Goal: Task Accomplishment & Management: Use online tool/utility

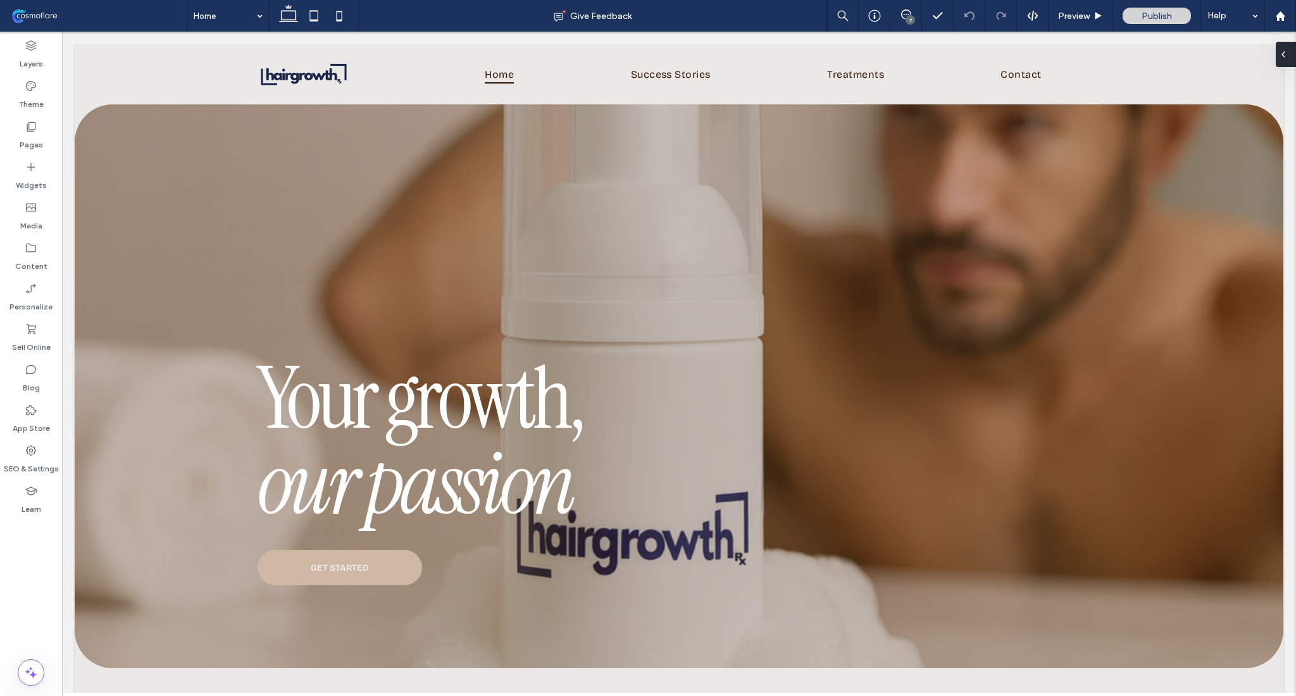
click at [1291, 53] on div at bounding box center [1286, 54] width 20 height 25
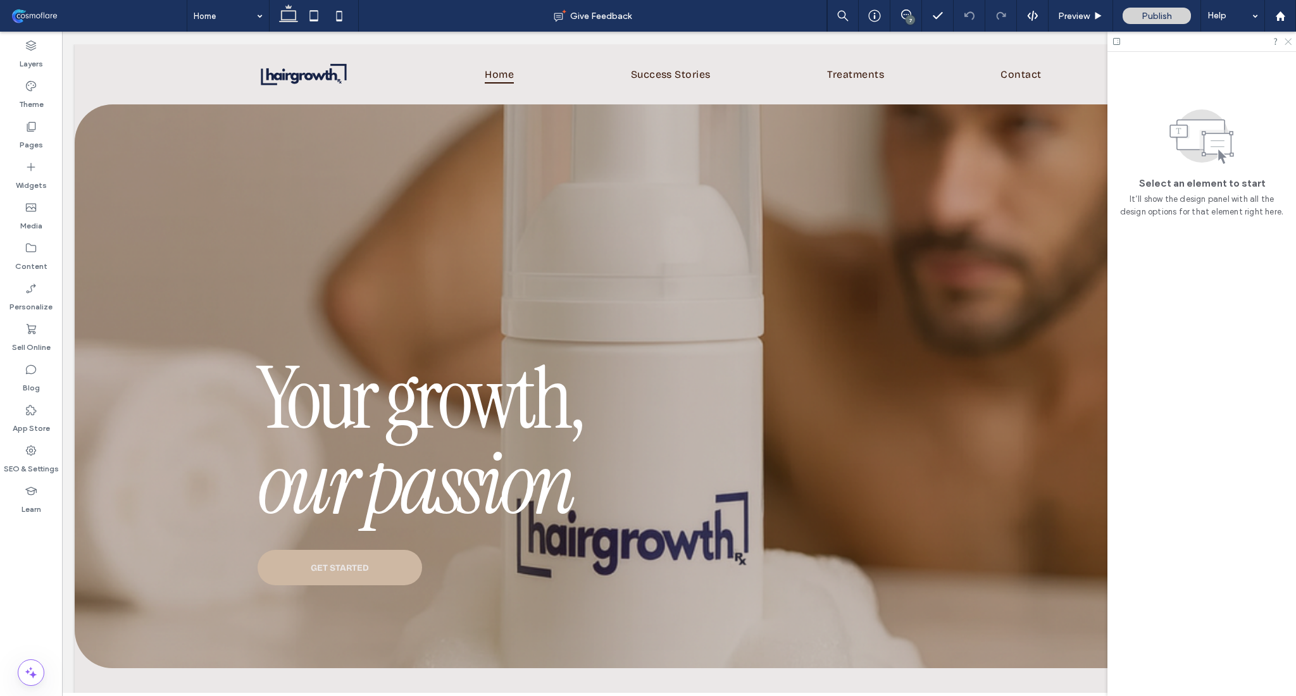
click at [1286, 44] on icon at bounding box center [1287, 41] width 8 height 8
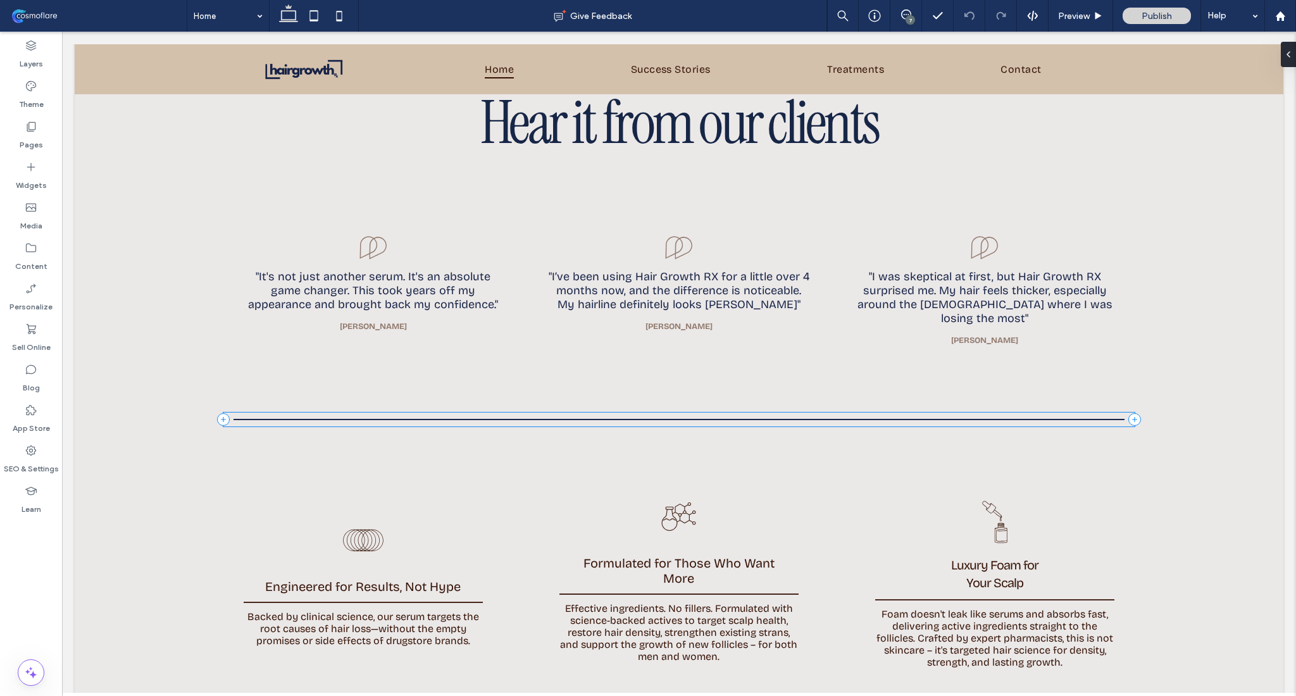
scroll to position [1599, 0]
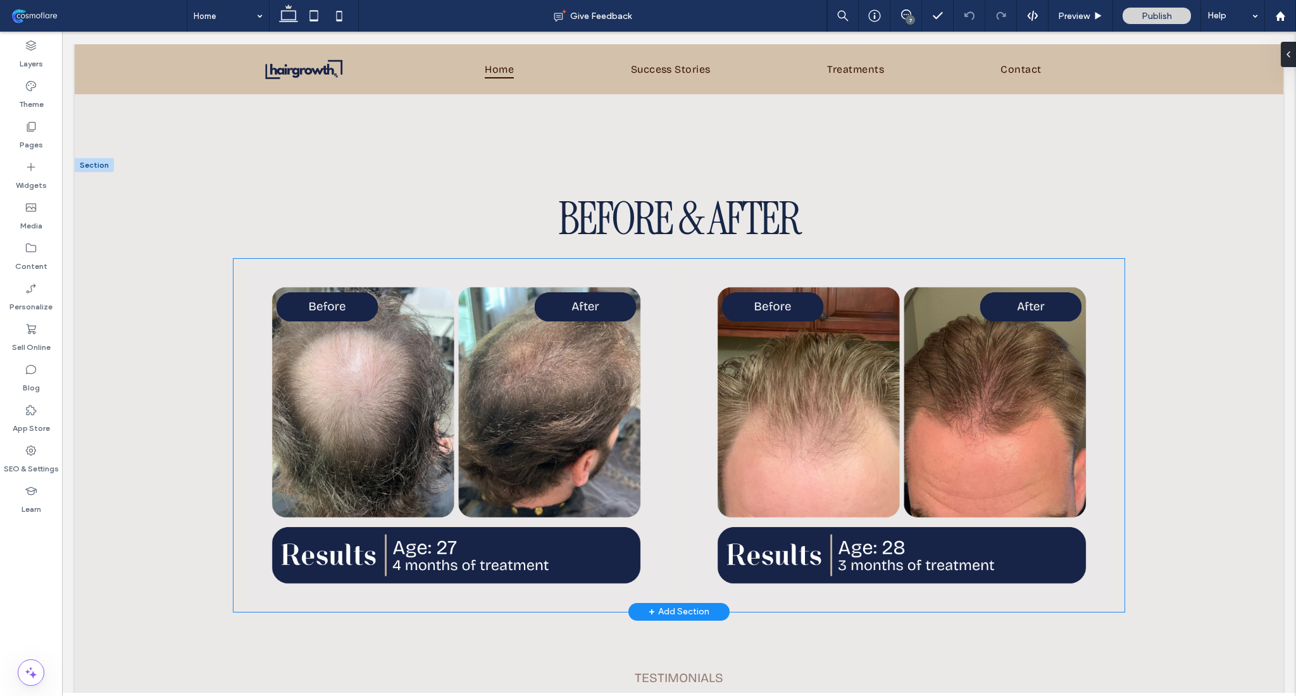
click at [921, 260] on div at bounding box center [901, 435] width 419 height 353
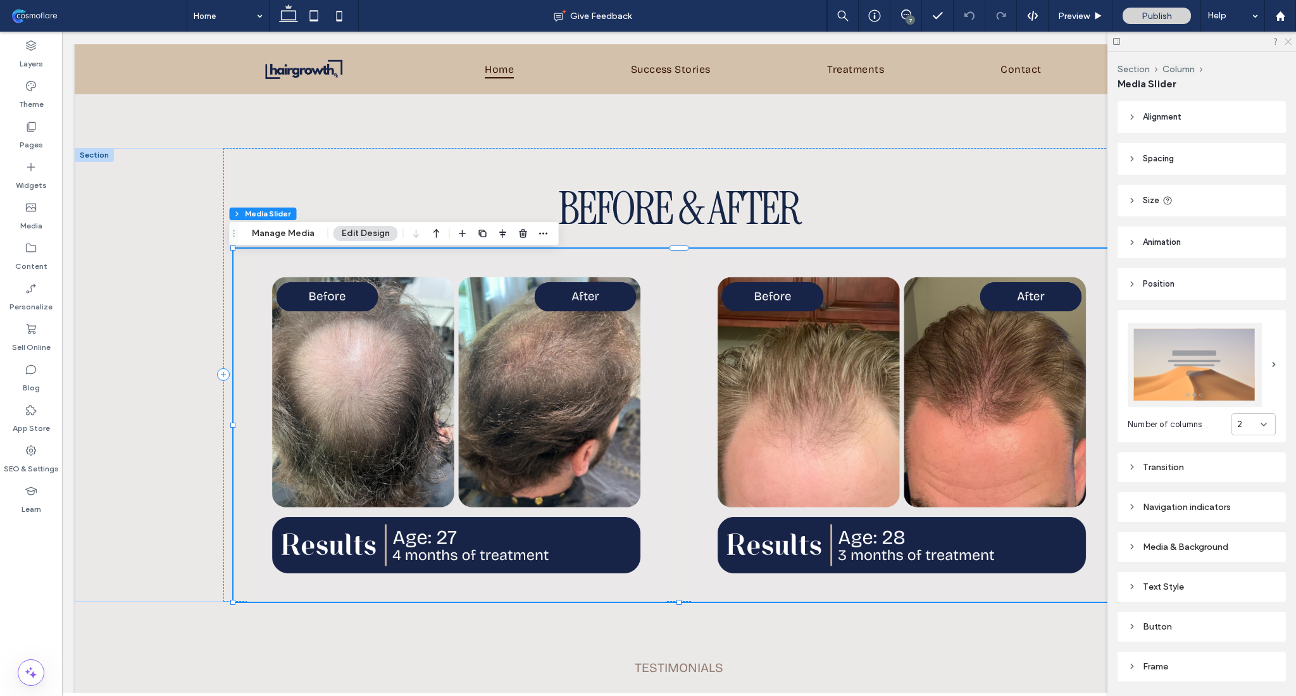
click at [1290, 44] on icon at bounding box center [1287, 41] width 8 height 8
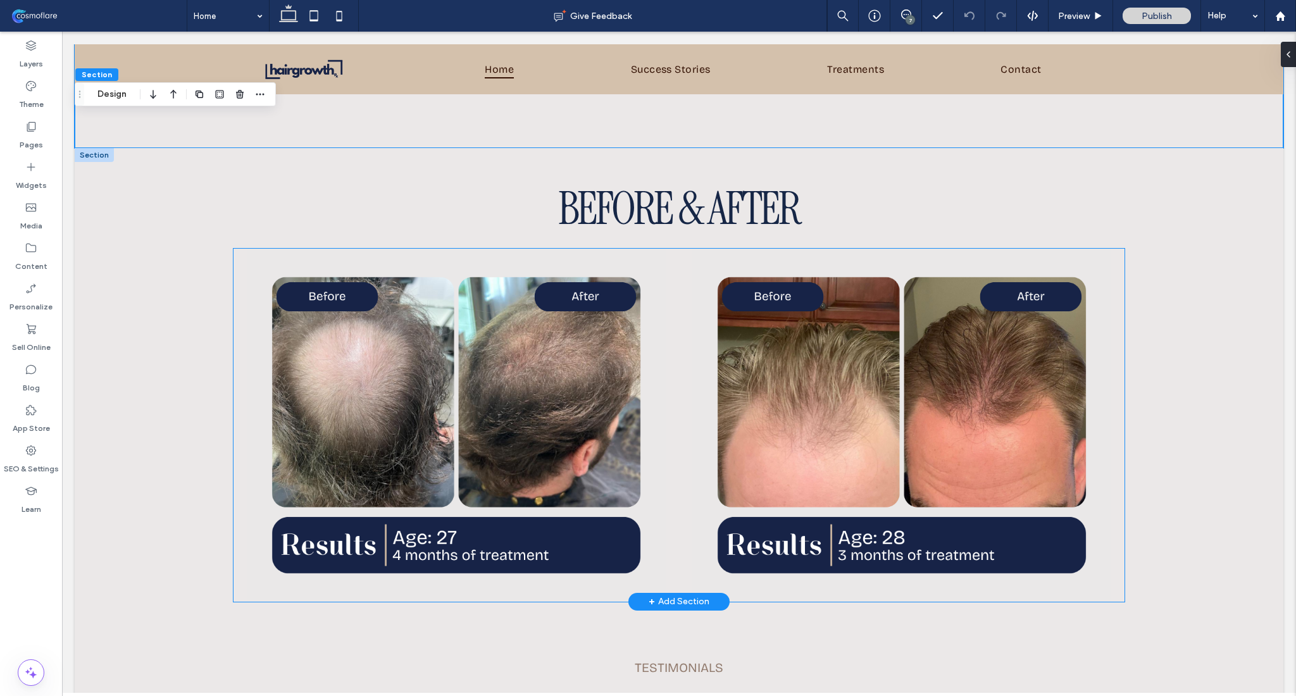
click at [466, 544] on div at bounding box center [456, 433] width 419 height 293
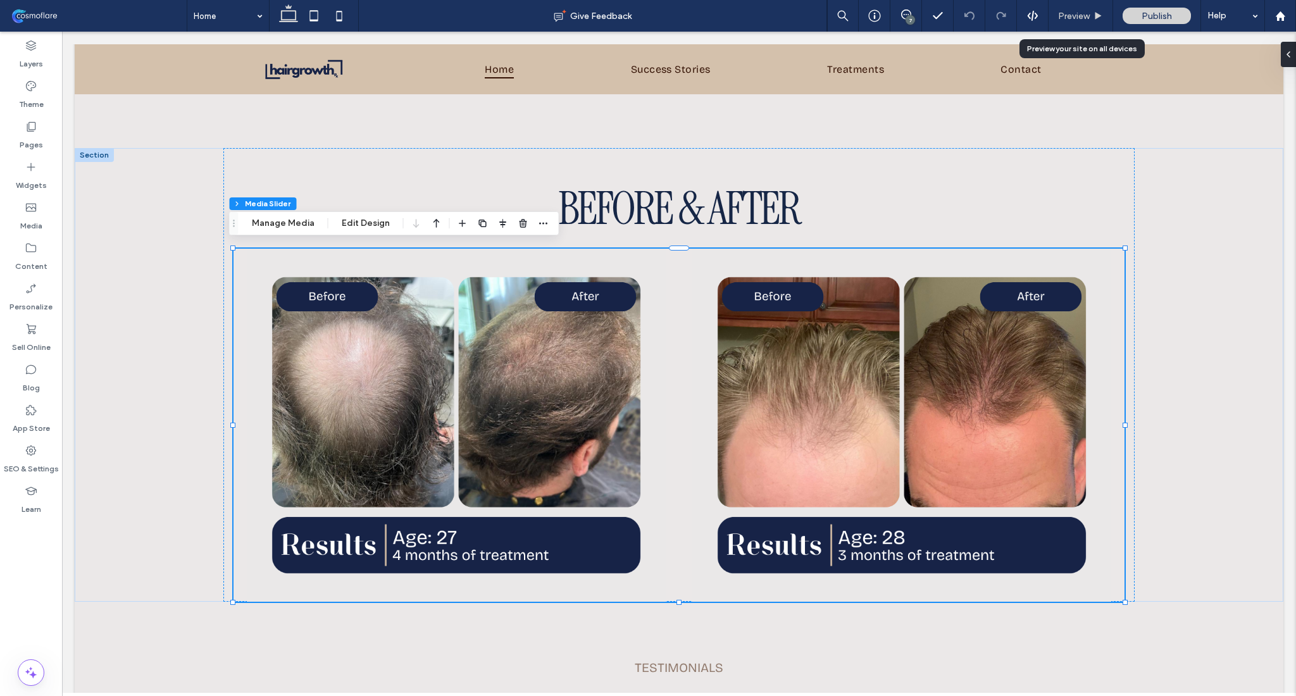
click at [1096, 19] on icon at bounding box center [1098, 15] width 9 height 9
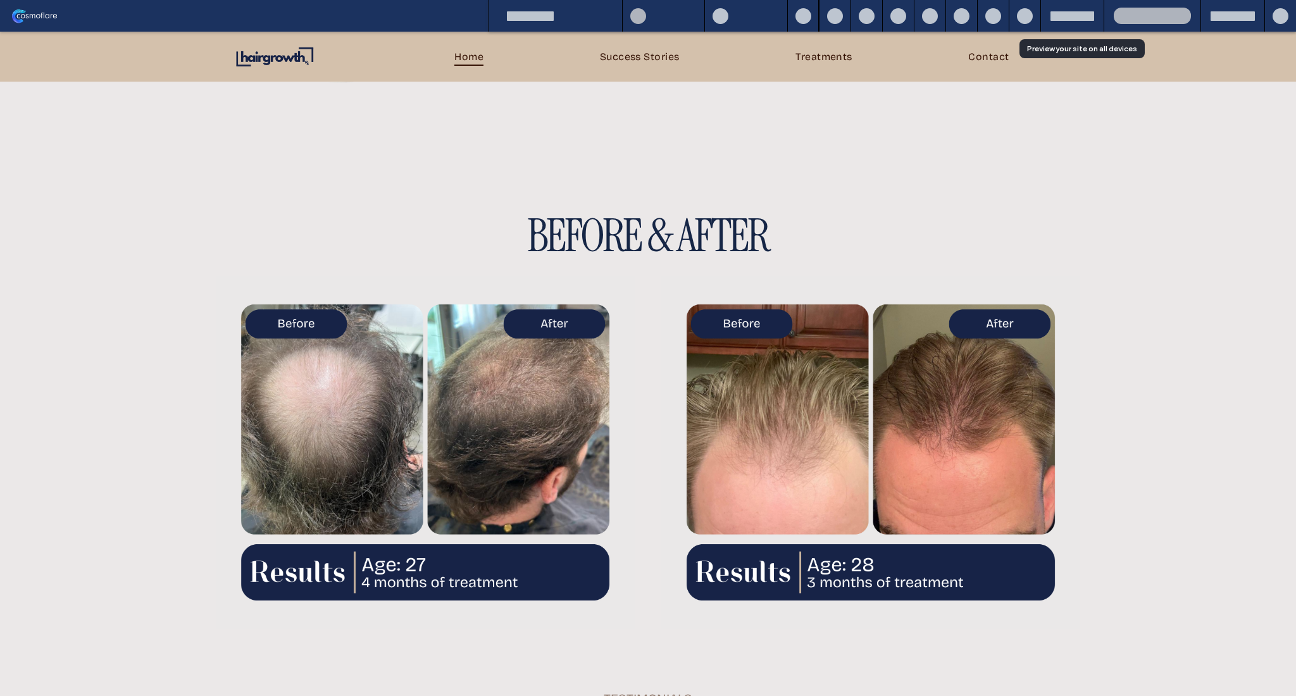
scroll to position [1623, 0]
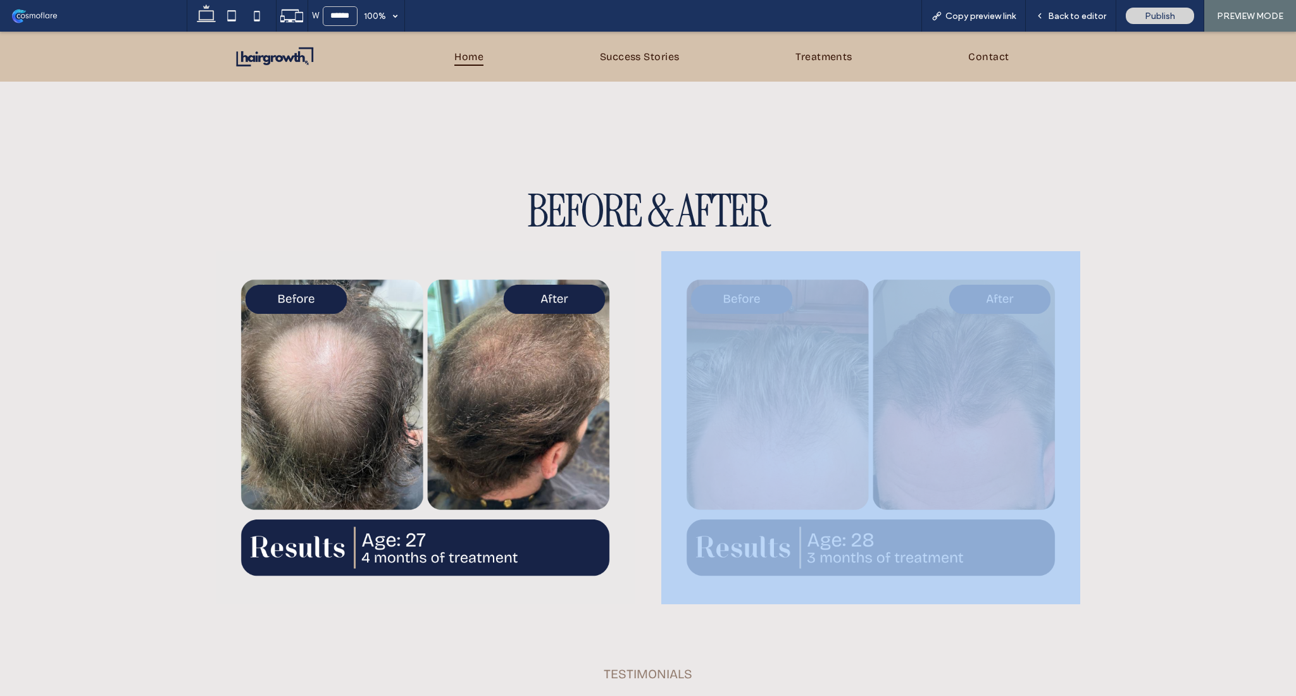
drag, startPoint x: 409, startPoint y: 465, endPoint x: 998, endPoint y: 501, distance: 589.6
click at [998, 501] on div at bounding box center [871, 427] width 2228 height 353
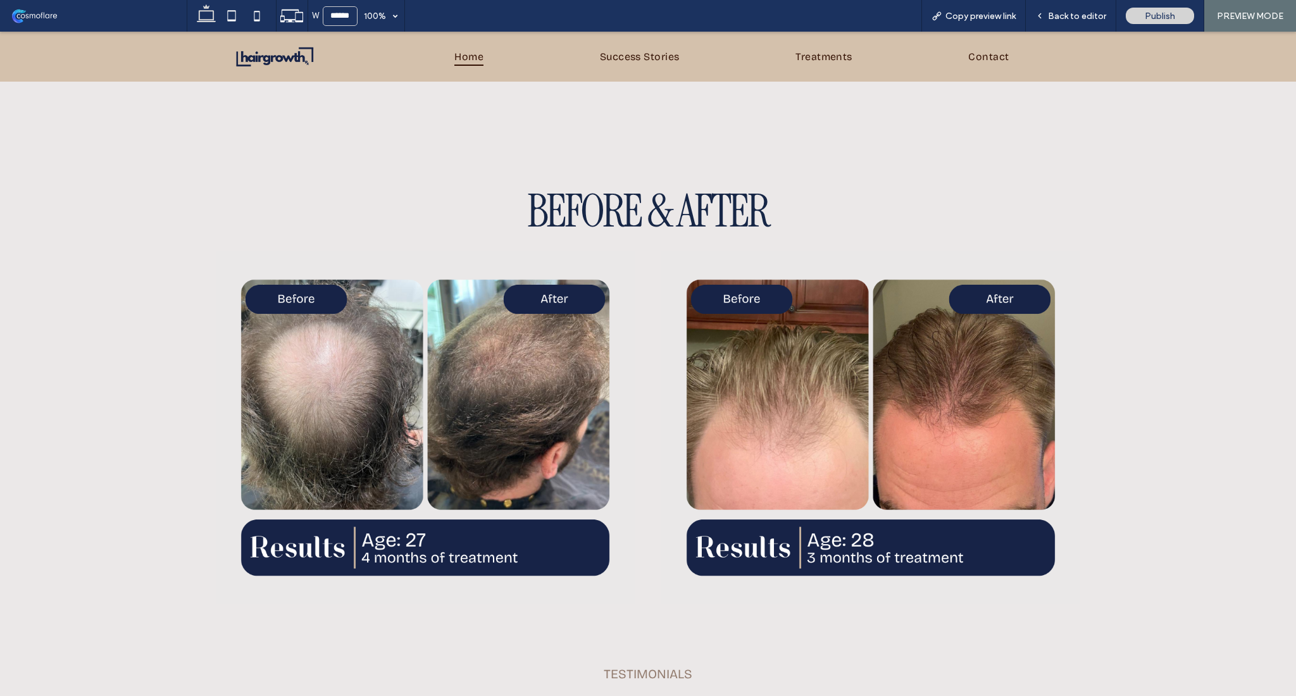
click at [382, 232] on div "BEFORE & AFTER" at bounding box center [647, 378] width 911 height 454
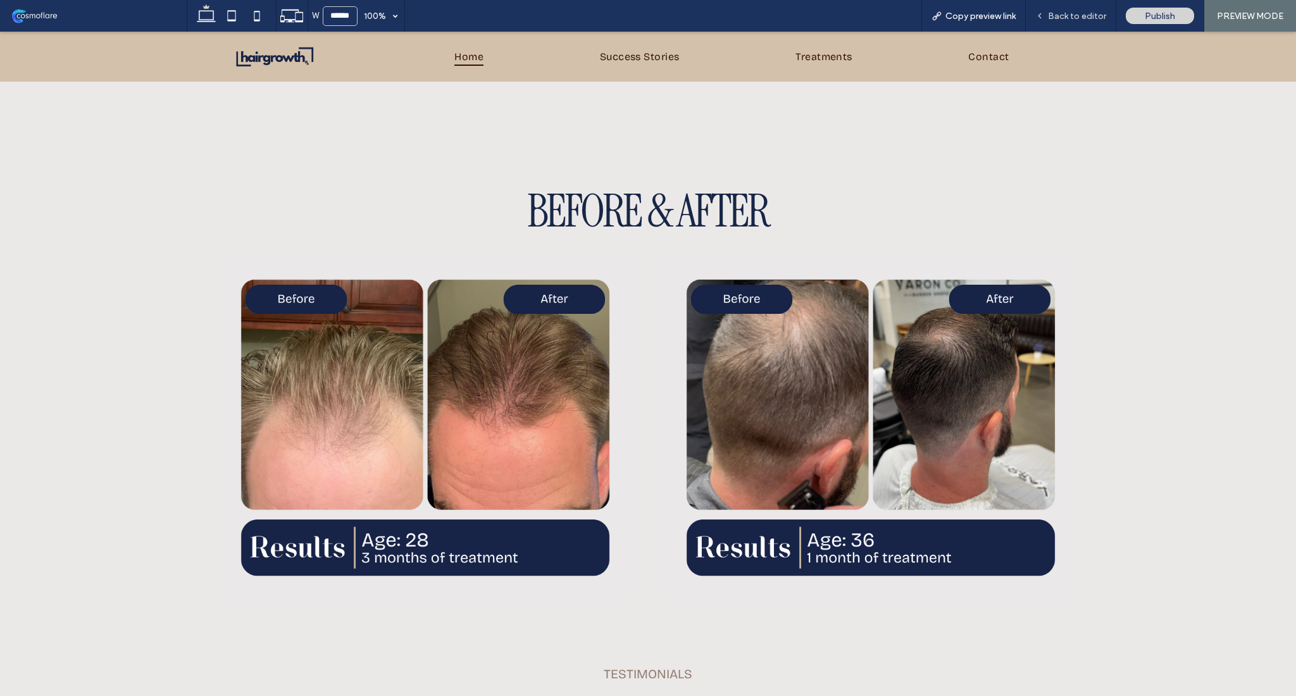
click at [1068, 14] on span "Back to editor" at bounding box center [1077, 16] width 58 height 11
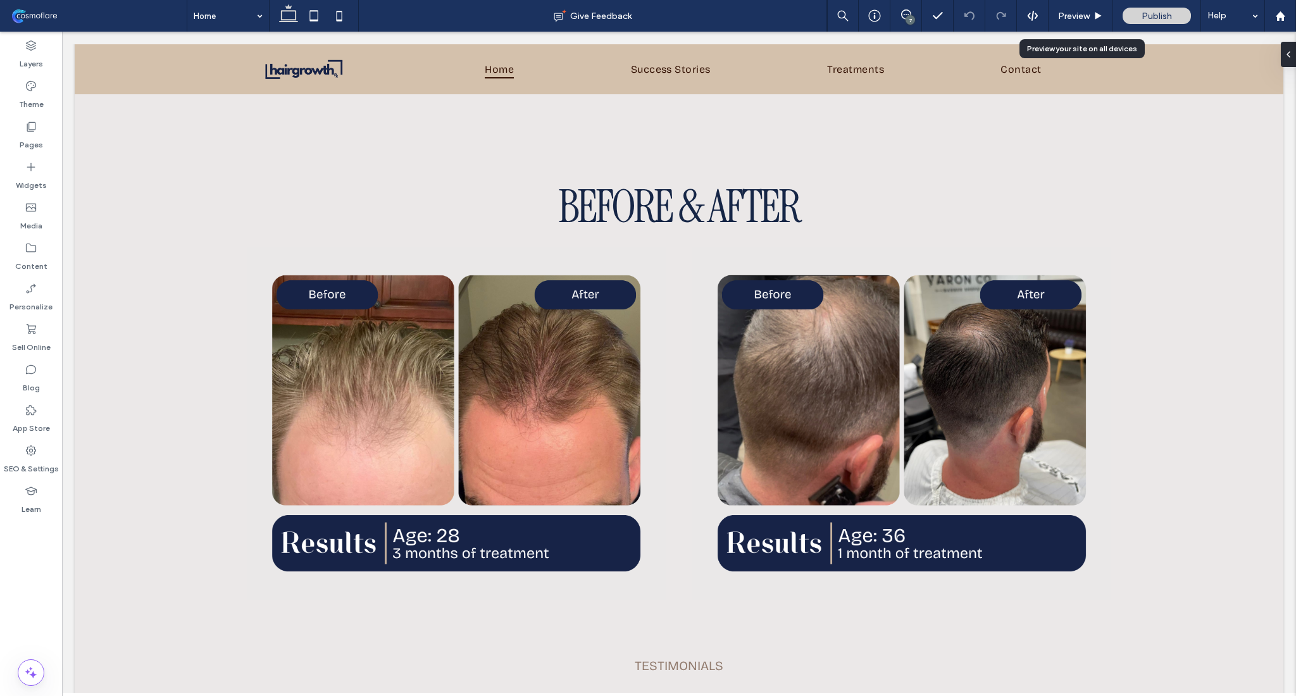
scroll to position [1599, 0]
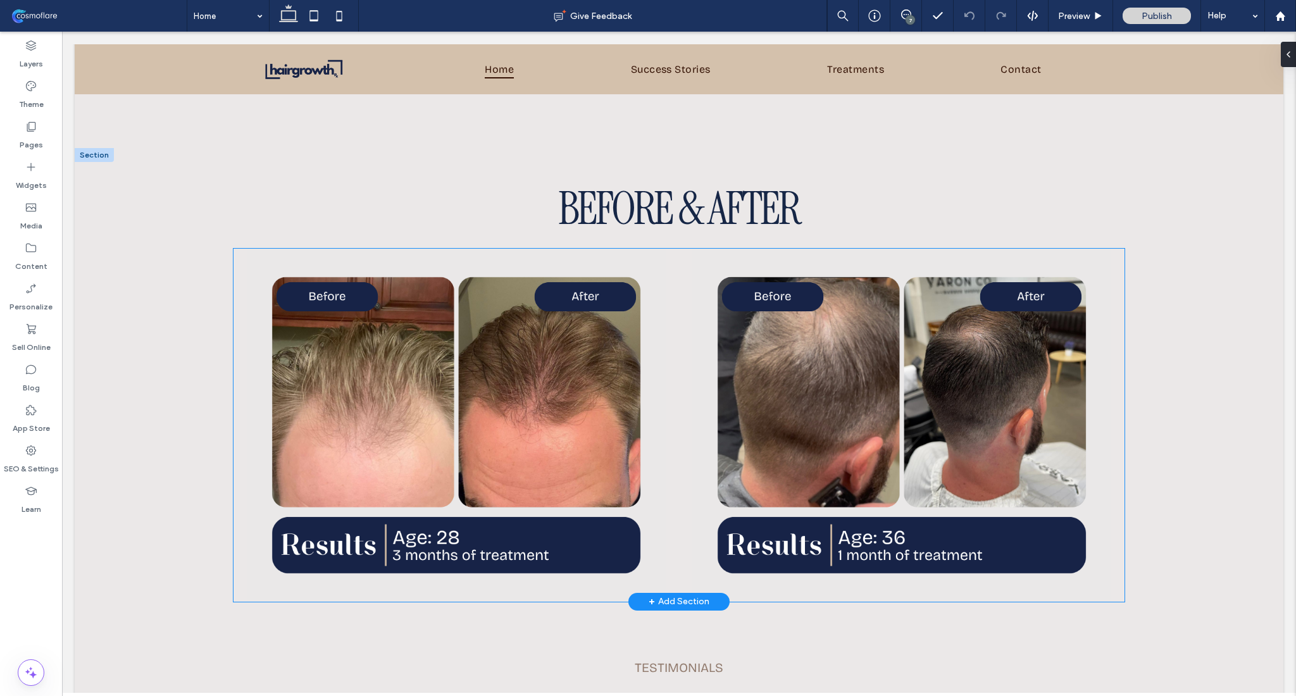
click at [533, 258] on div at bounding box center [456, 425] width 419 height 353
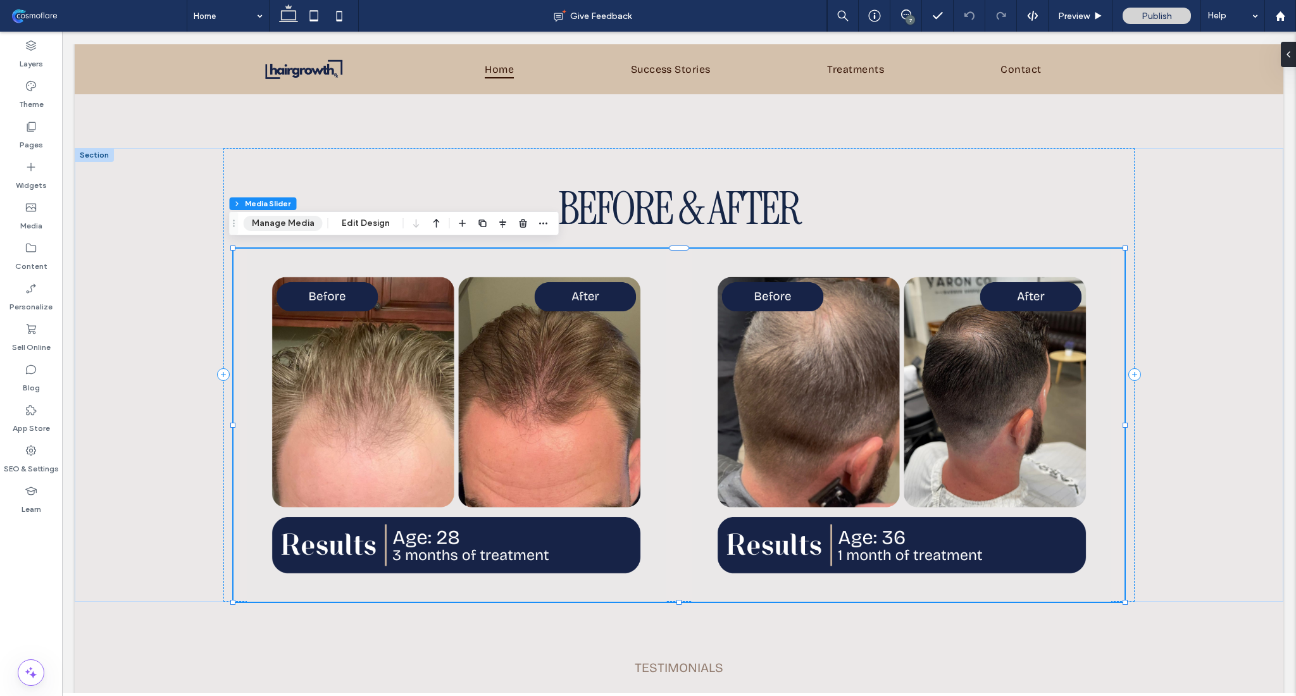
click at [296, 224] on button "Manage Media" at bounding box center [283, 223] width 79 height 15
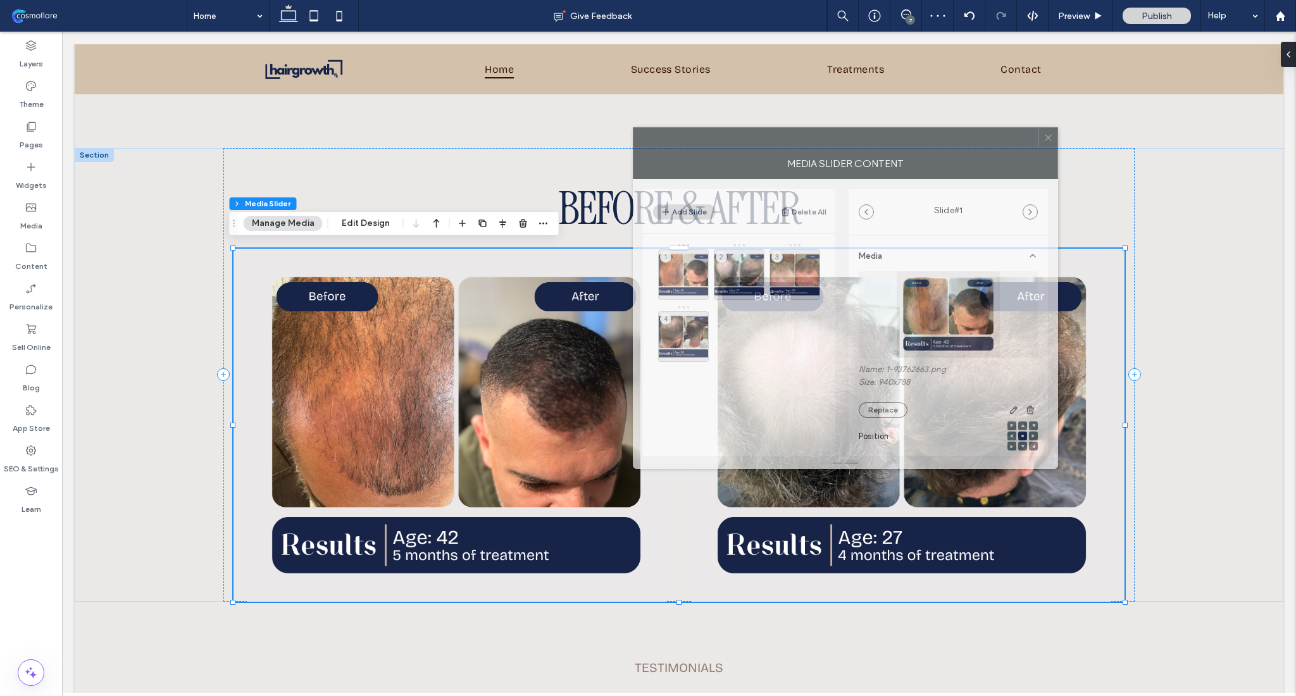
drag, startPoint x: 1156, startPoint y: 187, endPoint x: 930, endPoint y: 137, distance: 230.8
click at [930, 137] on div at bounding box center [835, 137] width 405 height 19
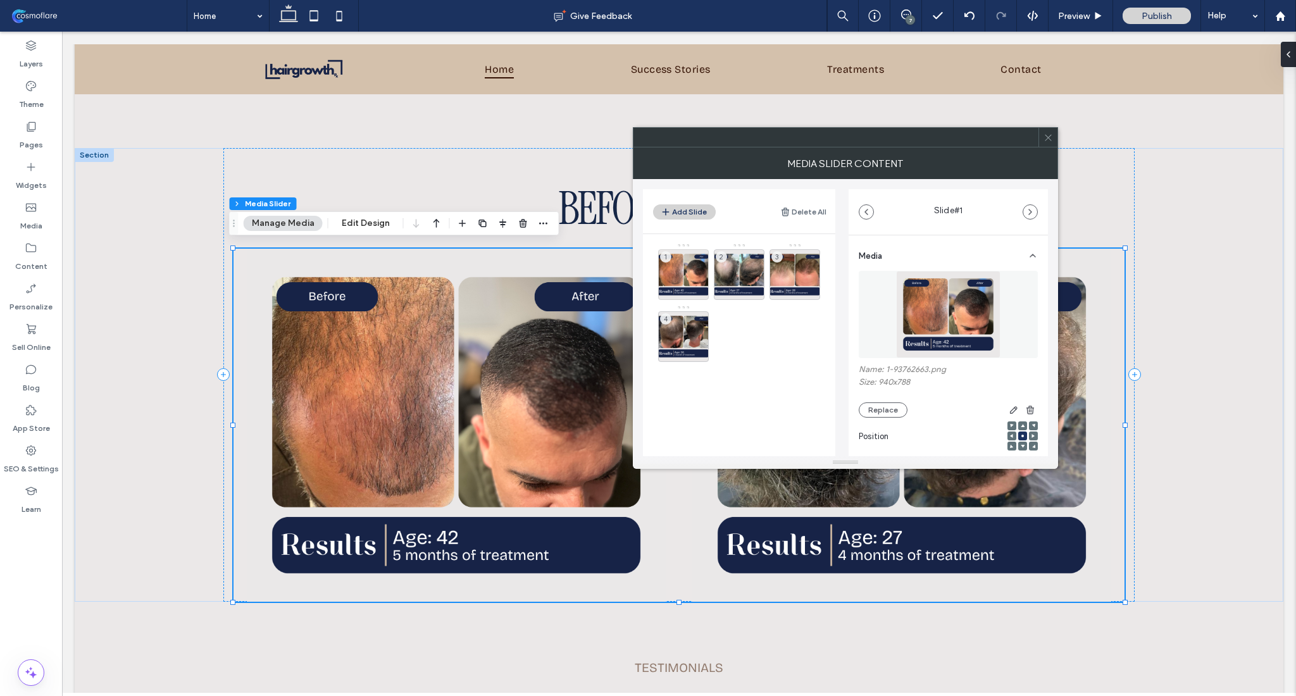
click at [1049, 140] on icon at bounding box center [1048, 137] width 9 height 9
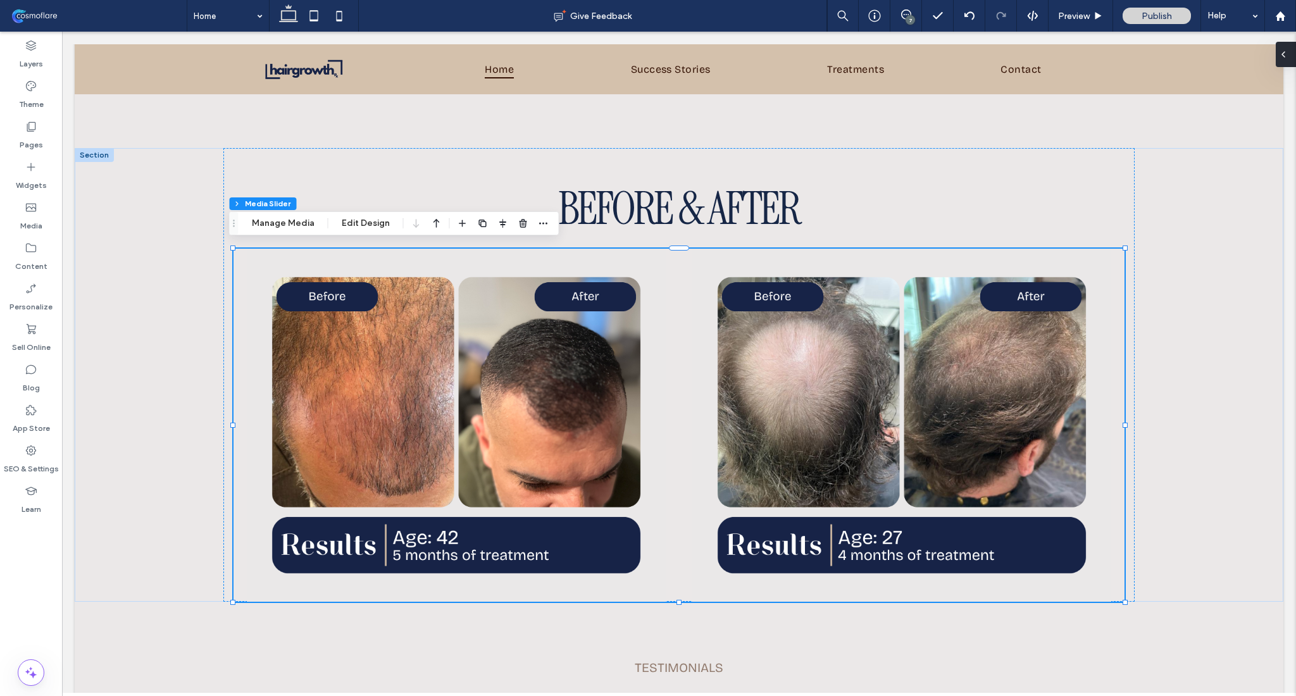
click at [1284, 53] on icon at bounding box center [1283, 54] width 10 height 10
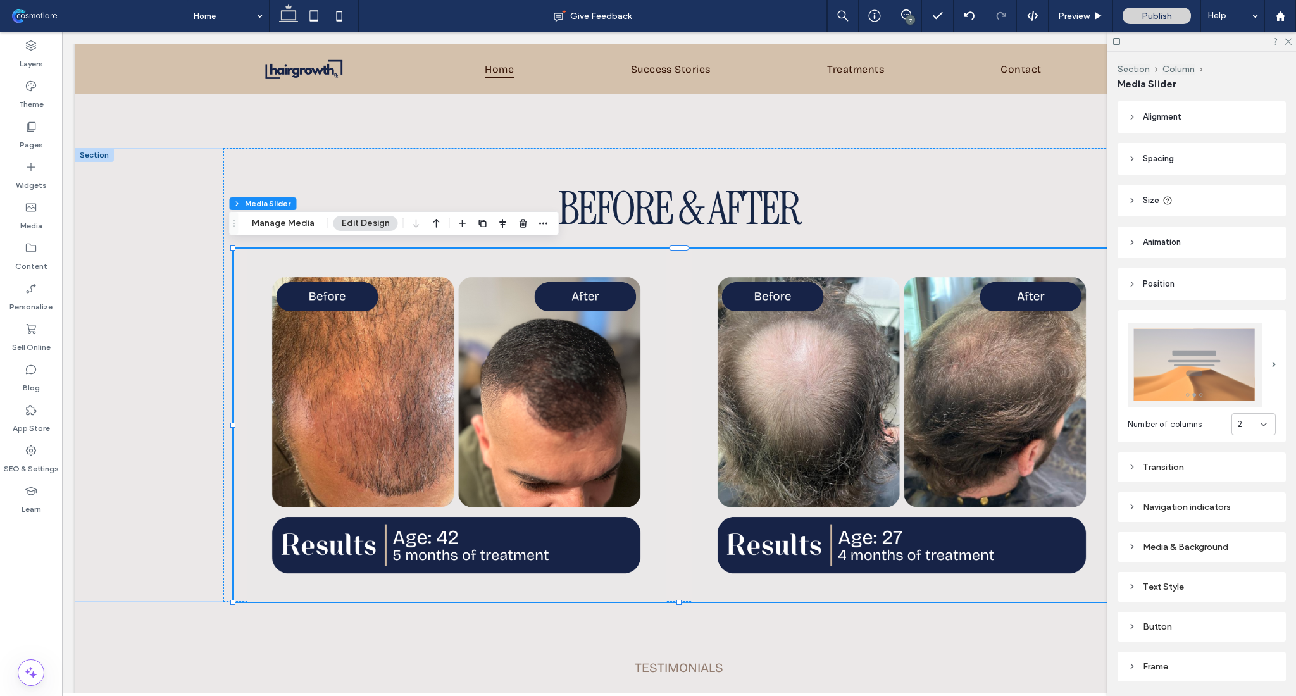
click at [1263, 420] on div "2" at bounding box center [1254, 424] width 44 height 22
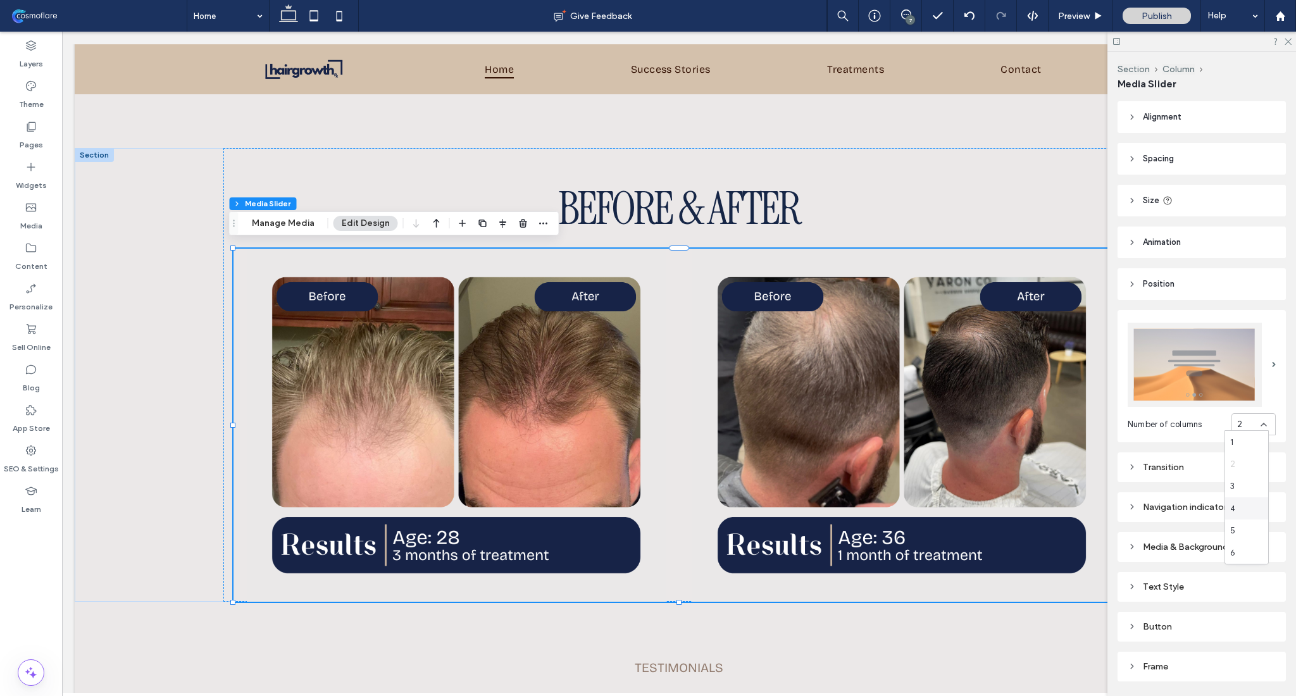
click at [1244, 507] on div "4" at bounding box center [1246, 508] width 43 height 22
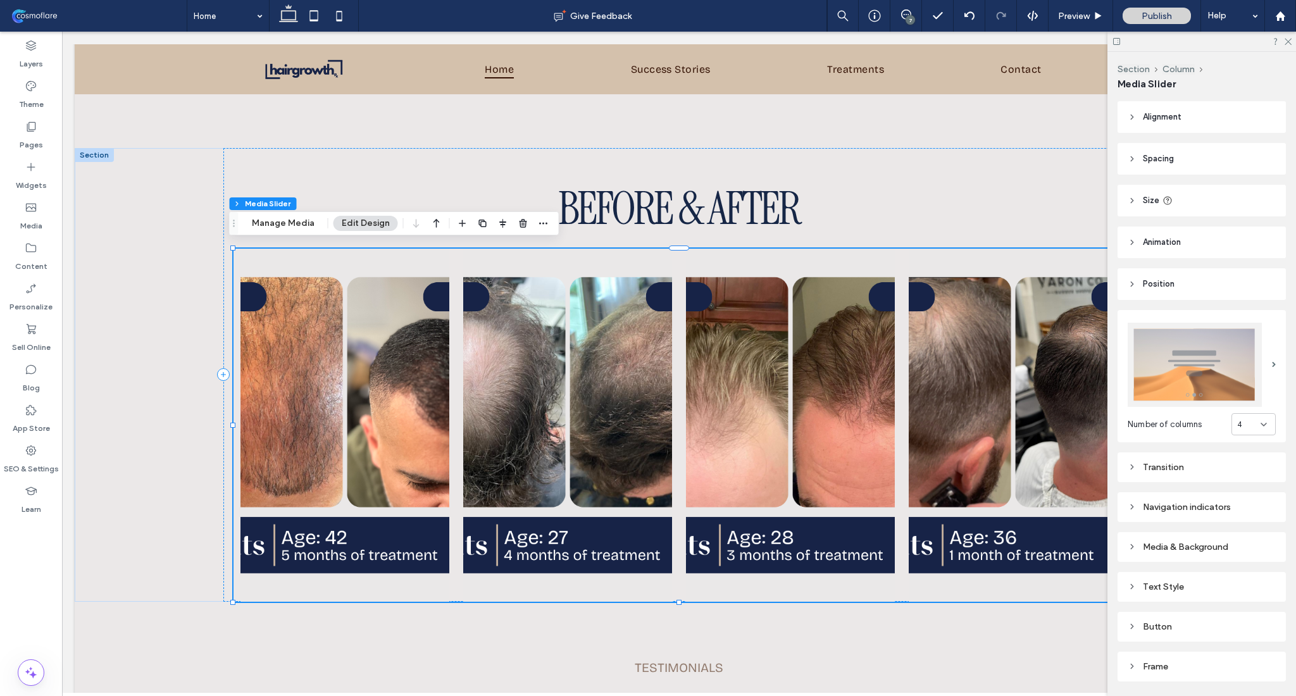
click at [1247, 423] on div "4" at bounding box center [1248, 424] width 23 height 13
click at [1256, 466] on div "2" at bounding box center [1246, 464] width 43 height 22
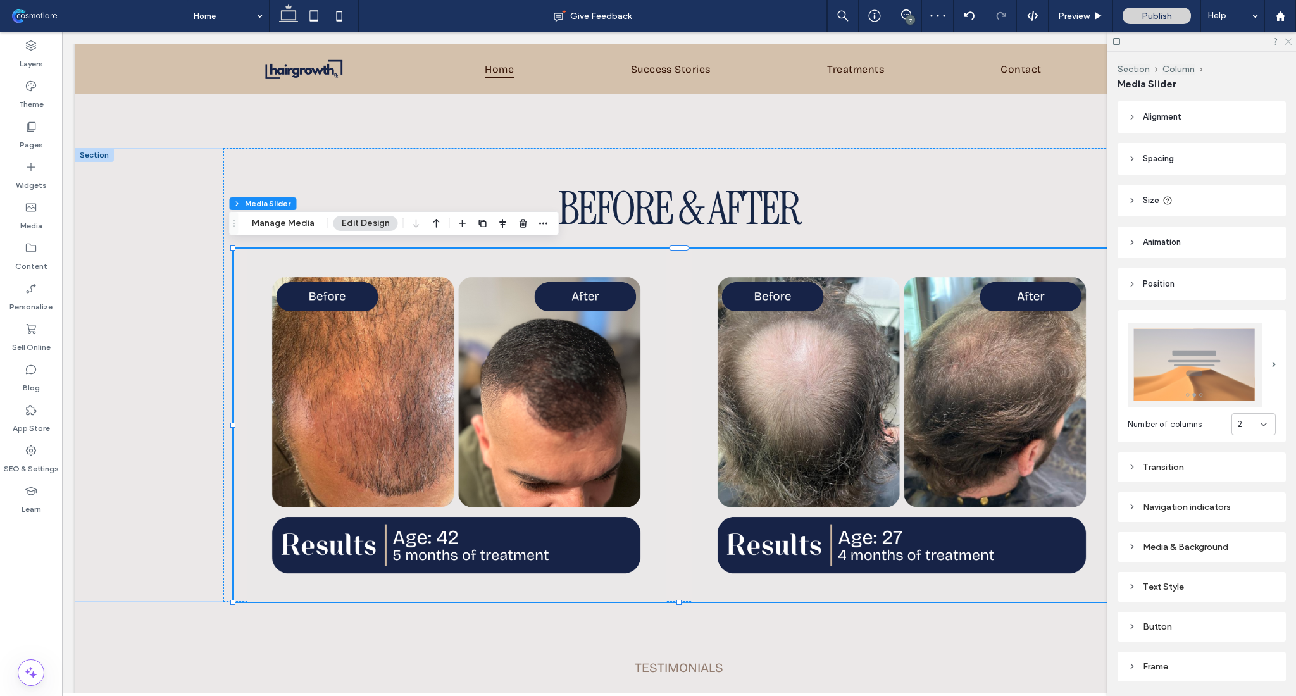
click at [1290, 42] on icon at bounding box center [1287, 41] width 8 height 8
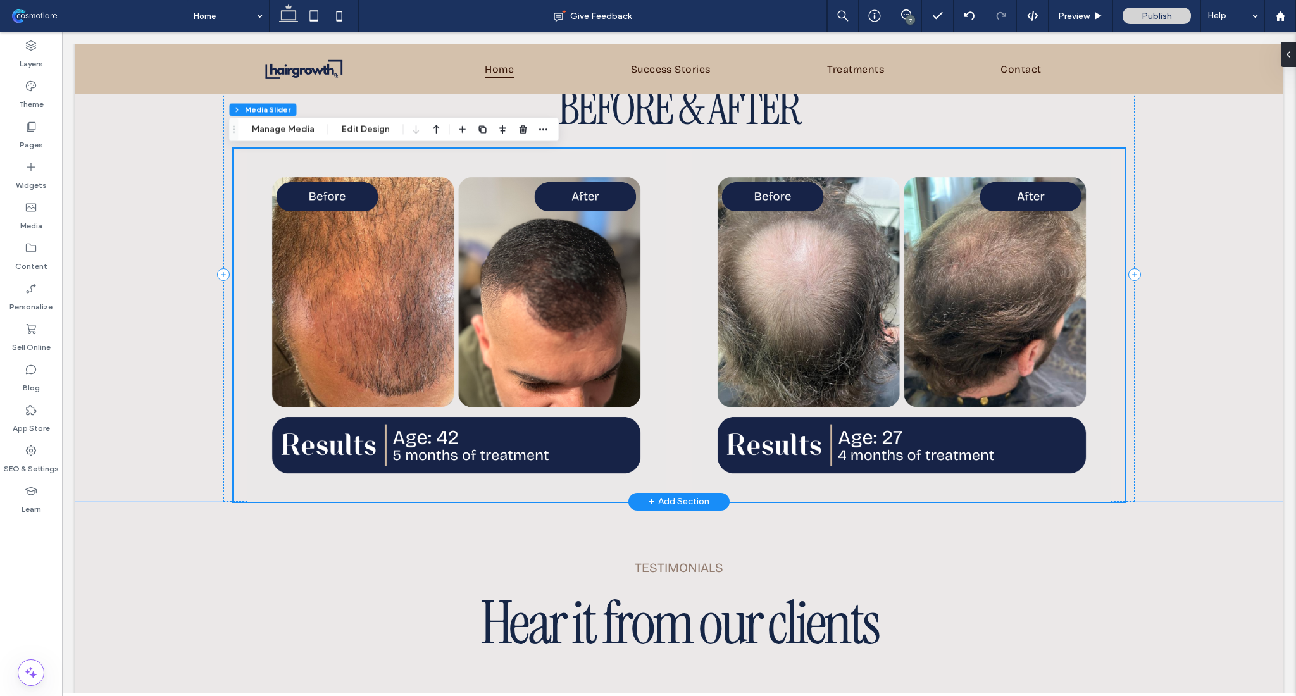
scroll to position [1706, 0]
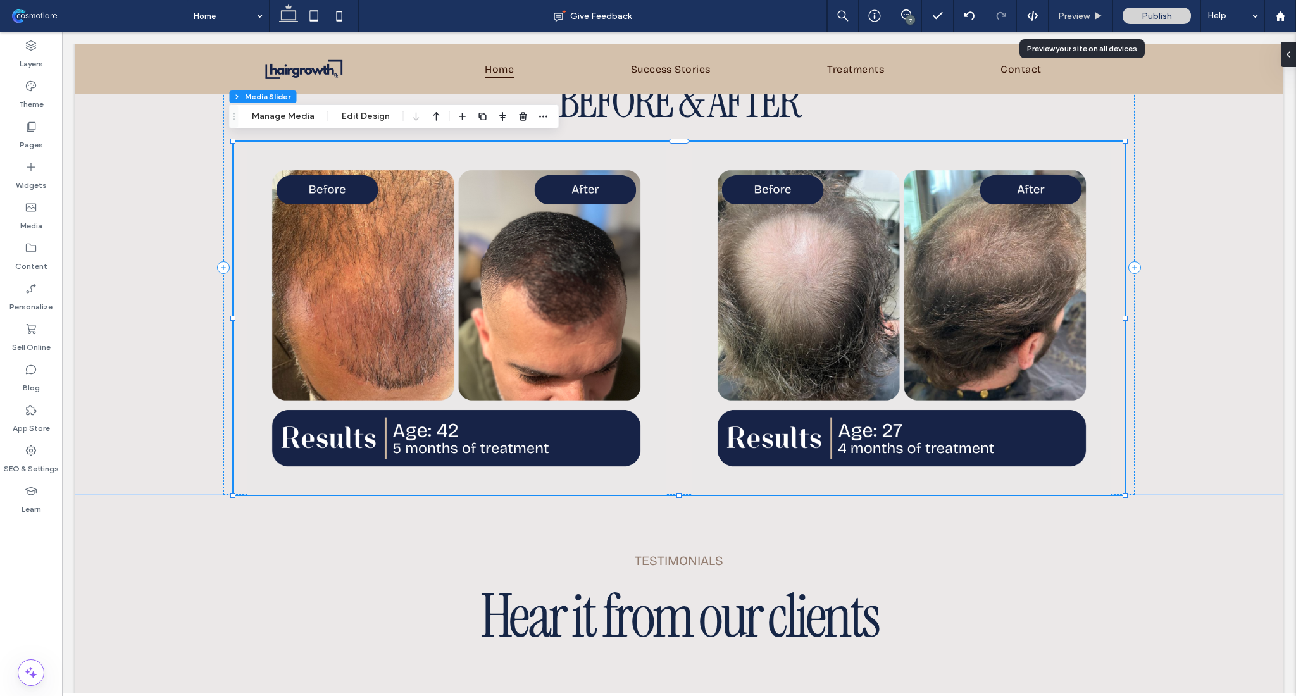
click at [1092, 16] on div "Preview" at bounding box center [1081, 16] width 64 height 11
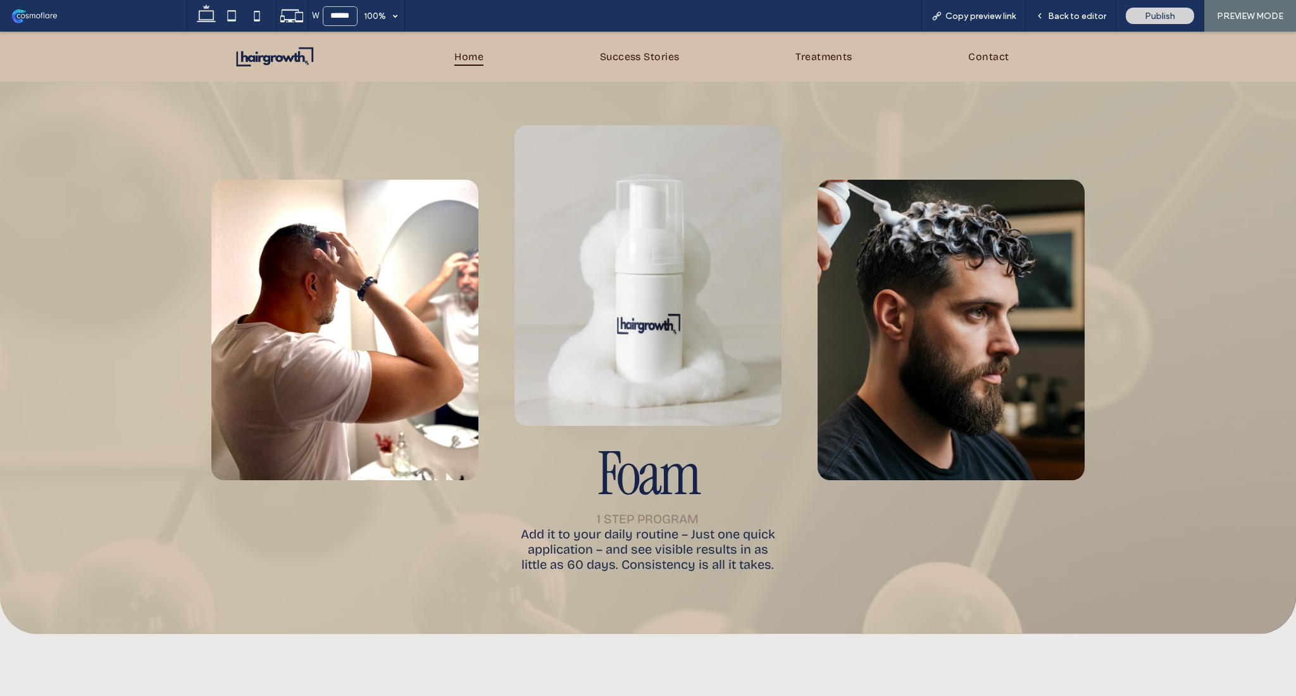
scroll to position [3135, 0]
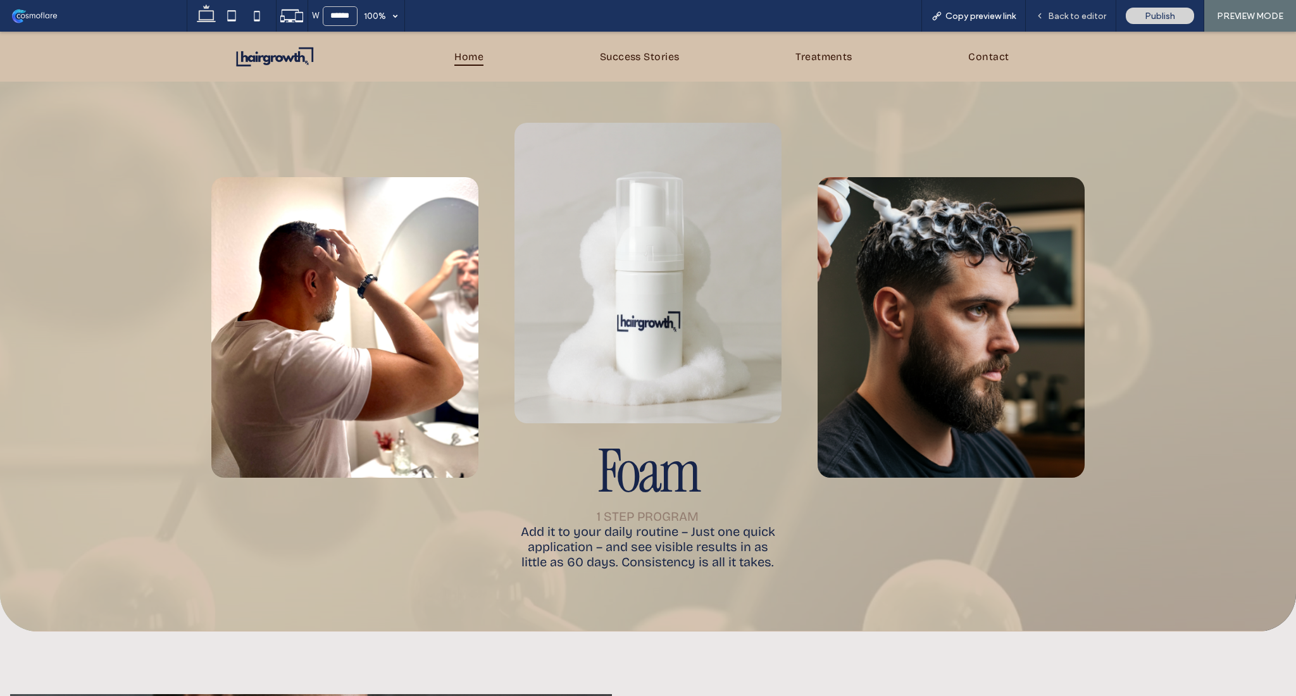
click at [1076, 15] on span "Back to editor" at bounding box center [1077, 16] width 58 height 11
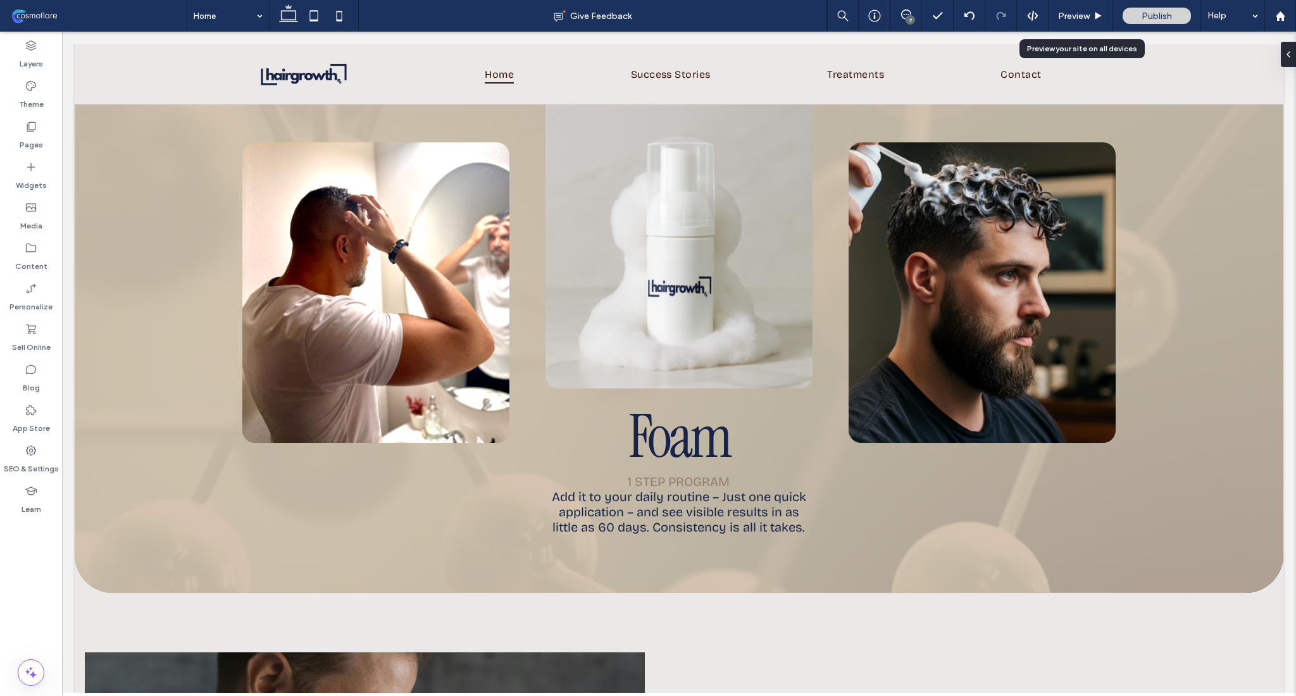
scroll to position [3096, 0]
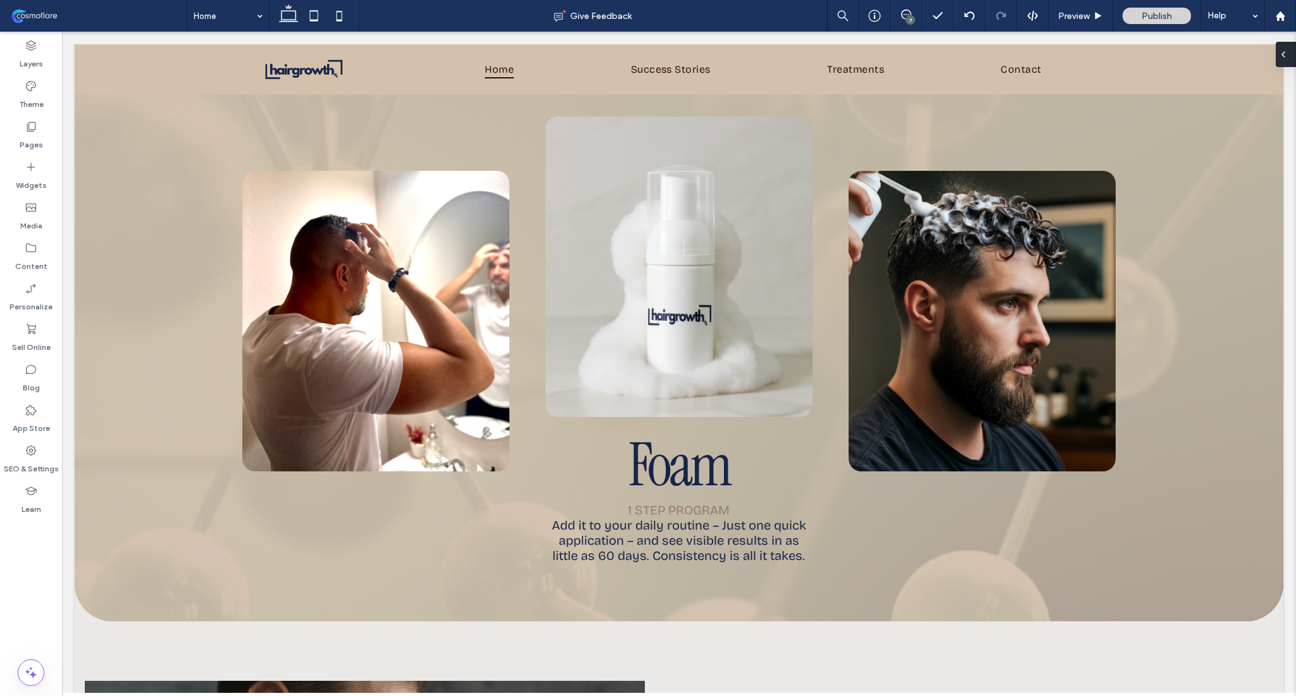
click at [1286, 51] on icon at bounding box center [1283, 54] width 10 height 10
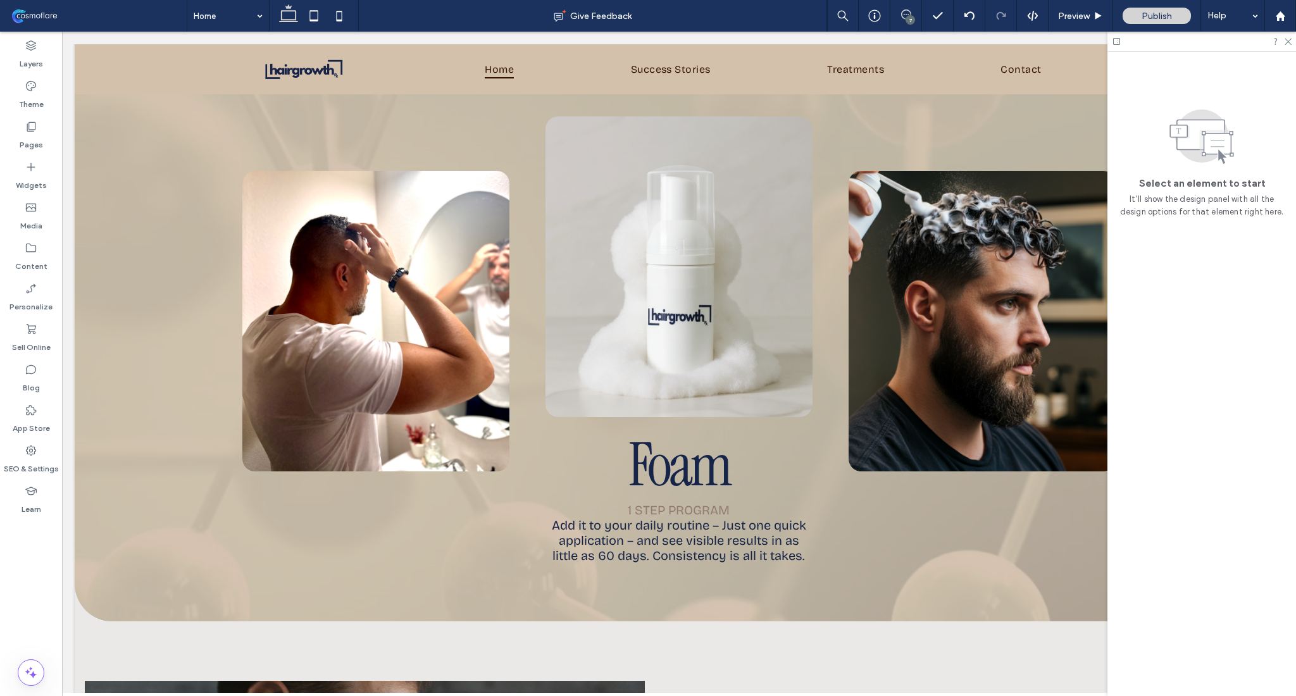
click at [903, 14] on icon at bounding box center [906, 14] width 10 height 10
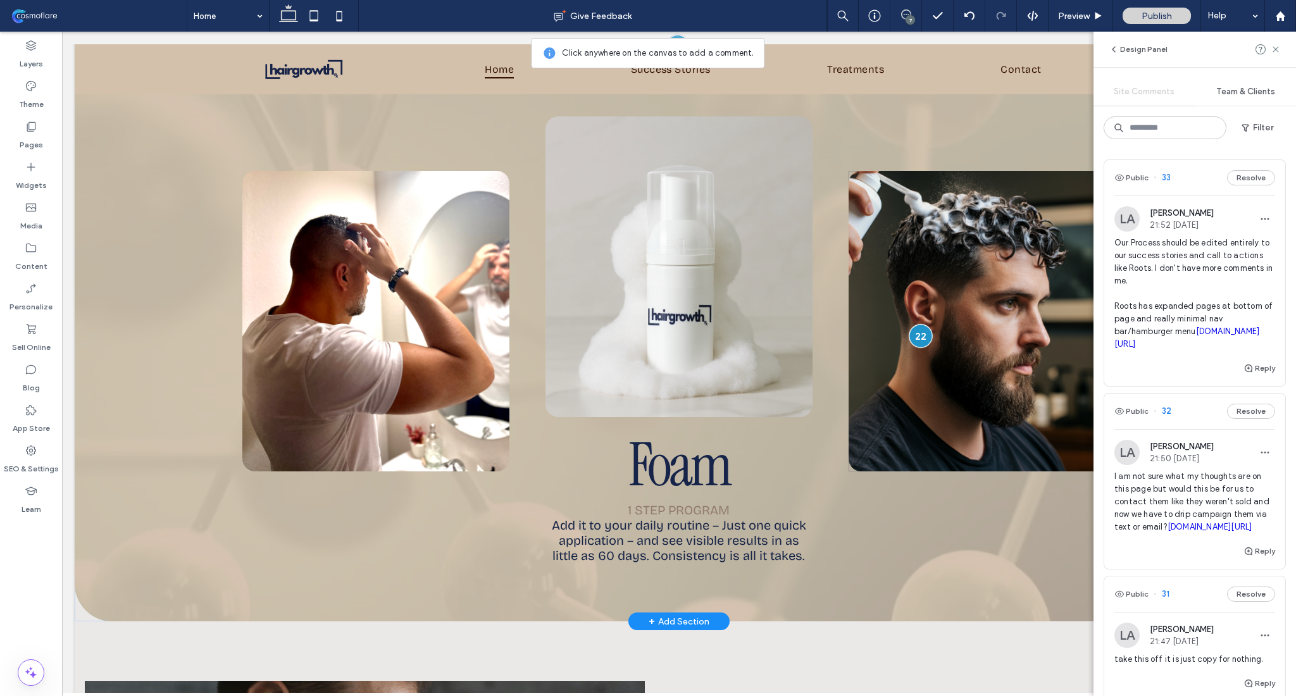
click at [920, 330] on div at bounding box center [920, 335] width 23 height 23
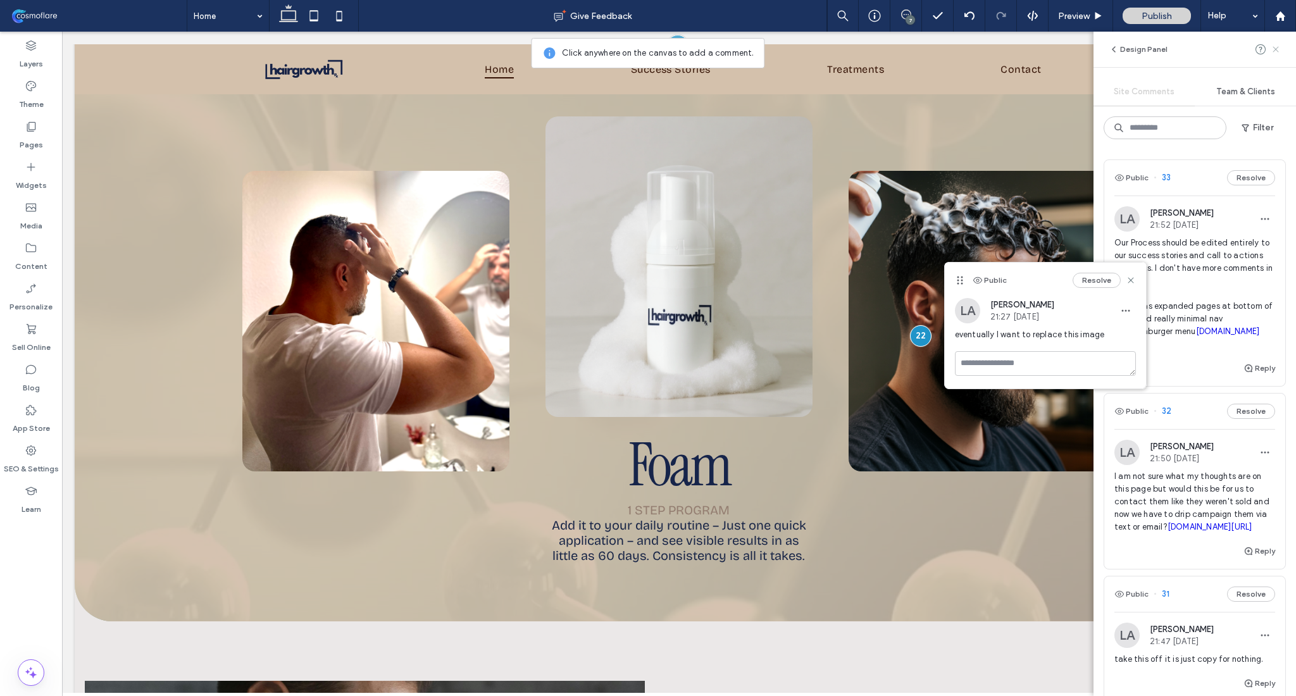
click at [1276, 49] on use at bounding box center [1276, 49] width 6 height 6
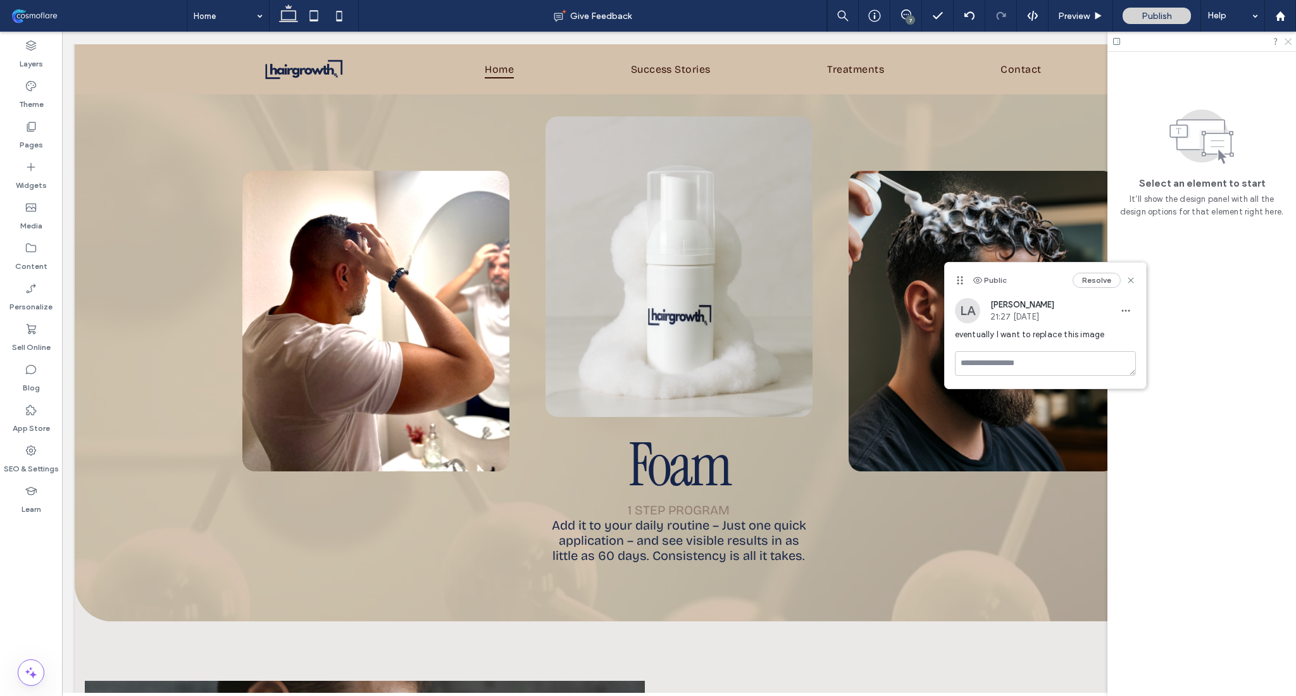
click at [1291, 42] on icon at bounding box center [1287, 41] width 8 height 8
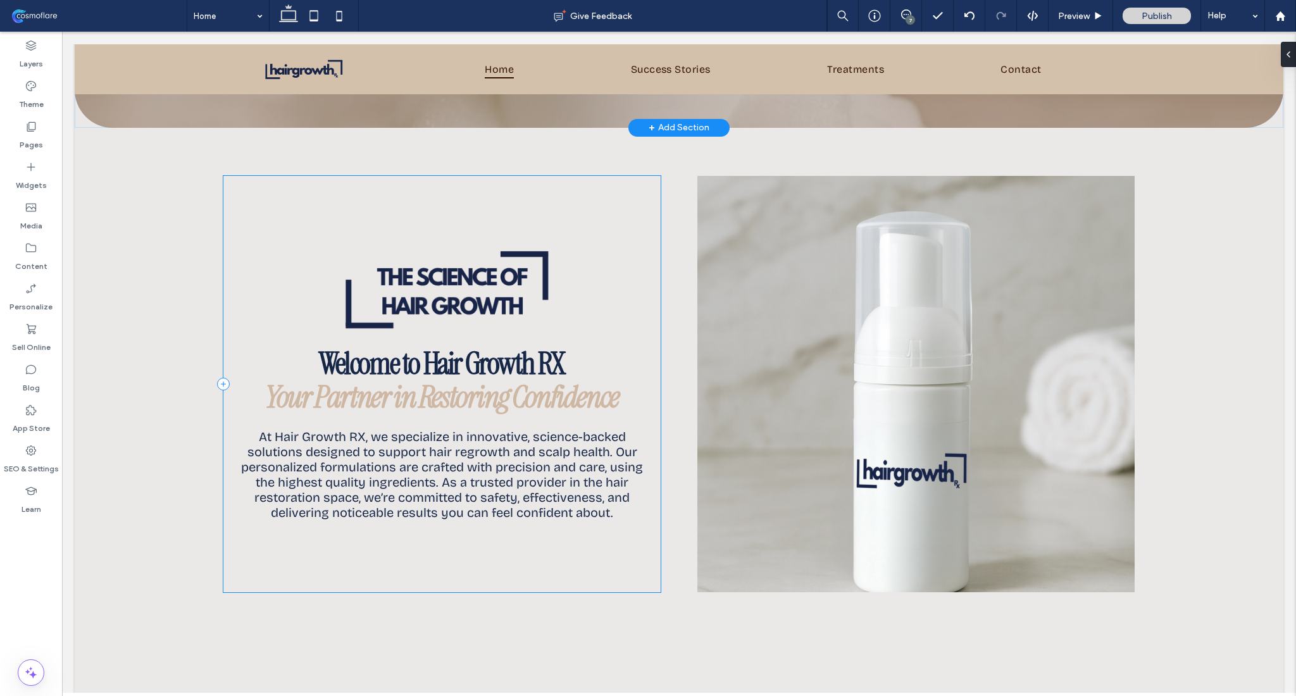
scroll to position [542, 0]
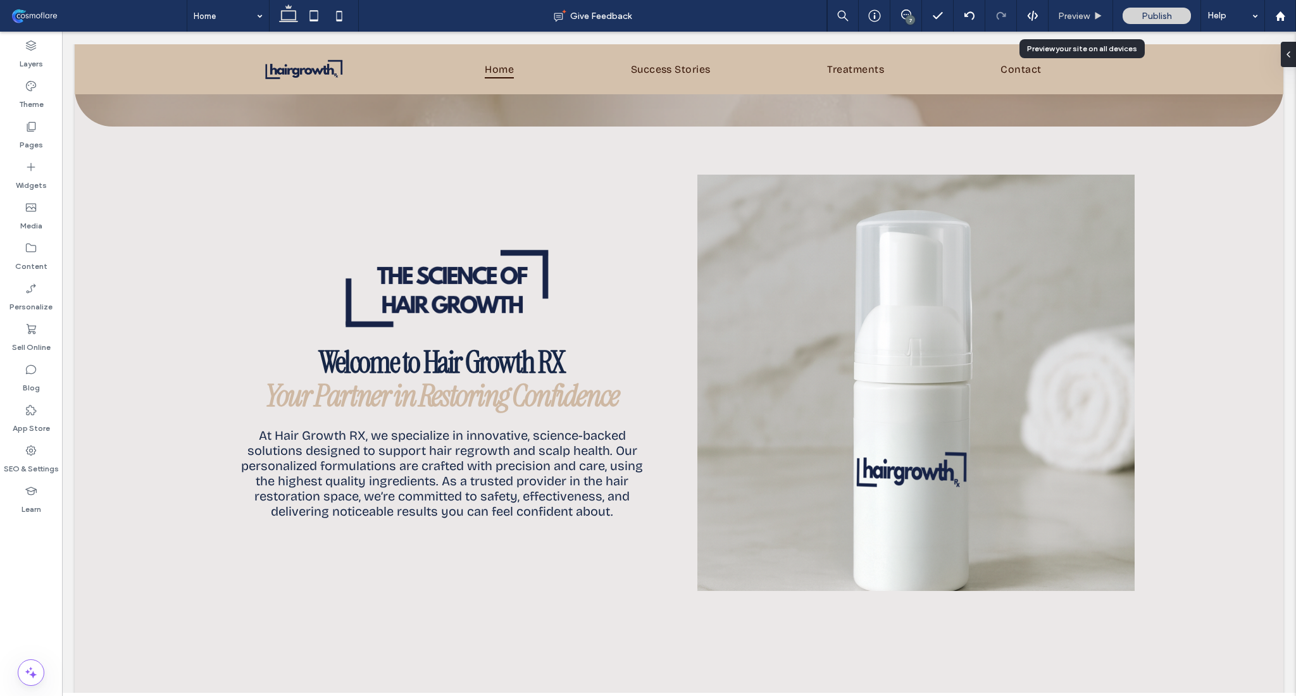
click at [1087, 8] on div "Preview" at bounding box center [1081, 16] width 65 height 32
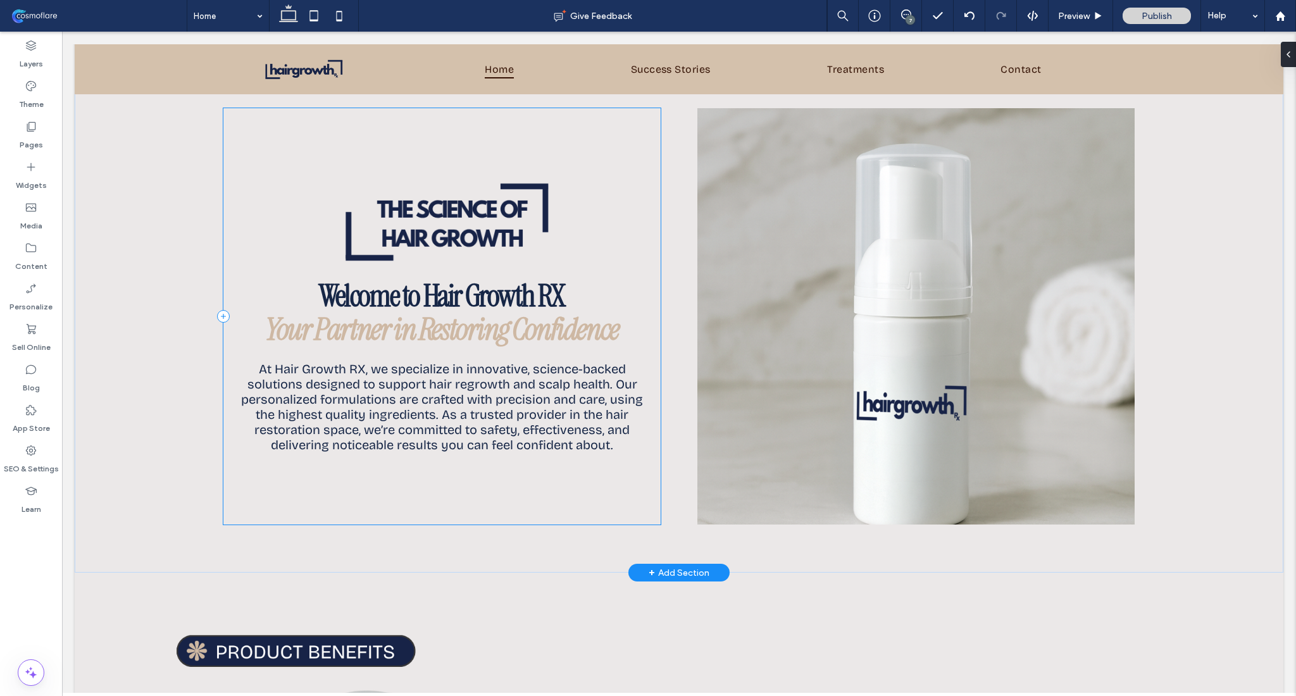
scroll to position [640, 0]
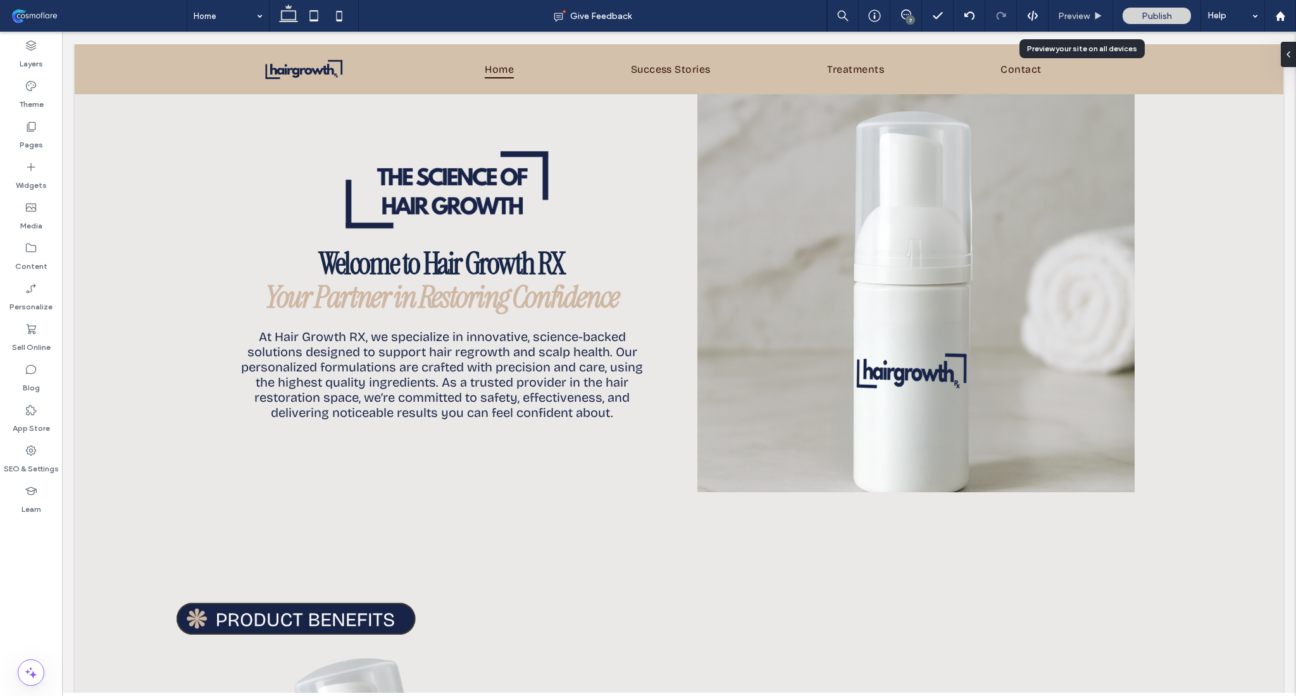
click at [1076, 19] on span "Preview" at bounding box center [1074, 16] width 32 height 11
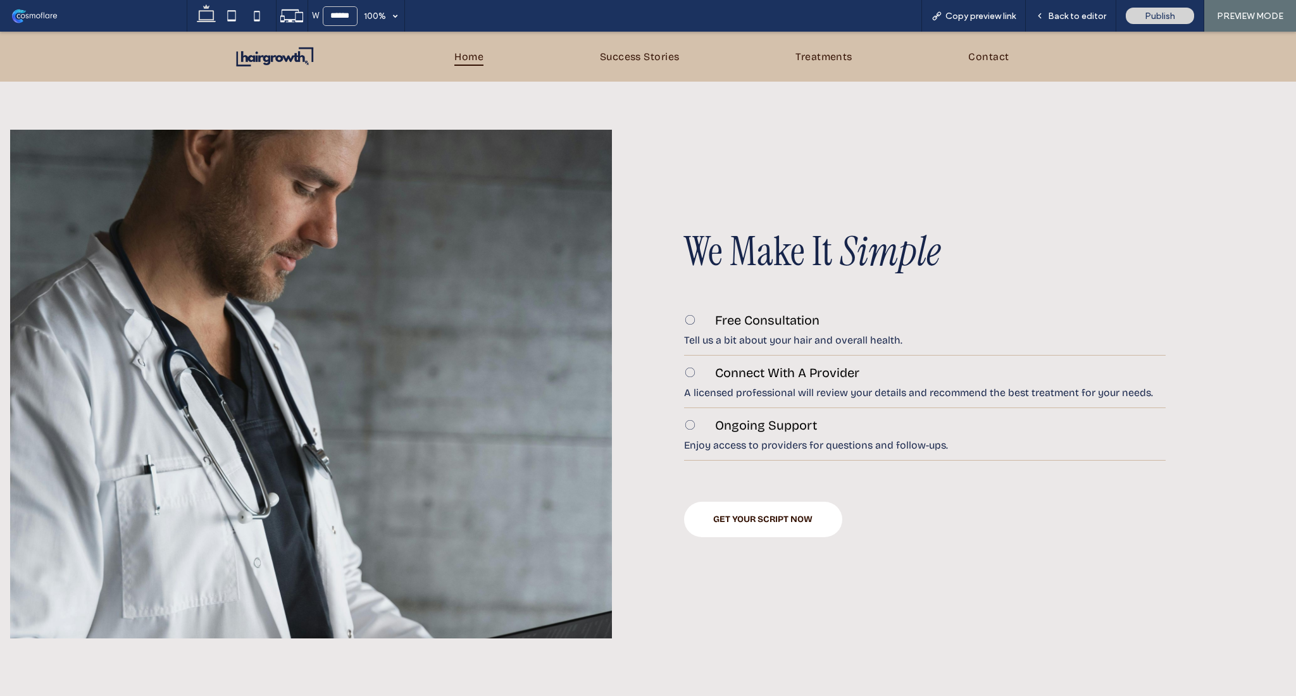
scroll to position [3673, 0]
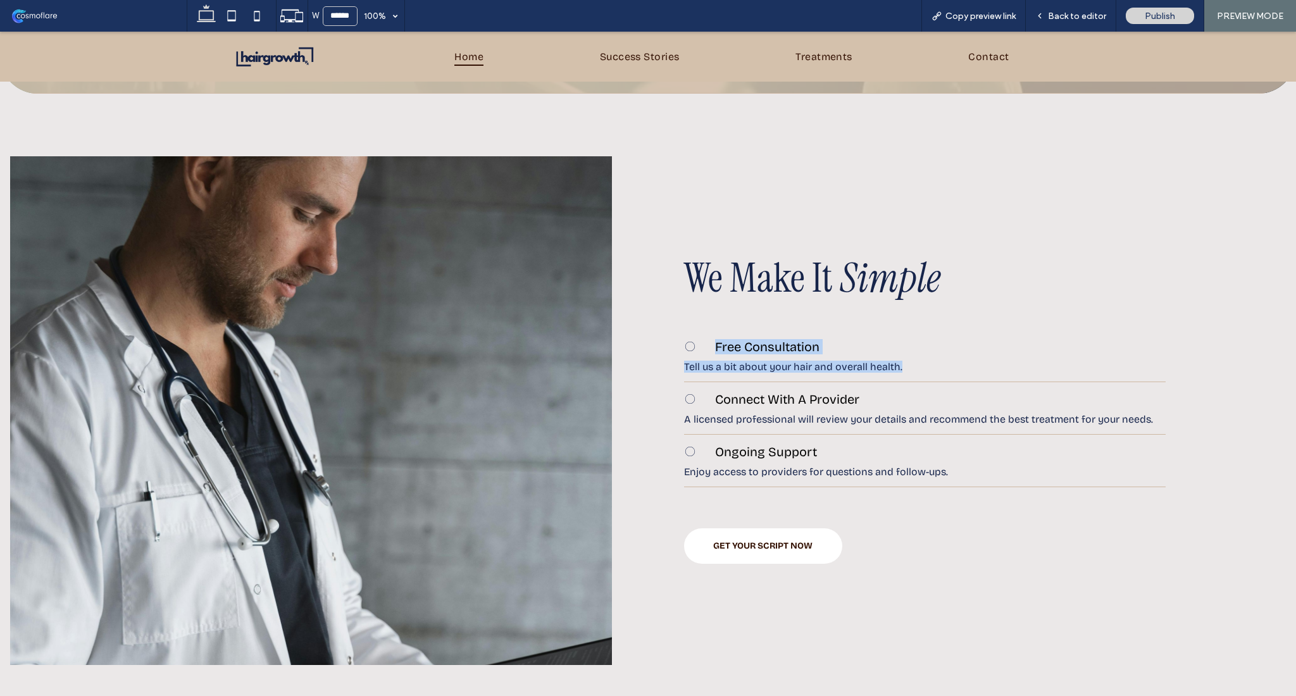
drag, startPoint x: 718, startPoint y: 337, endPoint x: 894, endPoint y: 363, distance: 178.5
click at [894, 363] on div "We Make It Simple Free Consultation ﻿ Tell us a bit about your hair and overall…" at bounding box center [985, 411] width 622 height 530
click at [894, 363] on div "Free Consultation ﻿ Tell us a bit about your hair and overall health. Connect W…" at bounding box center [925, 414] width 482 height 151
click at [1092, 15] on span "Back to editor" at bounding box center [1077, 16] width 58 height 11
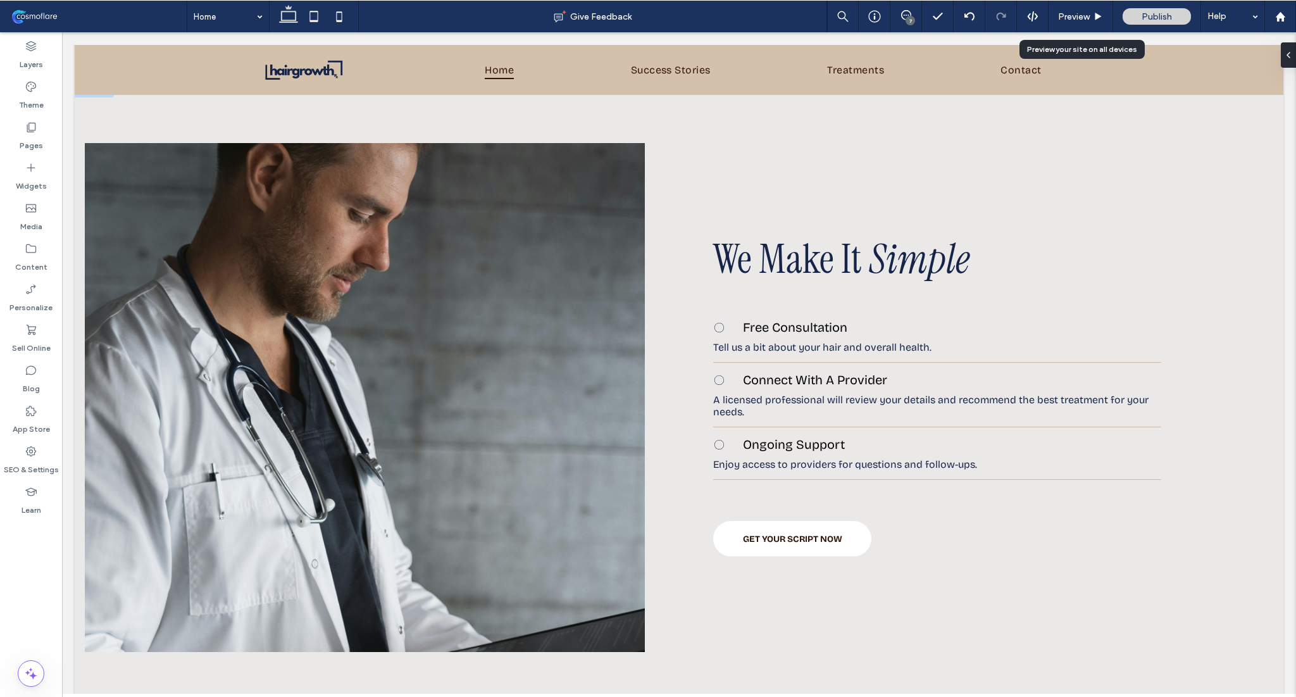
scroll to position [3634, 0]
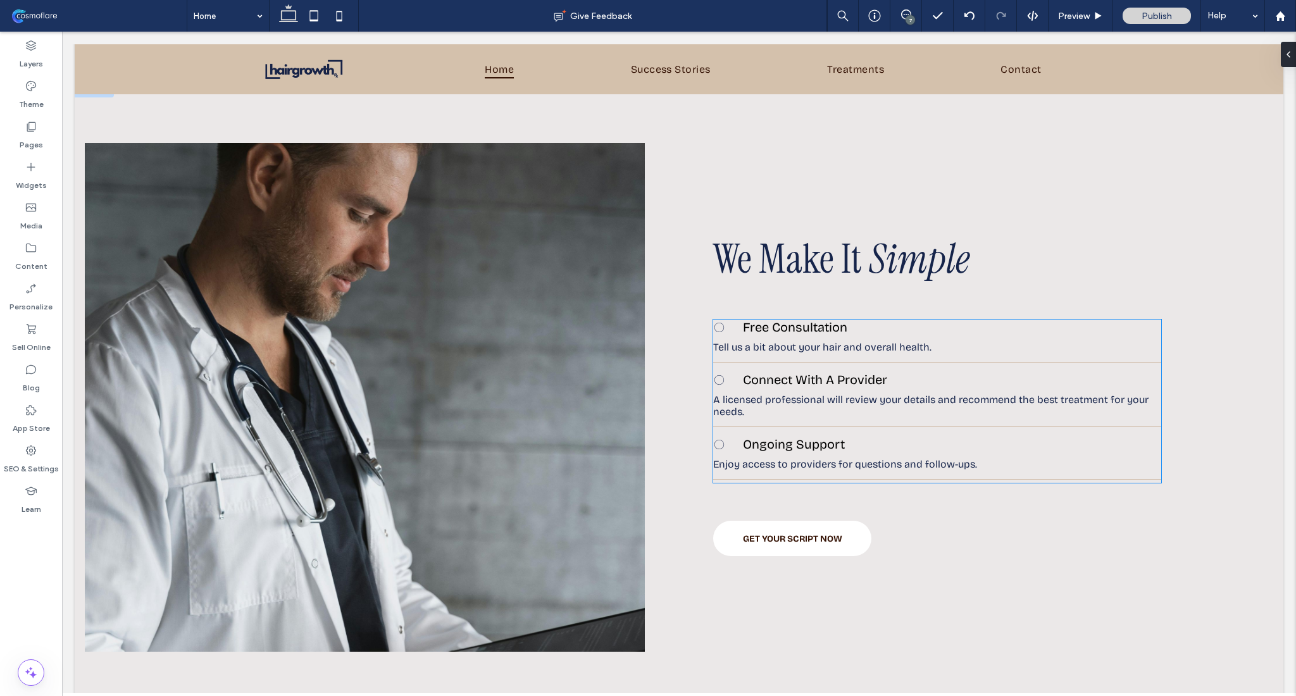
click at [764, 320] on span "Free Consultation ﻿" at bounding box center [795, 327] width 104 height 15
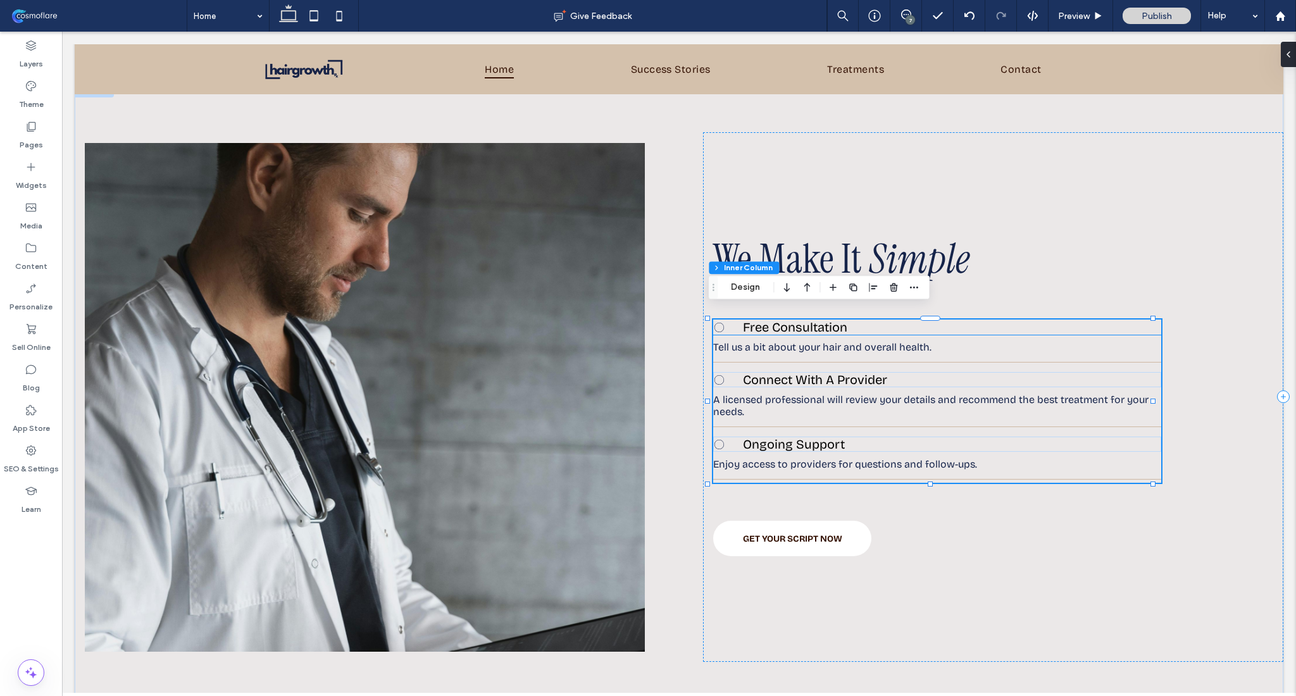
click at [752, 320] on span "Free Consultation ﻿" at bounding box center [795, 327] width 104 height 15
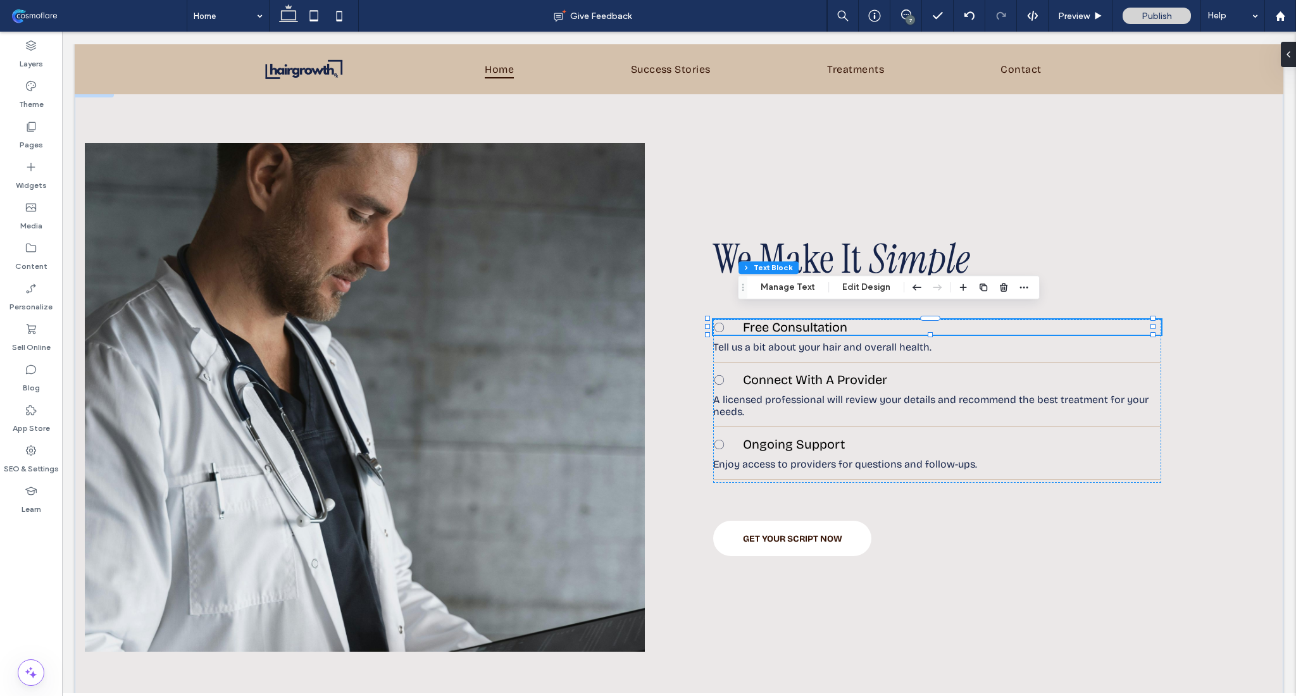
click at [752, 320] on span "Free Consultation ﻿" at bounding box center [795, 327] width 104 height 15
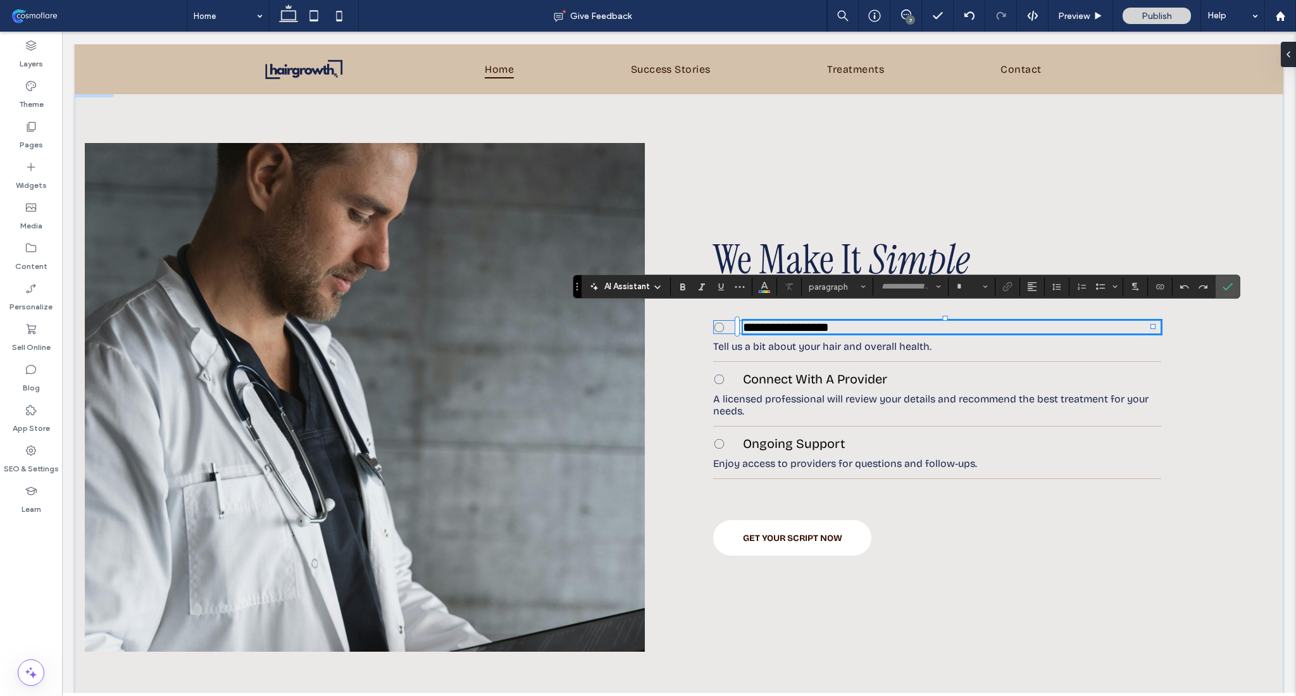
type input "**********"
type input "**"
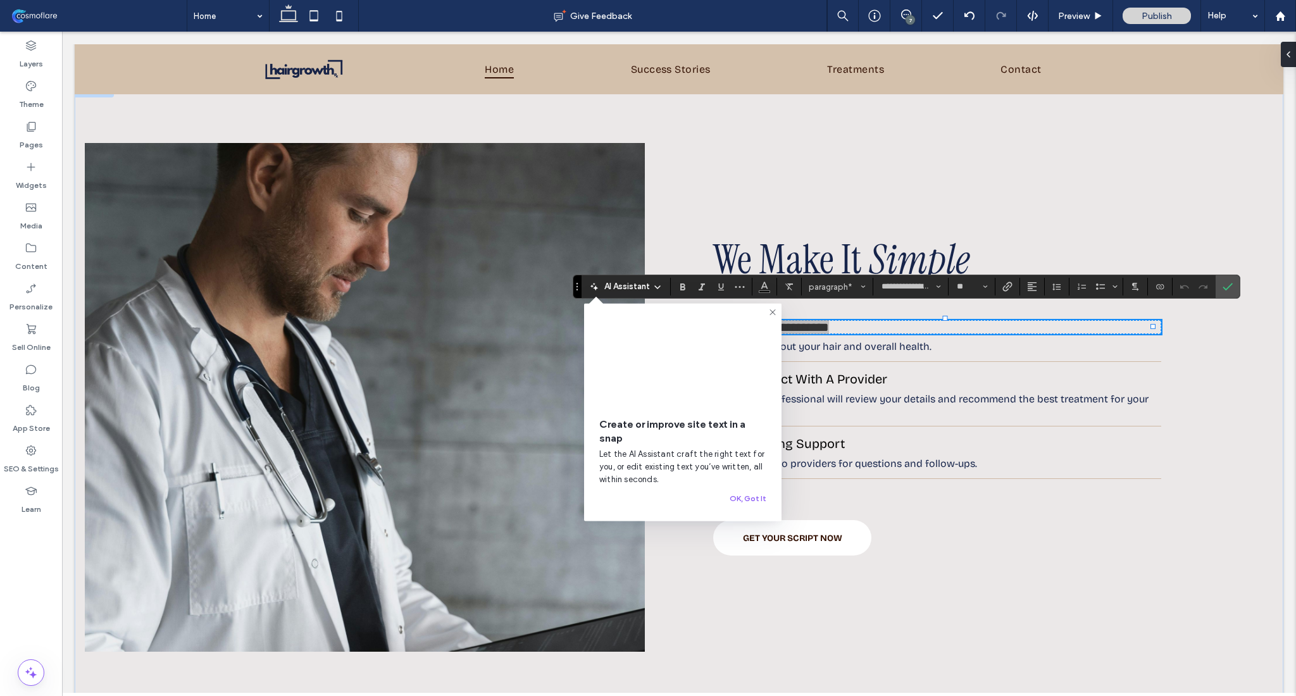
click at [769, 313] on icon at bounding box center [773, 313] width 10 height 10
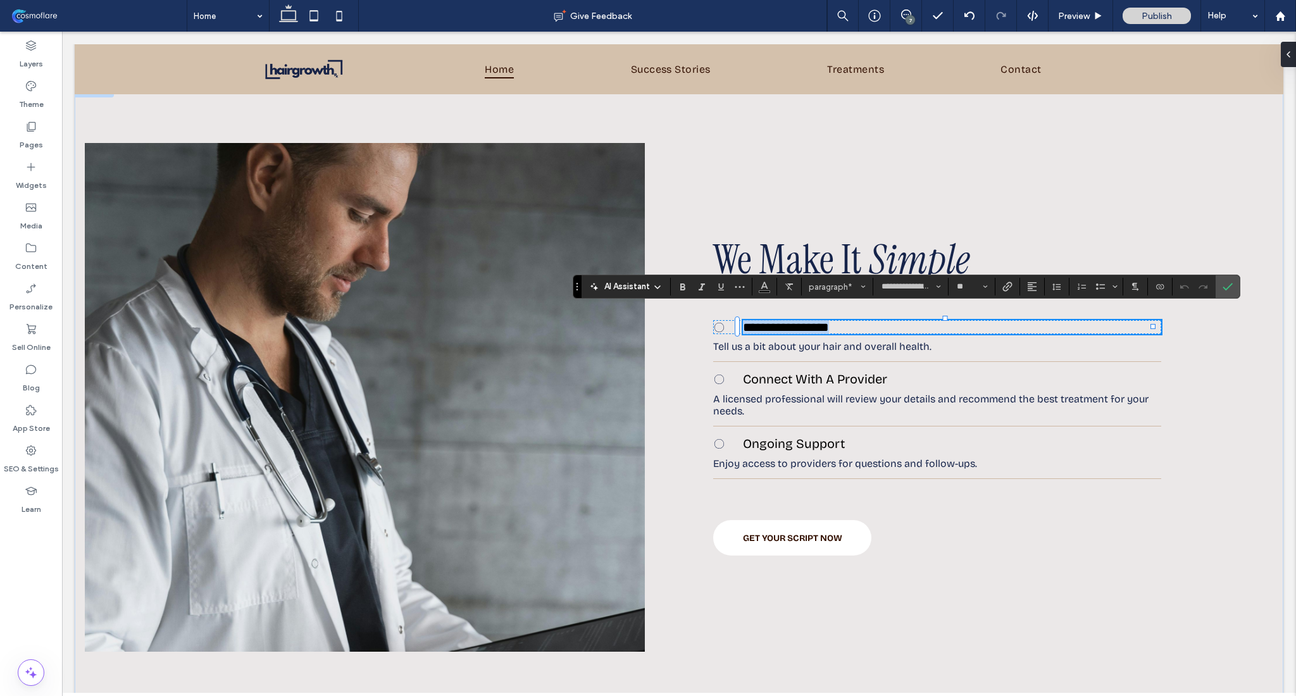
scroll to position [3635, 0]
click at [761, 321] on span "**********" at bounding box center [786, 326] width 86 height 13
click at [766, 320] on span "**********" at bounding box center [786, 326] width 86 height 13
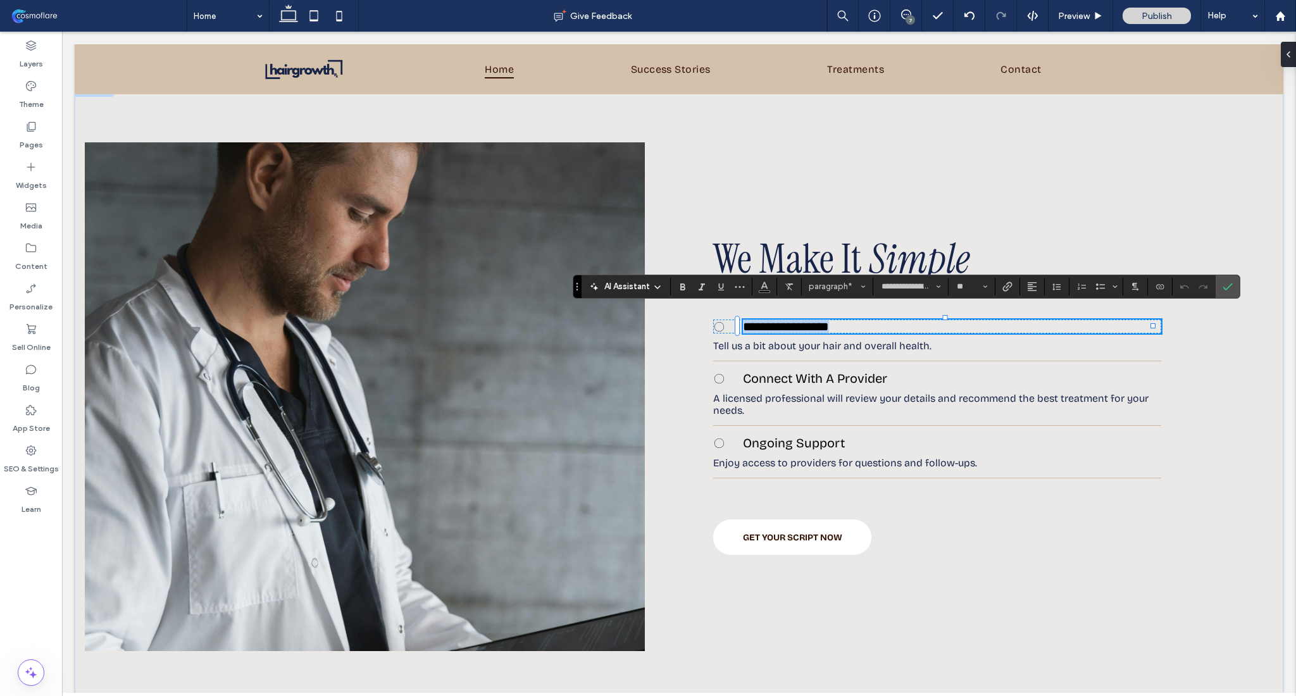
click at [766, 320] on span "**********" at bounding box center [786, 326] width 86 height 13
click at [765, 320] on span "**********" at bounding box center [786, 326] width 86 height 13
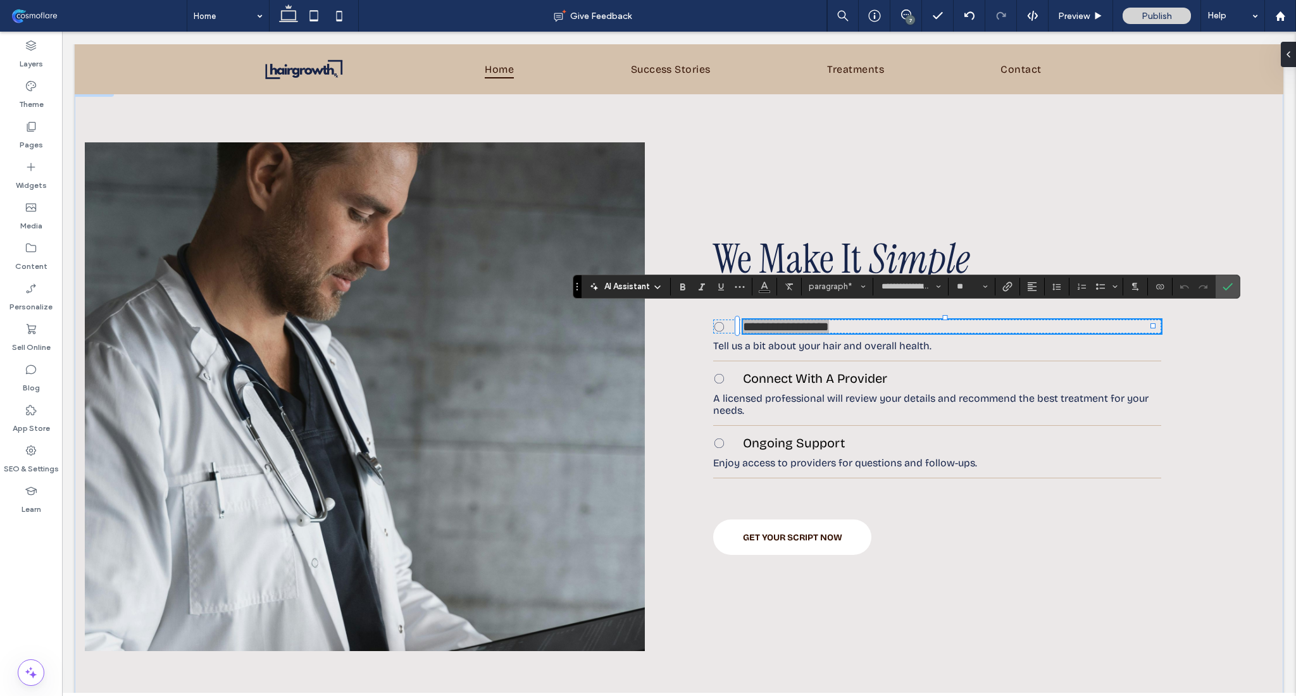
click at [908, 20] on div "7" at bounding box center [910, 19] width 9 height 9
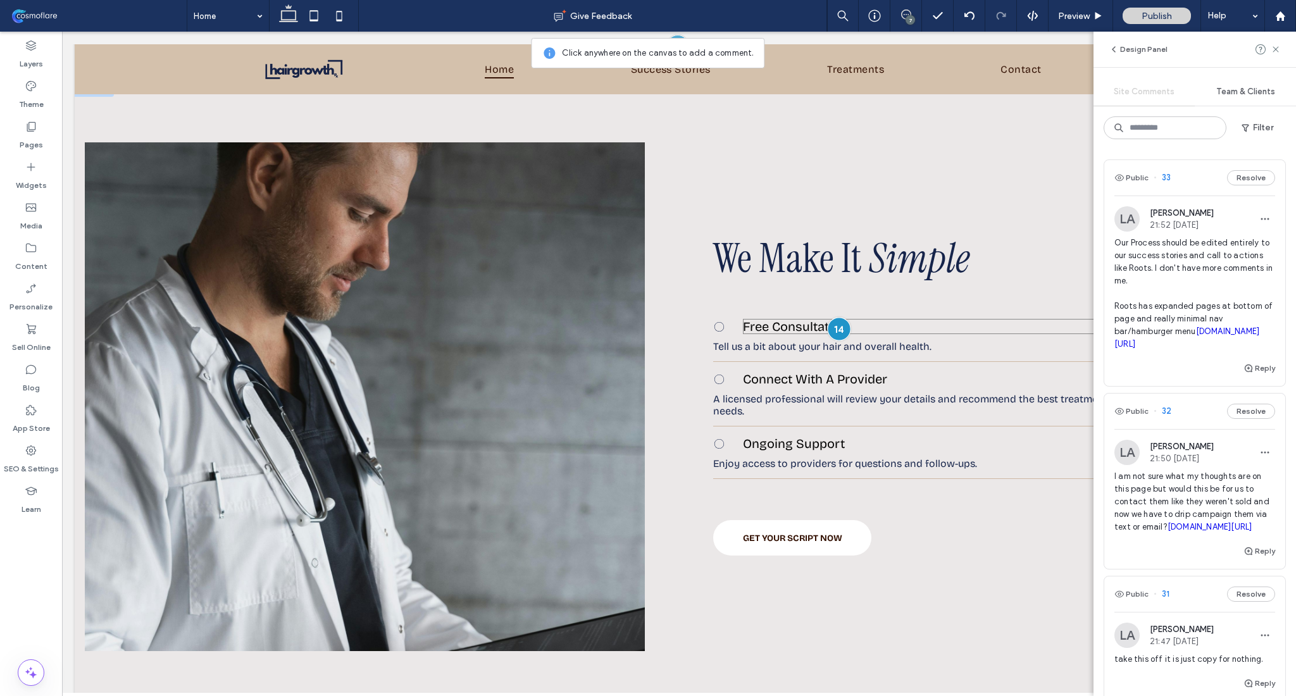
click at [835, 320] on div at bounding box center [838, 328] width 23 height 23
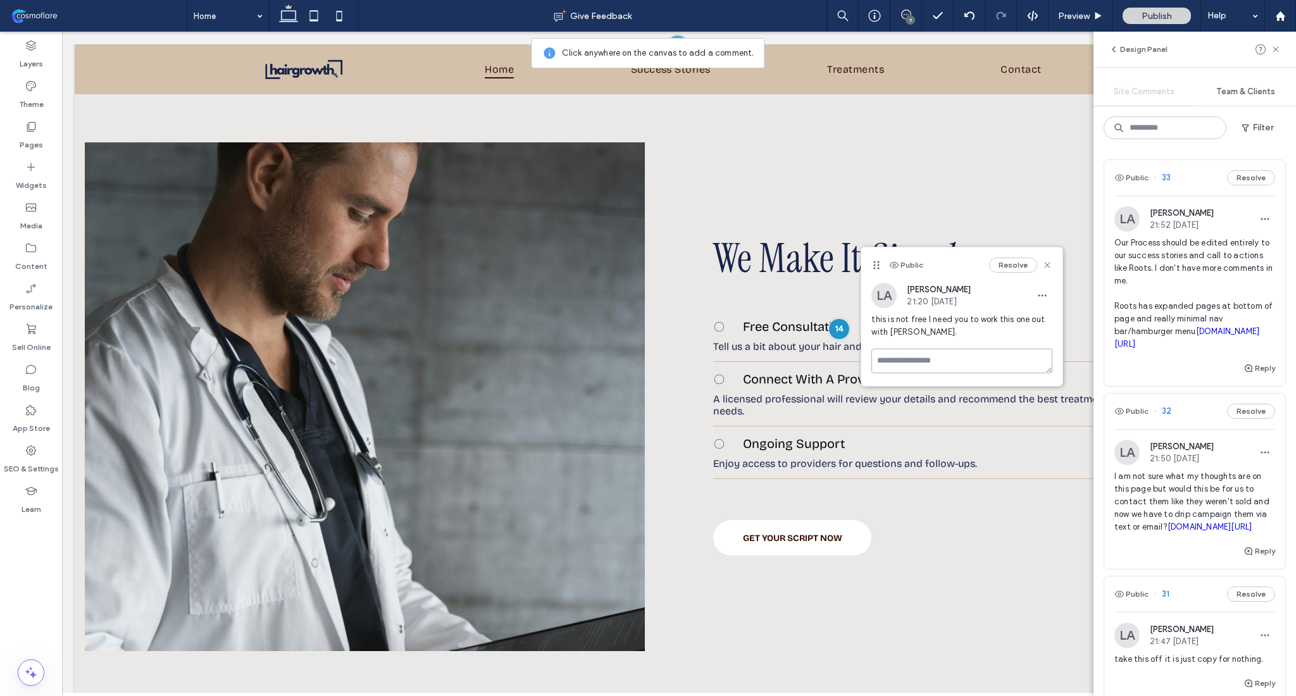
click at [942, 356] on textarea at bounding box center [961, 361] width 181 height 25
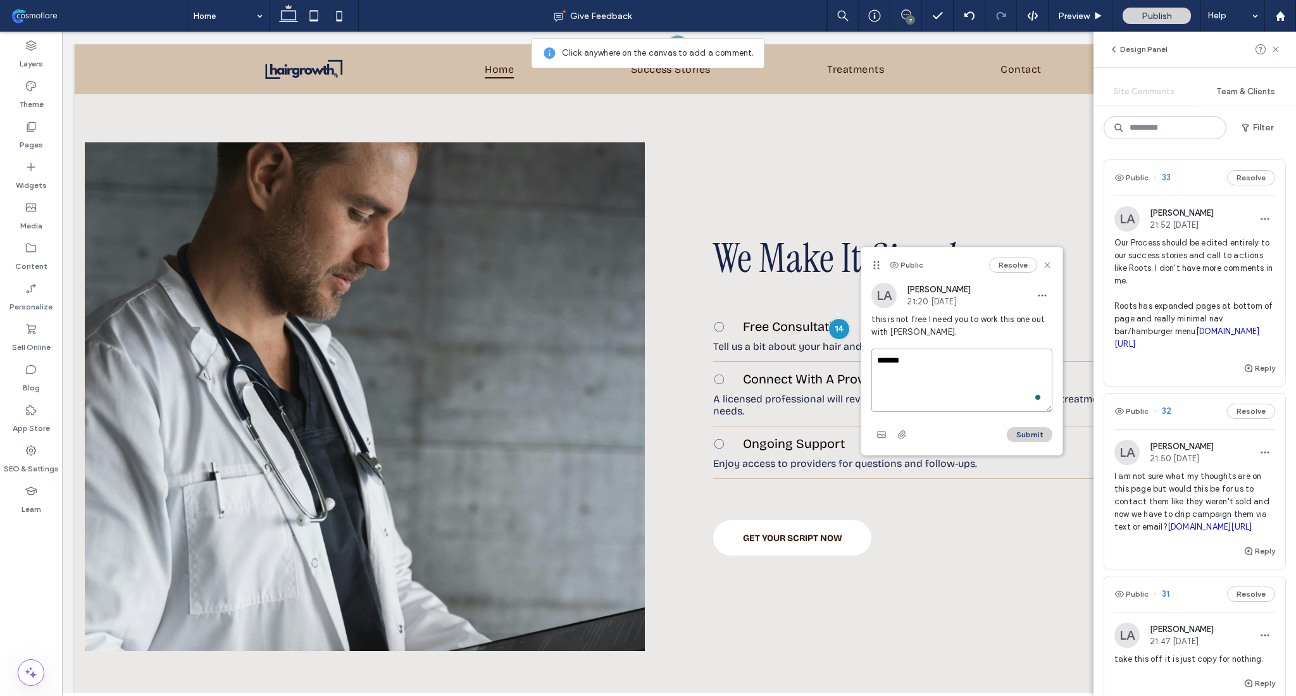
scroll to position [0, 0]
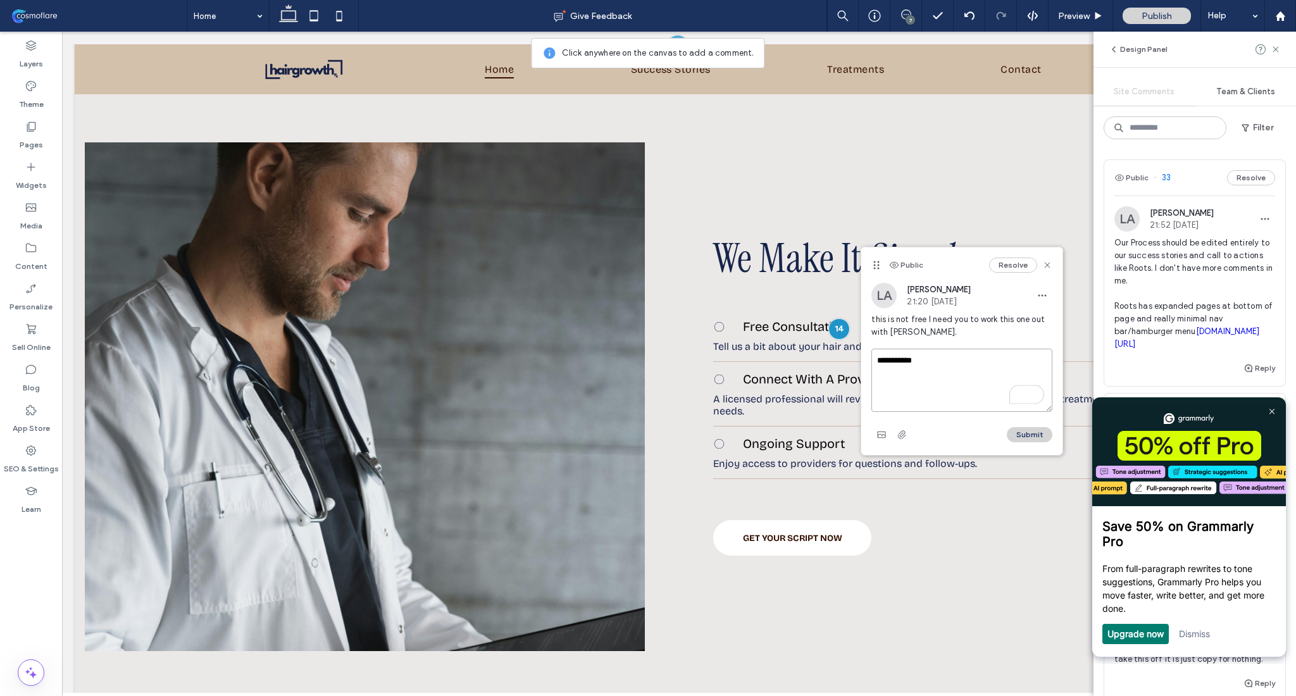
type textarea "**********"
click at [1053, 262] on div "Public Resolve" at bounding box center [961, 264] width 201 height 35
drag, startPoint x: 1051, startPoint y: 265, endPoint x: 1020, endPoint y: 233, distance: 44.3
click at [1051, 265] on icon at bounding box center [1047, 265] width 10 height 10
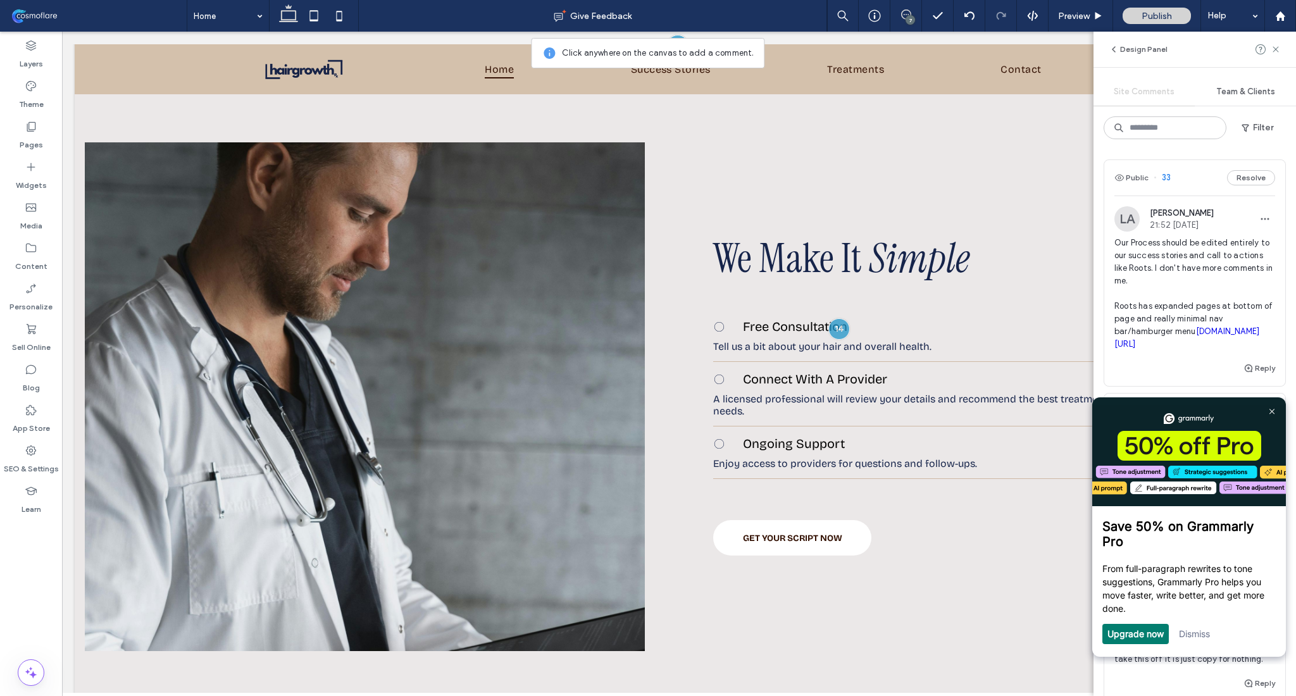
click at [1281, 47] on div "Design Panel" at bounding box center [1195, 49] width 203 height 35
click at [1280, 48] on icon at bounding box center [1276, 49] width 10 height 10
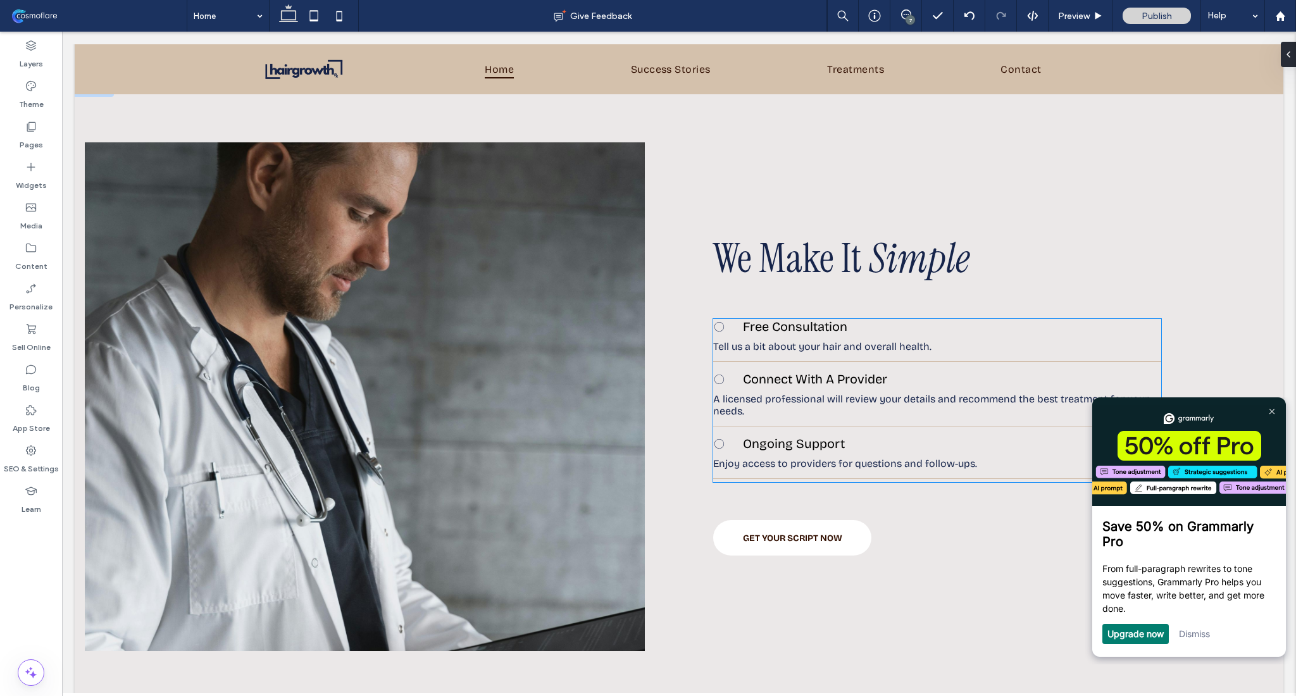
click at [876, 319] on p "Free Consultation" at bounding box center [952, 326] width 418 height 15
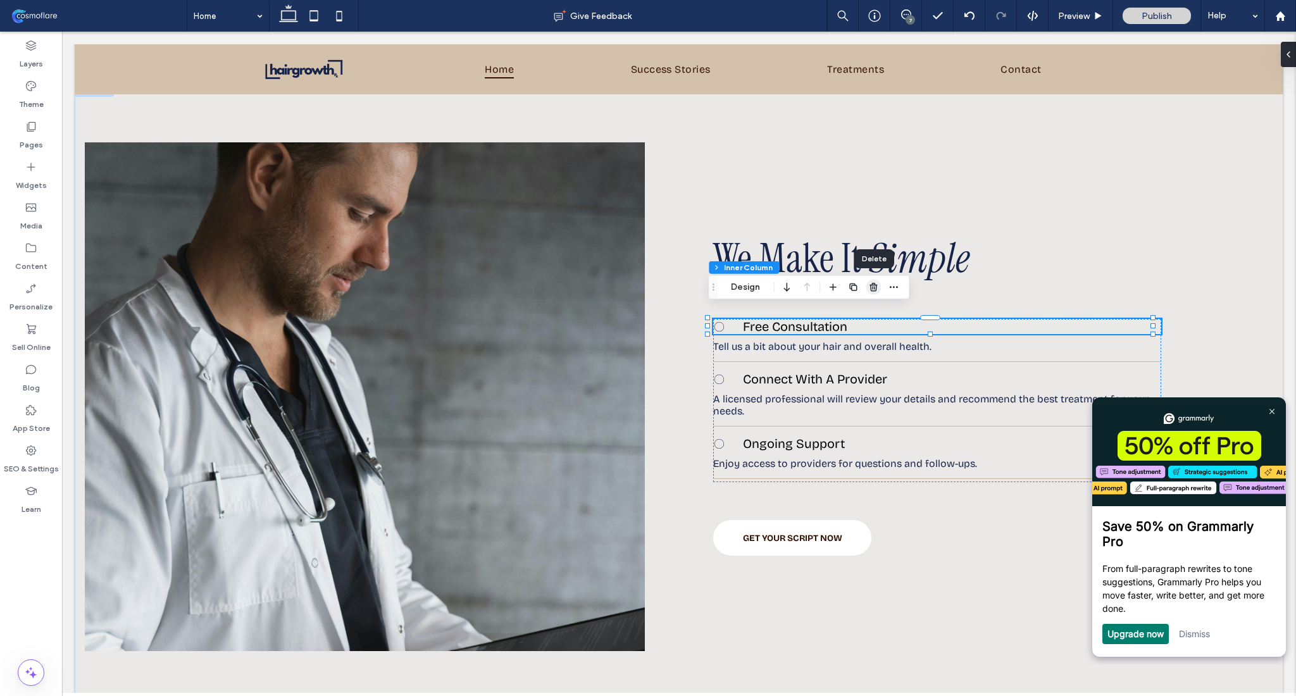
click at [870, 286] on icon "button" at bounding box center [873, 287] width 10 height 10
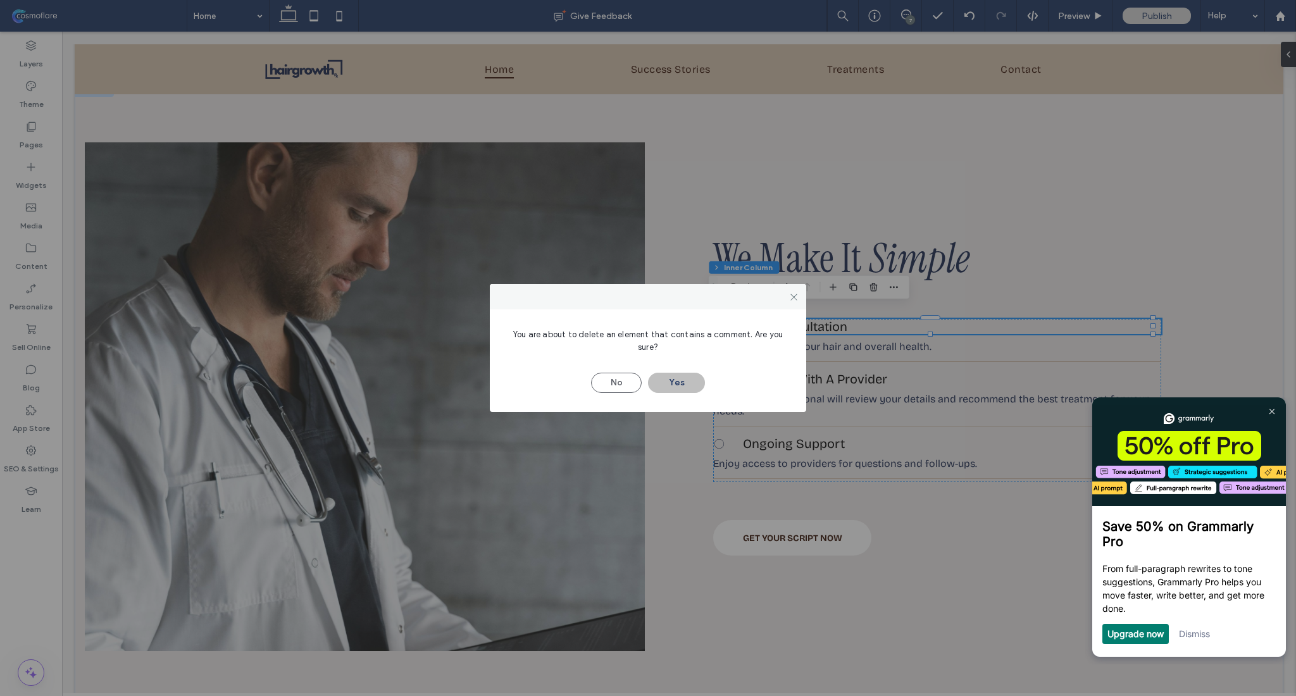
click at [680, 374] on button "Yes" at bounding box center [676, 383] width 57 height 20
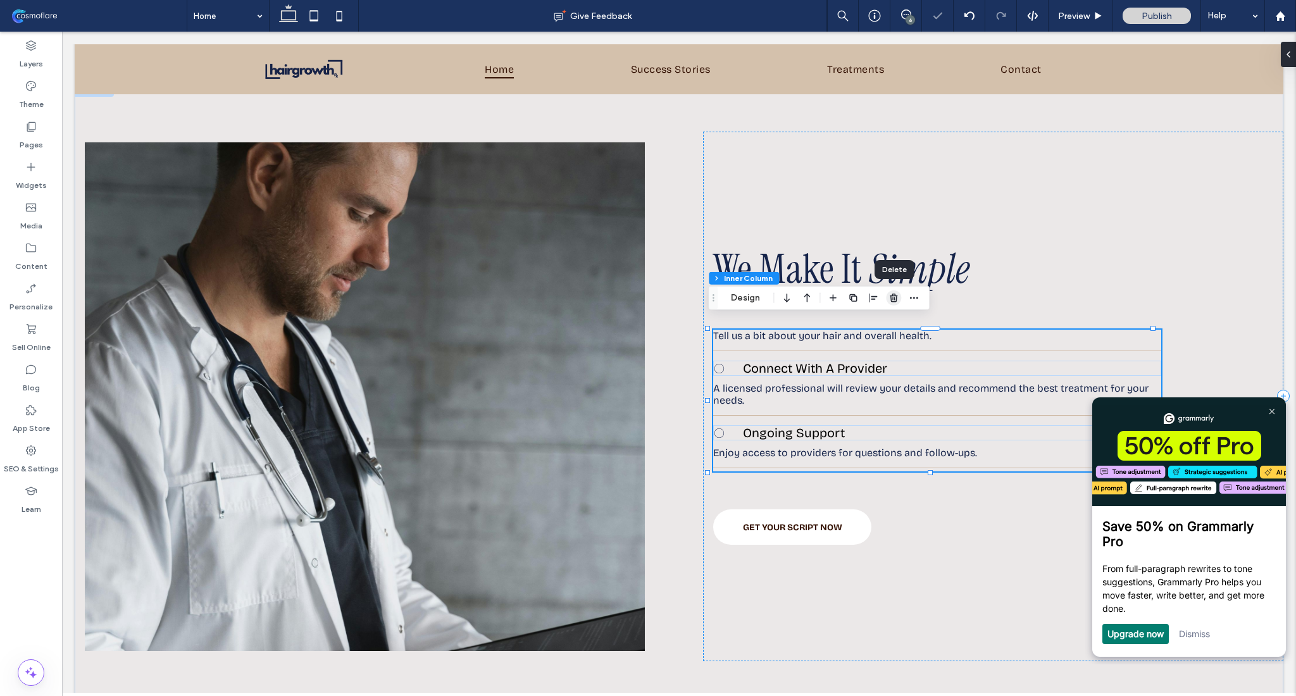
click at [897, 302] on span "button" at bounding box center [893, 297] width 15 height 15
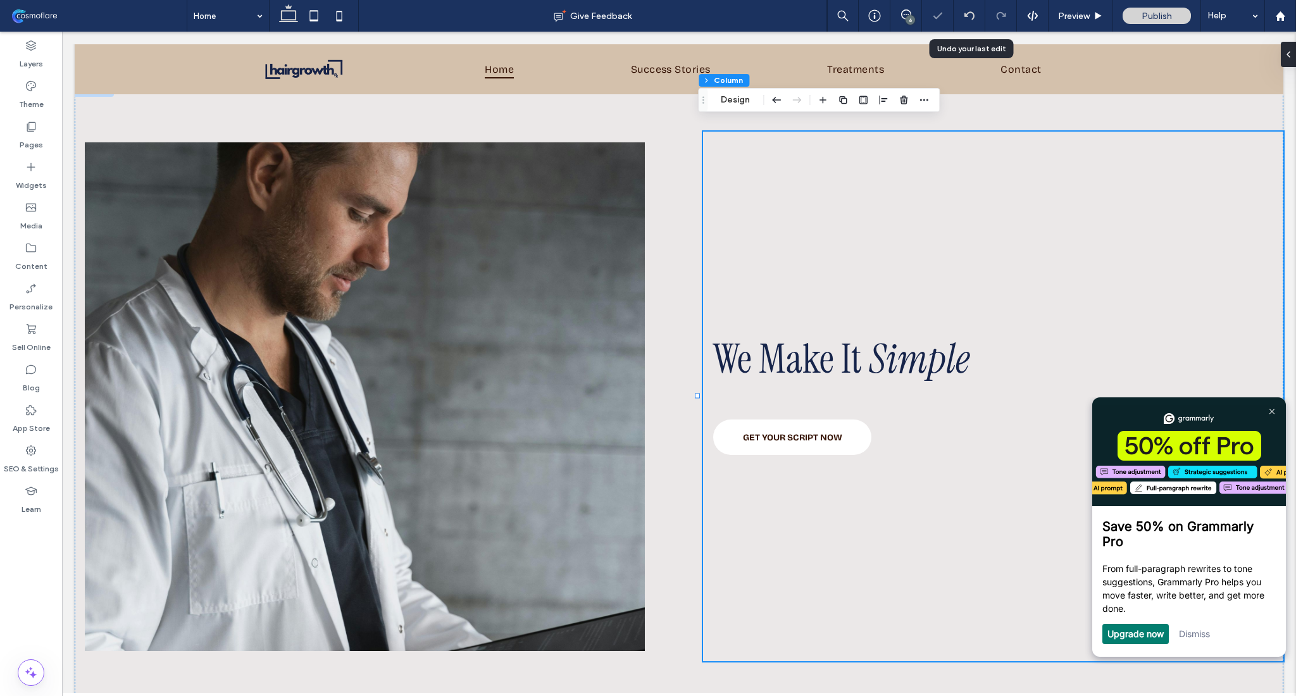
click at [973, 19] on icon at bounding box center [969, 16] width 10 height 10
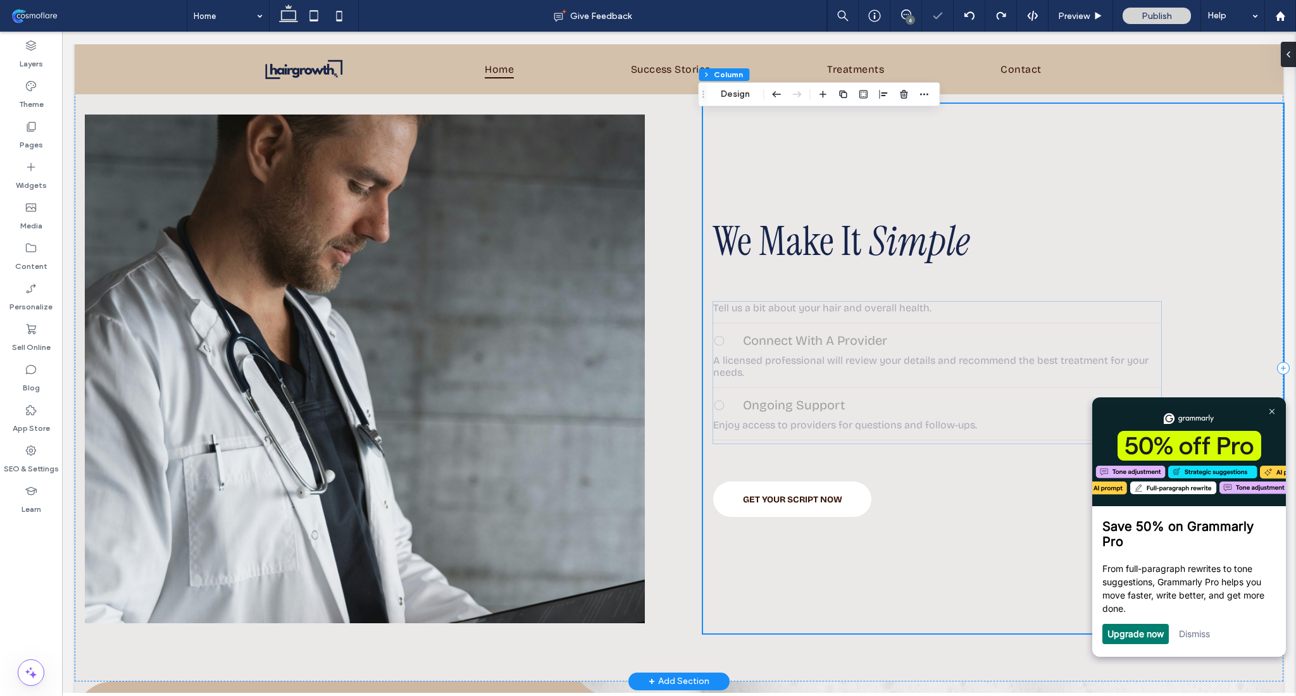
scroll to position [3658, 0]
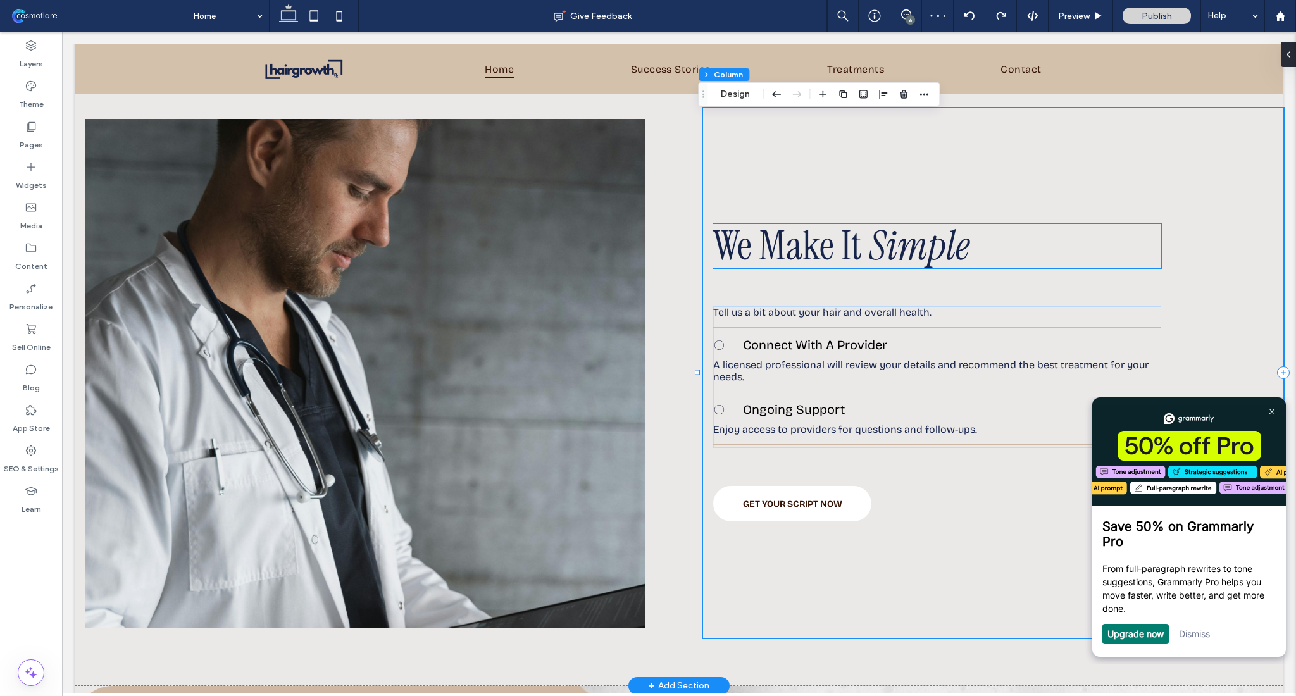
click at [869, 240] on span "Simple" at bounding box center [919, 246] width 101 height 53
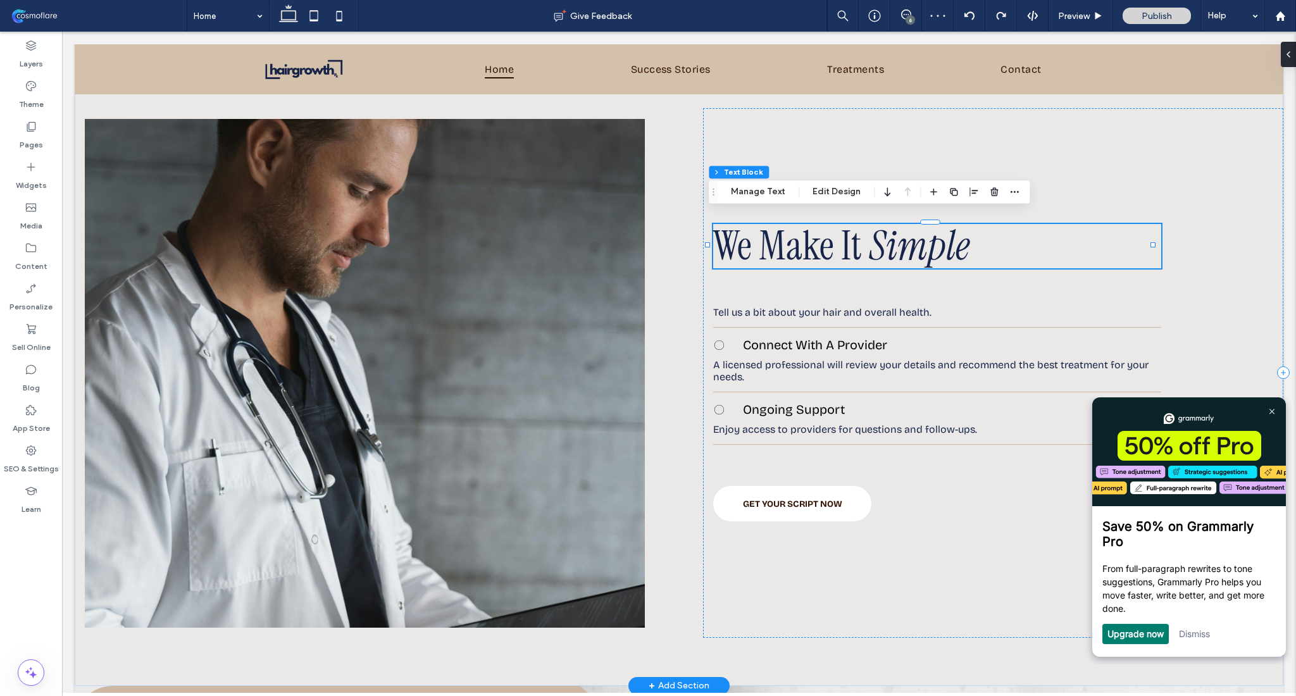
click at [869, 240] on span "Simple" at bounding box center [919, 246] width 101 height 53
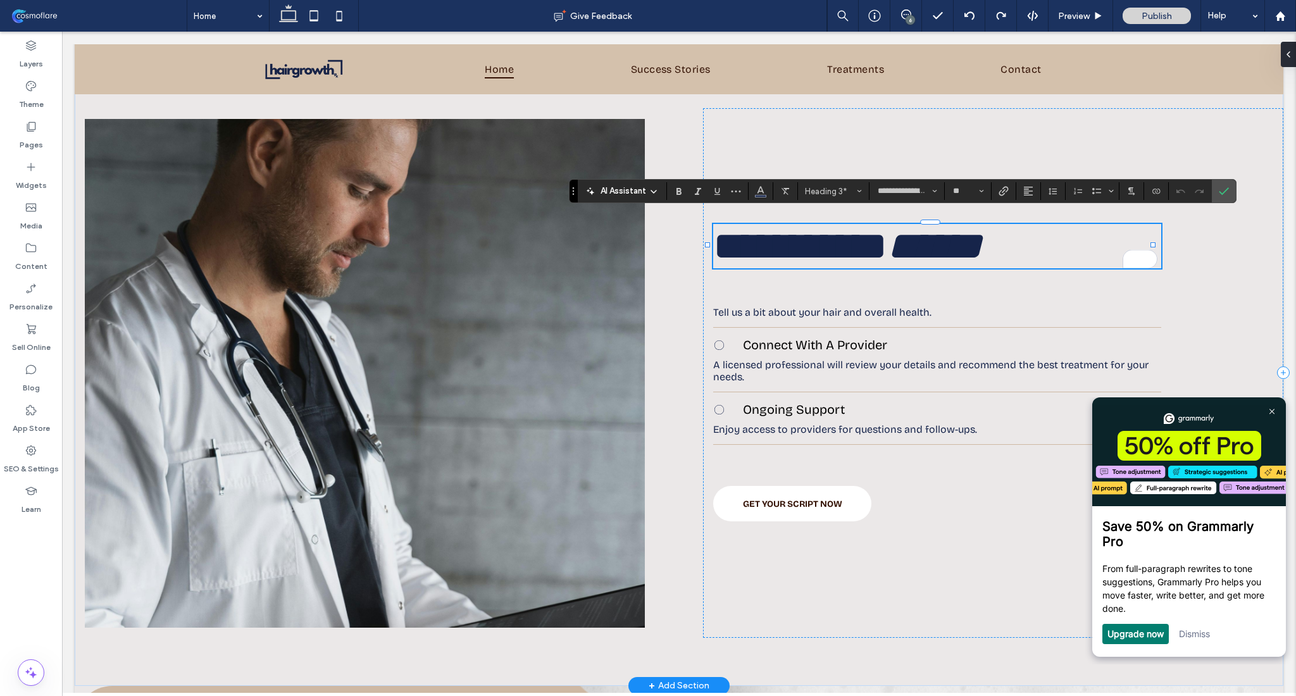
click at [1008, 234] on h3 "**********" at bounding box center [937, 246] width 448 height 44
type input "**********"
type input "**"
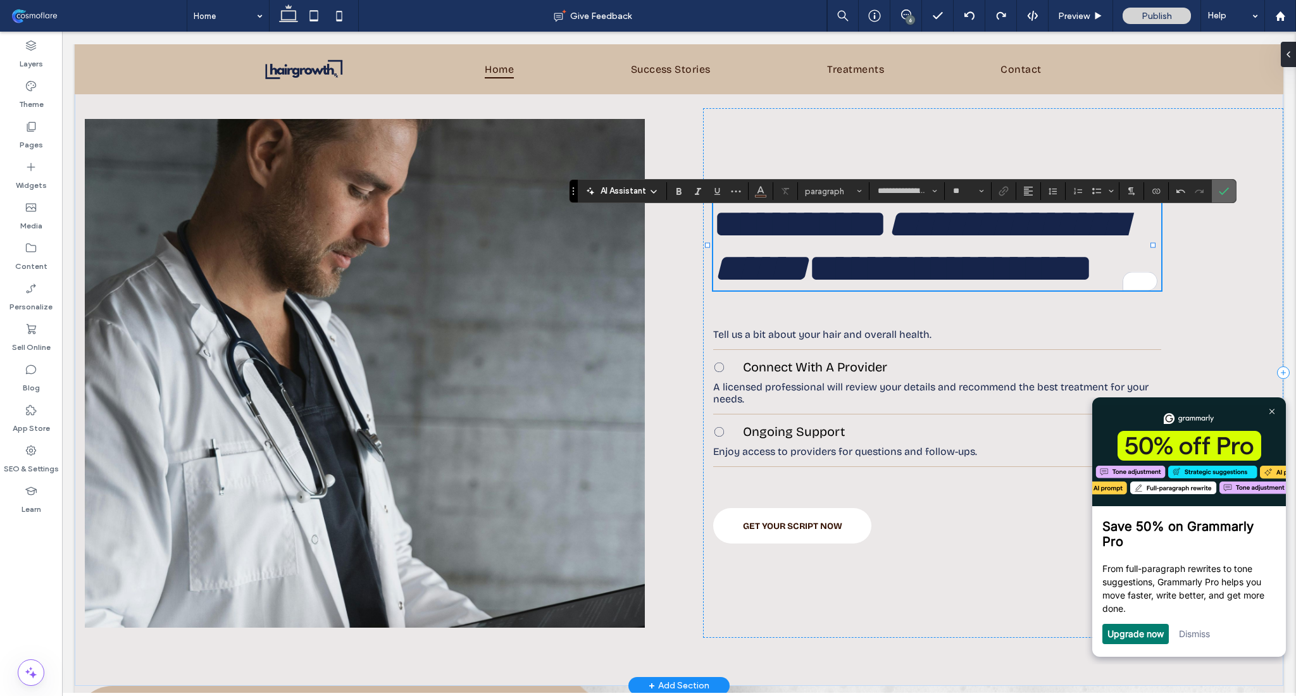
click at [1224, 189] on icon "Confirm" at bounding box center [1224, 191] width 10 height 10
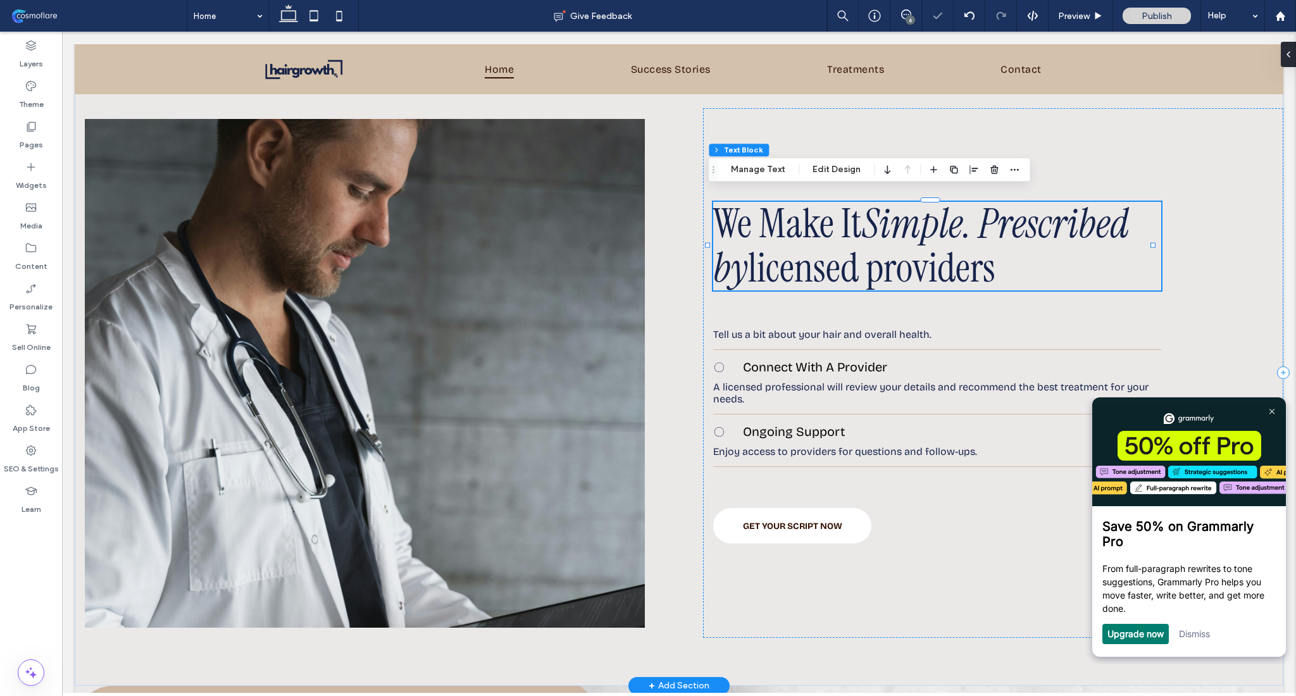
click at [748, 250] on span "licensed providers" at bounding box center [871, 268] width 247 height 53
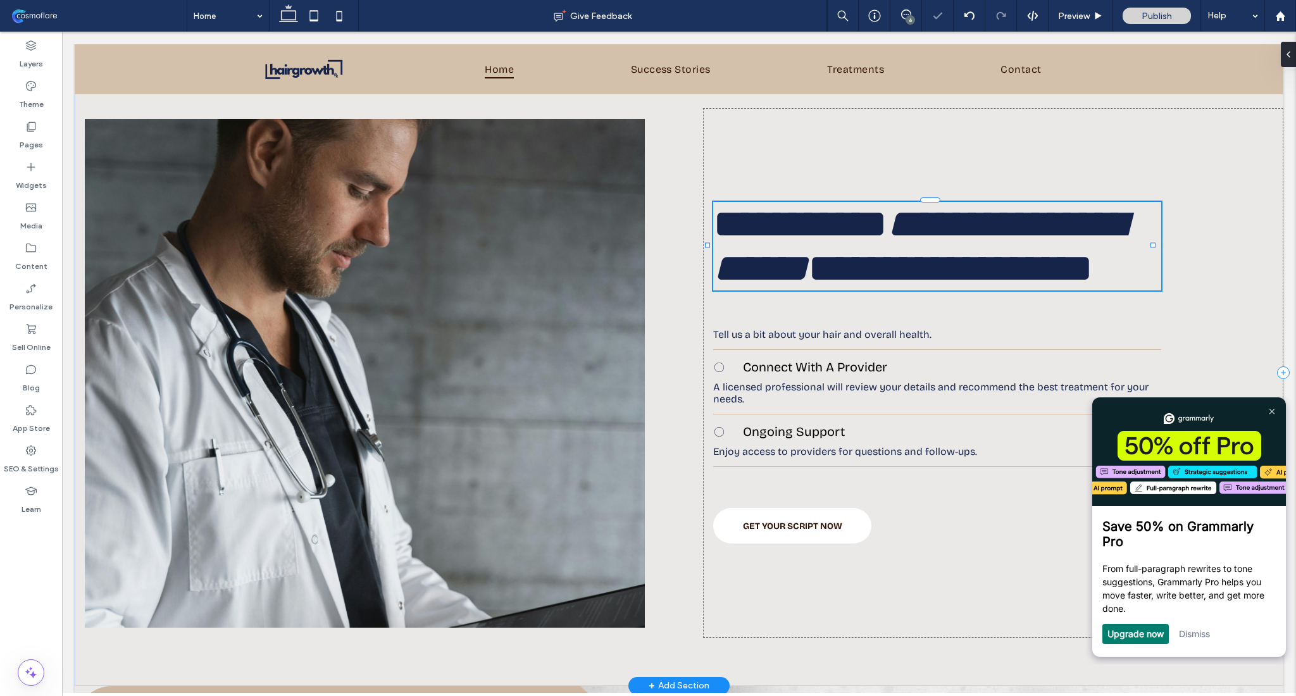
type input "**********"
type input "**"
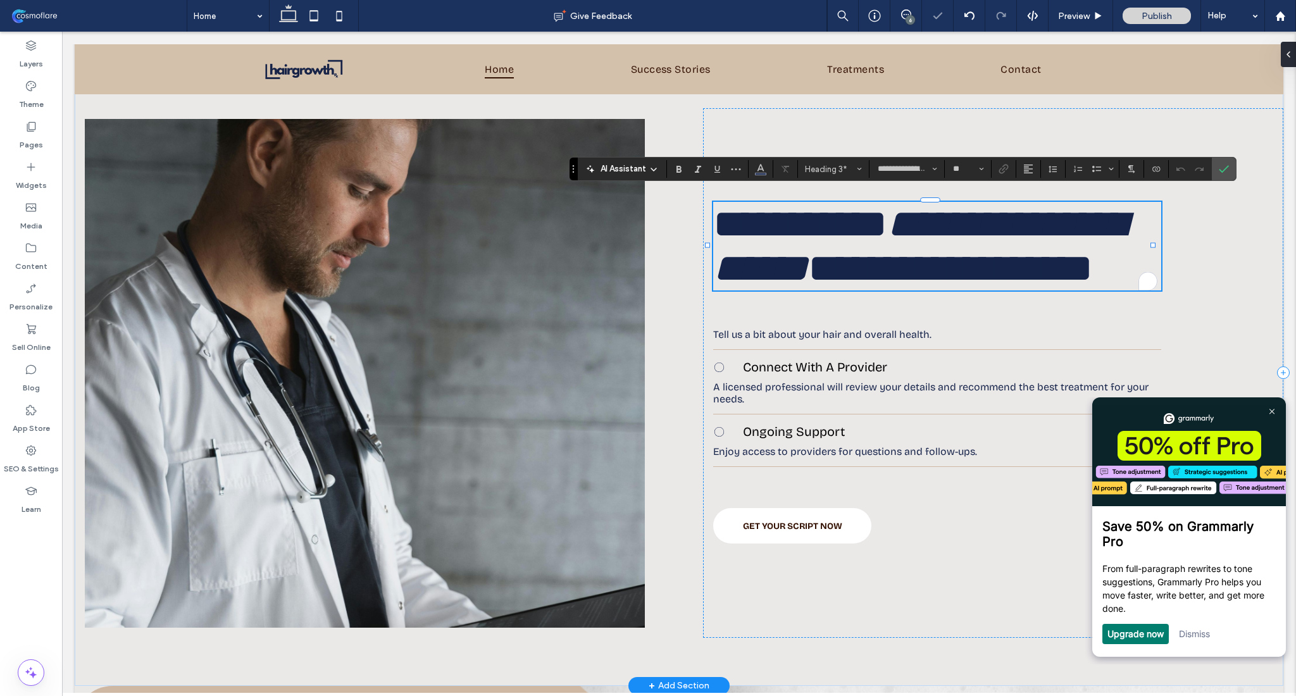
click at [808, 250] on span "**********" at bounding box center [950, 268] width 285 height 40
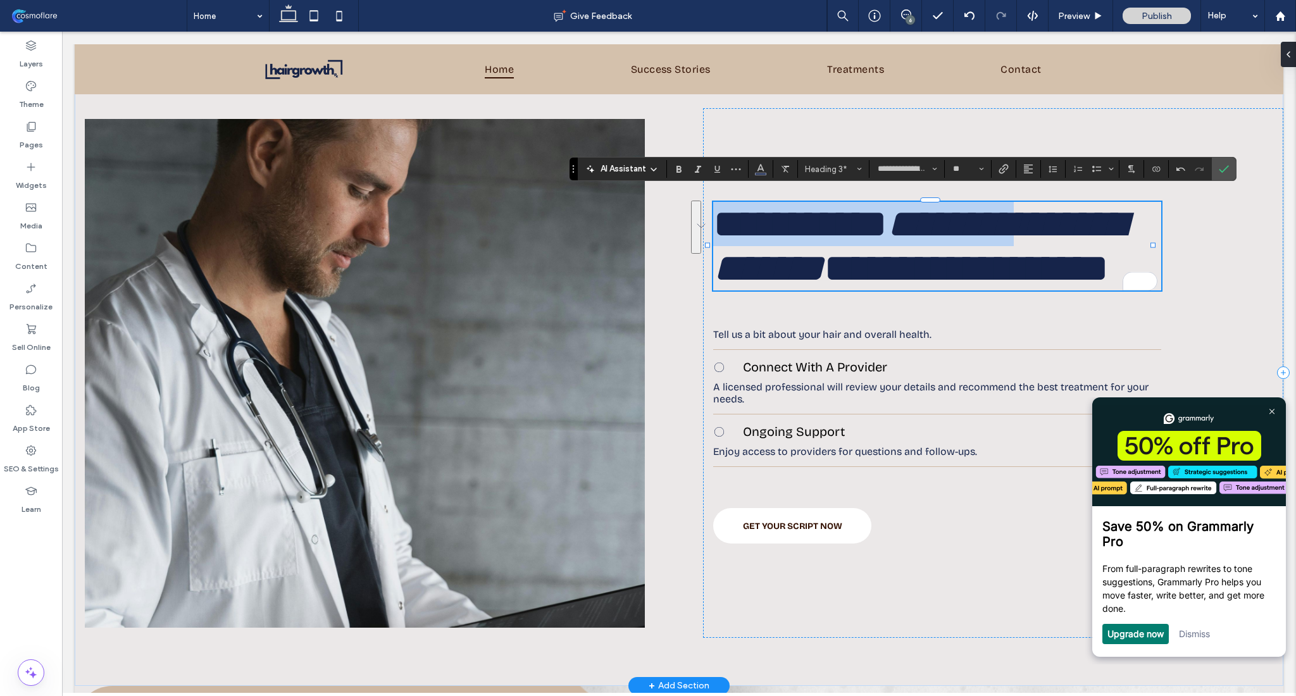
drag, startPoint x: 977, startPoint y: 217, endPoint x: 718, endPoint y: 207, distance: 259.0
click at [718, 207] on h3 "**********" at bounding box center [935, 246] width 444 height 89
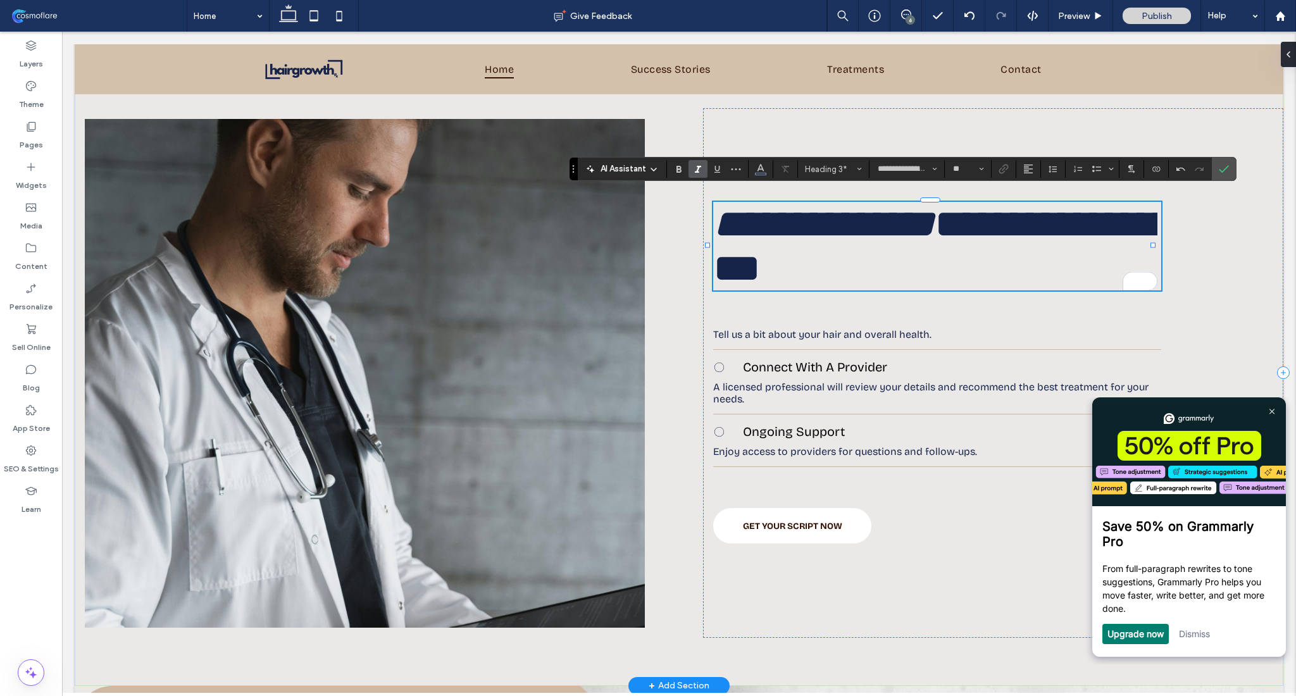
click at [829, 214] on span "**********" at bounding box center [823, 224] width 221 height 40
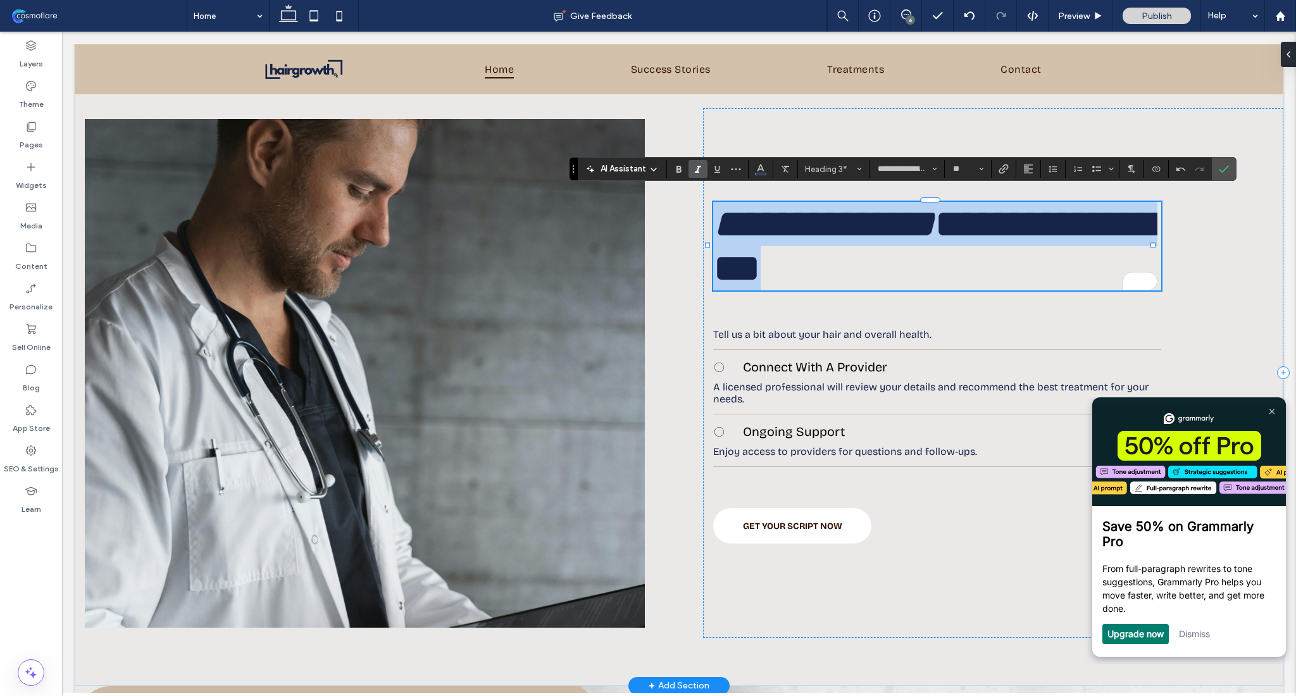
click at [829, 214] on span "**********" at bounding box center [823, 224] width 221 height 40
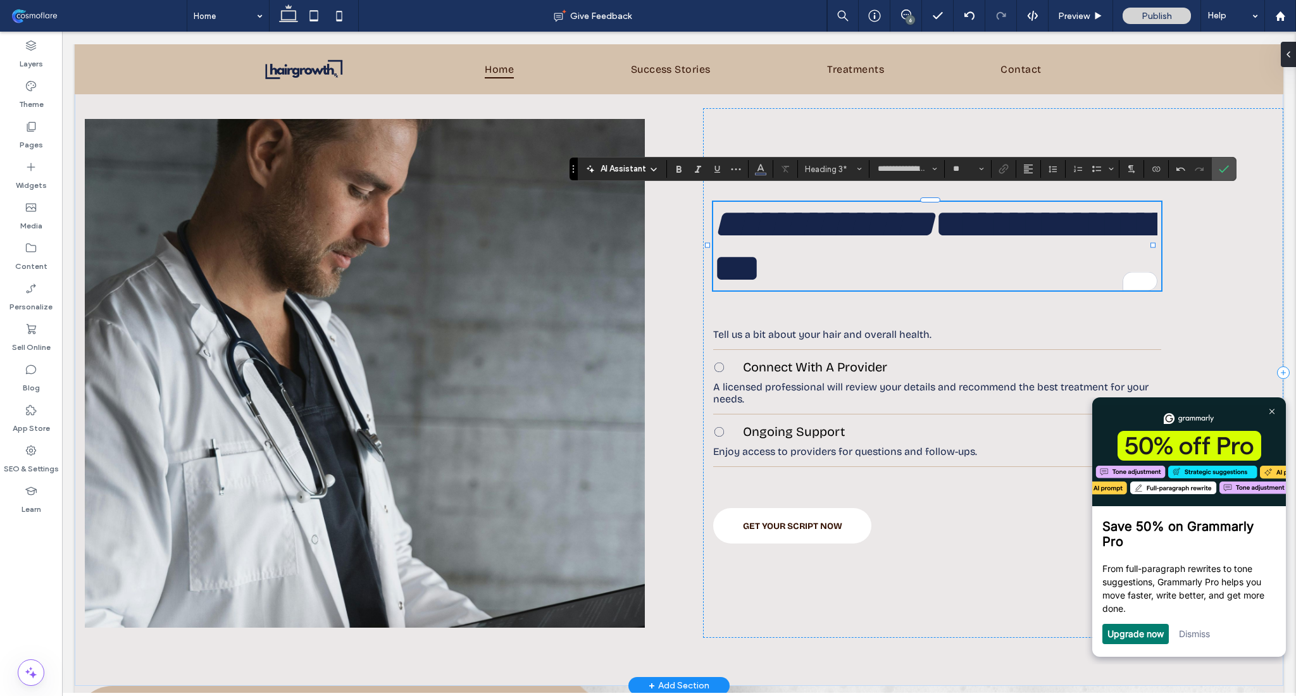
click at [971, 238] on span "**********" at bounding box center [942, 246] width 459 height 84
click at [1230, 174] on label "Confirm" at bounding box center [1223, 169] width 19 height 23
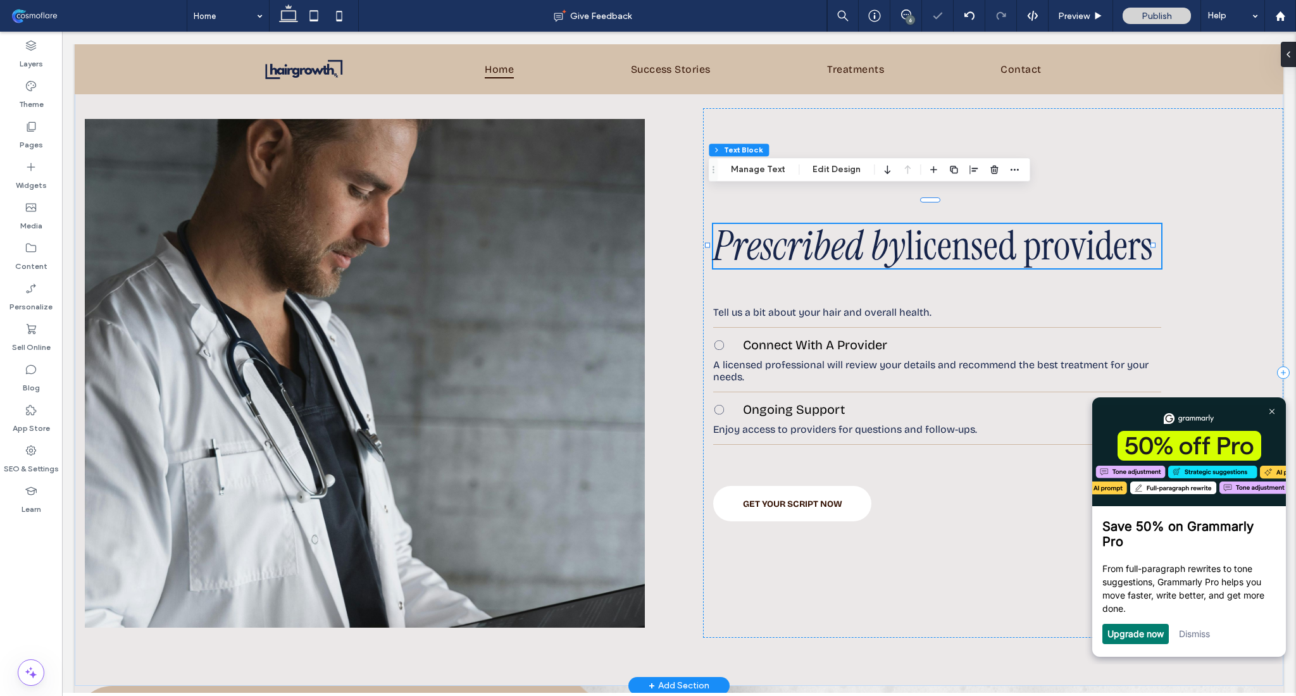
click at [847, 220] on span "Prescribed by" at bounding box center [809, 246] width 192 height 53
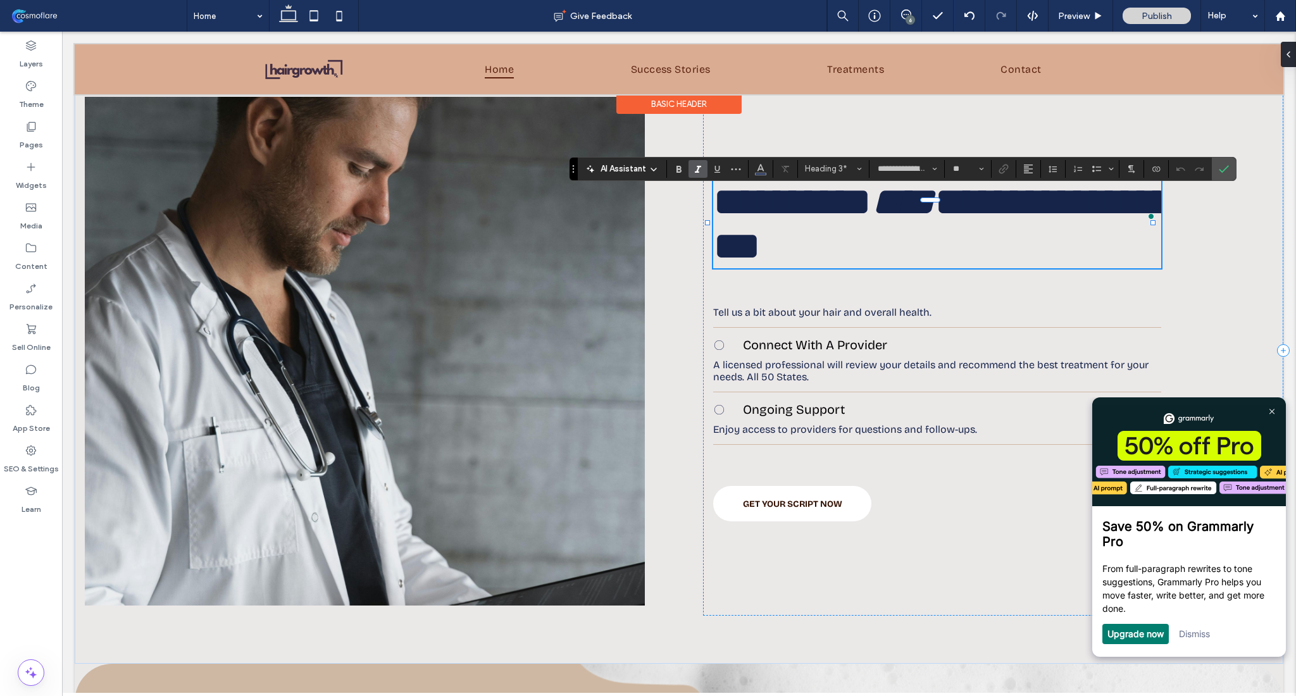
click at [281, 57] on div at bounding box center [679, 69] width 1209 height 50
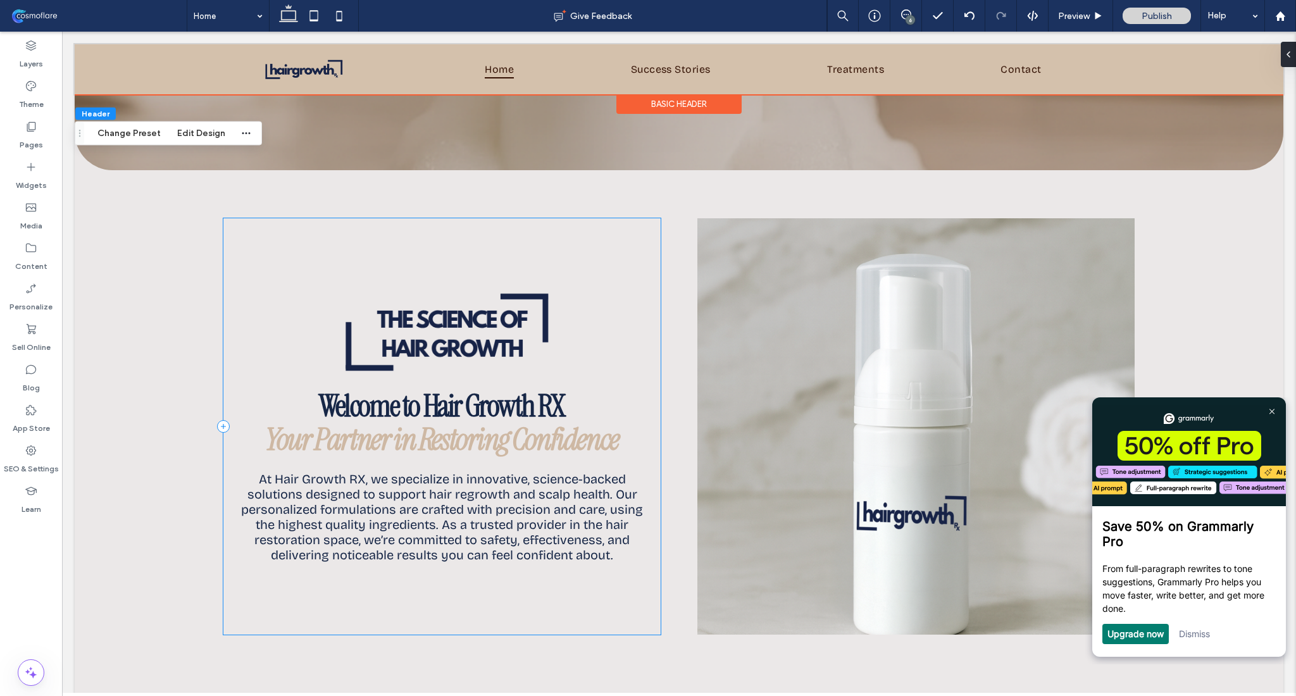
scroll to position [553, 0]
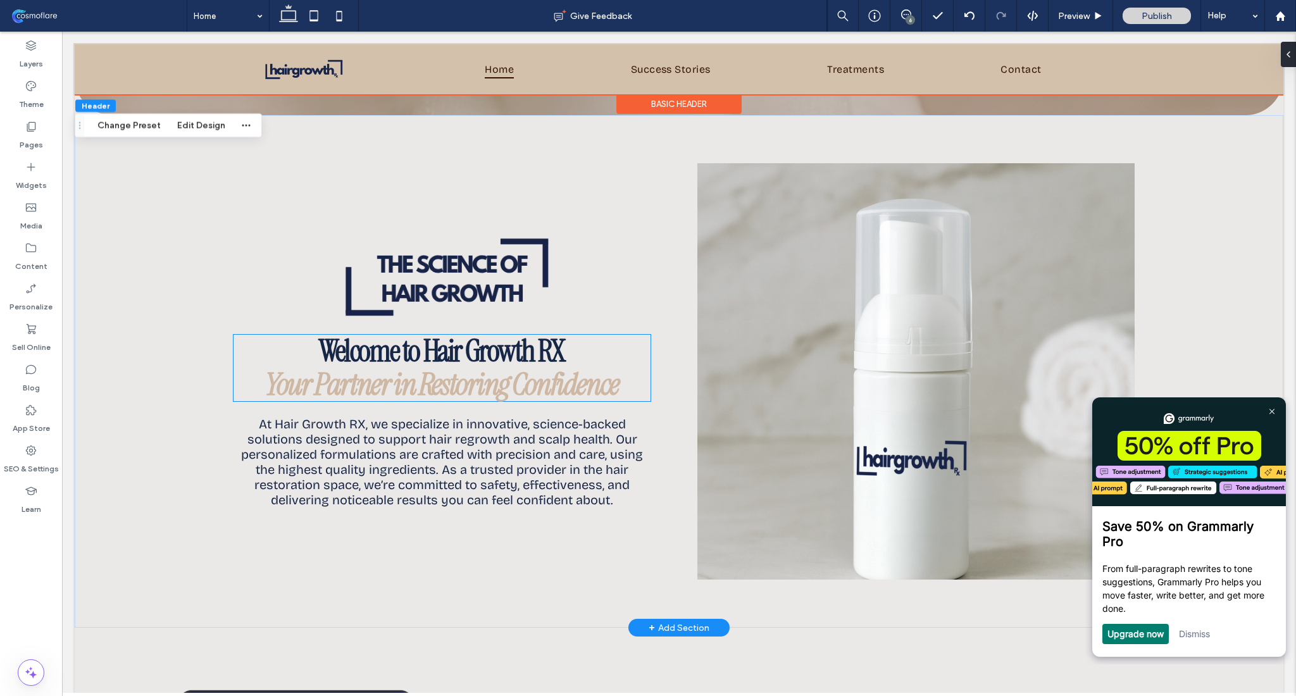
click at [483, 355] on strong "Welcome to Hair Growth RX" at bounding box center [442, 351] width 246 height 40
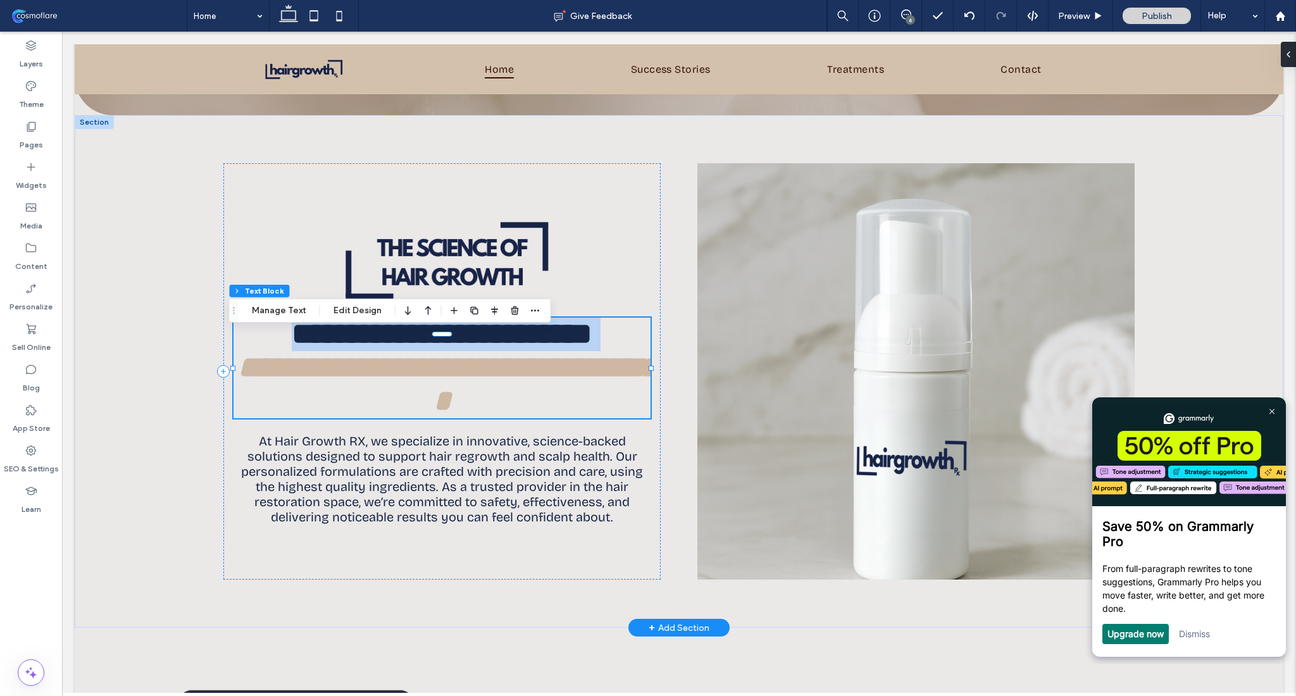
click at [483, 349] on strong "**********" at bounding box center [442, 334] width 301 height 30
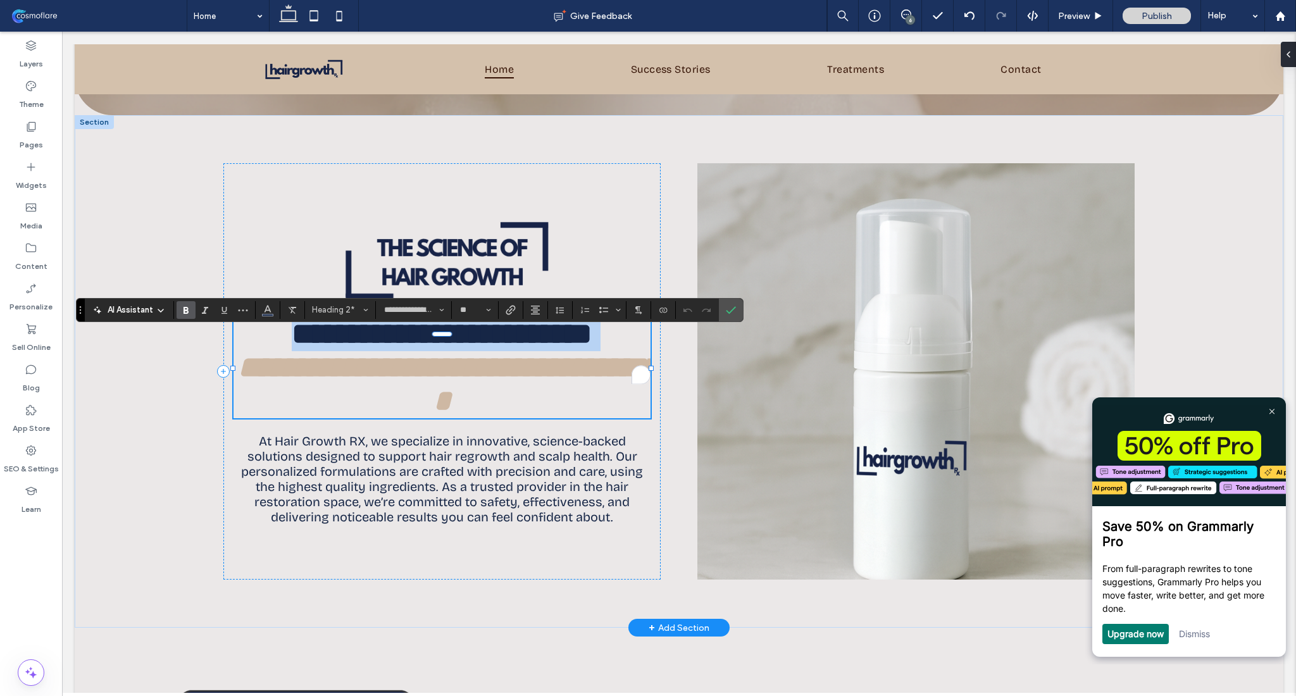
click at [423, 349] on strong "**********" at bounding box center [442, 334] width 301 height 30
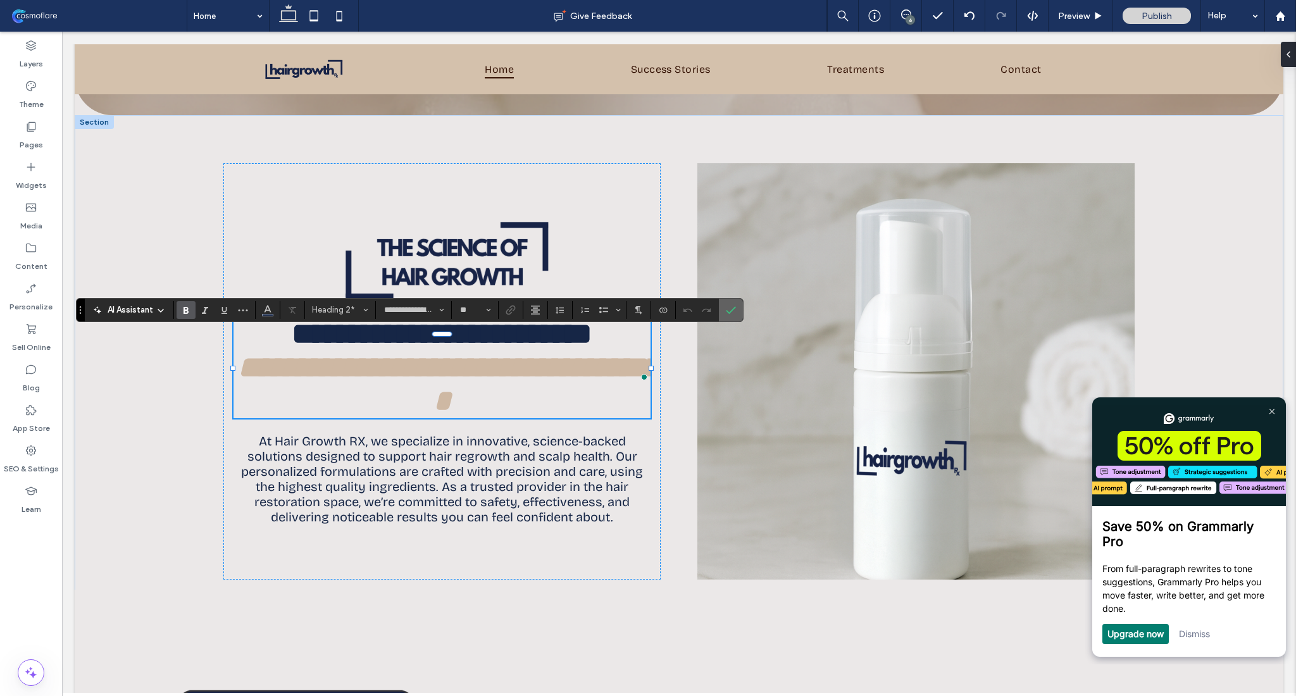
click at [728, 312] on use "Confirm" at bounding box center [731, 310] width 10 height 8
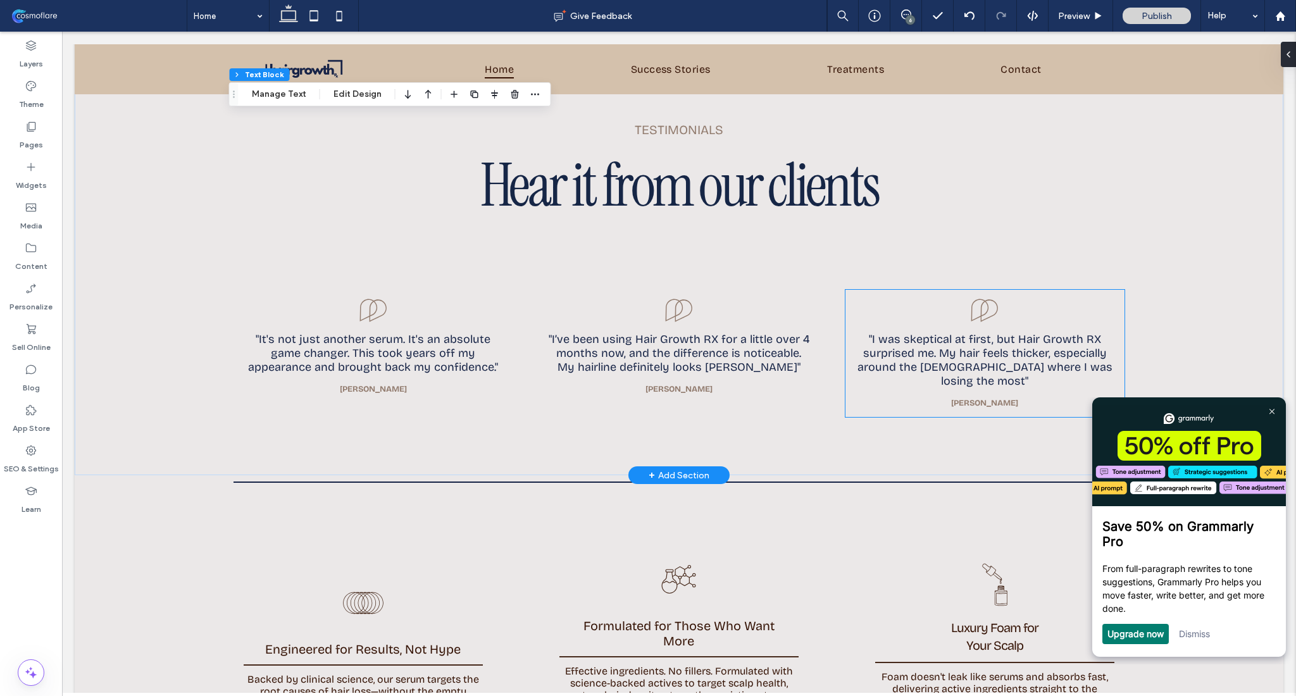
scroll to position [2147, 0]
click at [743, 173] on span "Hear it from our clients" at bounding box center [678, 185] width 397 height 78
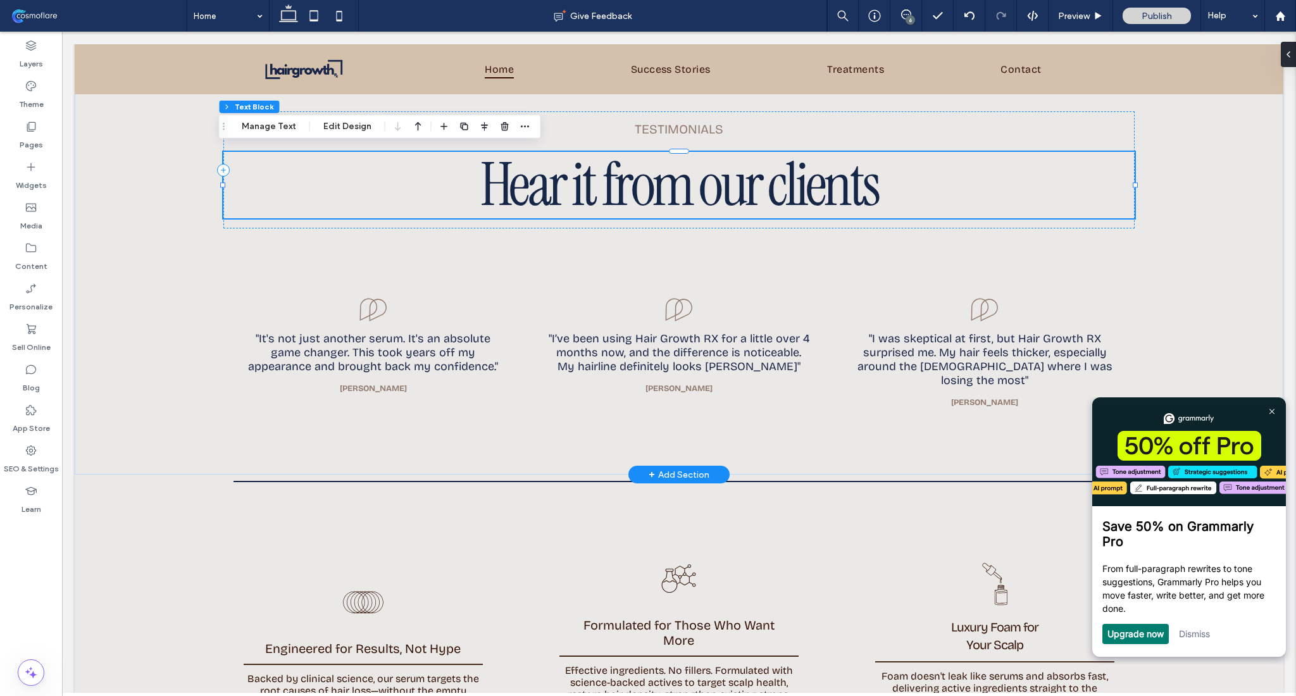
click at [743, 173] on span "Hear it from our clients" at bounding box center [678, 185] width 397 height 78
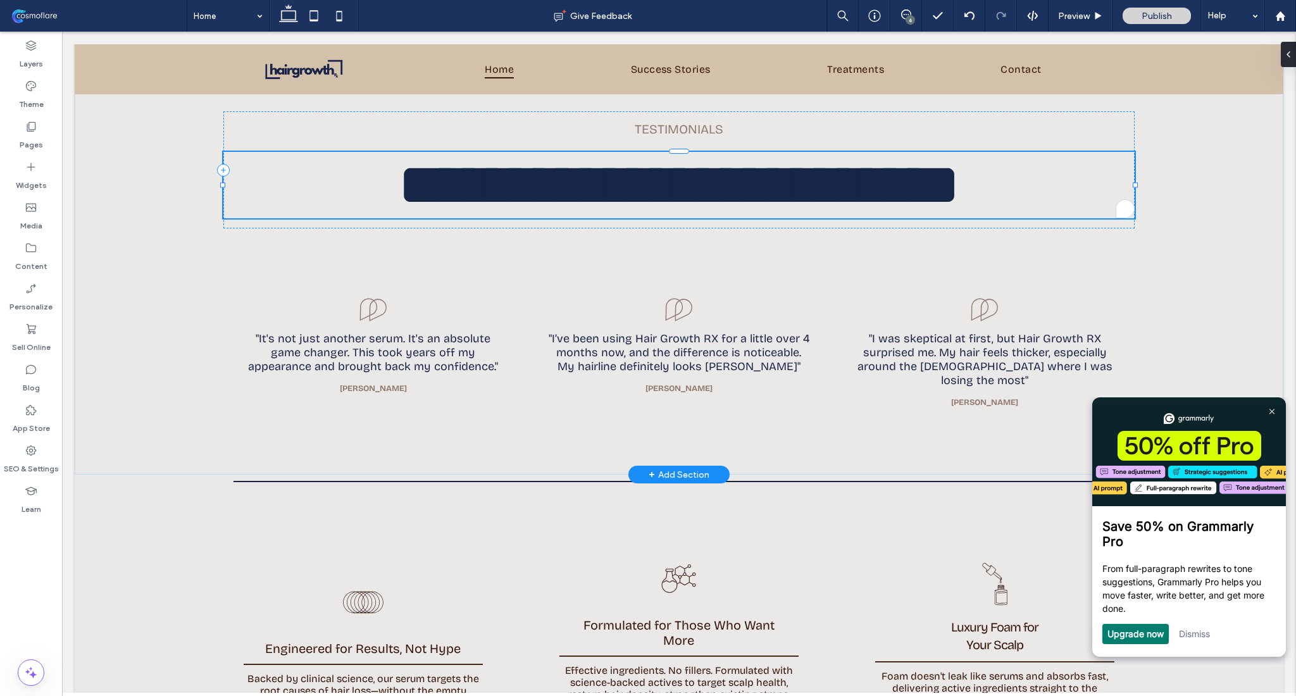
type input "**********"
type input "**"
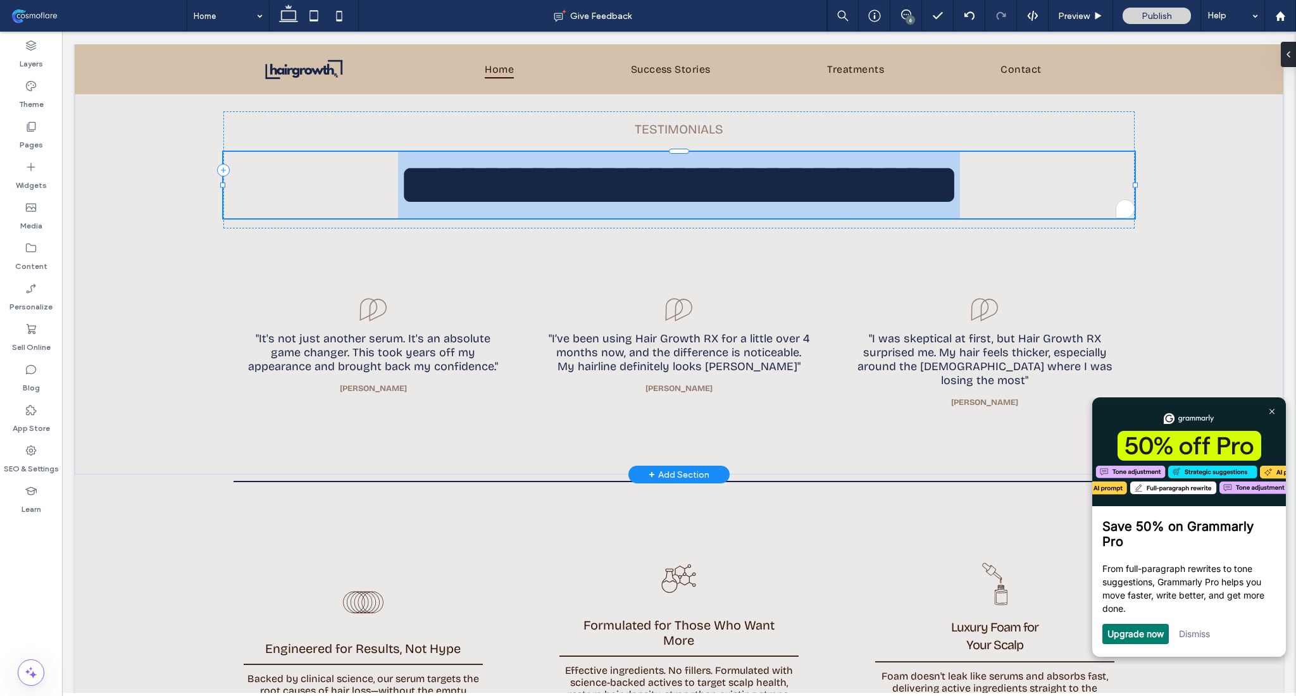
click at [743, 173] on span "**********" at bounding box center [679, 184] width 562 height 59
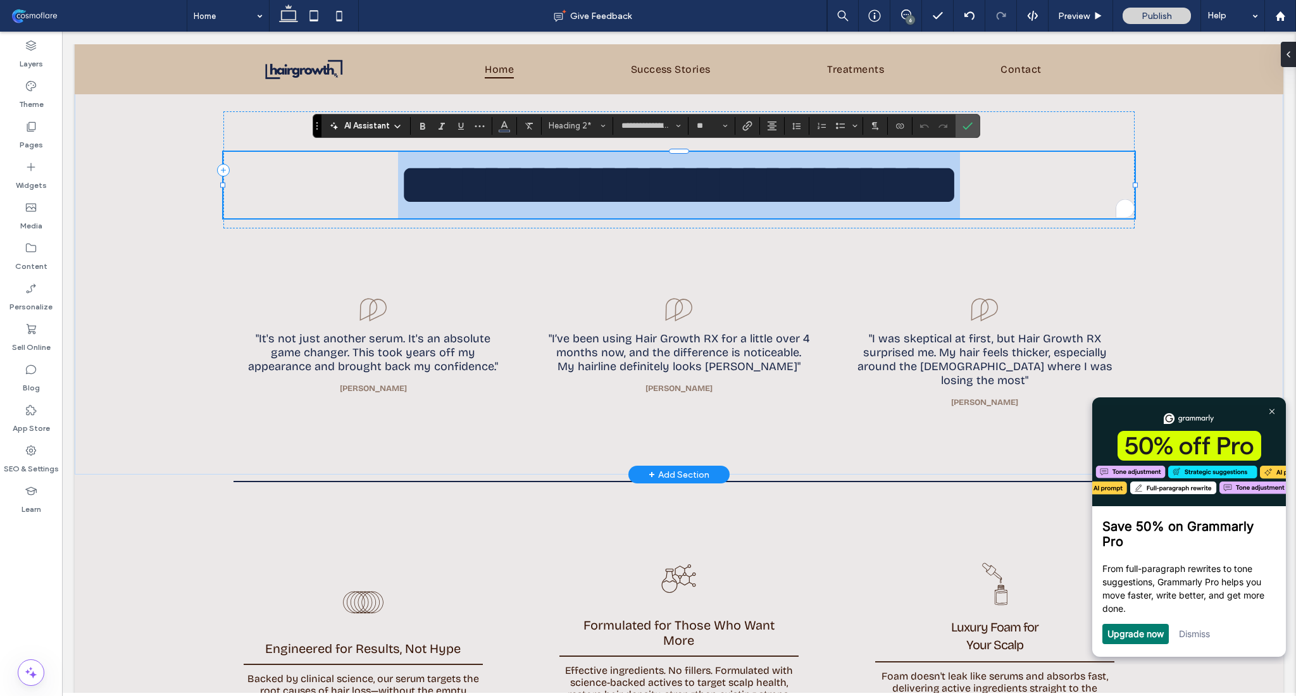
click at [758, 175] on span "**********" at bounding box center [679, 184] width 562 height 59
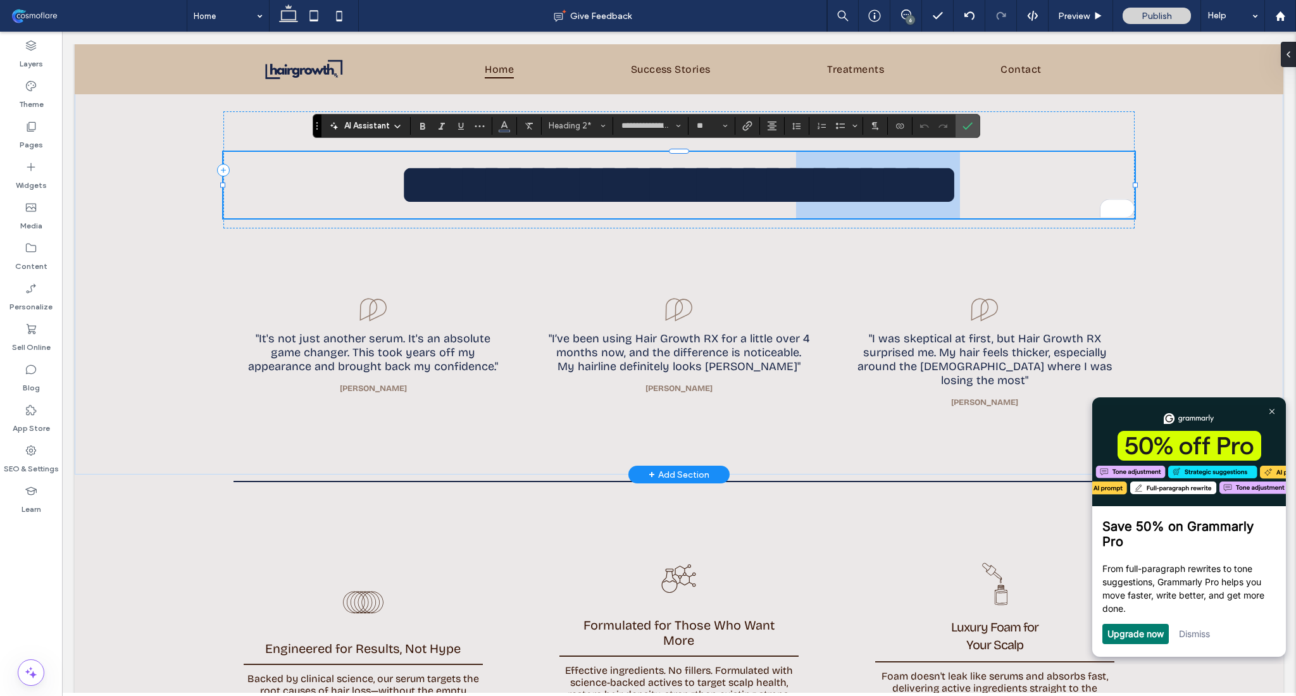
drag, startPoint x: 764, startPoint y: 175, endPoint x: 892, endPoint y: 189, distance: 129.2
click at [892, 189] on h2 "**********" at bounding box center [678, 185] width 911 height 66
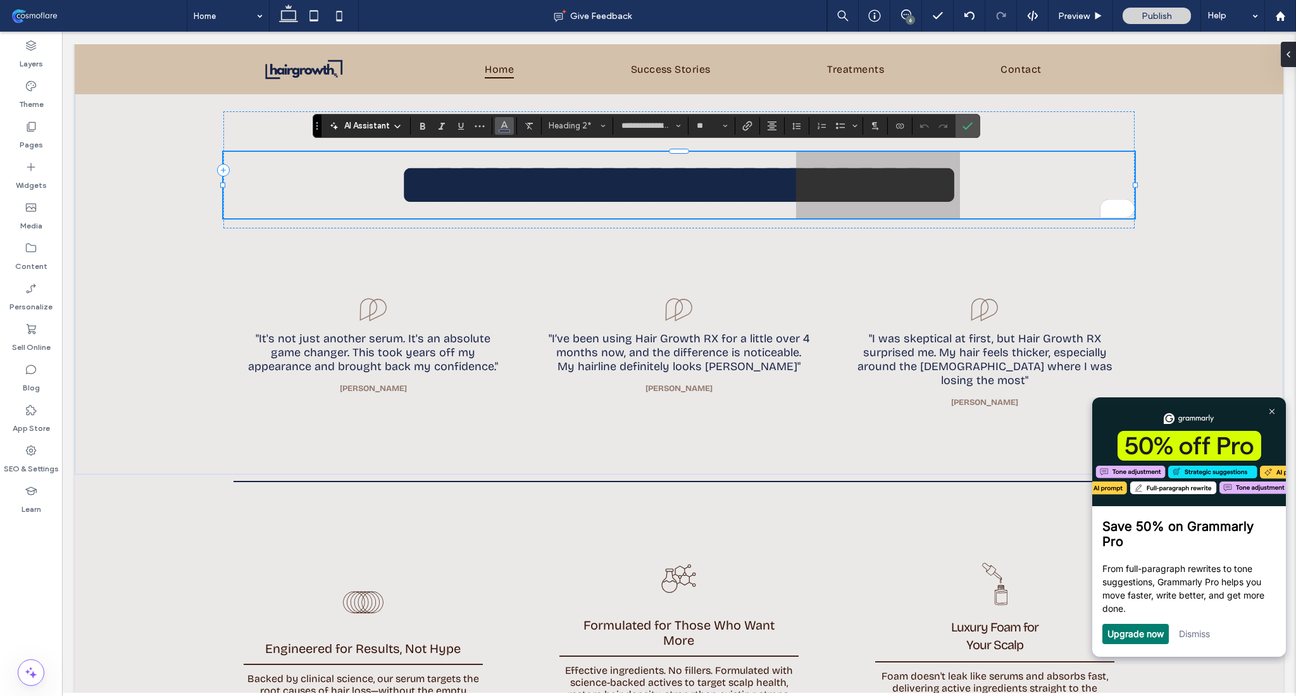
click at [499, 122] on icon "Color" at bounding box center [504, 125] width 10 height 10
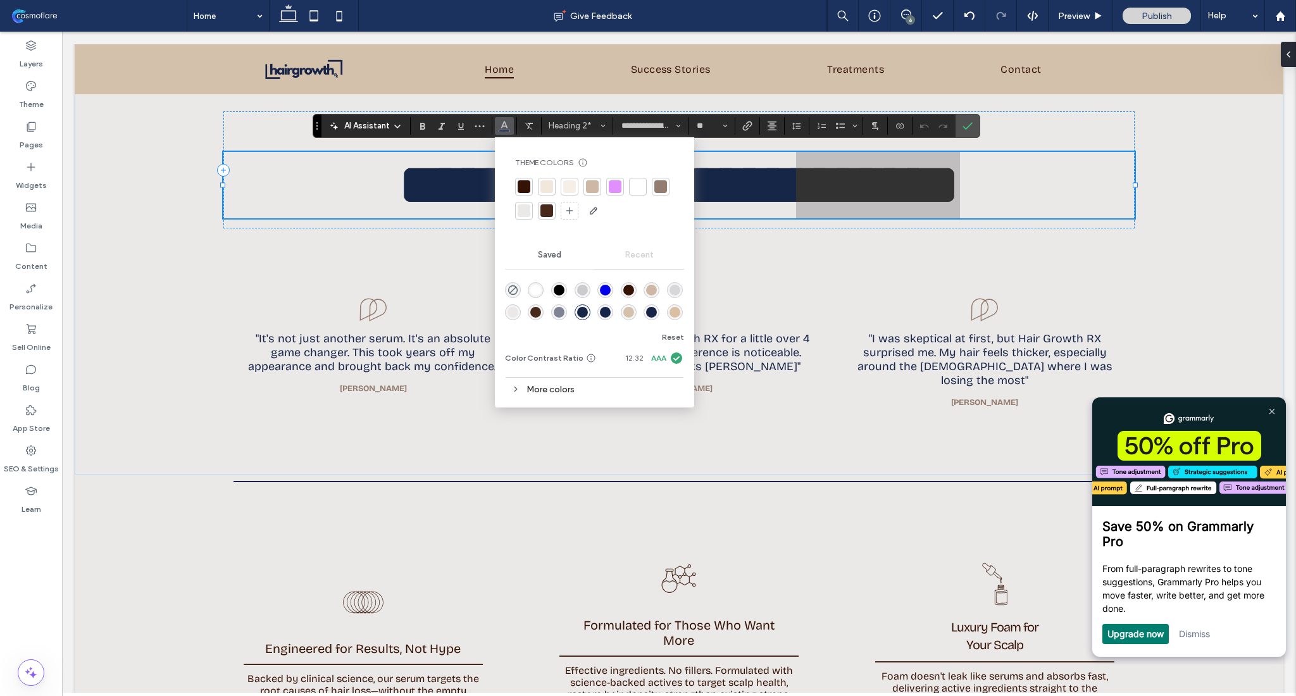
click at [660, 184] on div at bounding box center [660, 186] width 13 height 13
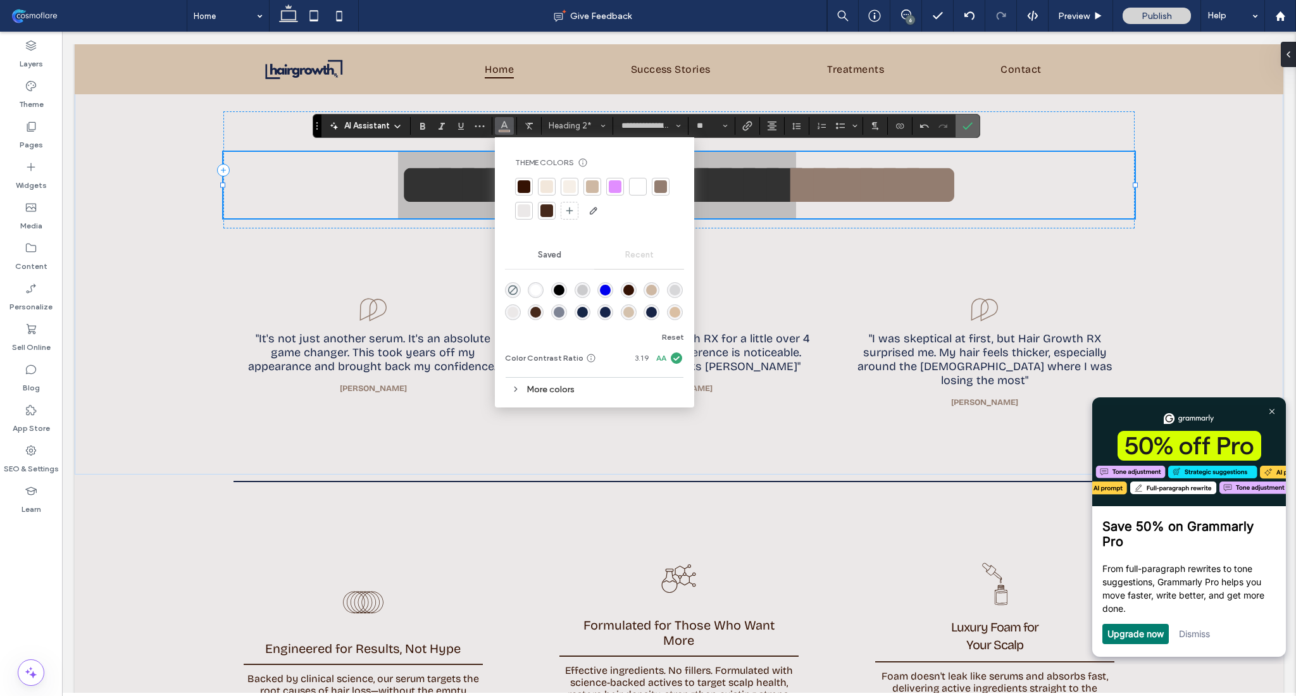
click at [970, 127] on icon "Confirm" at bounding box center [968, 126] width 10 height 10
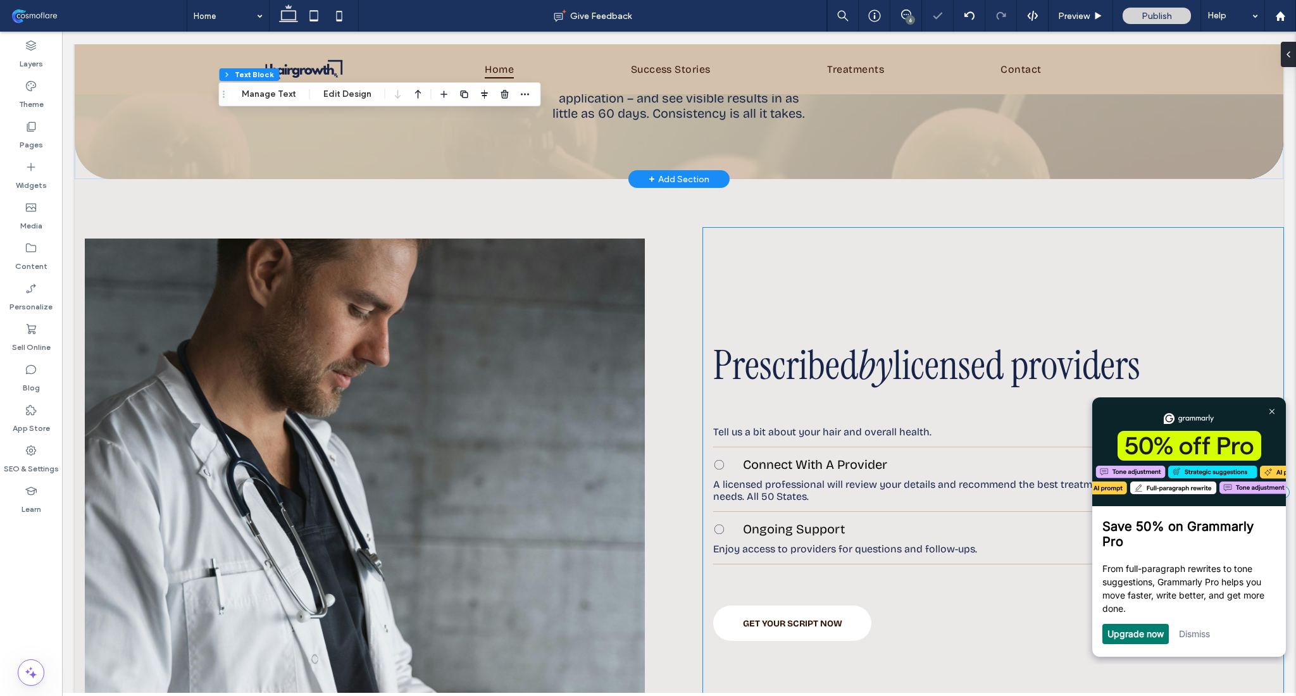
scroll to position [3646, 0]
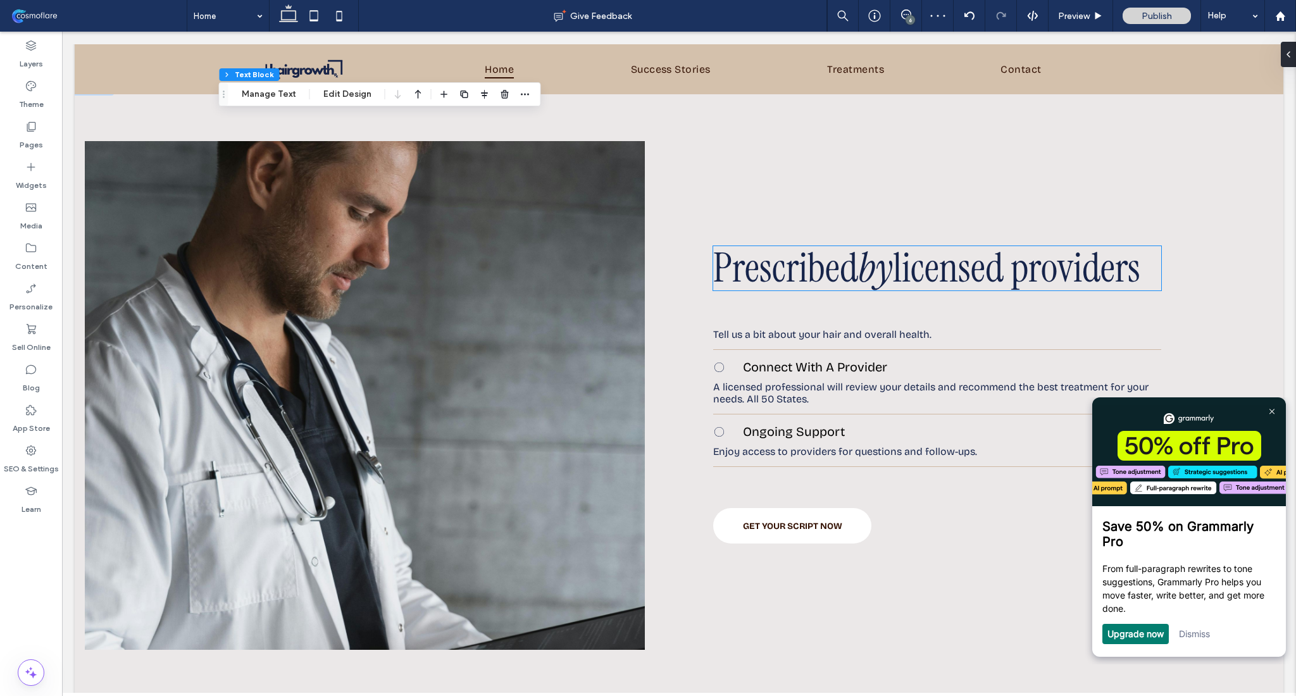
click at [973, 273] on span "licensed providers" at bounding box center [1016, 268] width 247 height 53
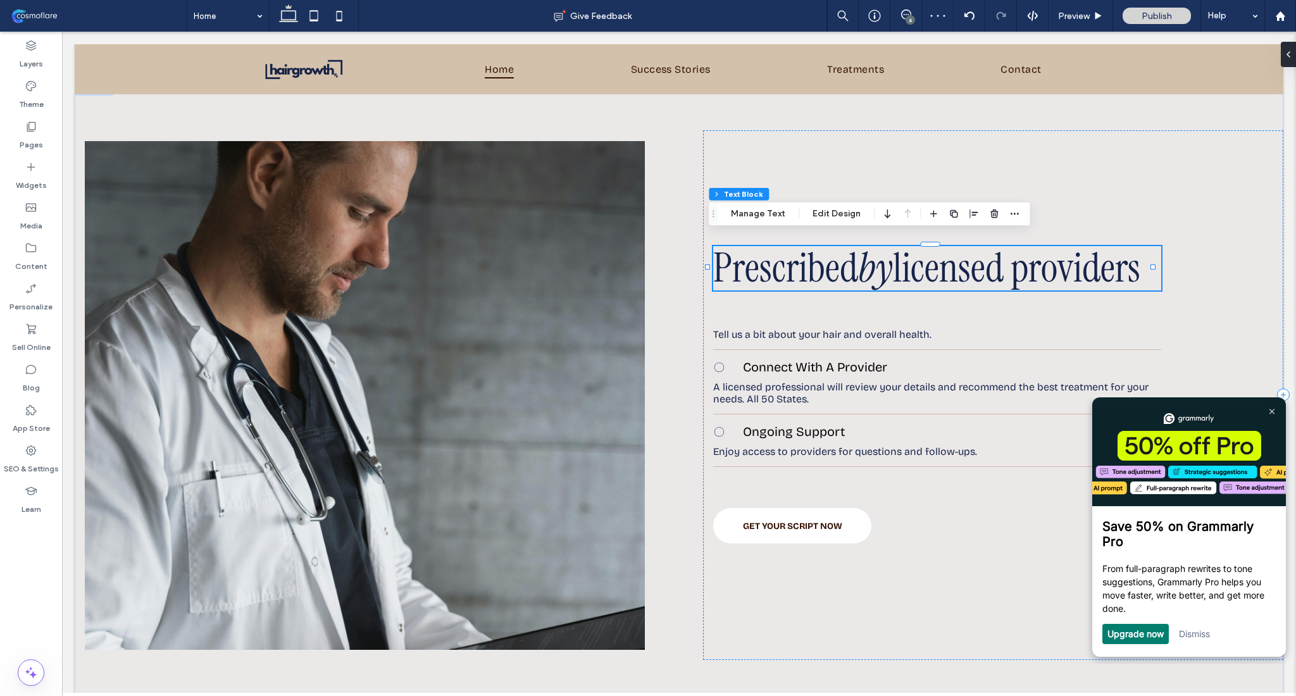
click at [937, 256] on span "licensed providers" at bounding box center [1016, 268] width 247 height 53
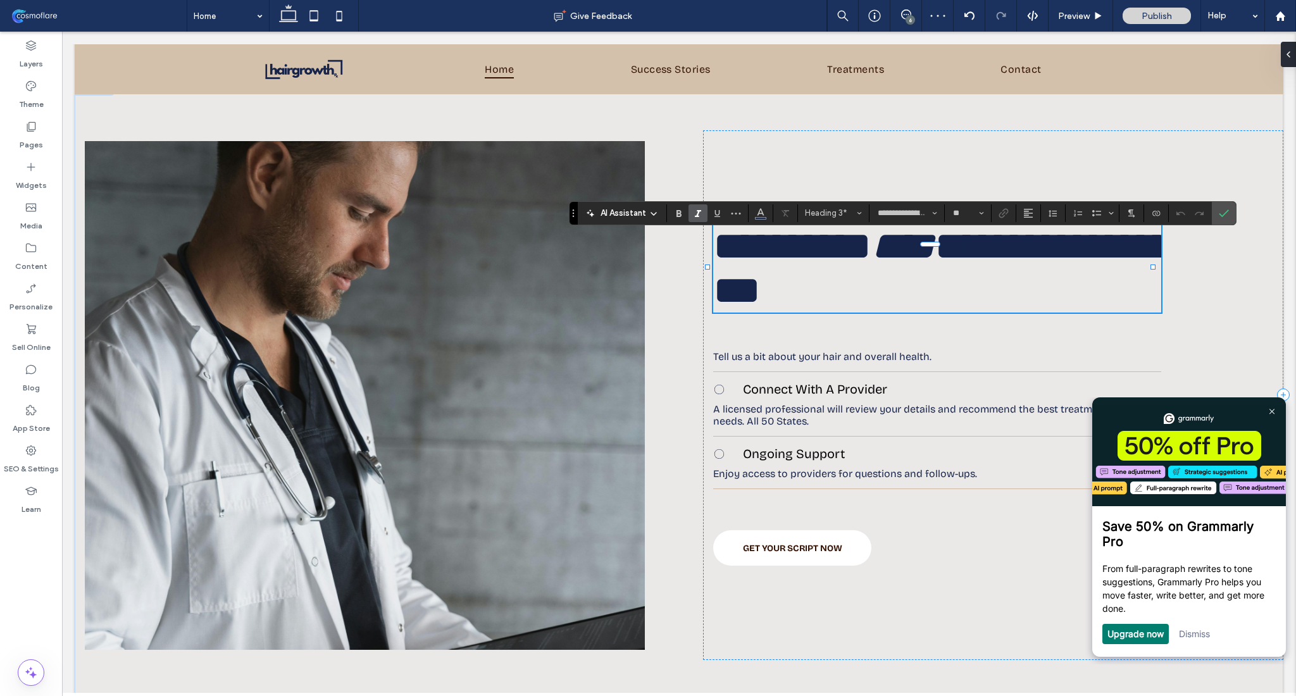
click at [909, 257] on span "**********" at bounding box center [942, 268] width 459 height 84
drag, startPoint x: 904, startPoint y: 258, endPoint x: 1149, endPoint y: 263, distance: 244.3
click at [1149, 263] on div "**********" at bounding box center [937, 268] width 448 height 89
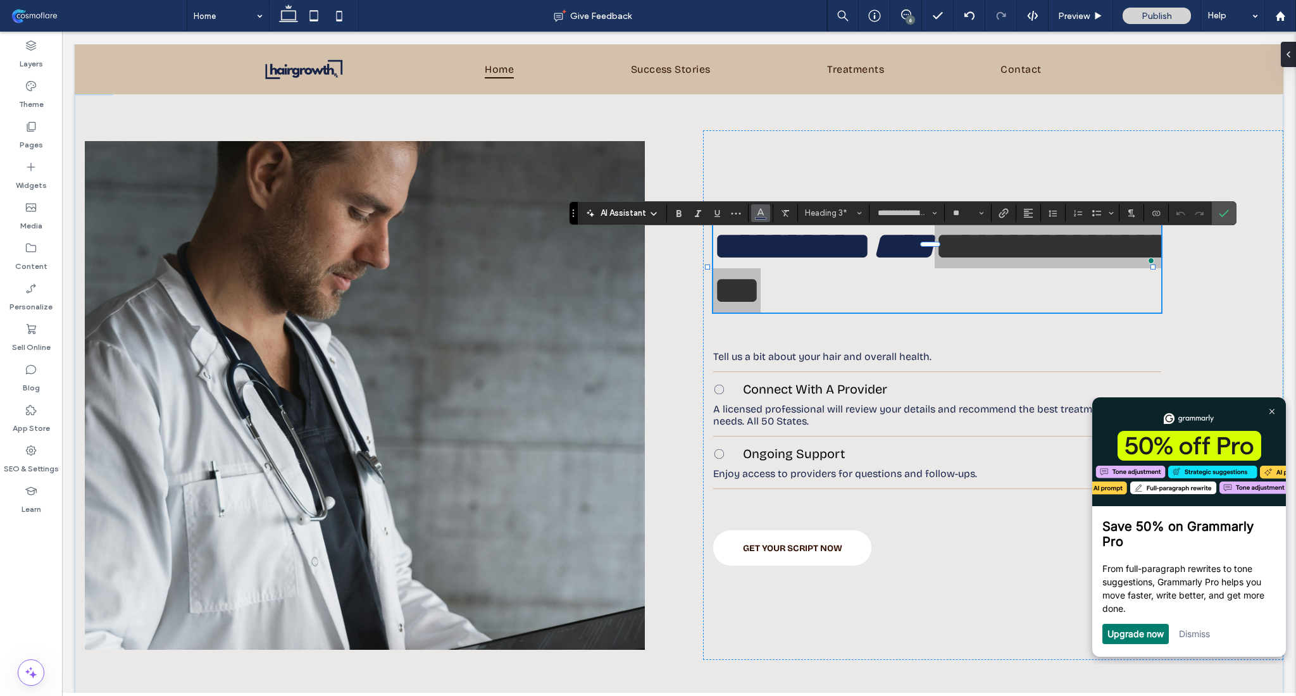
click at [759, 218] on span "Color" at bounding box center [761, 212] width 10 height 16
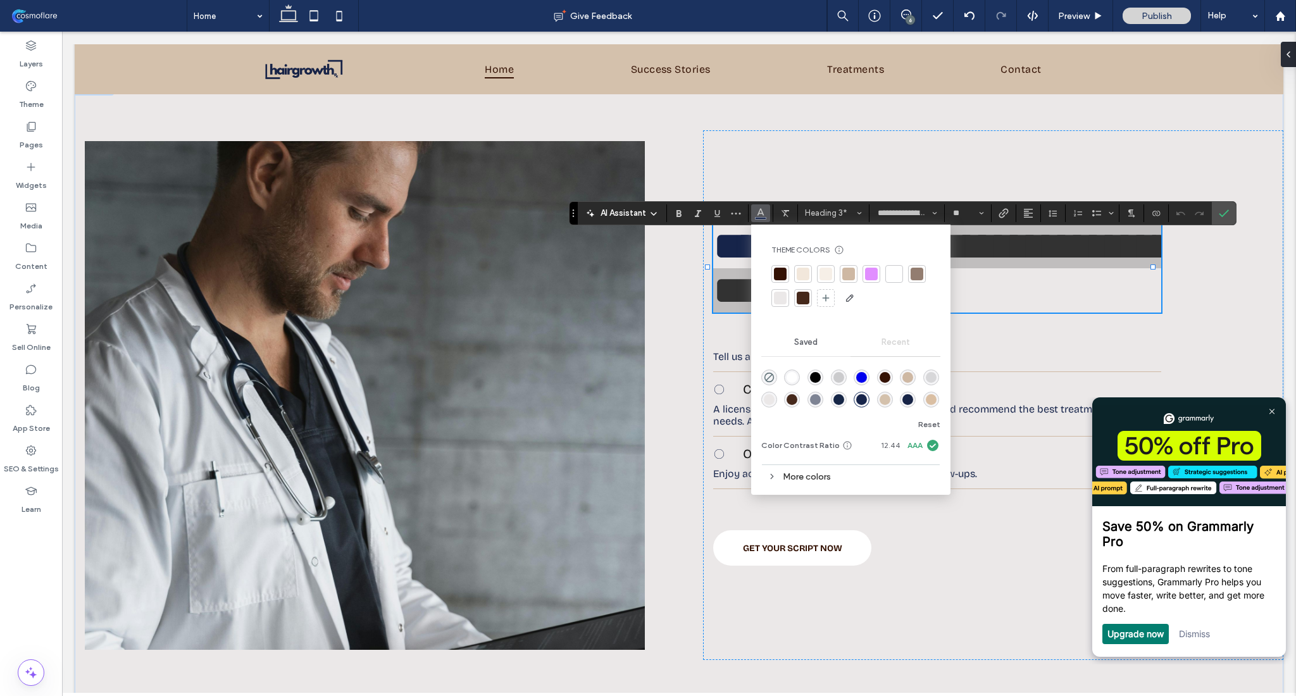
click at [783, 269] on div at bounding box center [780, 274] width 13 height 13
click at [1223, 210] on icon "Confirm" at bounding box center [1224, 213] width 10 height 10
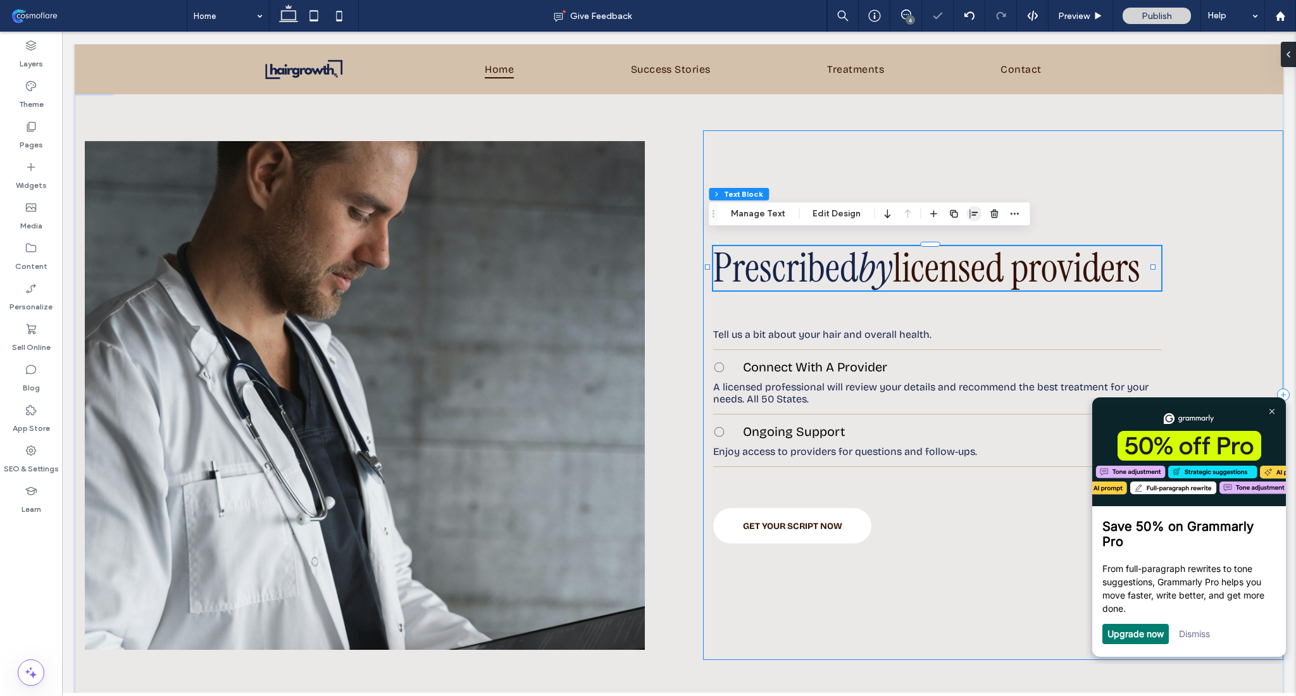
click at [977, 192] on div "Prescribed by licensed providers Tell us a bit about your hair and overall heal…" at bounding box center [993, 395] width 580 height 530
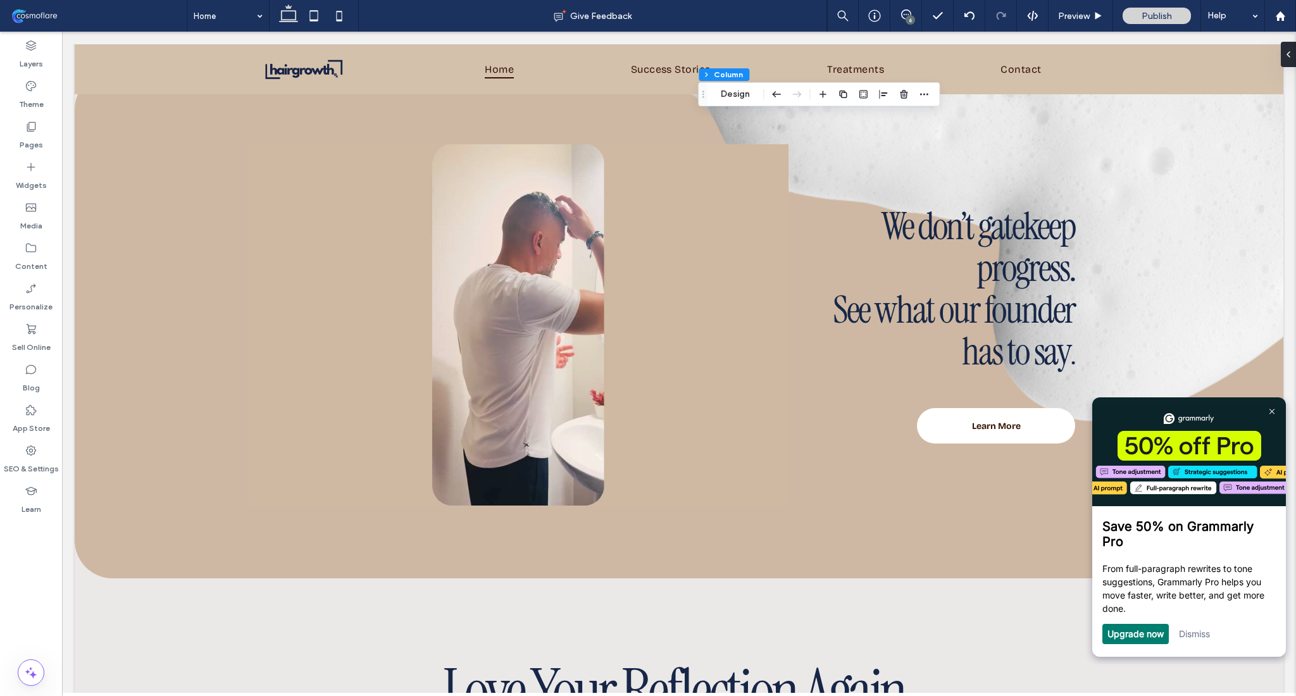
scroll to position [4287, 0]
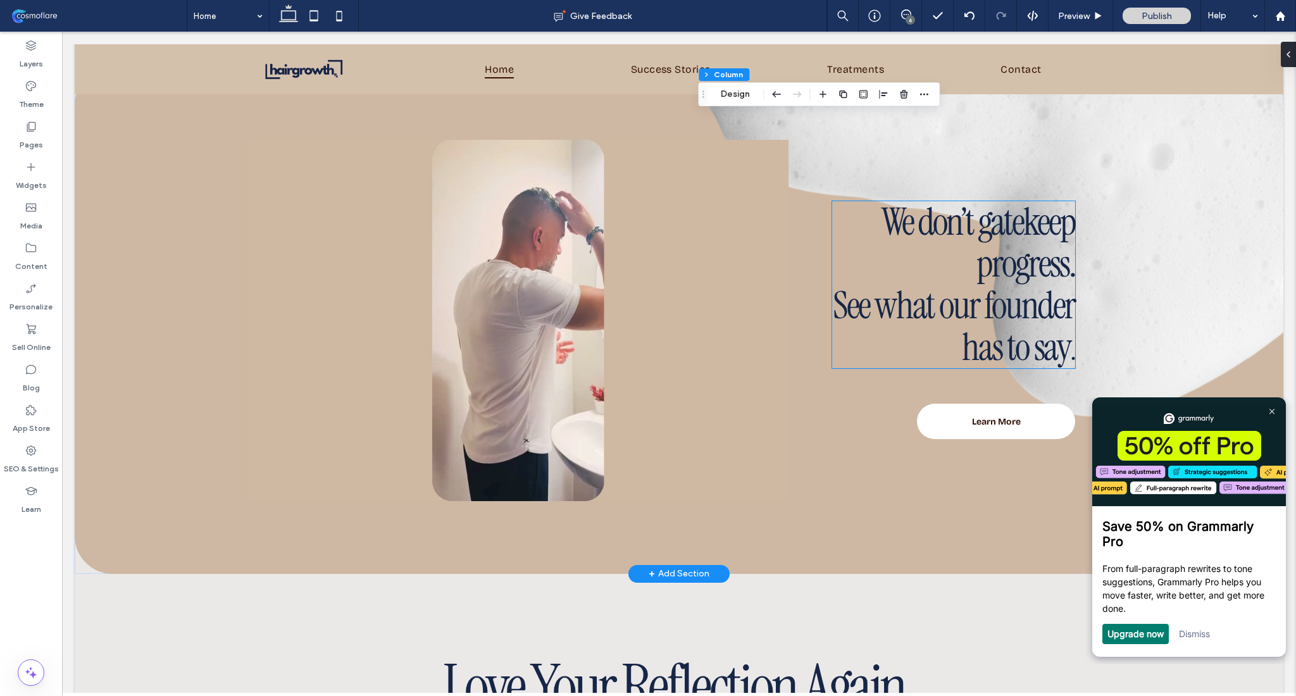
click at [949, 266] on h3 "We don’t gatekeep progress." at bounding box center [953, 243] width 243 height 84
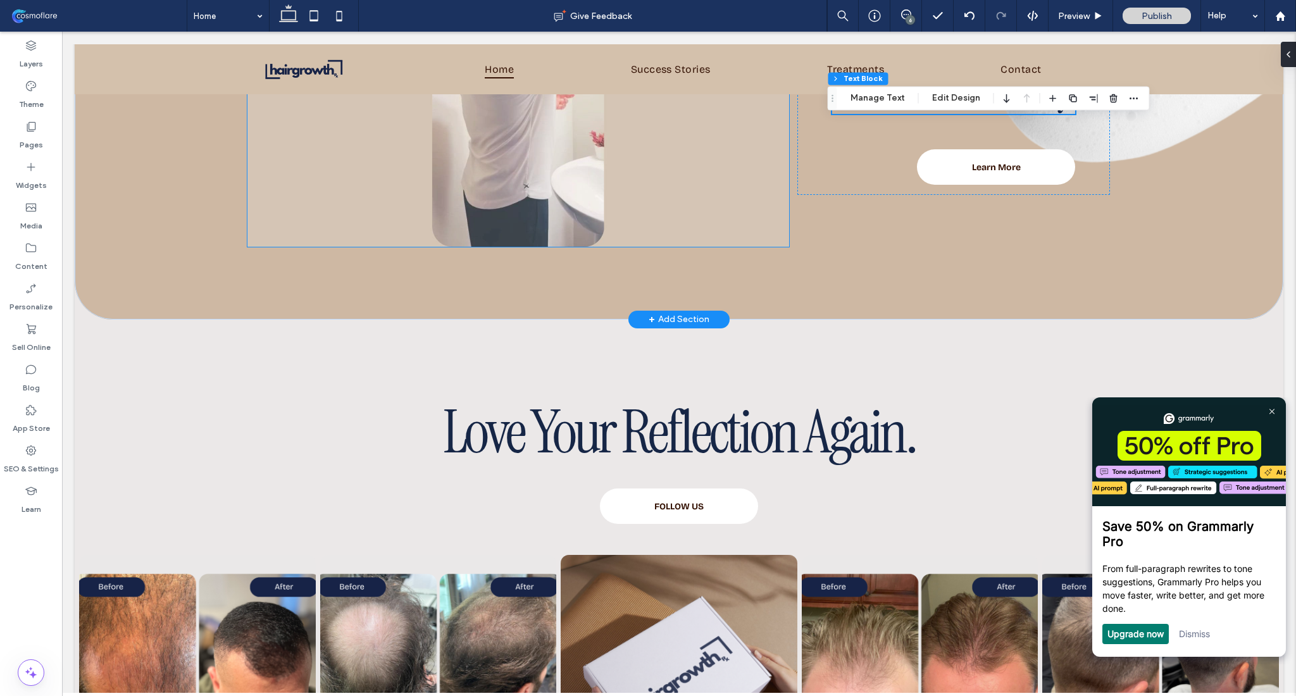
scroll to position [4621, 0]
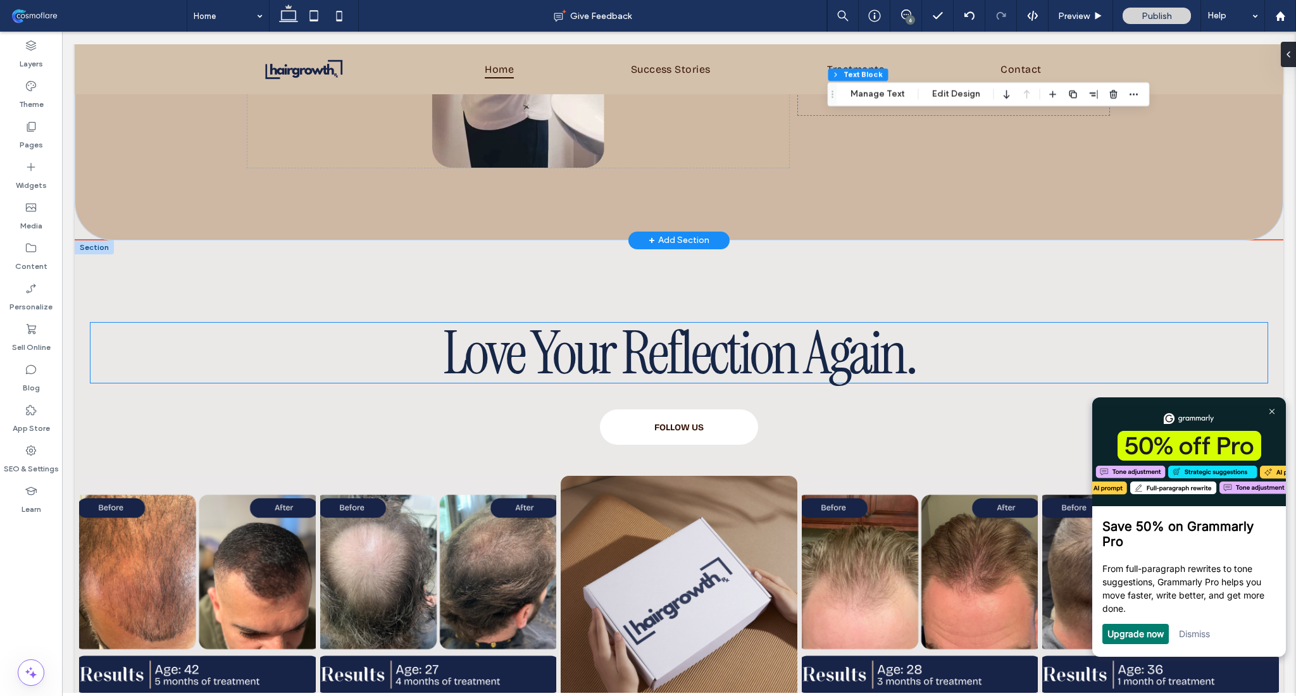
click at [745, 348] on span "Love Your Reflection Again." at bounding box center [679, 353] width 472 height 78
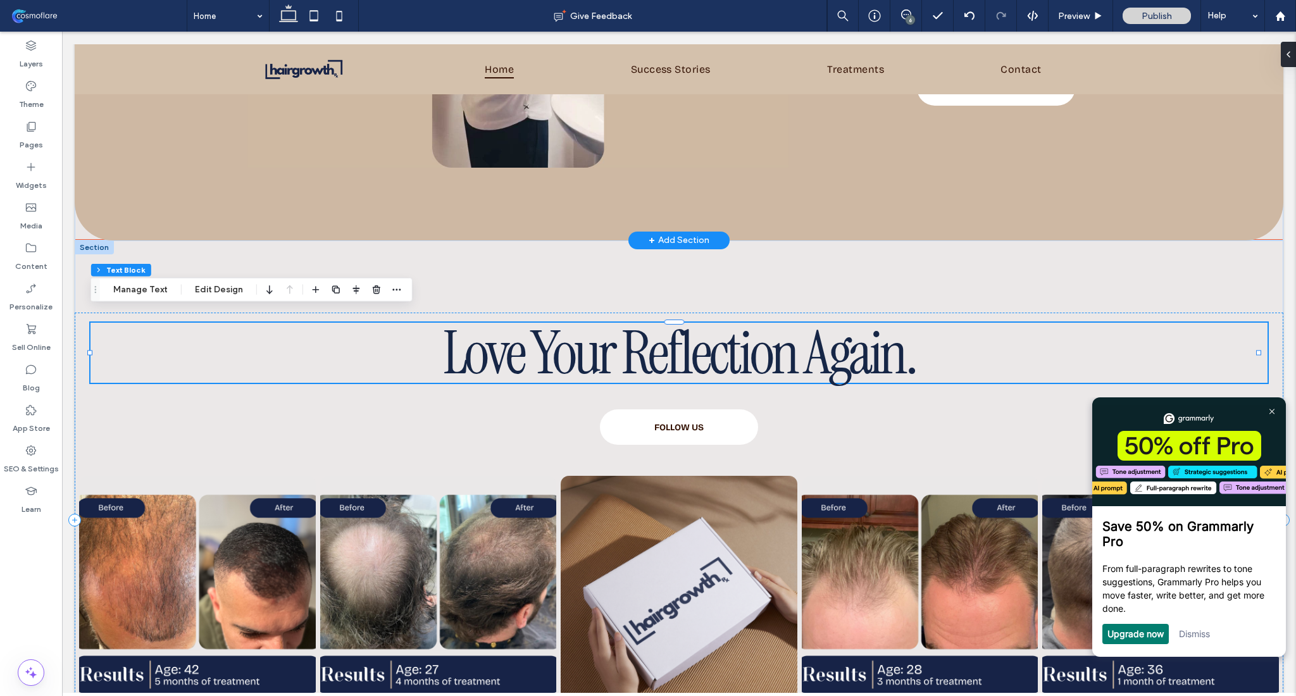
click at [745, 348] on span "Love Your Reflection Again." at bounding box center [679, 353] width 472 height 78
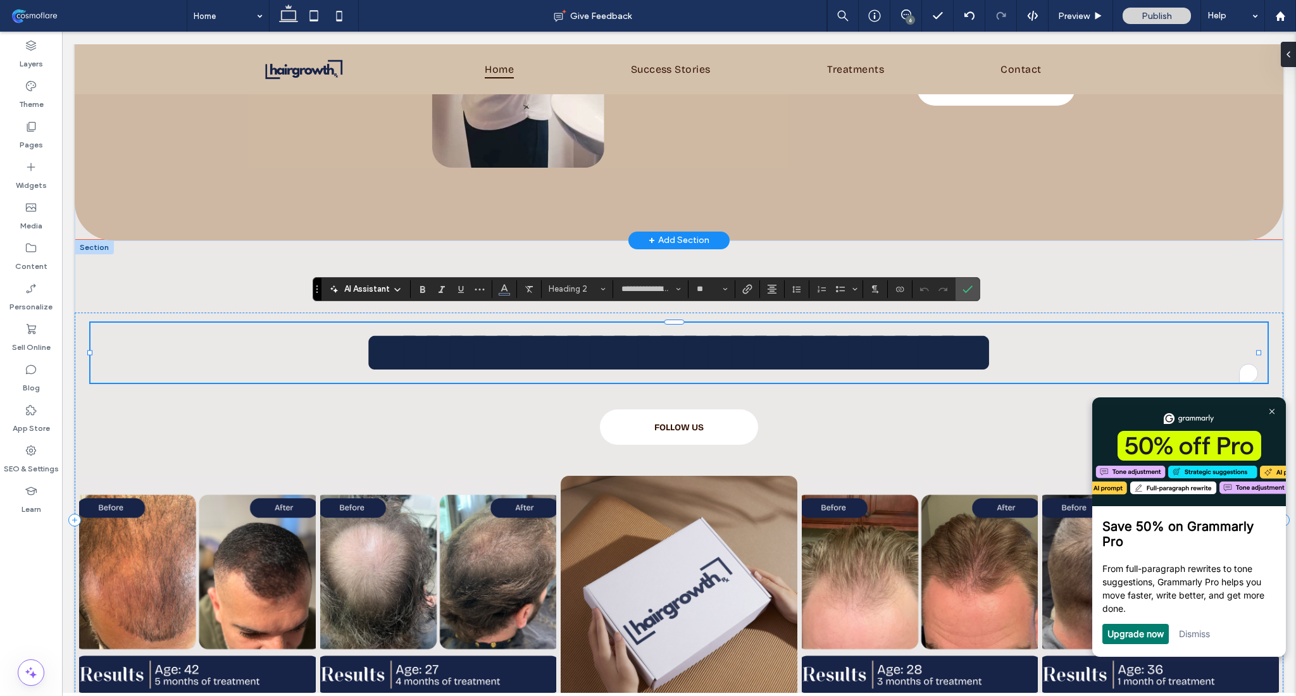
click at [745, 348] on span "**********" at bounding box center [679, 352] width 632 height 59
click at [808, 343] on span "**********" at bounding box center [679, 352] width 632 height 59
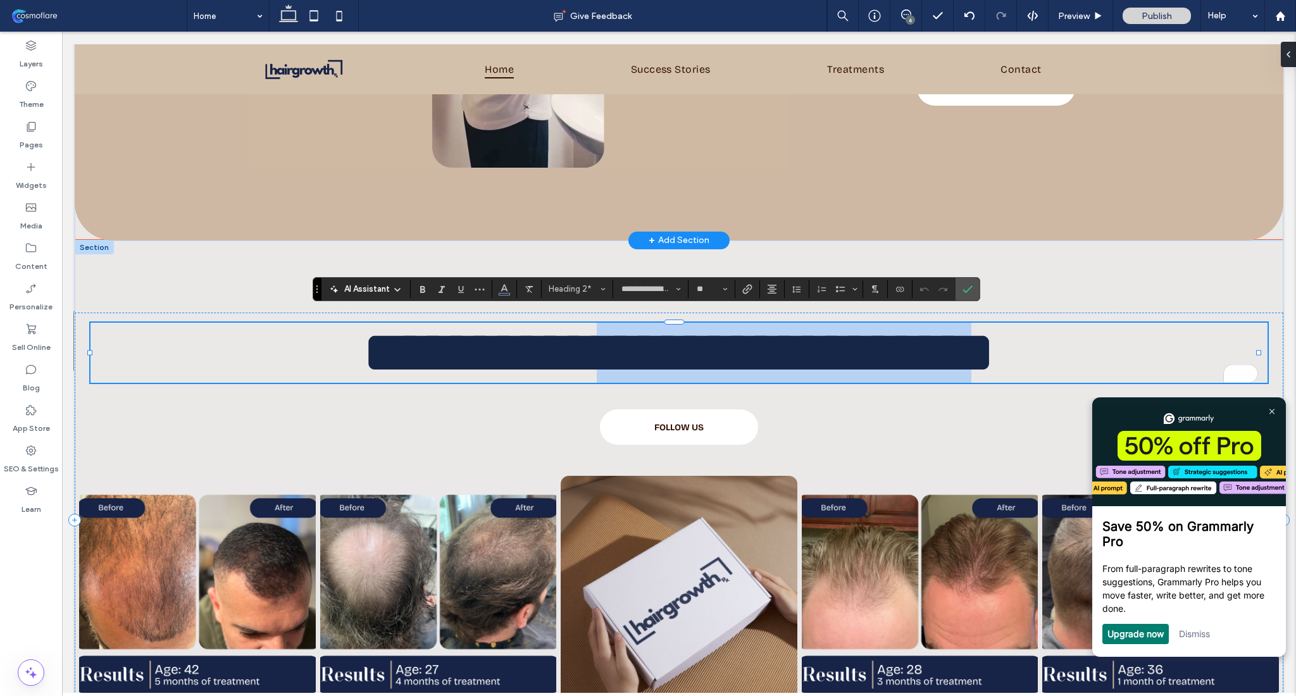
drag, startPoint x: 617, startPoint y: 346, endPoint x: 897, endPoint y: 342, distance: 280.4
click at [897, 342] on span "**********" at bounding box center [679, 352] width 632 height 59
click at [664, 323] on span "**********" at bounding box center [679, 352] width 632 height 59
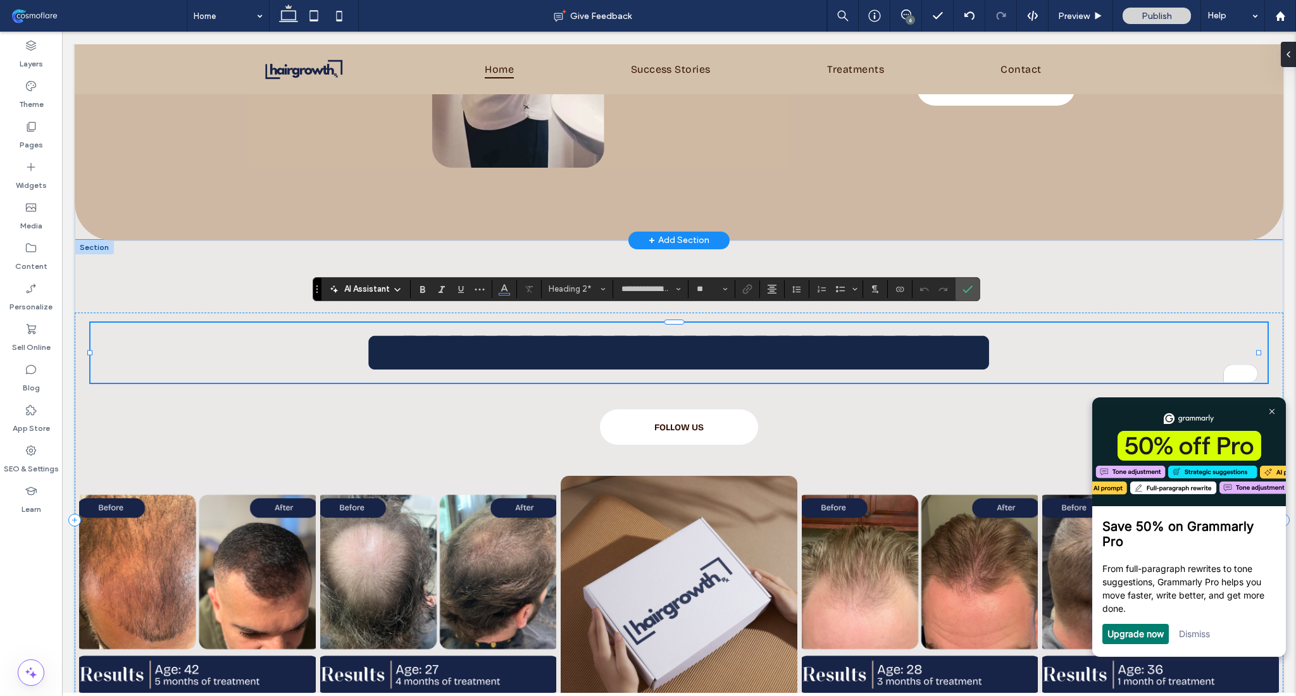
click at [1042, 349] on h2 "**********" at bounding box center [678, 353] width 1177 height 60
click at [1273, 412] on img at bounding box center [1271, 412] width 5 height 6
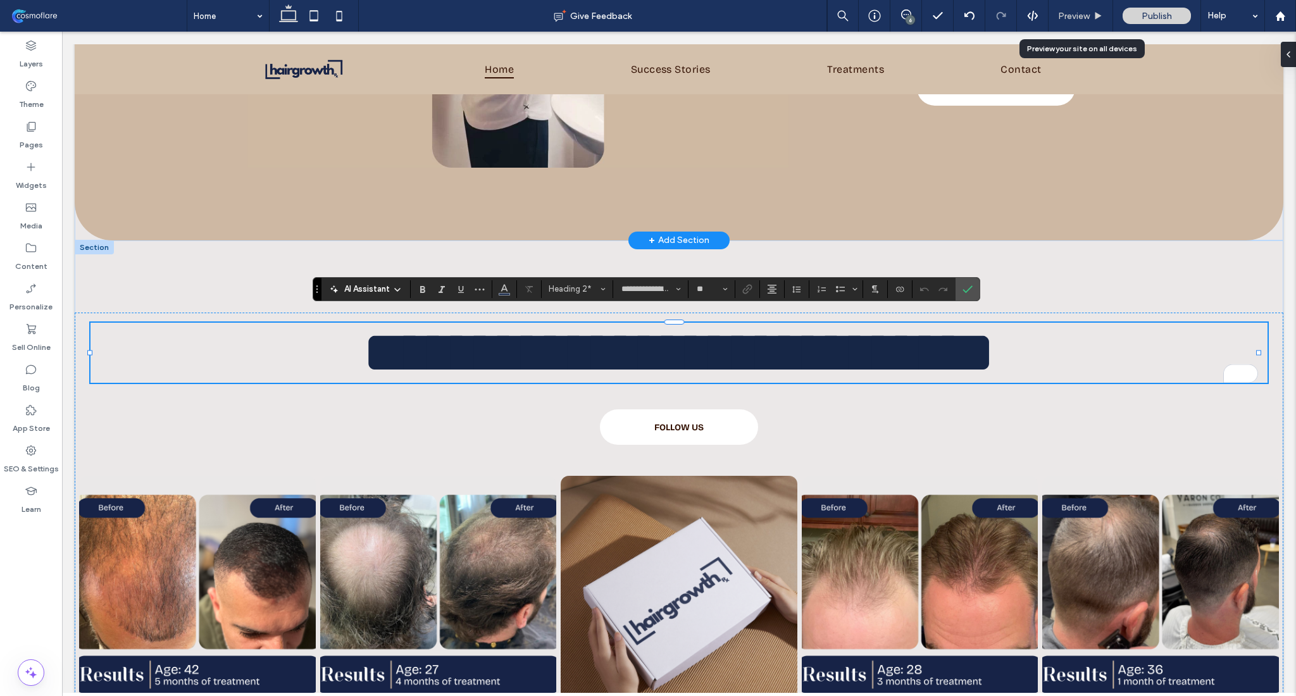
click at [1087, 15] on span "Preview" at bounding box center [1074, 16] width 32 height 11
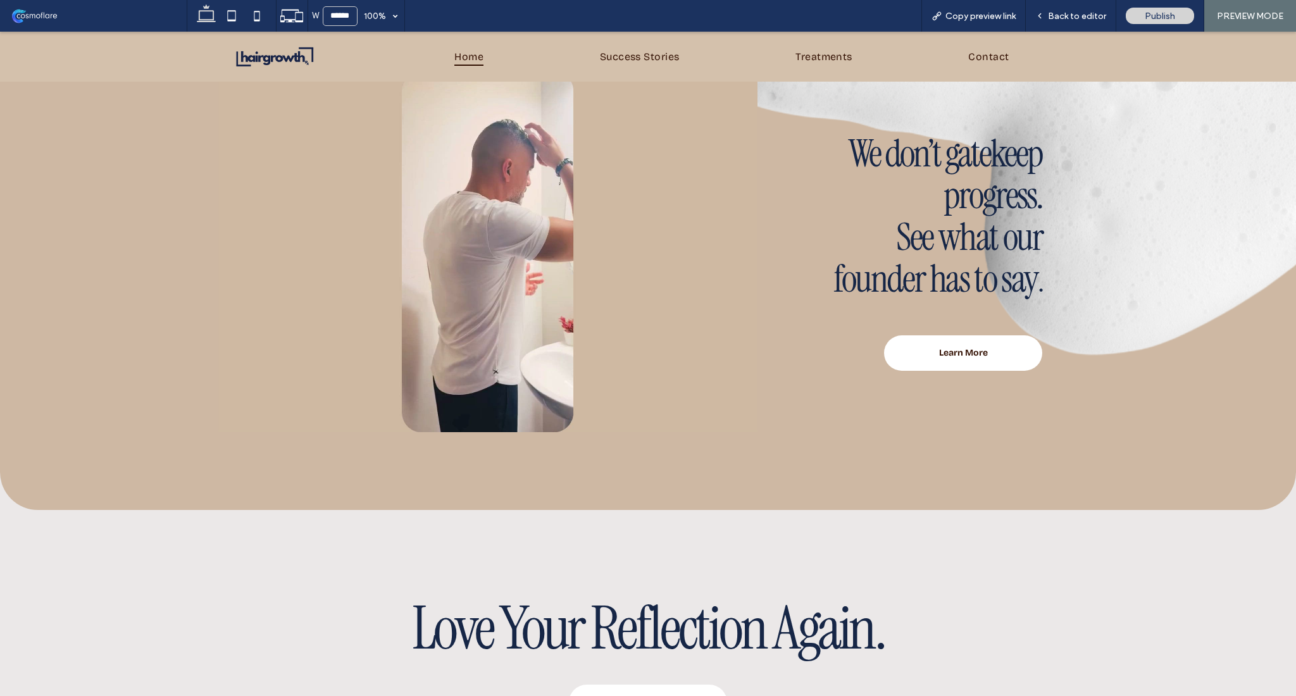
scroll to position [4371, 0]
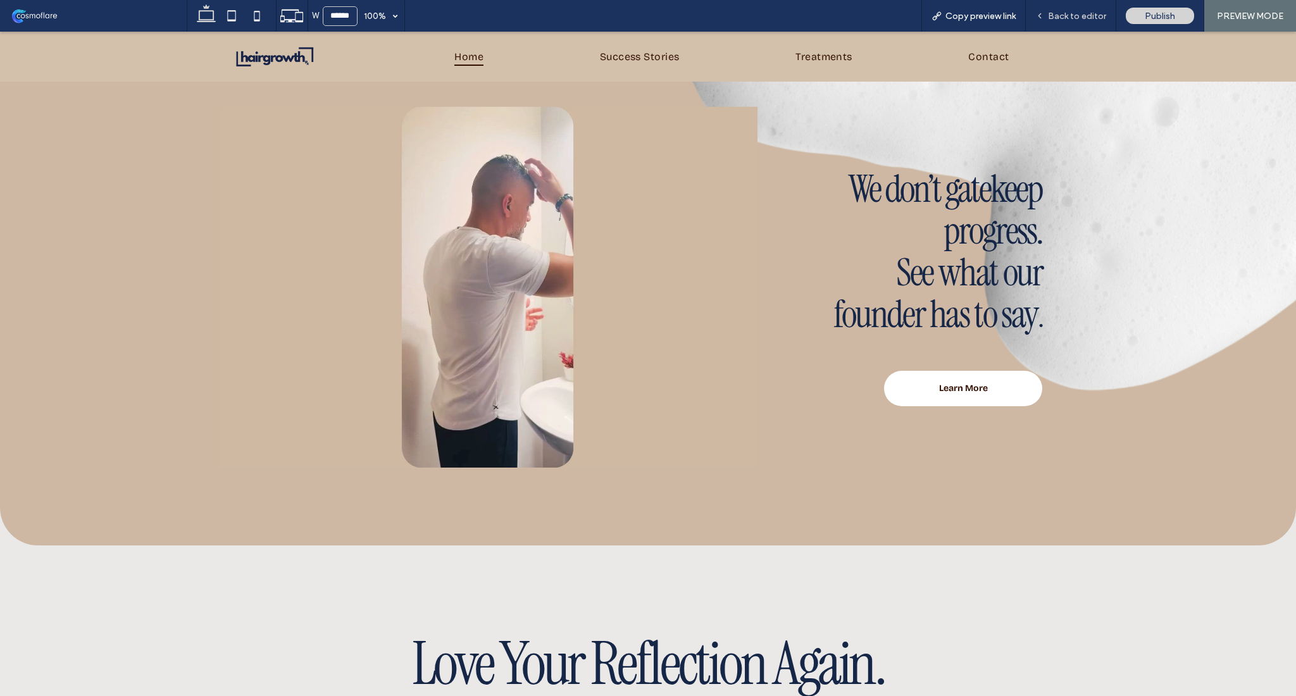
click at [1078, 19] on span "Back to editor" at bounding box center [1077, 16] width 58 height 11
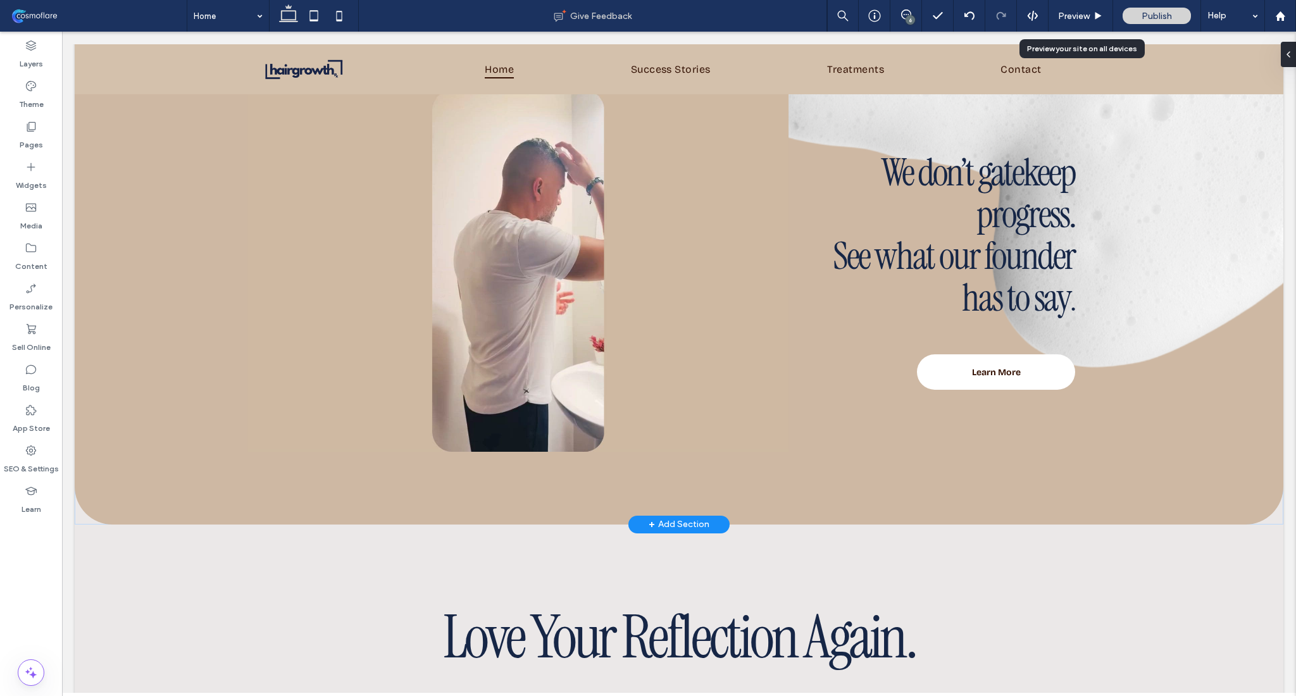
scroll to position [4319, 0]
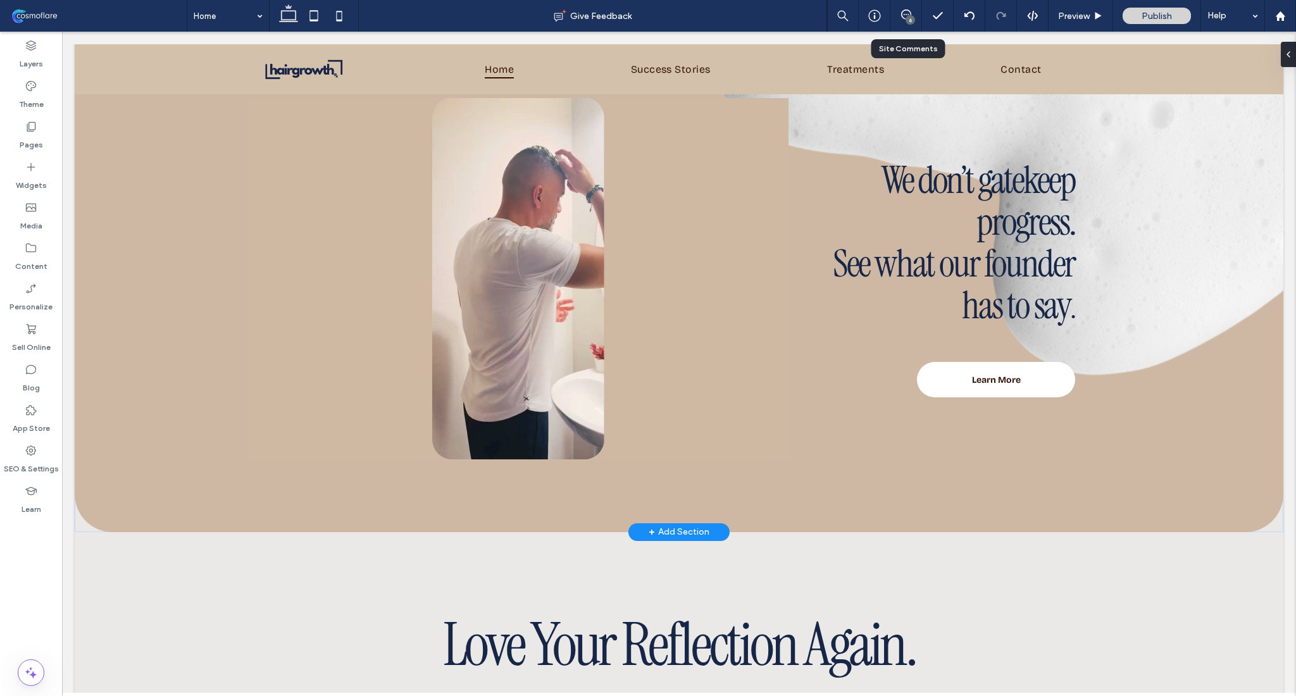
click at [906, 24] on div "6" at bounding box center [906, 16] width 32 height 32
click at [1294, 58] on div at bounding box center [1286, 54] width 20 height 25
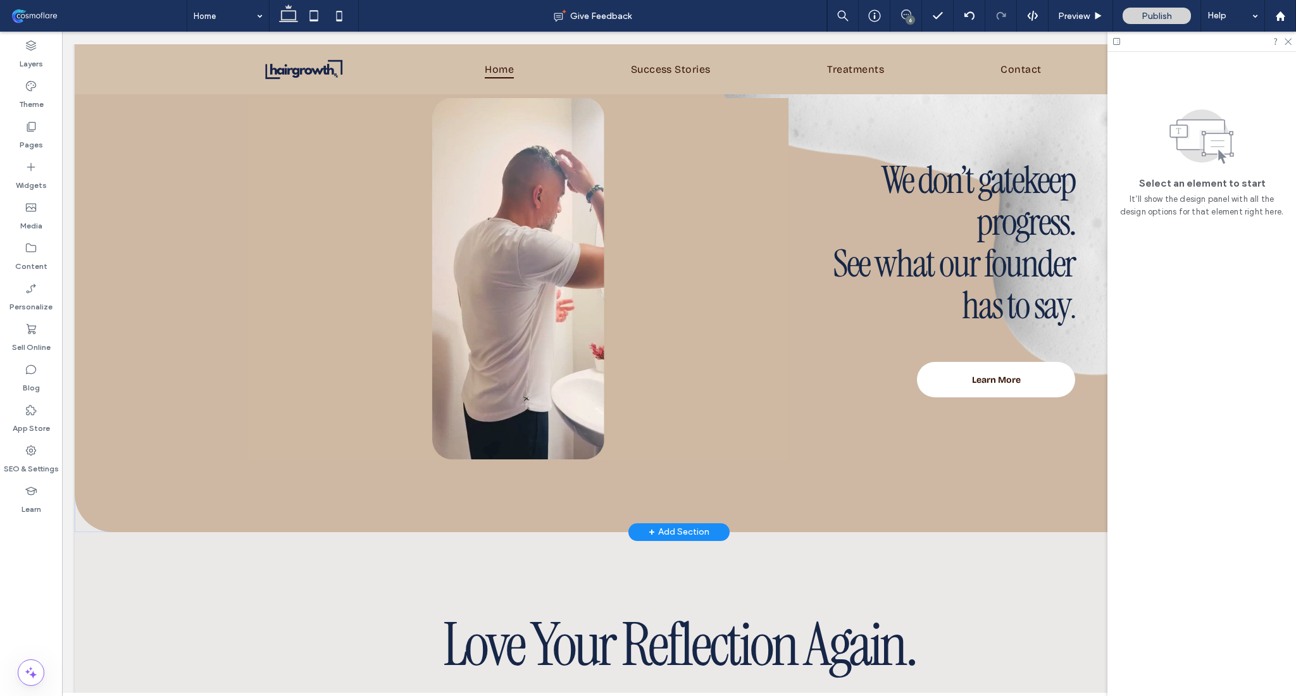
click at [909, 14] on icon at bounding box center [906, 14] width 10 height 10
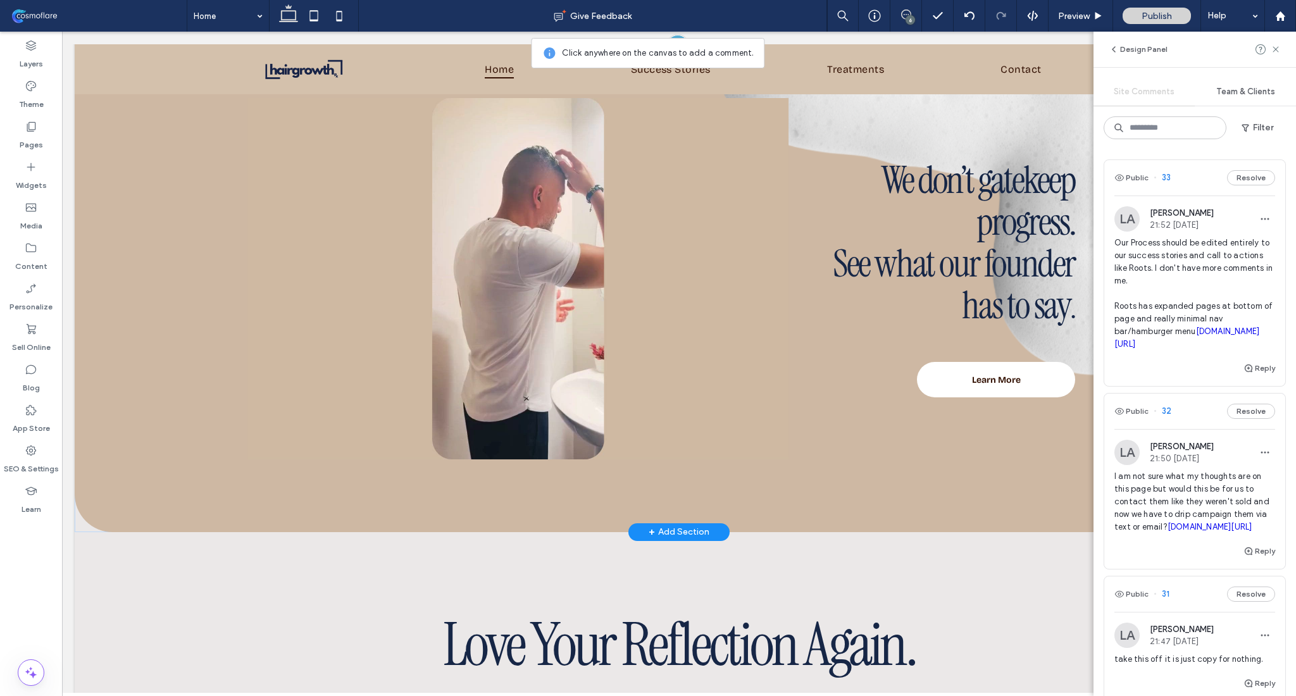
click at [1163, 177] on span "33" at bounding box center [1162, 177] width 17 height 13
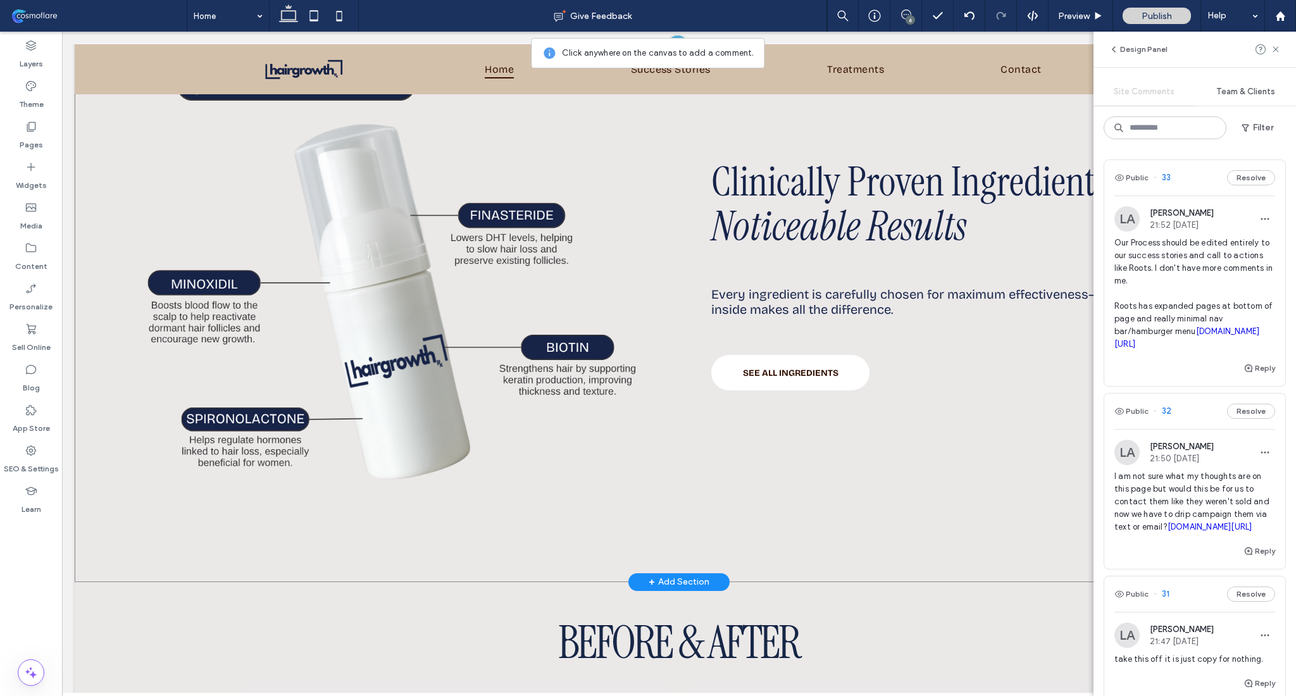
scroll to position [1135, 0]
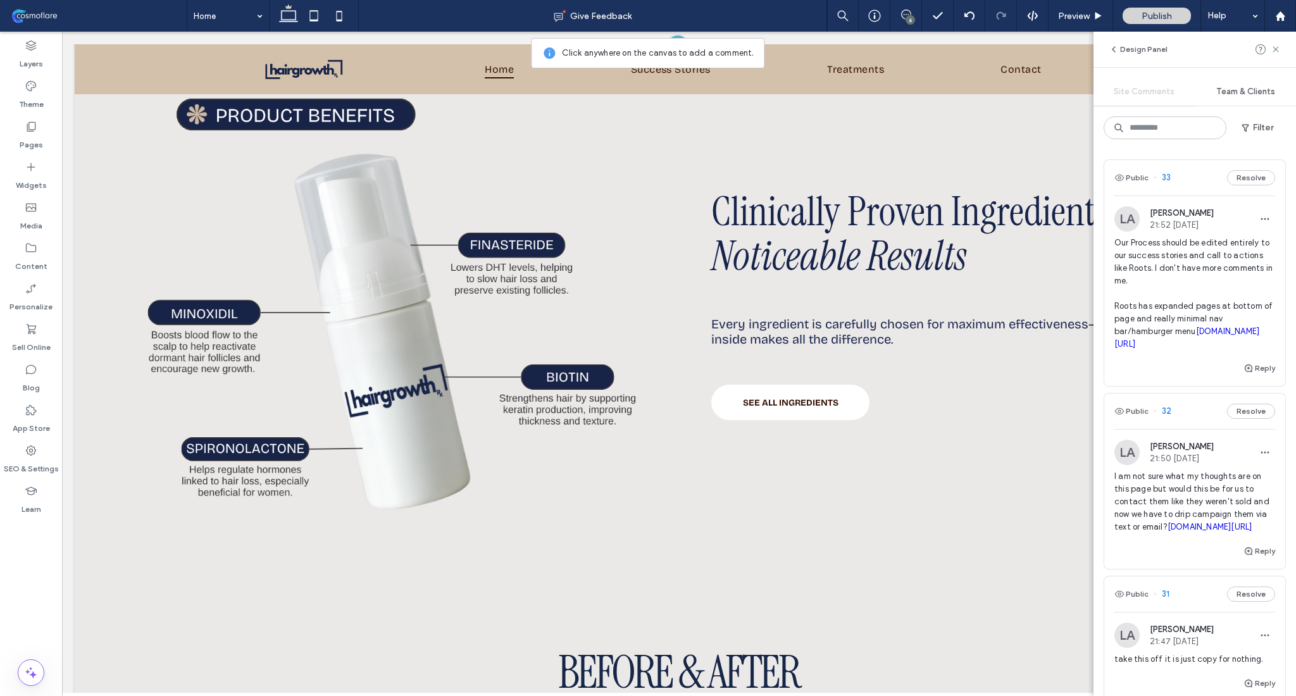
click at [1181, 230] on div "LA Laurie Argall 21:52 Aug 11 2025" at bounding box center [1163, 218] width 99 height 25
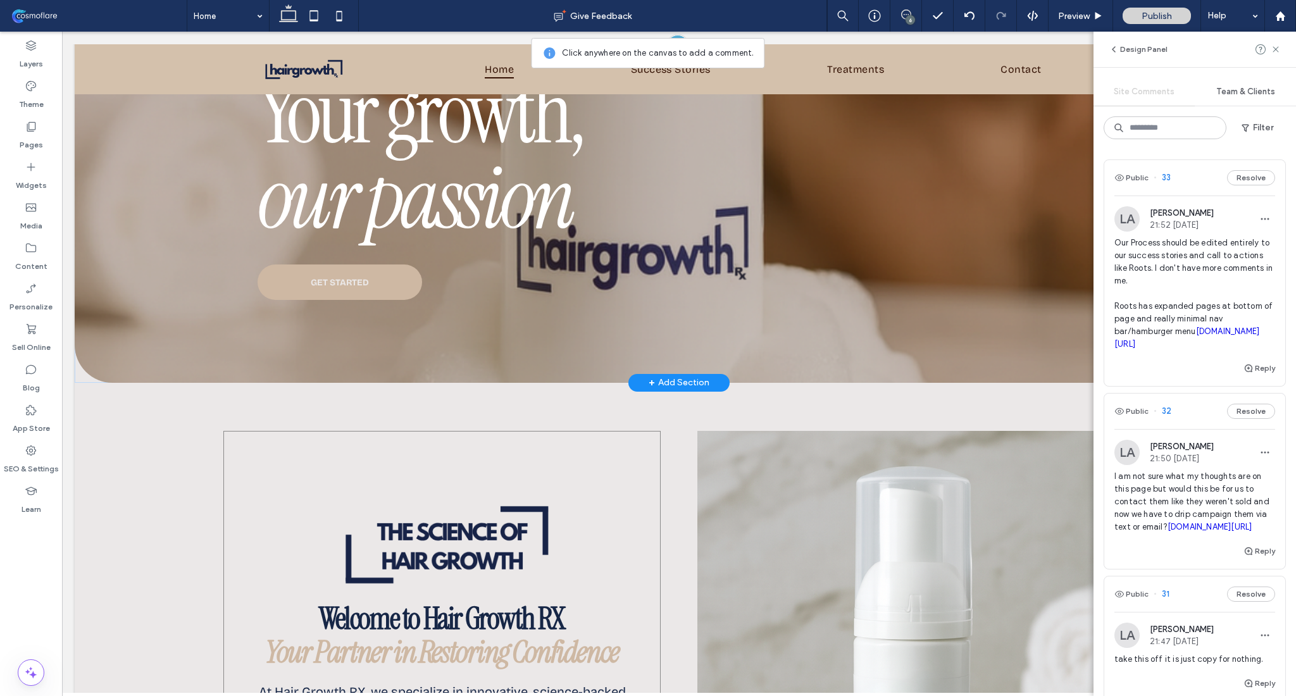
scroll to position [0, 0]
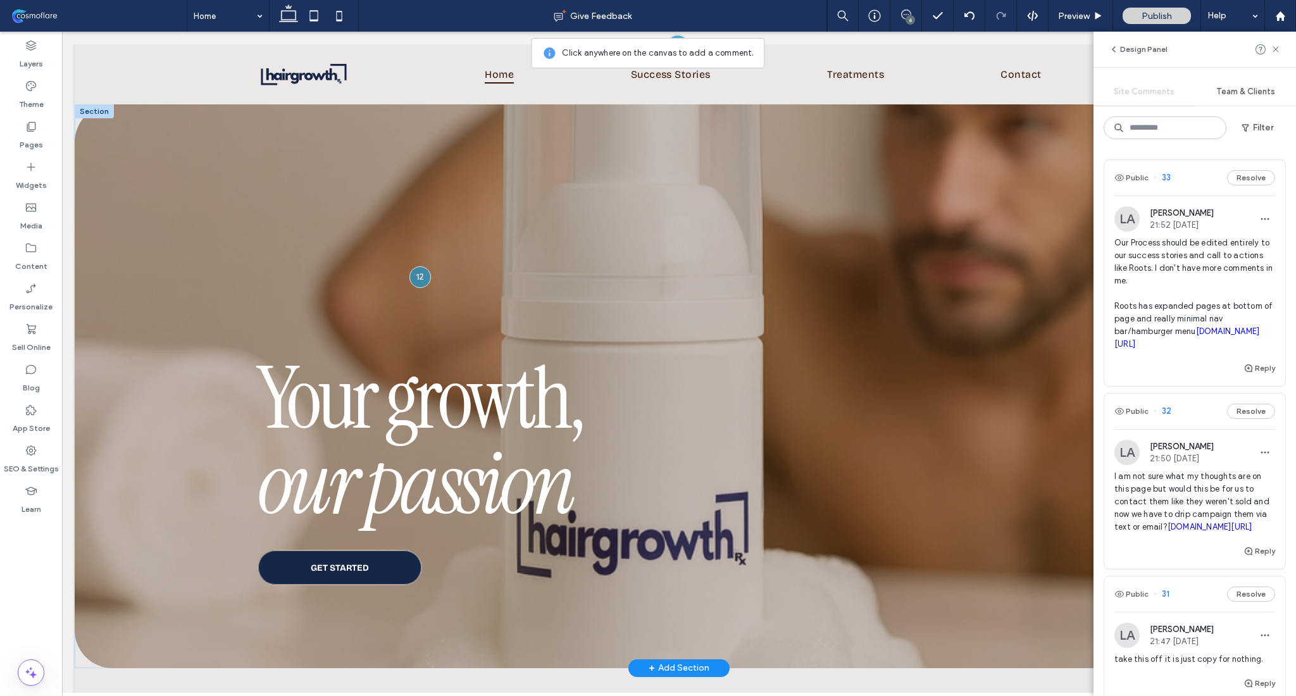
click at [378, 552] on link "GET STARTED" at bounding box center [340, 567] width 165 height 35
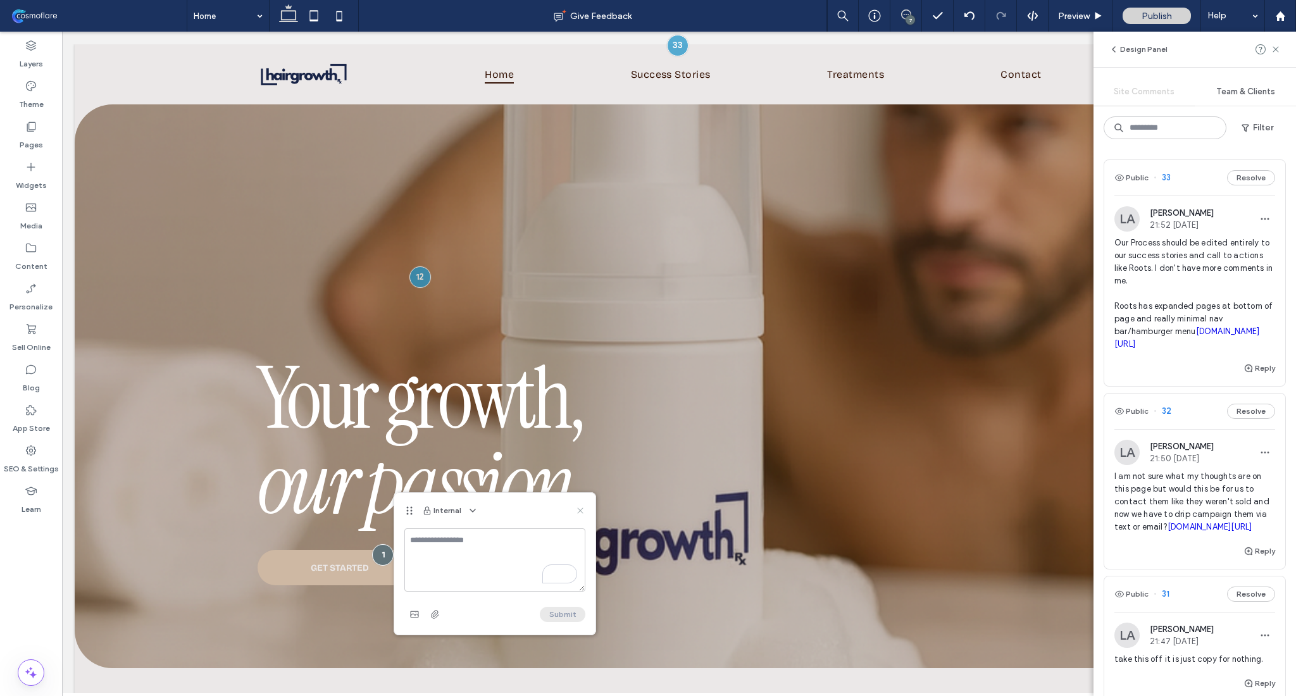
click at [581, 513] on icon at bounding box center [580, 511] width 10 height 10
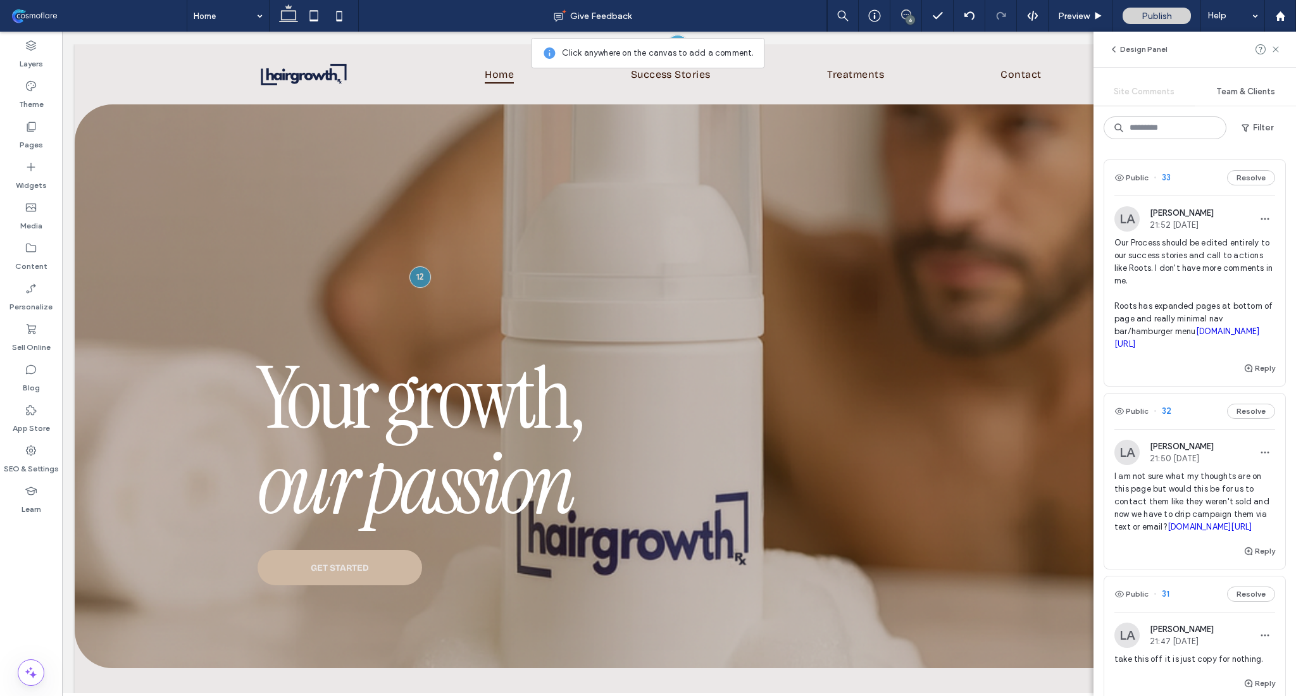
click at [1281, 49] on div "Design Panel" at bounding box center [1195, 49] width 203 height 35
click at [1278, 49] on icon at bounding box center [1276, 49] width 10 height 10
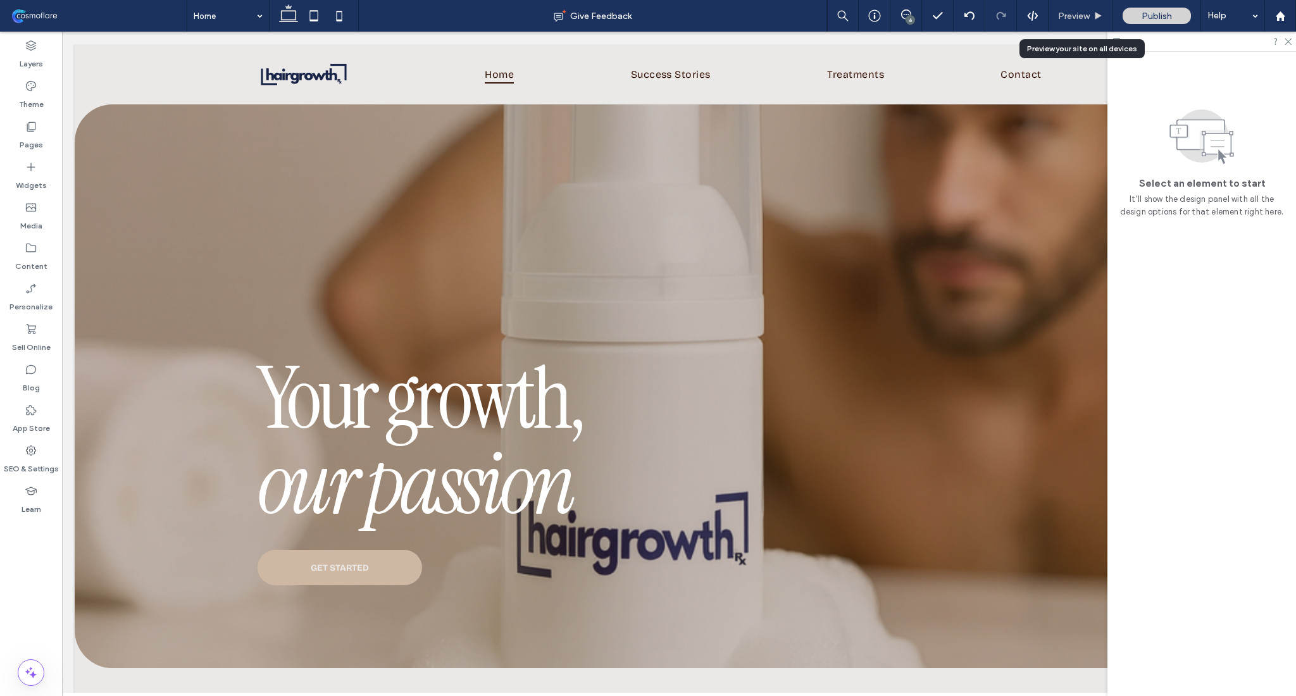
click at [1096, 22] on div "Preview" at bounding box center [1081, 16] width 65 height 32
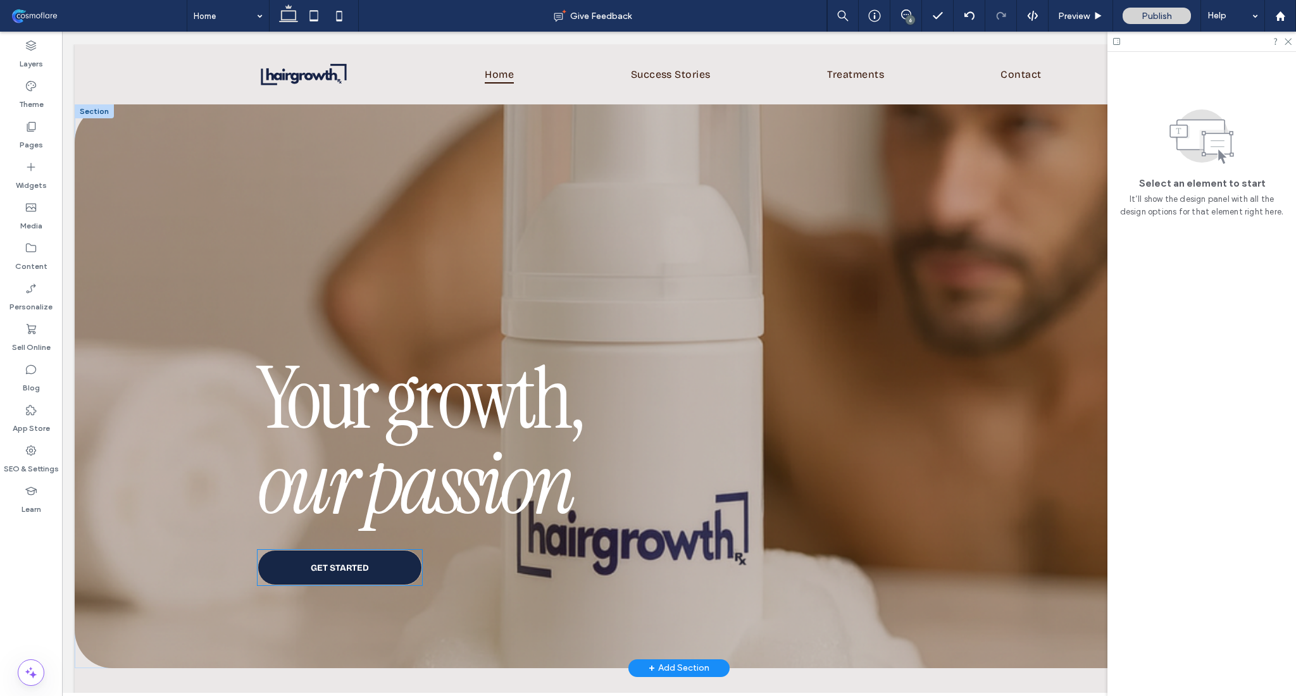
click at [387, 565] on link "GET STARTED" at bounding box center [340, 567] width 165 height 35
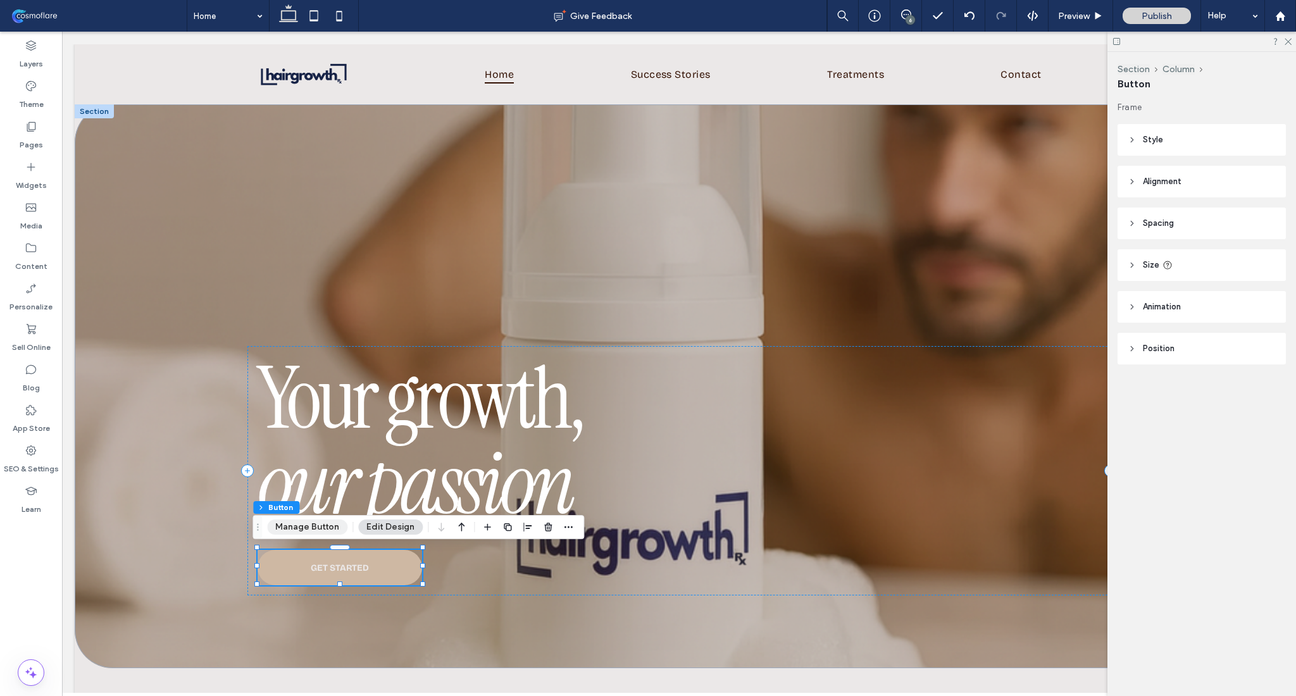
click at [290, 533] on button "Manage Button" at bounding box center [307, 527] width 80 height 15
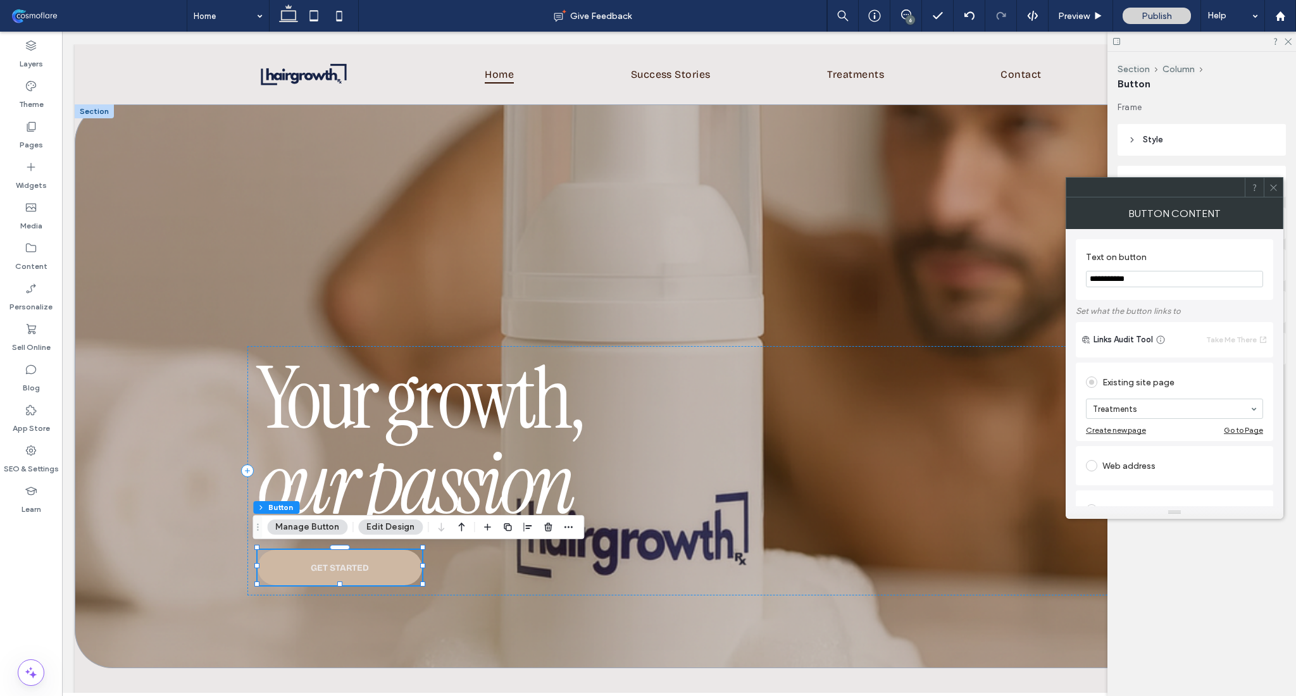
click at [406, 527] on button "Edit Design" at bounding box center [390, 527] width 65 height 15
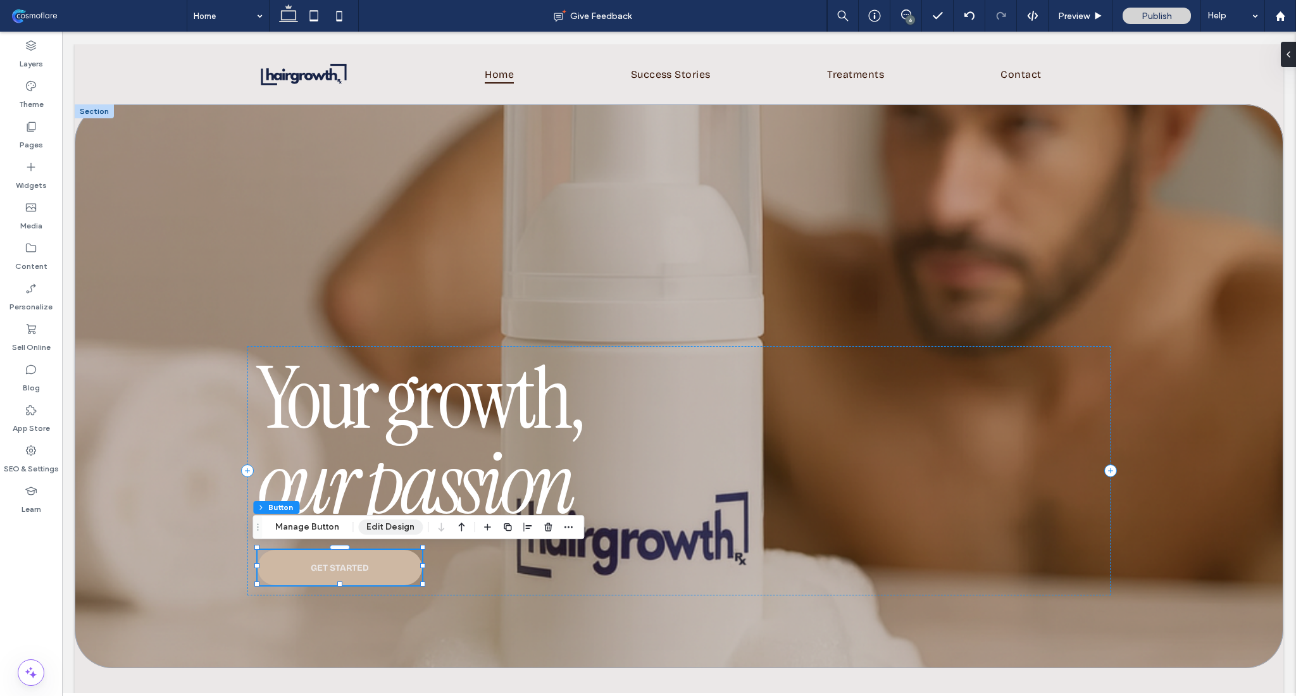
click at [389, 521] on button "Edit Design" at bounding box center [390, 527] width 65 height 15
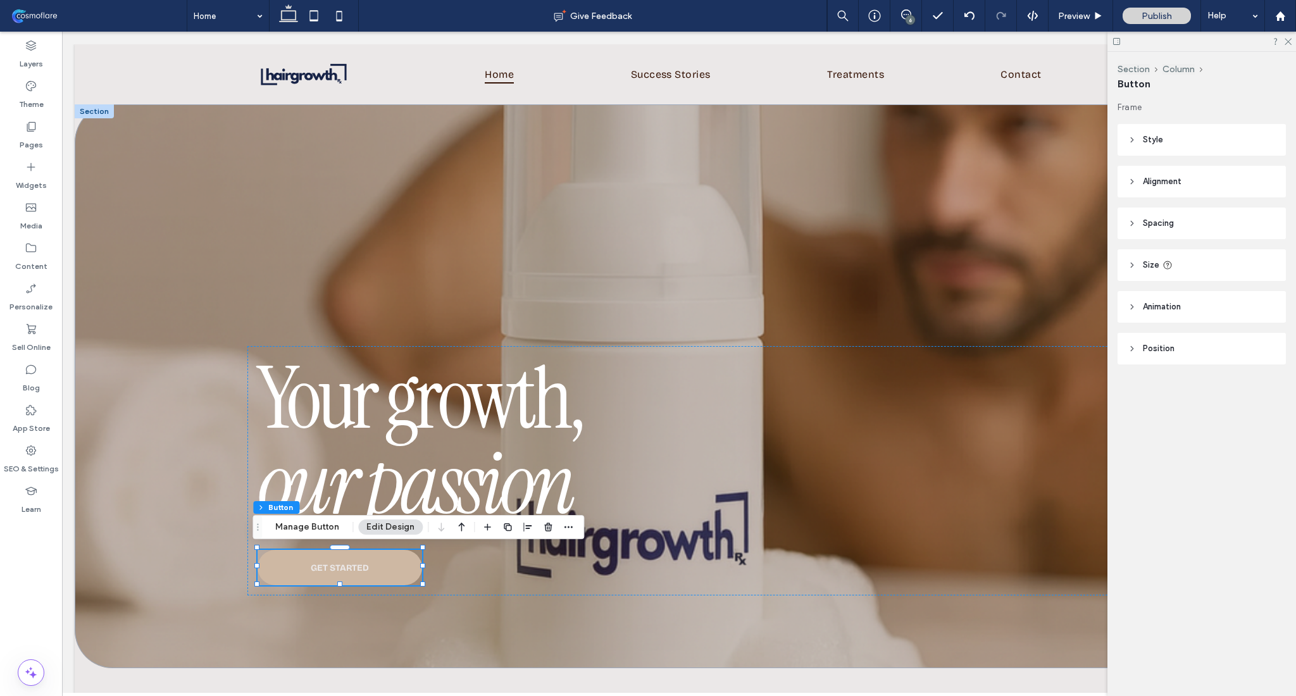
click at [1147, 145] on span "Style" at bounding box center [1153, 140] width 20 height 13
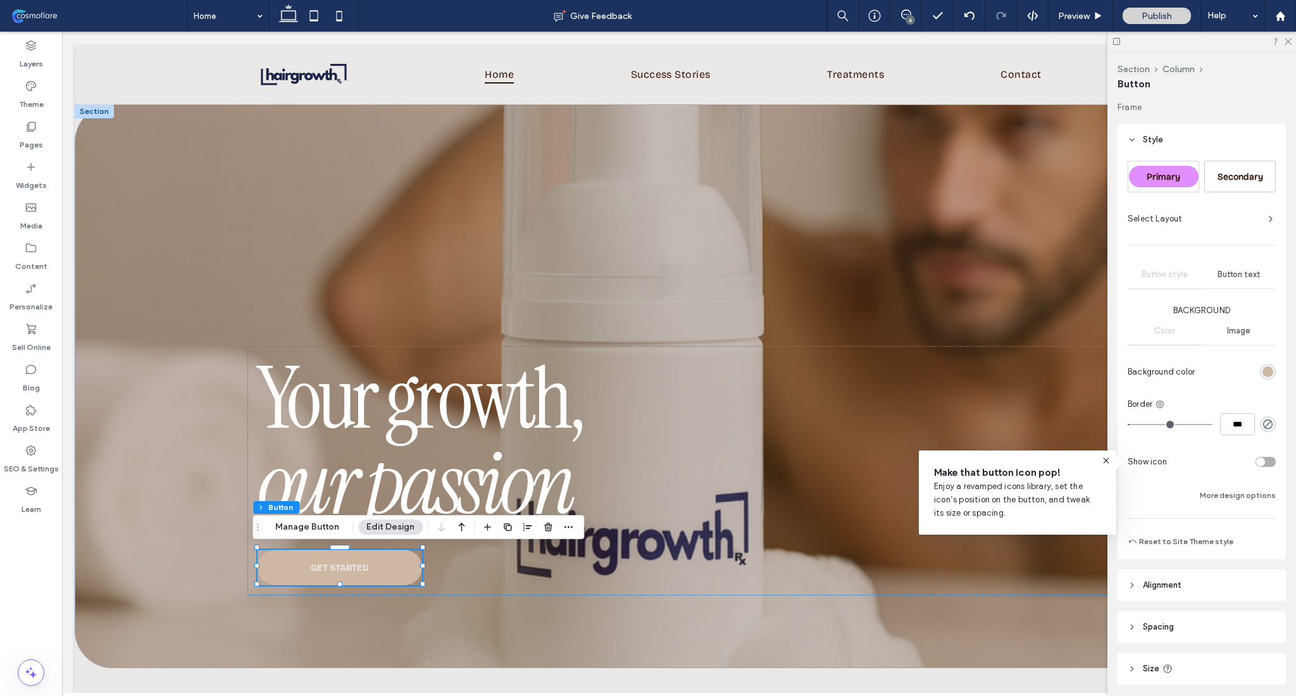
click at [1267, 381] on div at bounding box center [1238, 372] width 76 height 22
click at [1264, 374] on div "rgb(206, 184, 163)" at bounding box center [1268, 371] width 11 height 11
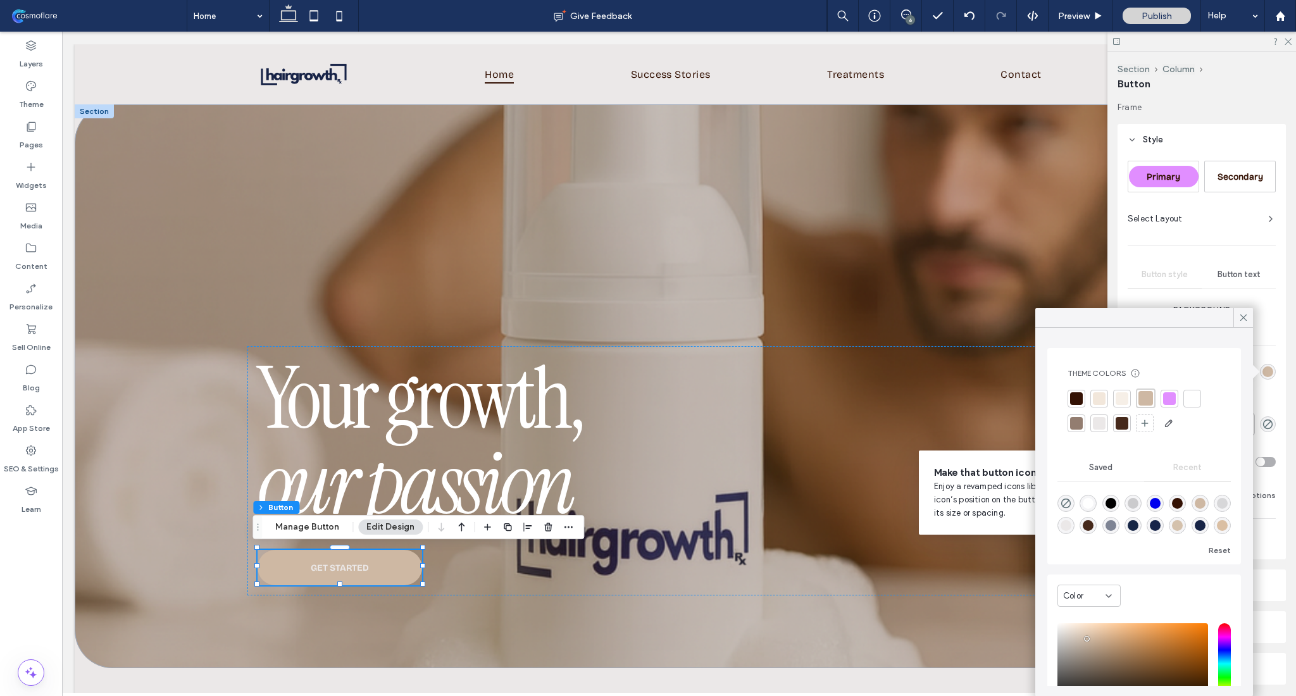
click at [1161, 510] on div "rgba(0, 0, 238, 1)" at bounding box center [1155, 503] width 17 height 17
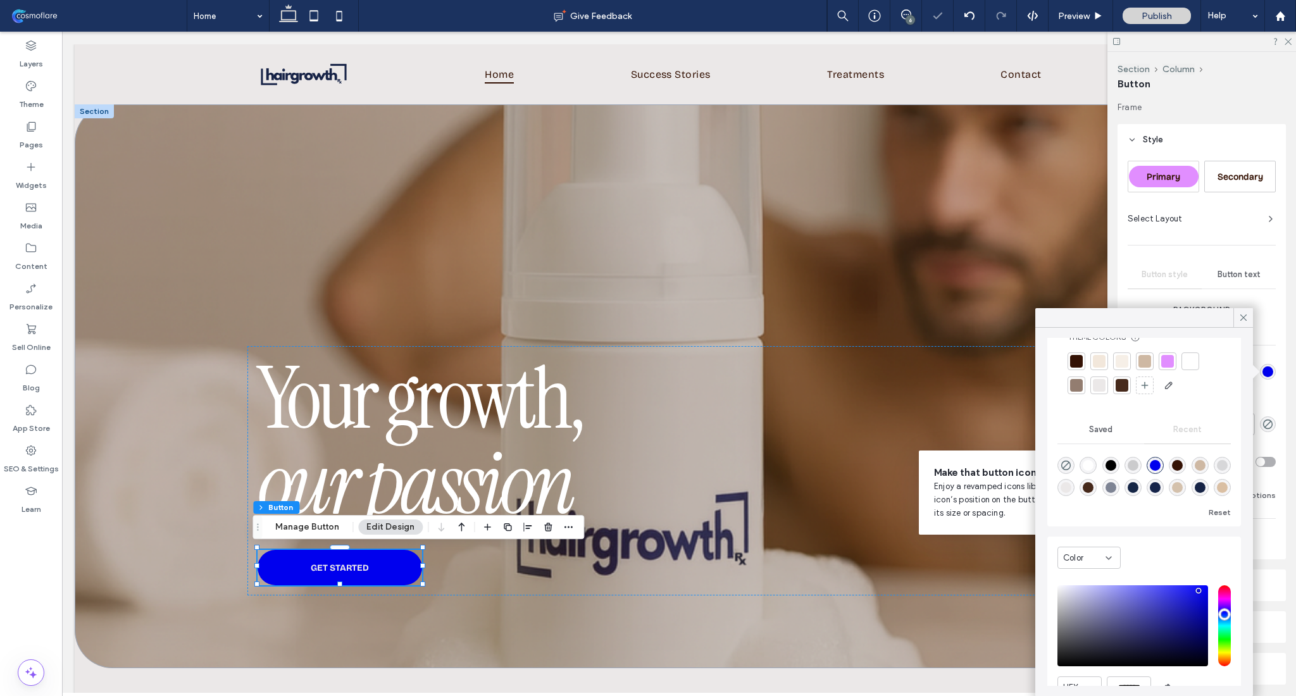
scroll to position [97, 0]
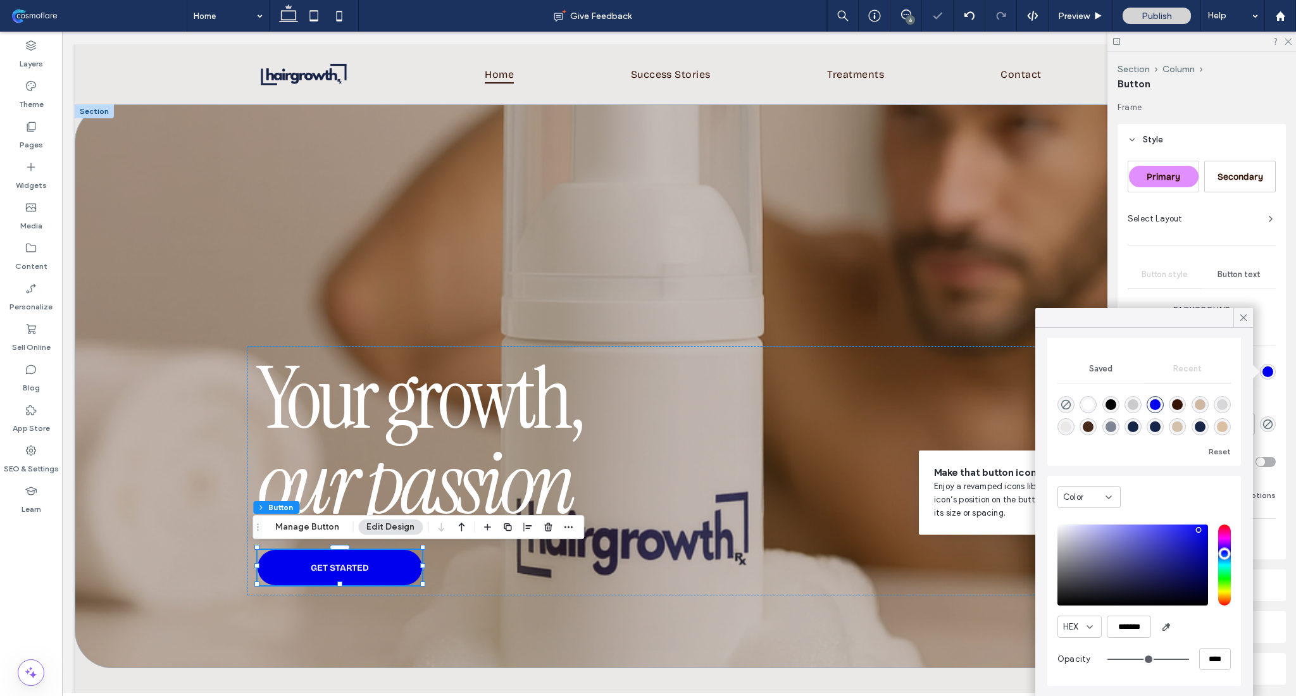
click at [1182, 576] on div "saturation and value" at bounding box center [1132, 565] width 151 height 81
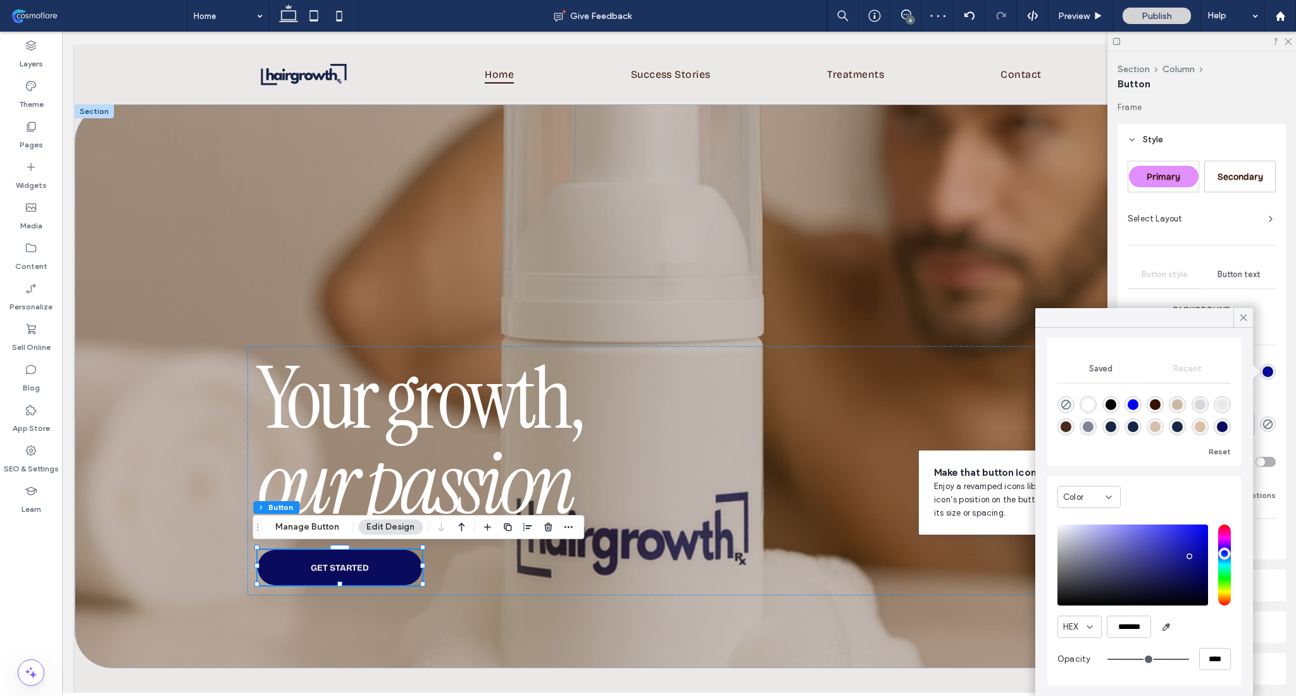
click at [1190, 556] on div "saturation and value" at bounding box center [1132, 565] width 151 height 81
click at [1190, 545] on div "saturation and value" at bounding box center [1132, 565] width 151 height 81
click at [1166, 631] on icon "button" at bounding box center [1166, 627] width 10 height 10
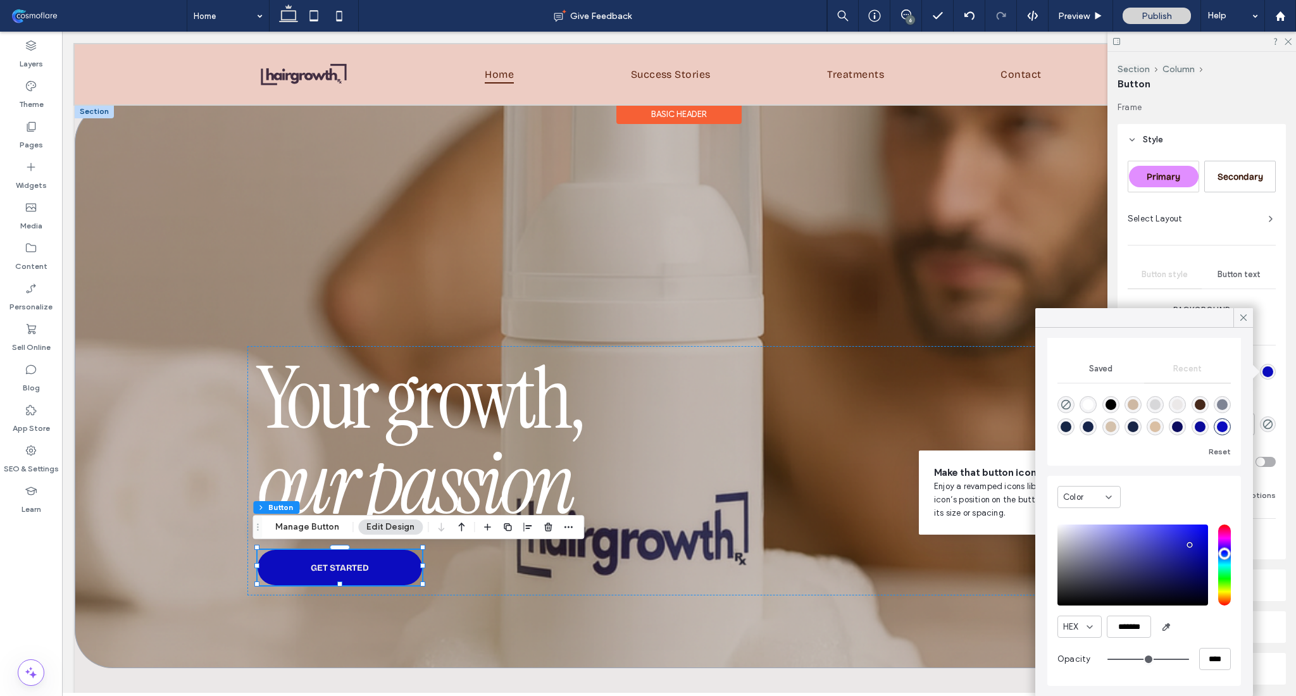
type input "*******"
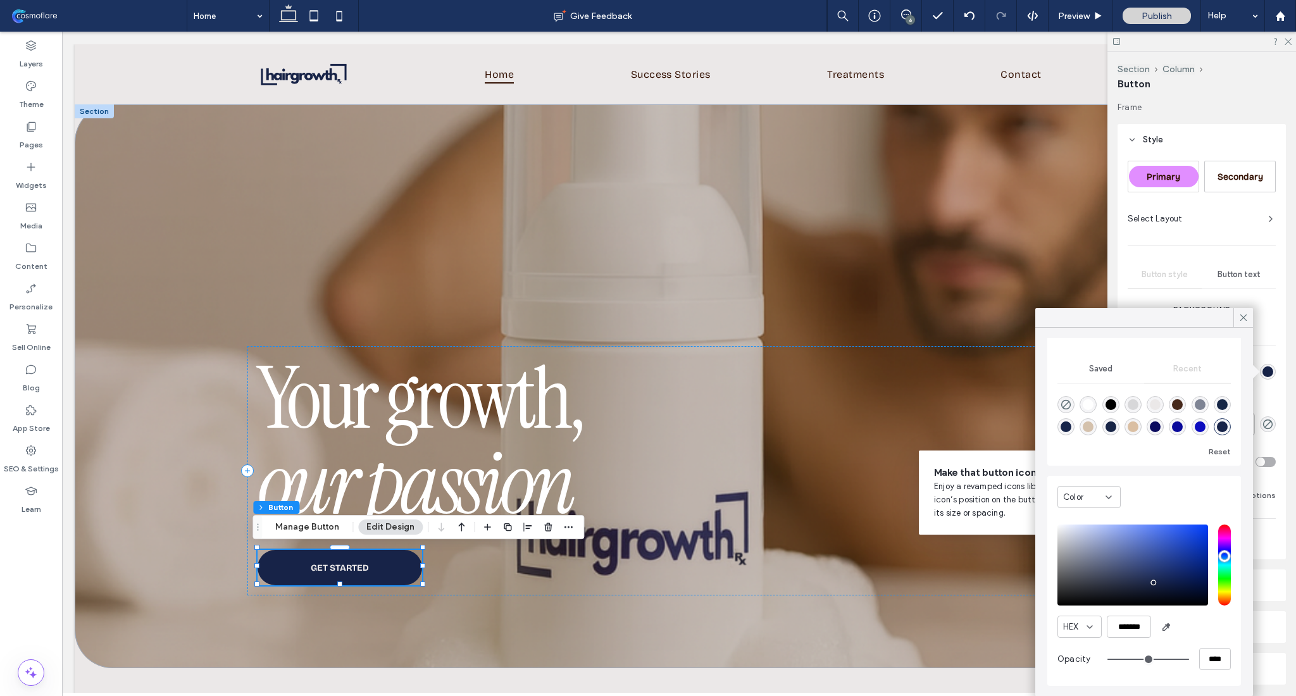
type input "***"
type input "*******"
type input "***"
click at [1218, 531] on input "hue" at bounding box center [1224, 565] width 13 height 81
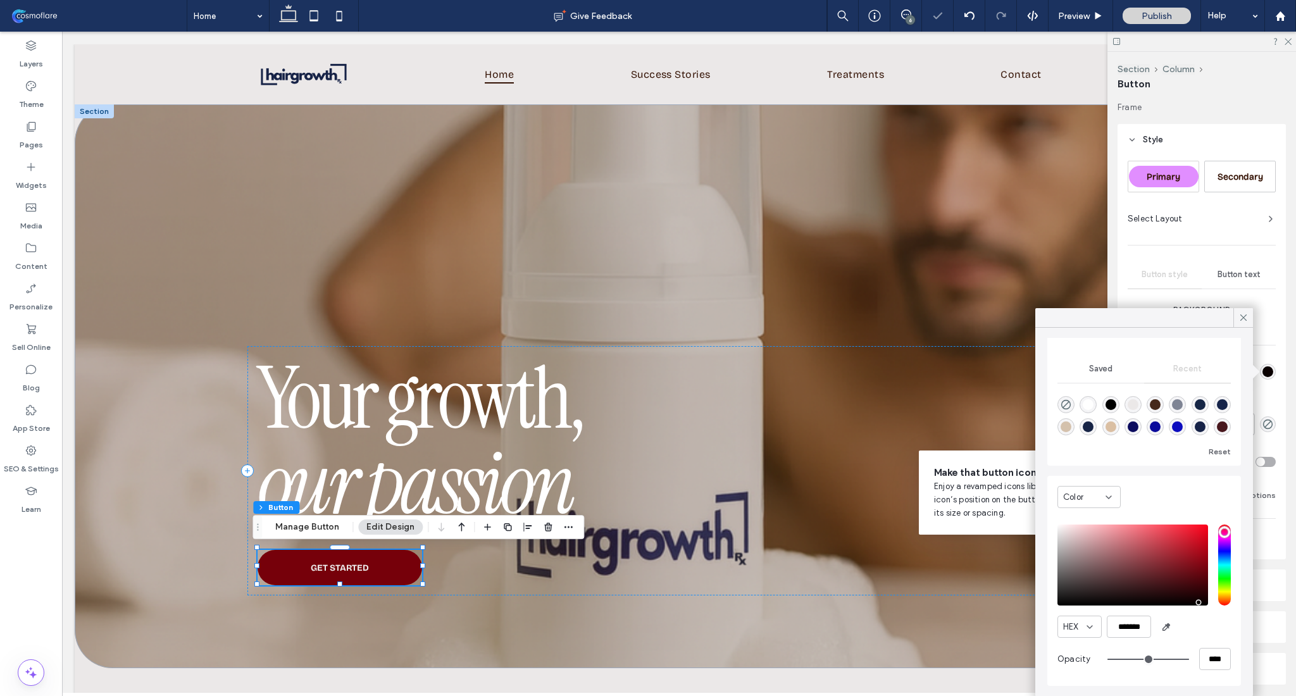
type input "*******"
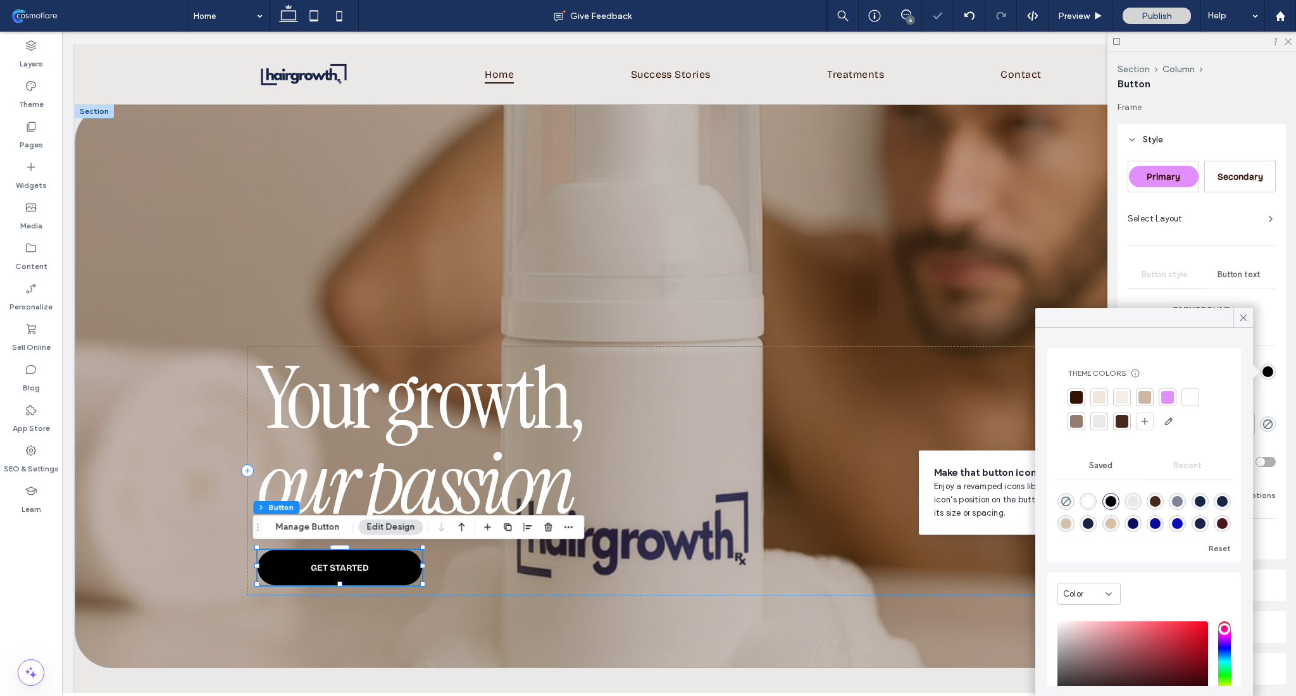
click at [1048, 616] on div "Color HEX ******* Opacity ****" at bounding box center [1144, 678] width 194 height 210
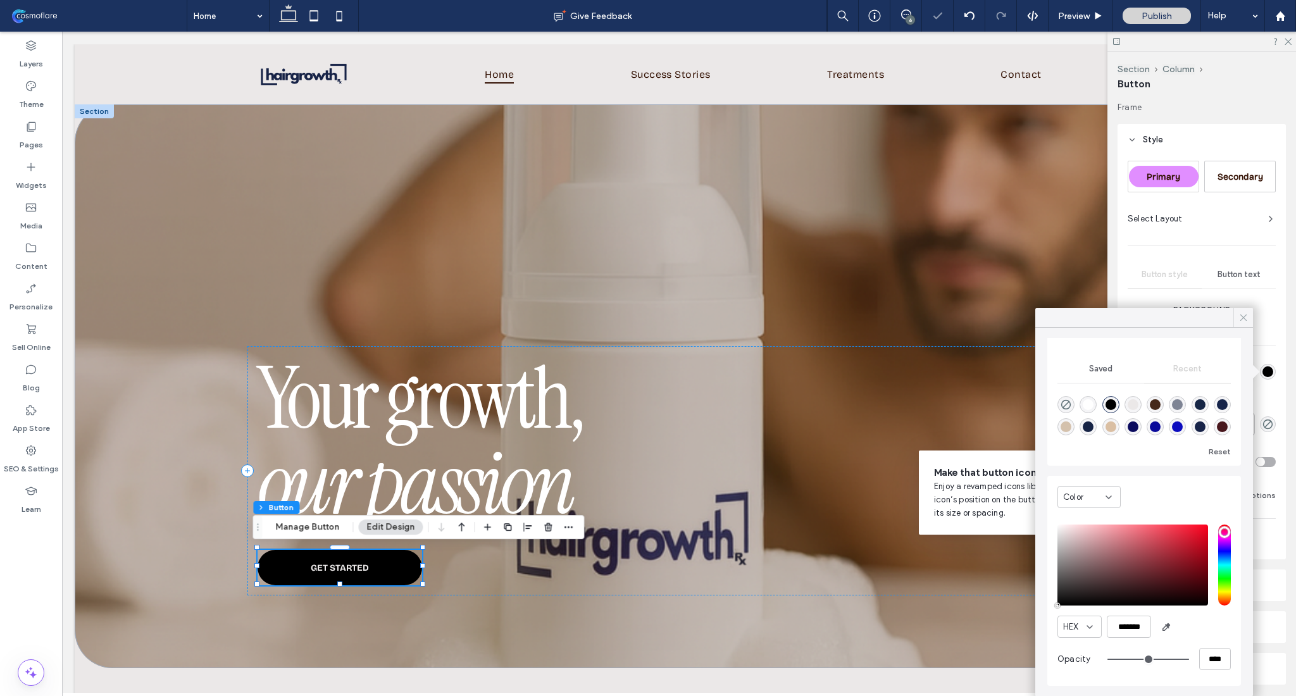
click at [1248, 313] on icon at bounding box center [1243, 317] width 11 height 11
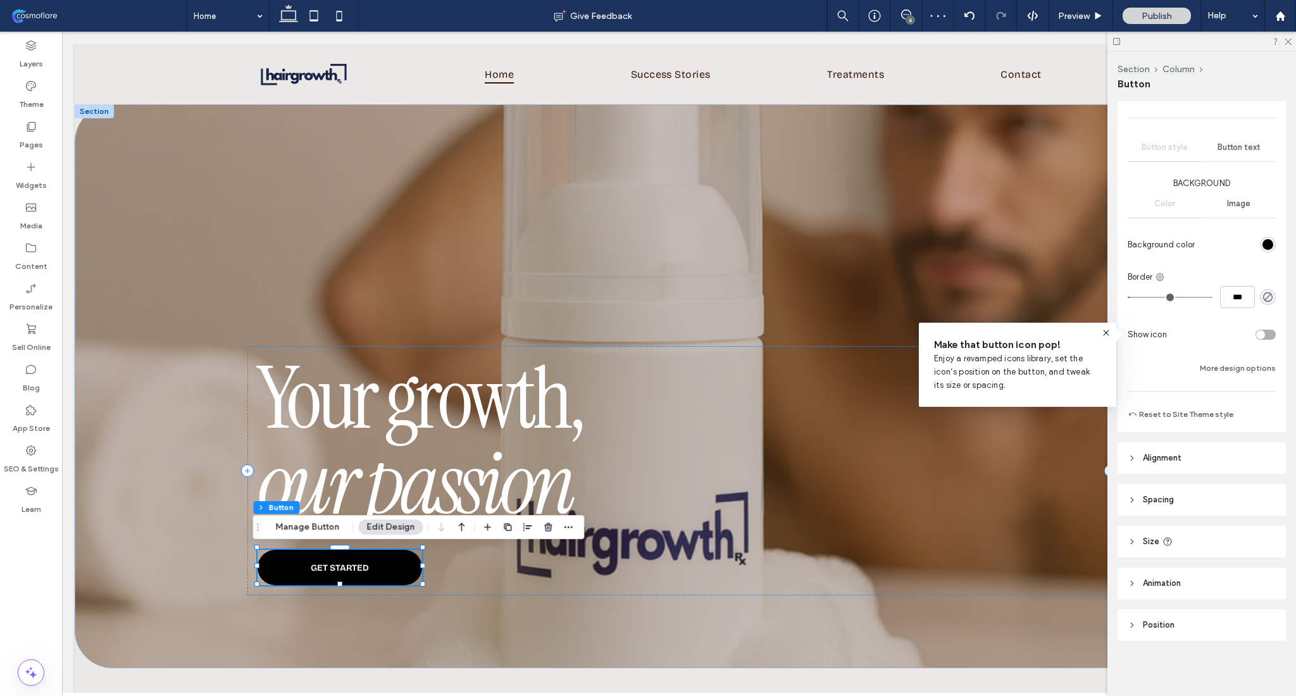
scroll to position [128, 0]
click at [1108, 331] on icon at bounding box center [1106, 333] width 10 height 10
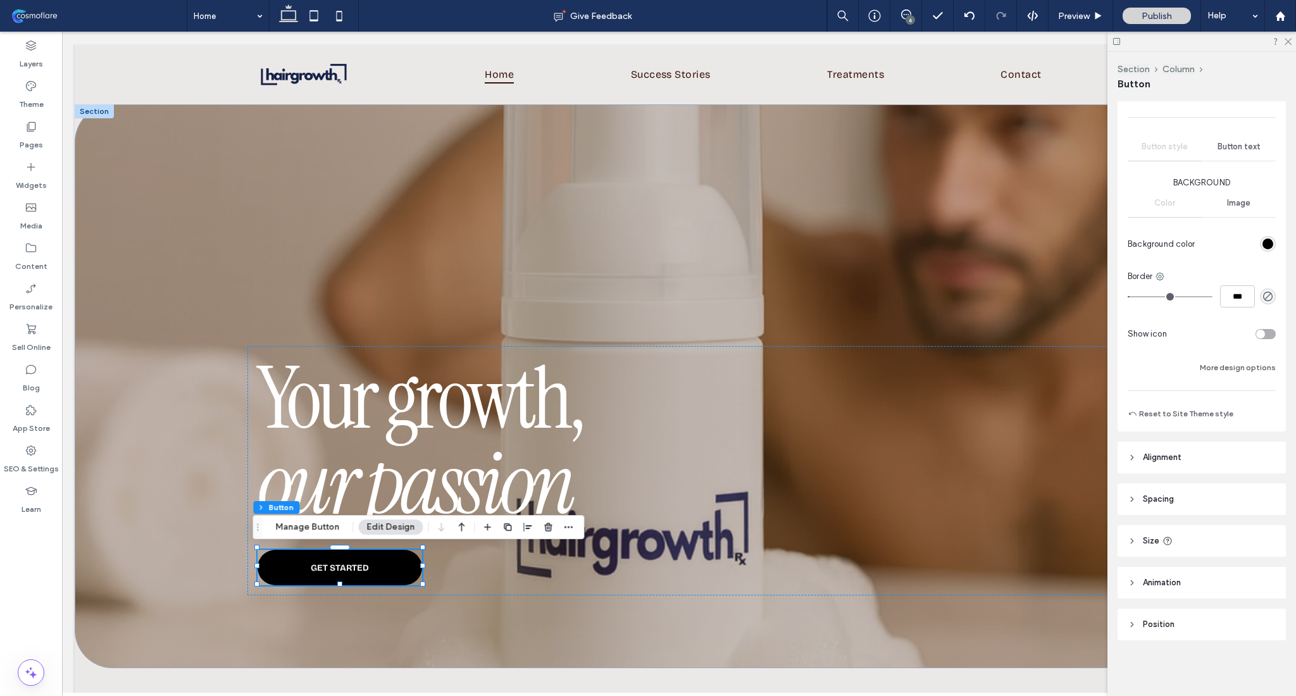
click at [1264, 240] on div "rgba(0, 0, 0, 1)" at bounding box center [1268, 244] width 11 height 11
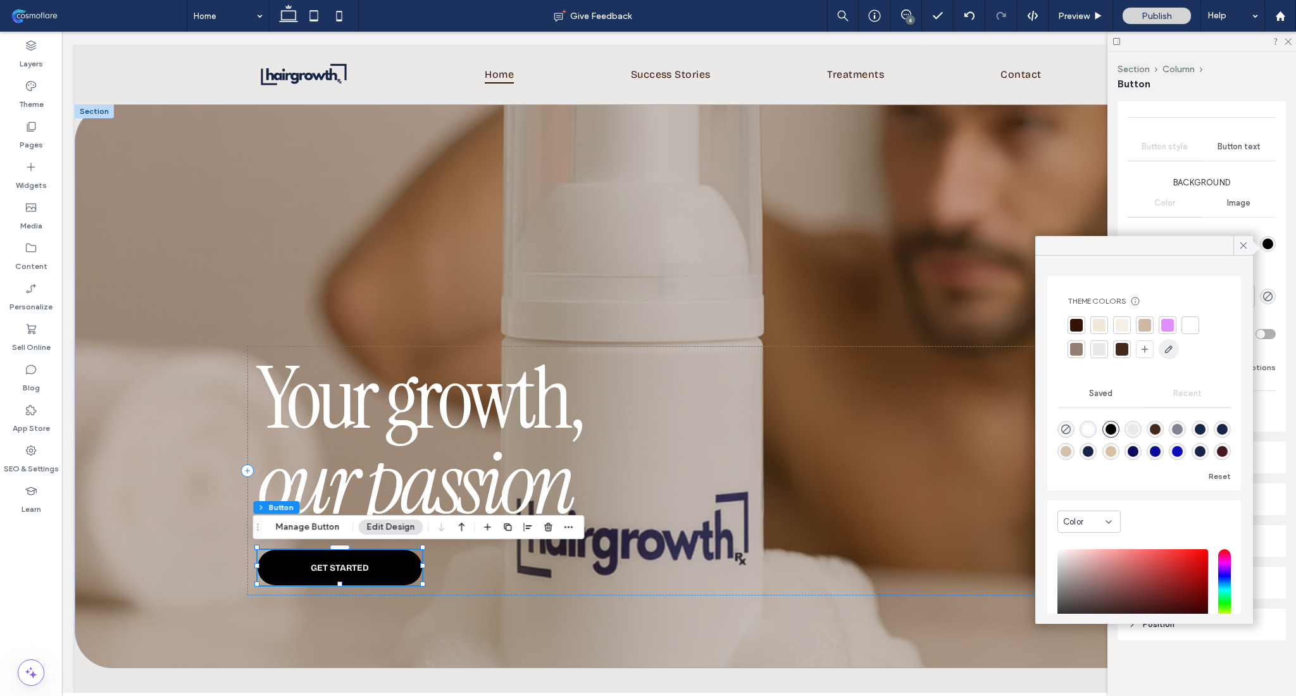
click at [1171, 355] on span "button" at bounding box center [1169, 349] width 20 height 20
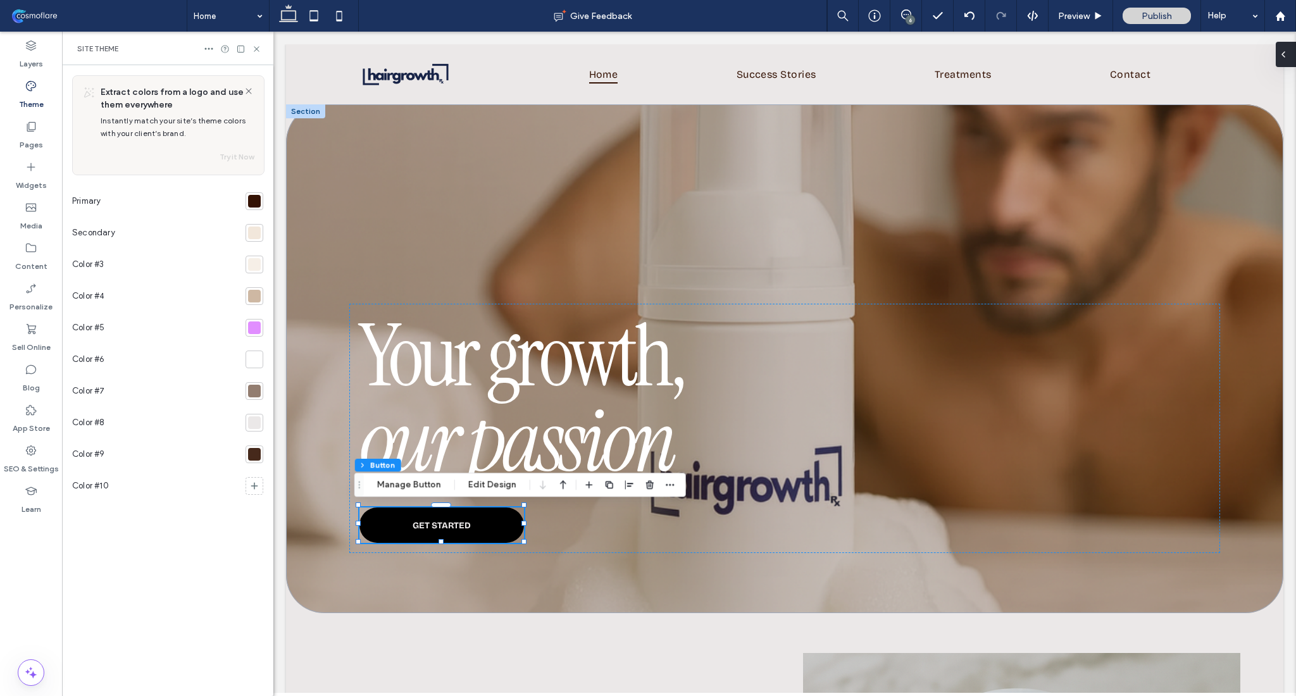
drag, startPoint x: 1288, startPoint y: 49, endPoint x: 637, endPoint y: 114, distance: 655.1
click at [1288, 49] on div at bounding box center [1286, 54] width 20 height 25
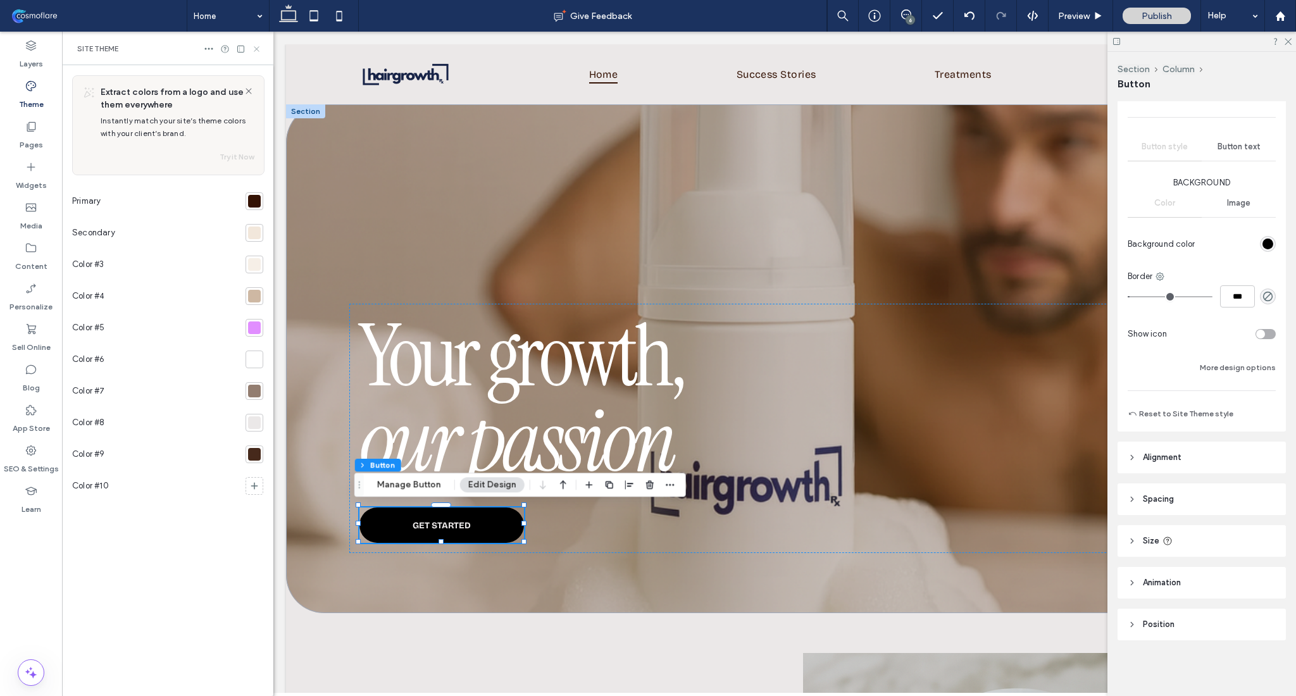
click at [254, 46] on use at bounding box center [256, 48] width 5 height 5
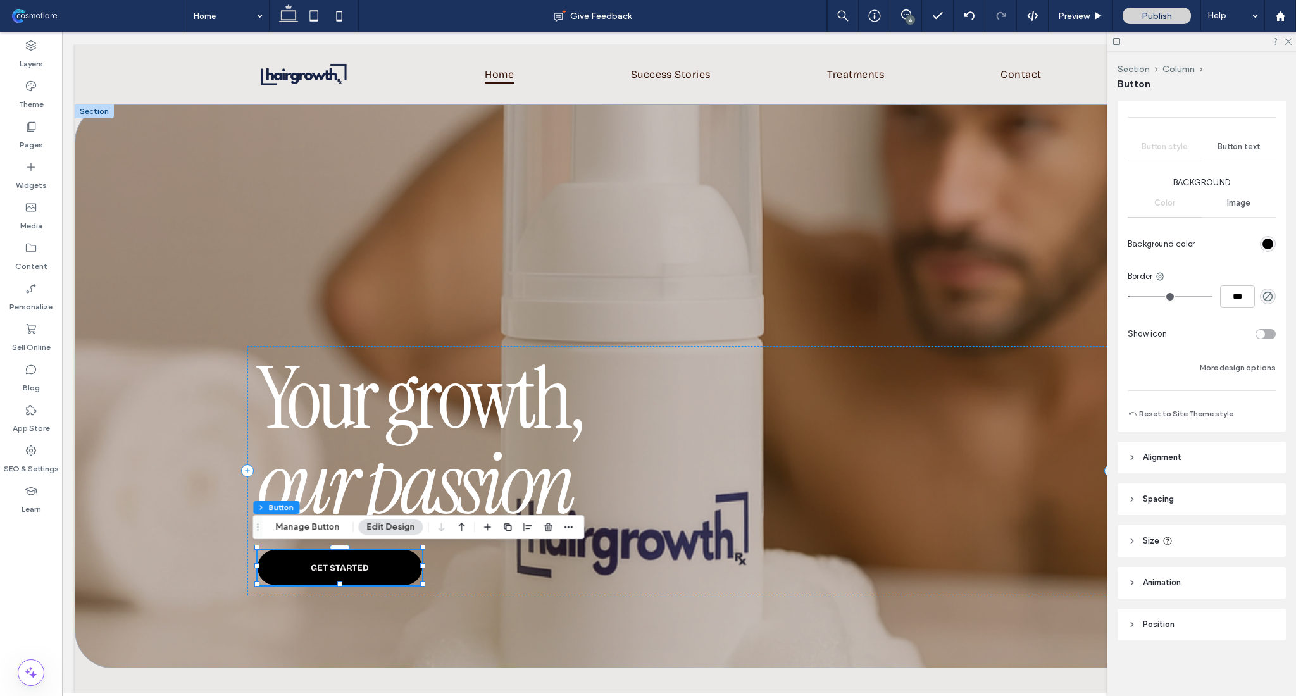
click at [1263, 249] on div "rgba(0, 0, 0, 1)" at bounding box center [1268, 244] width 11 height 11
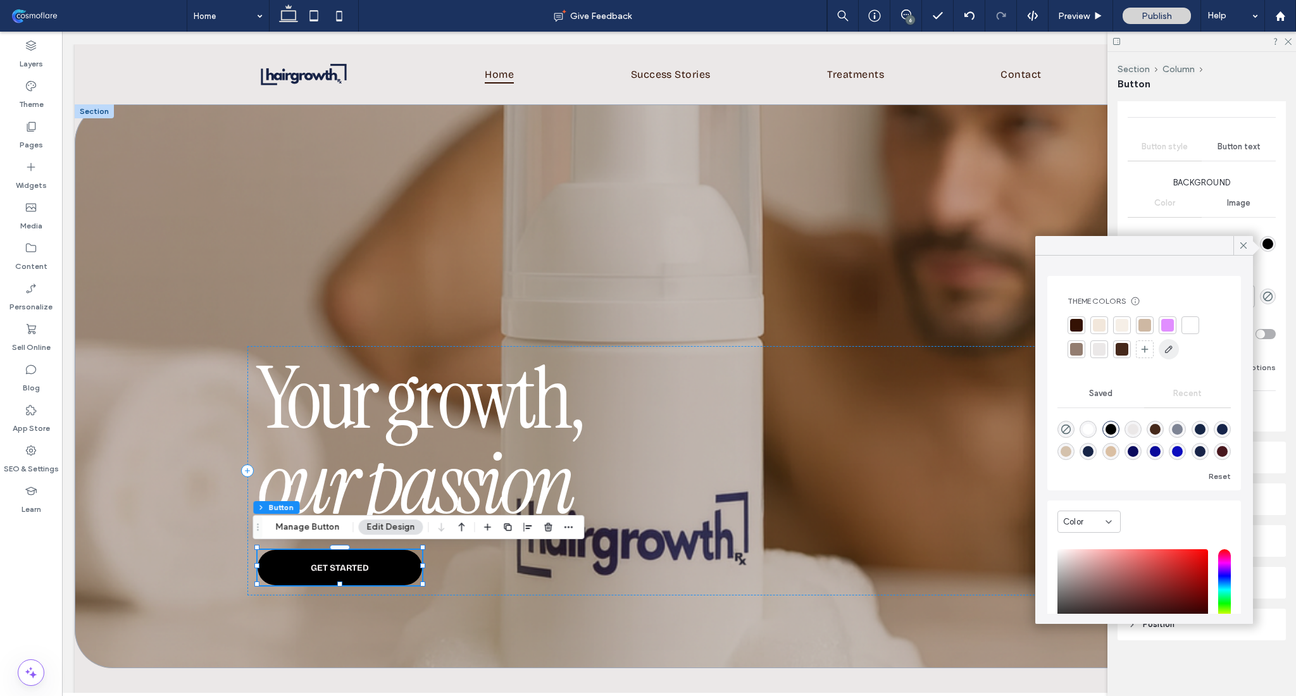
click at [1170, 351] on icon "button" at bounding box center [1169, 349] width 10 height 10
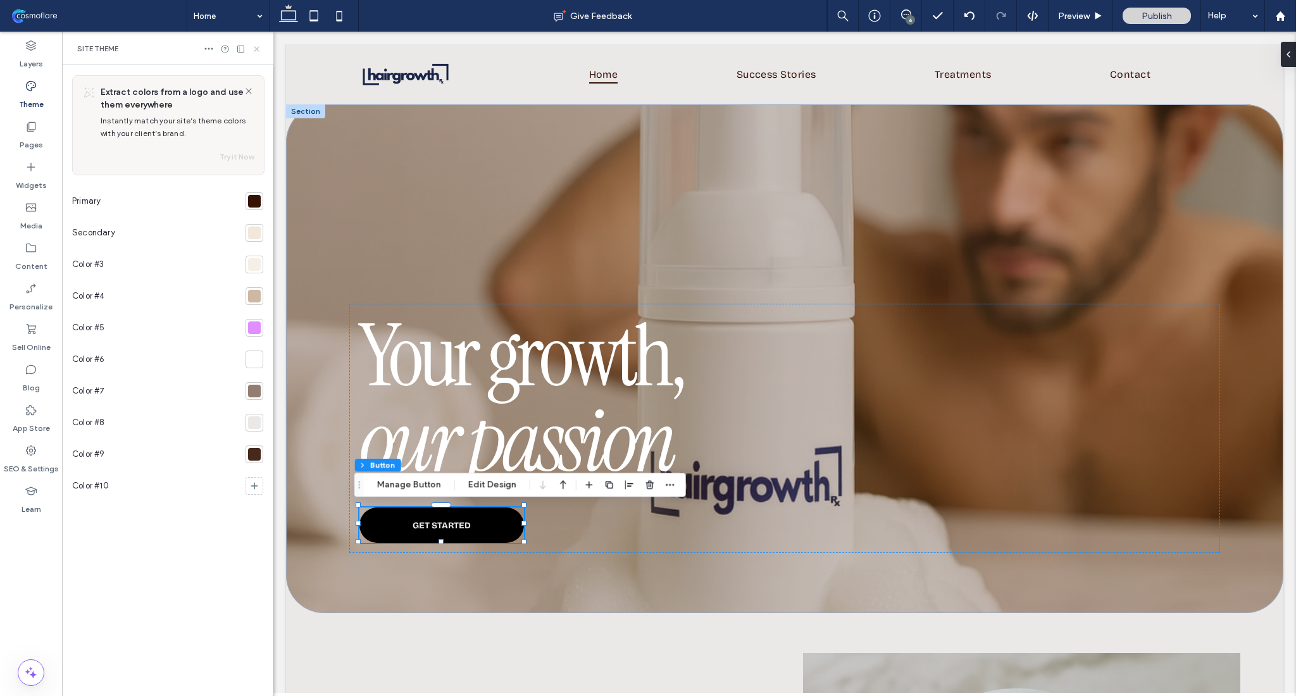
click at [257, 51] on icon at bounding box center [256, 48] width 9 height 9
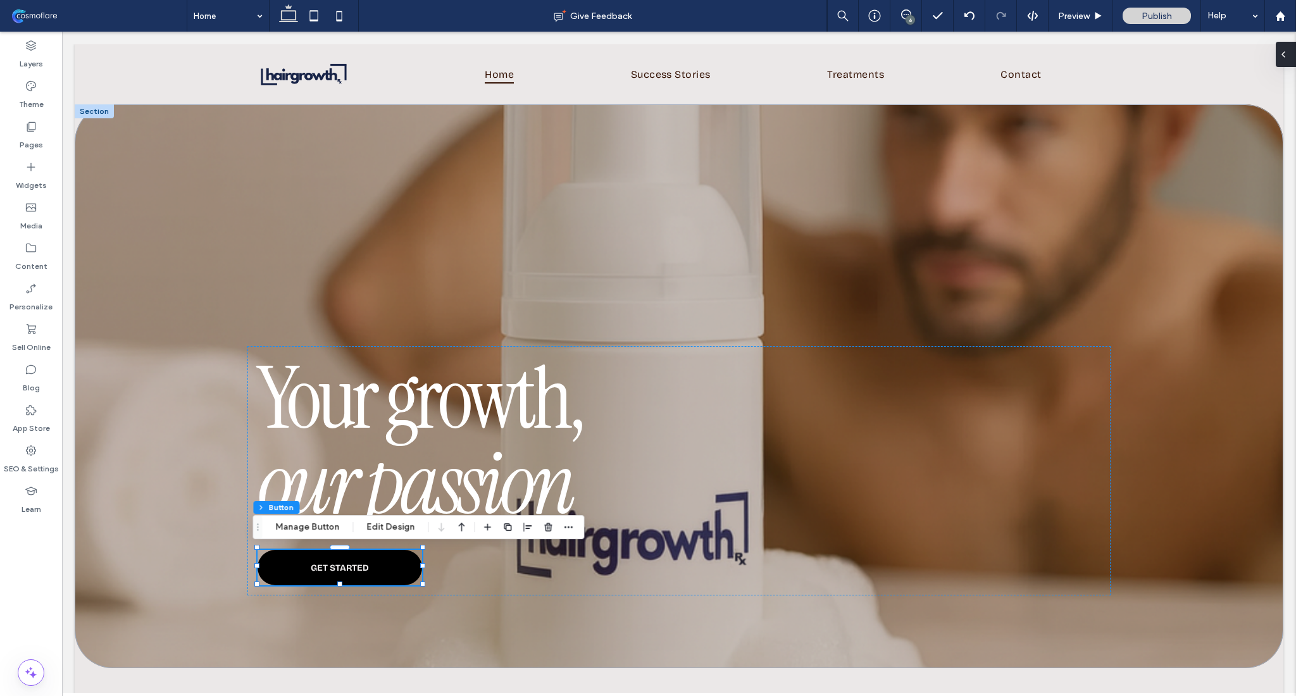
click at [1285, 49] on icon at bounding box center [1283, 54] width 10 height 10
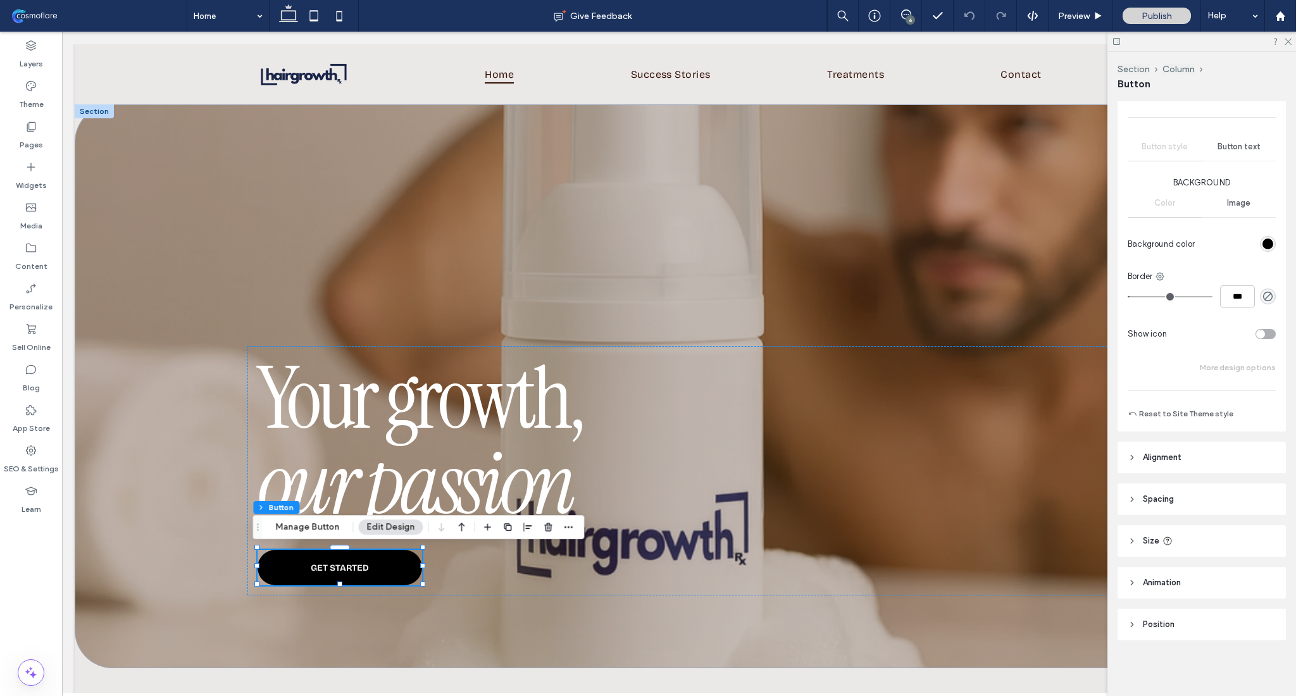
click at [1237, 374] on button "More design options" at bounding box center [1238, 367] width 76 height 15
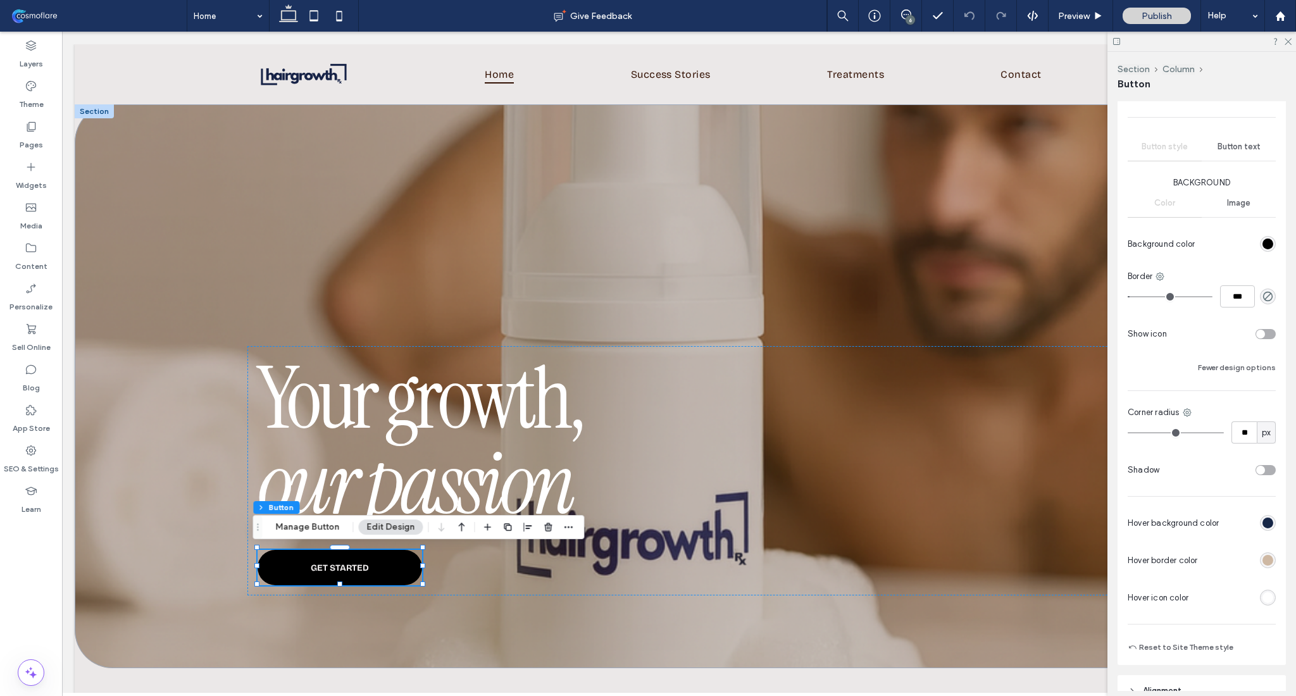
click at [1263, 246] on div "rgba(0, 0, 0, 1)" at bounding box center [1268, 244] width 11 height 11
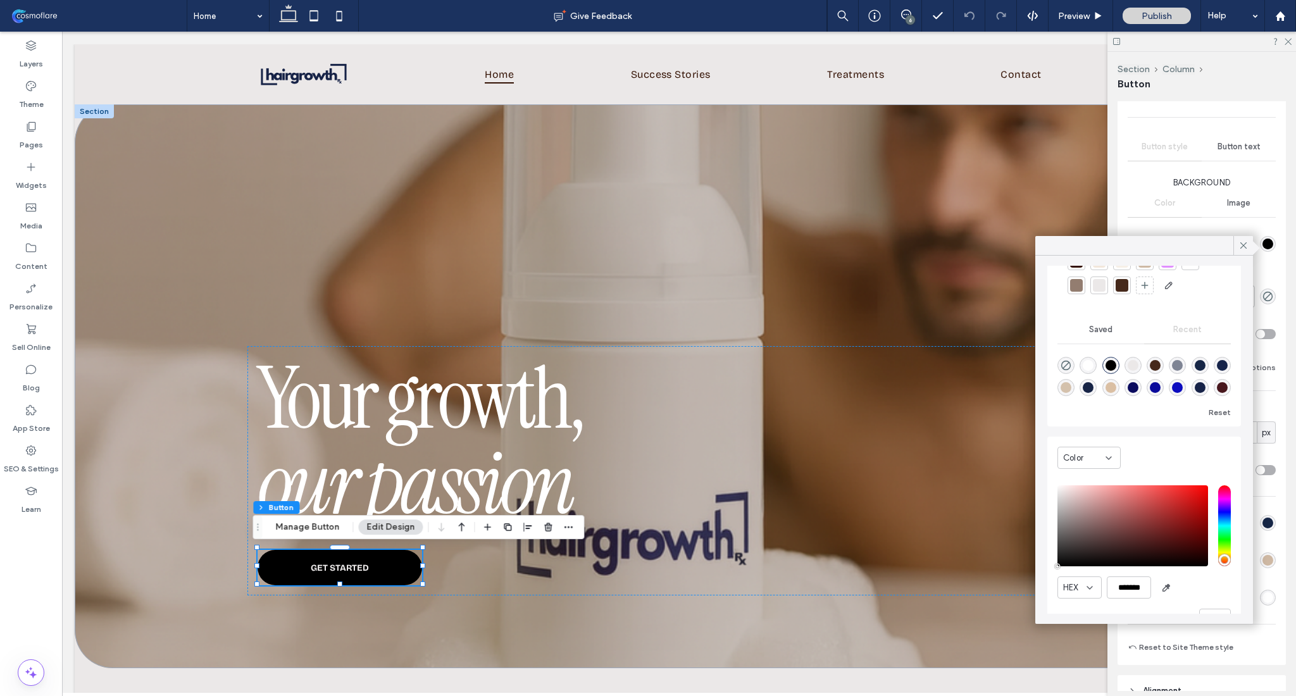
scroll to position [97, 0]
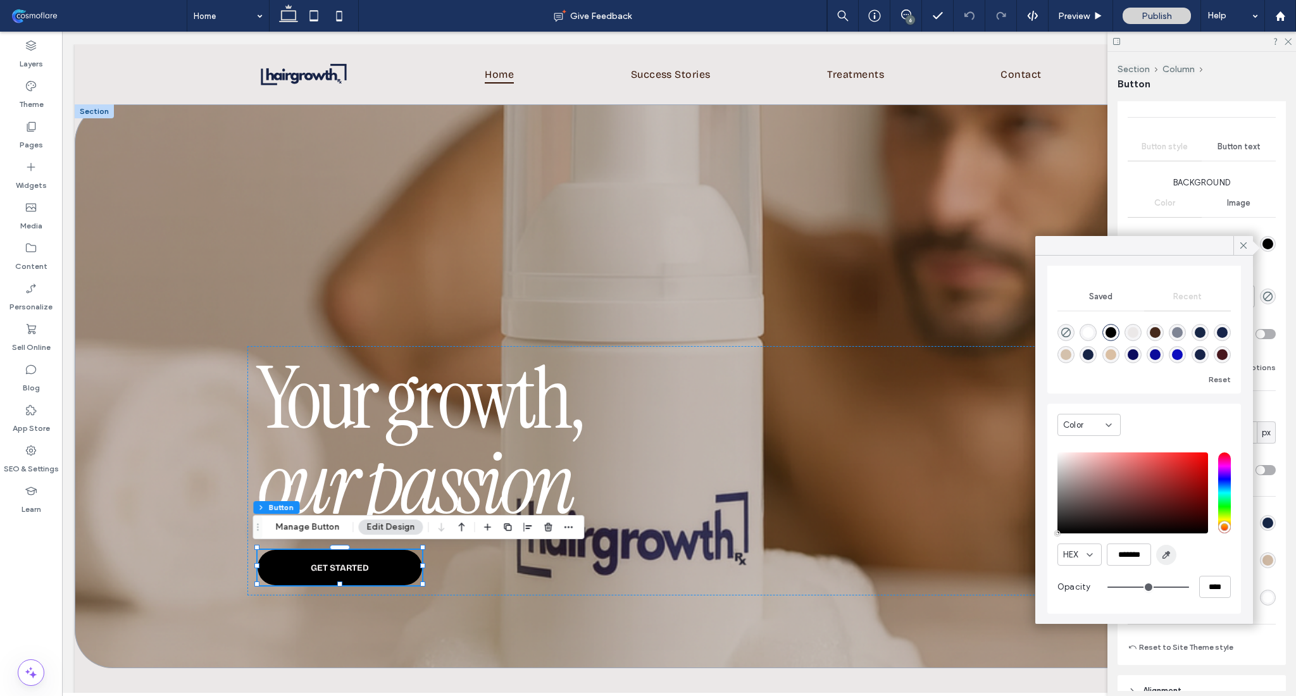
click at [1169, 559] on icon "button" at bounding box center [1166, 555] width 10 height 10
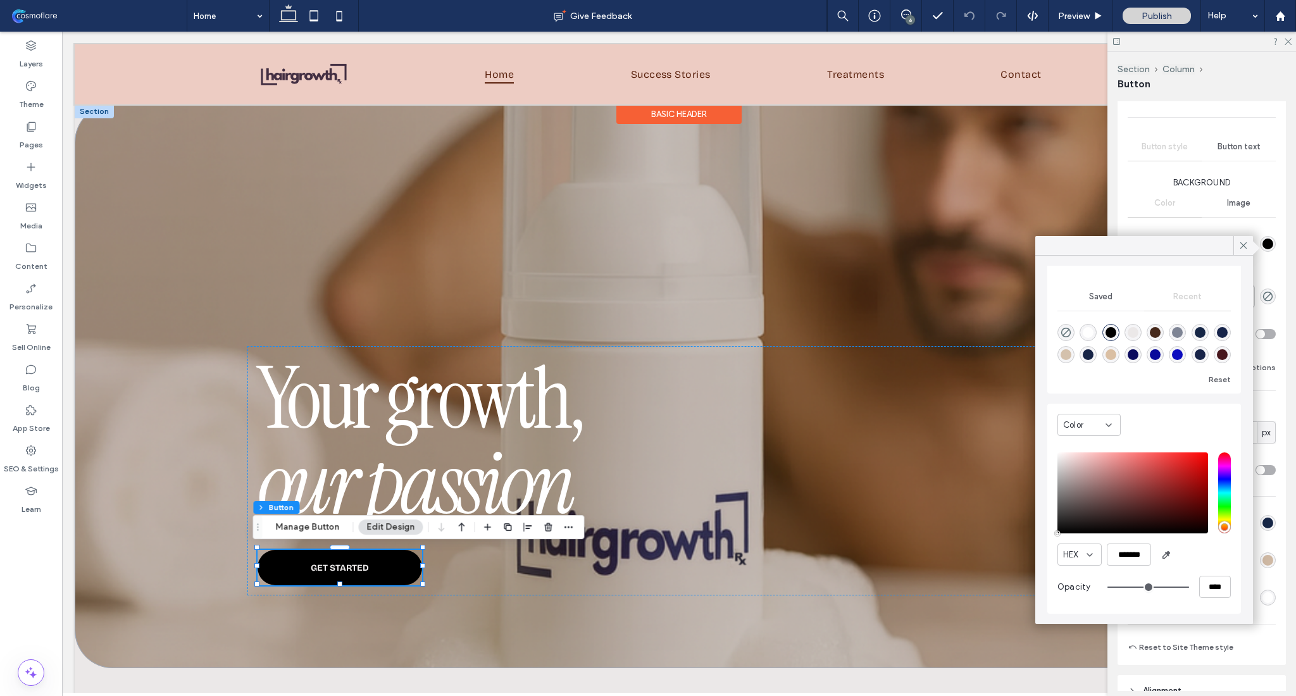
type input "*******"
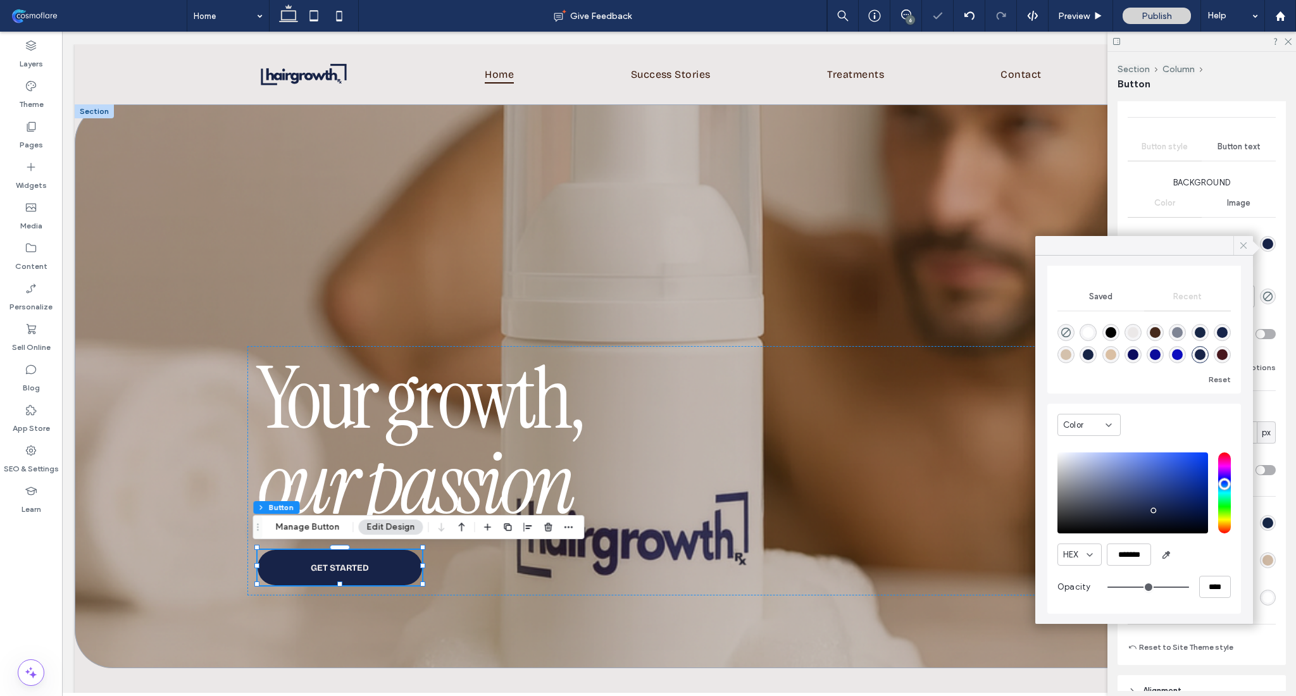
click at [1247, 248] on icon at bounding box center [1243, 245] width 11 height 11
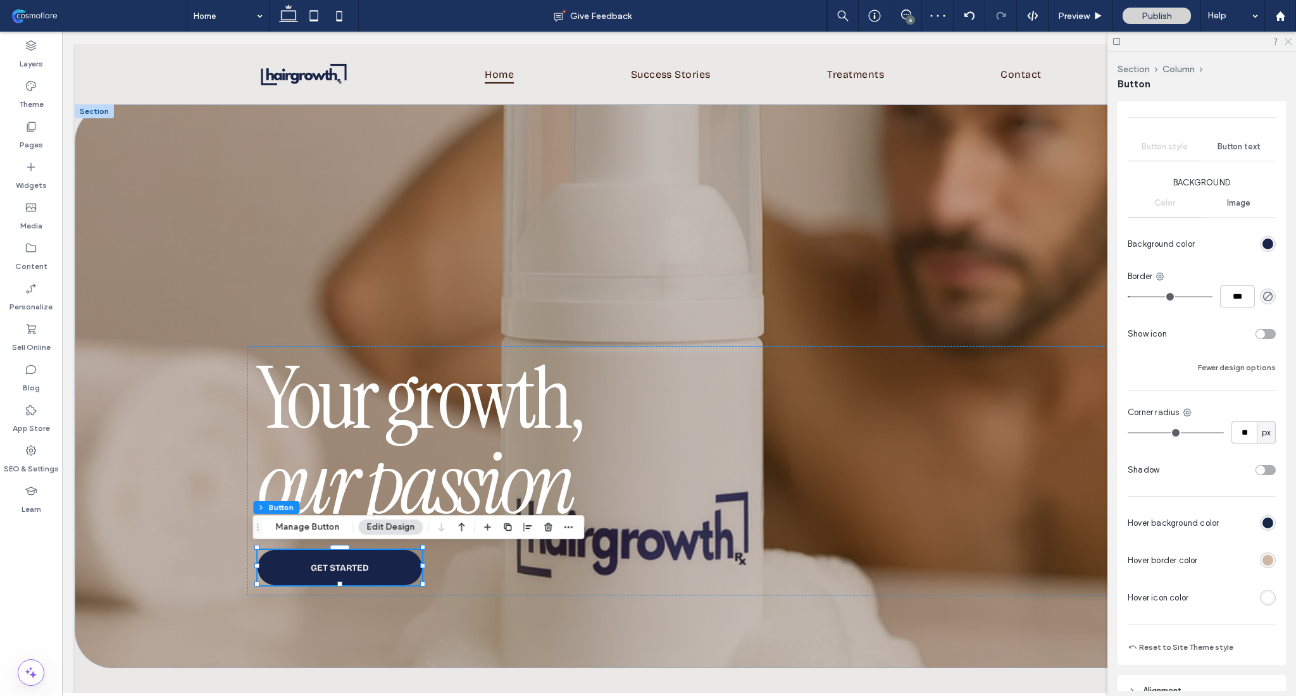
click at [1290, 43] on icon at bounding box center [1287, 41] width 8 height 8
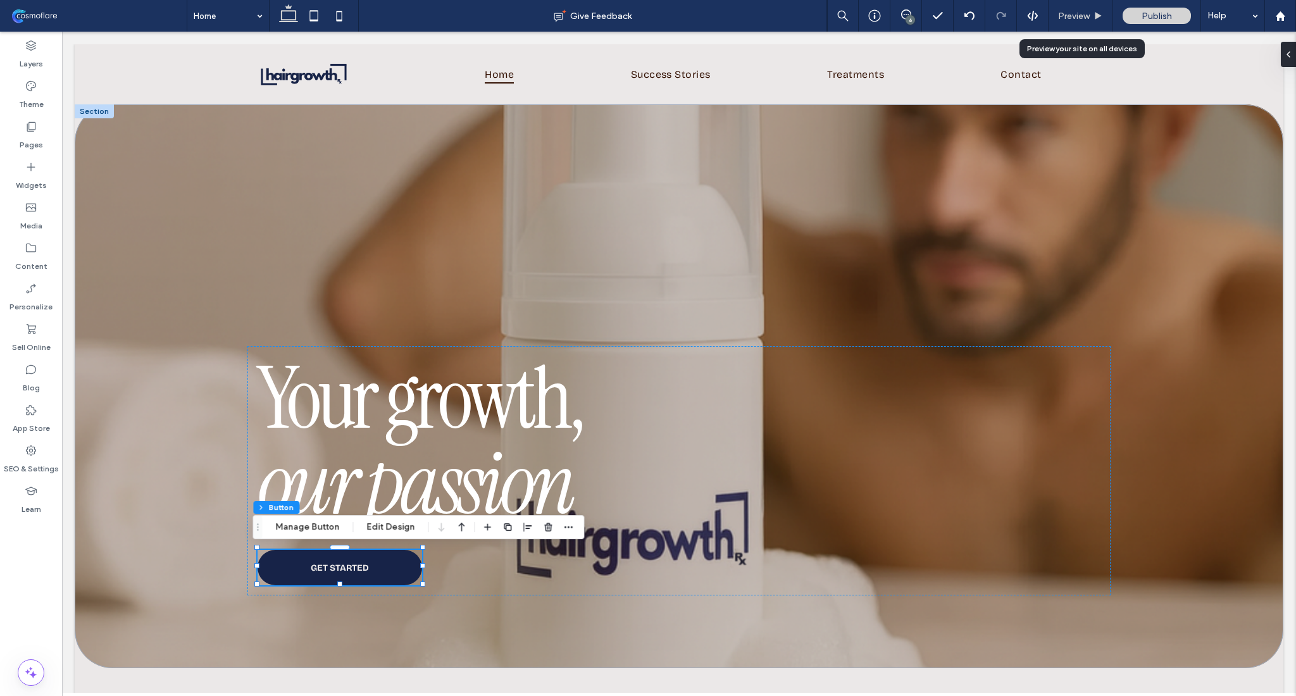
click at [1098, 11] on div "Preview" at bounding box center [1081, 16] width 64 height 11
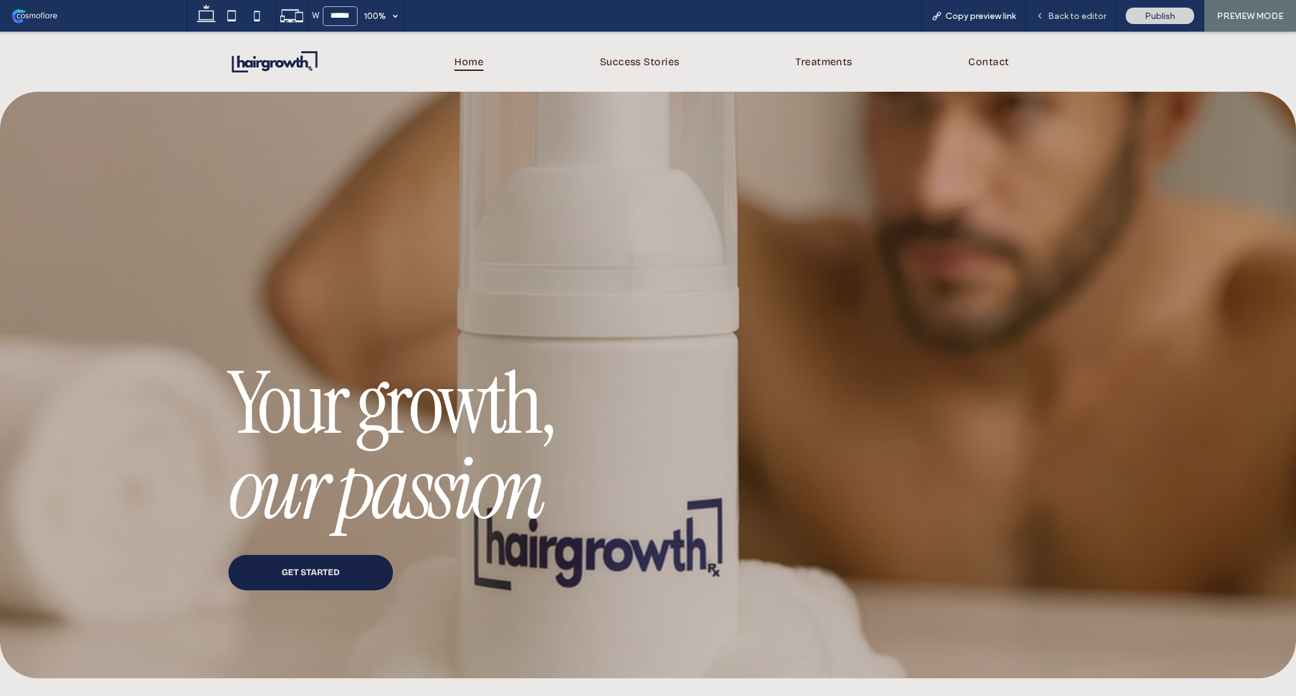
click at [1067, 14] on span "Back to editor" at bounding box center [1077, 16] width 58 height 11
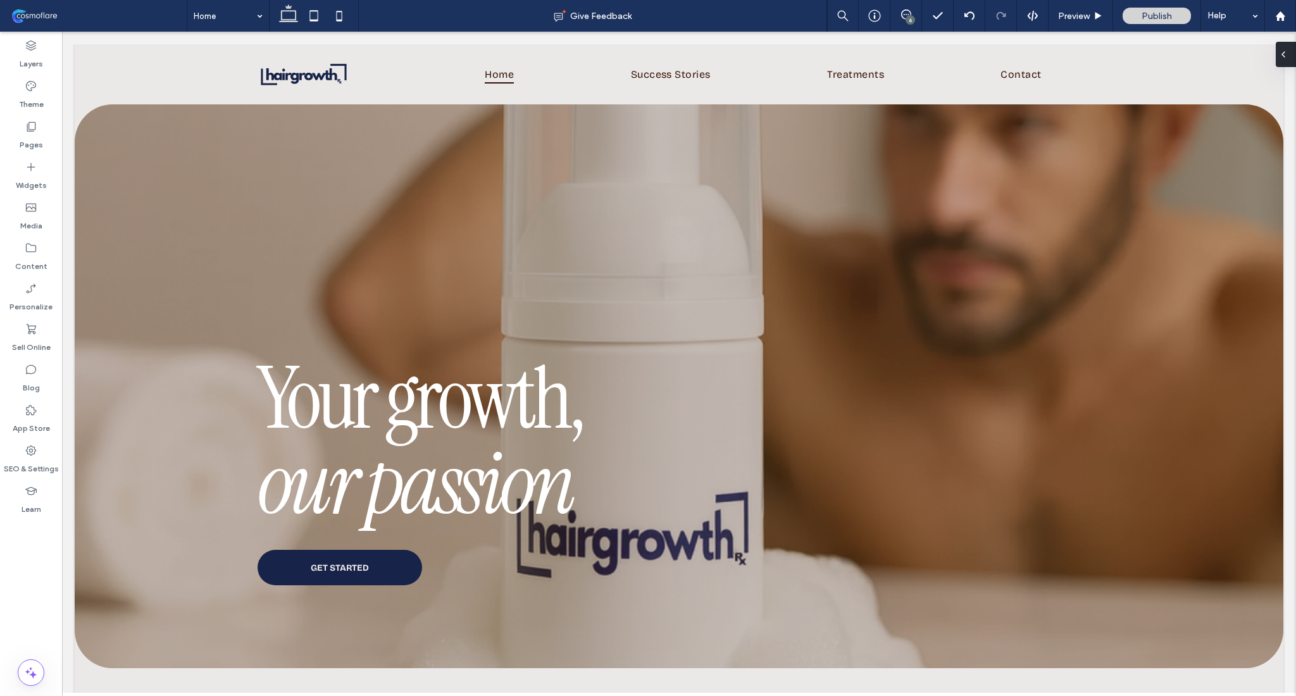
click at [1286, 46] on span at bounding box center [1283, 54] width 10 height 25
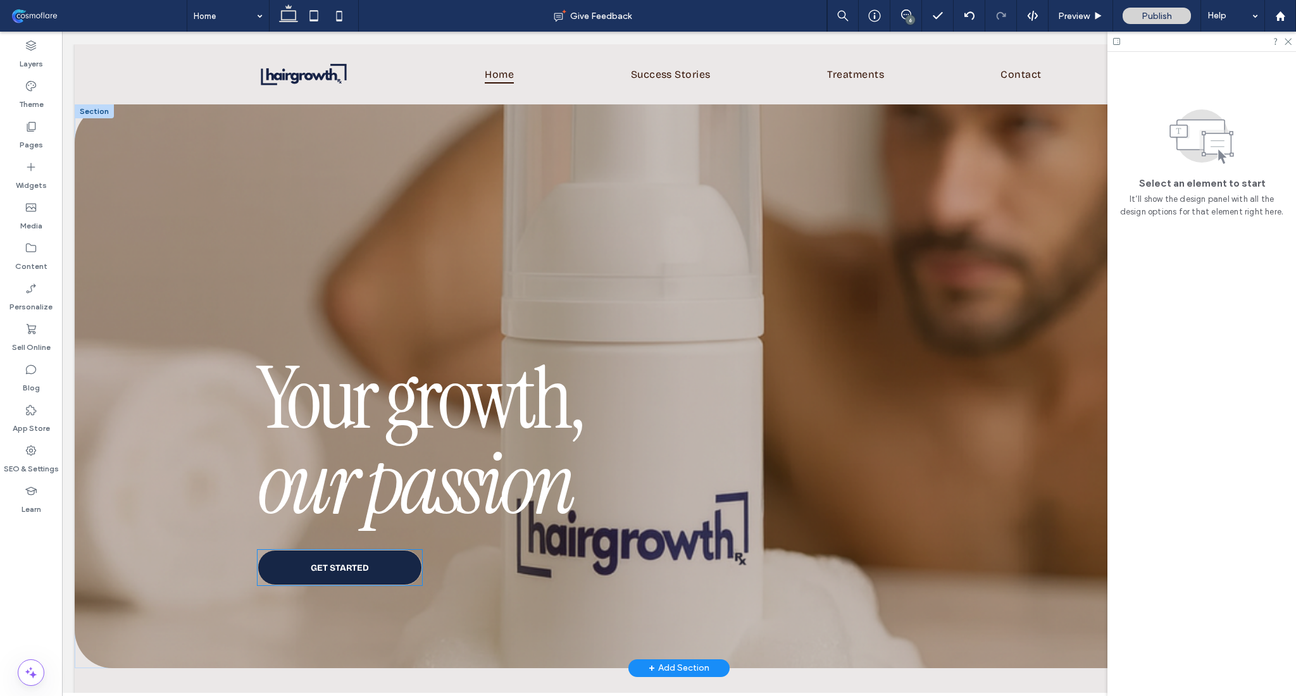
click at [330, 550] on link "GET STARTED" at bounding box center [340, 567] width 165 height 35
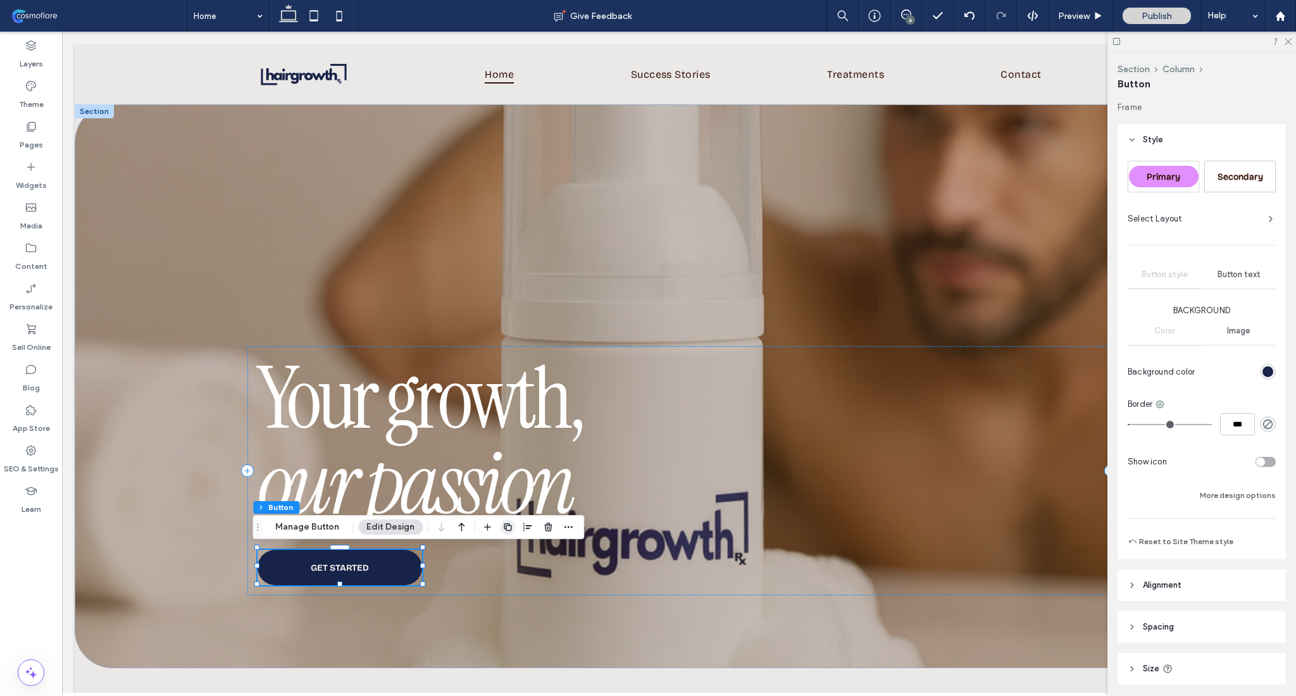
click at [503, 533] on span "button" at bounding box center [507, 527] width 15 height 15
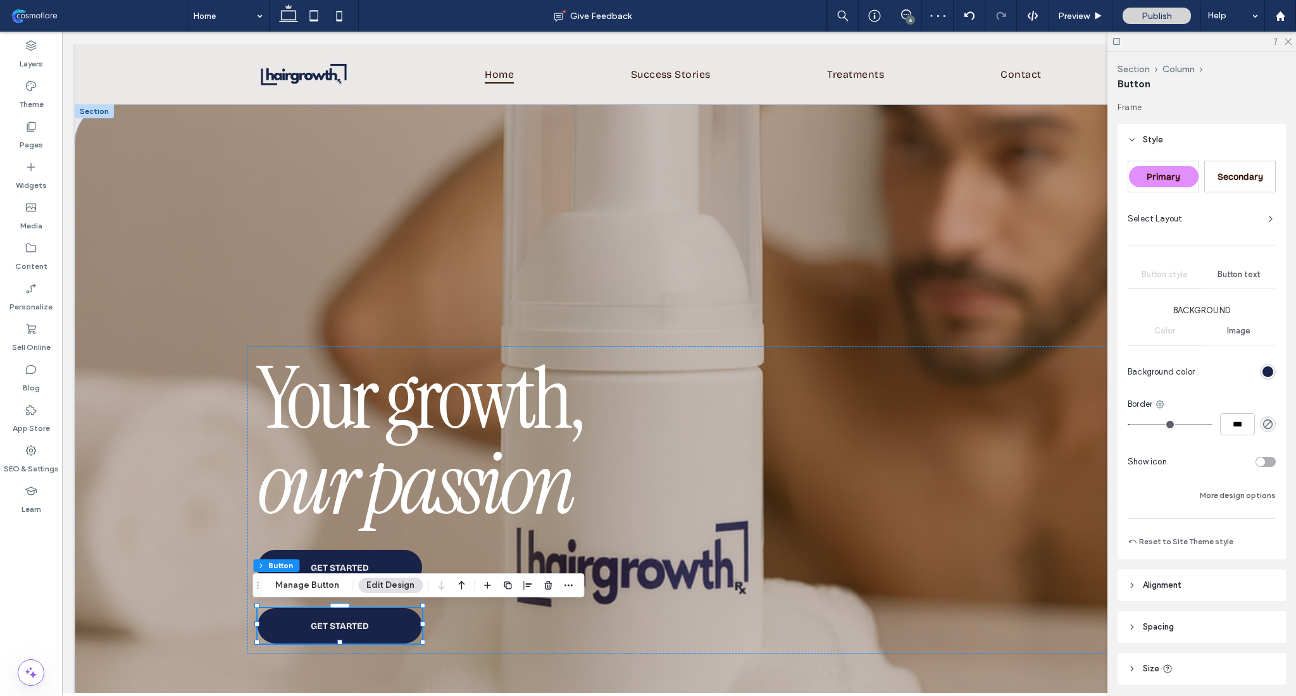
click at [1264, 375] on div "rgb(23, 35, 72)" at bounding box center [1268, 371] width 11 height 11
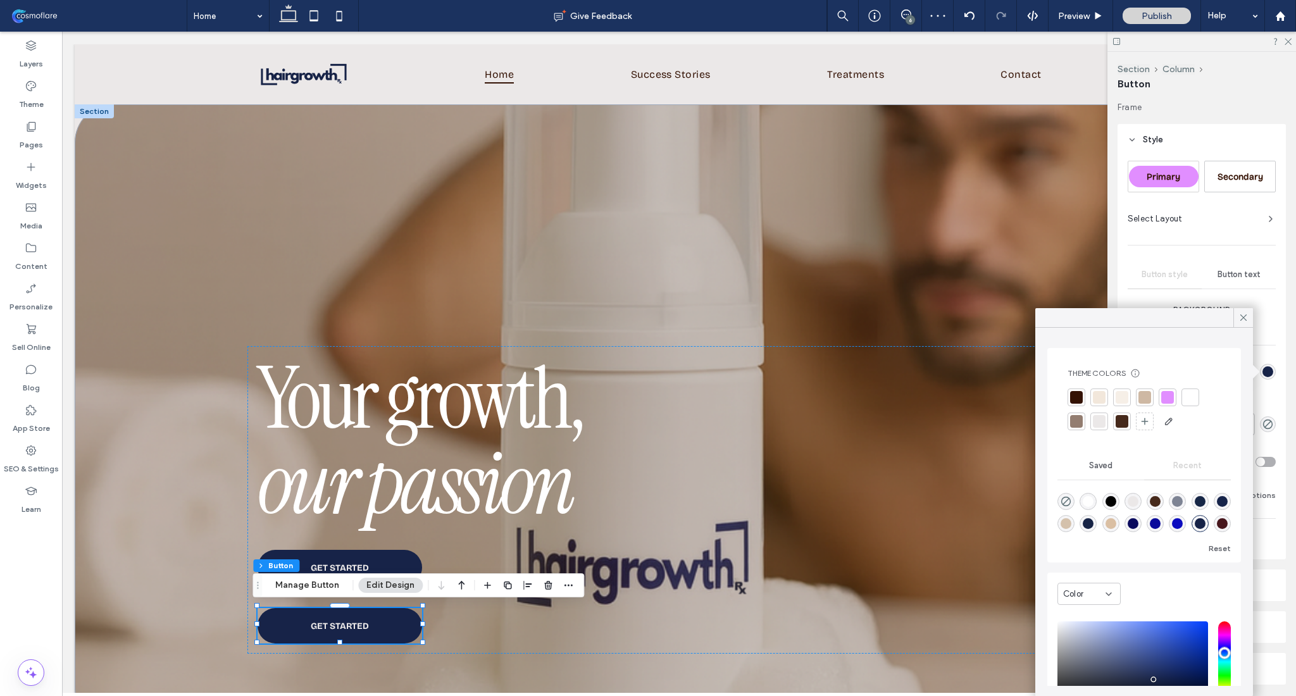
click at [1116, 504] on div "rgba(0, 0, 0, 1)" at bounding box center [1111, 501] width 11 height 11
type input "*******"
click at [1250, 315] on div at bounding box center [1243, 317] width 20 height 19
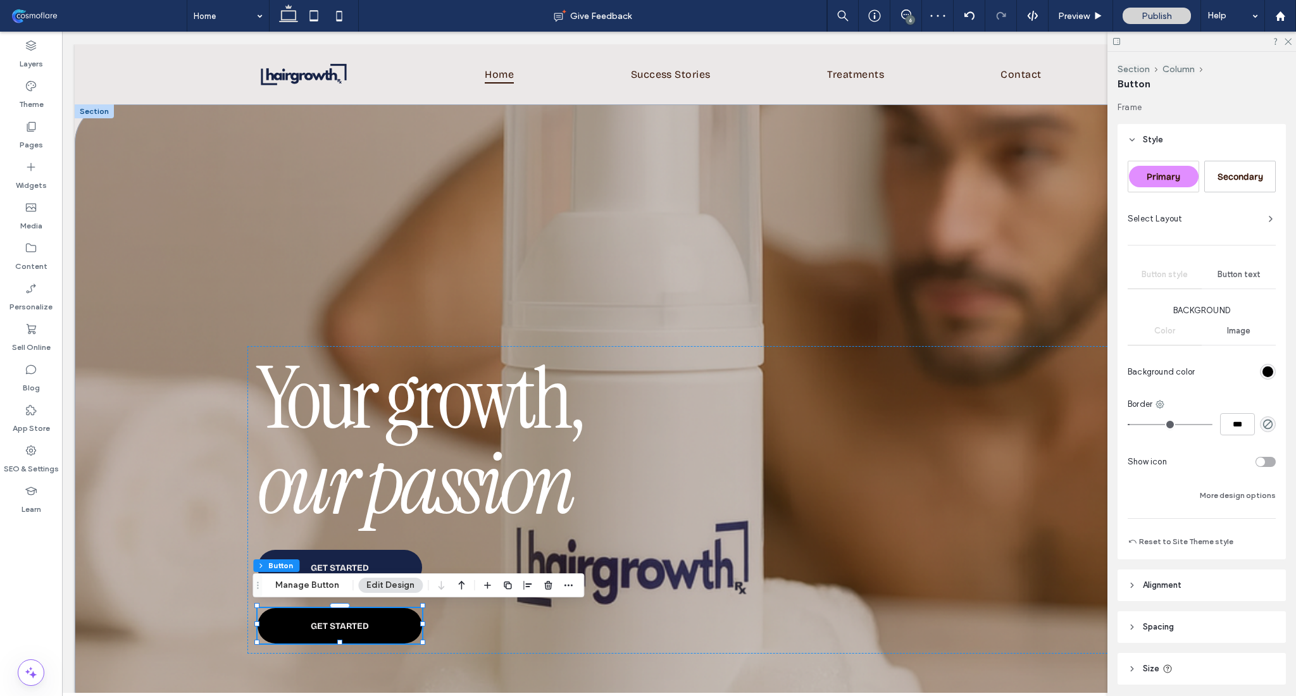
click at [1292, 42] on div at bounding box center [1201, 42] width 189 height 20
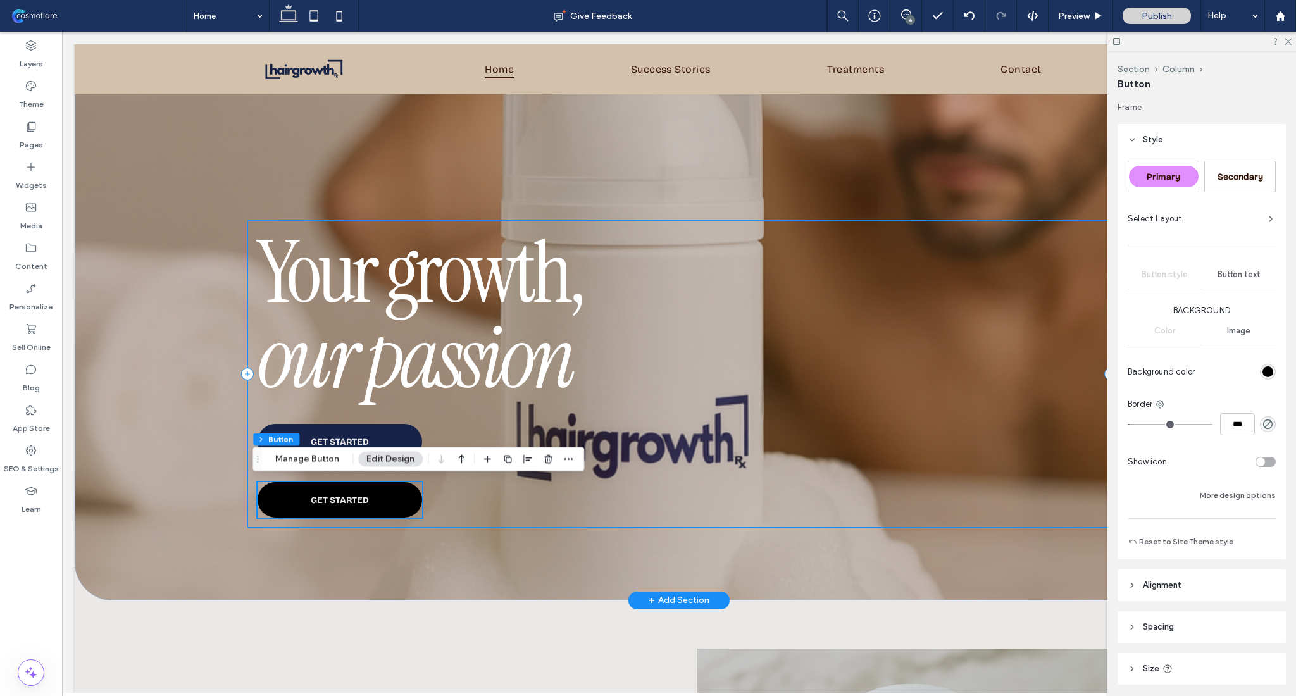
scroll to position [126, 0]
click at [794, 457] on div "Your growth, our passion GET STARTED GET STARTED" at bounding box center [678, 374] width 863 height 308
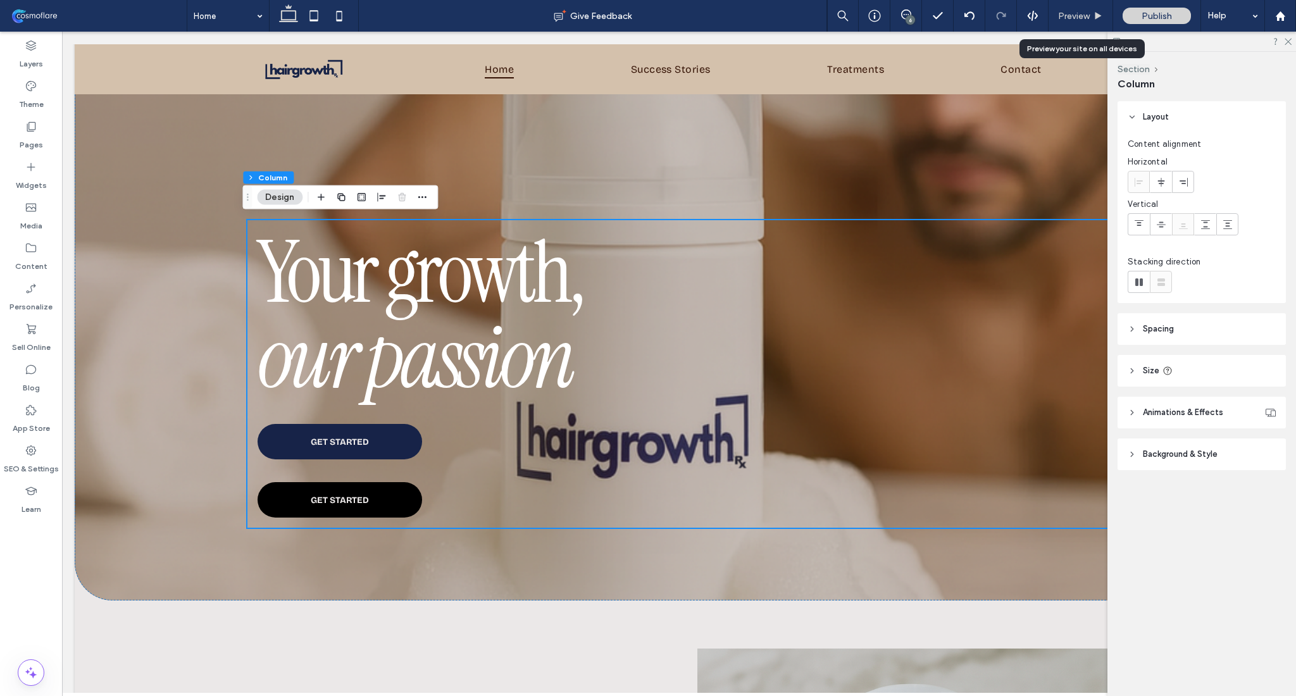
click at [1081, 18] on span "Preview" at bounding box center [1074, 16] width 32 height 11
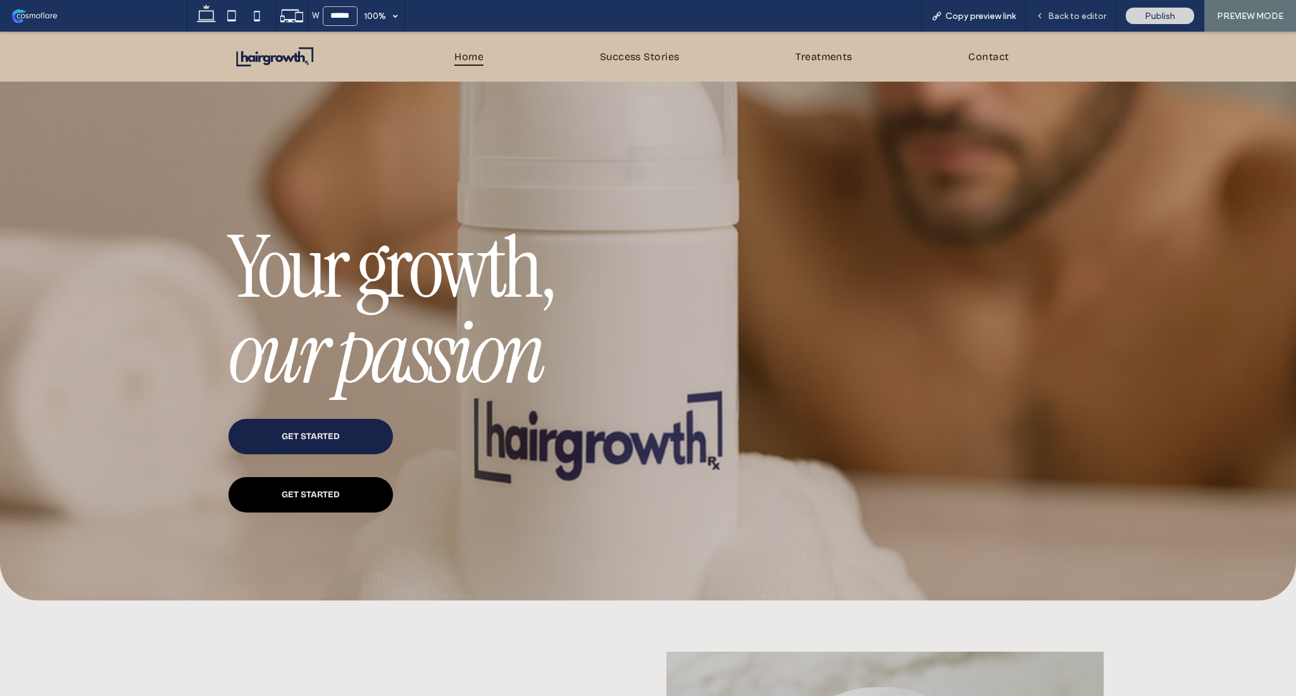
click at [1102, 21] on div "Back to editor" at bounding box center [1071, 16] width 90 height 32
click at [1070, 11] on span "Back to editor" at bounding box center [1077, 16] width 58 height 11
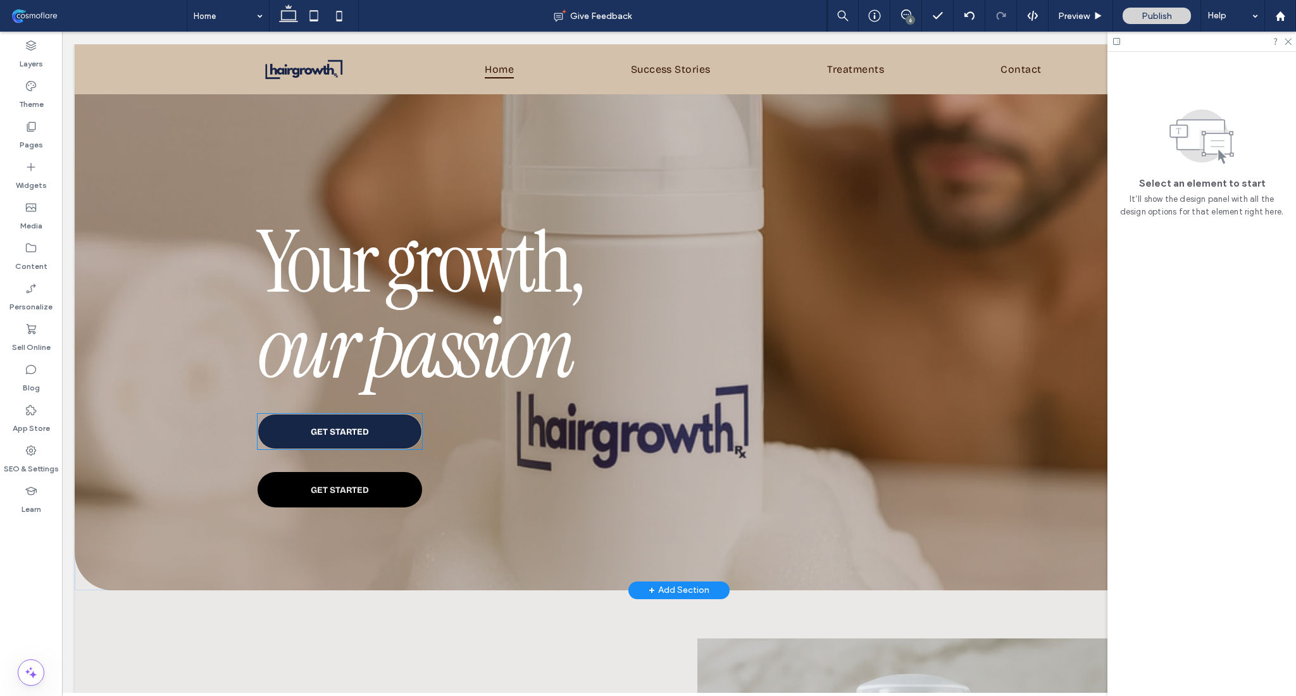
click at [359, 432] on span "GET STARTED" at bounding box center [340, 432] width 58 height 11
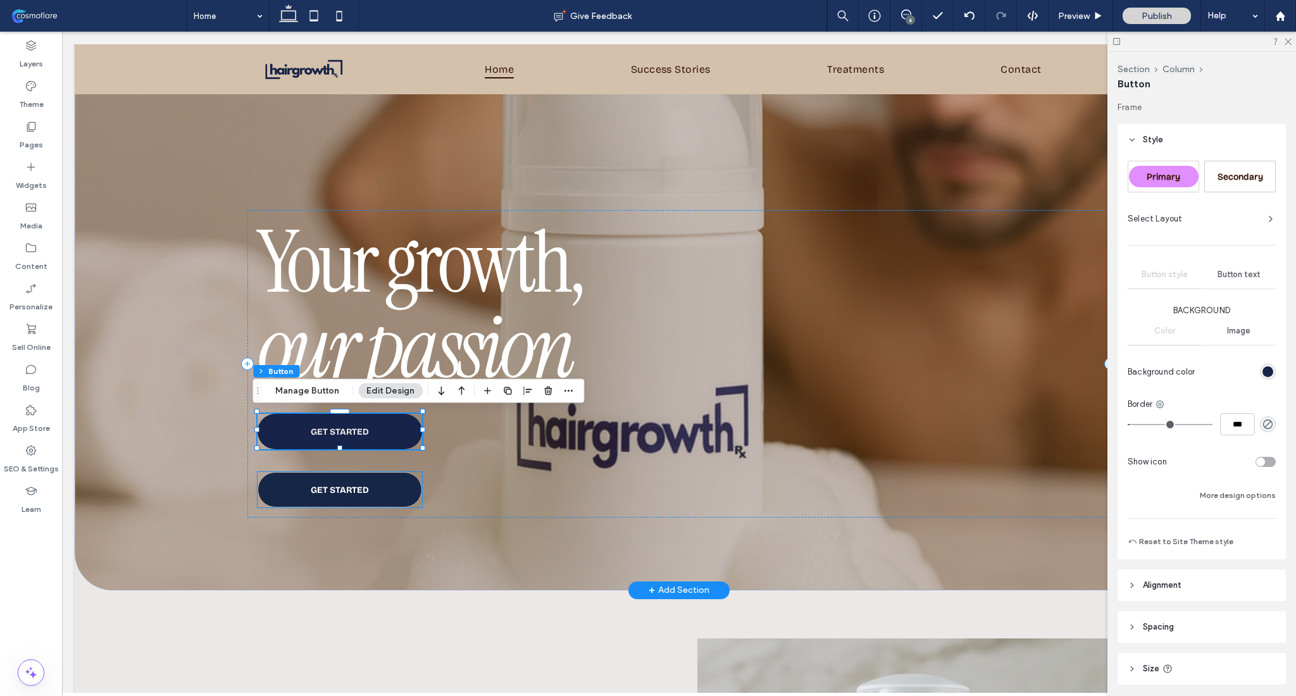
click at [382, 486] on link "GET STARTED" at bounding box center [340, 489] width 165 height 35
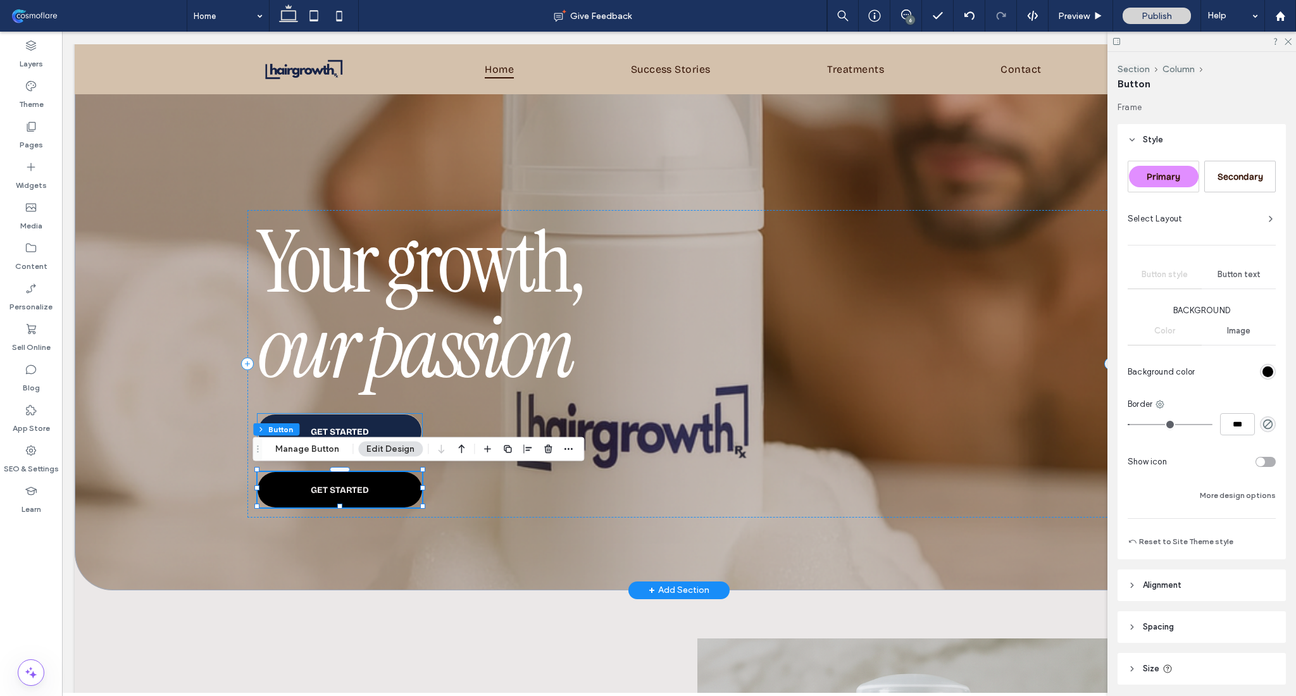
click at [392, 422] on link "GET STARTED" at bounding box center [340, 431] width 165 height 35
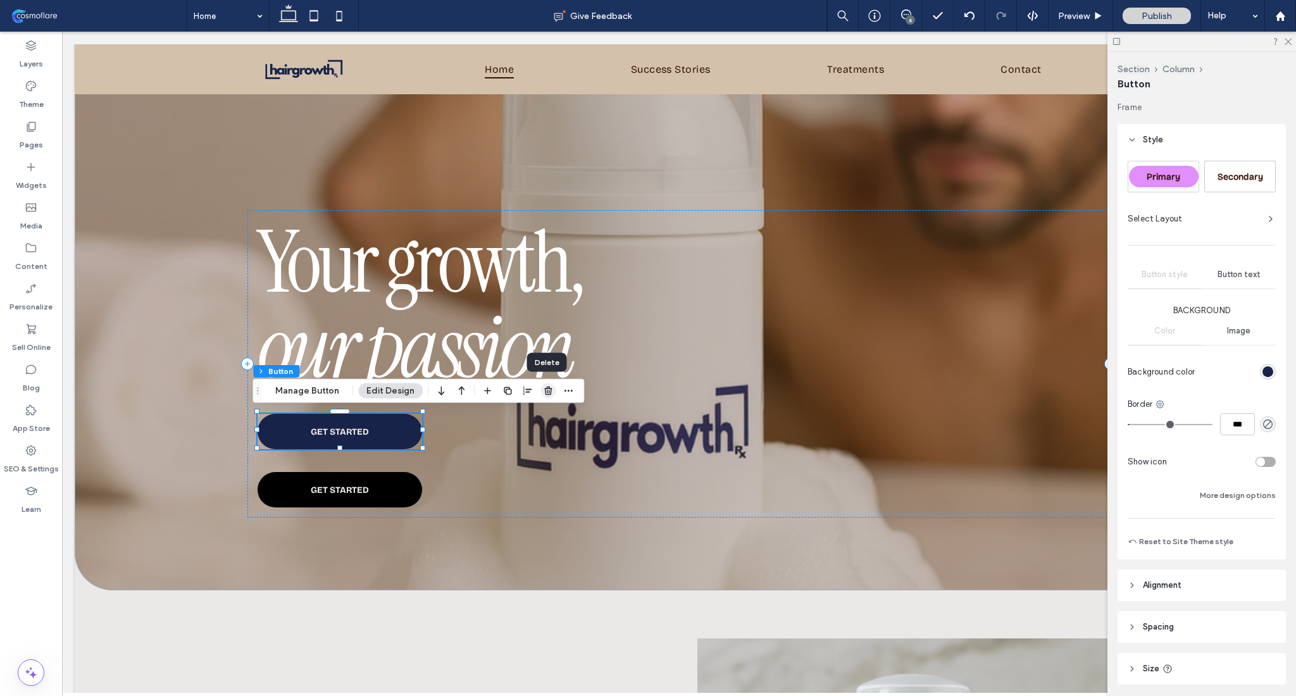
click at [547, 391] on icon "button" at bounding box center [548, 391] width 10 height 10
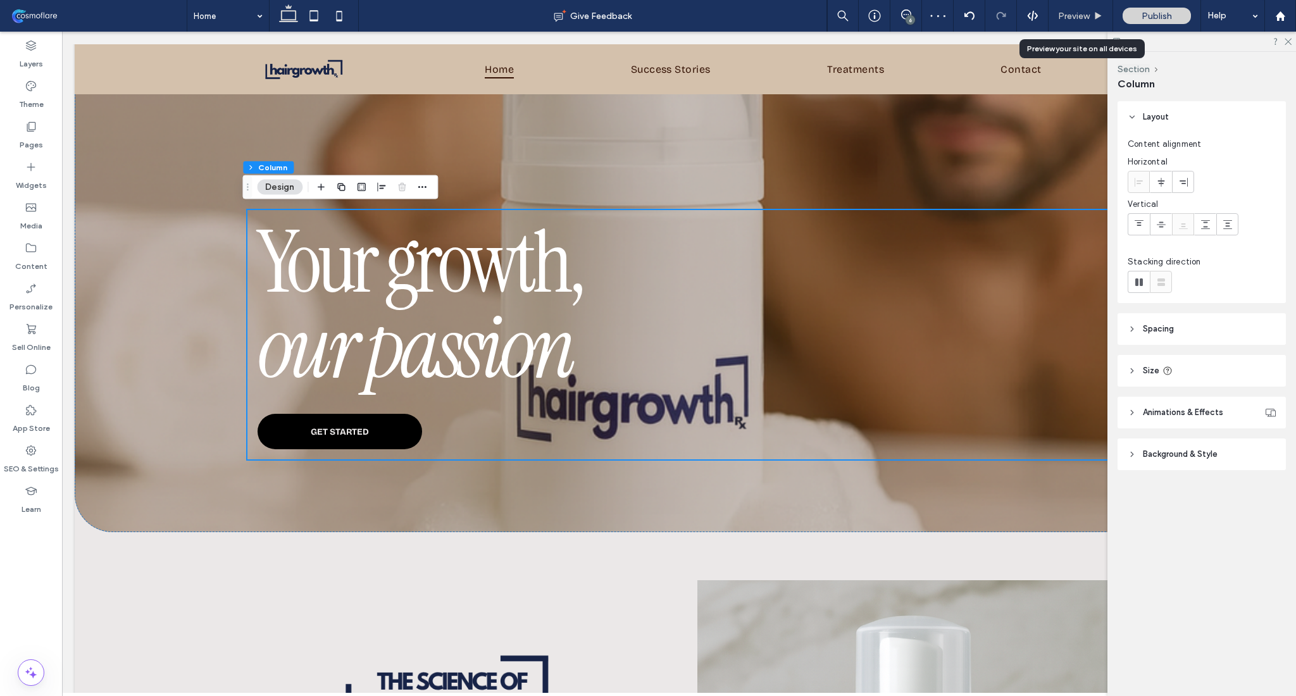
click at [1101, 15] on use at bounding box center [1098, 15] width 6 height 7
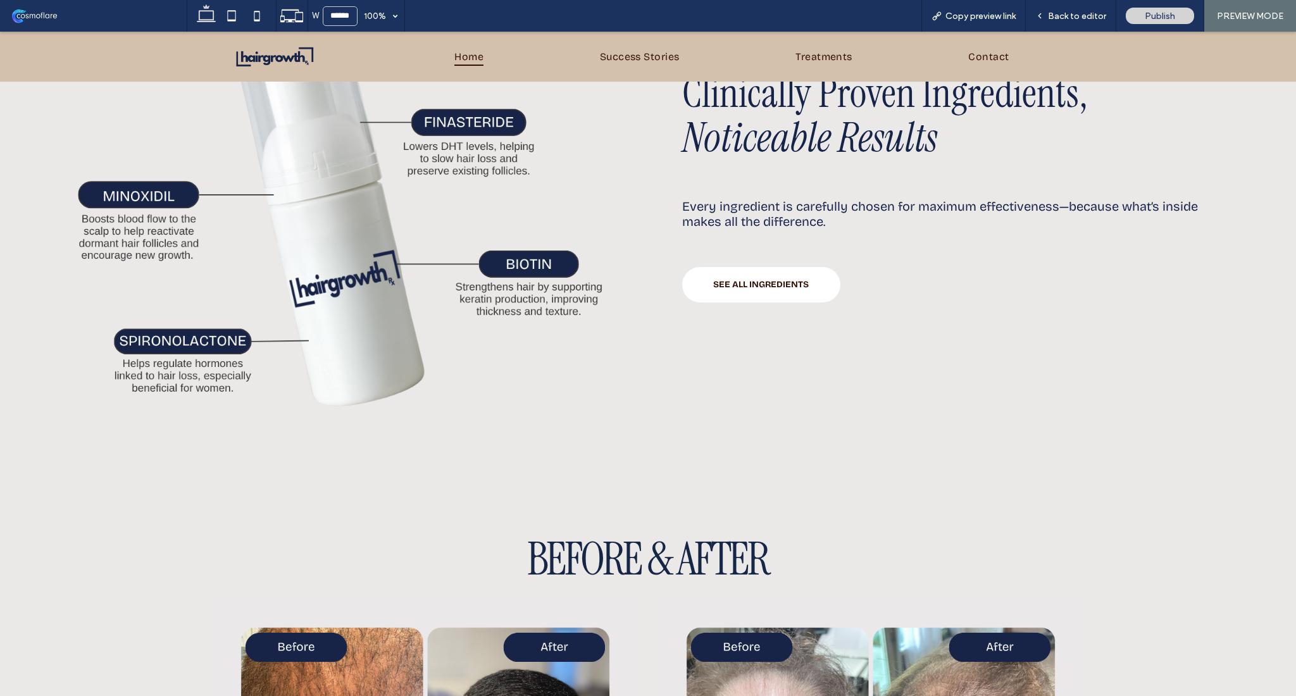
scroll to position [1126, 0]
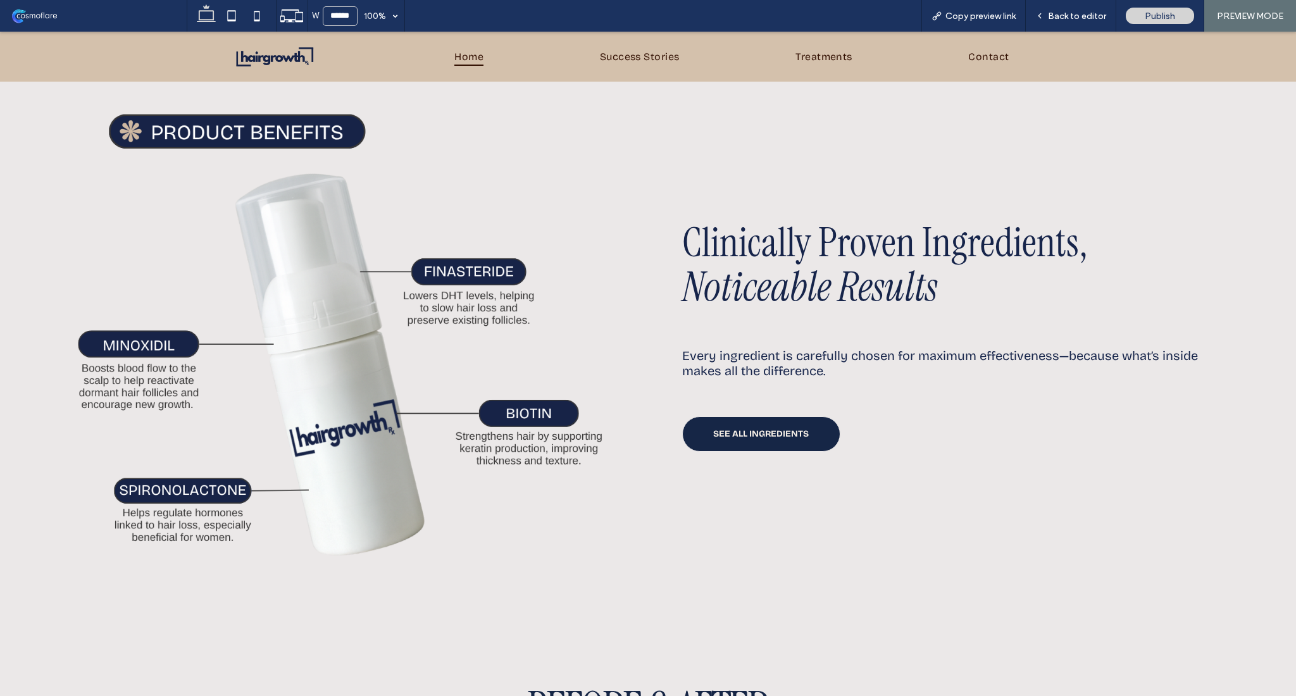
click at [778, 432] on span "SEE ALL INGREDIENTS" at bounding box center [761, 433] width 96 height 11
click at [1077, 4] on div "Back to editor" at bounding box center [1071, 16] width 90 height 32
click at [1065, 12] on span "Back to editor" at bounding box center [1077, 16] width 58 height 11
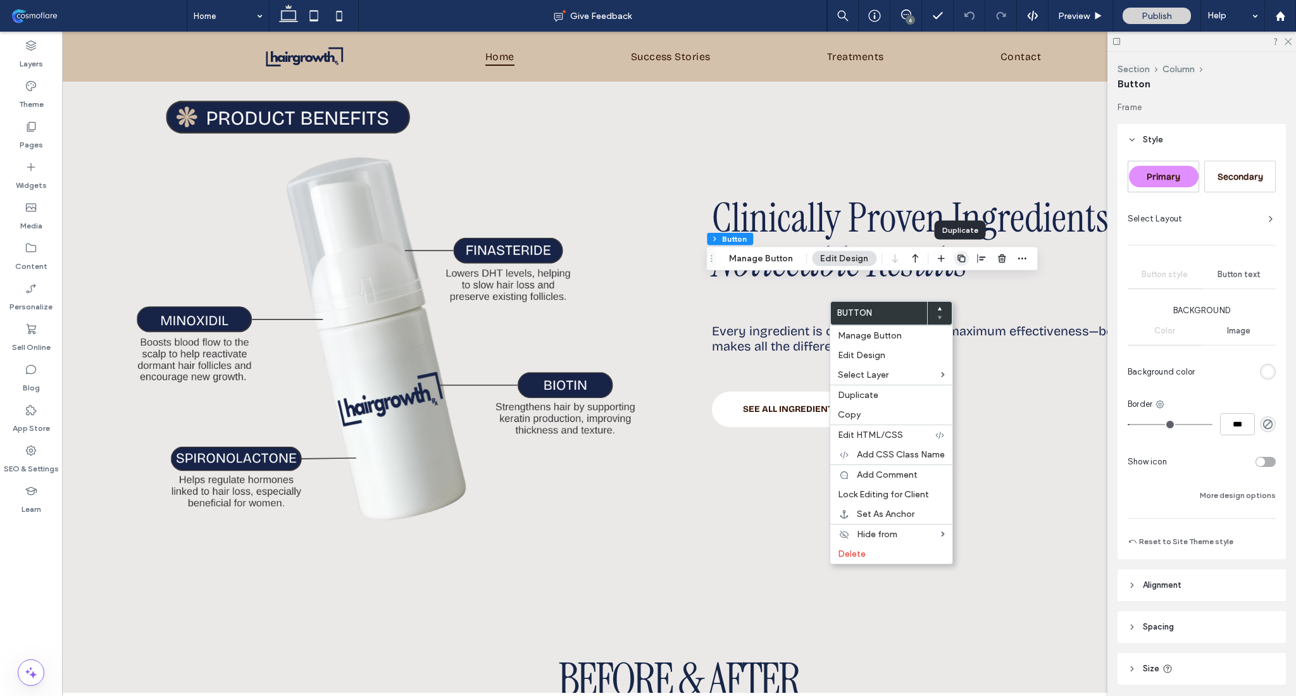
click at [958, 260] on icon "button" at bounding box center [961, 259] width 10 height 10
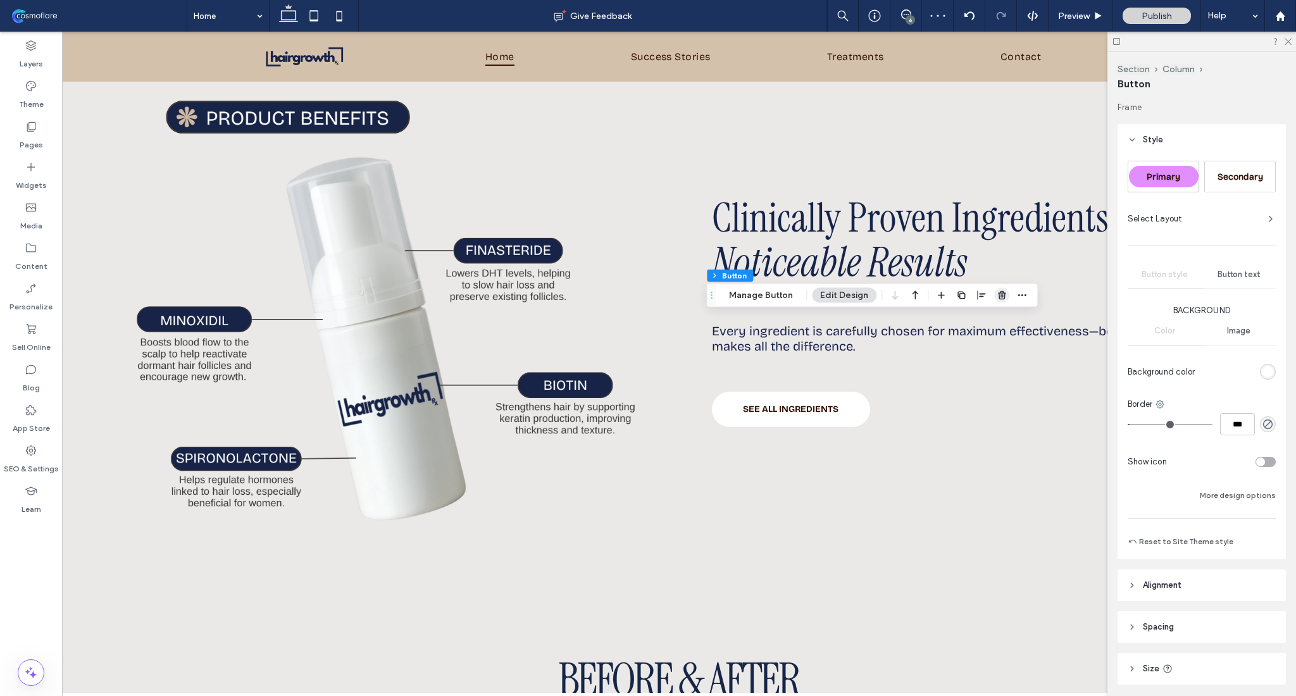
click at [1002, 302] on span "button" at bounding box center [1001, 295] width 15 height 15
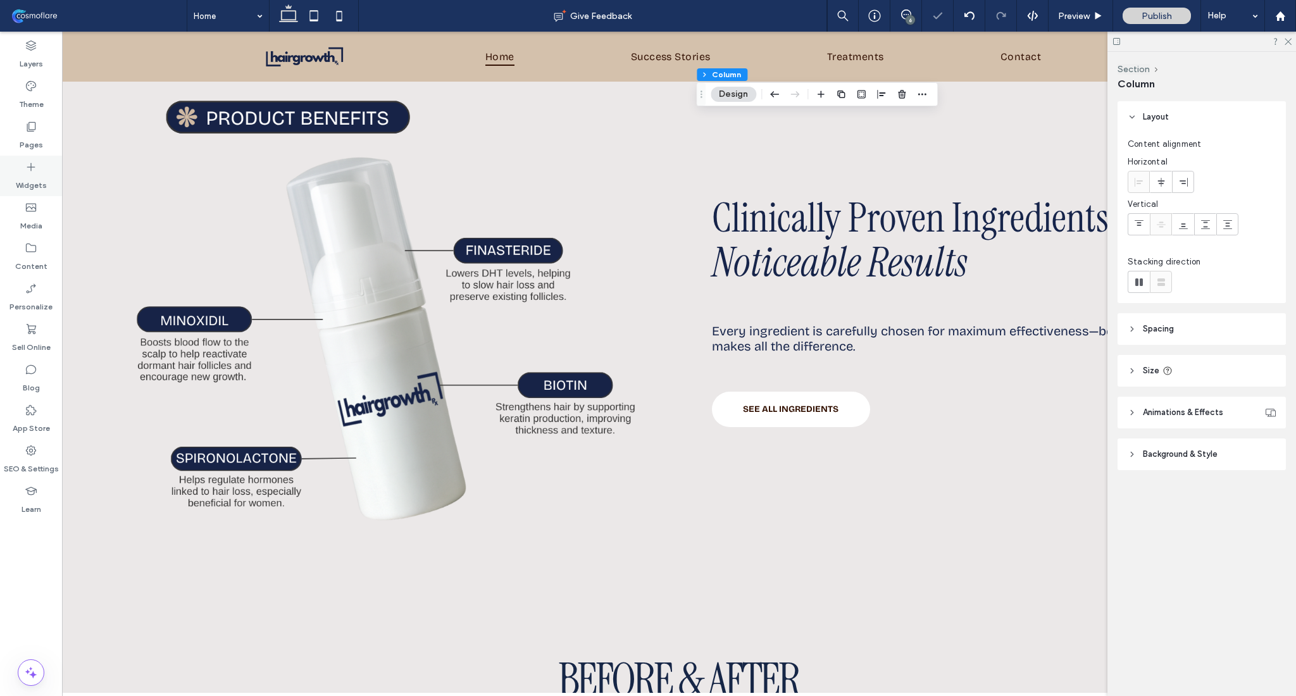
click at [11, 180] on div "Widgets" at bounding box center [31, 176] width 62 height 41
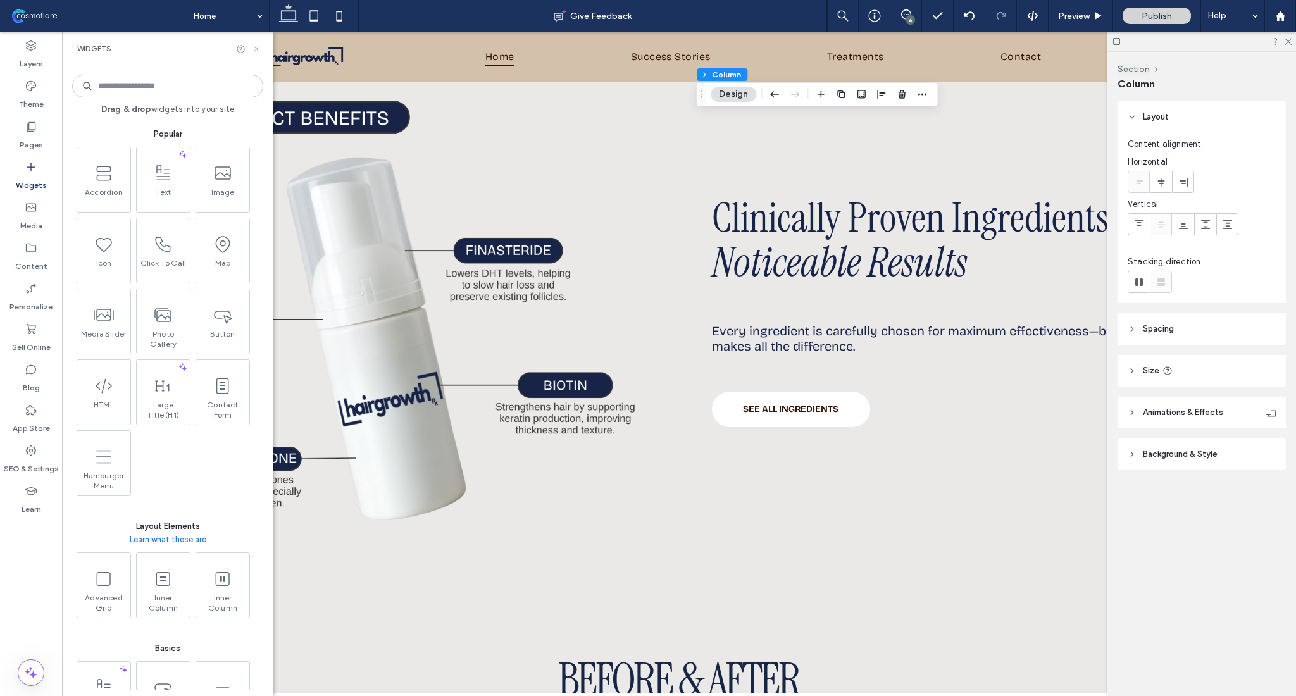
click at [256, 48] on icon at bounding box center [256, 48] width 9 height 9
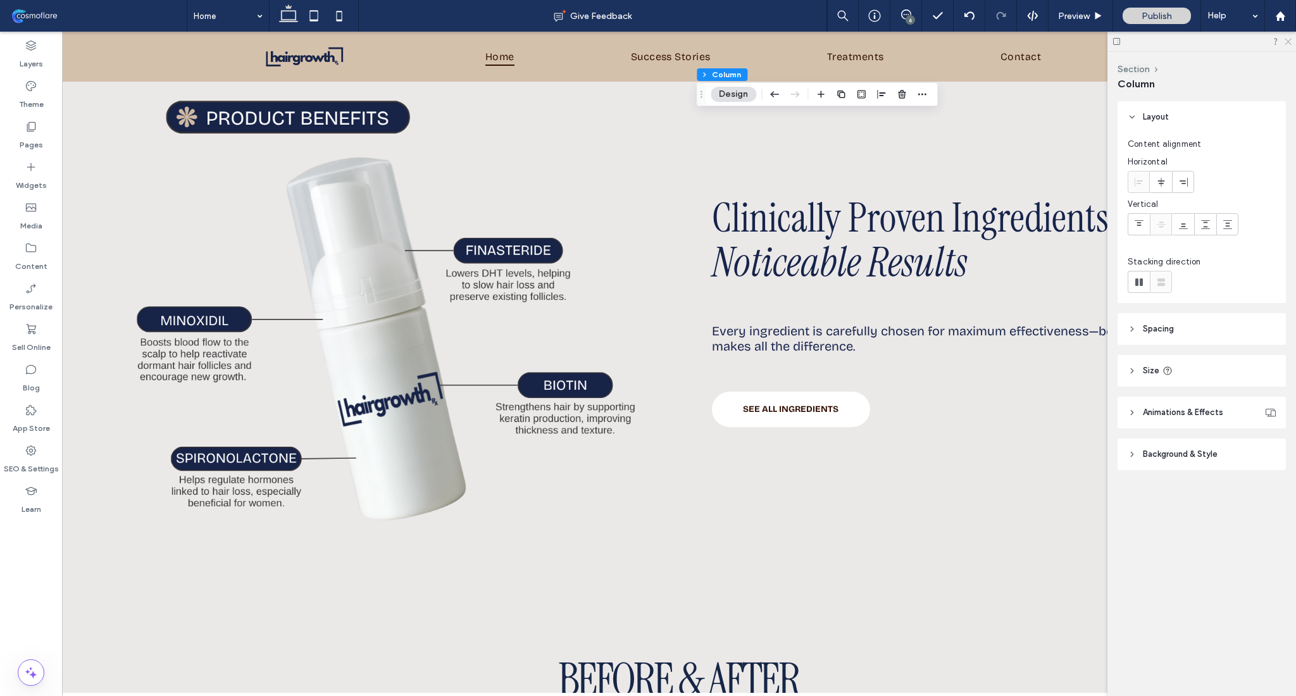
click at [1287, 40] on icon at bounding box center [1287, 41] width 8 height 8
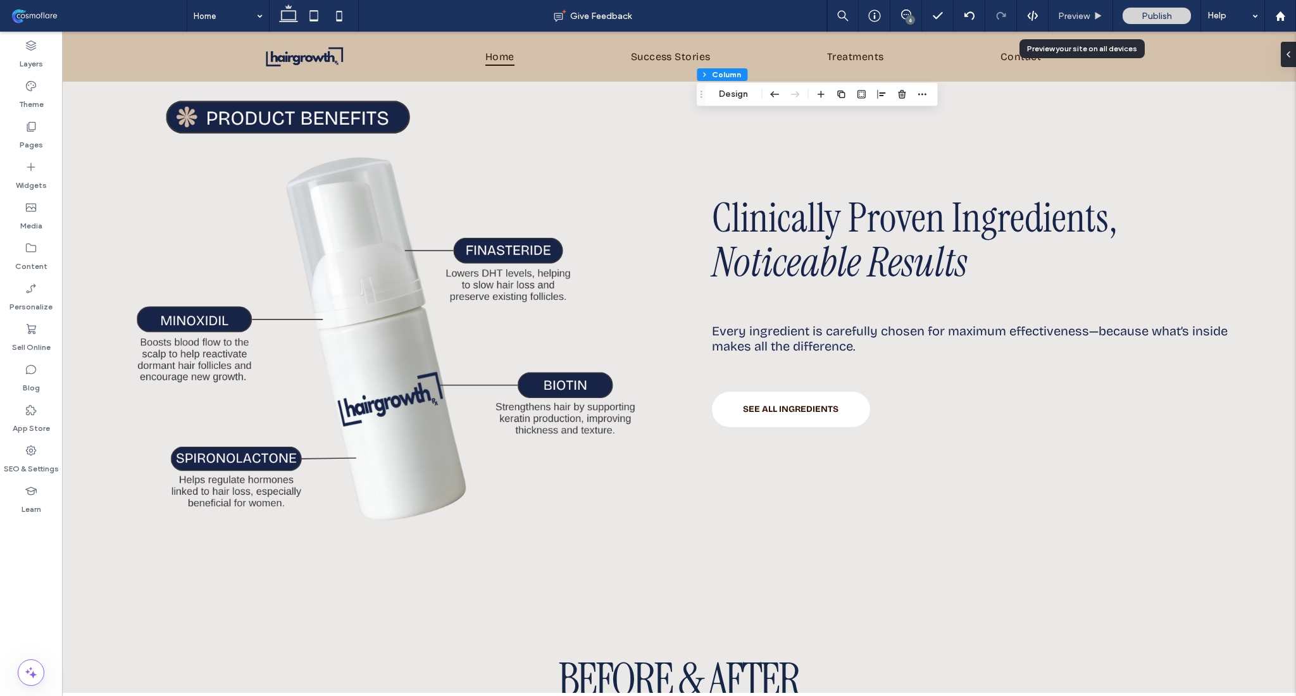
click at [1082, 20] on span "Preview" at bounding box center [1074, 16] width 32 height 11
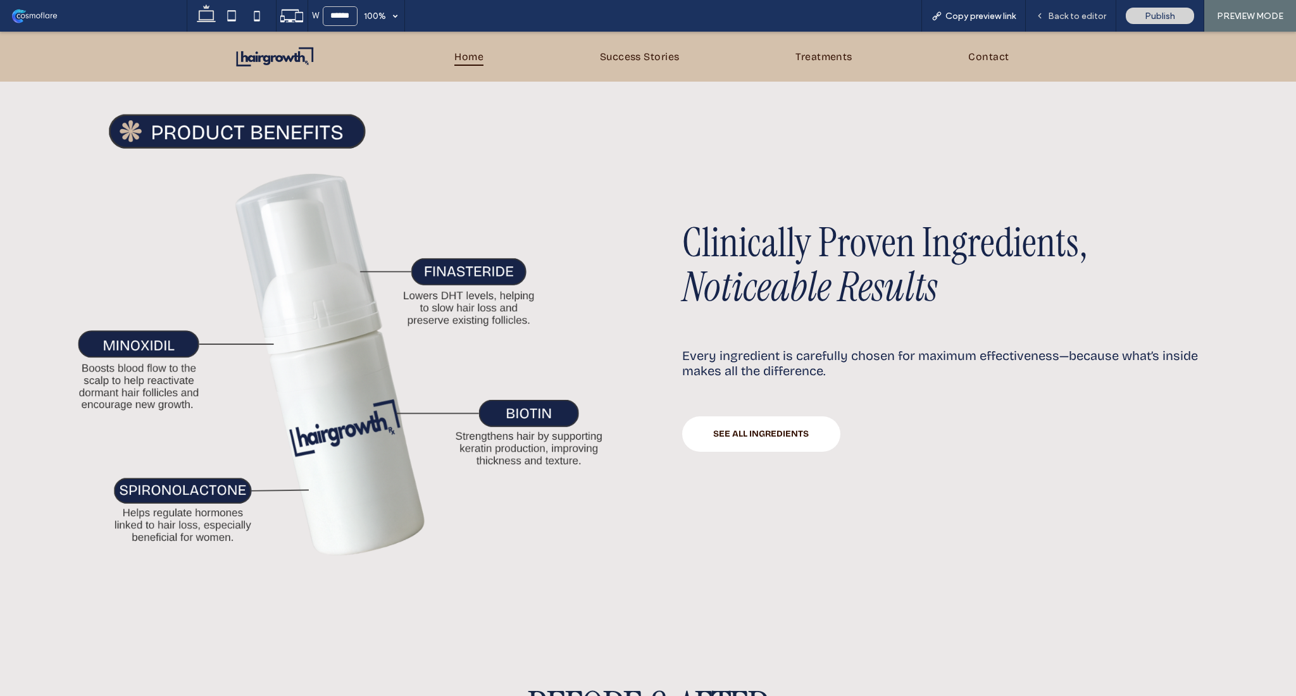
click at [1051, 9] on div "Back to editor" at bounding box center [1071, 16] width 90 height 32
click at [1080, 18] on span "Back to editor" at bounding box center [1077, 16] width 58 height 11
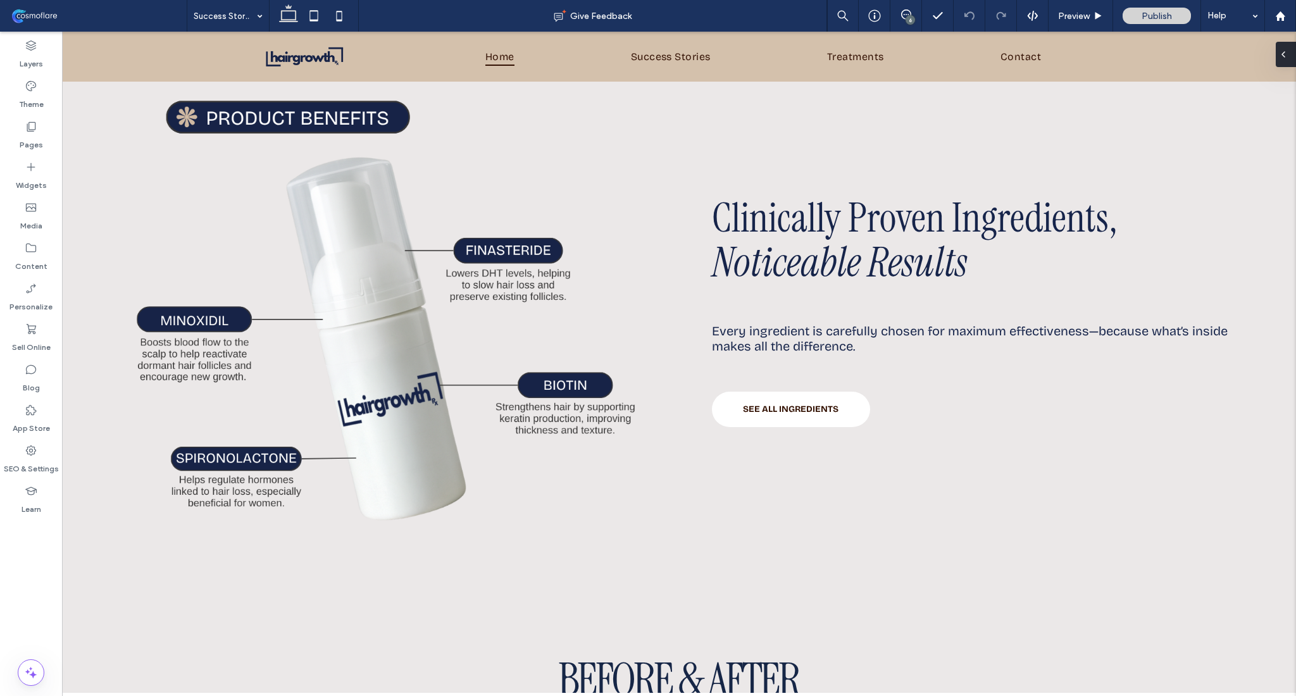
click at [1287, 45] on span at bounding box center [1283, 54] width 10 height 25
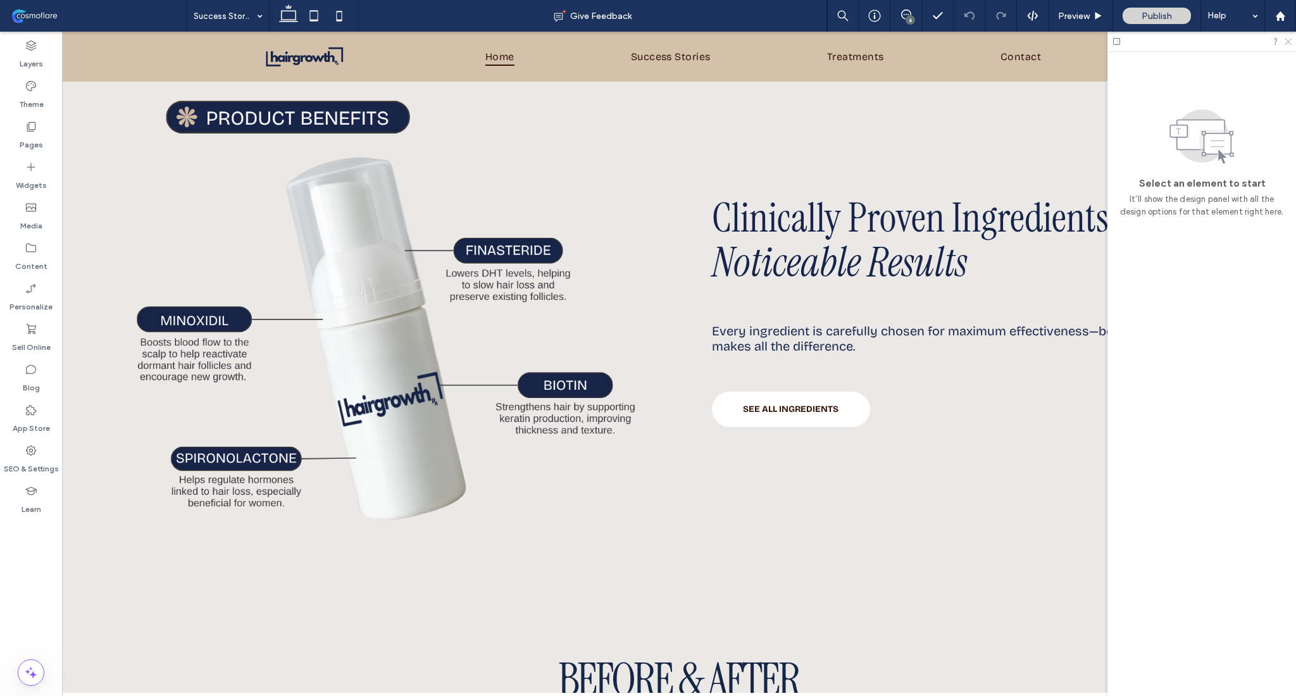
click at [1290, 42] on icon at bounding box center [1287, 41] width 8 height 8
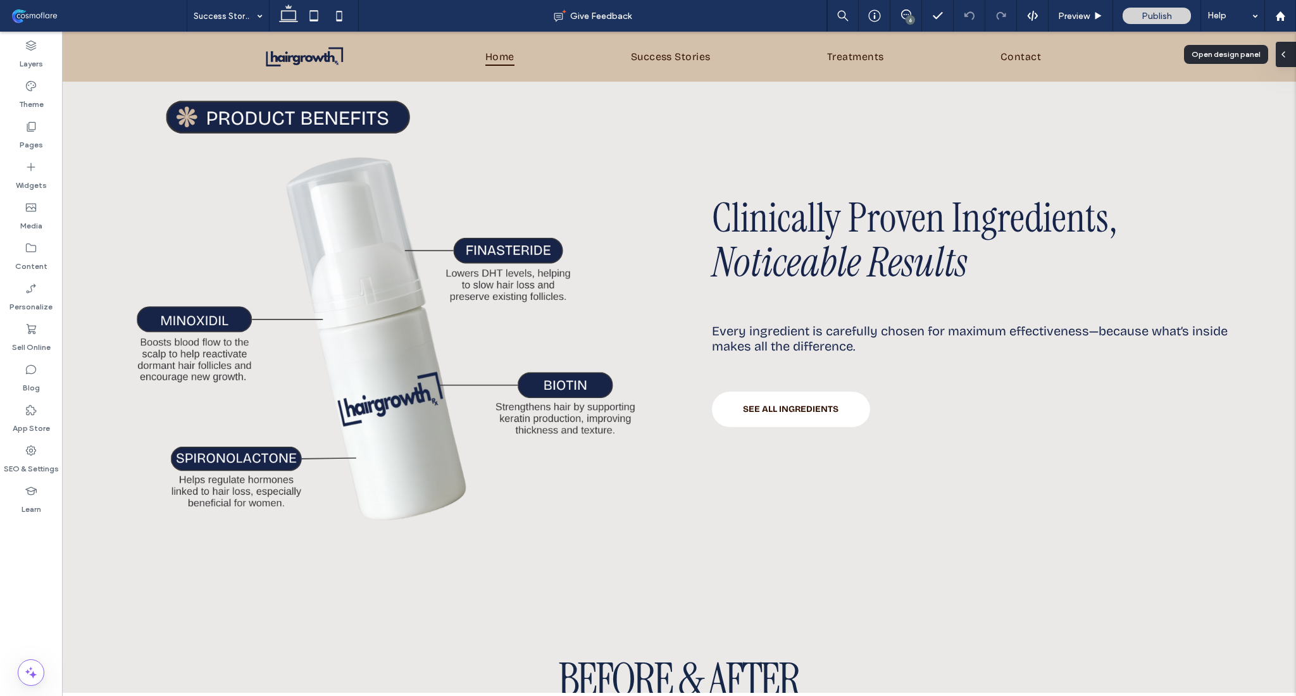
click at [1291, 59] on div at bounding box center [1286, 54] width 20 height 25
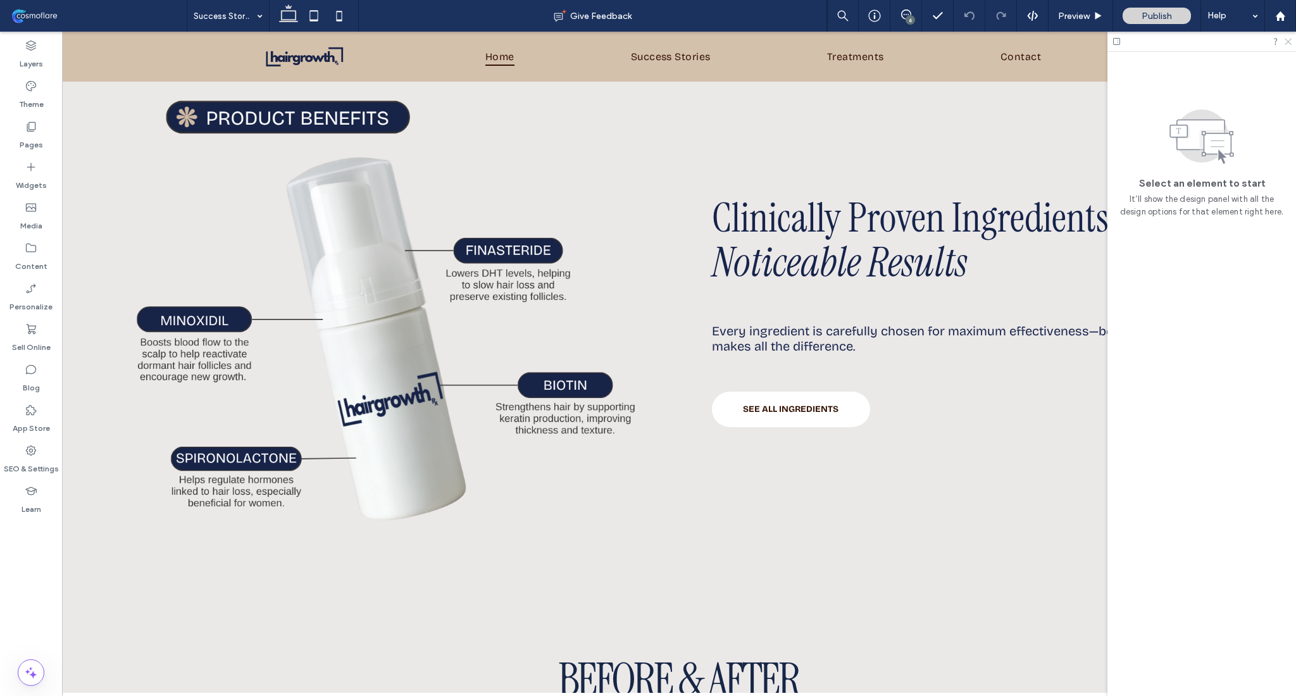
click at [1290, 44] on icon at bounding box center [1287, 41] width 8 height 8
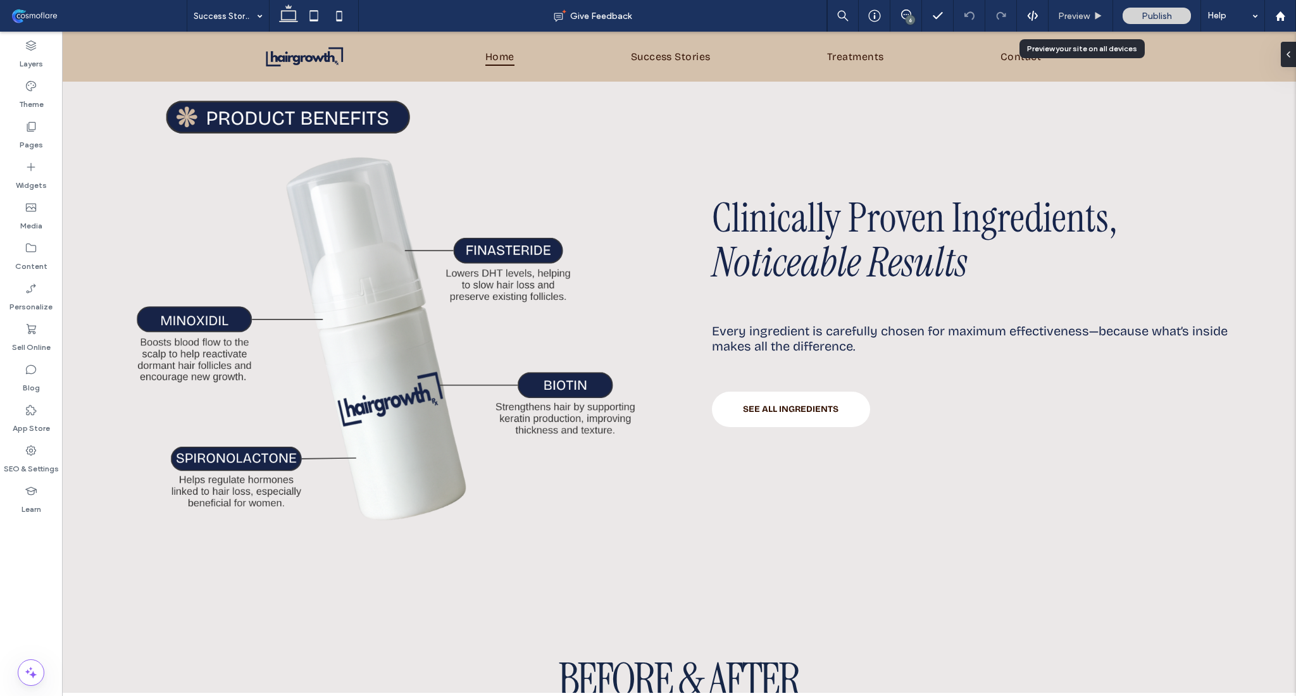
click at [1083, 17] on span "Preview" at bounding box center [1074, 16] width 32 height 11
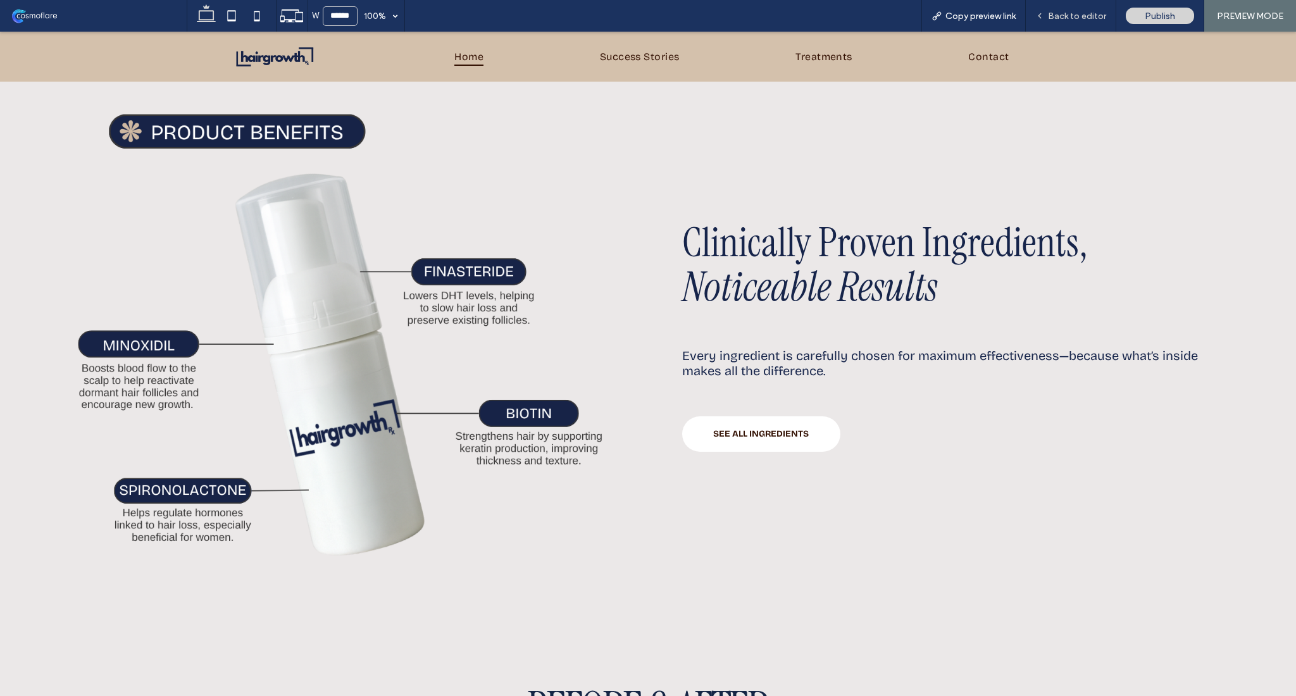
click at [1101, 8] on div "Back to editor" at bounding box center [1071, 16] width 90 height 32
click at [1068, 9] on div "Back to editor" at bounding box center [1071, 16] width 90 height 32
click at [1048, 7] on div "Back to editor" at bounding box center [1071, 16] width 90 height 32
click at [1075, 23] on div "Back to editor" at bounding box center [1071, 16] width 90 height 32
click at [1058, 12] on span "Back to editor" at bounding box center [1077, 16] width 58 height 11
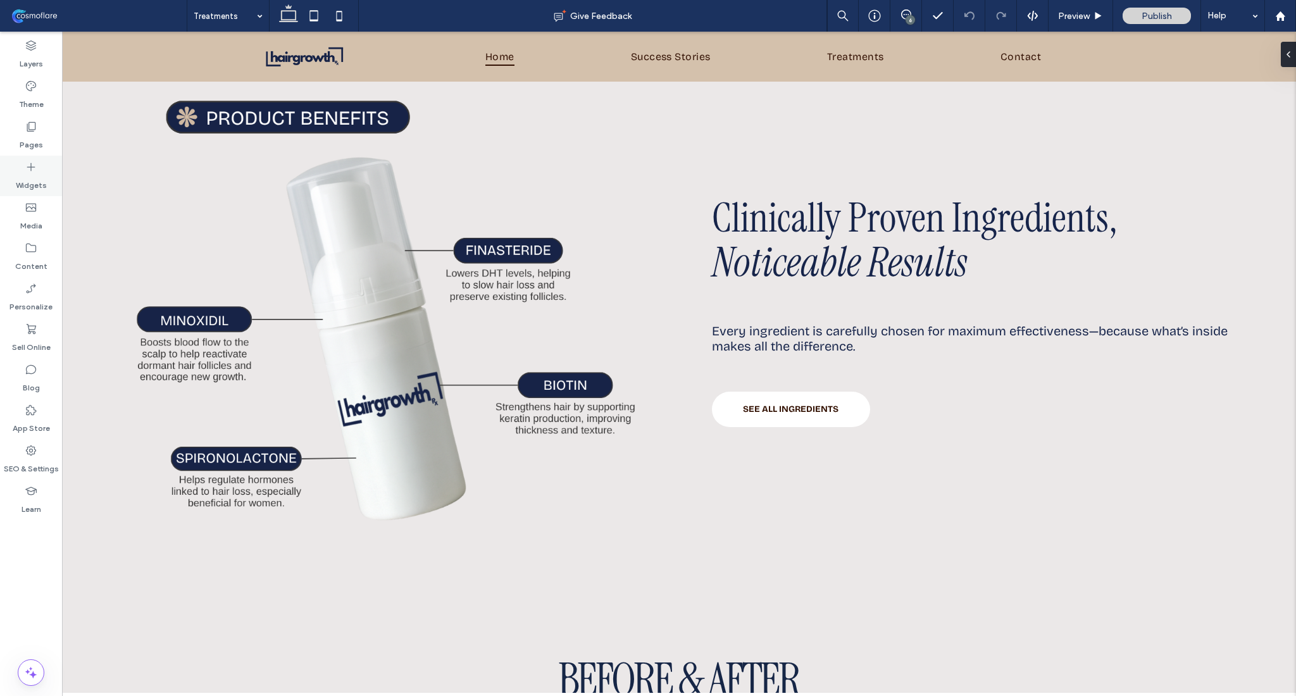
click at [35, 168] on icon at bounding box center [31, 167] width 13 height 13
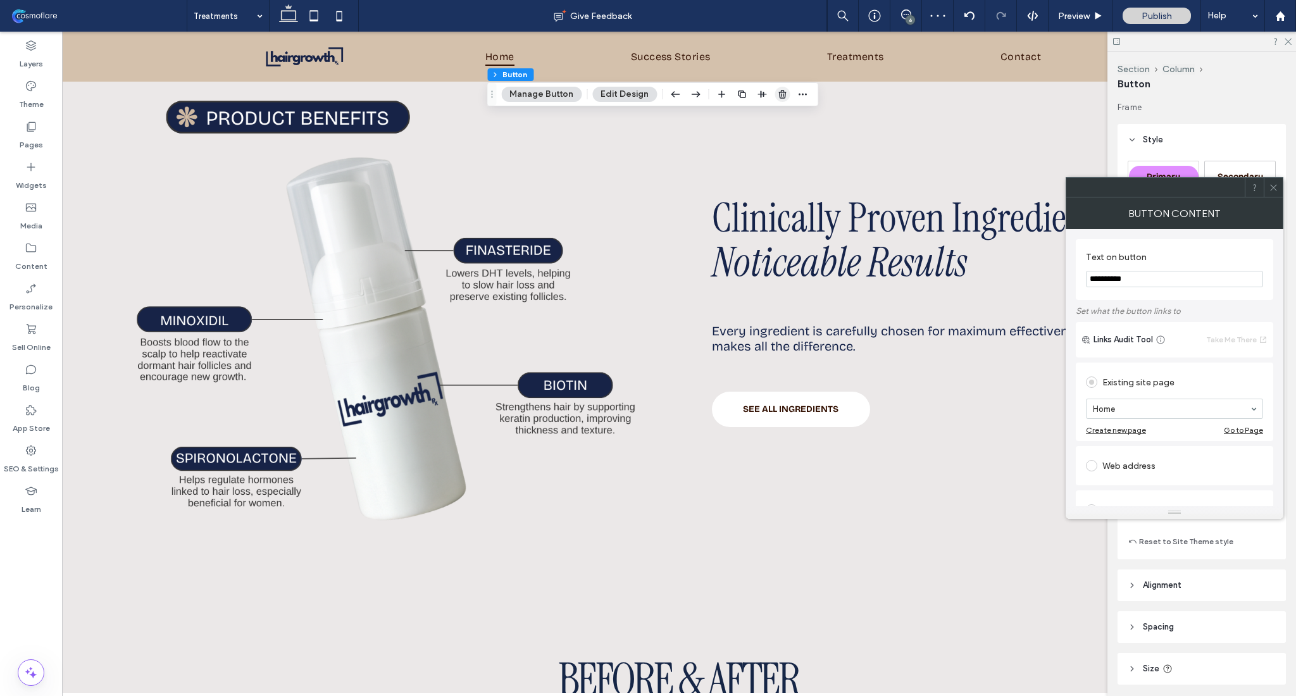
click at [783, 92] on use "button" at bounding box center [782, 94] width 8 height 8
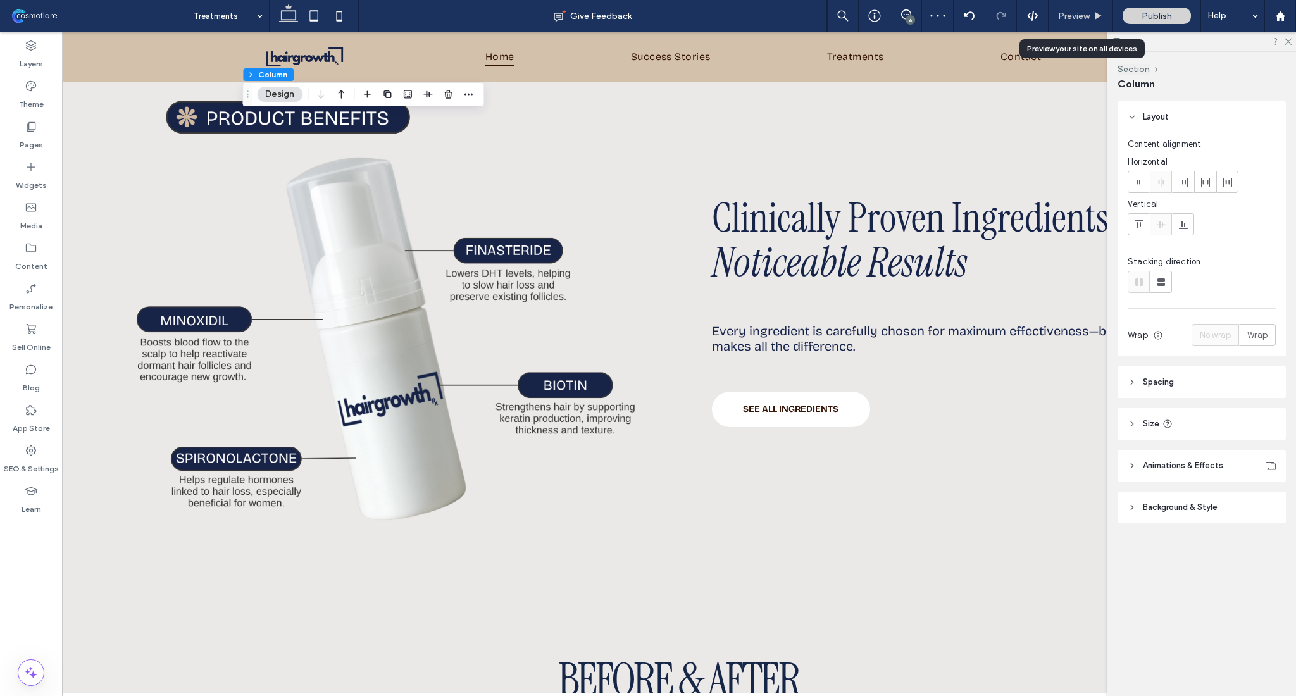
click at [1091, 15] on div "Preview" at bounding box center [1081, 16] width 64 height 11
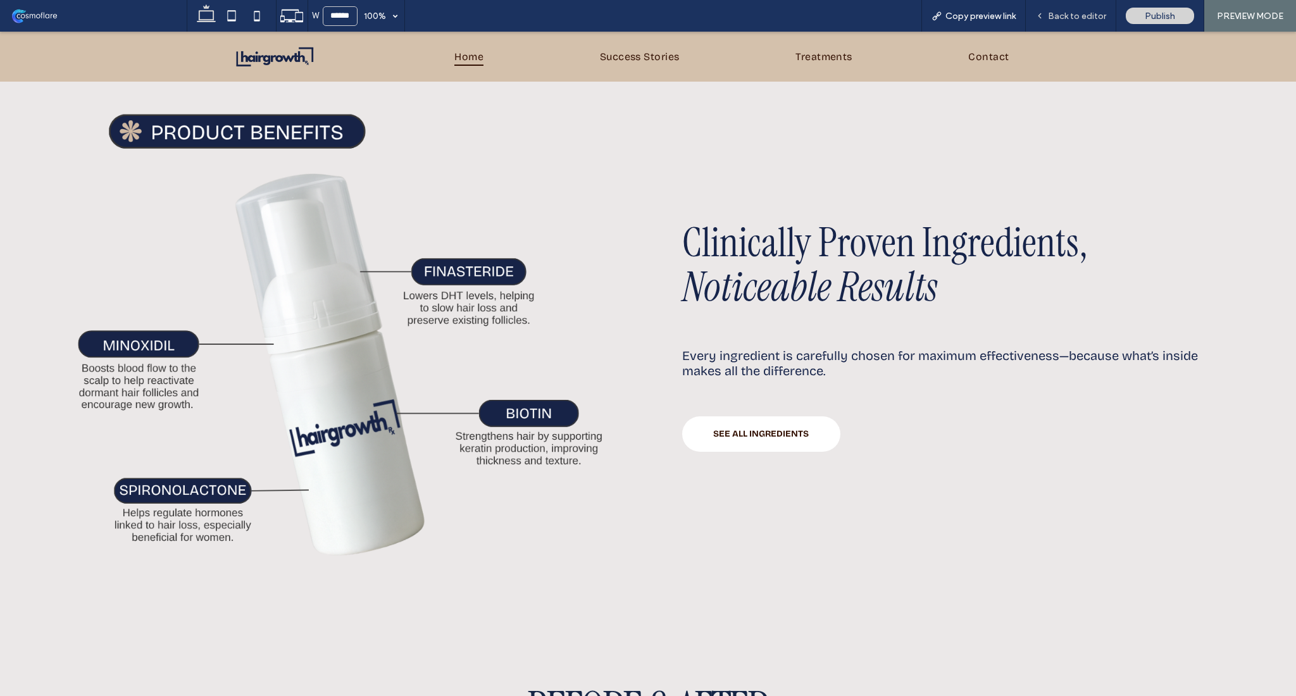
click at [1083, 6] on div "Back to editor" at bounding box center [1071, 16] width 90 height 32
click at [1092, 15] on span "Back to editor" at bounding box center [1077, 16] width 58 height 11
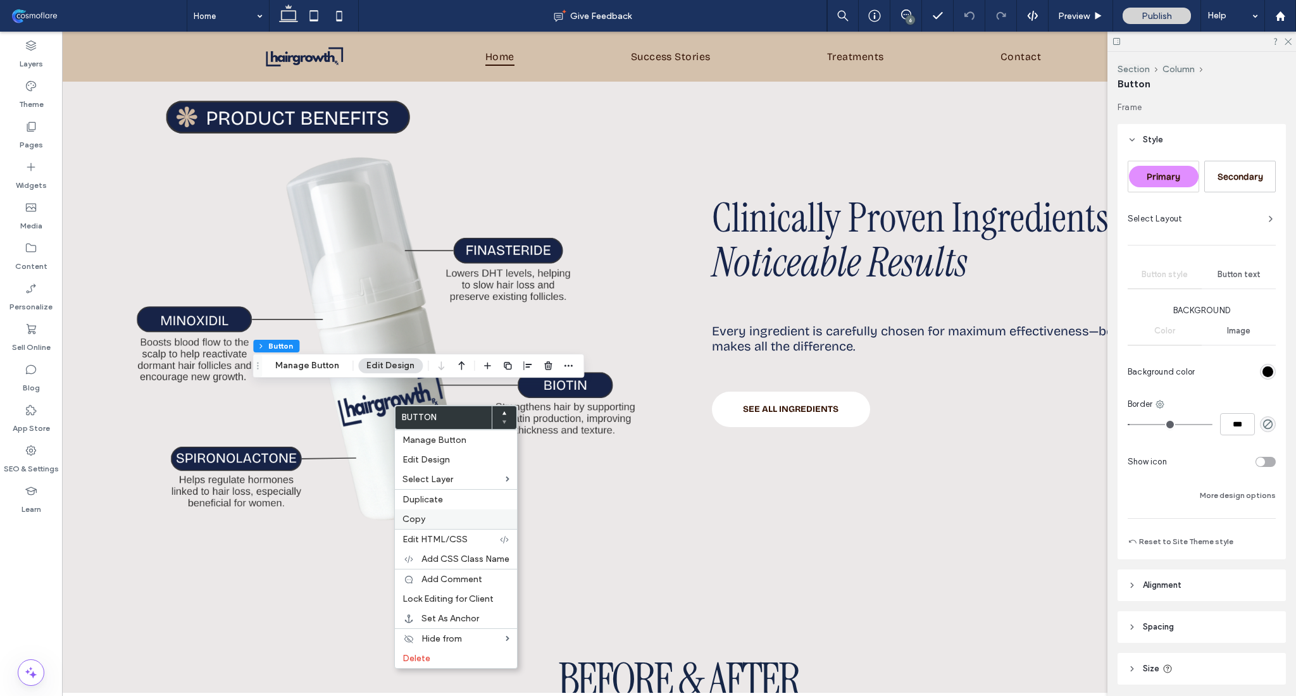
click at [458, 515] on label "Copy" at bounding box center [455, 519] width 107 height 11
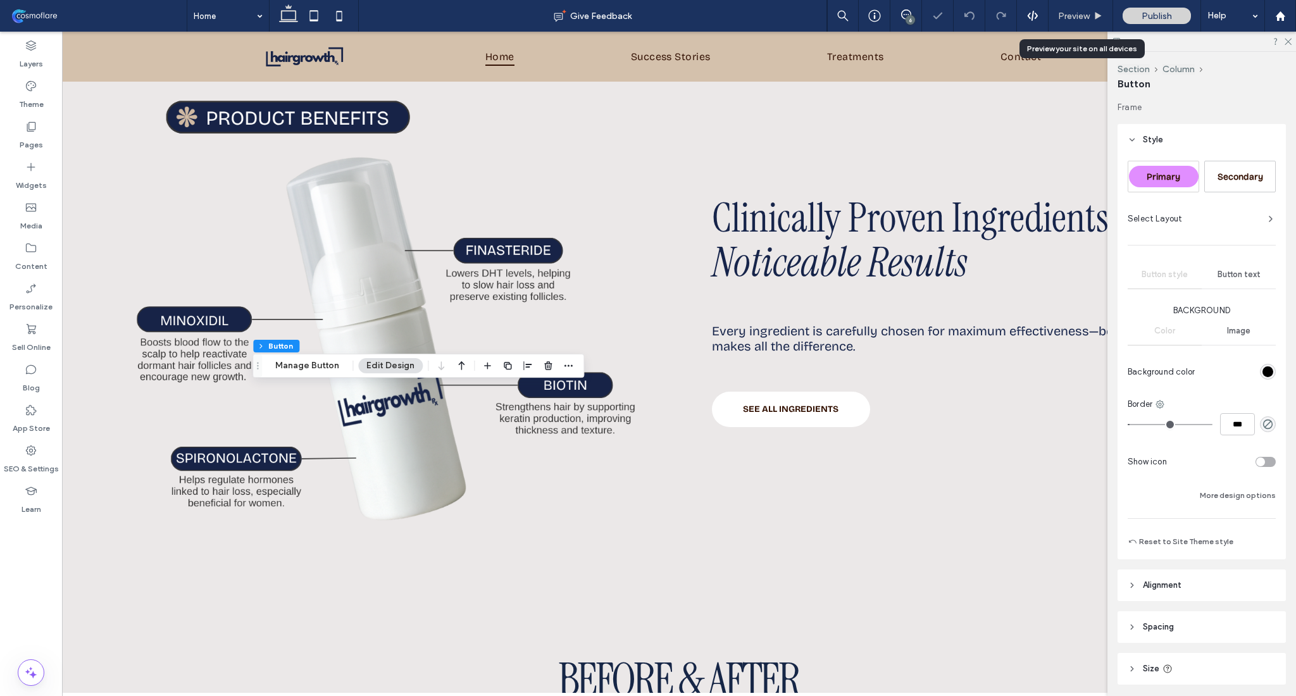
click at [1090, 11] on div "Preview" at bounding box center [1081, 16] width 64 height 11
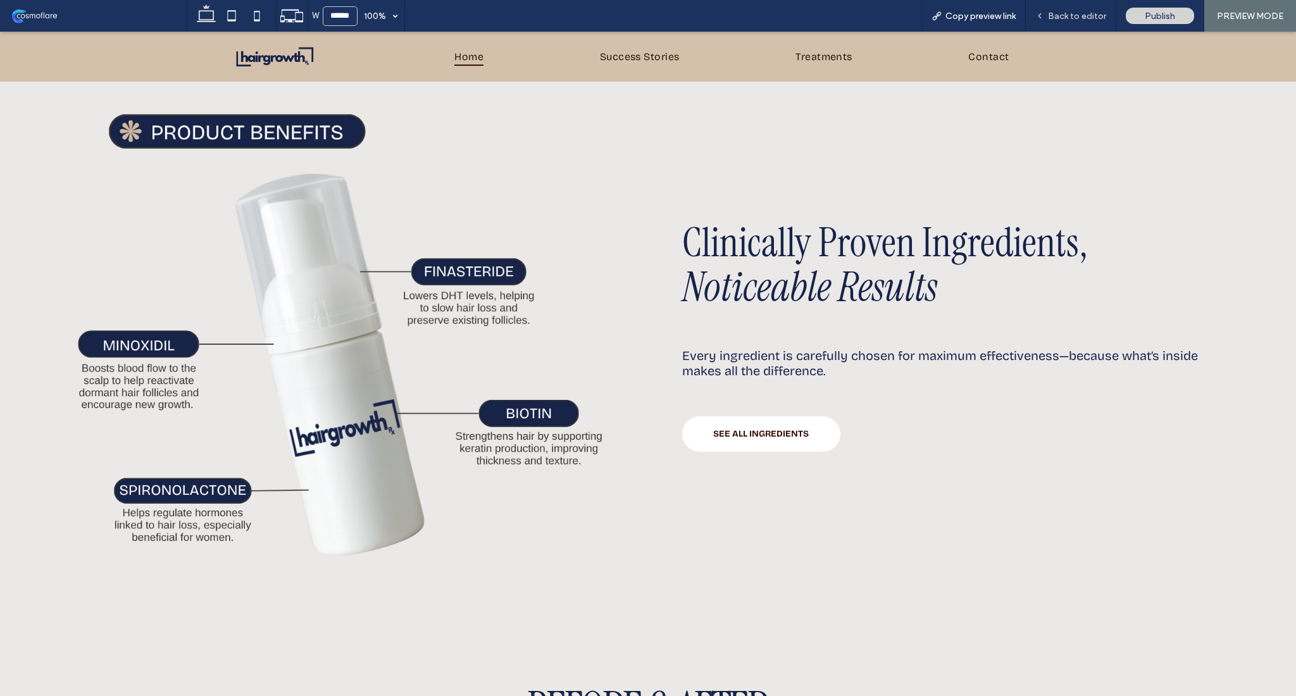
click at [1087, 9] on div "Back to editor" at bounding box center [1071, 16] width 90 height 32
click at [1069, 18] on span "Back to editor" at bounding box center [1077, 16] width 58 height 11
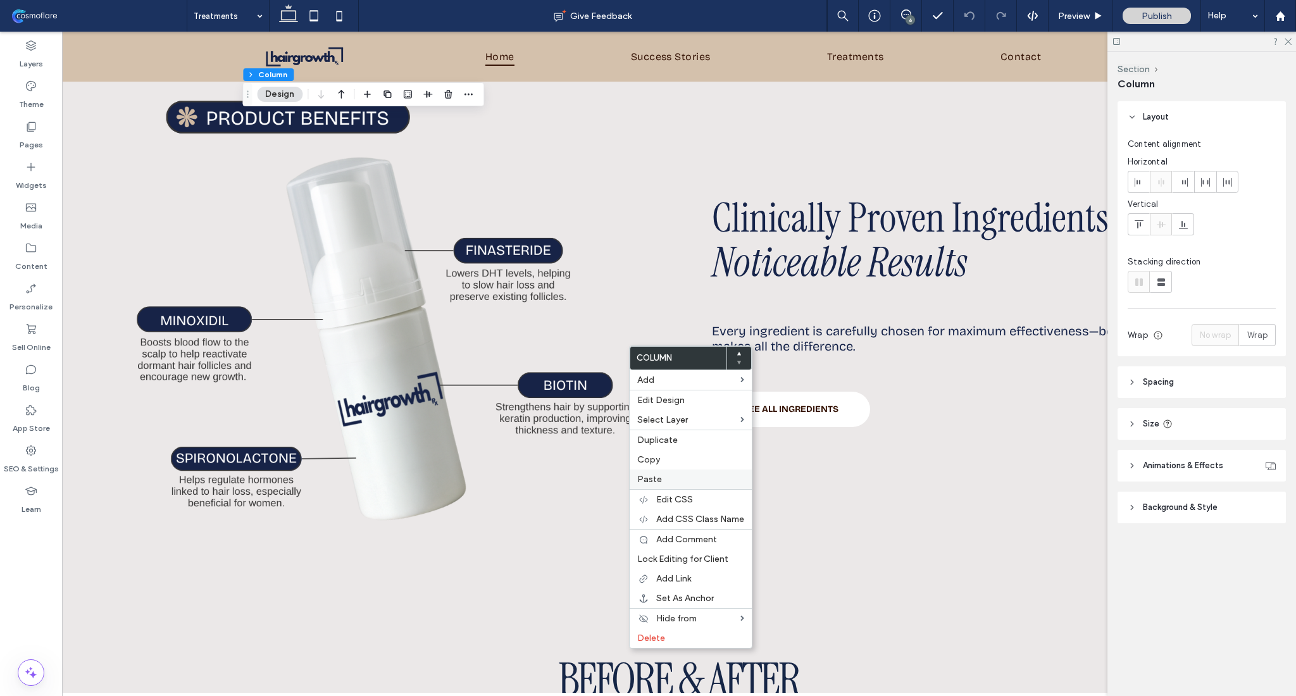
click at [680, 478] on label "Paste" at bounding box center [690, 479] width 107 height 11
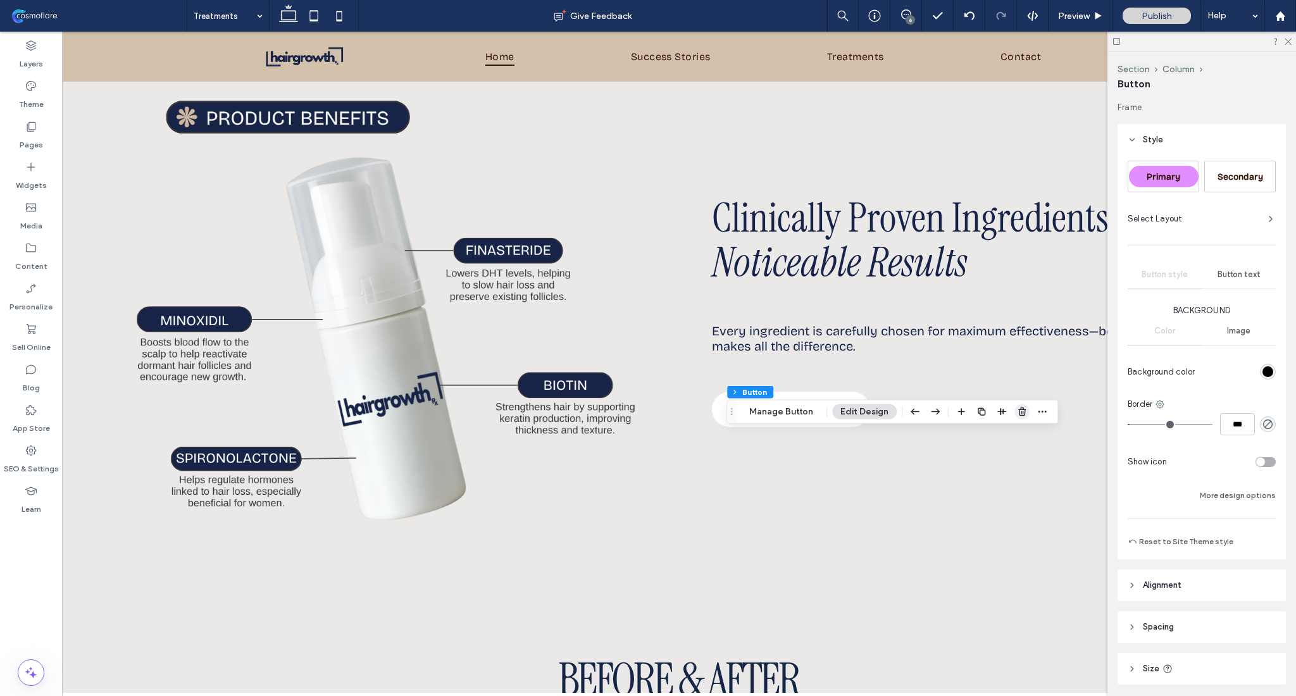
click at [1017, 407] on icon "button" at bounding box center [1022, 412] width 10 height 10
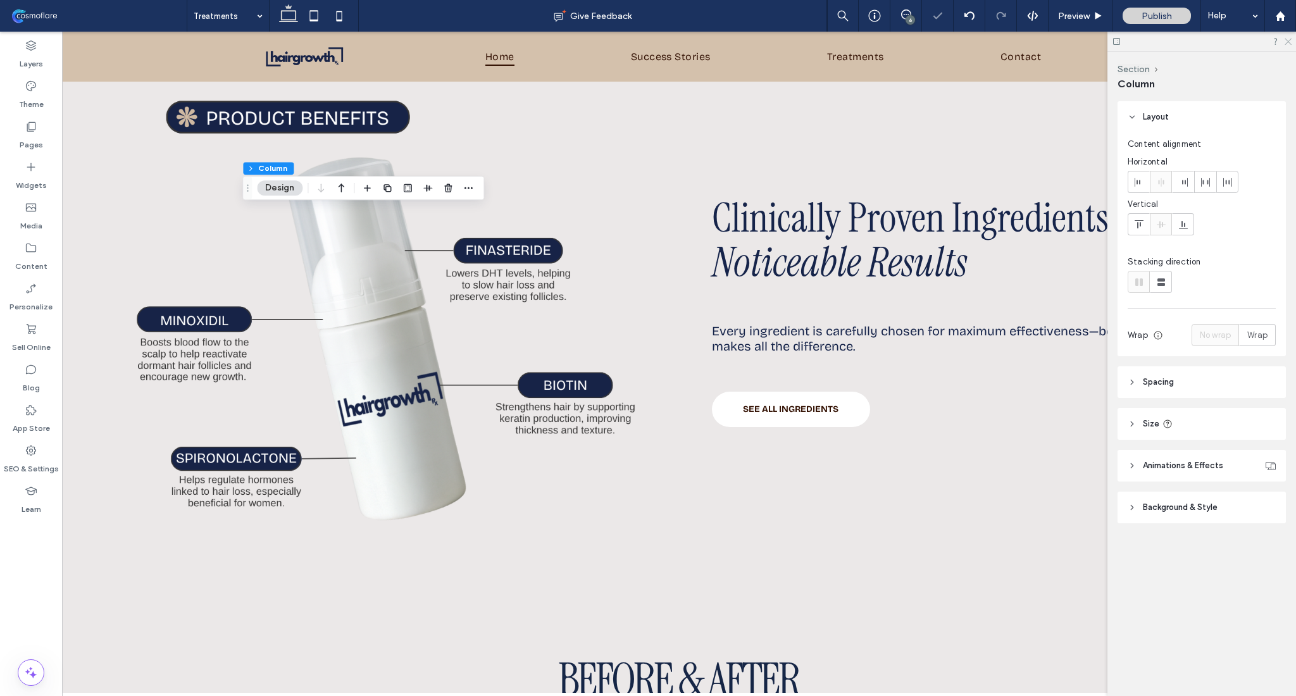
click at [1287, 38] on icon at bounding box center [1287, 41] width 8 height 8
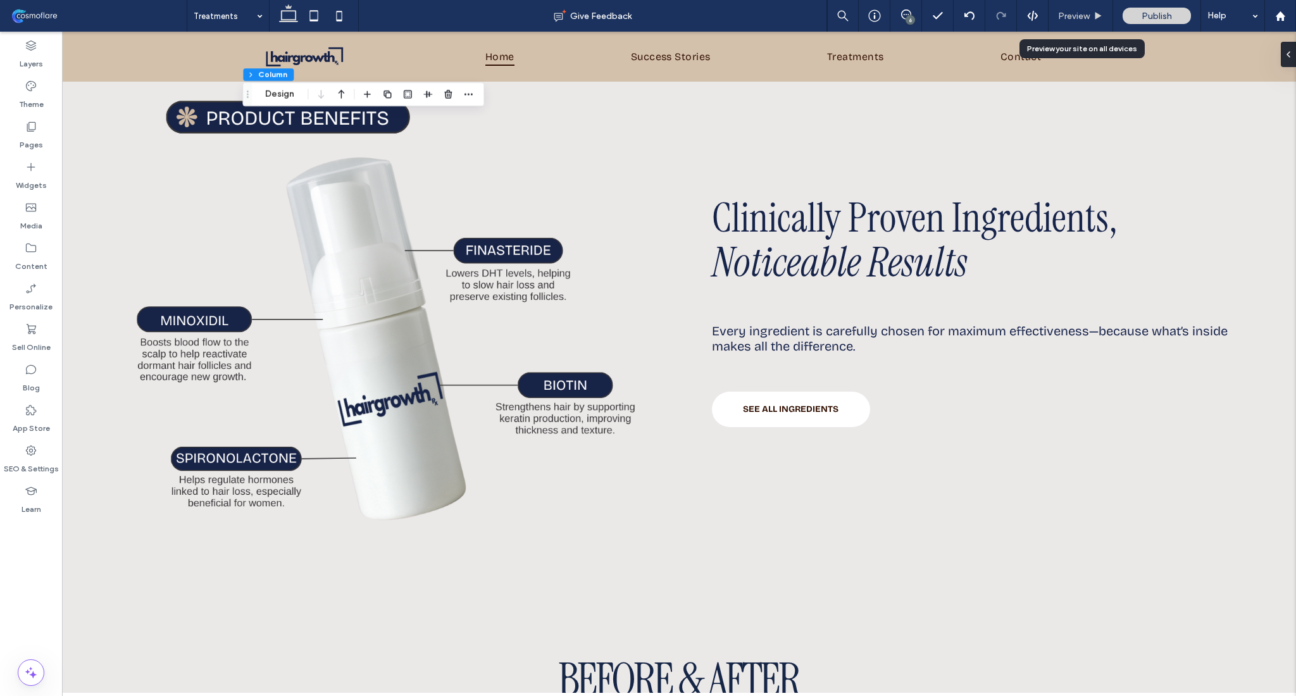
click at [1079, 12] on span "Preview" at bounding box center [1074, 16] width 32 height 11
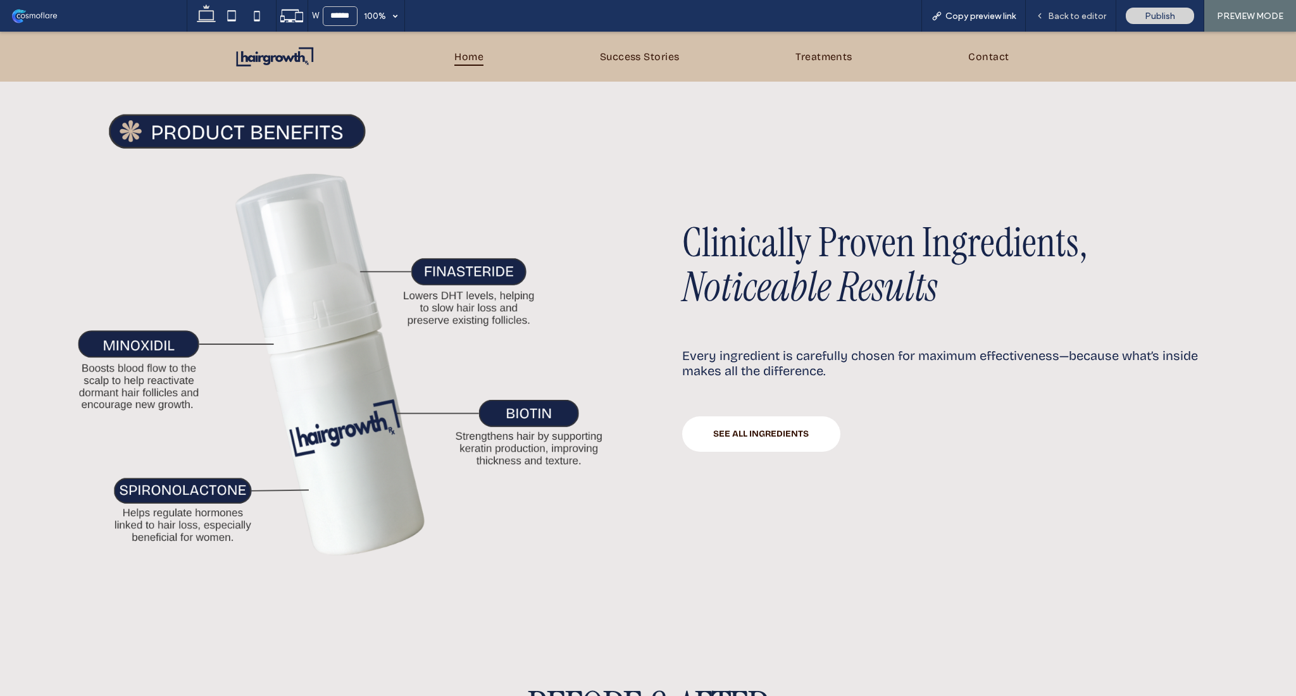
click at [1075, 16] on span "Back to editor" at bounding box center [1077, 16] width 58 height 11
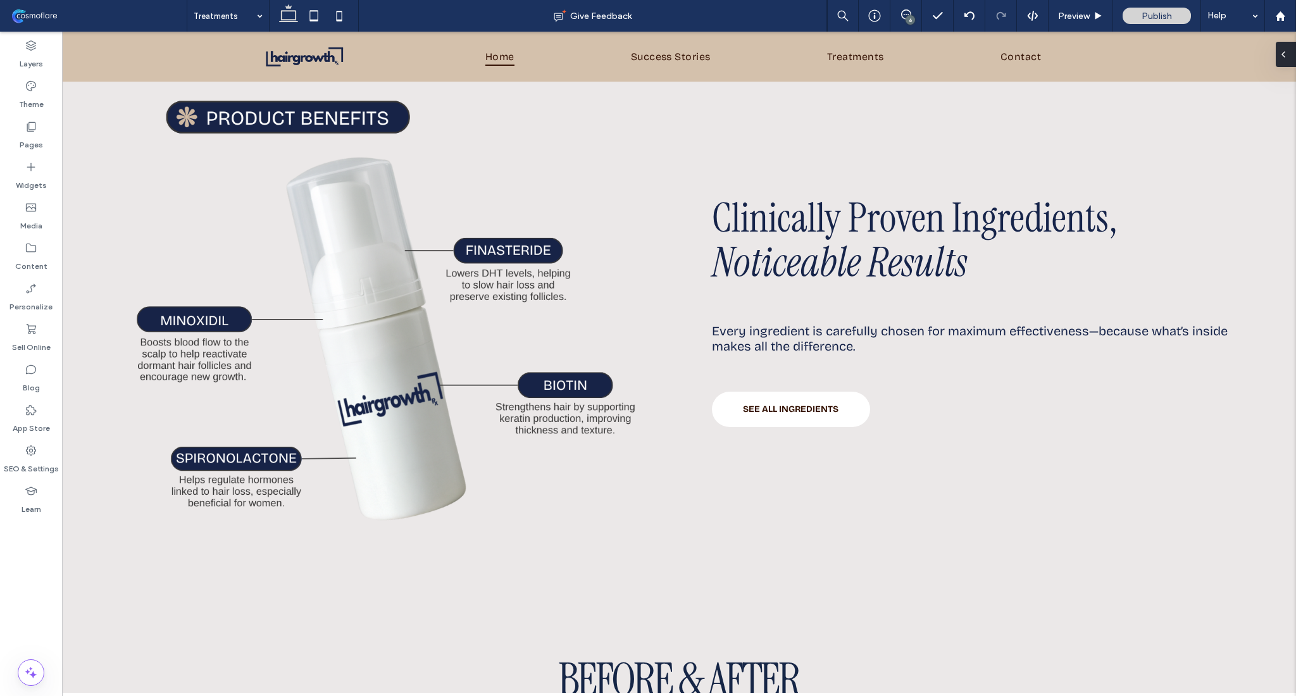
click at [1290, 53] on div at bounding box center [1286, 54] width 20 height 25
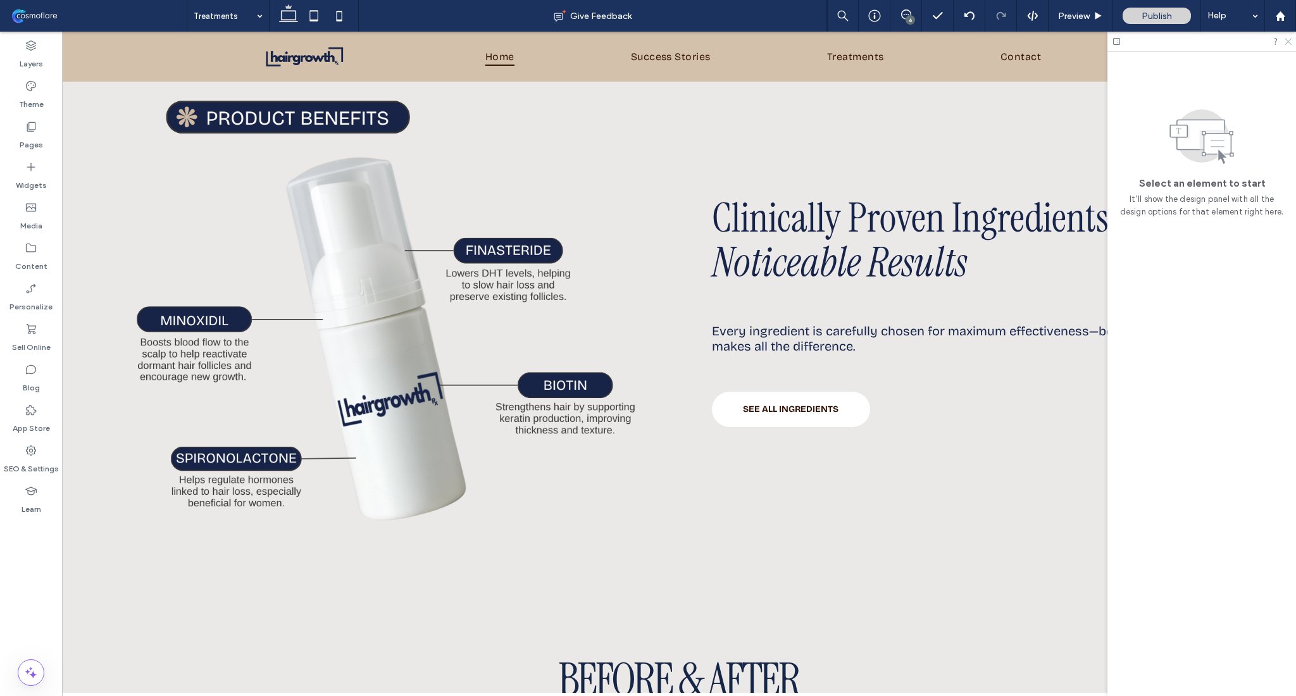
click at [1286, 40] on use at bounding box center [1288, 42] width 7 height 7
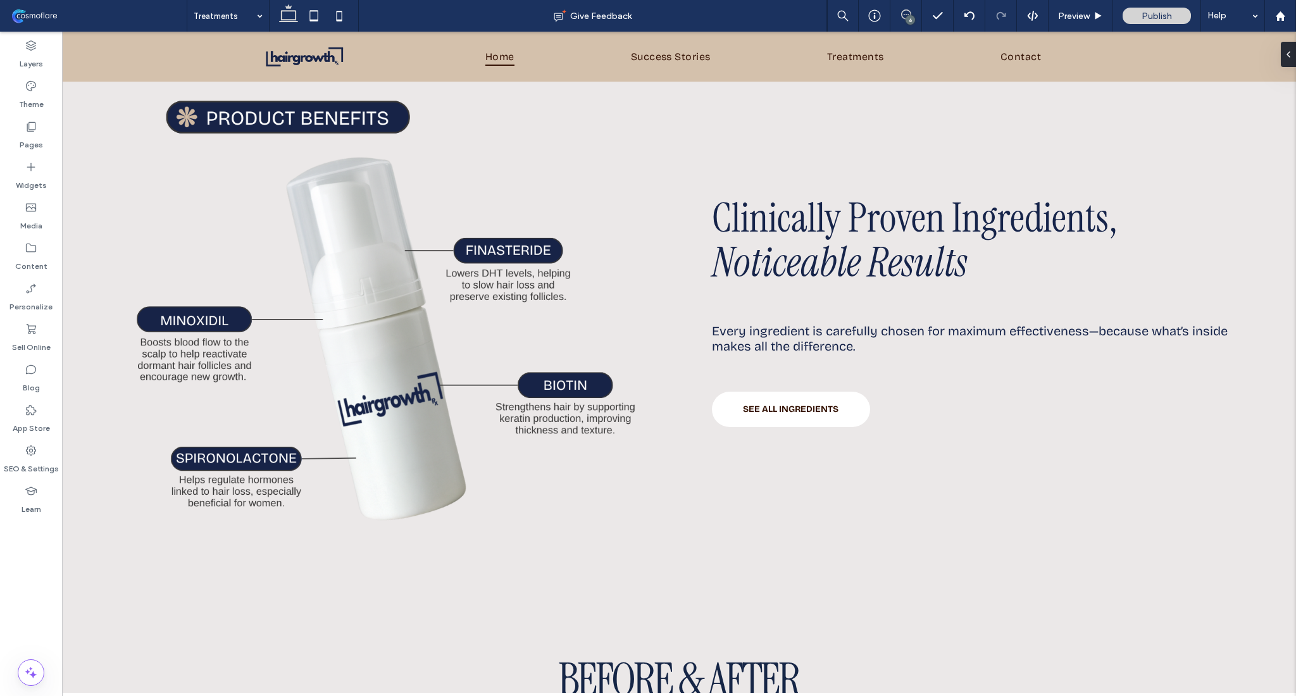
click at [898, 12] on span at bounding box center [905, 14] width 31 height 10
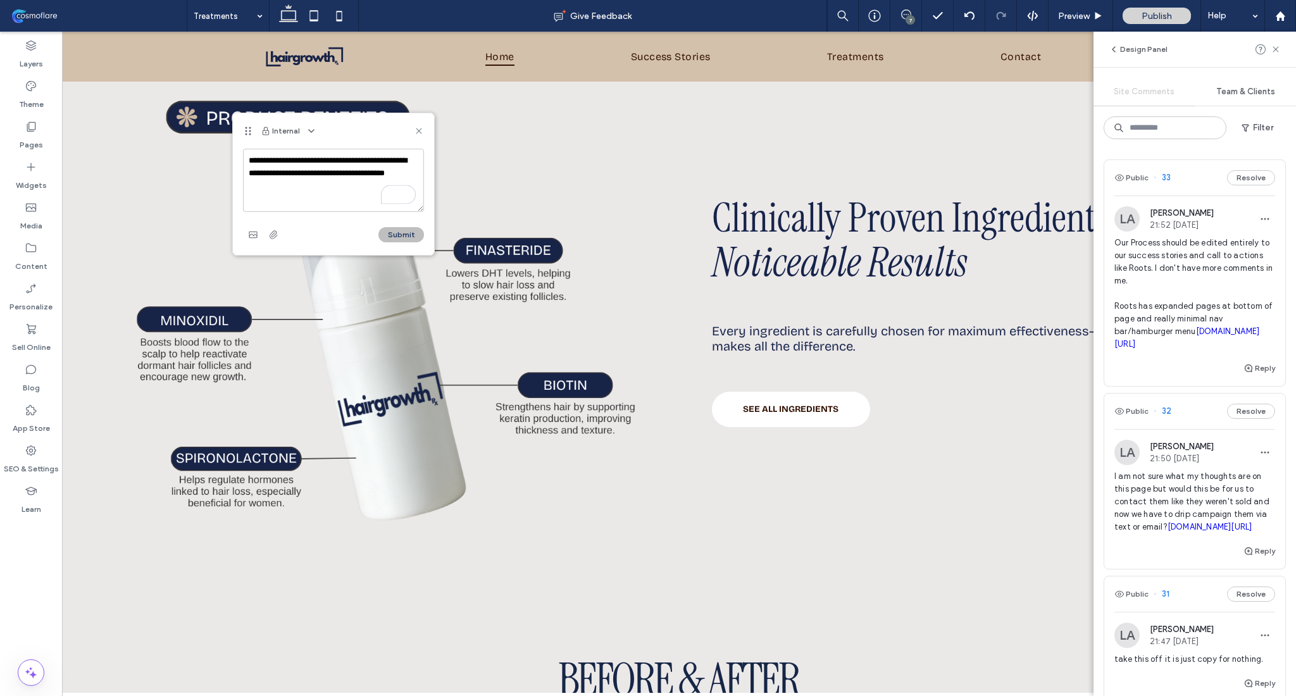
type textarea "**********"
click at [396, 237] on button "Submit" at bounding box center [401, 234] width 46 height 15
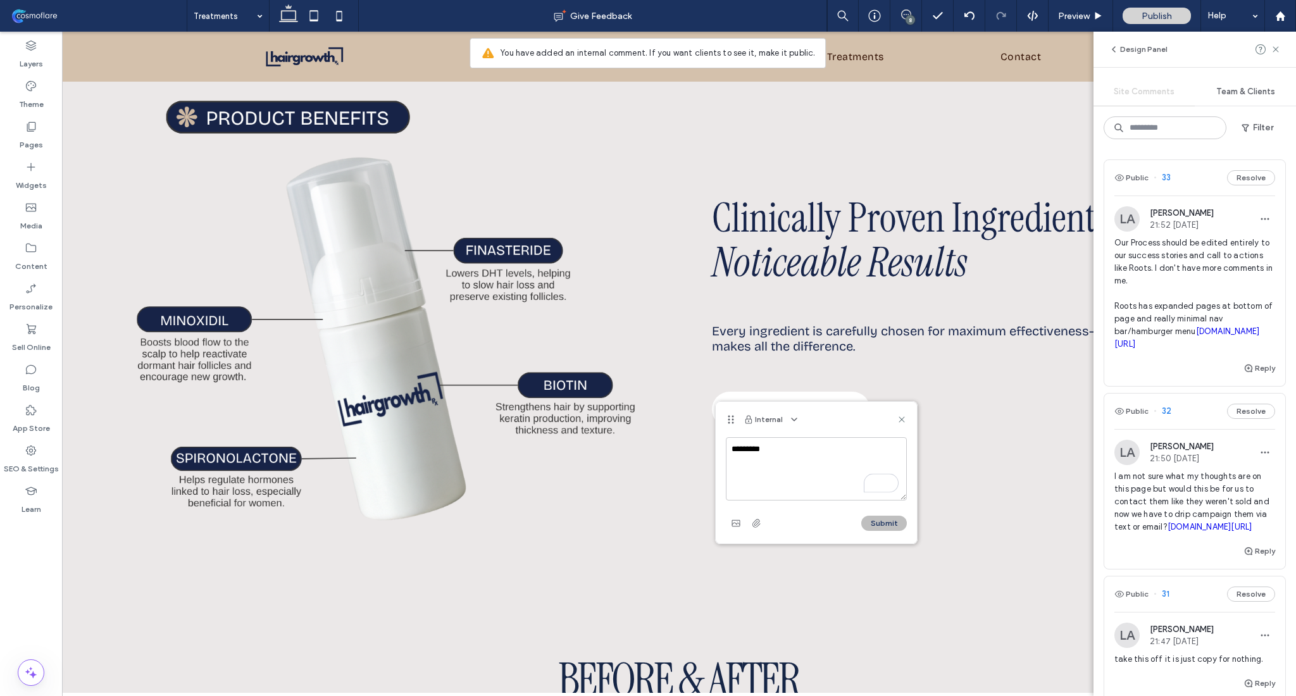
type textarea "*******"
click at [891, 519] on button "Submit" at bounding box center [884, 523] width 46 height 15
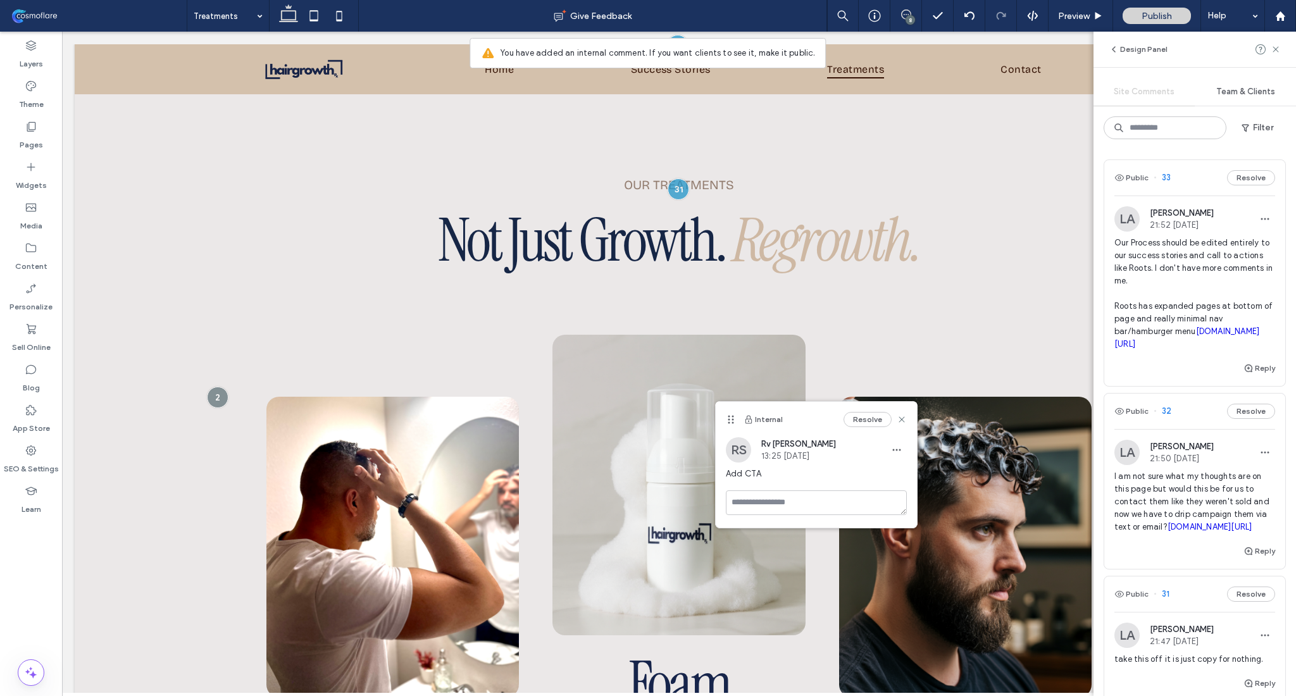
scroll to position [348, 0]
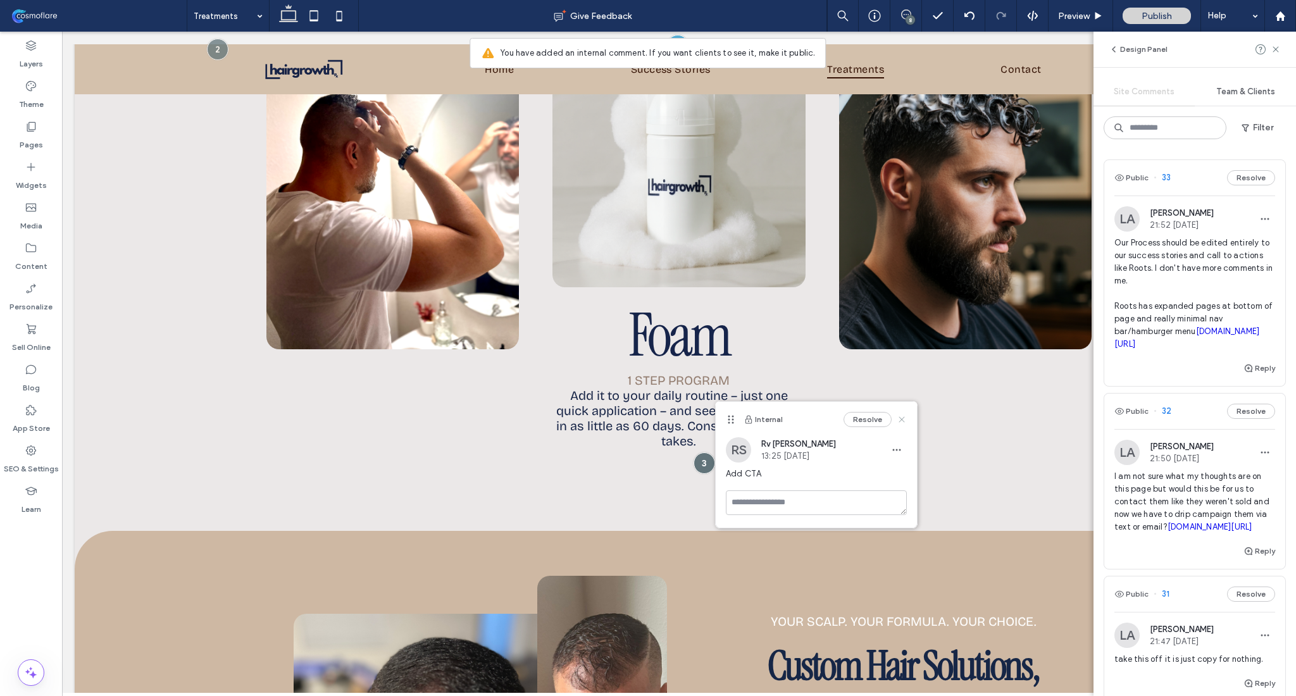
click at [905, 420] on icon at bounding box center [902, 420] width 10 height 10
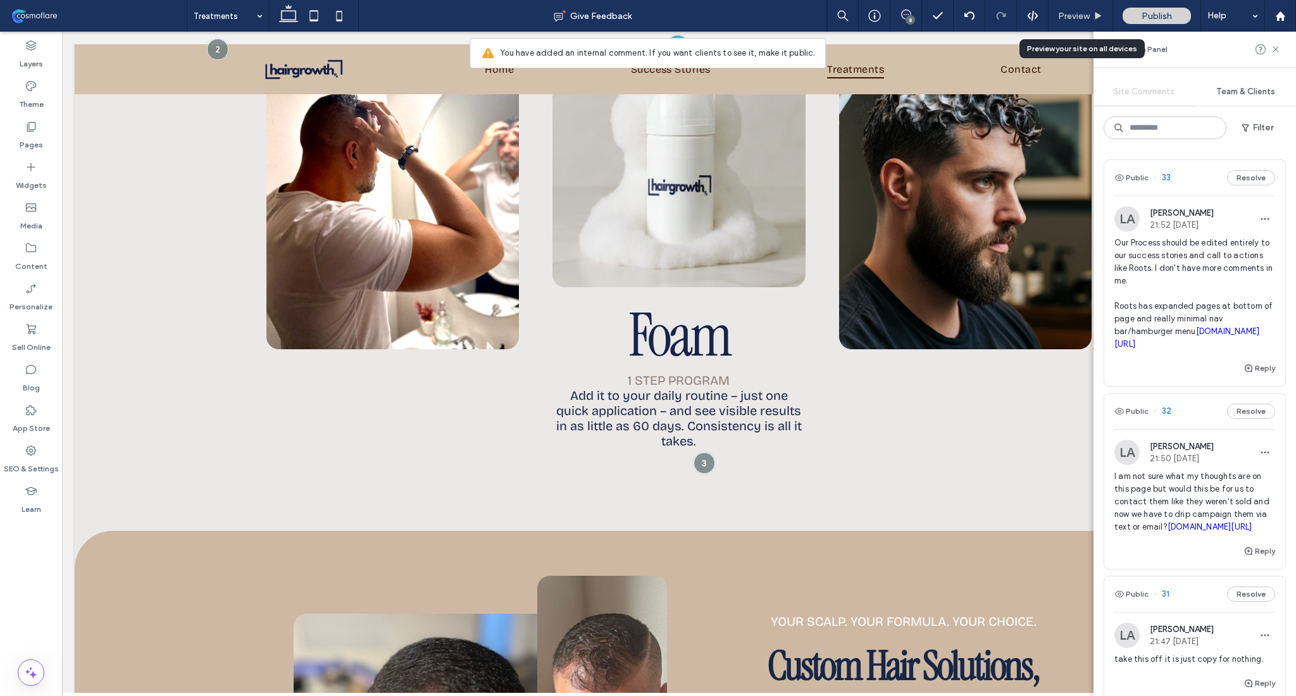
click at [1101, 26] on div "Preview" at bounding box center [1081, 16] width 65 height 32
click at [1090, 23] on div "Preview" at bounding box center [1081, 16] width 65 height 32
click at [313, 22] on icon at bounding box center [313, 15] width 25 height 25
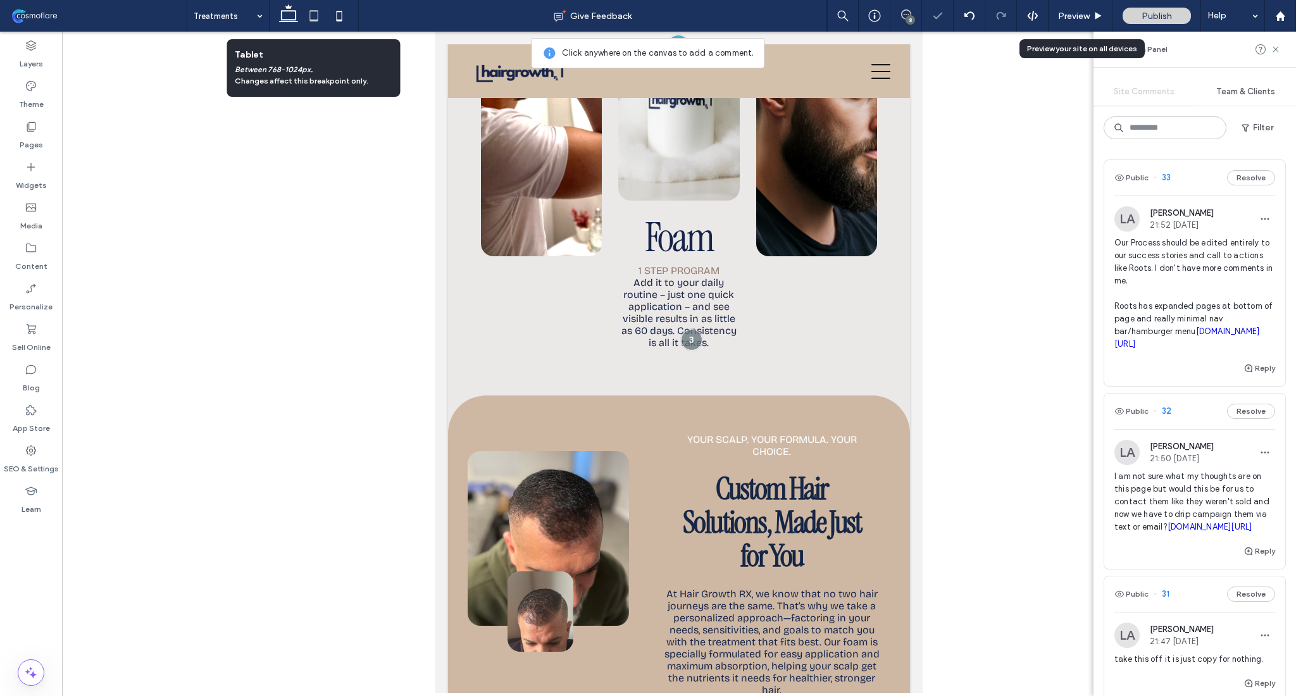
scroll to position [0, 0]
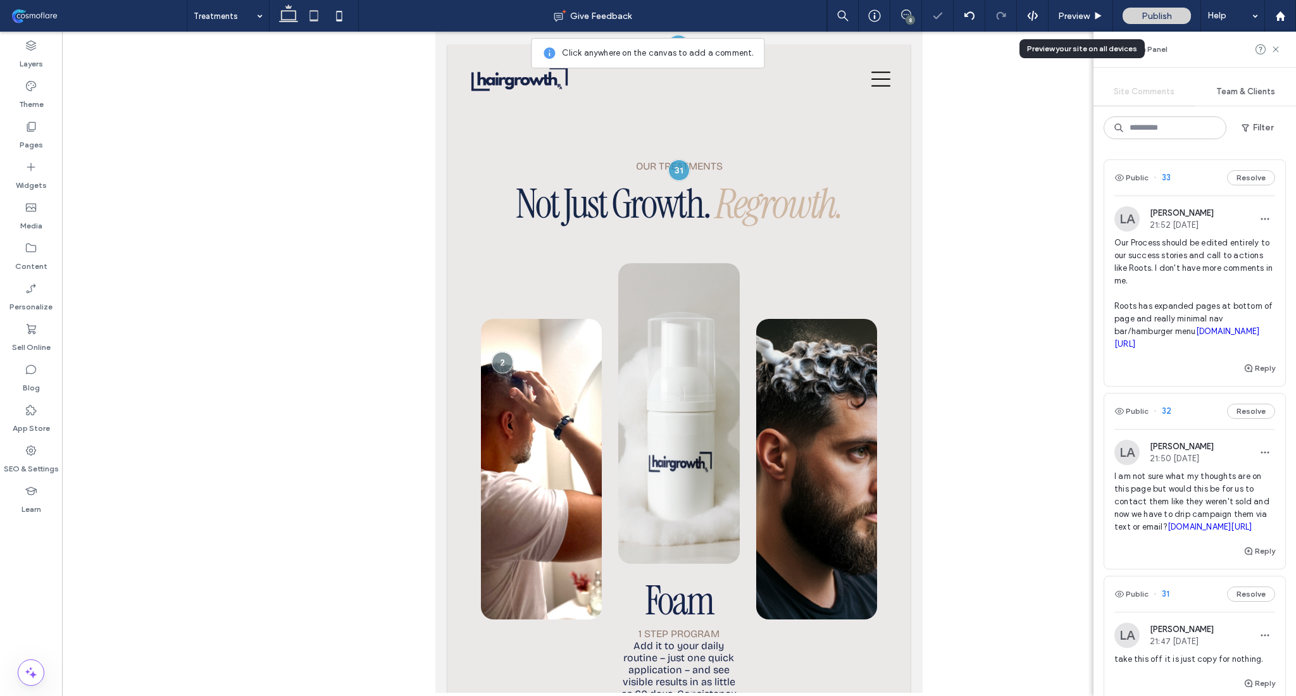
click at [277, 18] on icon at bounding box center [288, 15] width 25 height 25
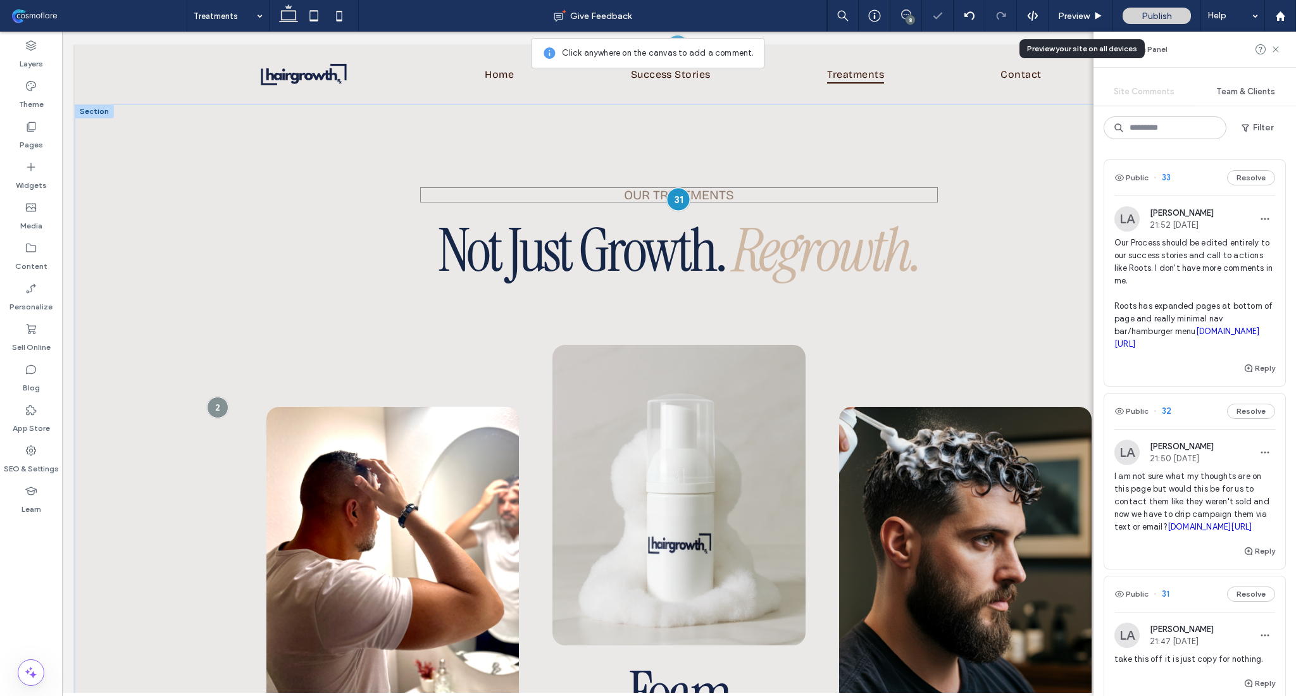
click at [673, 204] on div at bounding box center [678, 199] width 23 height 23
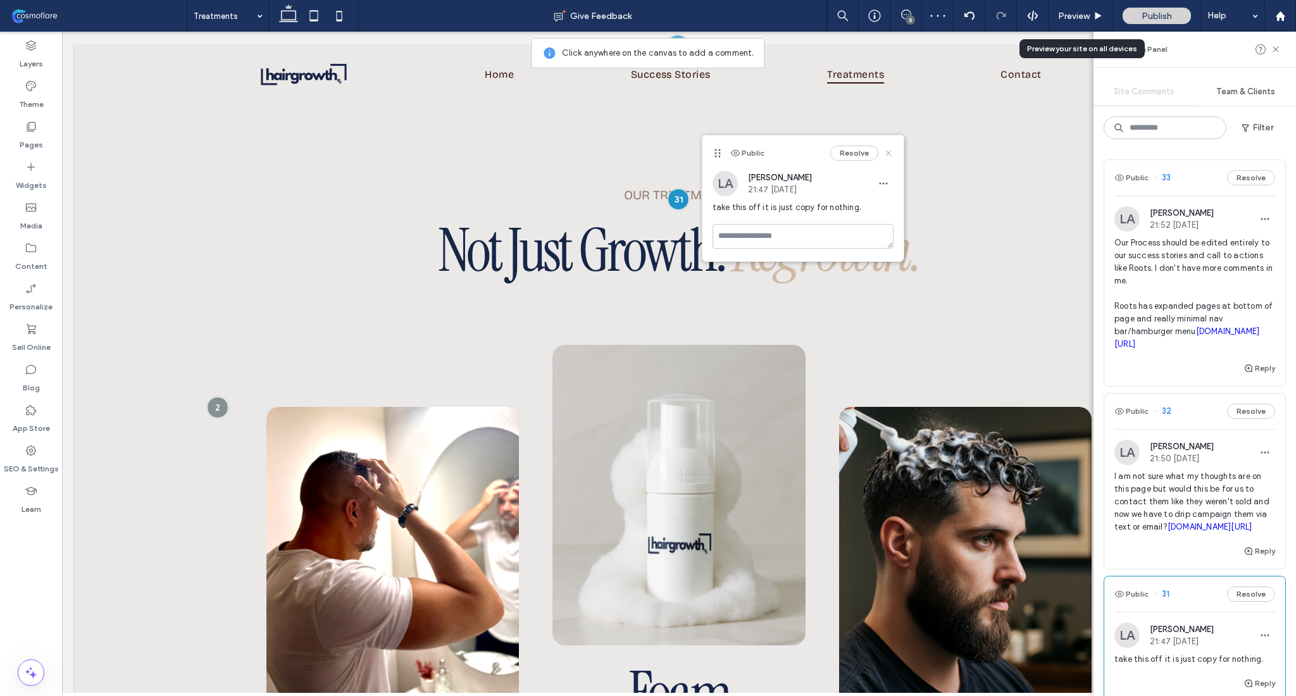
click at [889, 154] on use at bounding box center [888, 153] width 6 height 6
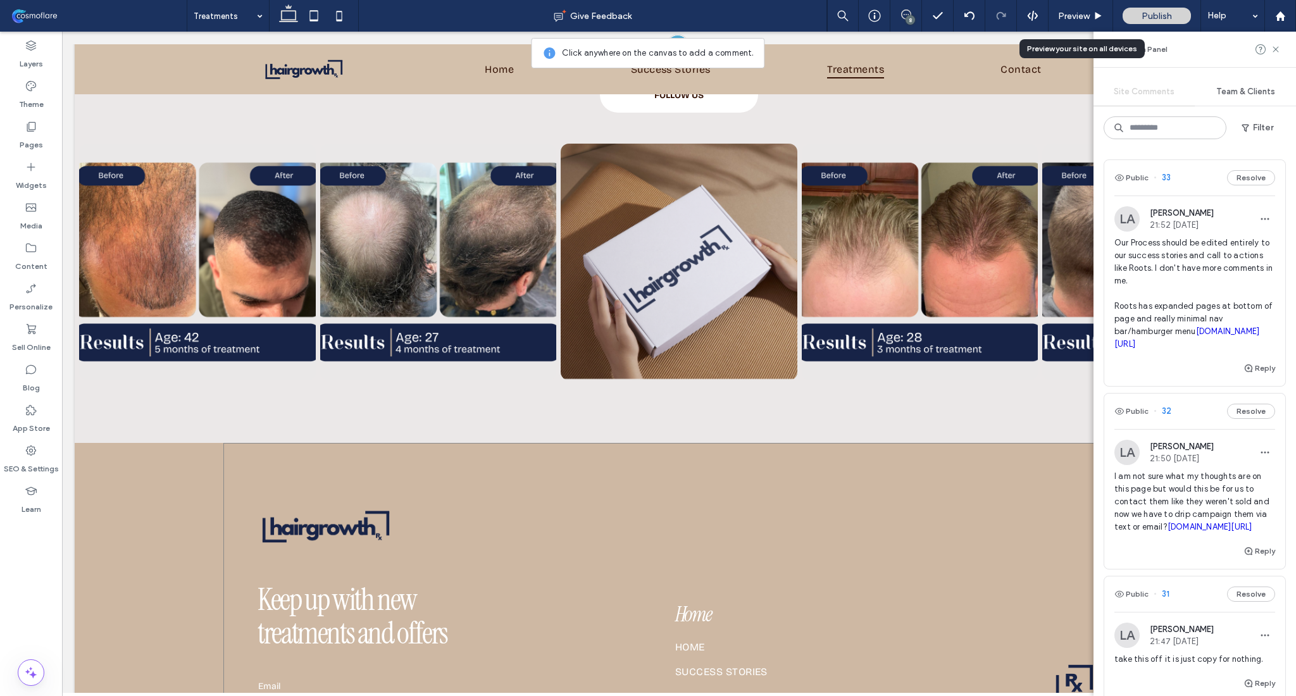
scroll to position [2642, 0]
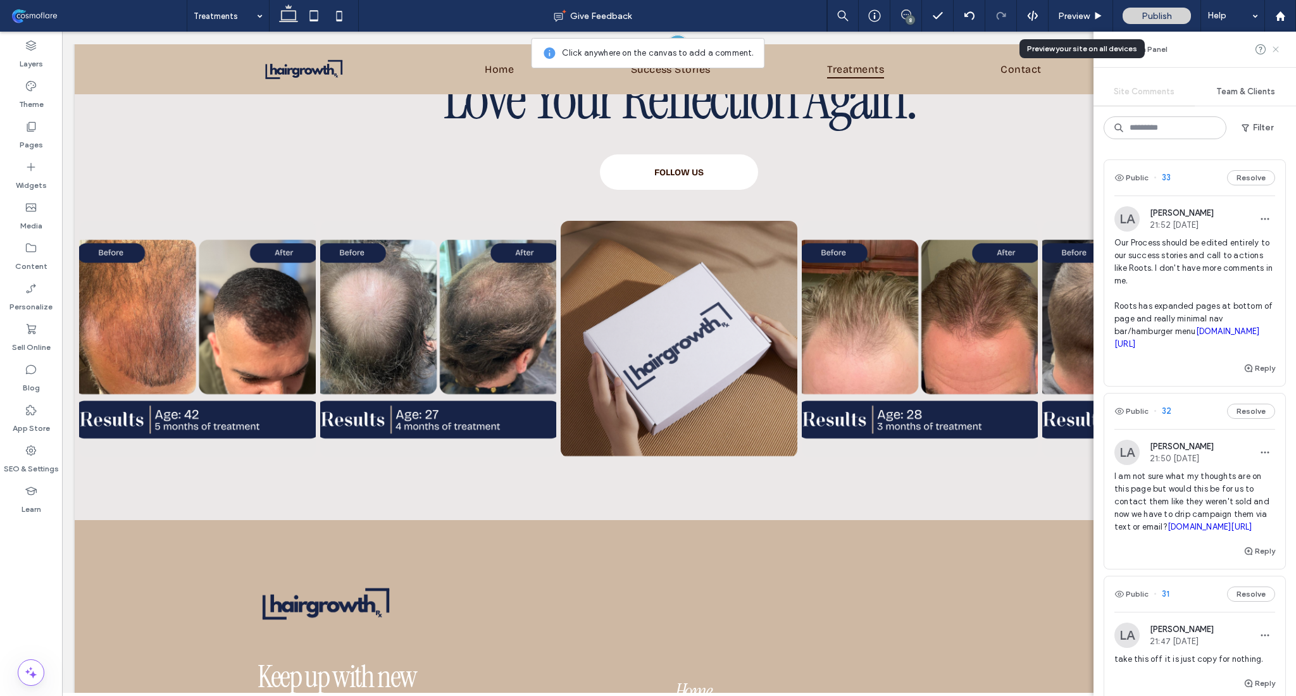
click at [1276, 50] on use at bounding box center [1276, 49] width 6 height 6
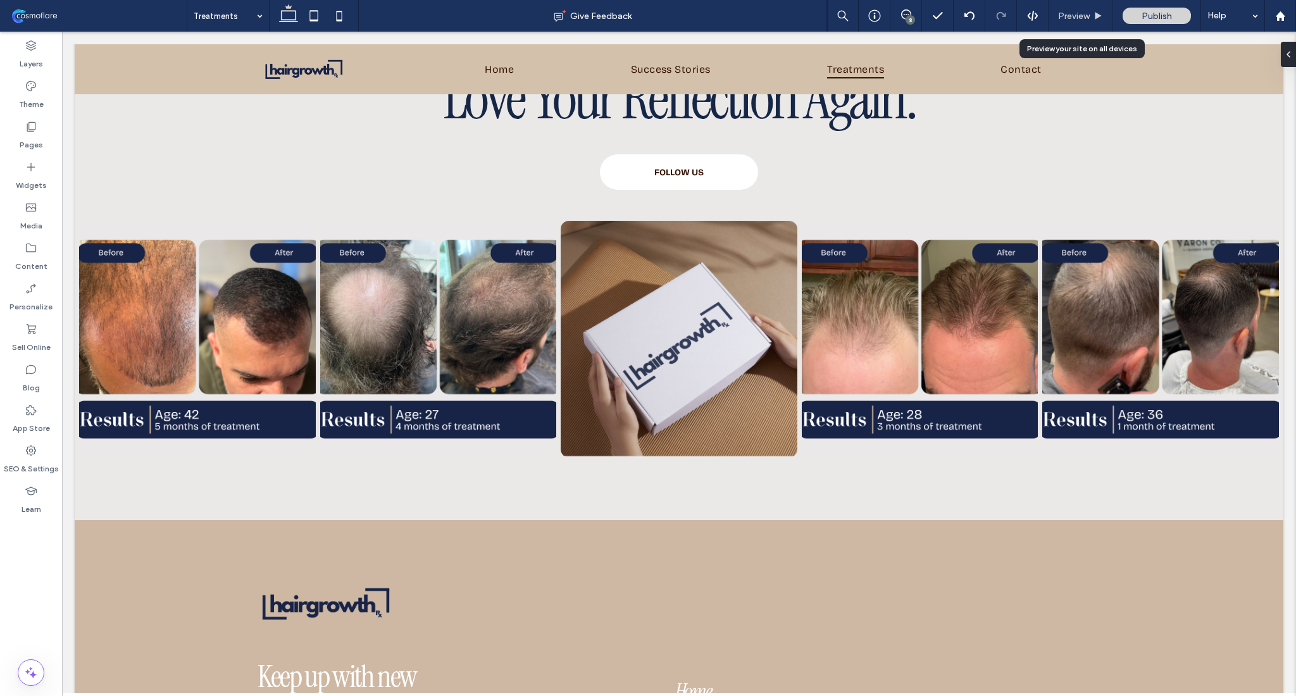
click at [1080, 20] on span "Preview" at bounding box center [1074, 16] width 32 height 11
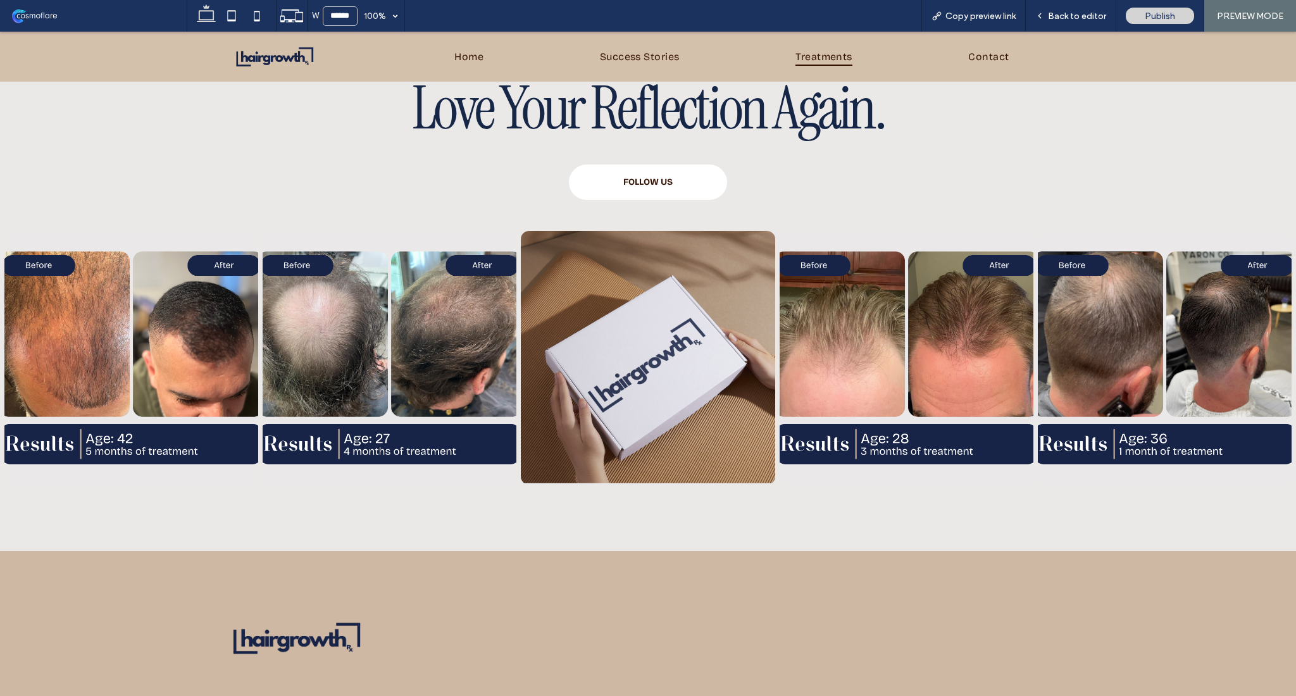
scroll to position [2676, 0]
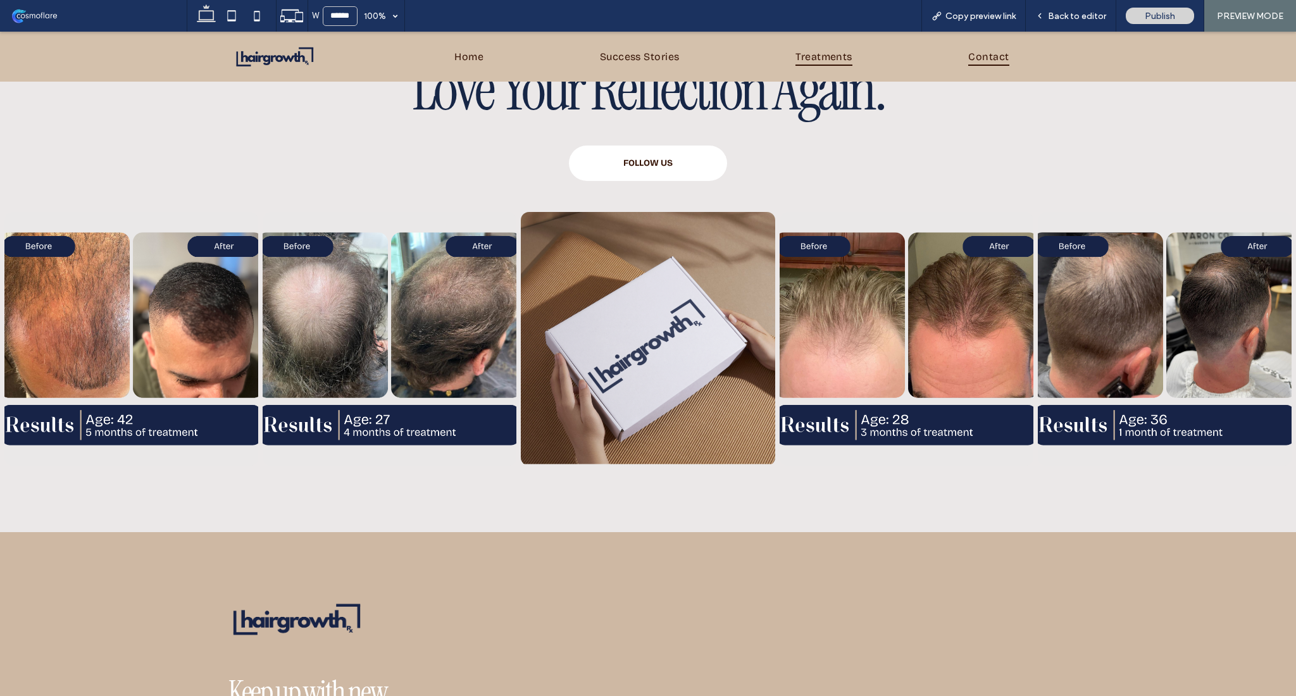
click at [997, 56] on span "Contact" at bounding box center [988, 56] width 41 height 18
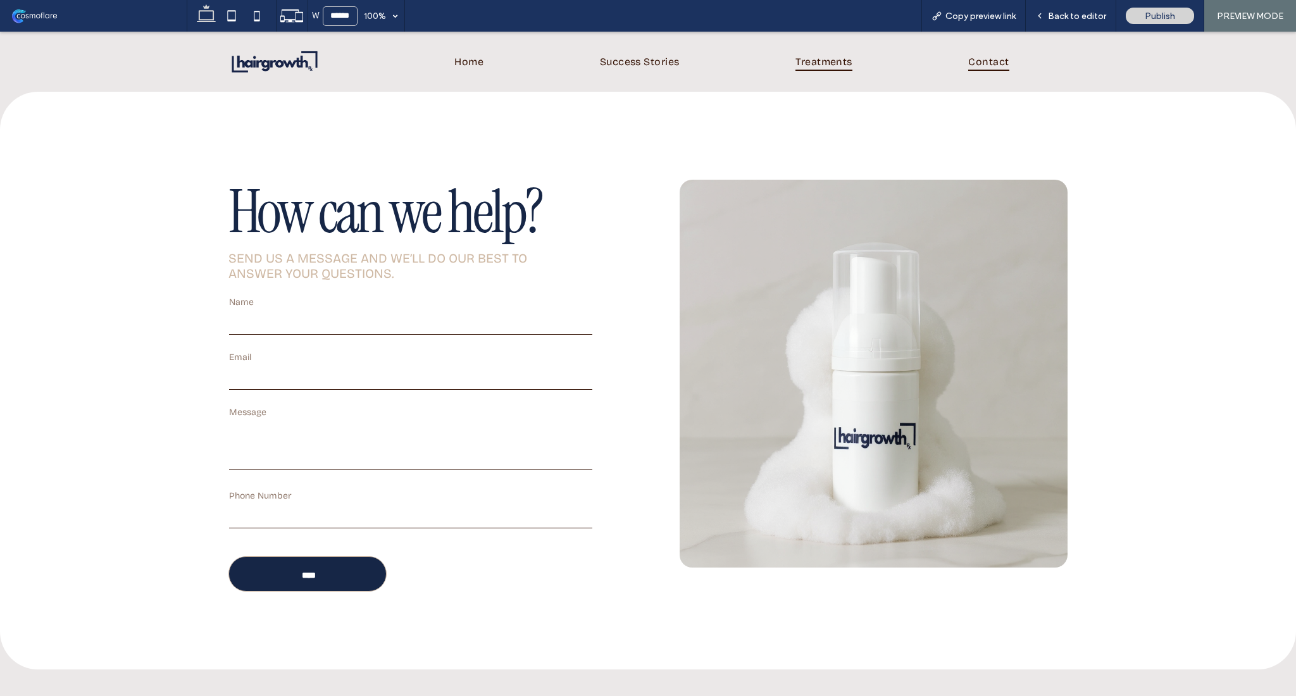
click at [829, 68] on span "Treatments" at bounding box center [823, 62] width 57 height 18
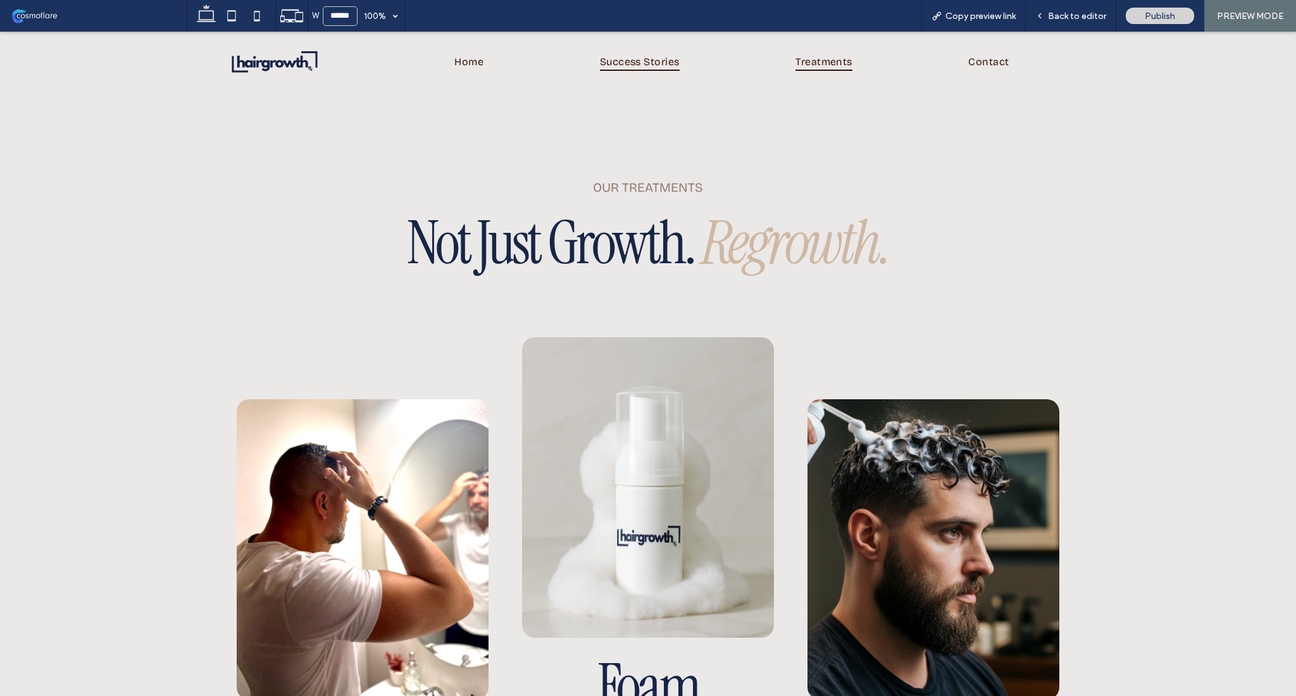
click at [646, 69] on span "Success Stories" at bounding box center [640, 62] width 80 height 18
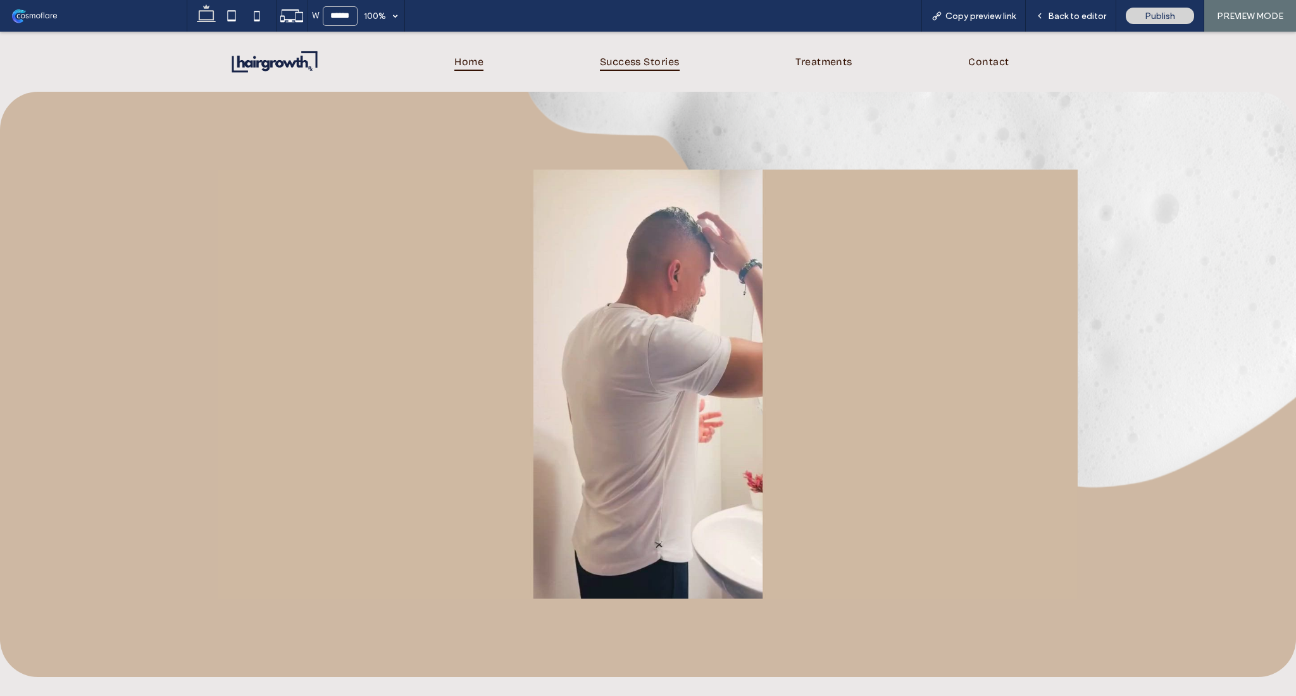
click at [454, 61] on span "Home" at bounding box center [468, 62] width 29 height 18
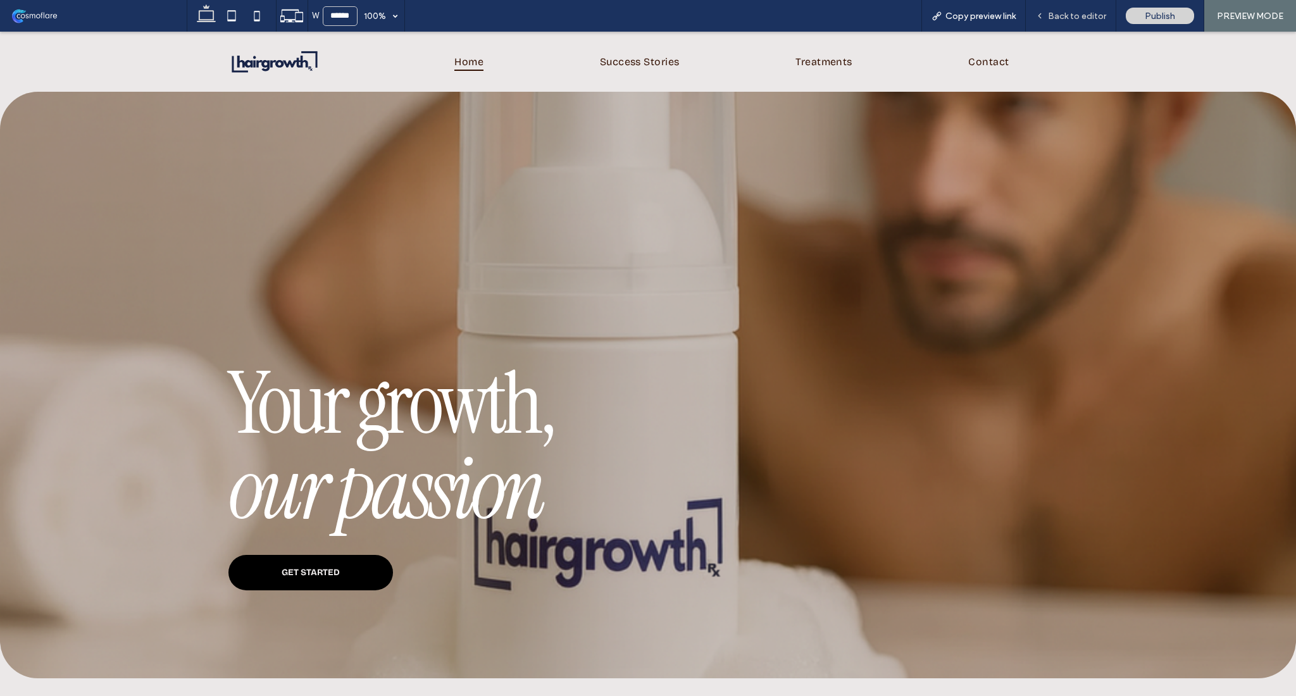
click at [1079, 14] on span "Back to editor" at bounding box center [1077, 16] width 58 height 11
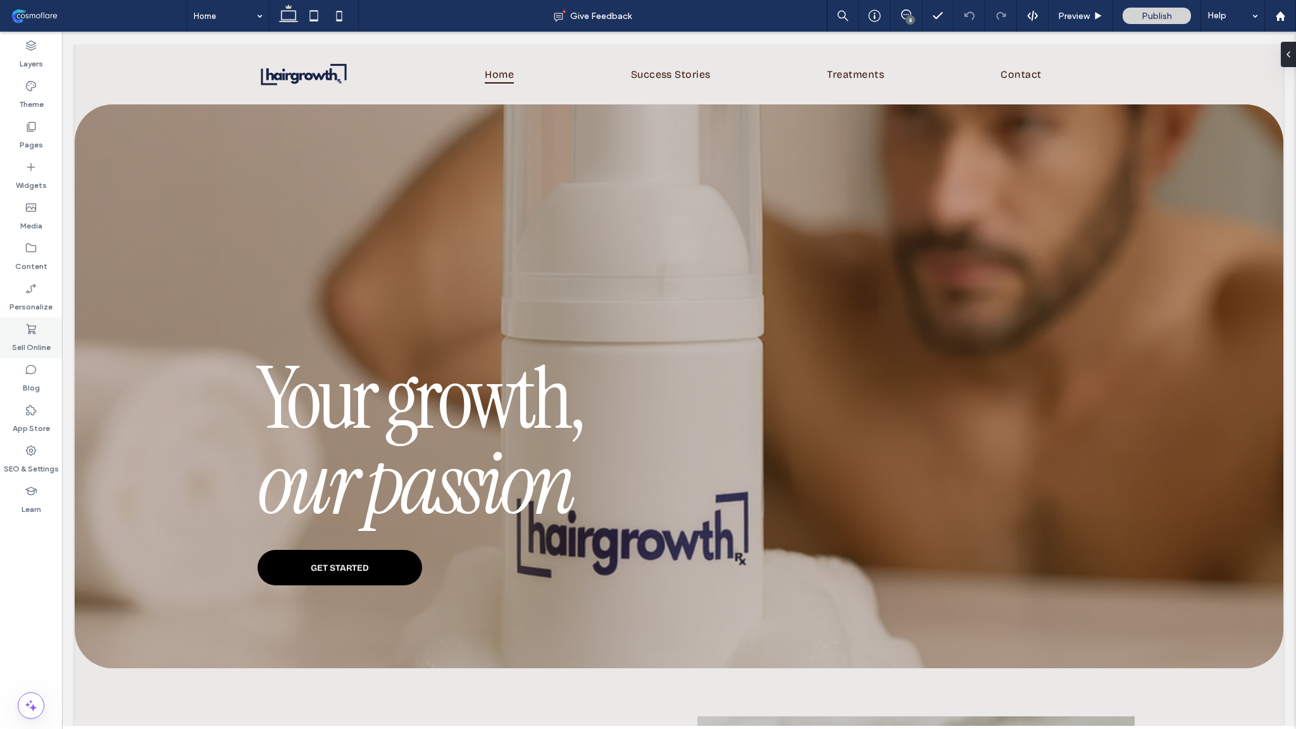
click at [36, 344] on label "Sell Online" at bounding box center [31, 344] width 39 height 18
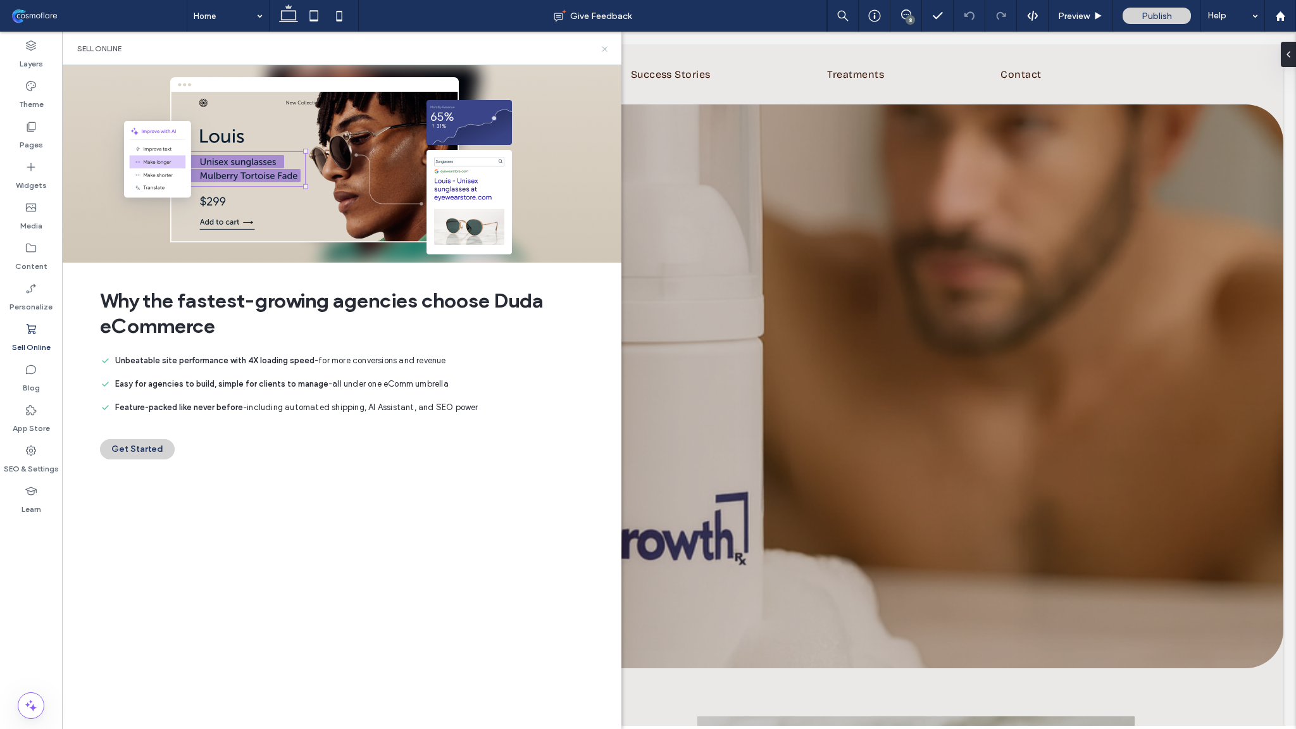
drag, startPoint x: 602, startPoint y: 52, endPoint x: 230, endPoint y: 97, distance: 374.2
click at [602, 52] on icon at bounding box center [604, 48] width 9 height 9
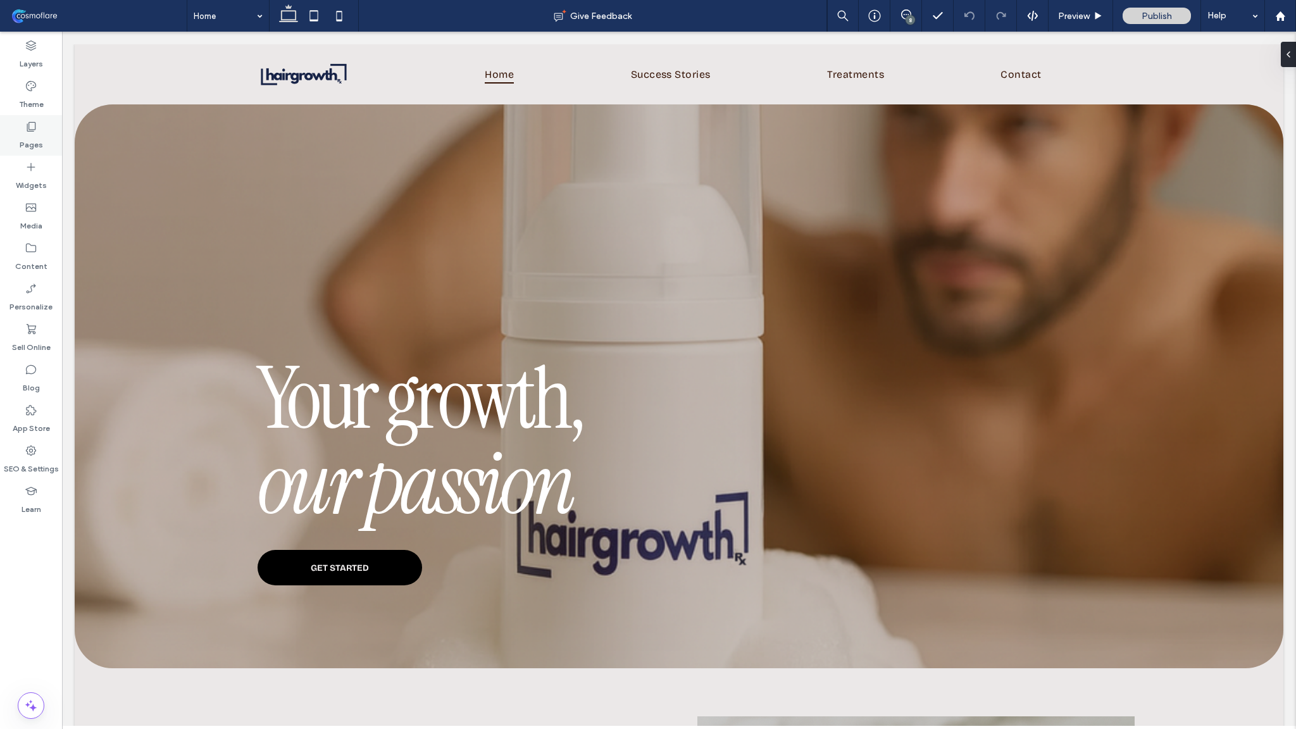
click at [44, 134] on div "Pages" at bounding box center [31, 135] width 62 height 41
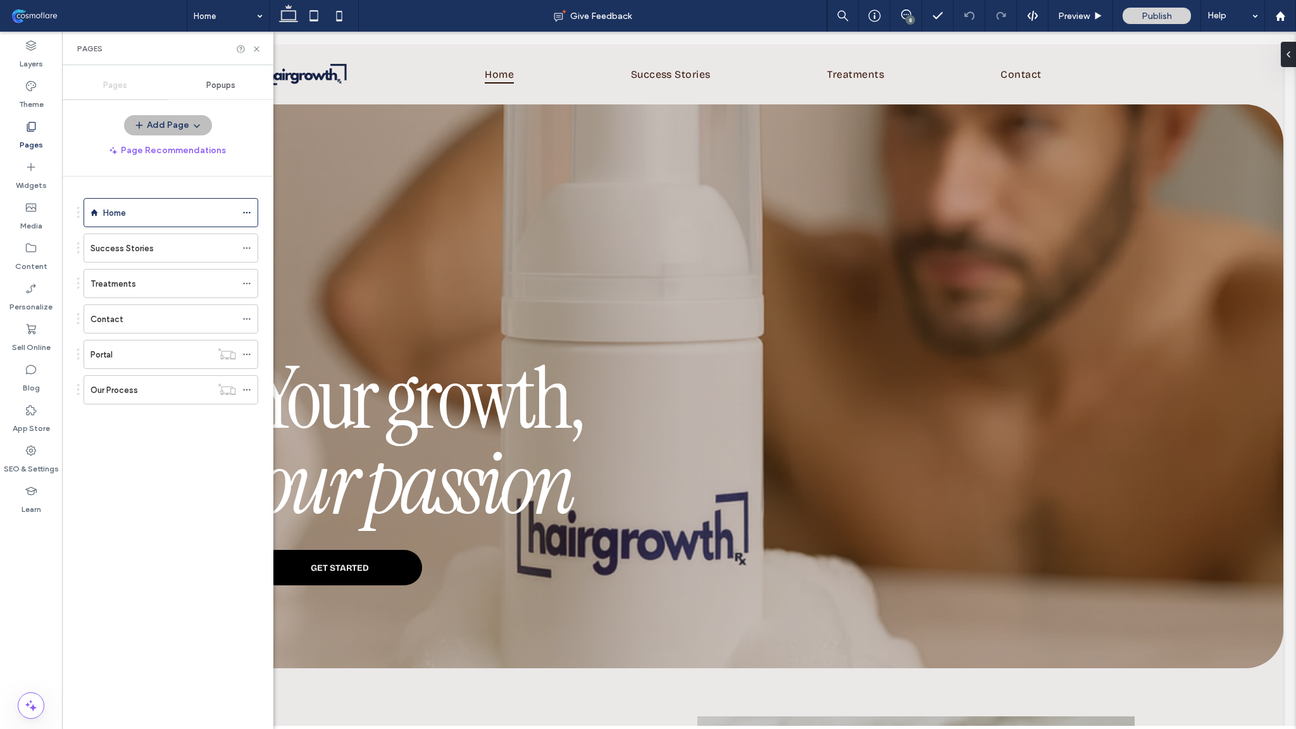
click at [179, 121] on button "Add Page" at bounding box center [168, 125] width 88 height 20
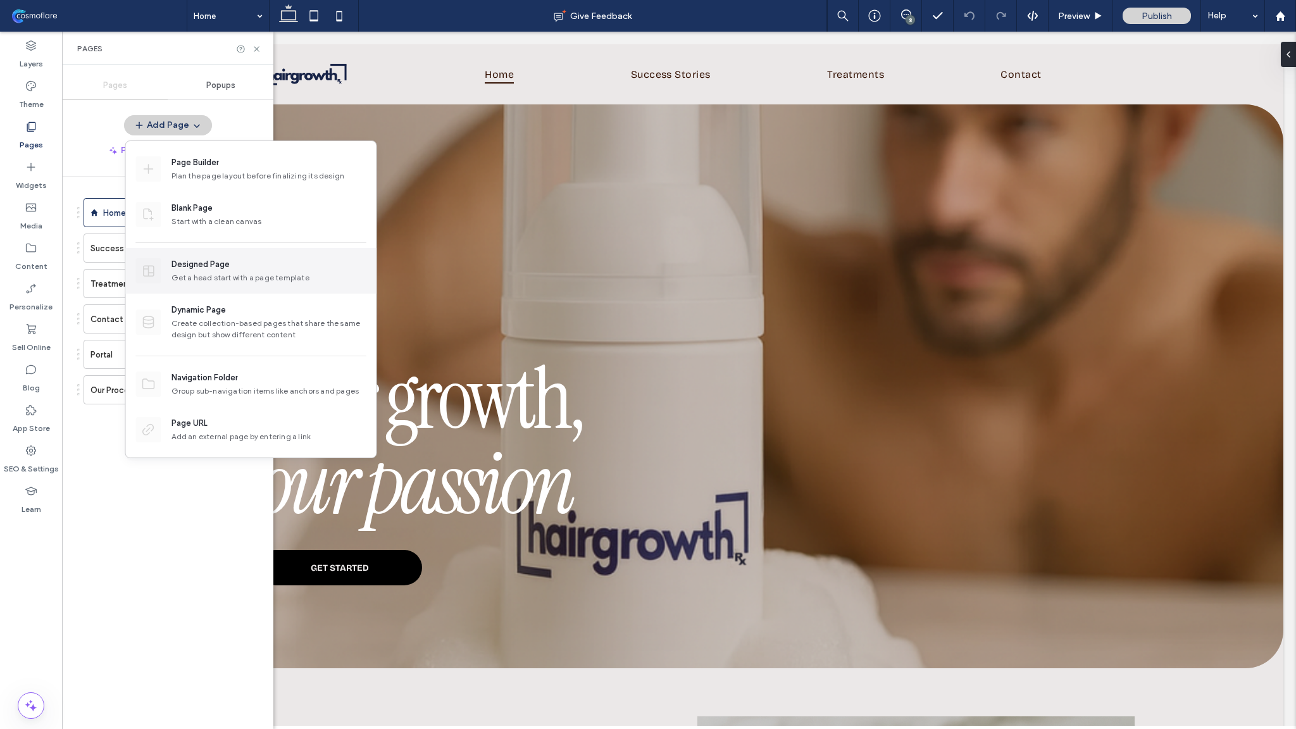
click at [205, 278] on div "Get a head start with a page template" at bounding box center [268, 277] width 195 height 11
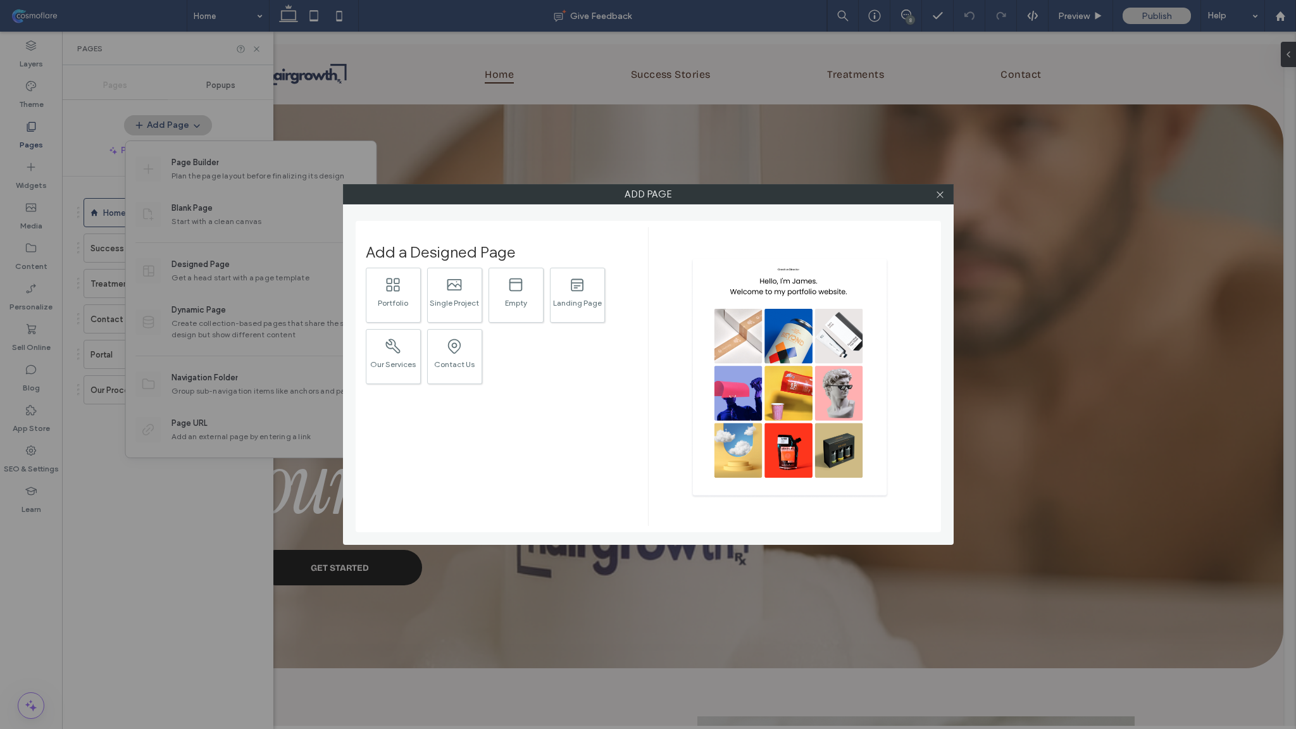
click at [277, 239] on div "Add Page Add a Designed Page .st0{fill:currentColor;} Portfolio .st0{fill:curre…" at bounding box center [648, 364] width 1296 height 729
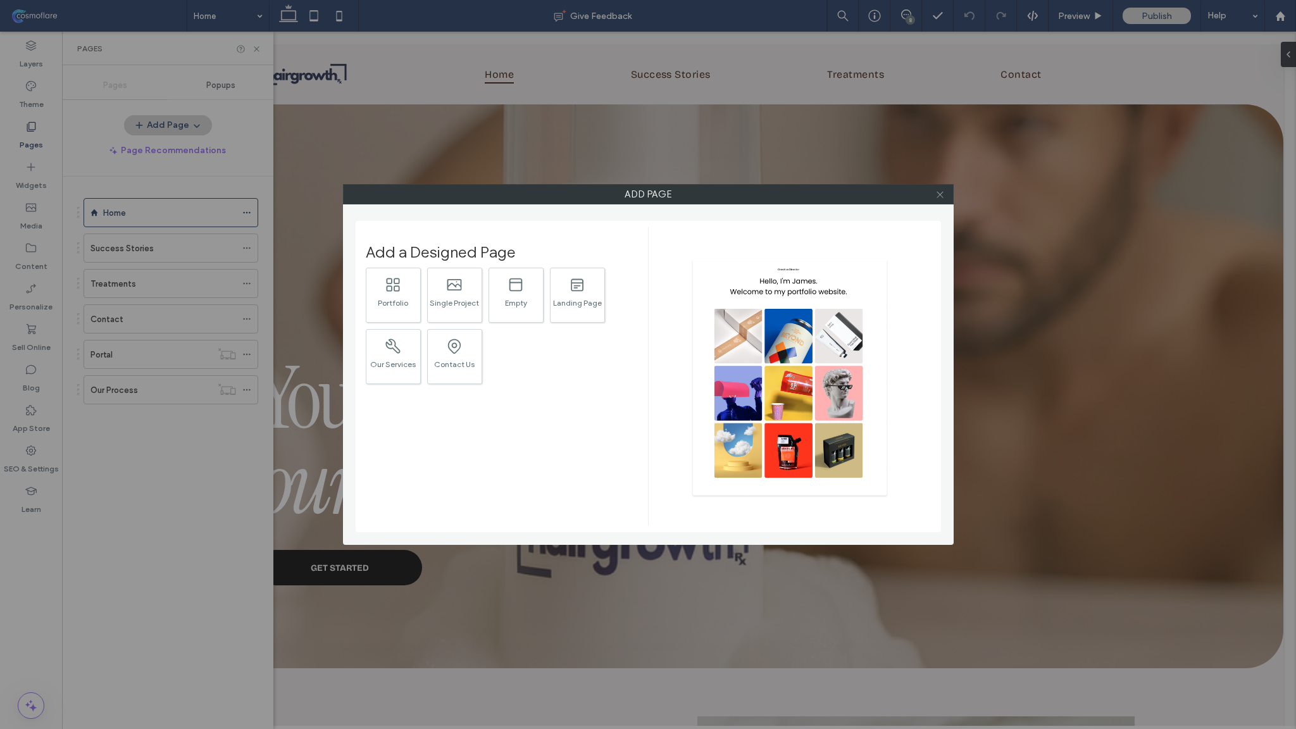
click at [944, 199] on span at bounding box center [939, 194] width 9 height 19
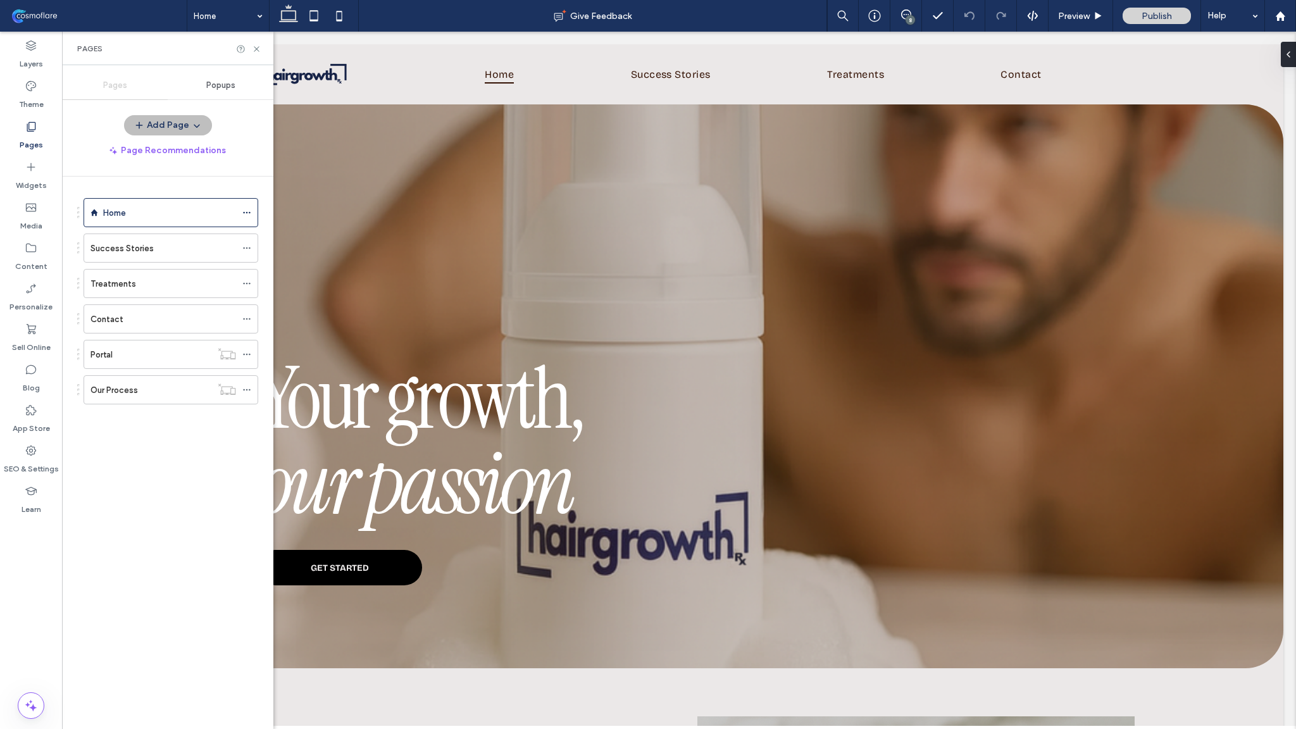
click at [179, 121] on button "Add Page" at bounding box center [168, 125] width 88 height 20
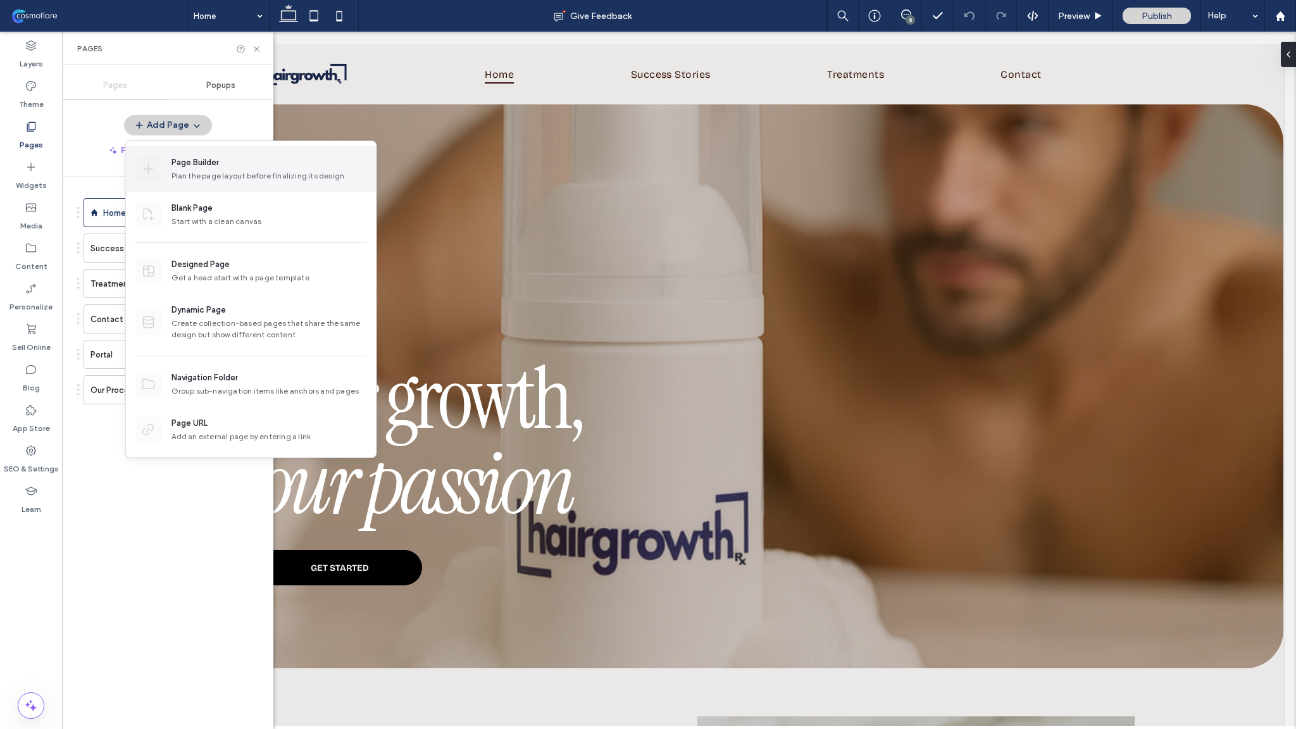
click at [216, 174] on div "Plan the page layout before finalizing its design" at bounding box center [268, 175] width 195 height 11
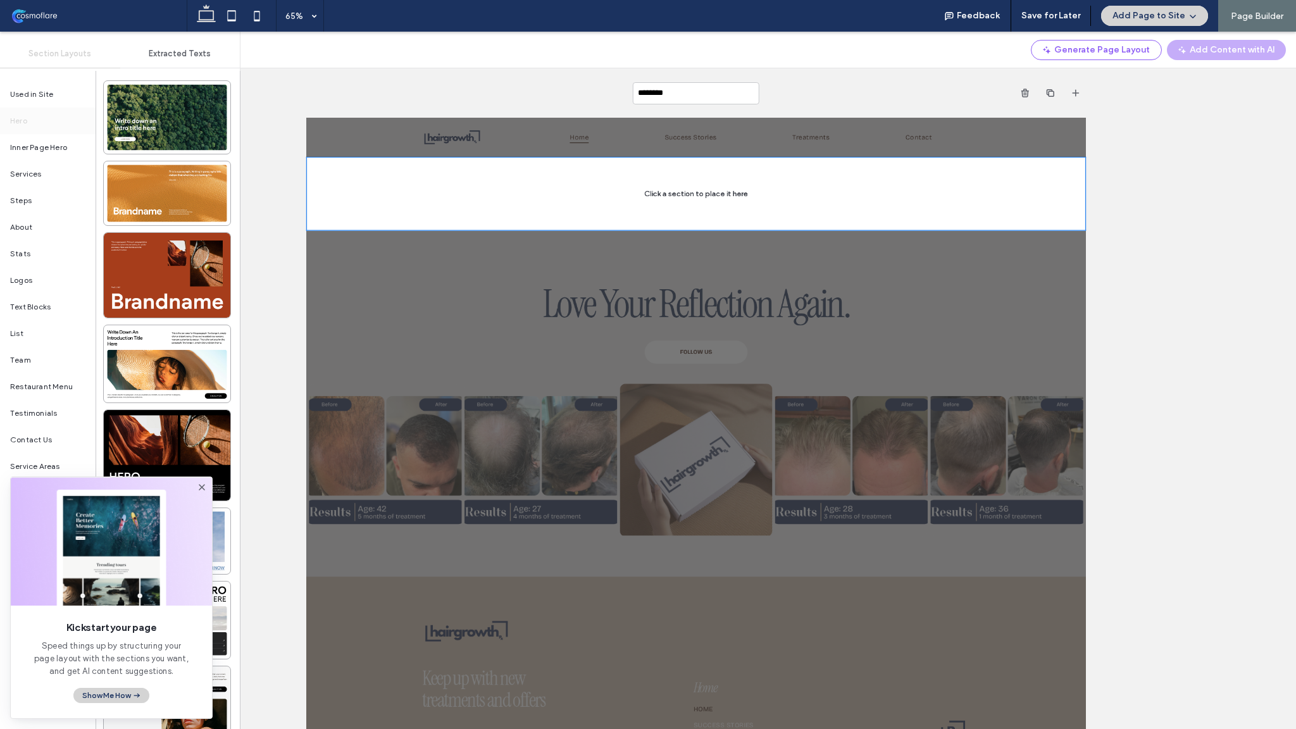
click at [203, 491] on icon at bounding box center [202, 487] width 10 height 10
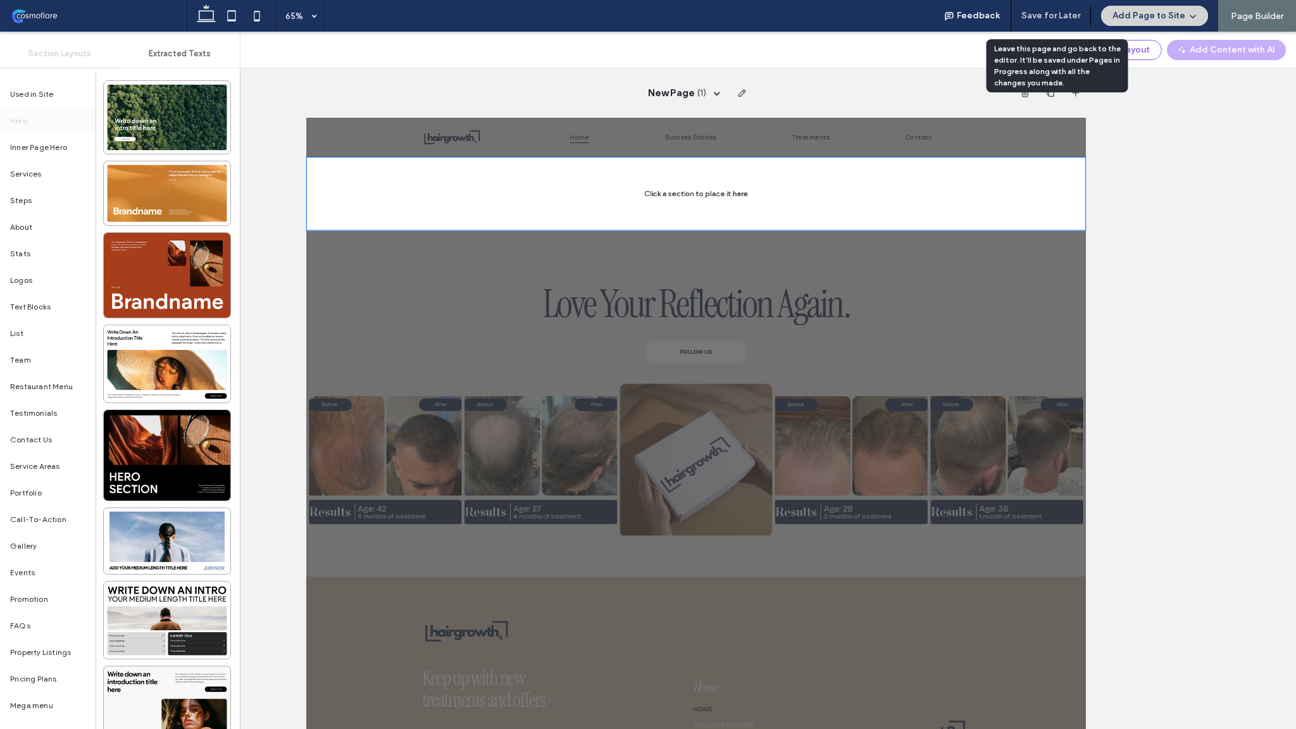
click at [1057, 23] on button "Save for Later" at bounding box center [1050, 16] width 59 height 20
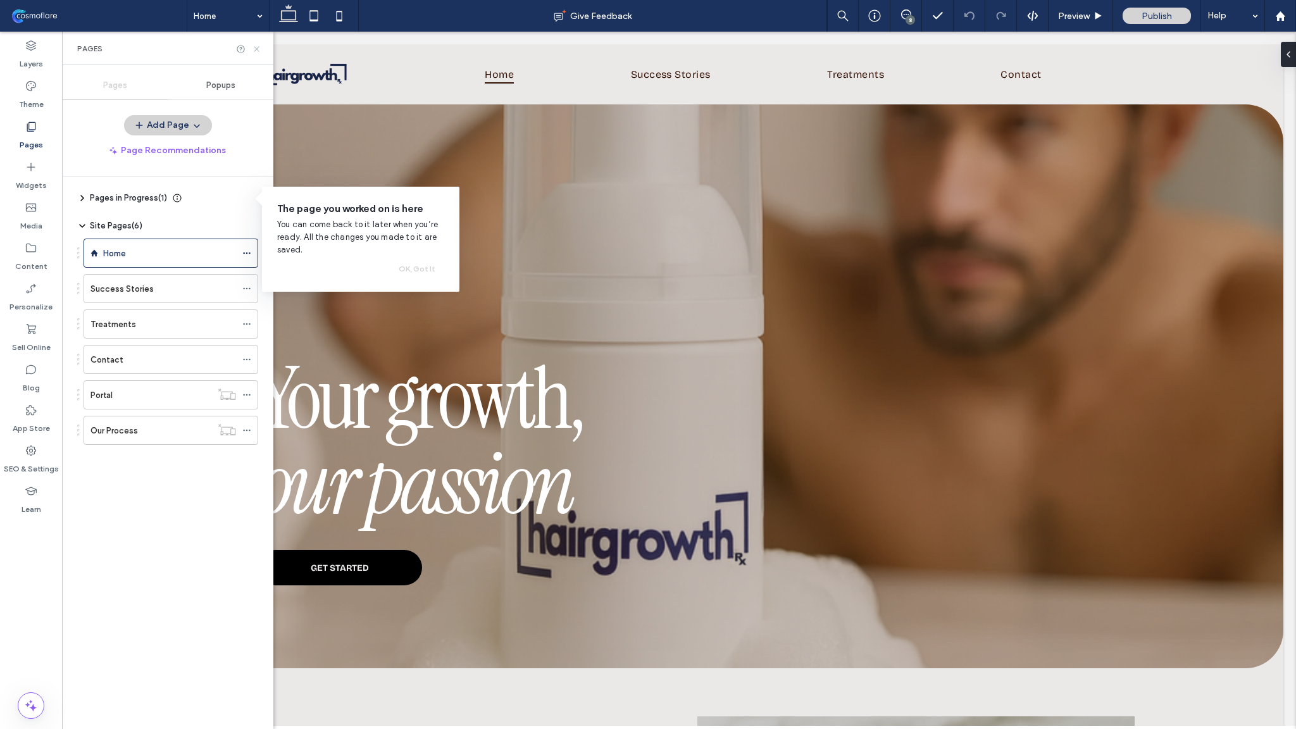
click at [257, 53] on icon at bounding box center [256, 48] width 9 height 9
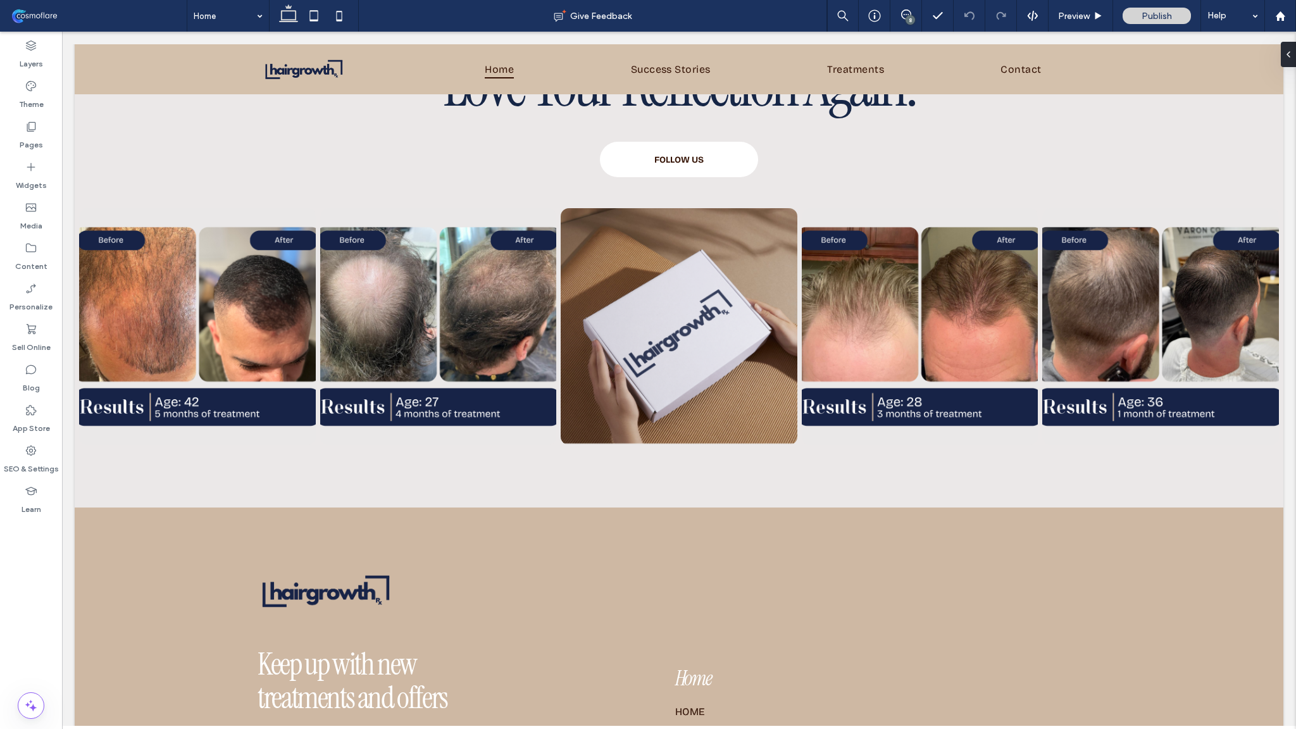
scroll to position [5064, 0]
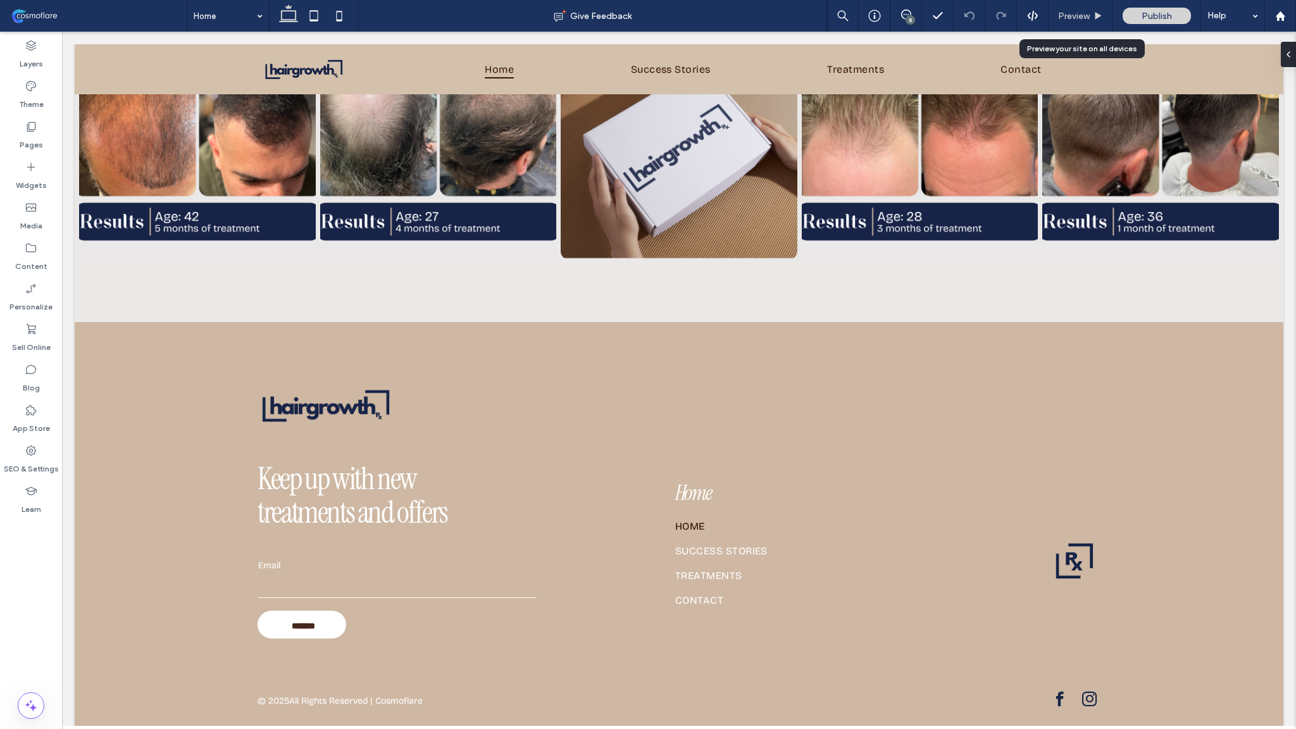
click at [1073, 20] on span "Preview" at bounding box center [1074, 16] width 32 height 11
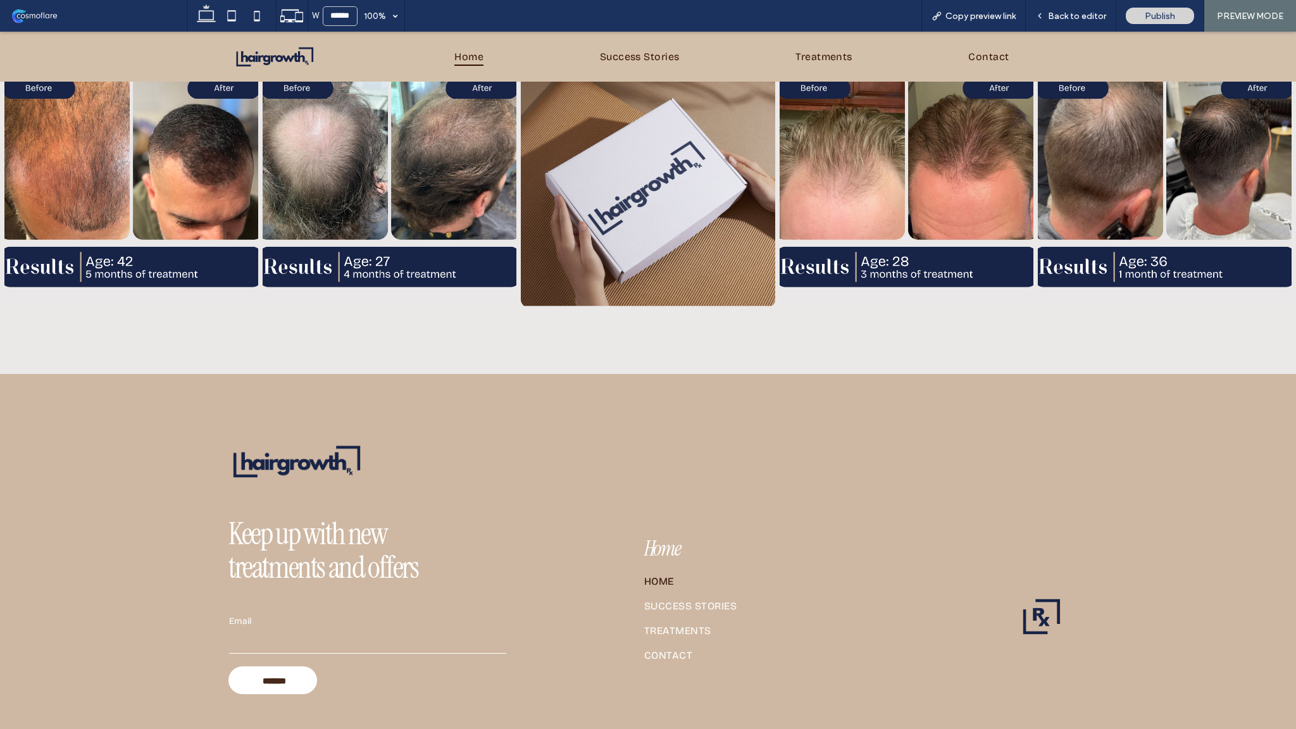
scroll to position [5123, 0]
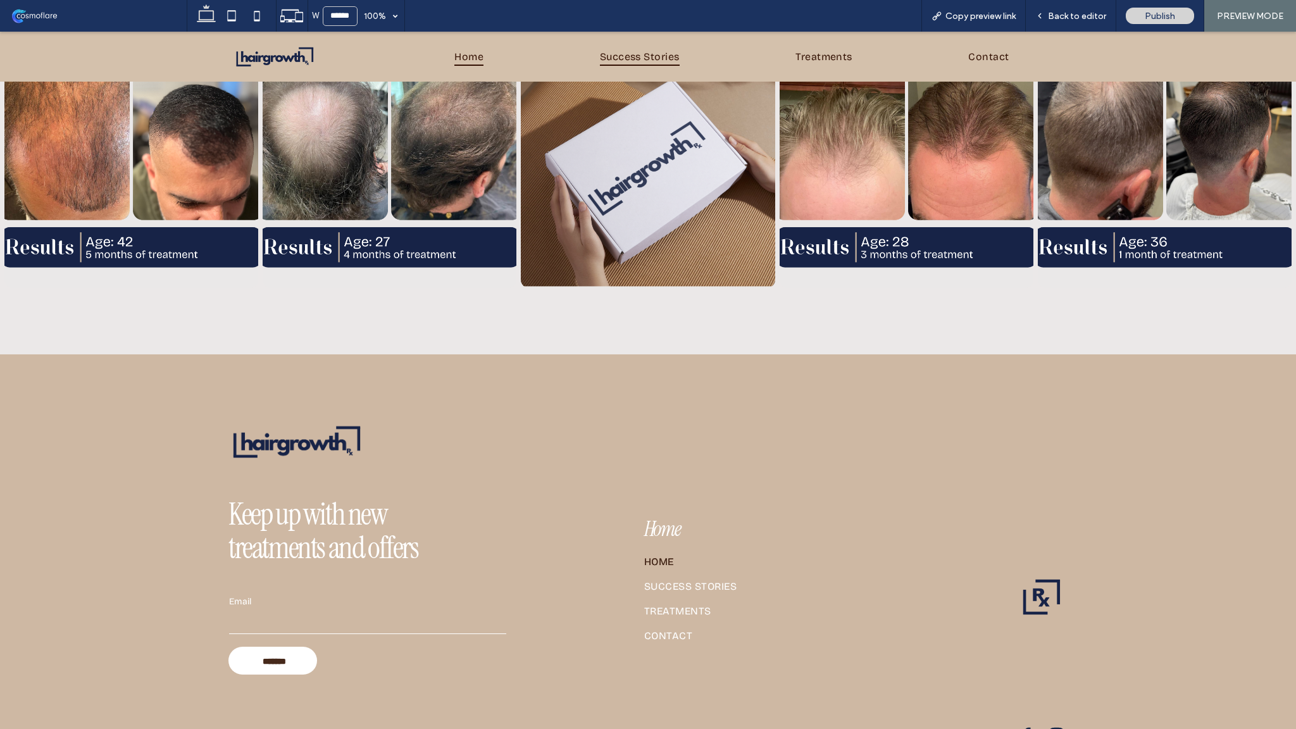
click at [641, 59] on span "Success Stories" at bounding box center [640, 56] width 80 height 18
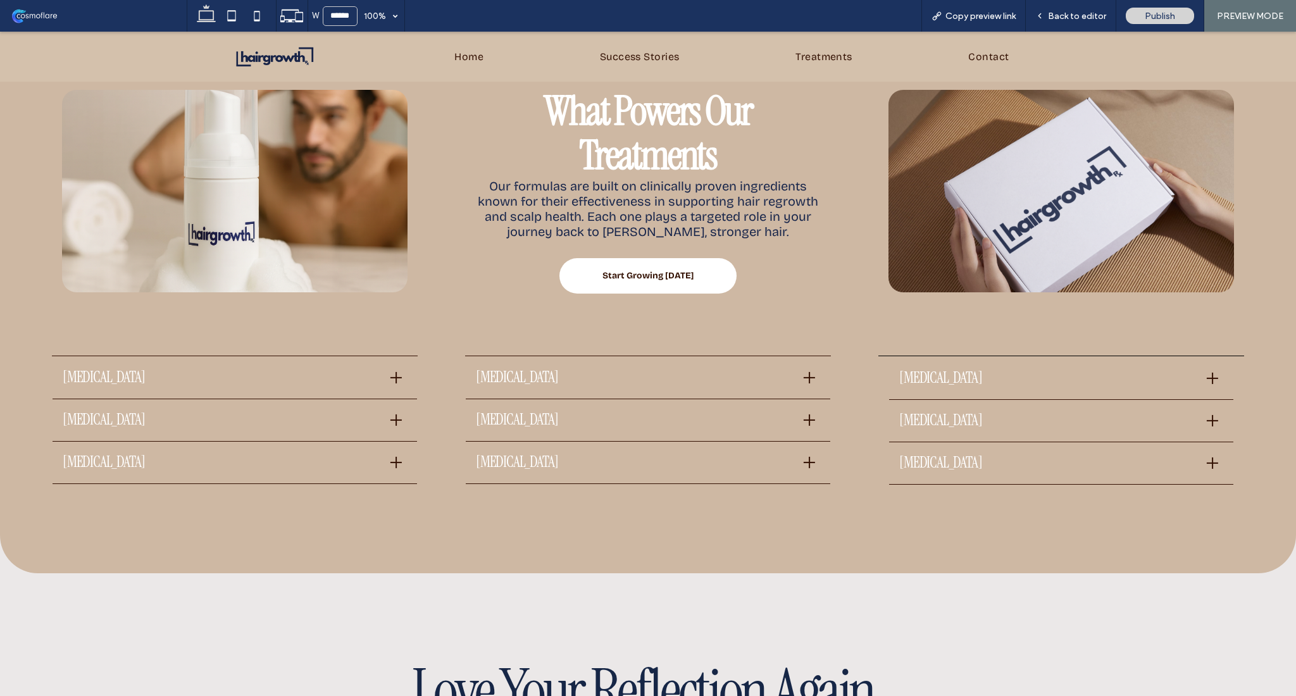
scroll to position [2309, 0]
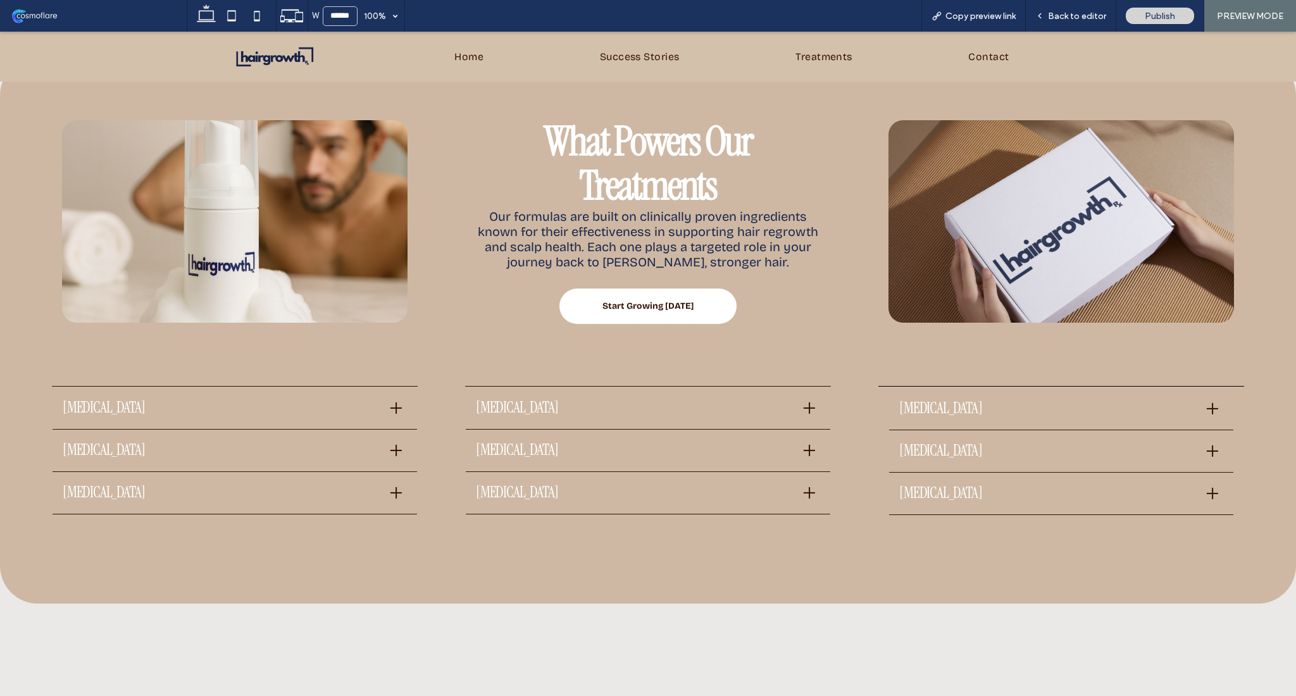
click at [390, 402] on div at bounding box center [395, 407] width 11 height 11
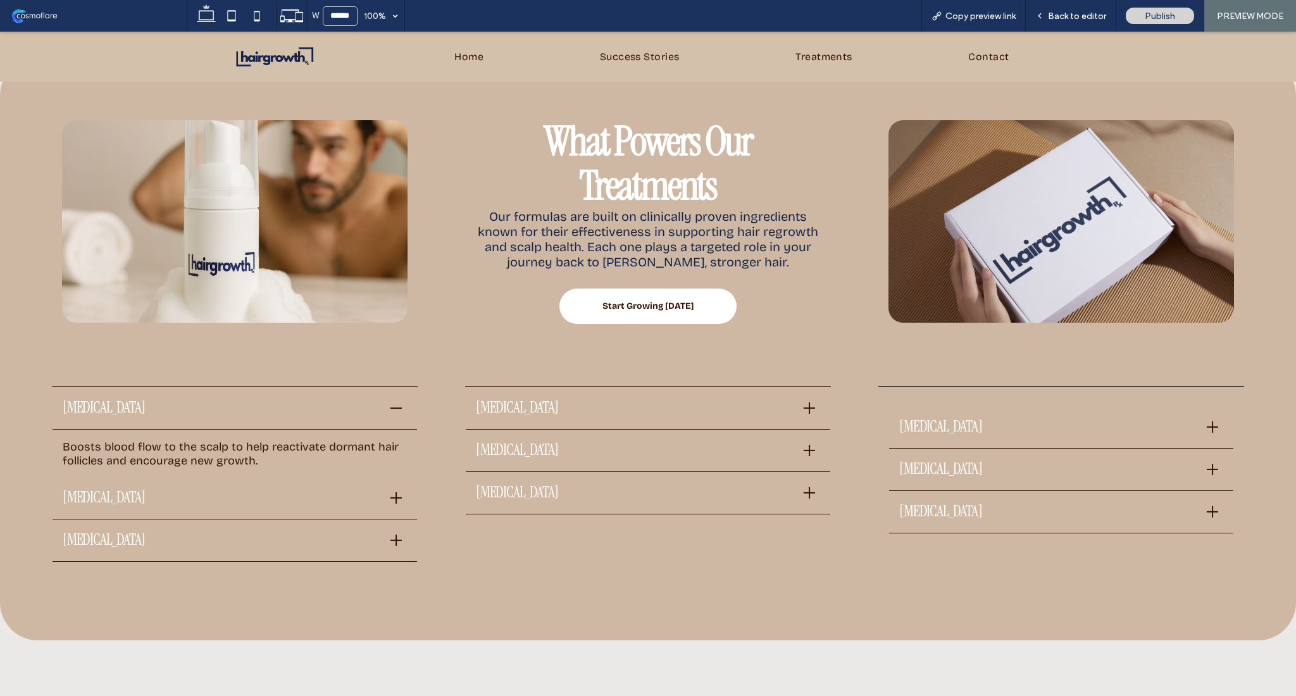
click at [374, 489] on div "Finasteride" at bounding box center [235, 498] width 365 height 42
click at [390, 402] on div at bounding box center [395, 407] width 11 height 11
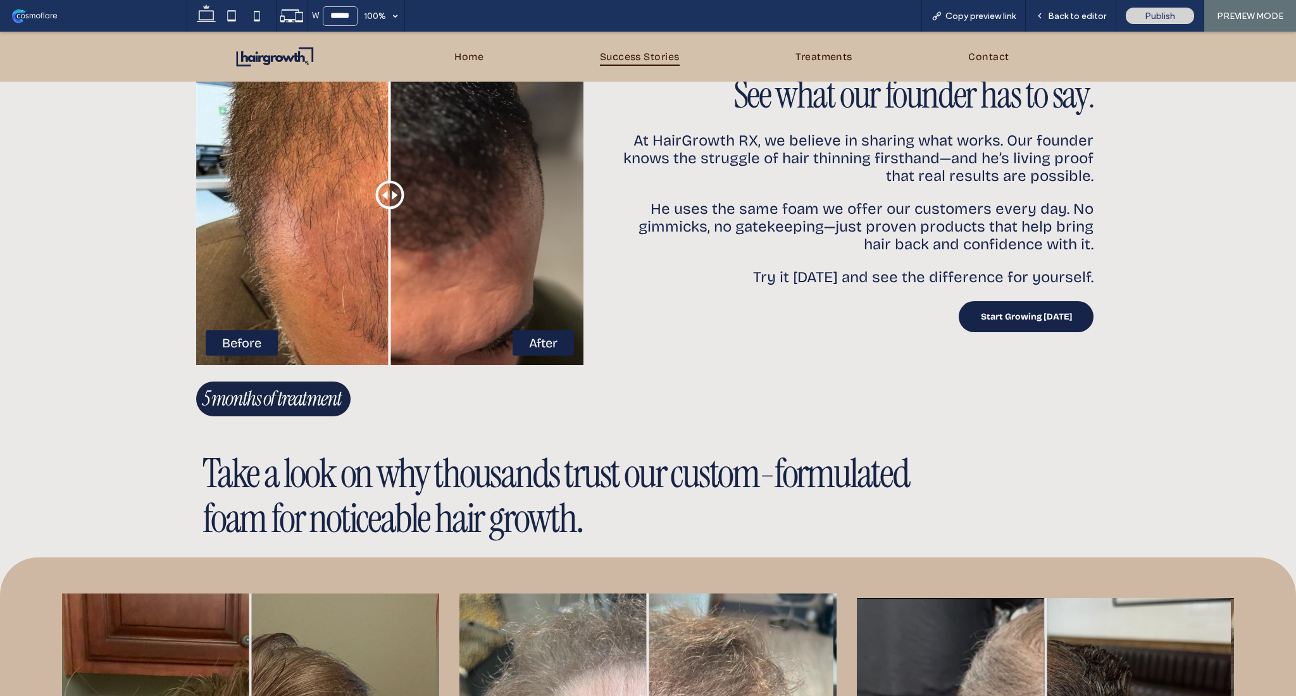
scroll to position [677, 0]
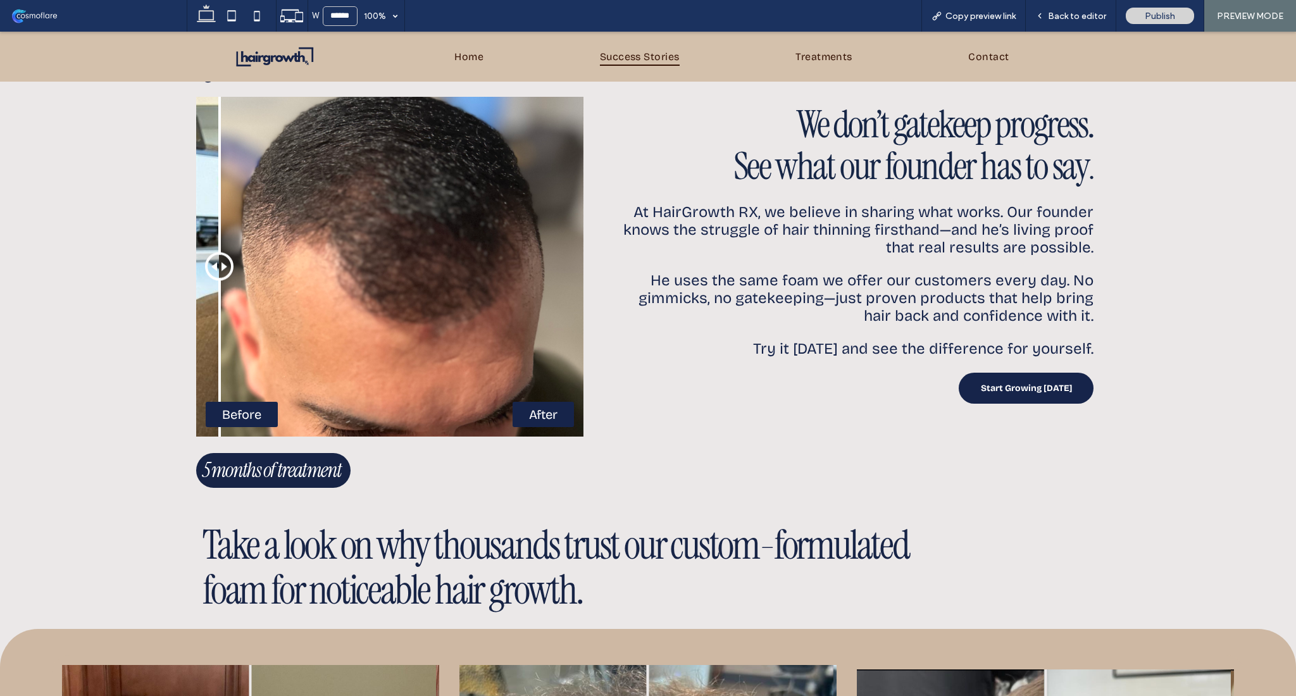
drag, startPoint x: 385, startPoint y: 270, endPoint x: 327, endPoint y: 289, distance: 60.8
click at [224, 281] on div at bounding box center [219, 267] width 28 height 28
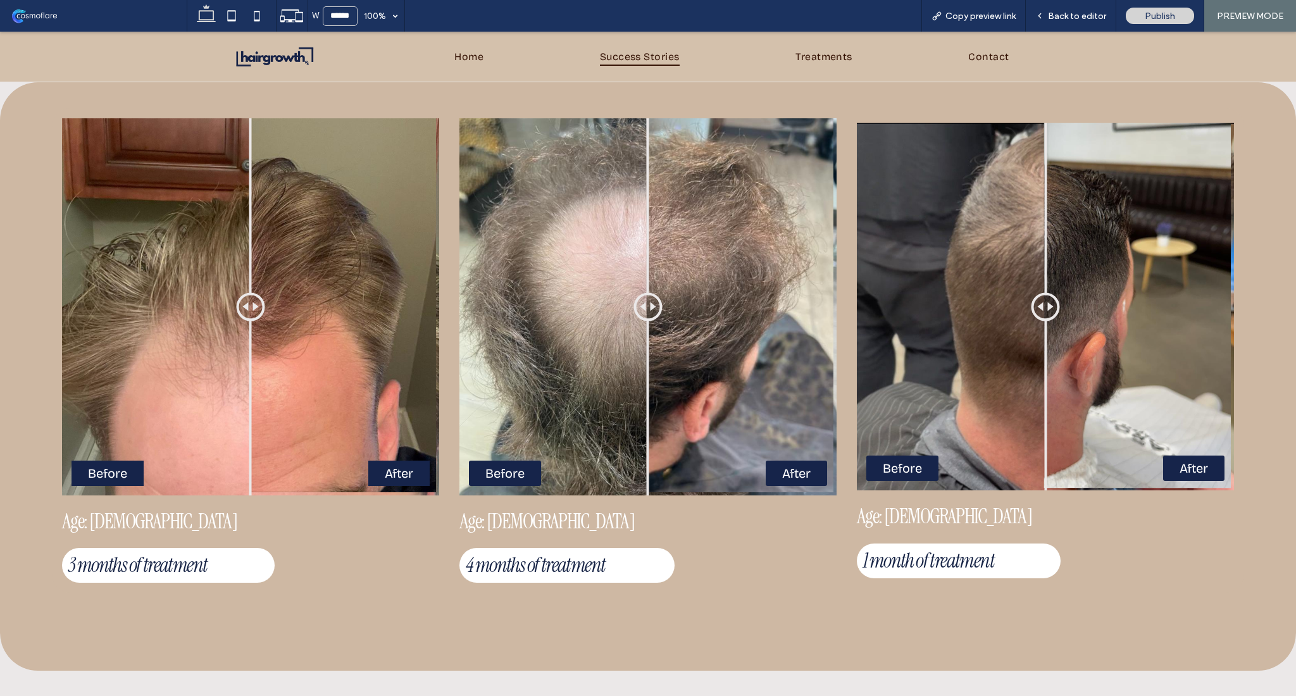
scroll to position [1223, 0]
drag, startPoint x: 646, startPoint y: 292, endPoint x: 664, endPoint y: 294, distance: 18.5
click at [664, 294] on div at bounding box center [668, 306] width 28 height 28
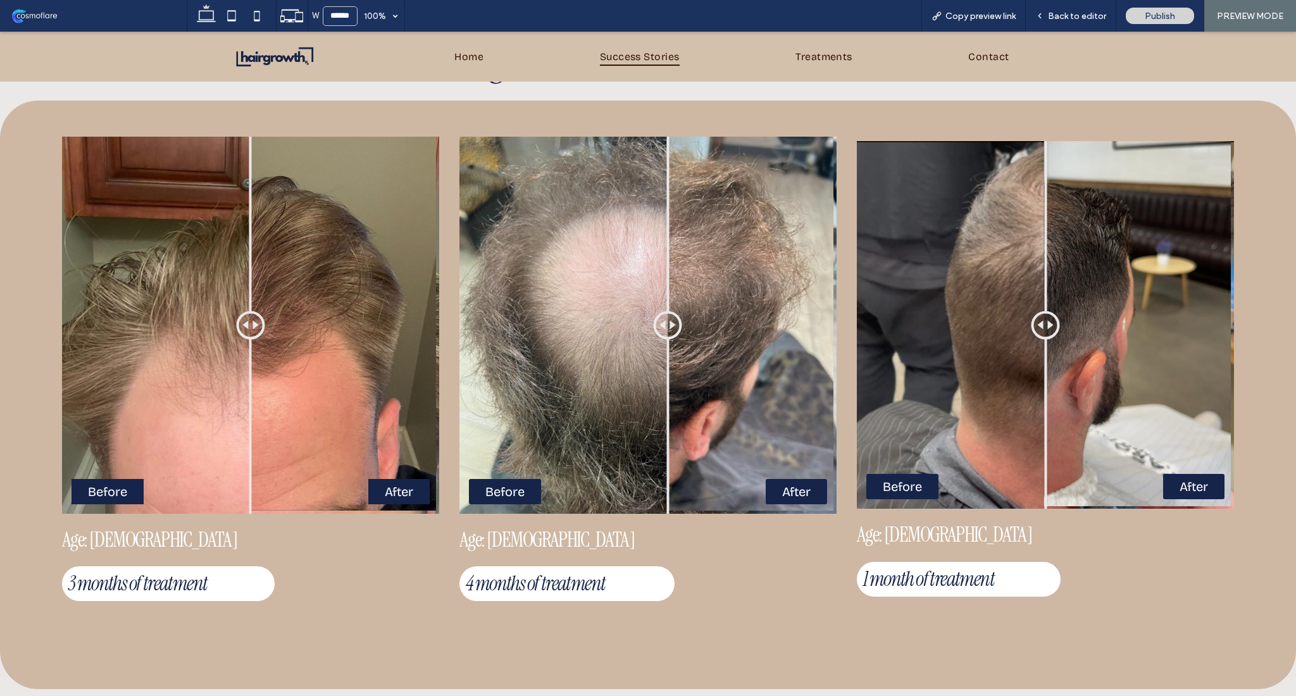
scroll to position [1185, 0]
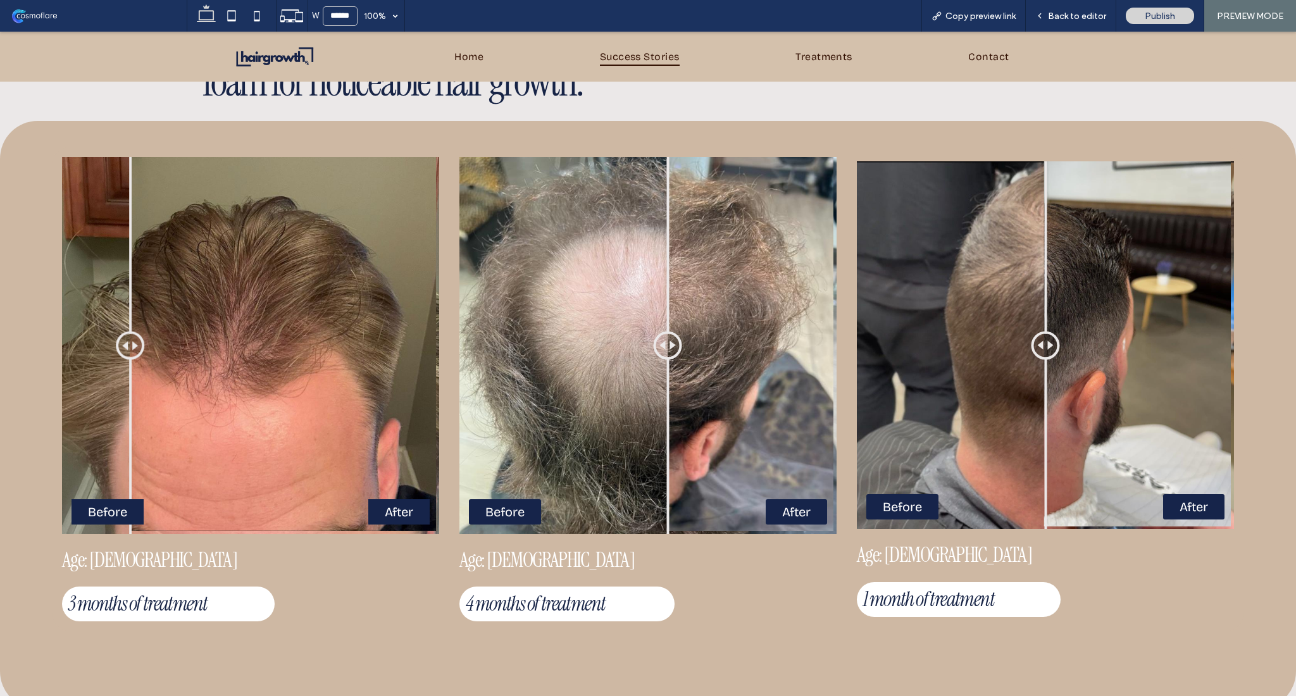
drag, startPoint x: 253, startPoint y: 332, endPoint x: 130, endPoint y: 328, distance: 122.8
click at [130, 331] on div at bounding box center [130, 345] width 28 height 28
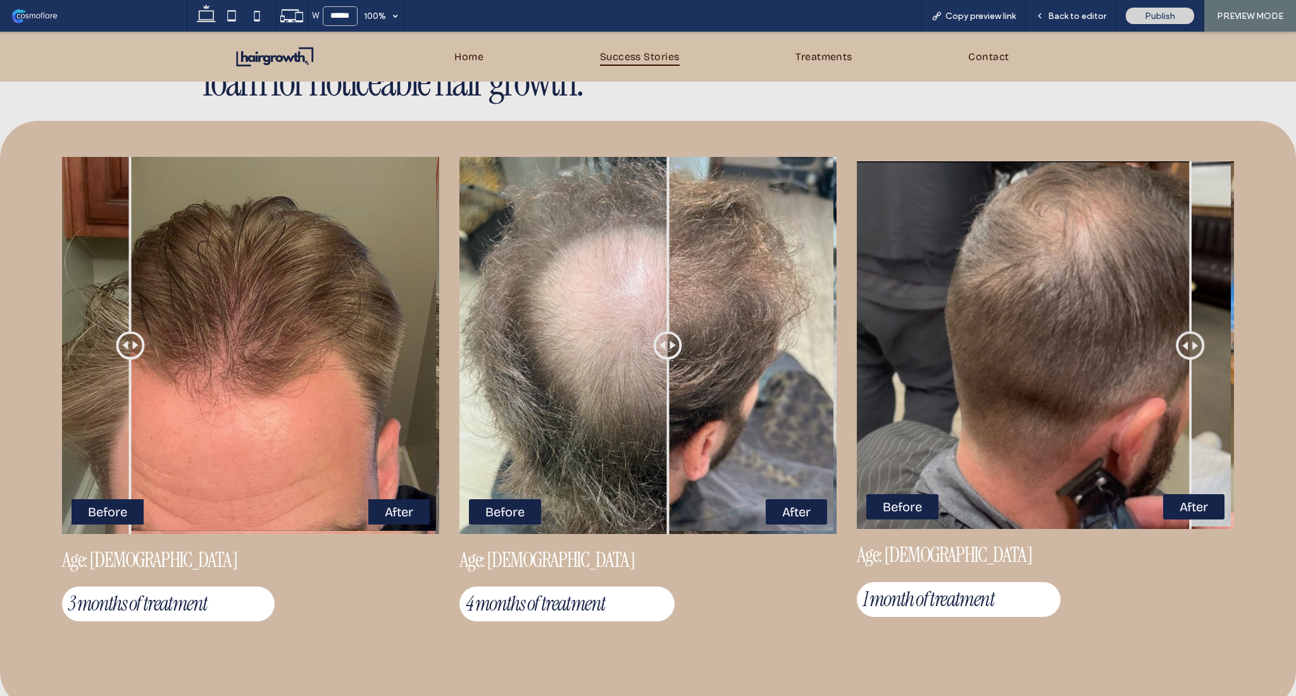
drag, startPoint x: 1184, startPoint y: 388, endPoint x: 858, endPoint y: 389, distance: 325.9
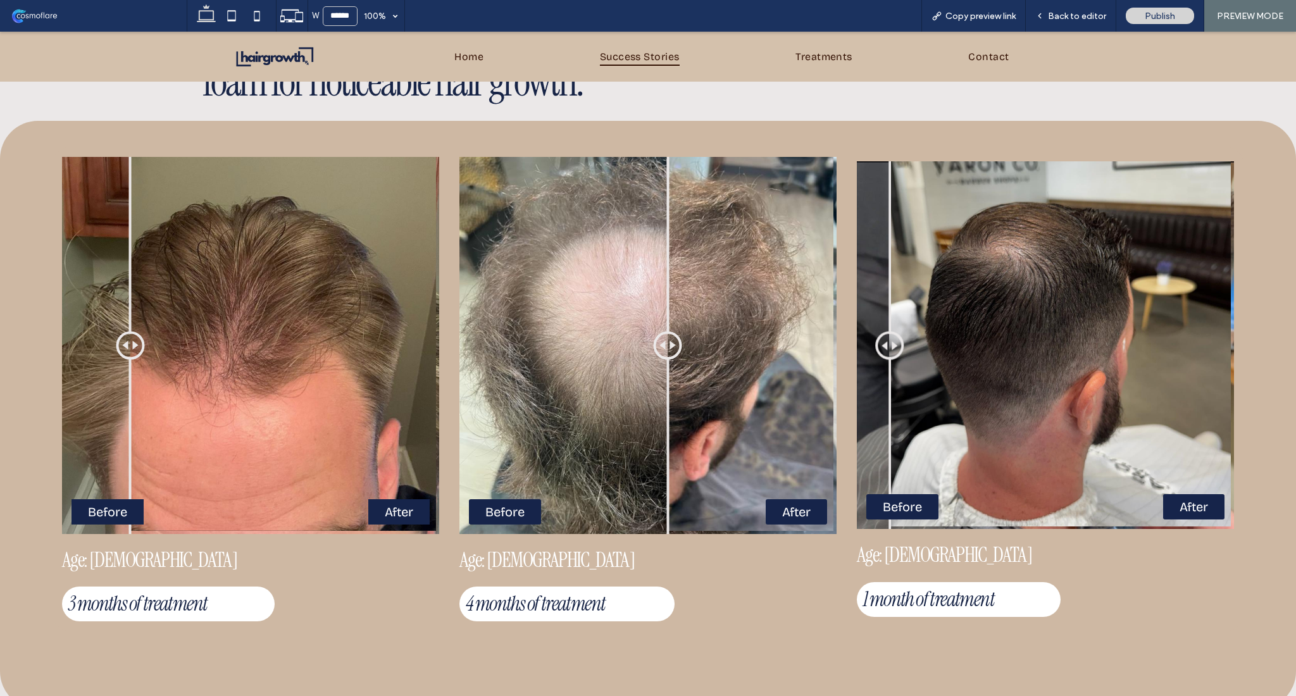
drag, startPoint x: 855, startPoint y: 345, endPoint x: 883, endPoint y: 379, distance: 44.5
click at [883, 359] on div at bounding box center [889, 345] width 28 height 28
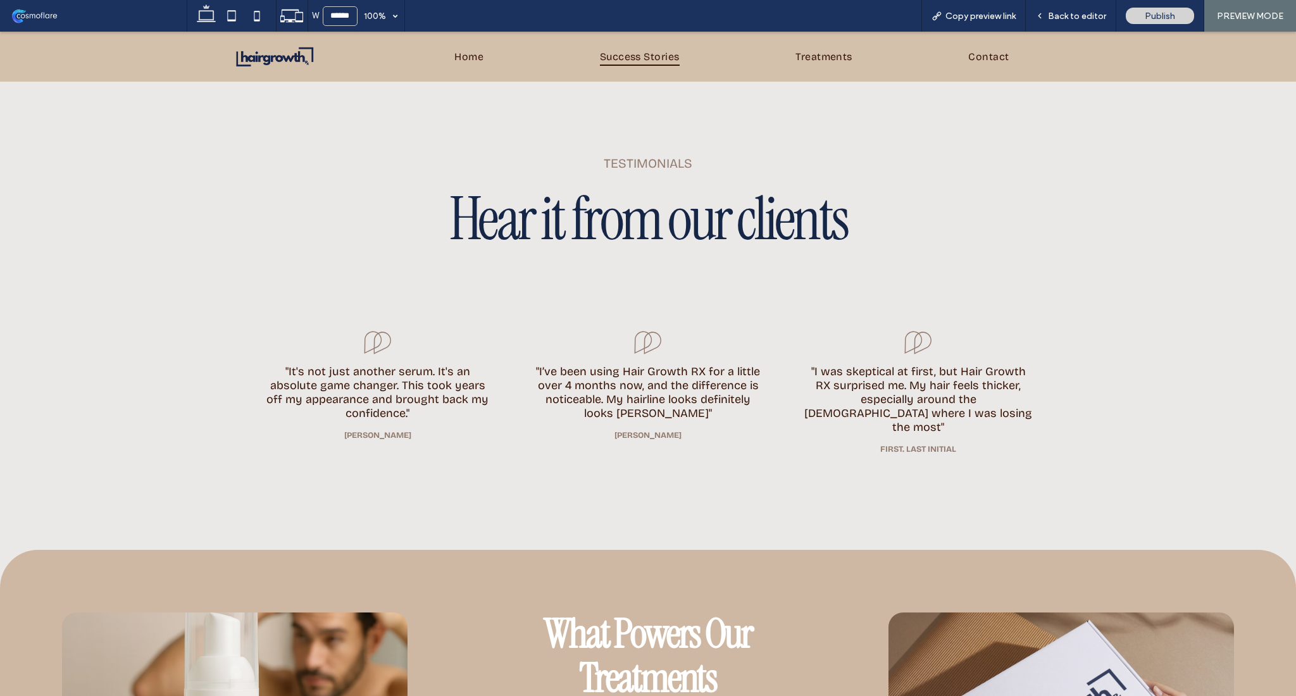
scroll to position [1849, 0]
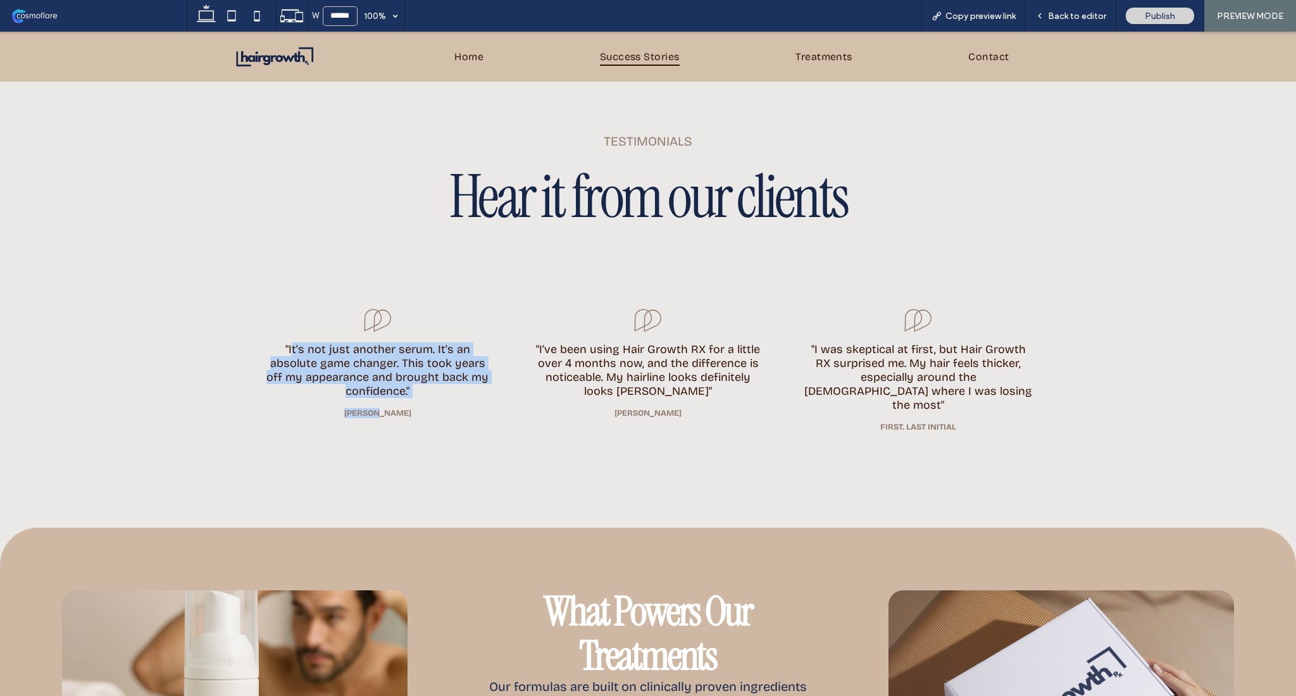
drag, startPoint x: 264, startPoint y: 347, endPoint x: 440, endPoint y: 409, distance: 186.8
click at [440, 409] on div ""It's not just another serum . It's an absolute game changer. This took years o…" at bounding box center [377, 363] width 231 height 109
click at [440, 409] on p "[PERSON_NAME]" at bounding box center [377, 413] width 231 height 10
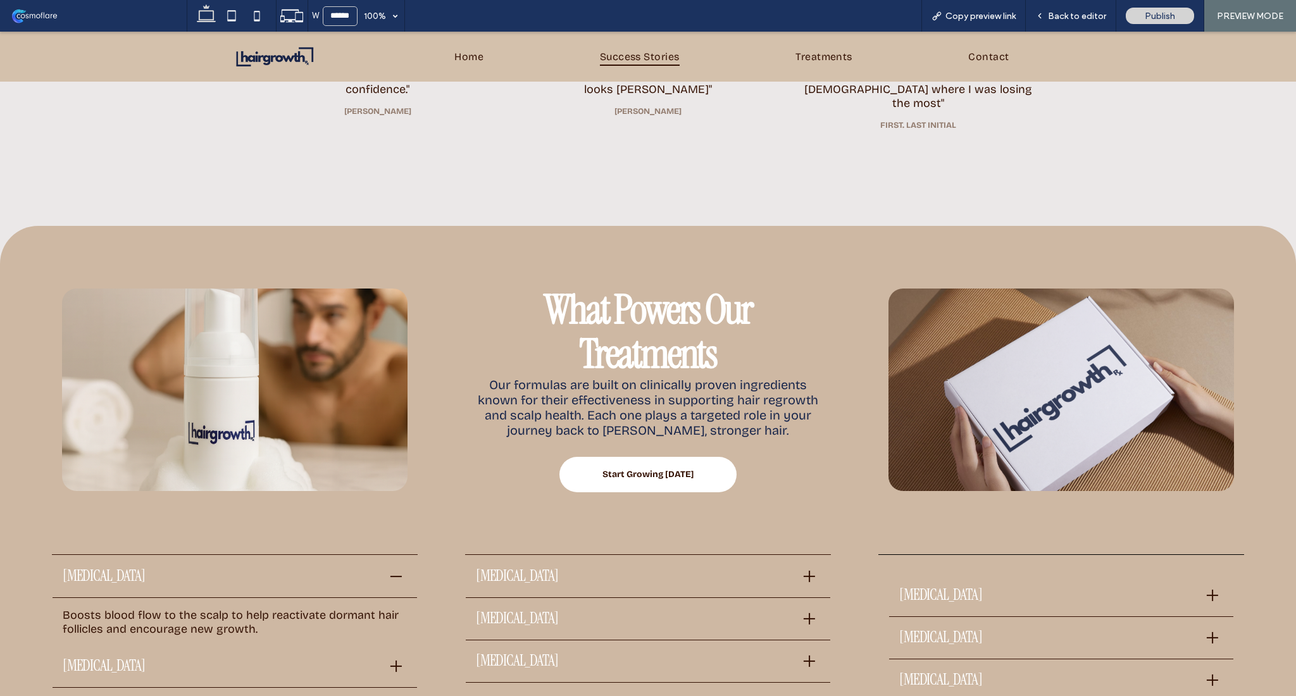
scroll to position [2188, 0]
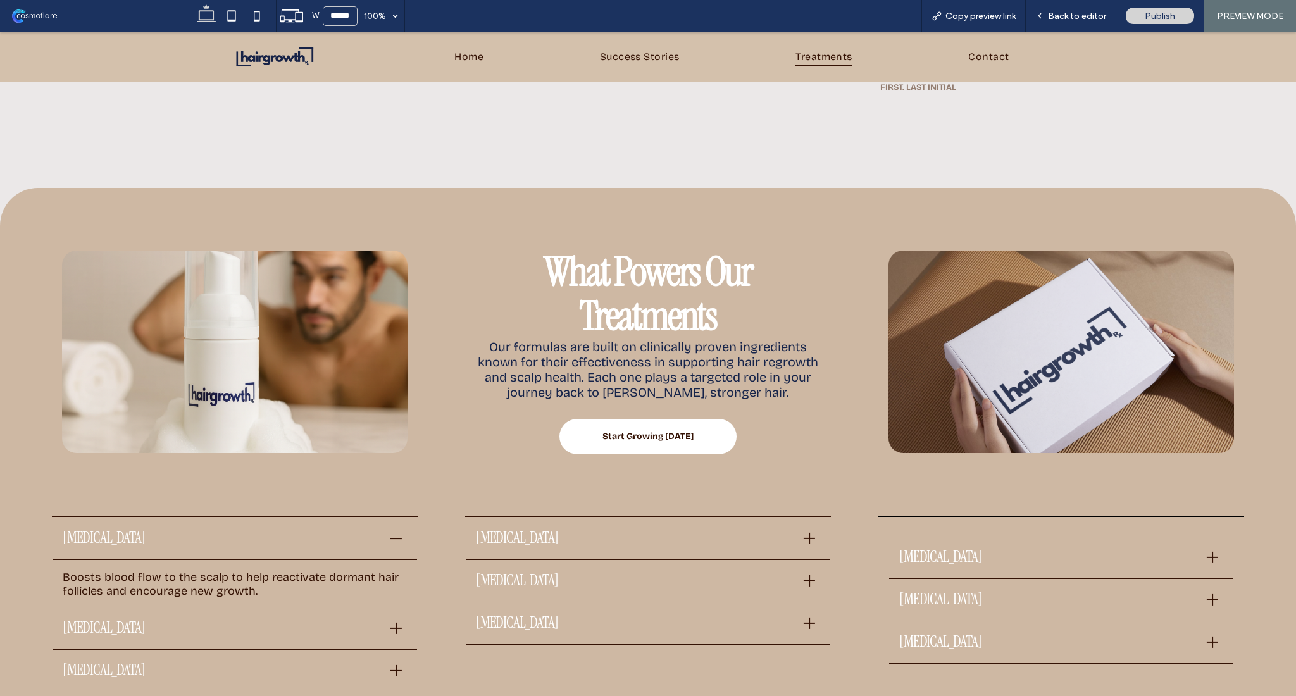
click at [824, 56] on span "Treatments" at bounding box center [823, 56] width 57 height 18
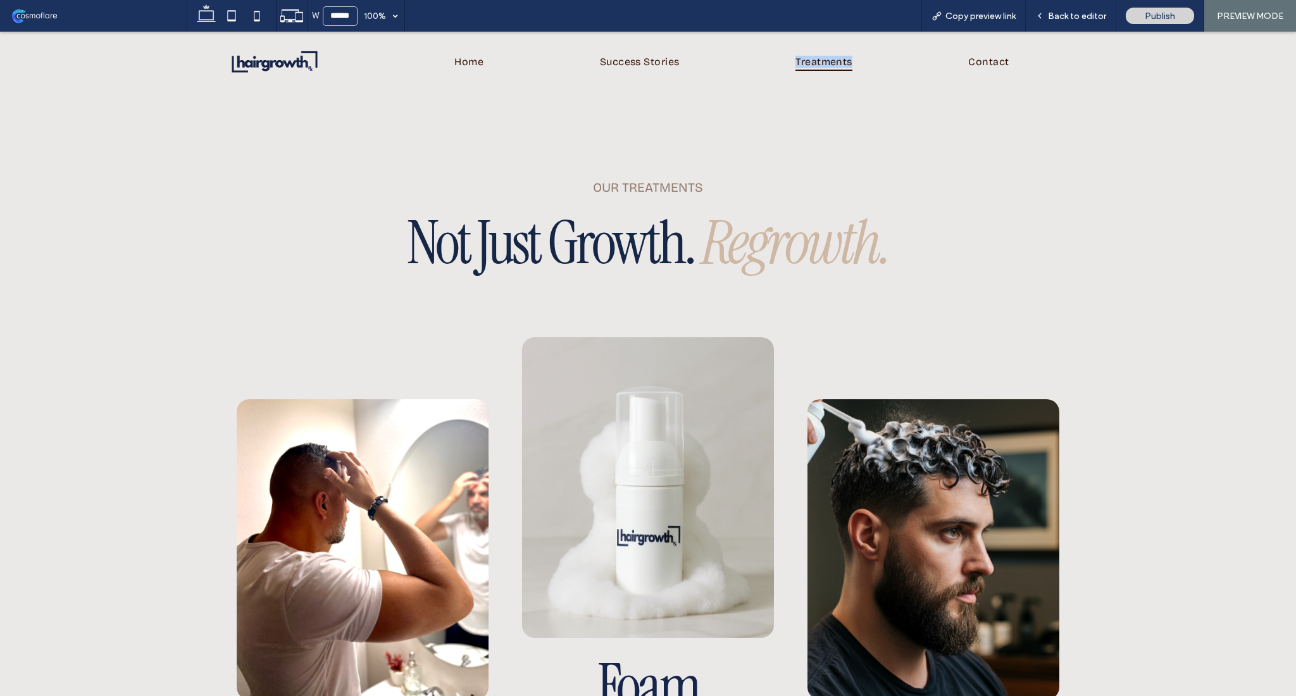
drag, startPoint x: 783, startPoint y: 42, endPoint x: 863, endPoint y: 61, distance: 82.0
click at [863, 61] on div "Home Success Stories Treatments Contact" at bounding box center [647, 62] width 911 height 50
click at [804, 129] on div "our treatments Not Just Growth. Regrowth. ﻿ Foam 1 step program Add it to your …" at bounding box center [647, 489] width 911 height 795
drag, startPoint x: 732, startPoint y: 194, endPoint x: 750, endPoint y: 196, distance: 18.5
click at [750, 196] on div "our treatments Not Just Growth. Regrowth. ﻿" at bounding box center [647, 223] width 859 height 107
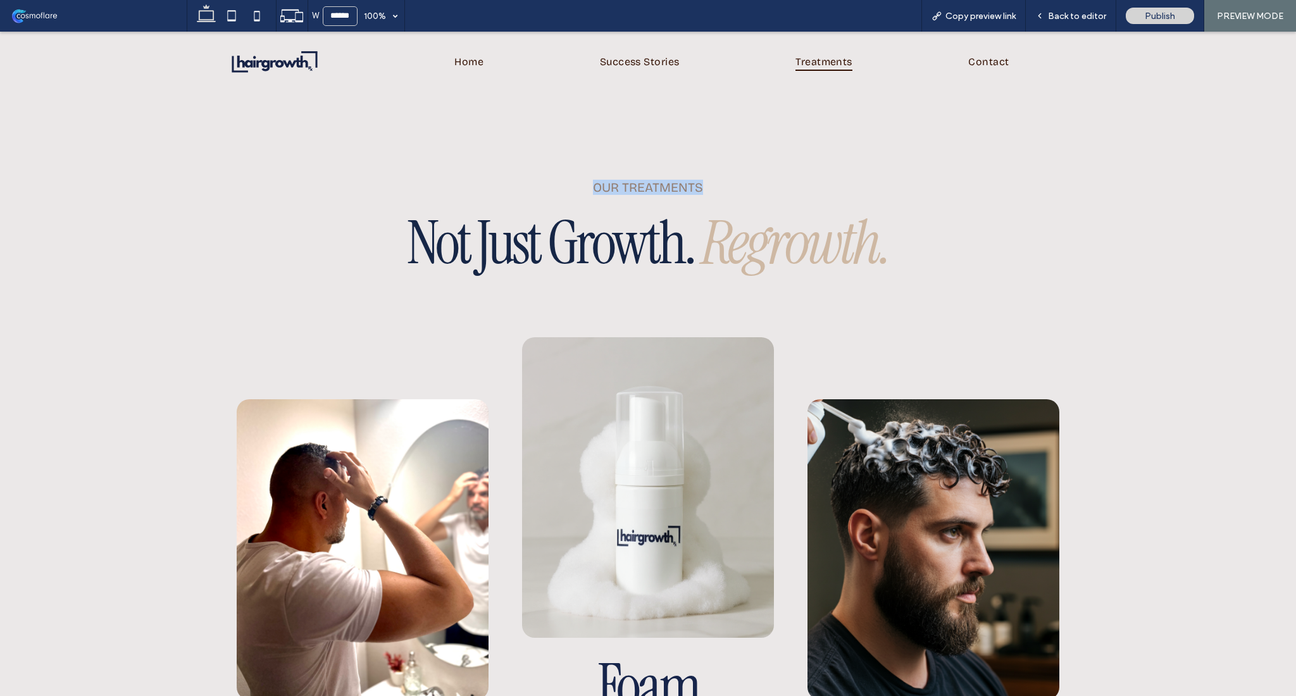
click at [750, 196] on div "our treatments Not Just Growth. Regrowth. ﻿" at bounding box center [647, 223] width 859 height 107
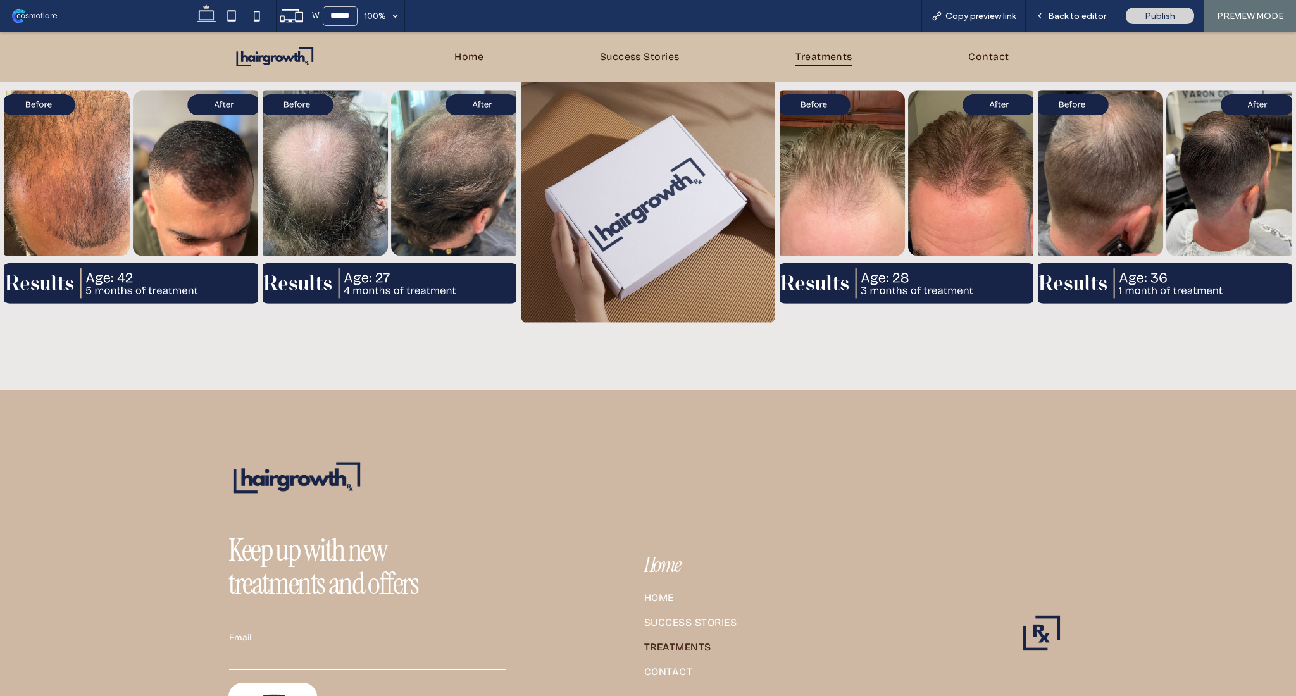
scroll to position [2833, 0]
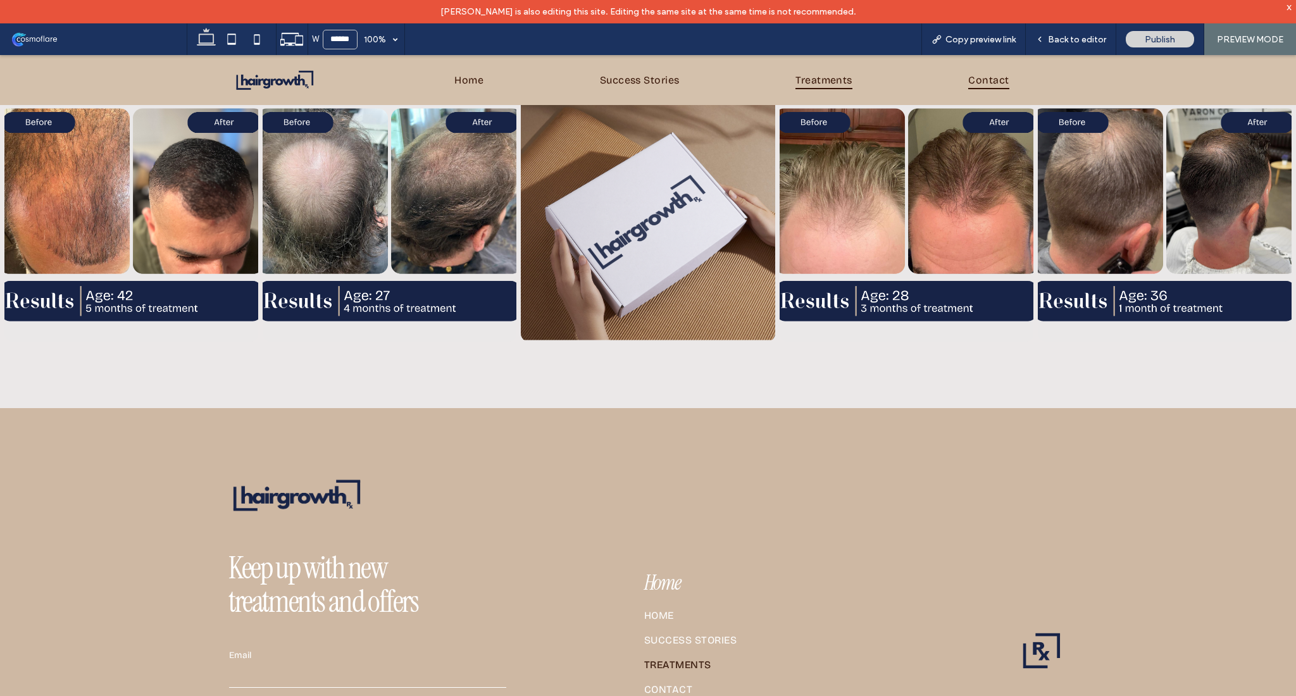
click at [981, 75] on span "Contact" at bounding box center [988, 80] width 41 height 18
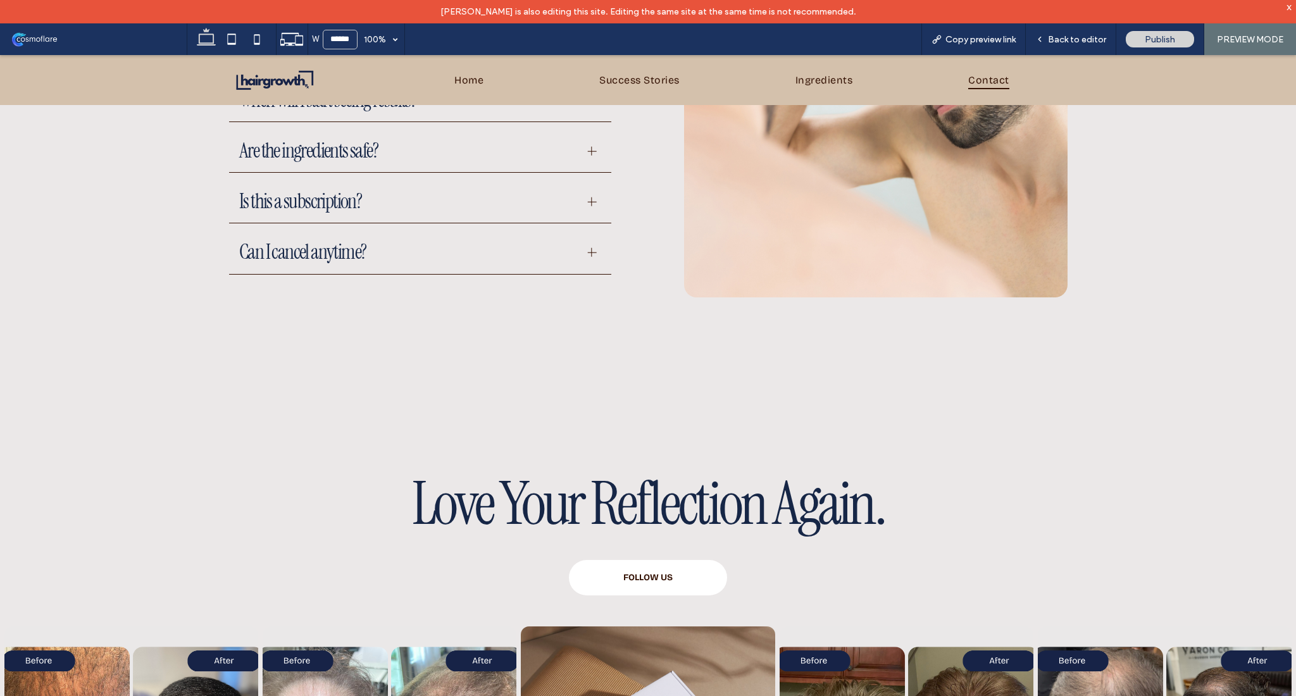
scroll to position [930, 0]
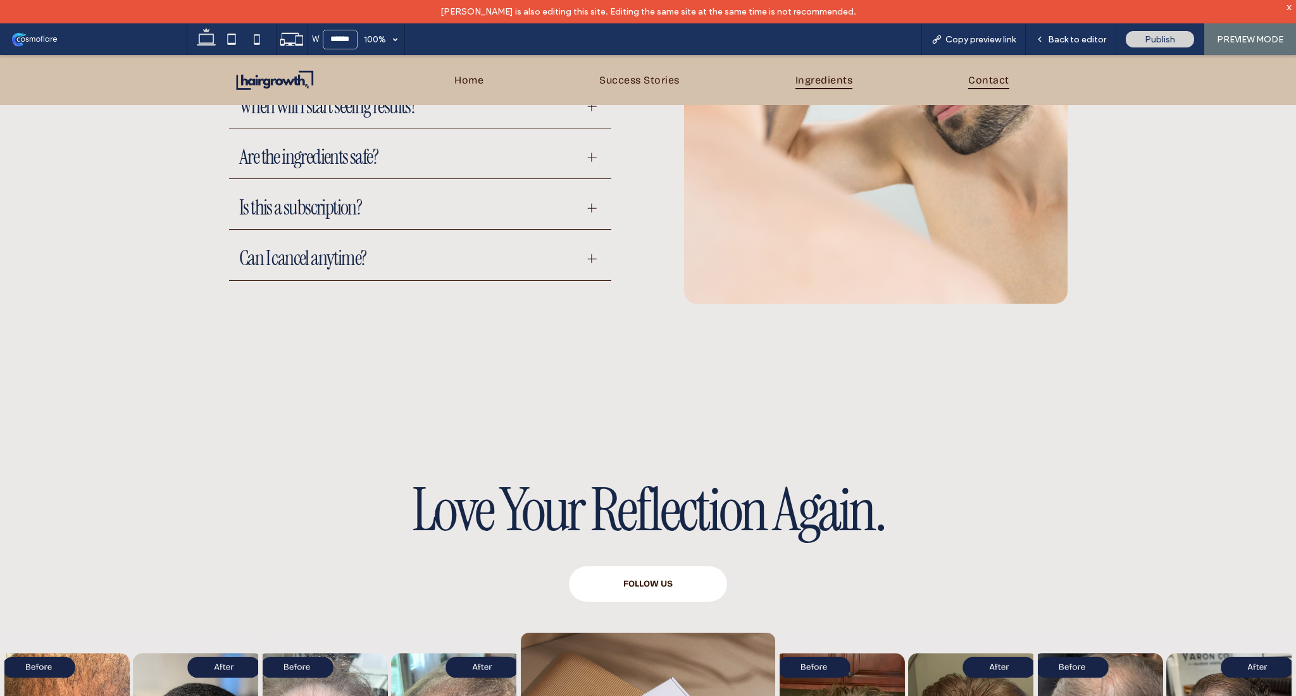
click at [843, 82] on span "Ingredients" at bounding box center [823, 80] width 57 height 18
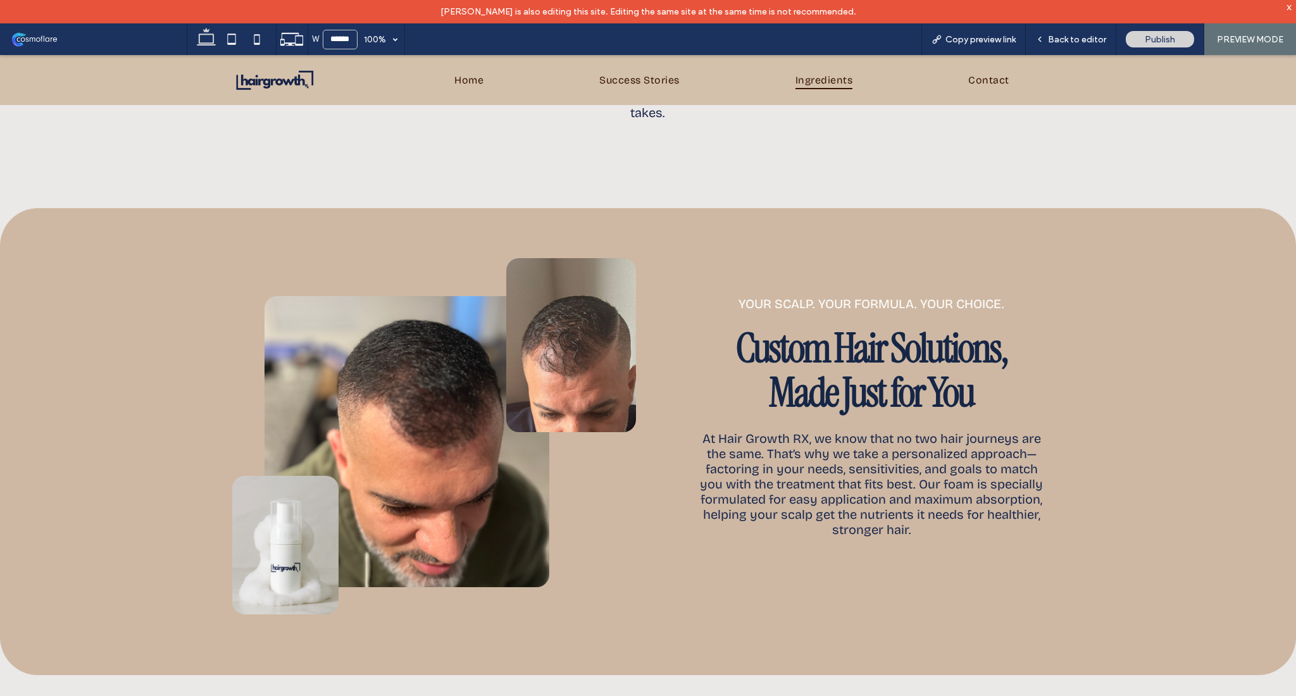
scroll to position [816, 0]
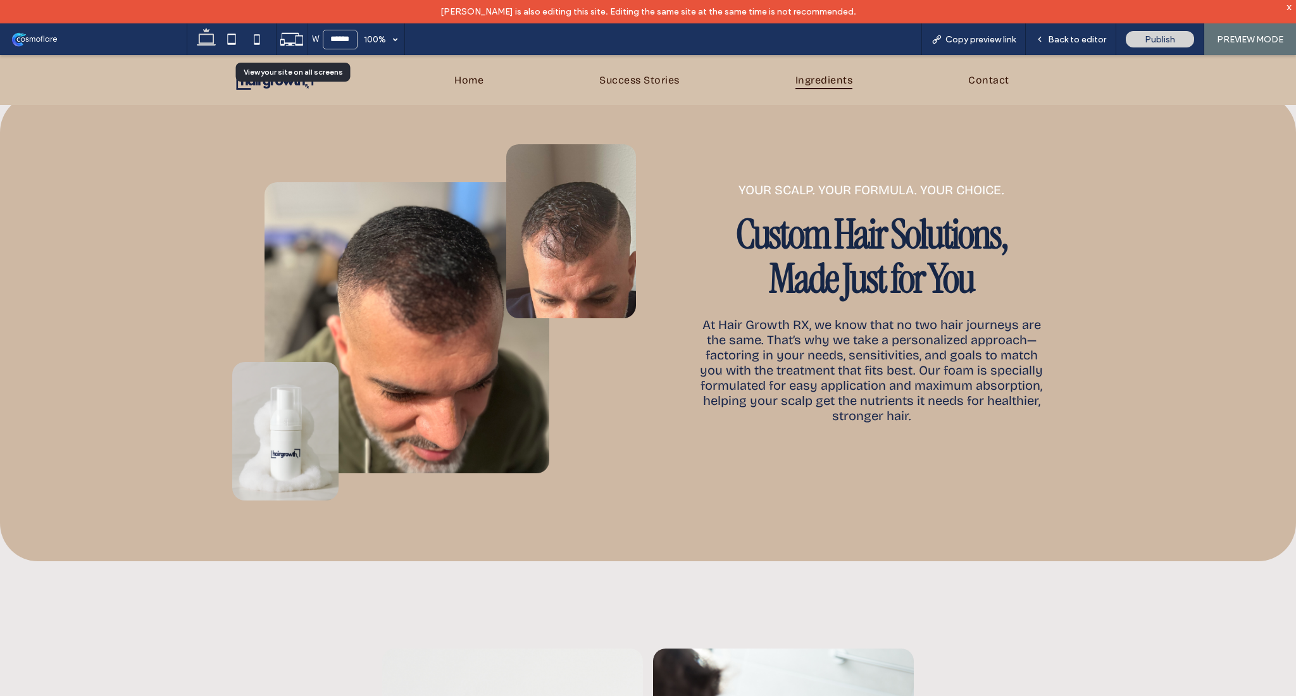
click at [292, 38] on icon at bounding box center [292, 39] width 24 height 24
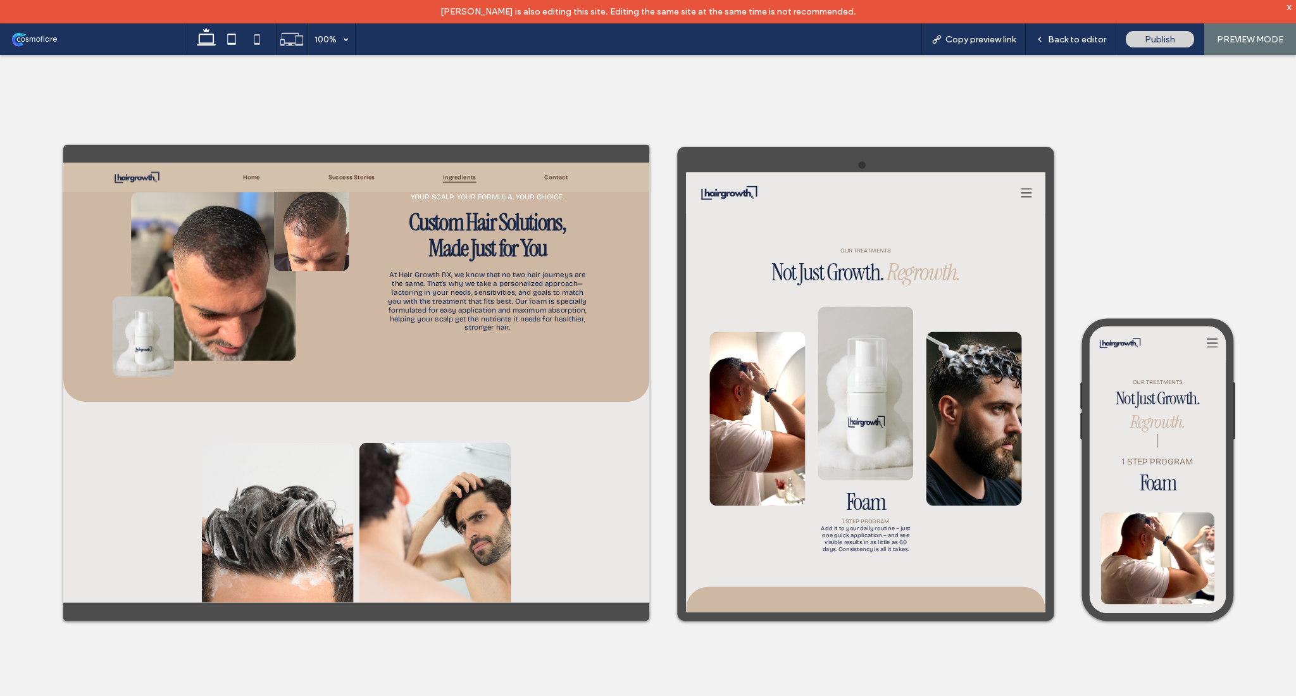
scroll to position [0, 0]
click at [1092, 45] on div "Back to editor" at bounding box center [1071, 39] width 90 height 32
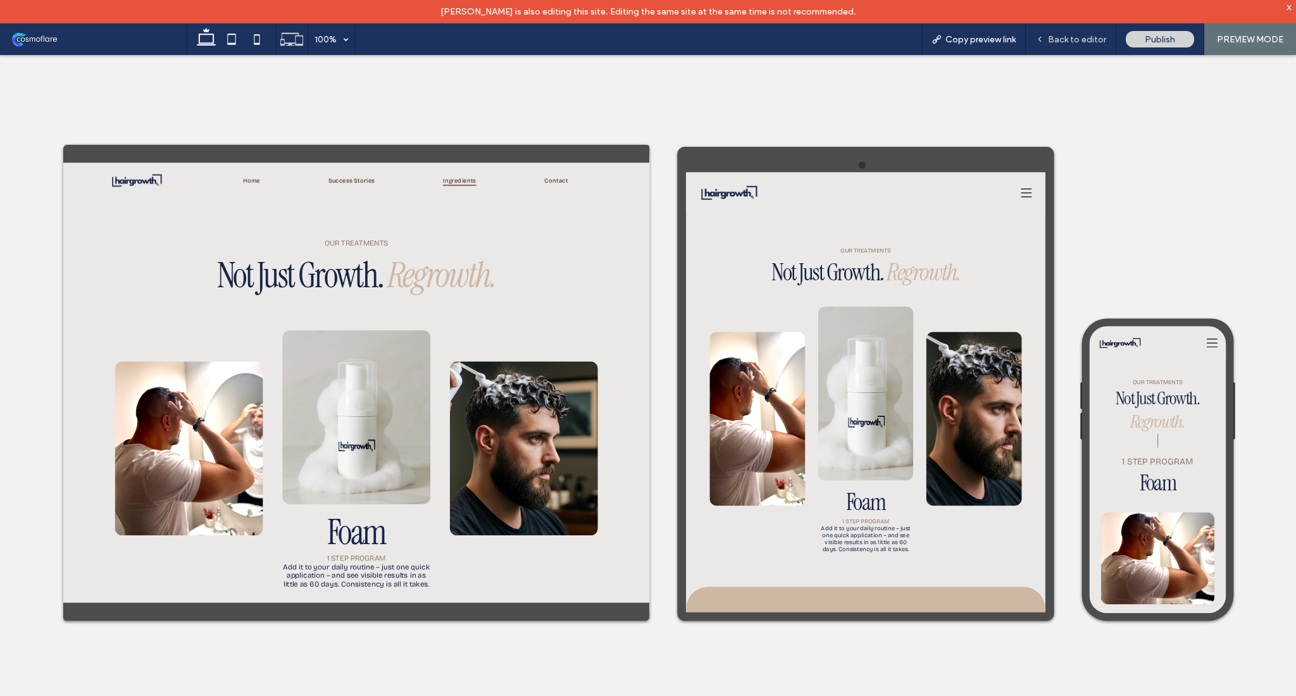
click at [1063, 34] on span "Back to editor" at bounding box center [1077, 39] width 58 height 11
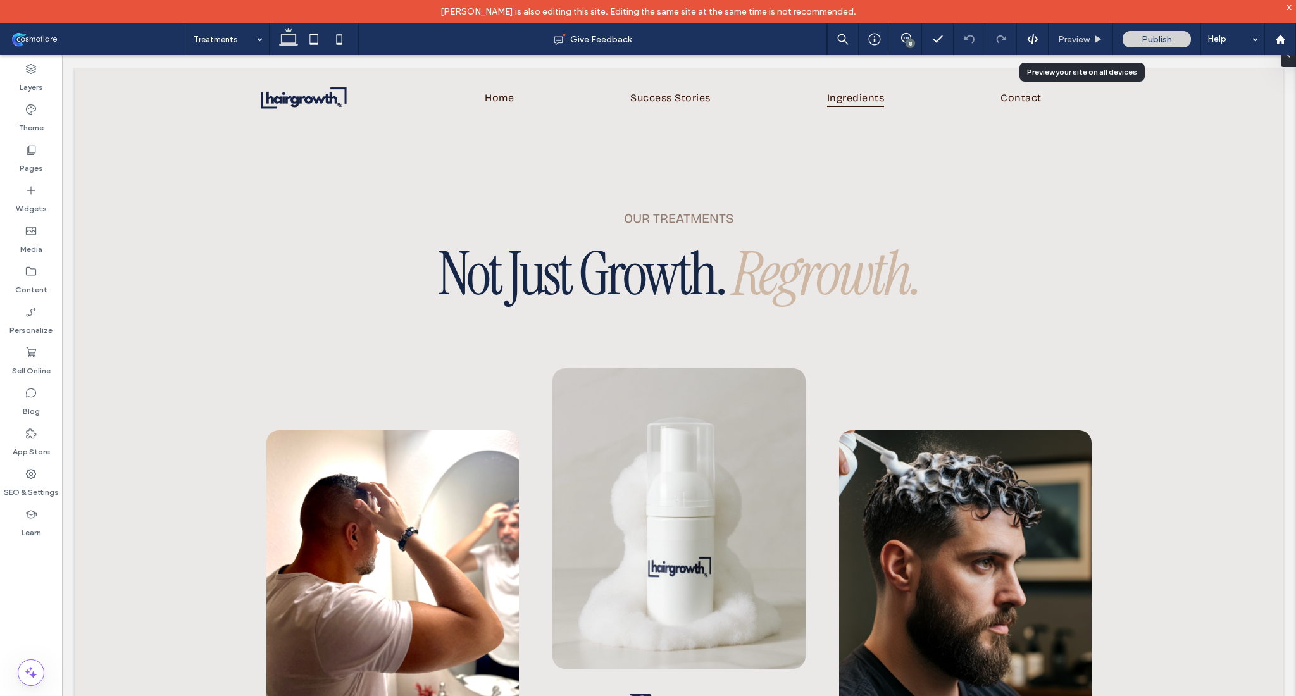
click at [1096, 41] on use at bounding box center [1098, 38] width 6 height 7
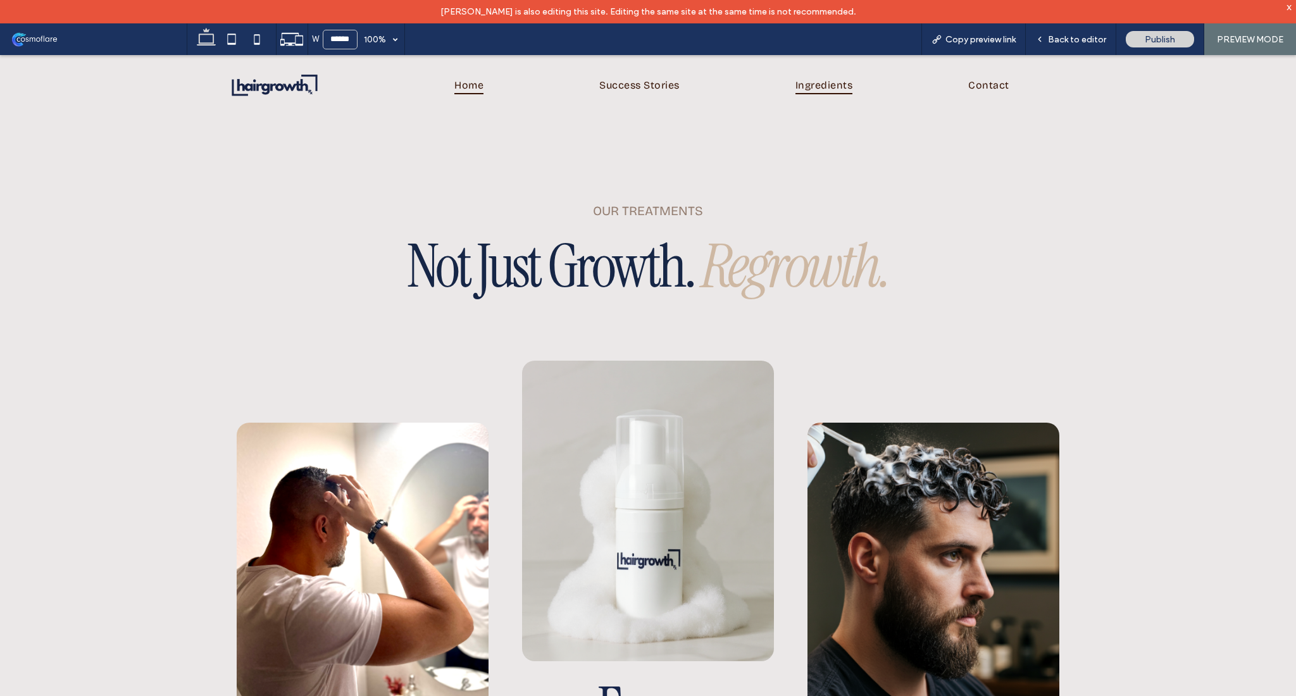
click at [461, 79] on span "Home" at bounding box center [468, 85] width 29 height 18
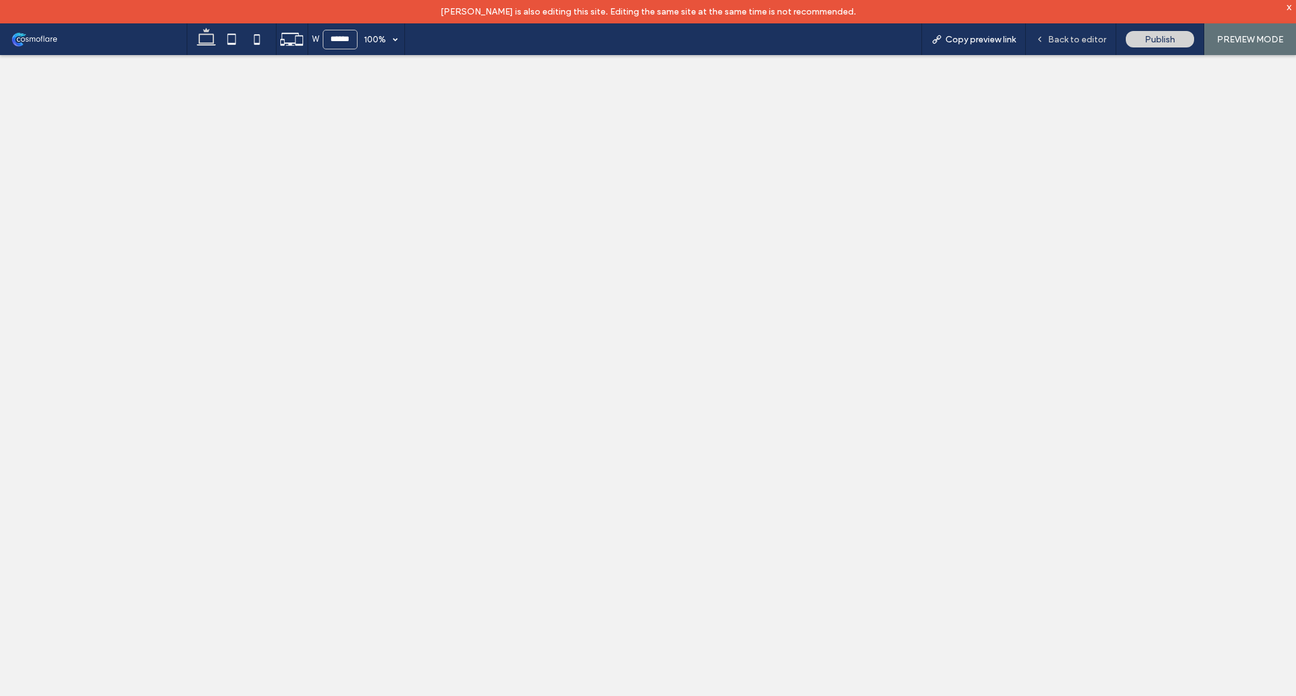
click at [1057, 31] on div "Back to editor" at bounding box center [1071, 39] width 90 height 32
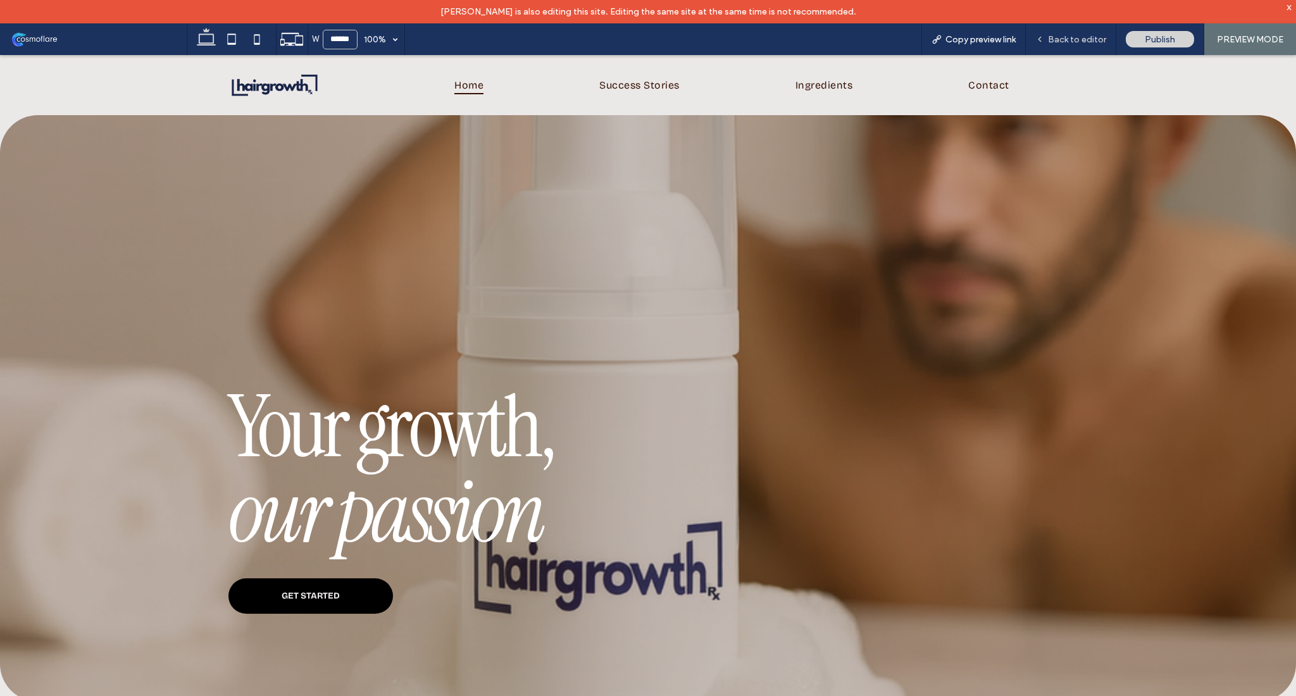
click at [1080, 42] on span "Back to editor" at bounding box center [1077, 39] width 58 height 11
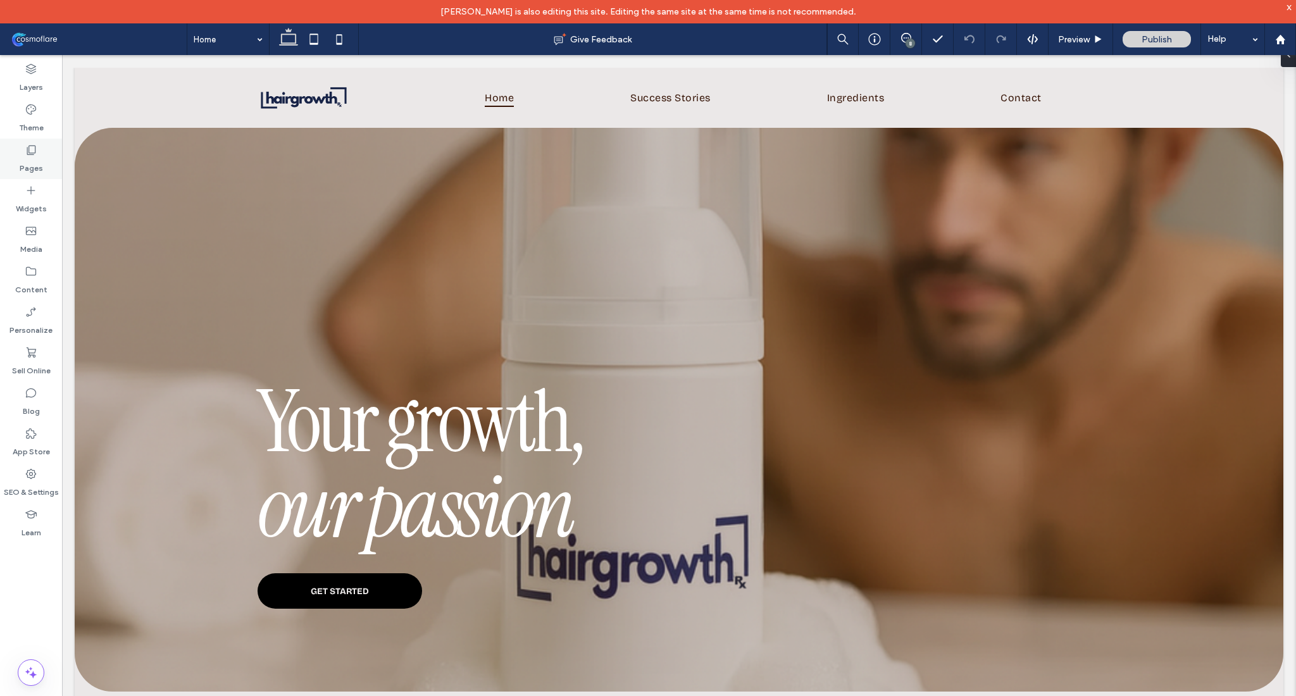
click at [39, 153] on div "Pages" at bounding box center [31, 159] width 62 height 41
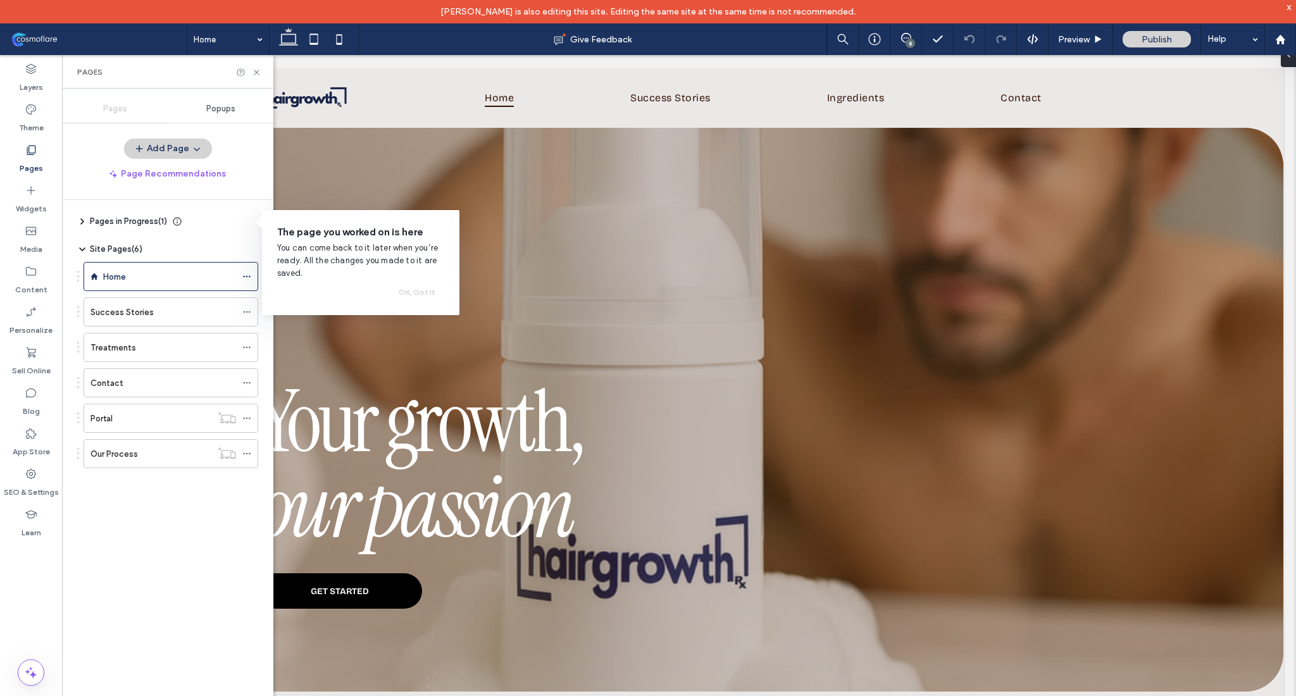
click at [213, 113] on span "Popups" at bounding box center [220, 109] width 29 height 10
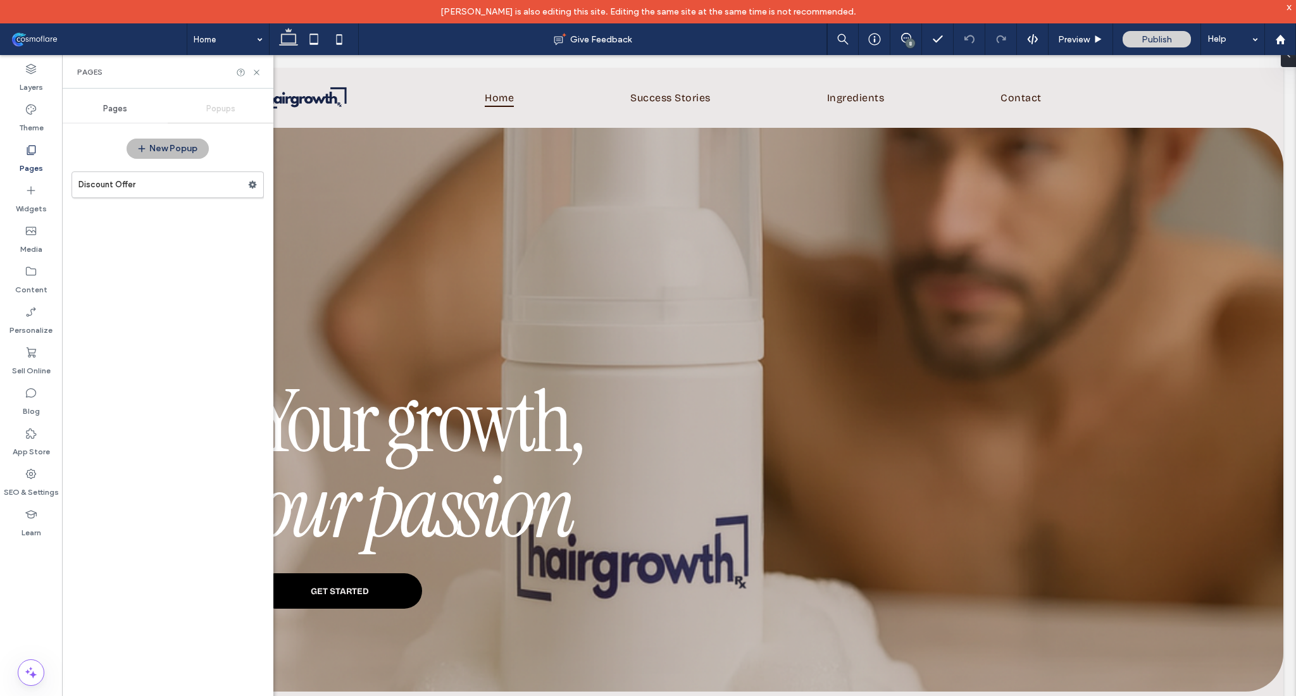
click at [160, 148] on button "New Popup" at bounding box center [168, 149] width 82 height 20
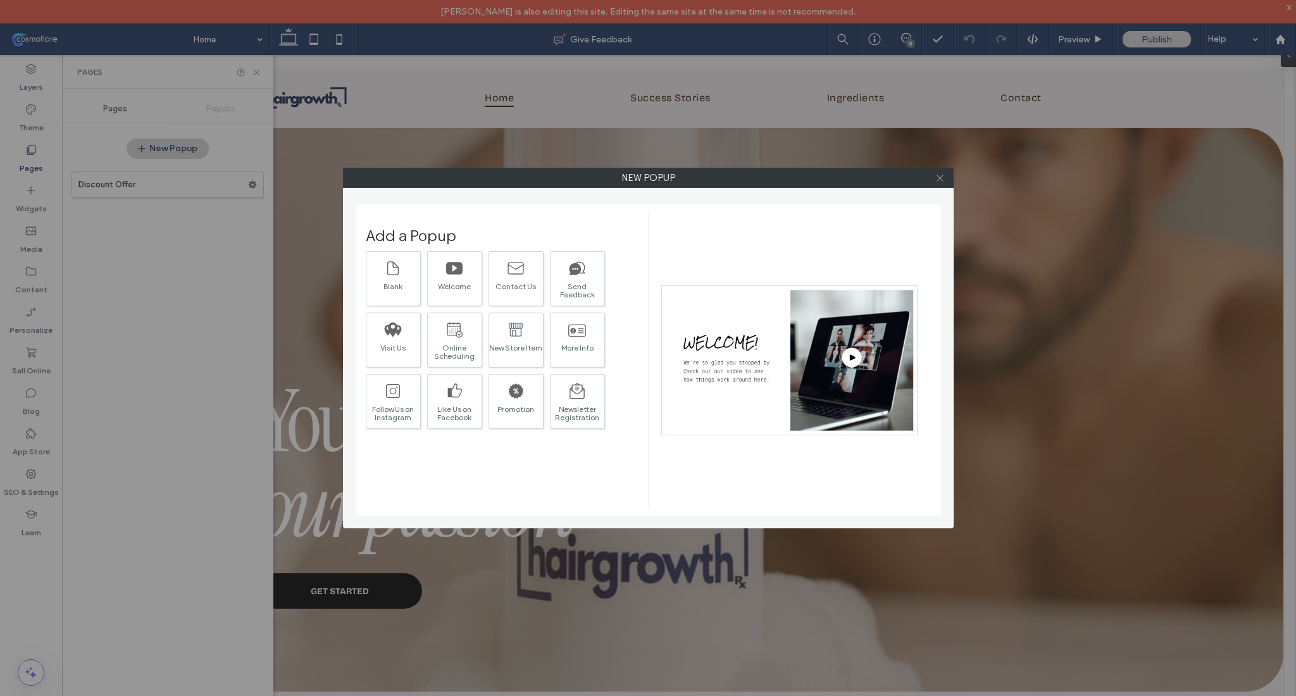
click at [941, 175] on icon at bounding box center [939, 177] width 9 height 9
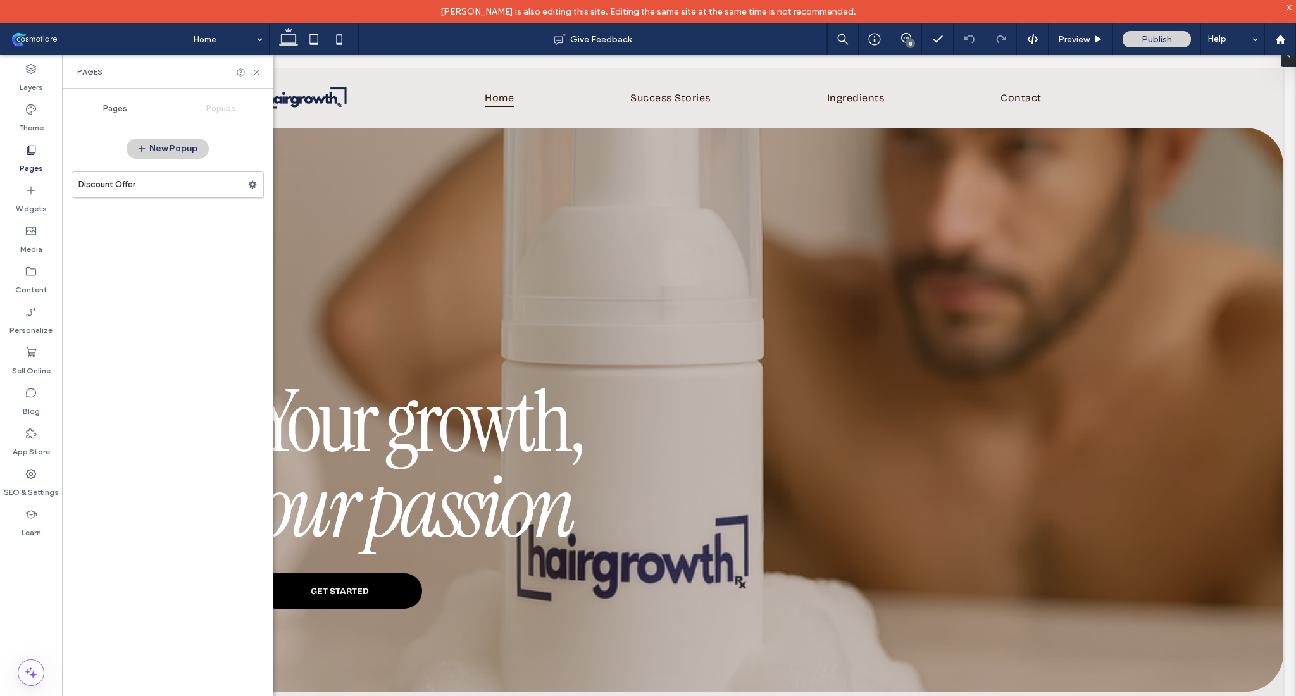
click at [133, 108] on div "Pages" at bounding box center [115, 109] width 106 height 28
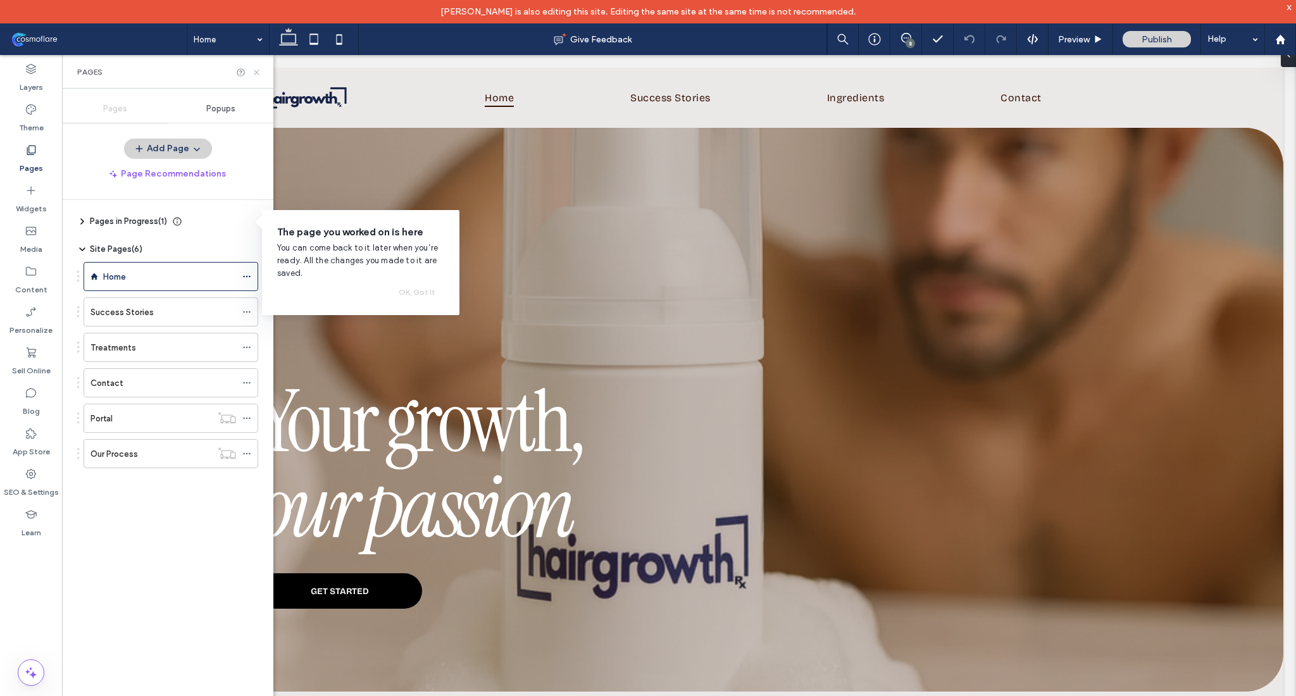
click at [258, 72] on icon at bounding box center [256, 72] width 9 height 9
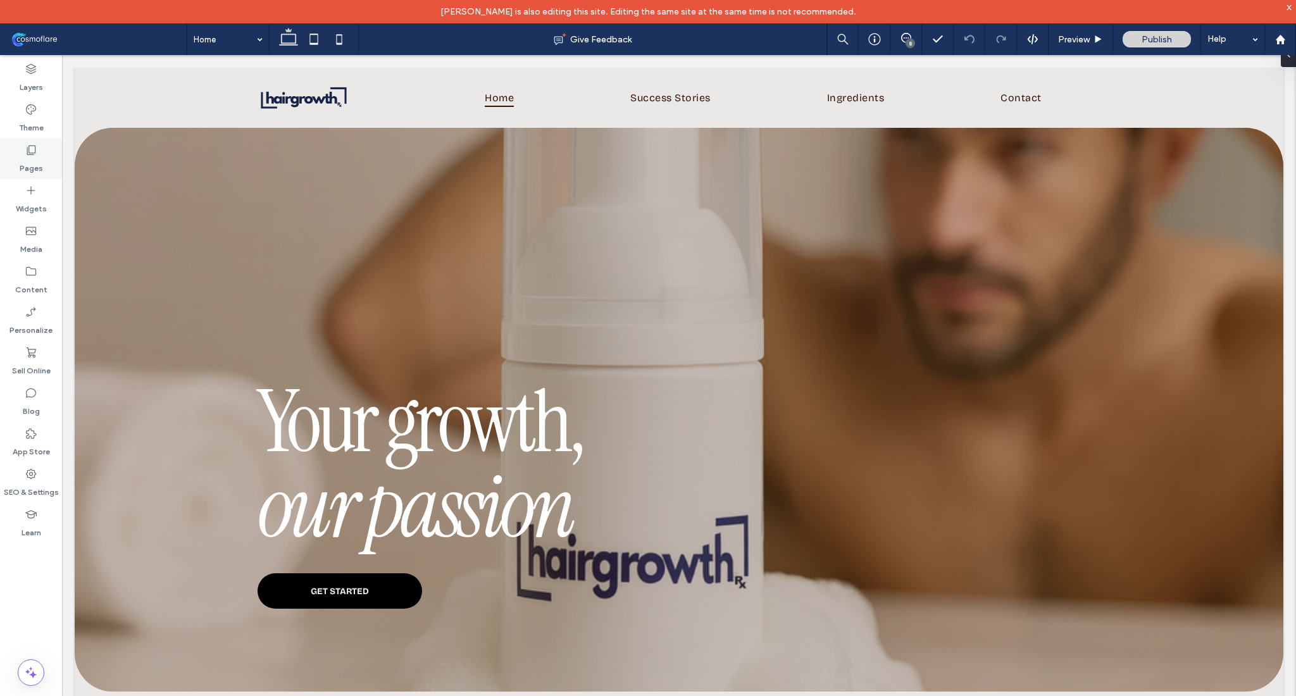
click at [34, 152] on icon at bounding box center [31, 150] width 13 height 13
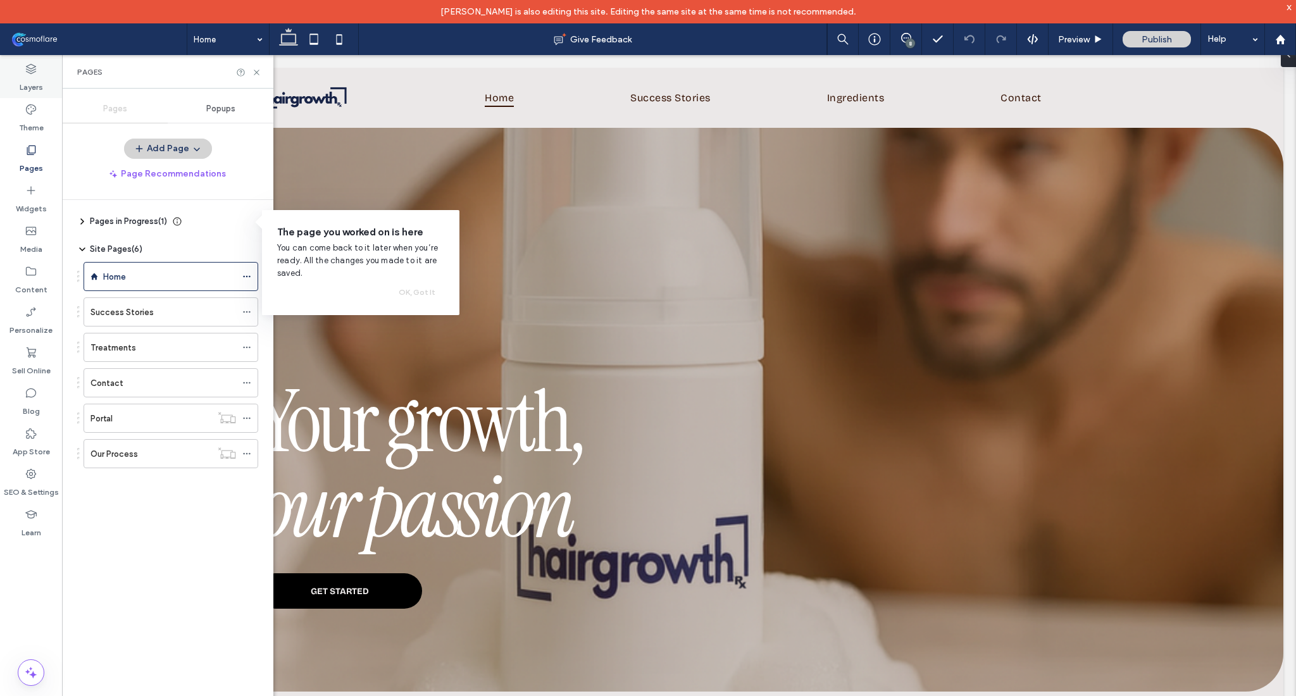
click at [39, 72] on div "Layers" at bounding box center [31, 78] width 62 height 41
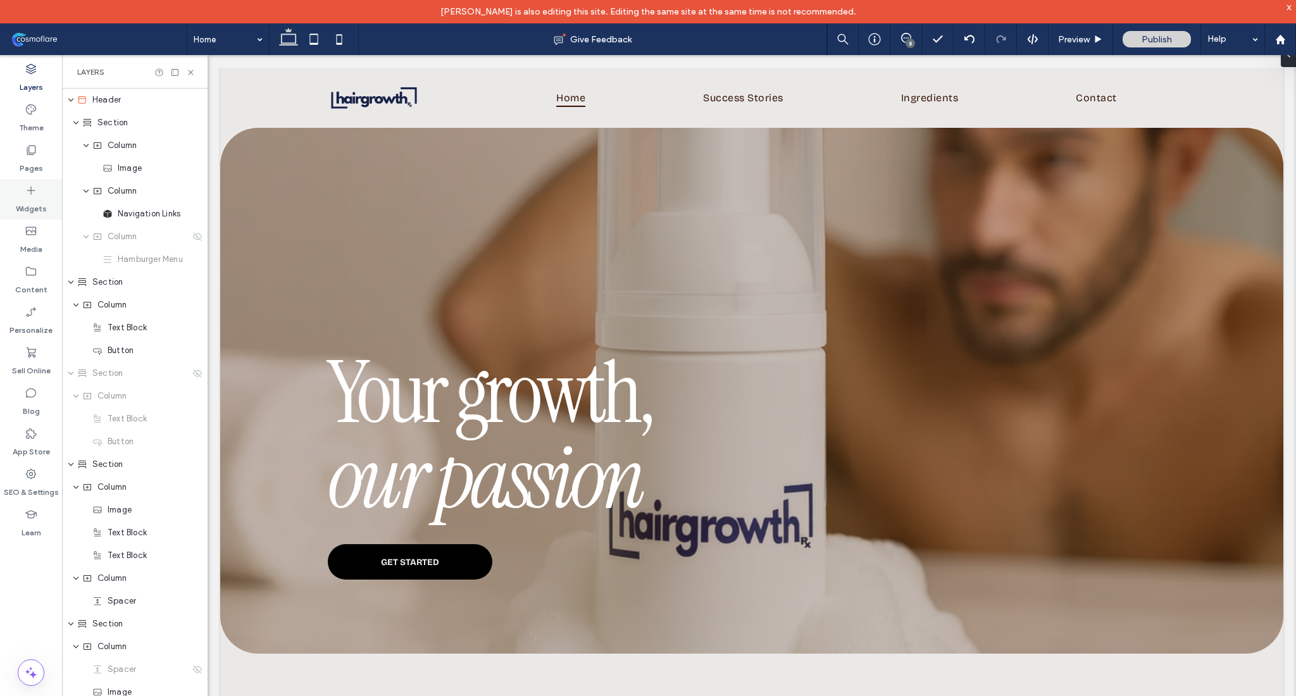
click at [35, 182] on div "Widgets" at bounding box center [31, 199] width 62 height 41
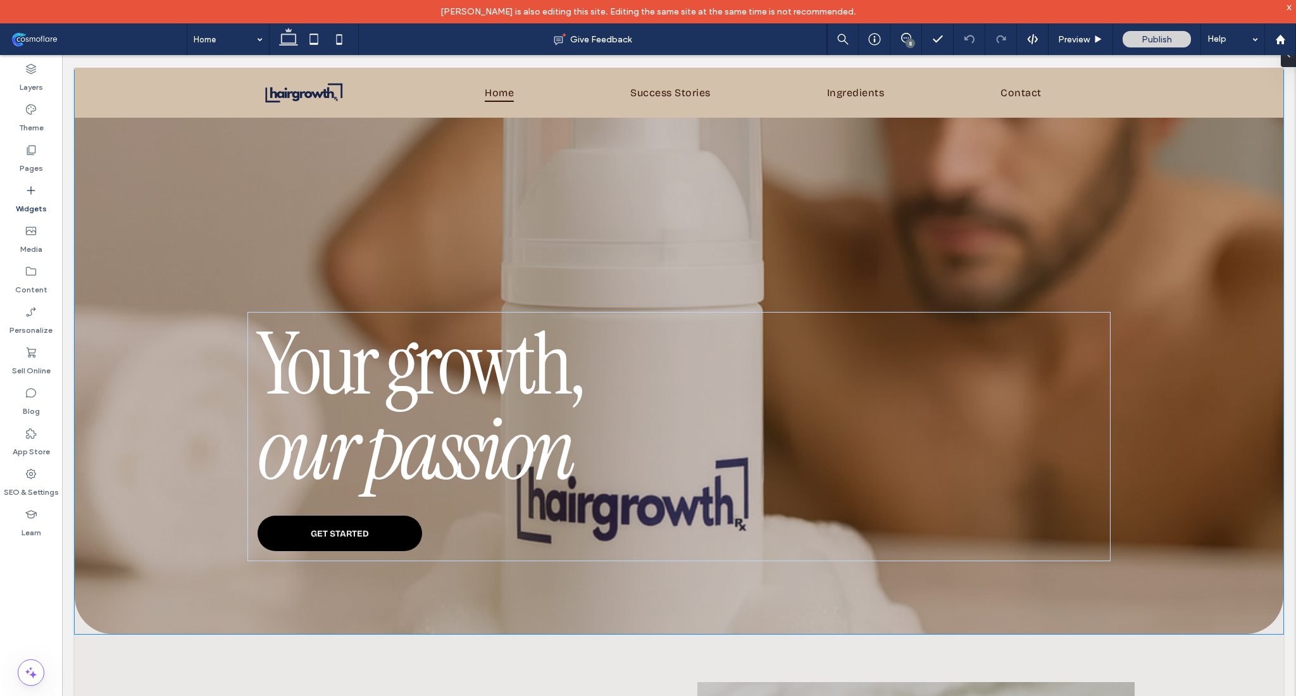
scroll to position [63, 0]
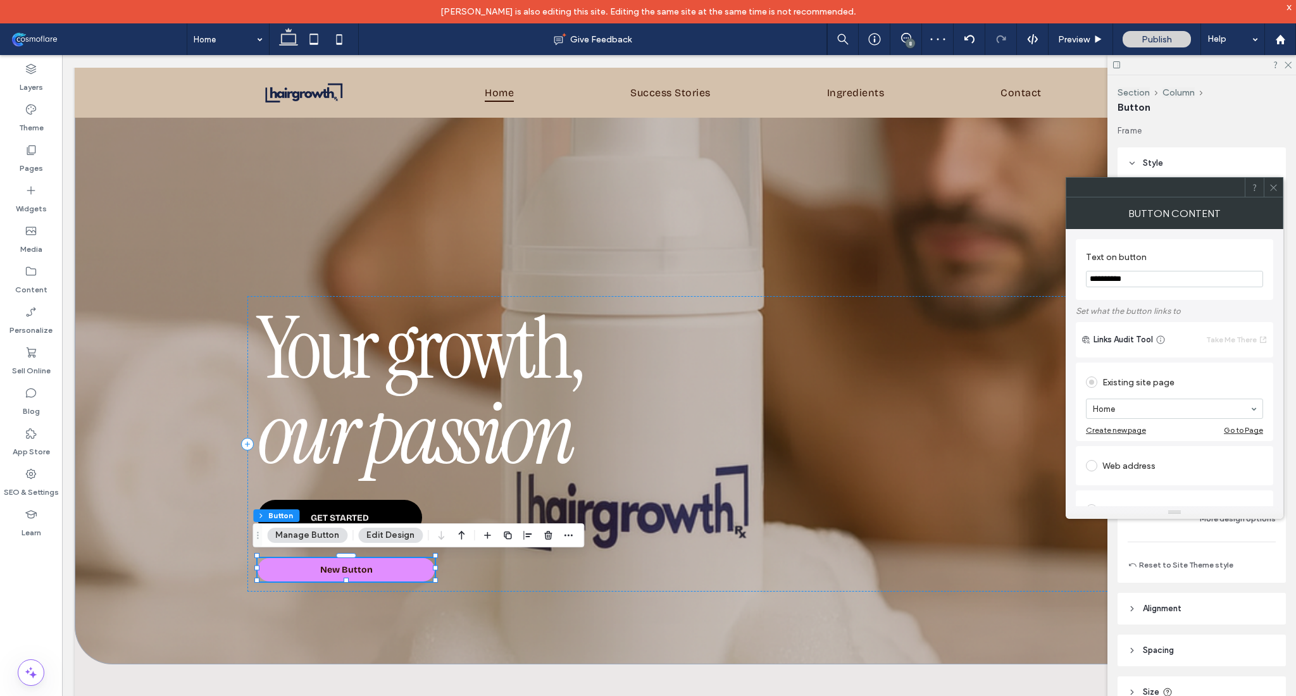
click at [1182, 279] on input "**********" at bounding box center [1174, 279] width 177 height 16
type input "*"
type input "*********"
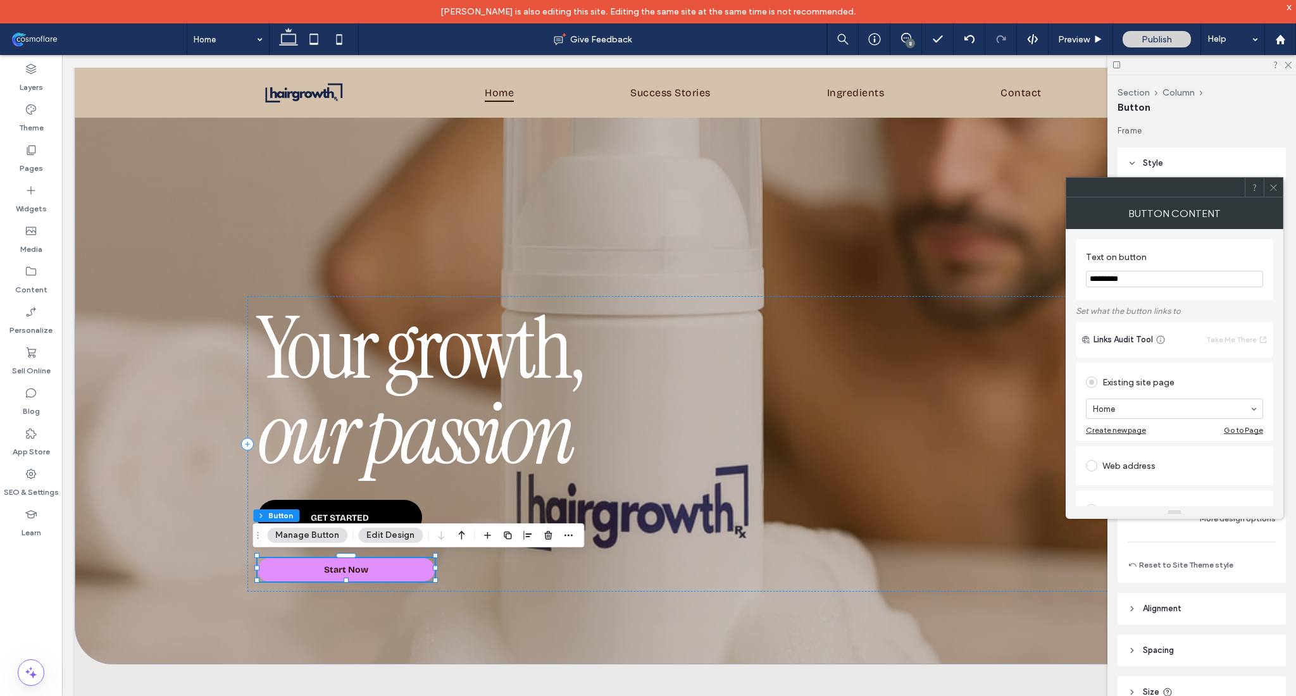
click at [1272, 187] on icon at bounding box center [1273, 187] width 9 height 9
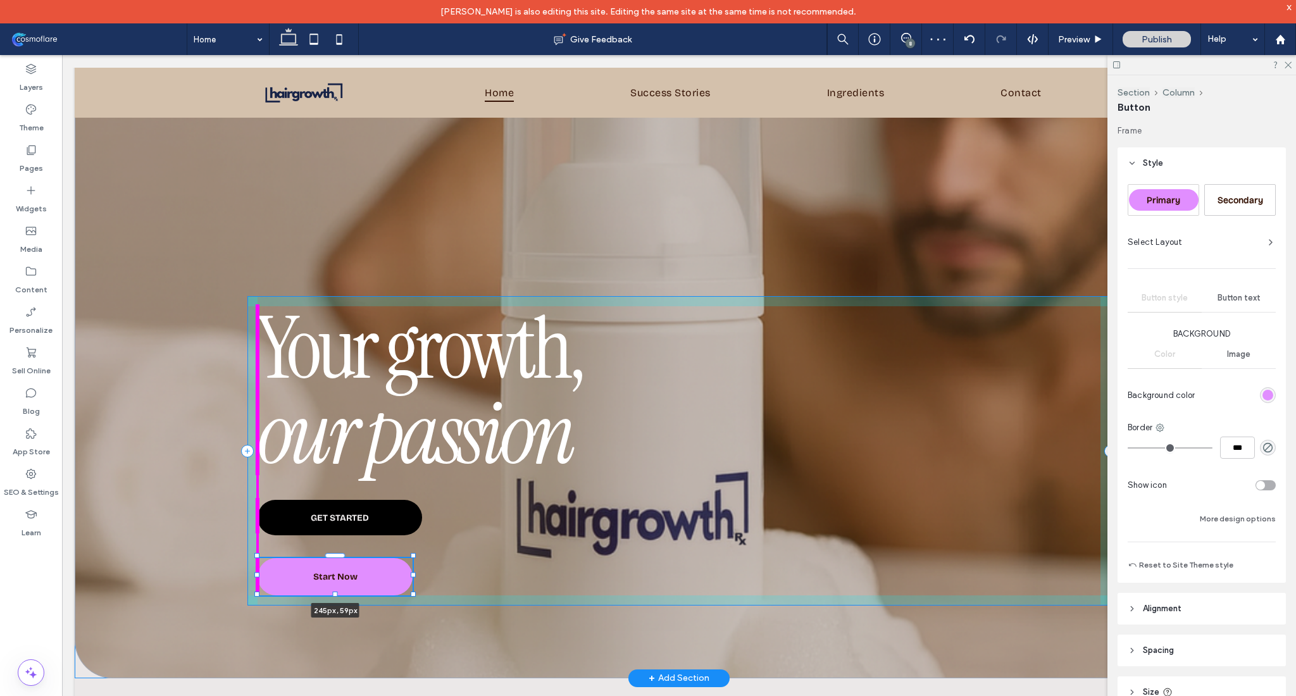
drag, startPoint x: 429, startPoint y: 580, endPoint x: 407, endPoint y: 594, distance: 26.2
click at [411, 594] on div at bounding box center [413, 594] width 5 height 5
type input "***"
type input "**"
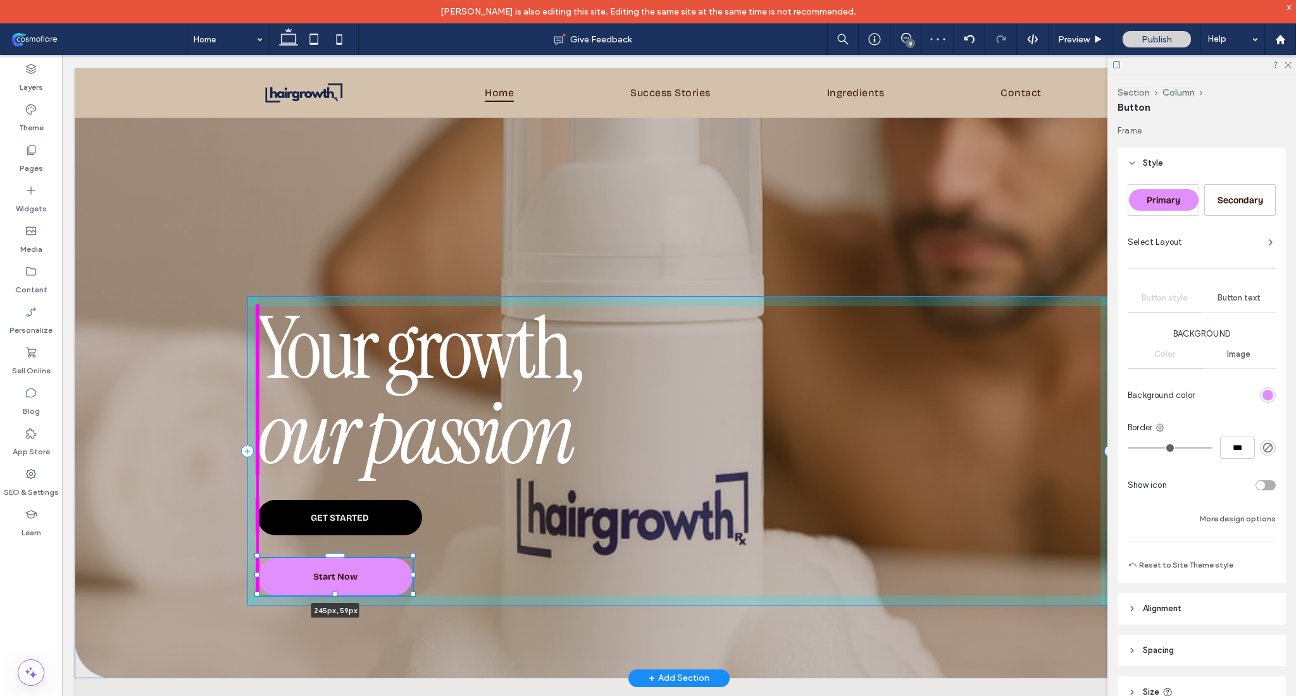
type input "**"
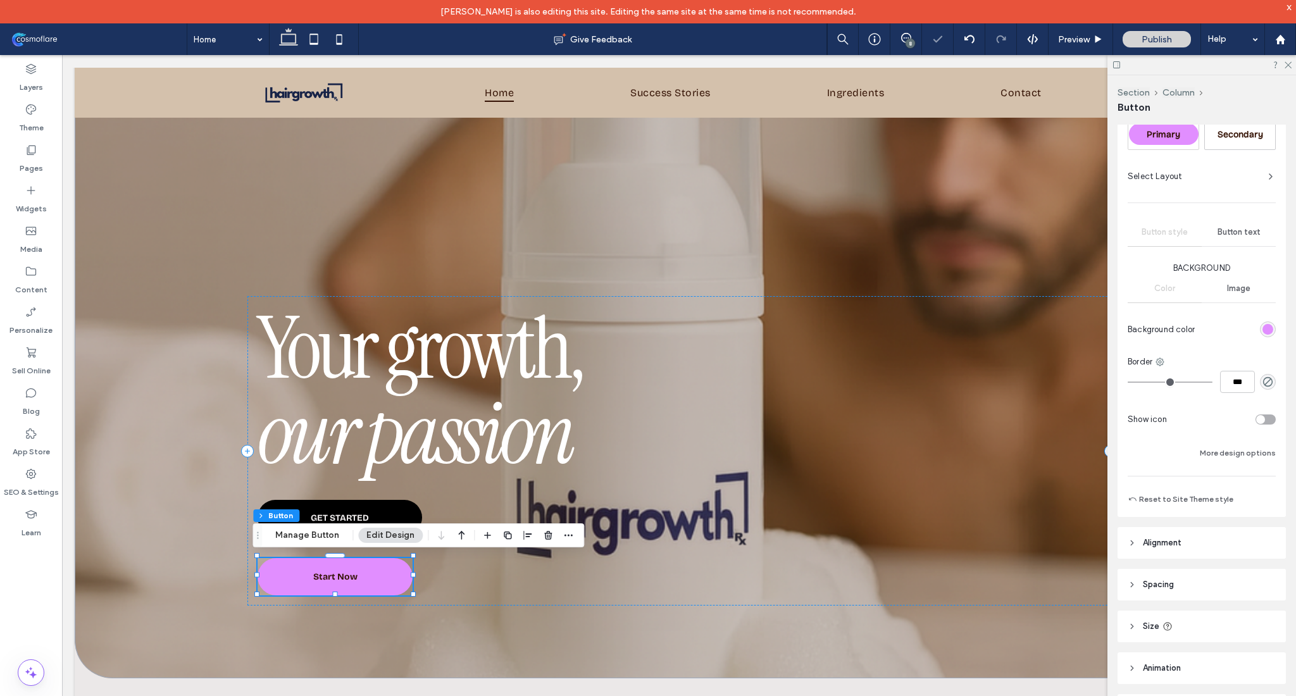
scroll to position [128, 0]
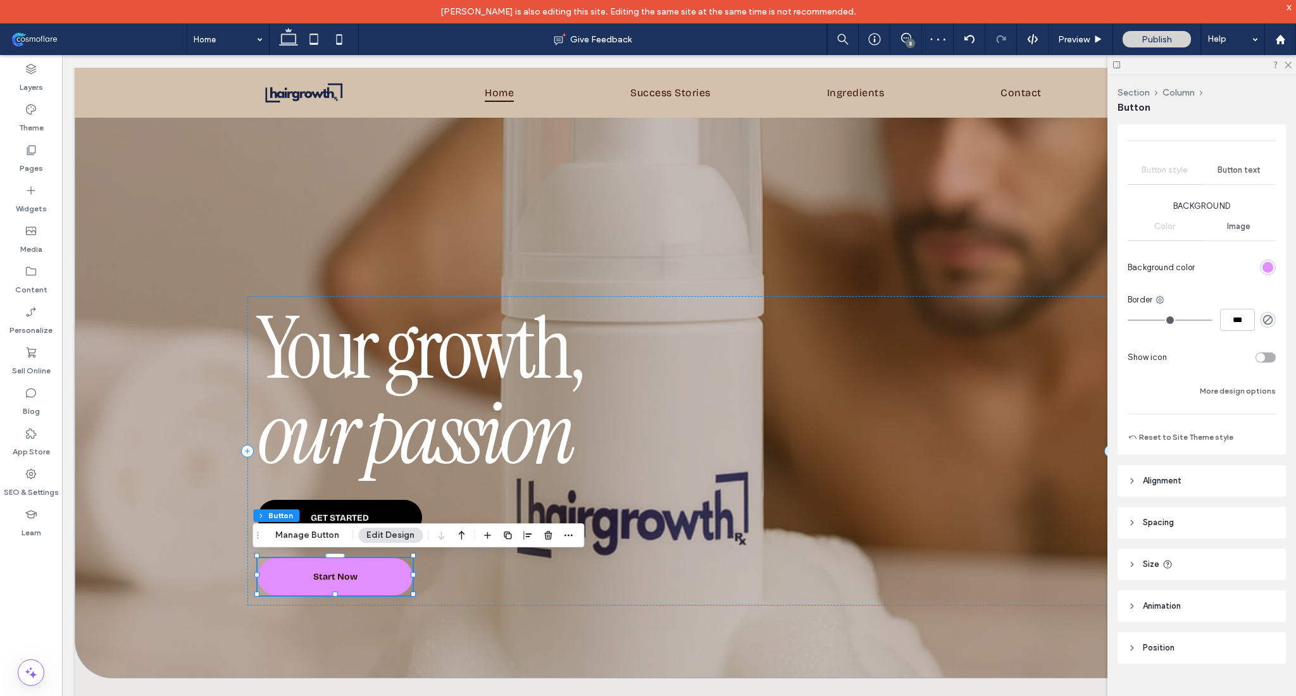
click at [1228, 382] on div "Background Color Image Background color Border *** Show icon More design options" at bounding box center [1202, 299] width 148 height 199
click at [1227, 389] on button "More design options" at bounding box center [1238, 391] width 76 height 15
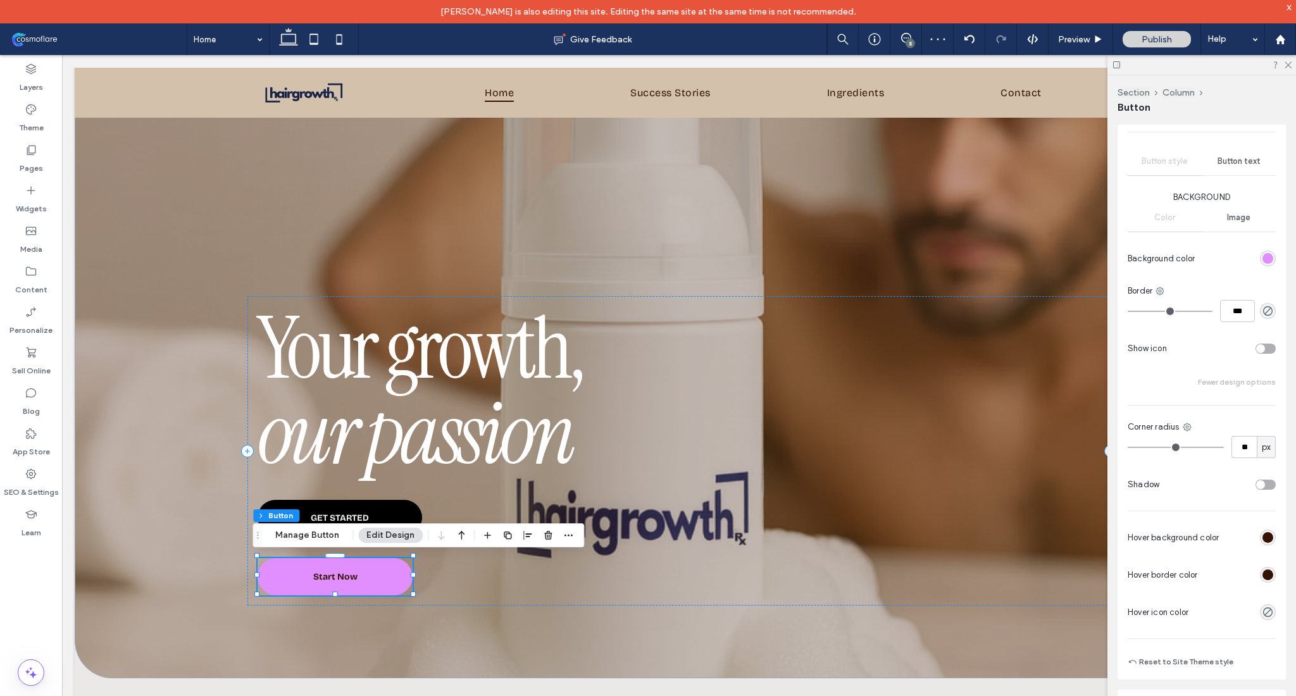
scroll to position [361, 0]
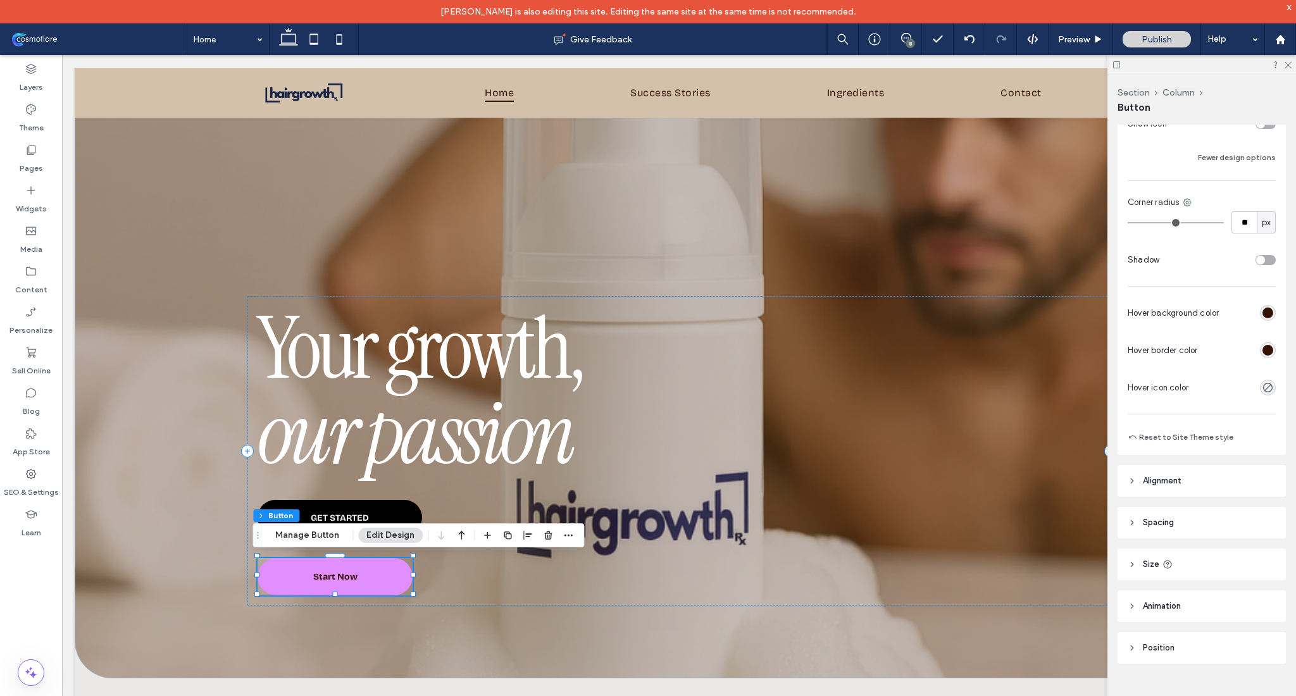
click at [1149, 490] on header "Alignment" at bounding box center [1202, 481] width 168 height 32
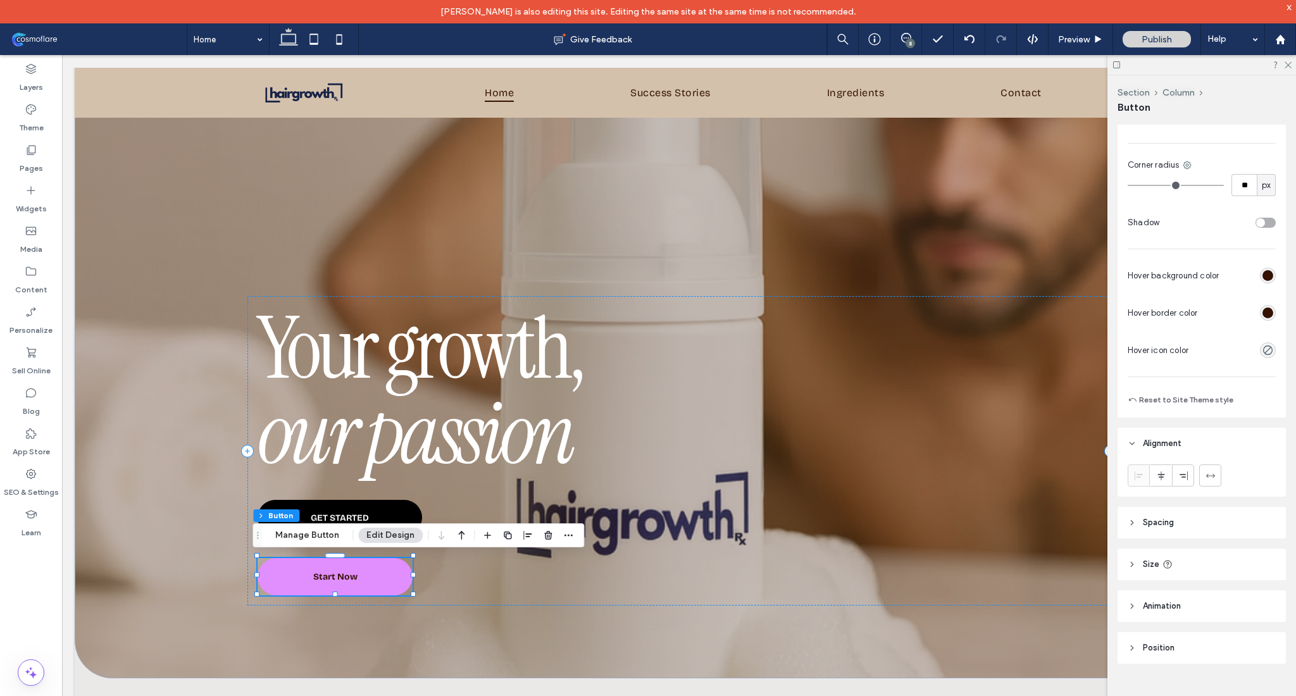
click at [1156, 519] on span "Spacing" at bounding box center [1158, 522] width 31 height 13
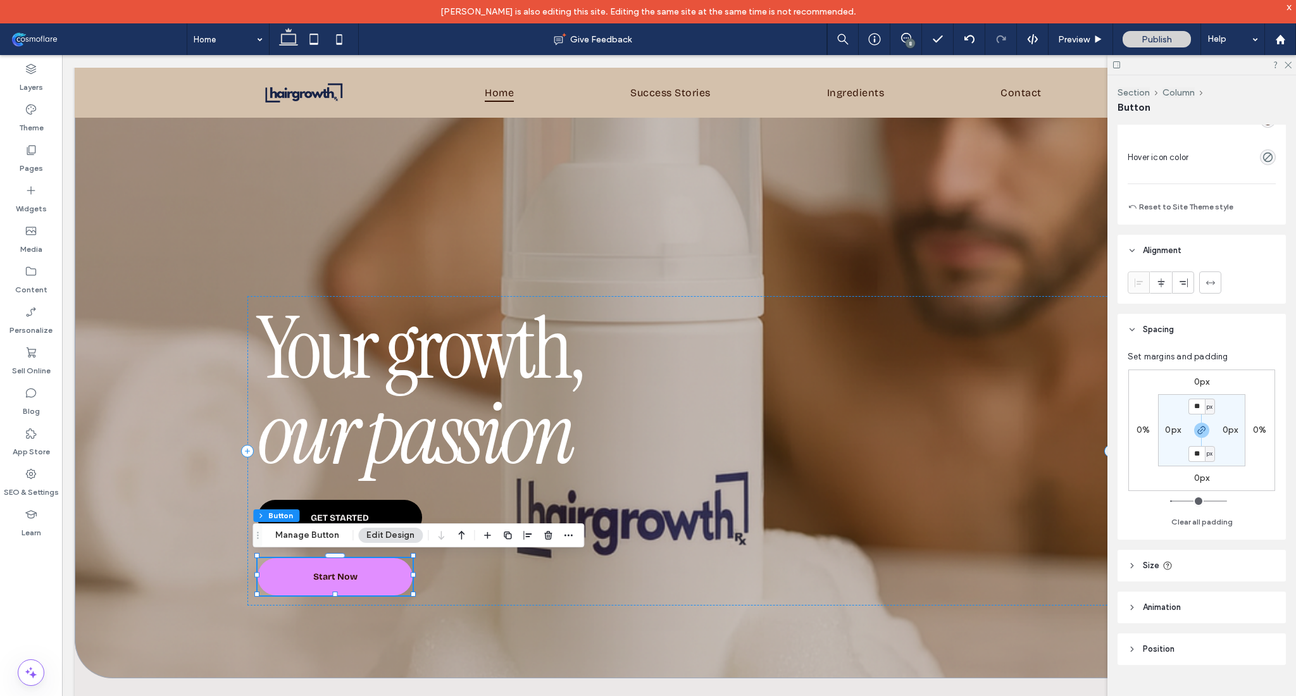
scroll to position [593, 0]
click at [1147, 563] on span "Size" at bounding box center [1151, 564] width 16 height 13
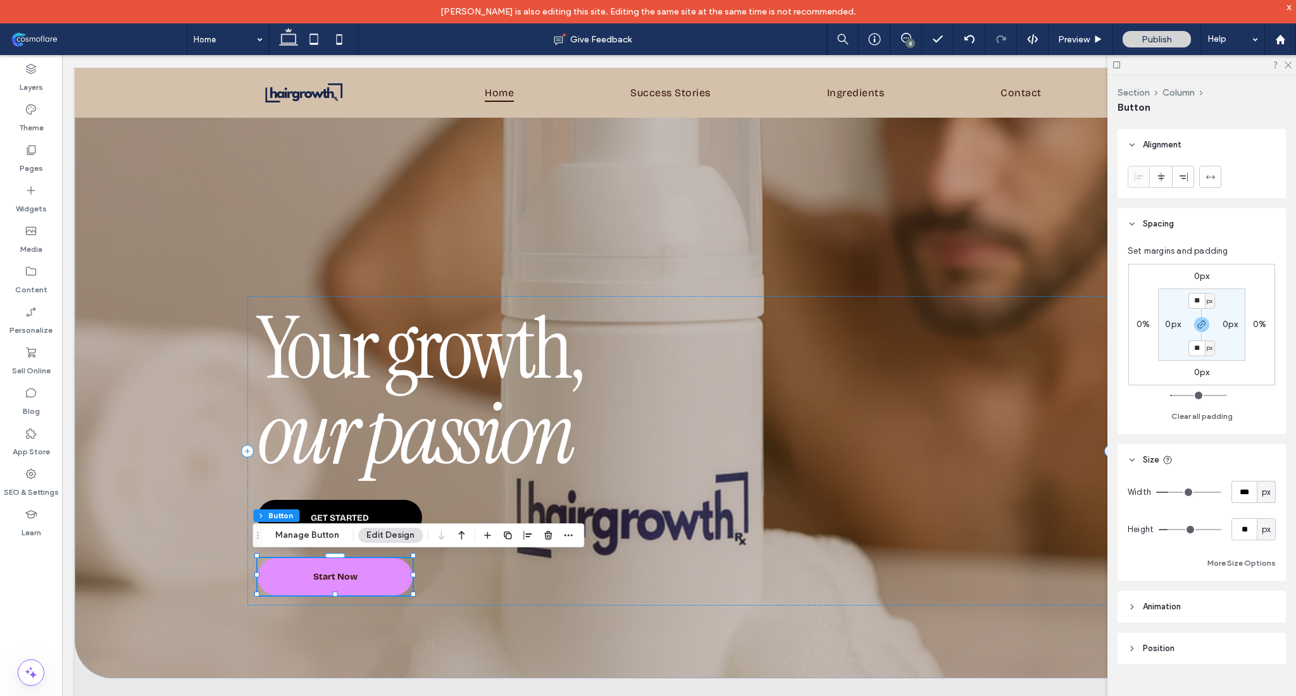
scroll to position [698, 0]
click at [1163, 603] on span "Animation" at bounding box center [1162, 606] width 38 height 13
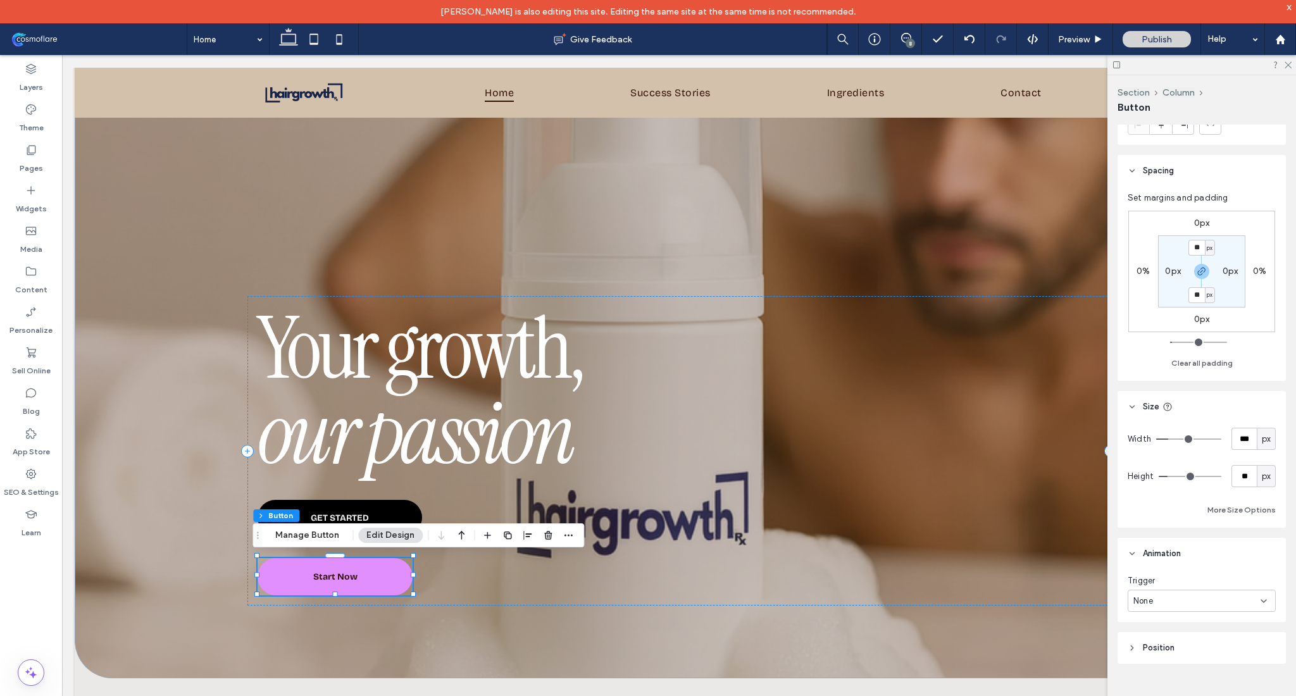
click at [1159, 647] on span "Position" at bounding box center [1159, 648] width 32 height 13
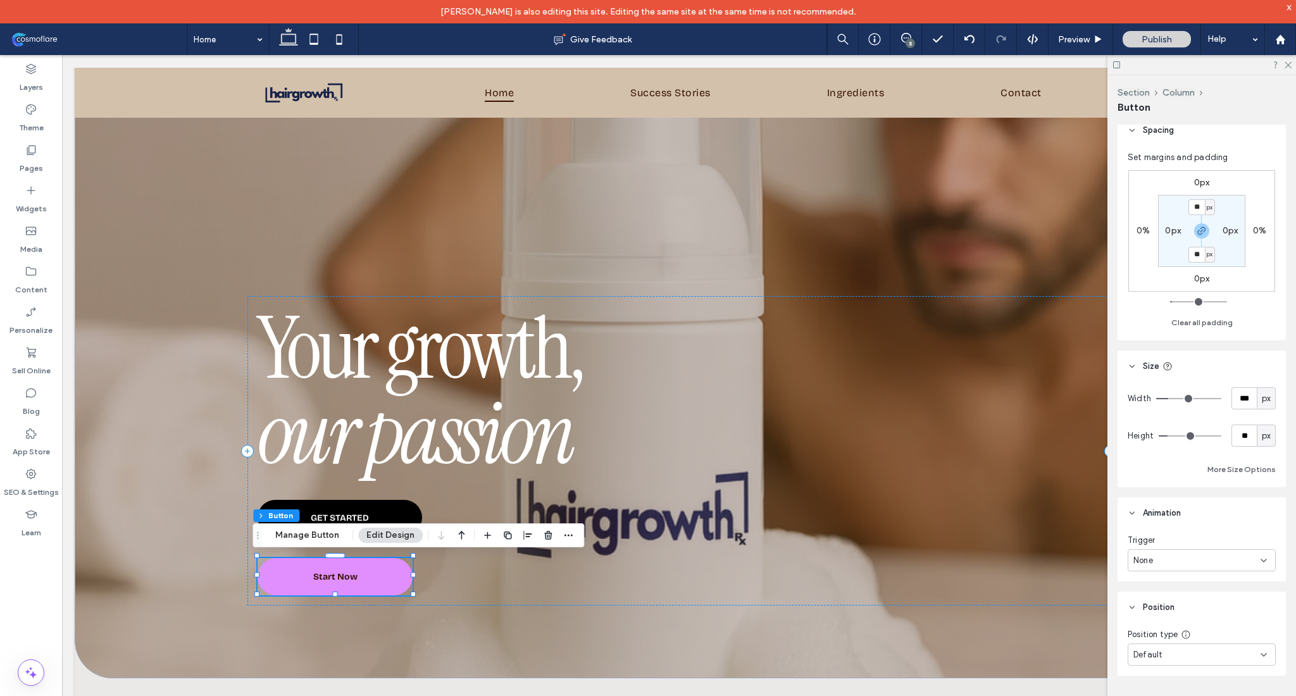
scroll to position [797, 0]
click at [1183, 653] on div "Default" at bounding box center [1196, 648] width 127 height 13
click at [1152, 536] on span "Fixed" at bounding box center [1143, 540] width 21 height 13
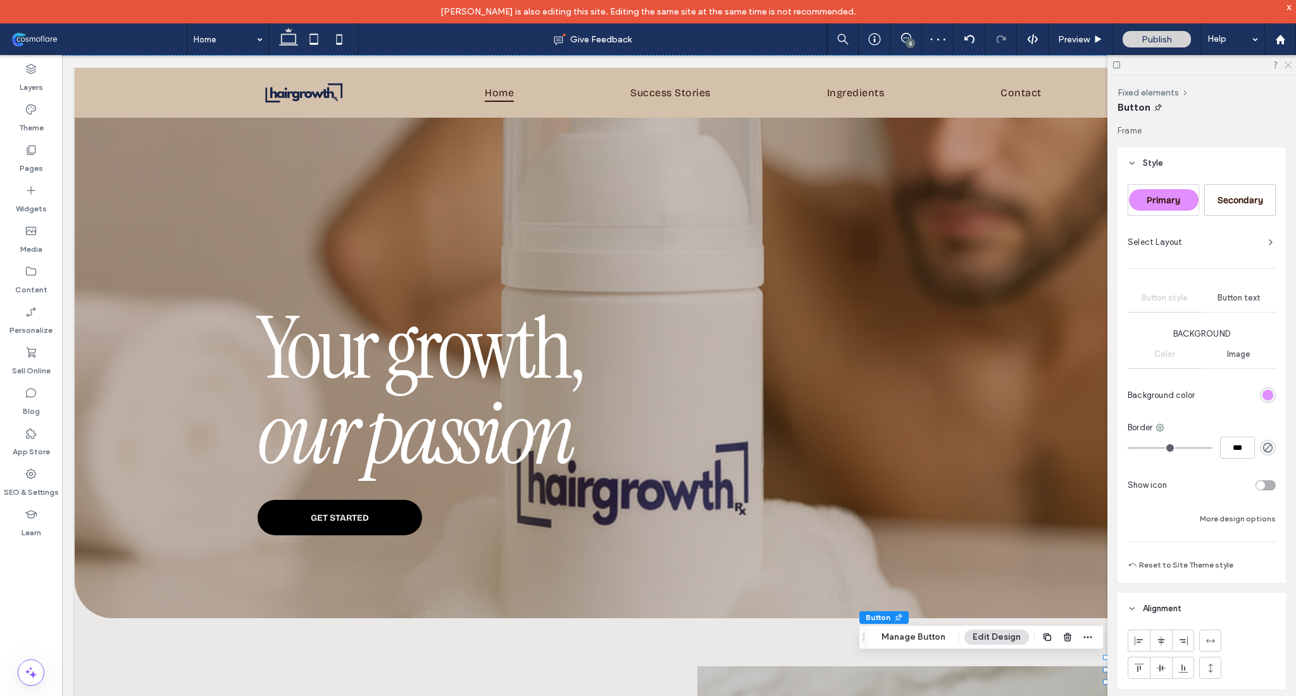
click at [1289, 64] on use at bounding box center [1288, 65] width 7 height 7
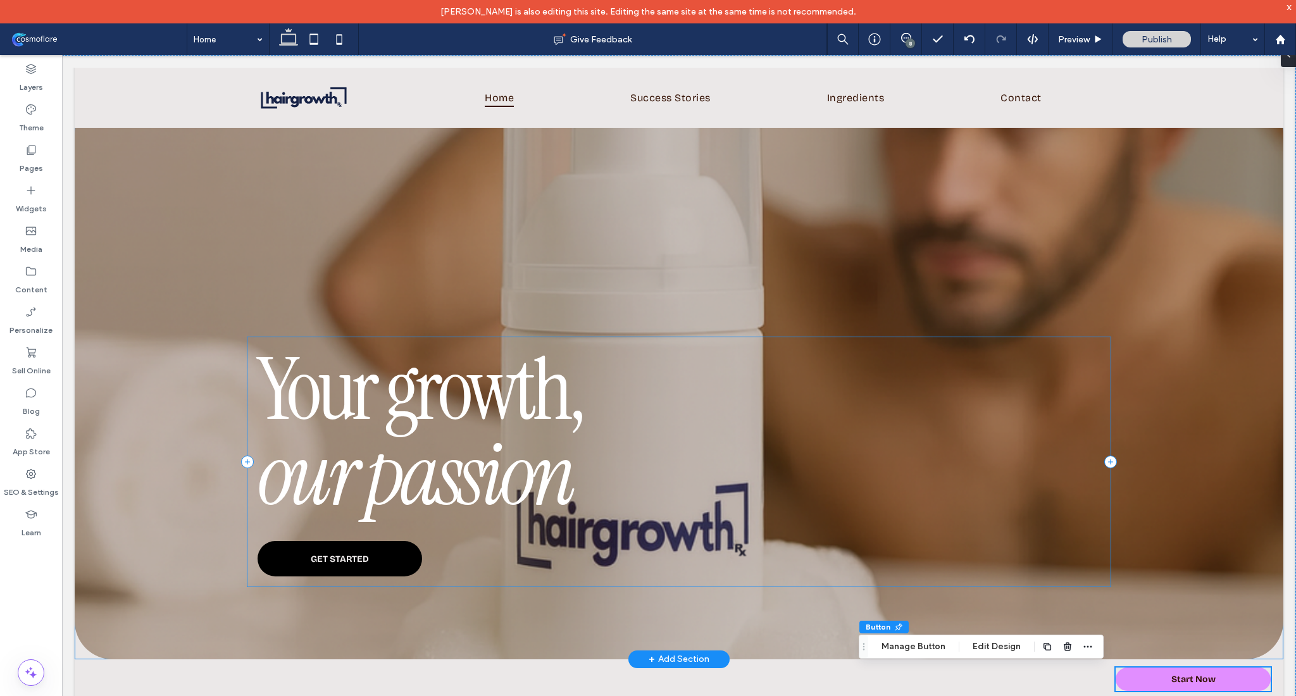
scroll to position [0, 0]
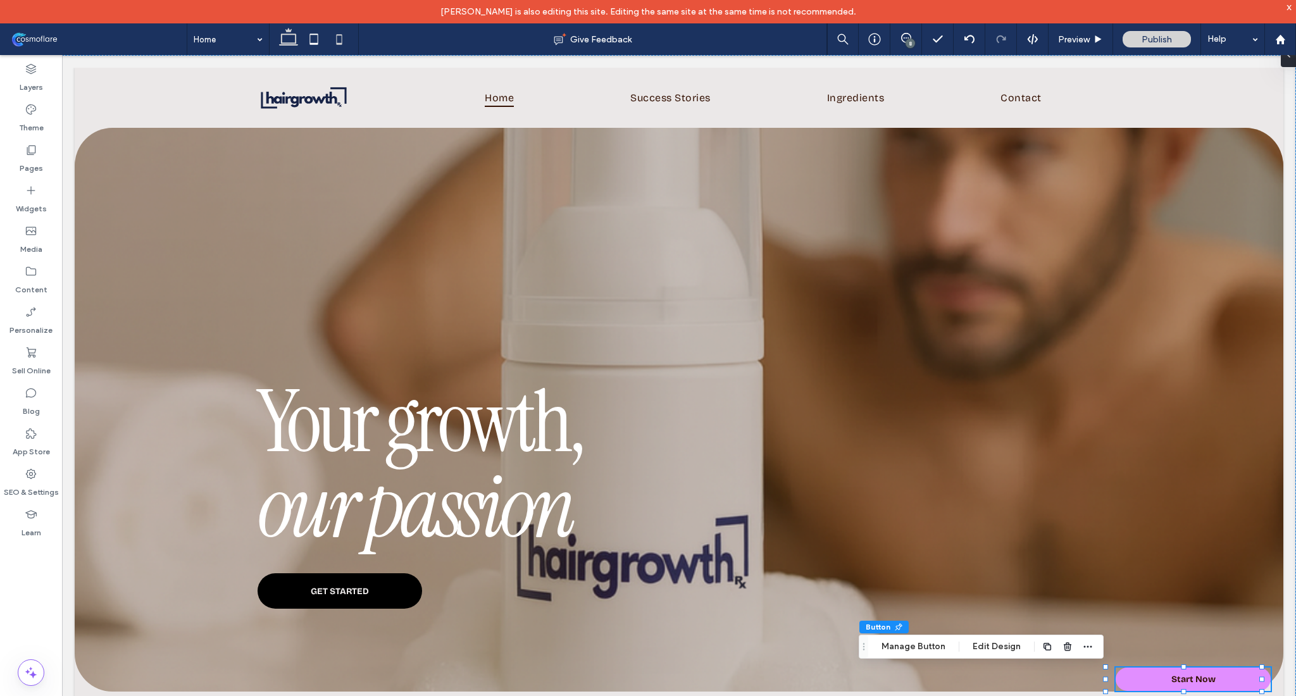
click at [350, 41] on icon at bounding box center [339, 39] width 25 height 25
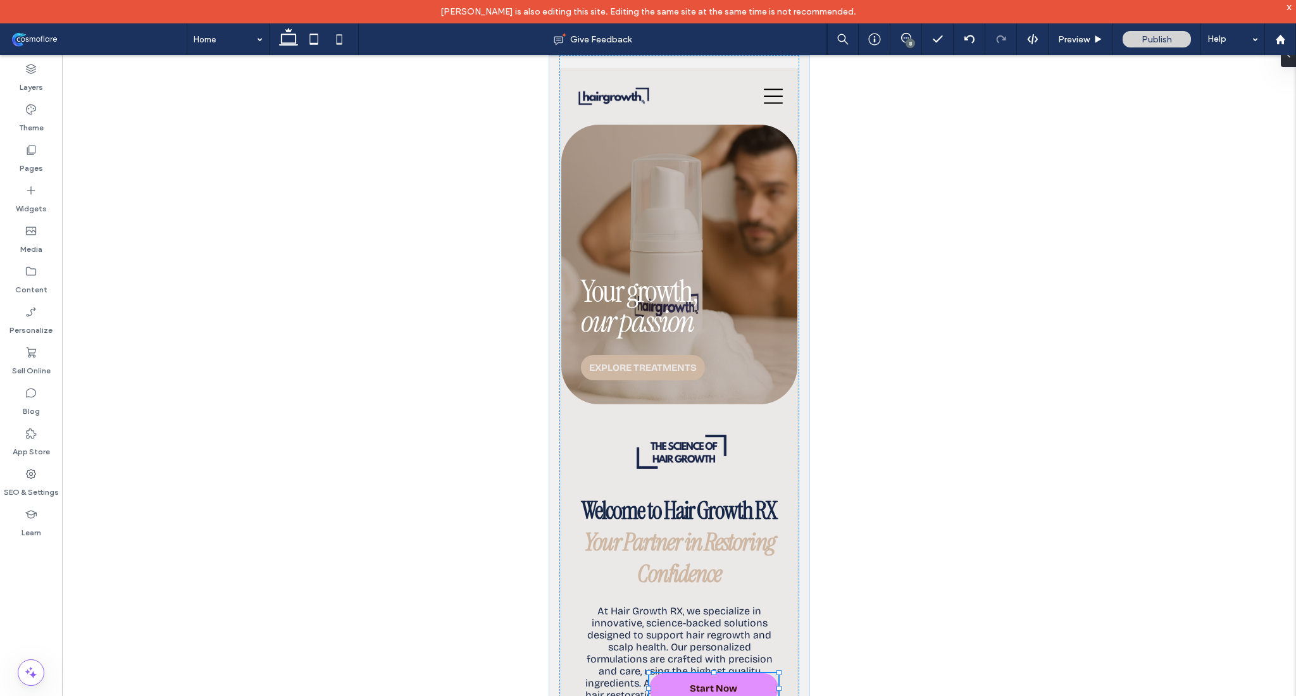
drag, startPoint x: 622, startPoint y: 680, endPoint x: 648, endPoint y: 674, distance: 26.7
click at [648, 674] on div at bounding box center [647, 672] width 5 height 5
type input "***"
type input "**"
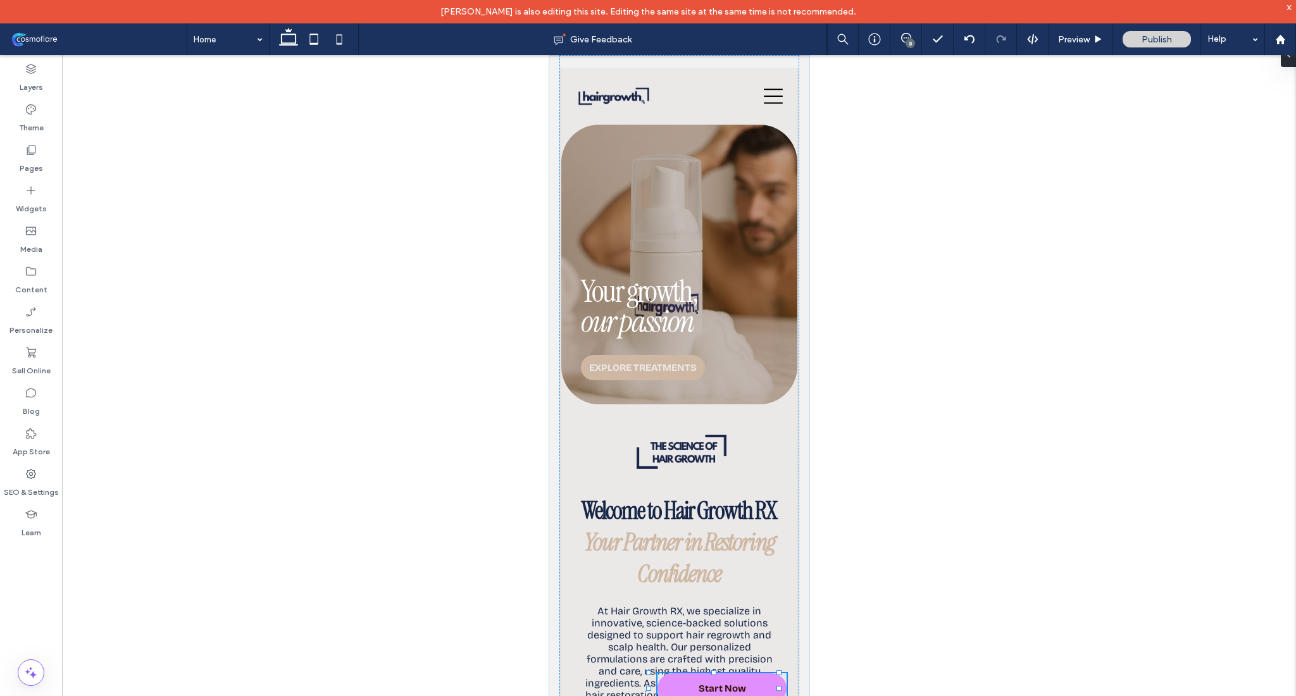
type input "**"
click at [714, 673] on div at bounding box center [713, 673] width 5 height 5
type input "**"
click at [287, 30] on use at bounding box center [288, 37] width 19 height 18
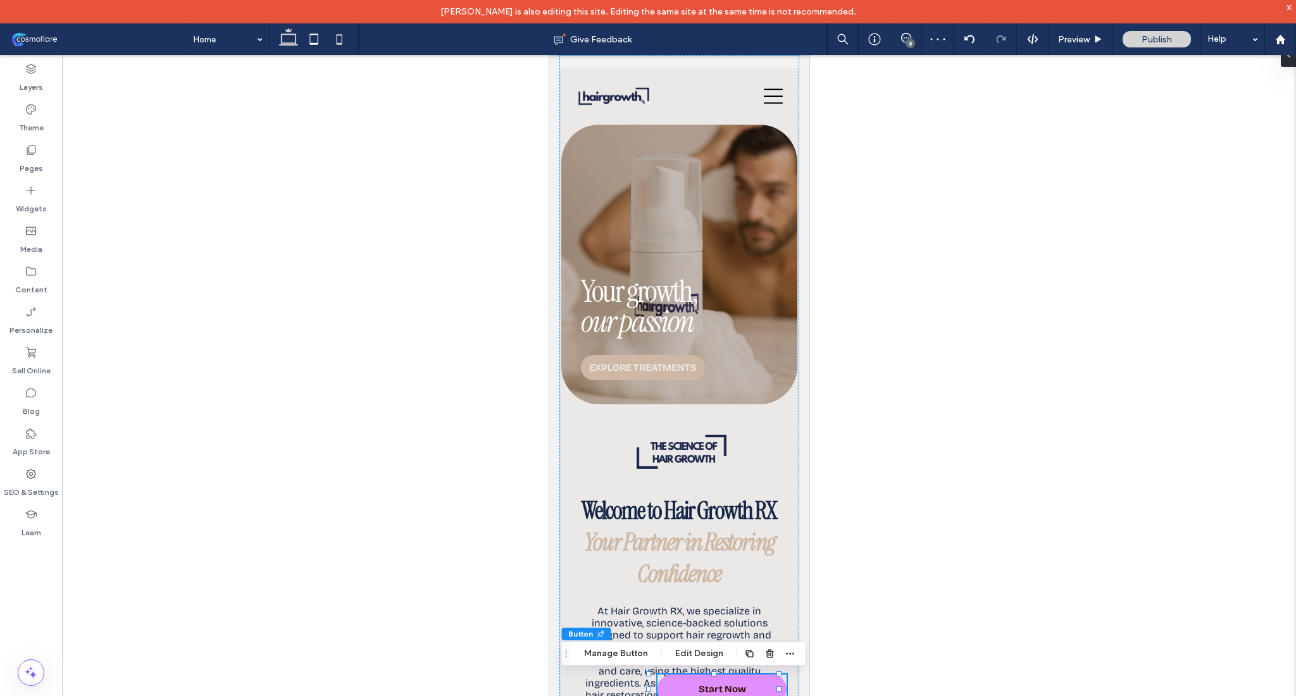
type input "***"
type input "**"
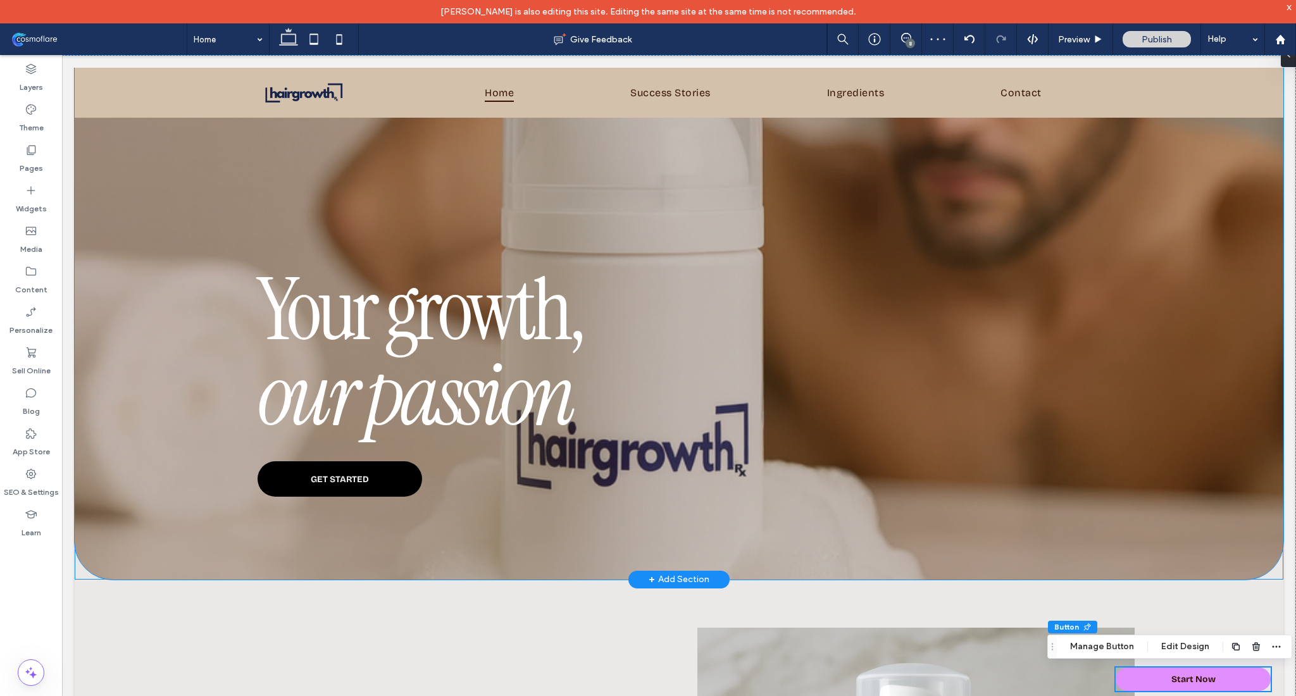
scroll to position [120, 0]
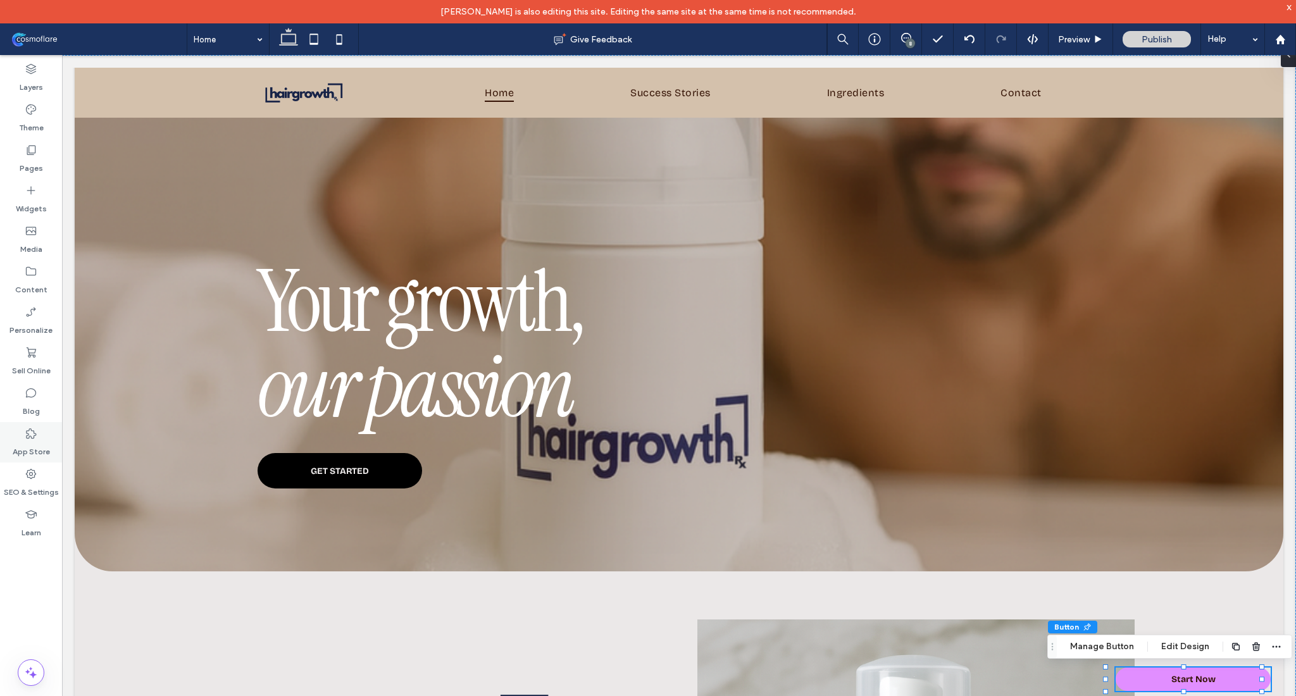
click at [41, 443] on label "App Store" at bounding box center [31, 449] width 37 height 18
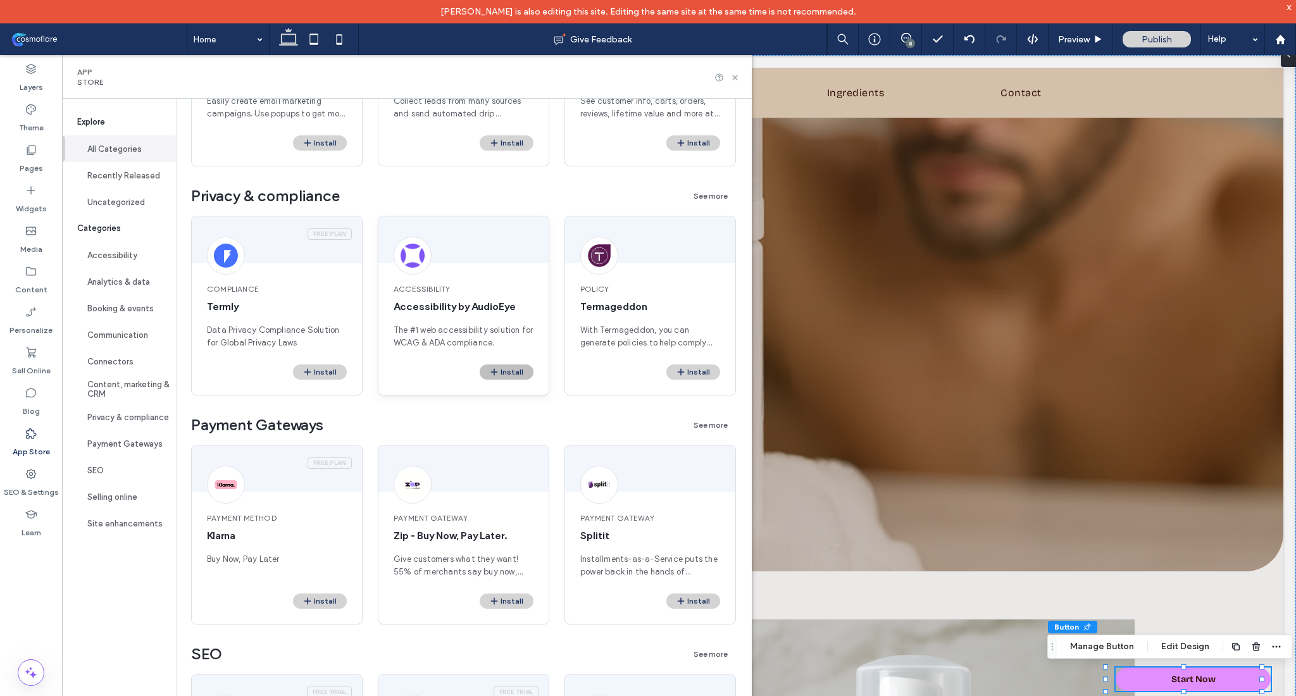
scroll to position [1984, 0]
click at [740, 76] on icon at bounding box center [734, 77] width 9 height 9
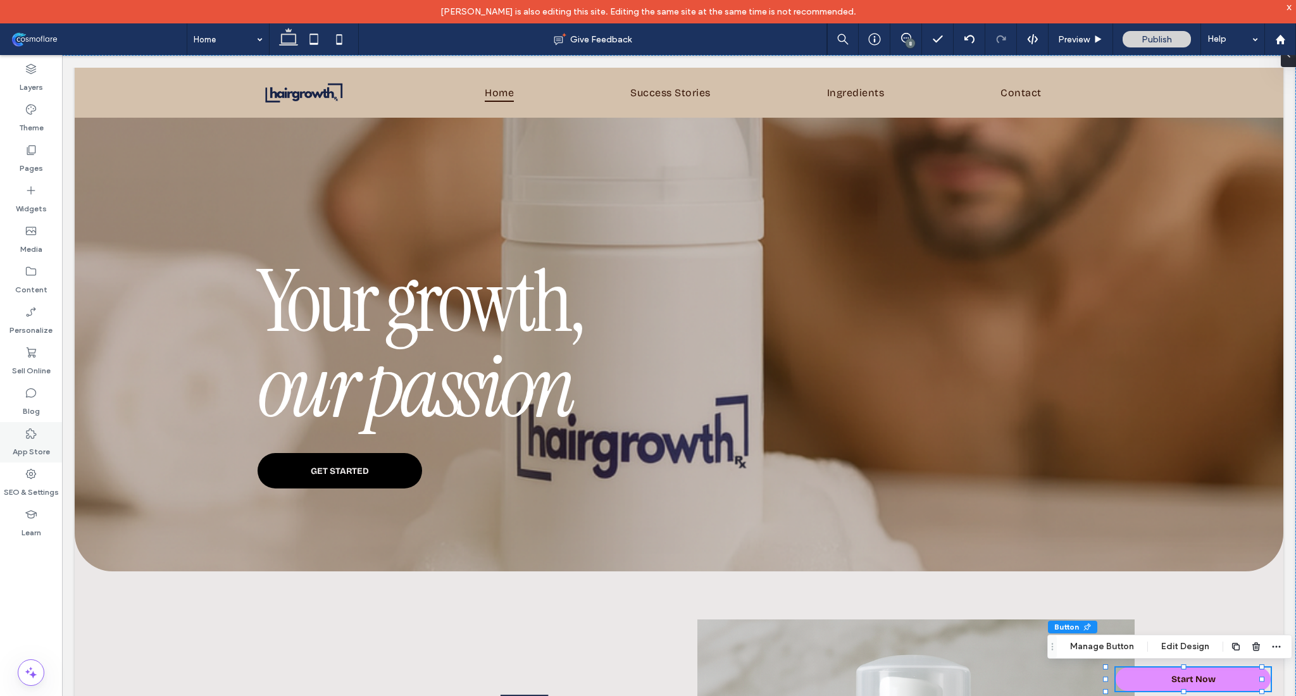
click at [35, 447] on label "App Store" at bounding box center [31, 449] width 37 height 18
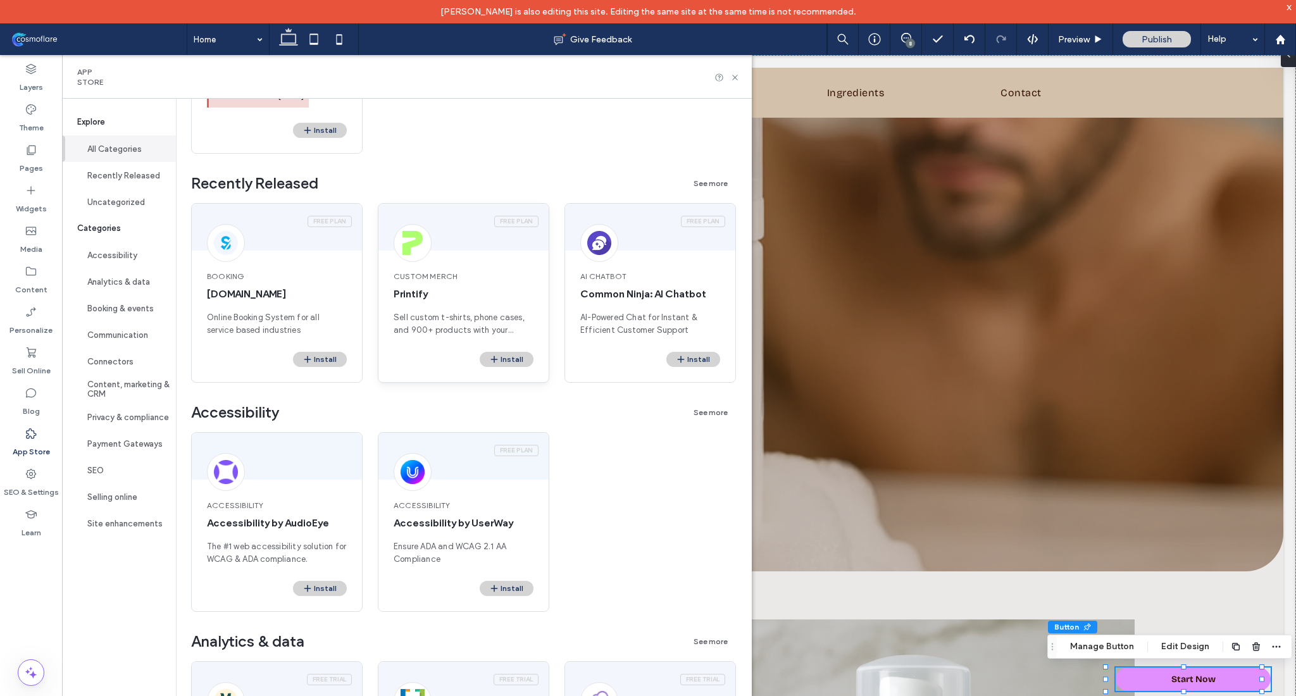
scroll to position [533, 0]
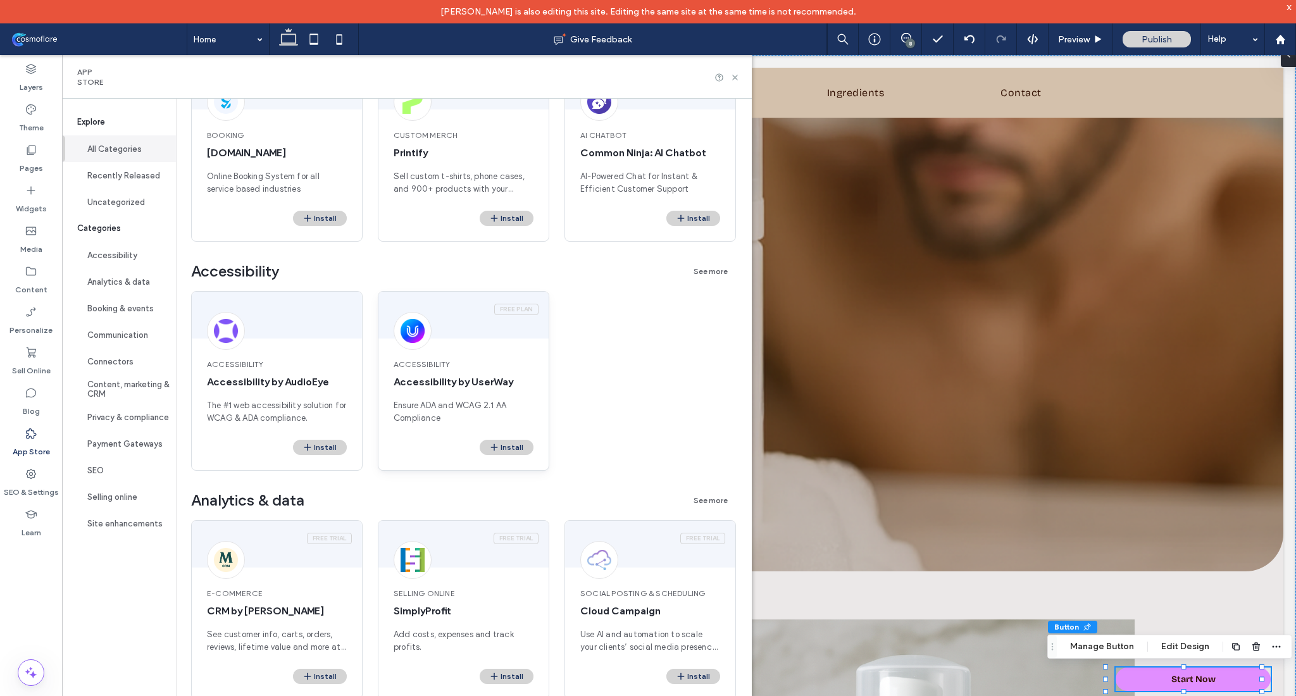
click at [454, 397] on div "Accessibility Accessibility by UserWay Ensure ADA and WCAG 2.1 AA Compliance" at bounding box center [463, 392] width 170 height 96
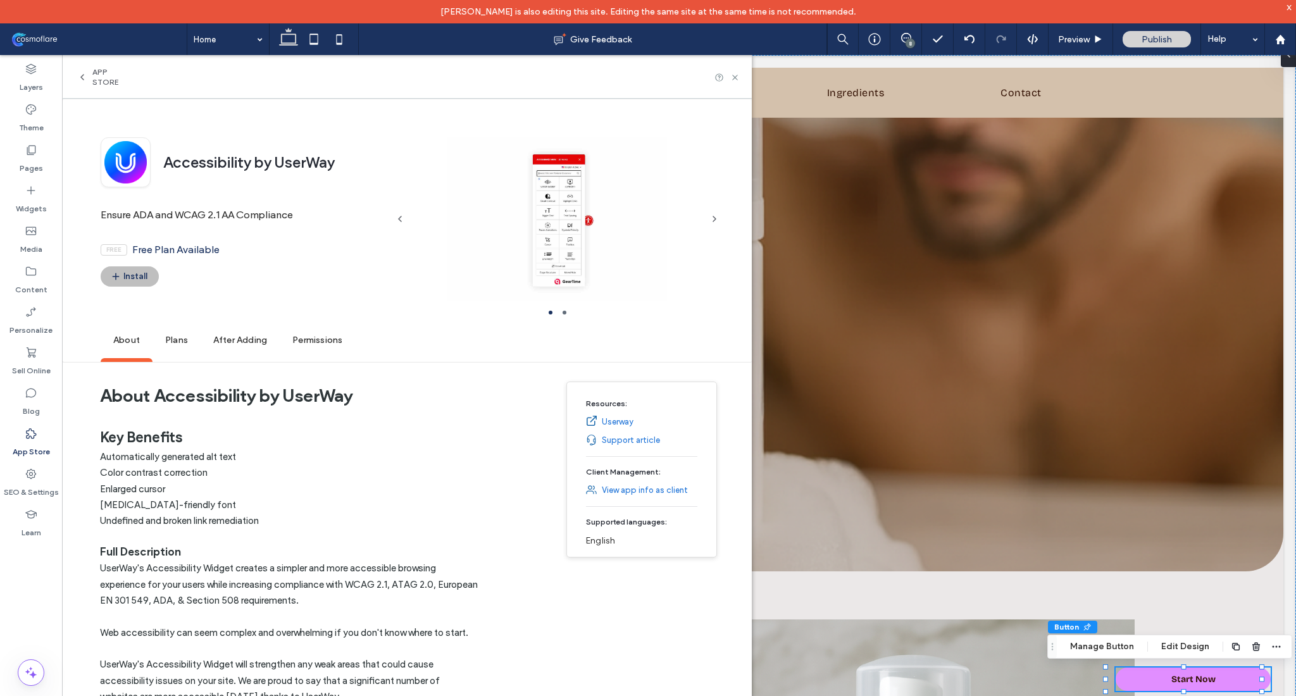
click at [150, 278] on button "Install" at bounding box center [130, 276] width 58 height 20
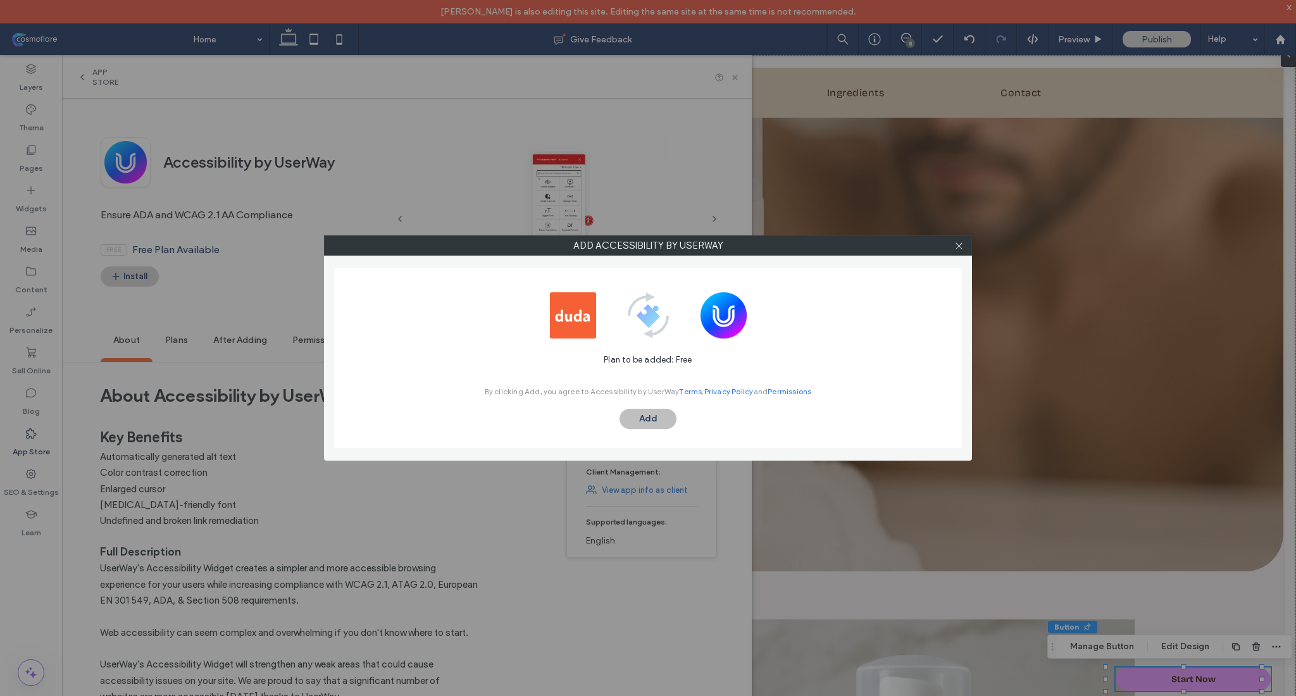
click at [645, 426] on button "Add" at bounding box center [648, 419] width 57 height 20
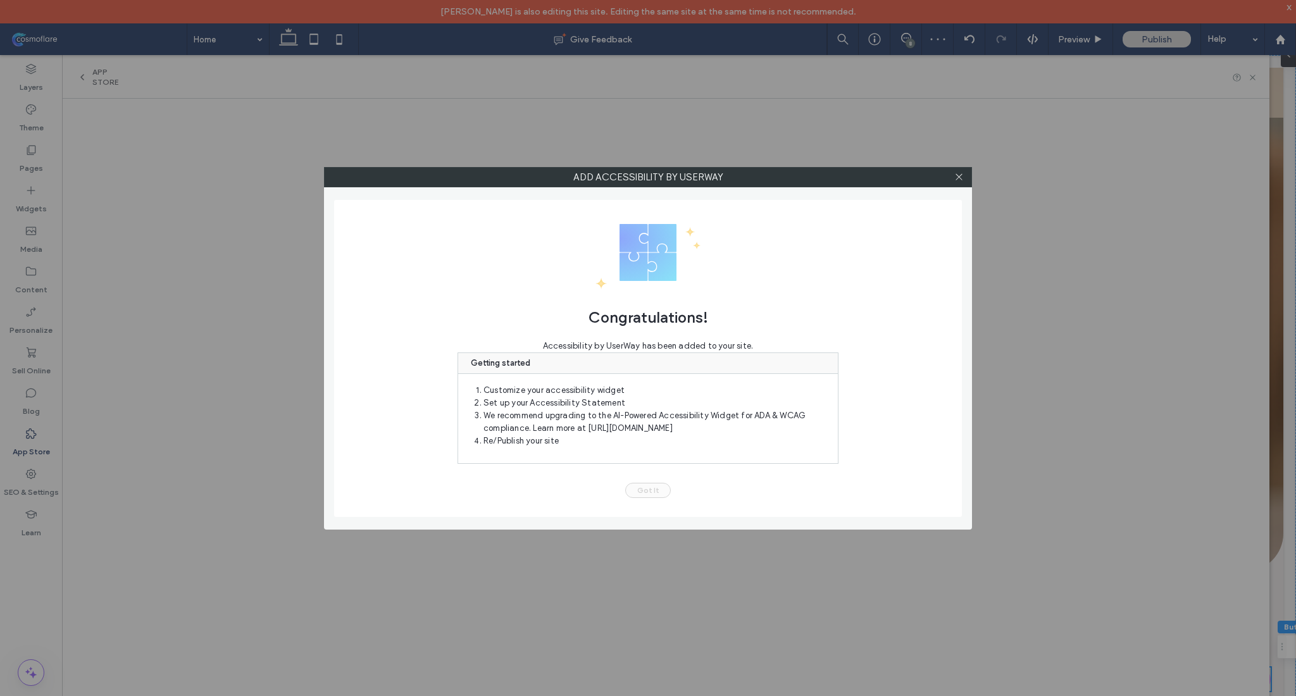
click at [654, 495] on button "Got It" at bounding box center [648, 490] width 46 height 15
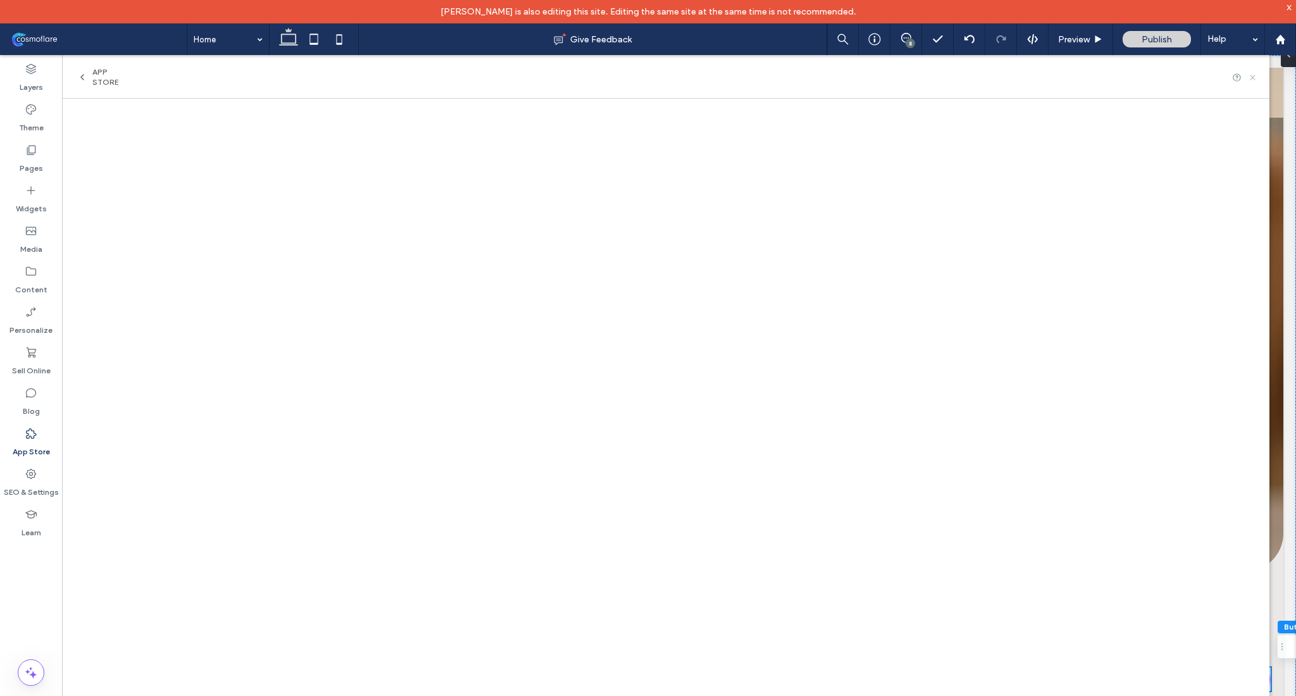
click at [1254, 80] on icon at bounding box center [1252, 77] width 9 height 9
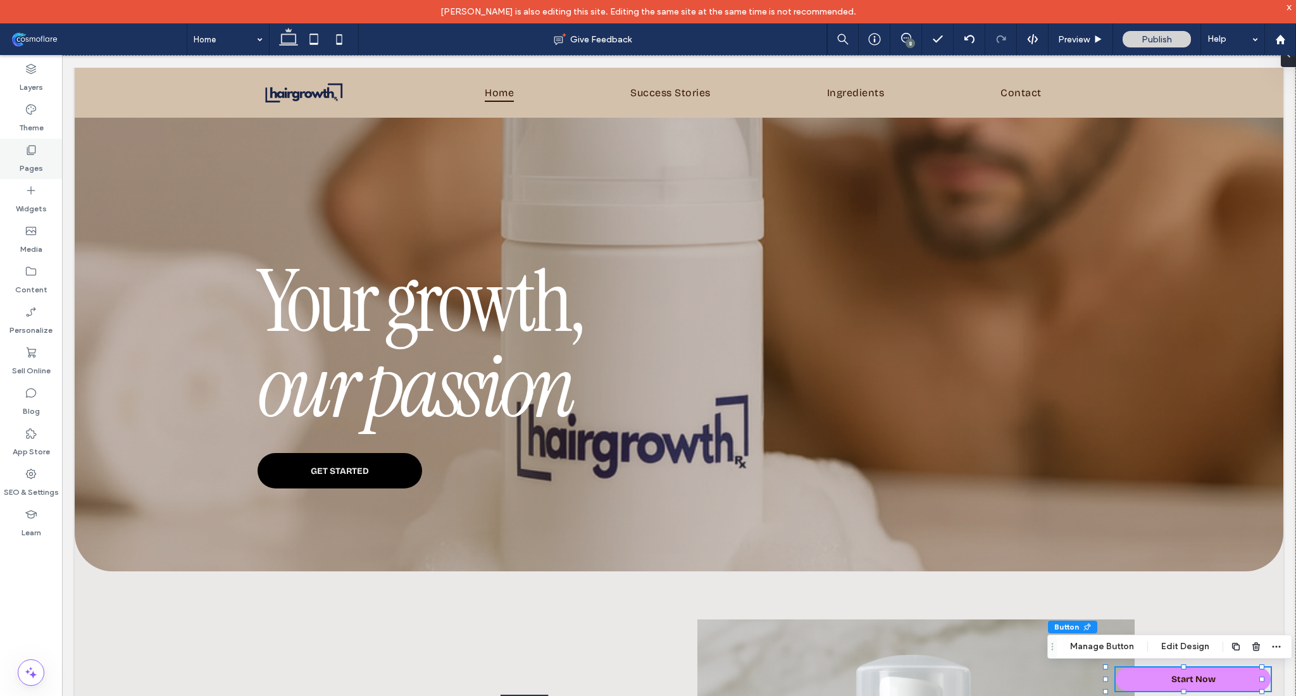
click at [37, 159] on label "Pages" at bounding box center [31, 165] width 23 height 18
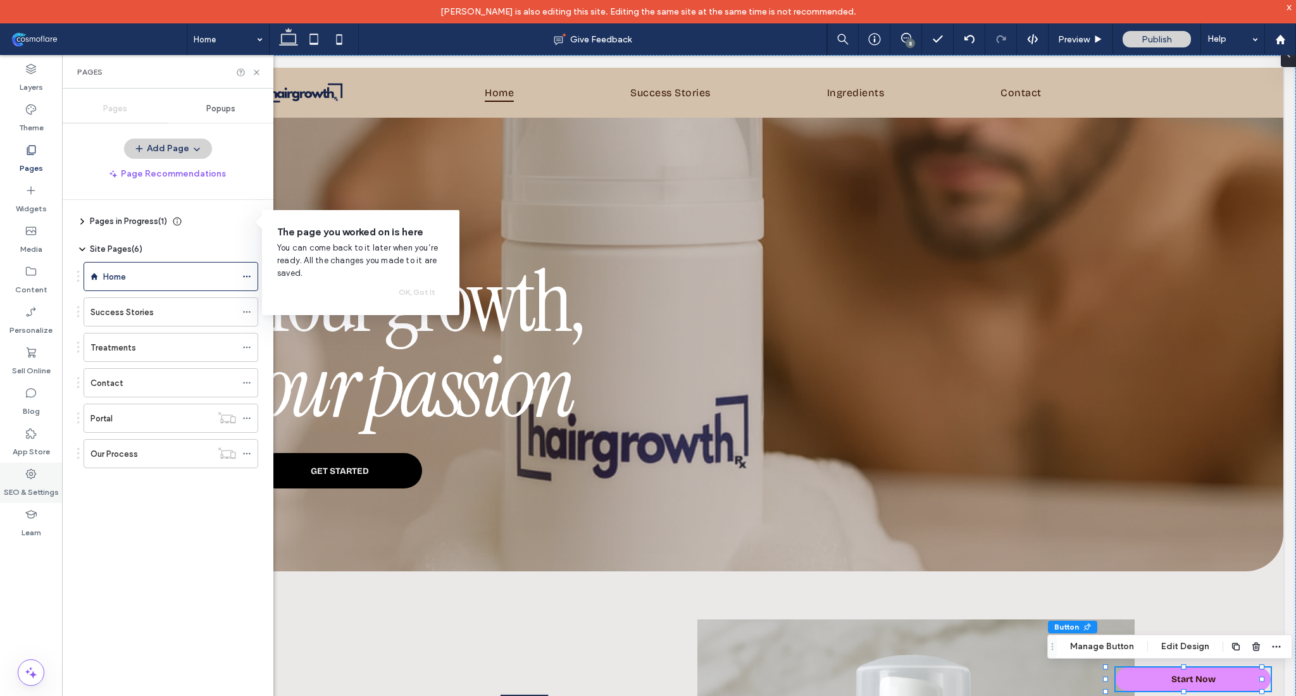
click at [30, 473] on use at bounding box center [31, 474] width 10 height 10
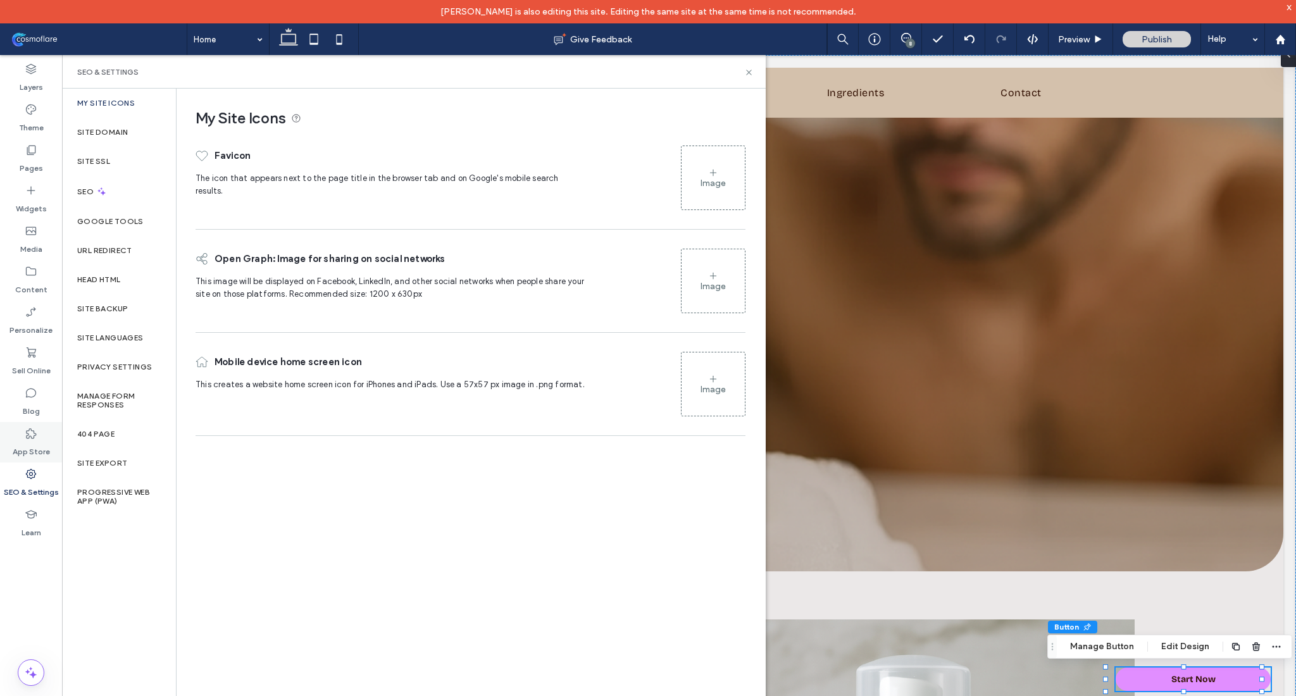
click at [24, 437] on div "App Store" at bounding box center [31, 442] width 62 height 41
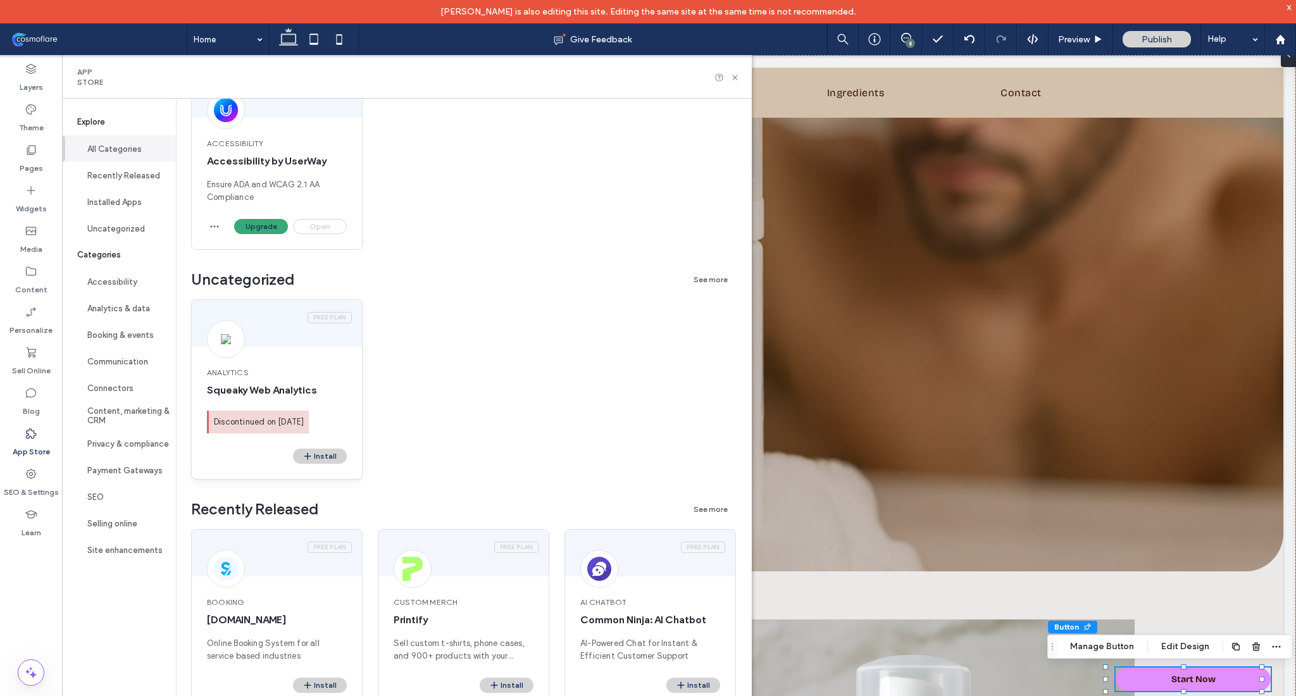
scroll to position [294, 0]
click at [215, 224] on icon "button" at bounding box center [214, 228] width 10 height 10
click at [256, 176] on div "Accessibility Accessibility by UserWay Ensure ADA and WCAG 2.1 AA Compliance" at bounding box center [277, 172] width 170 height 96
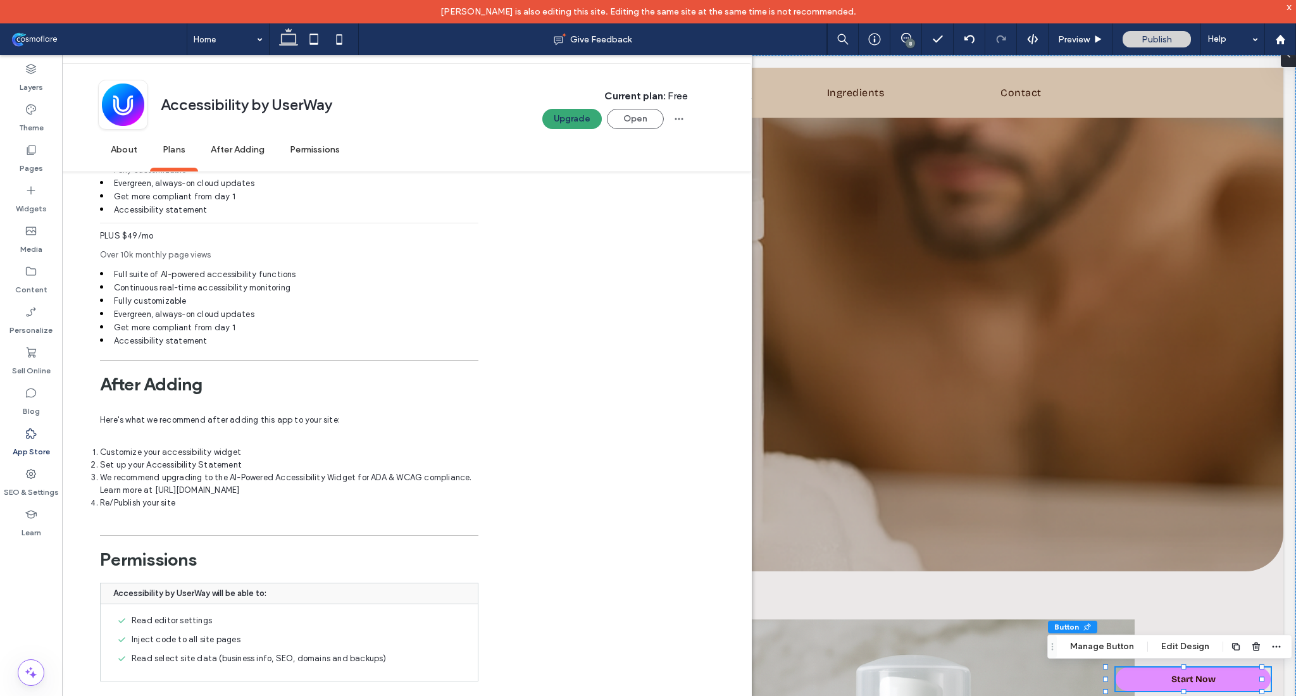
scroll to position [833, 0]
drag, startPoint x: 105, startPoint y: 476, endPoint x: 336, endPoint y: 491, distance: 231.5
click at [336, 491] on li "We recommend upgrading to the AI-Powered Accessibility Widget for ADA & WCAG co…" at bounding box center [289, 483] width 378 height 25
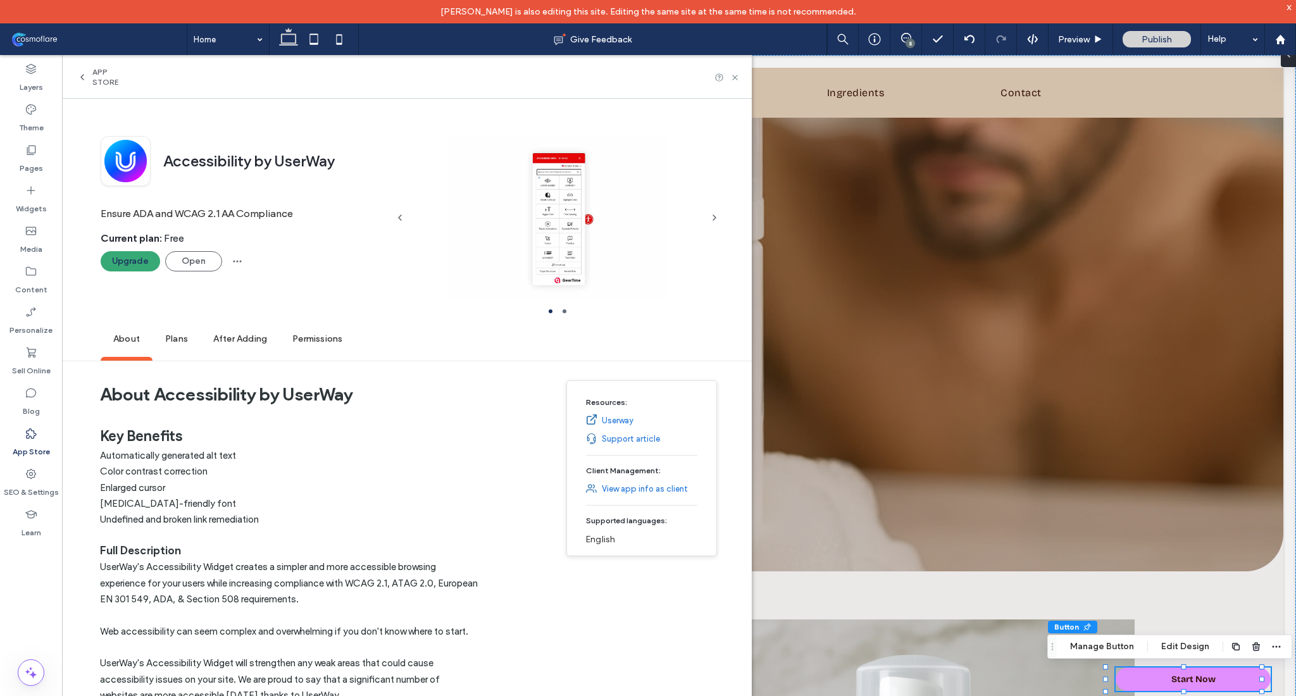
scroll to position [0, 0]
click at [242, 263] on span "button" at bounding box center [237, 263] width 20 height 20
click at [275, 292] on span "Remove" at bounding box center [267, 295] width 30 height 13
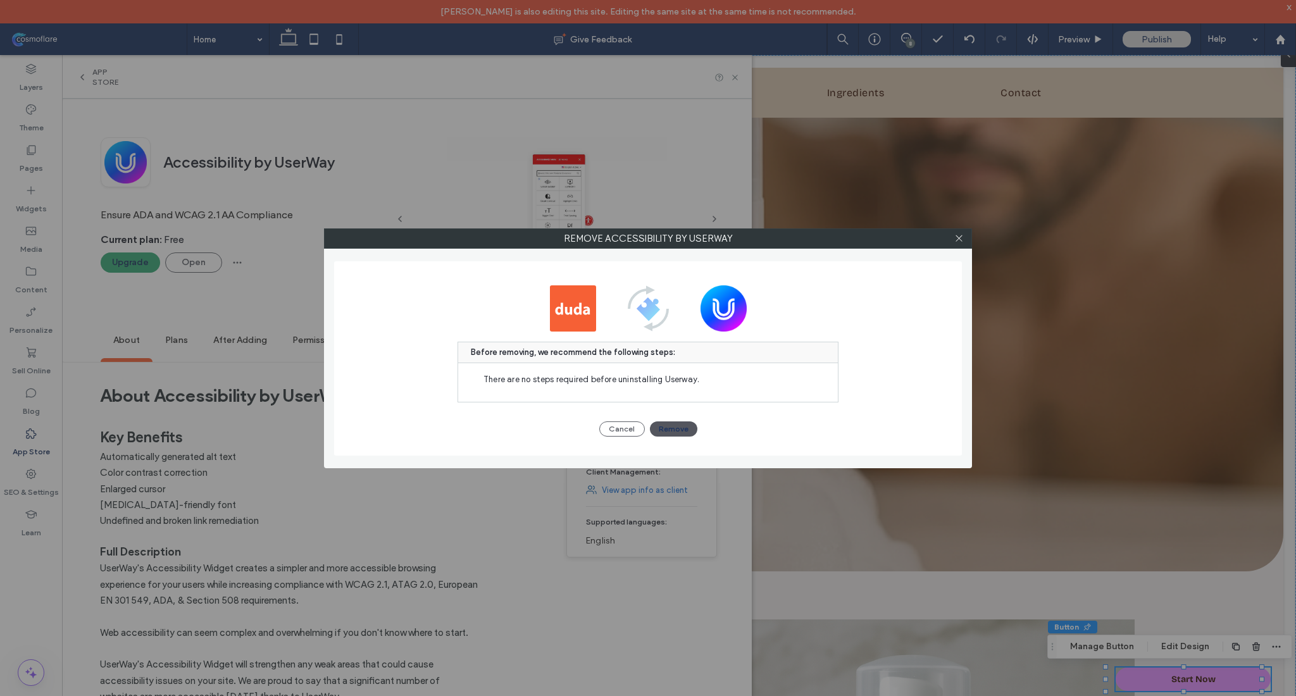
click at [682, 432] on button "Remove" at bounding box center [673, 428] width 47 height 15
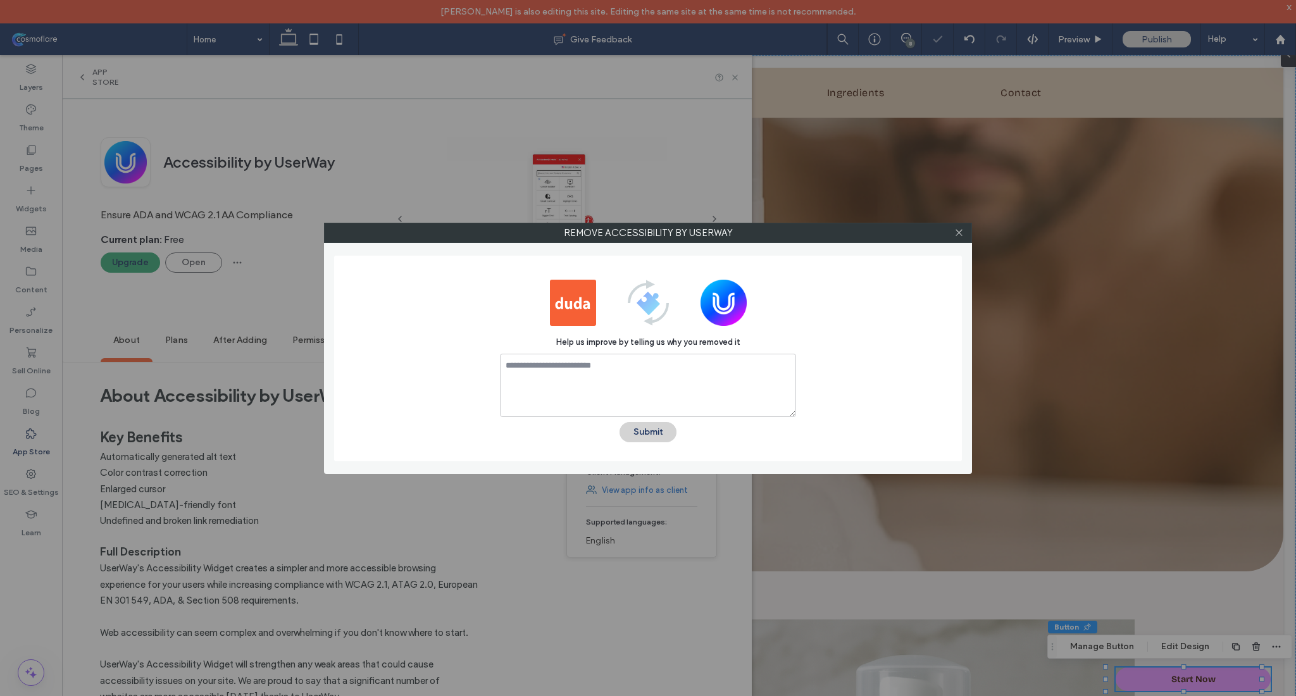
click at [649, 442] on div "Help us improve by telling us why you removed it Submit" at bounding box center [648, 359] width 628 height 206
click at [652, 437] on button "Submit" at bounding box center [648, 432] width 57 height 20
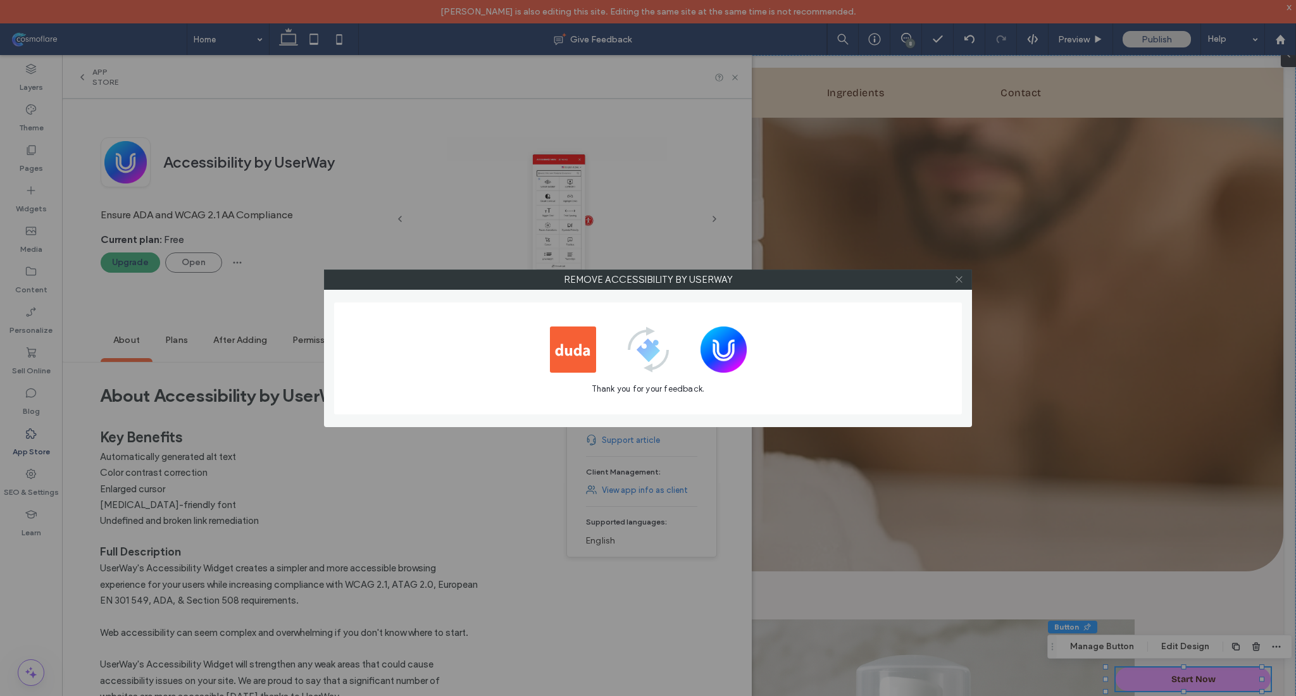
click at [959, 282] on icon at bounding box center [958, 279] width 9 height 9
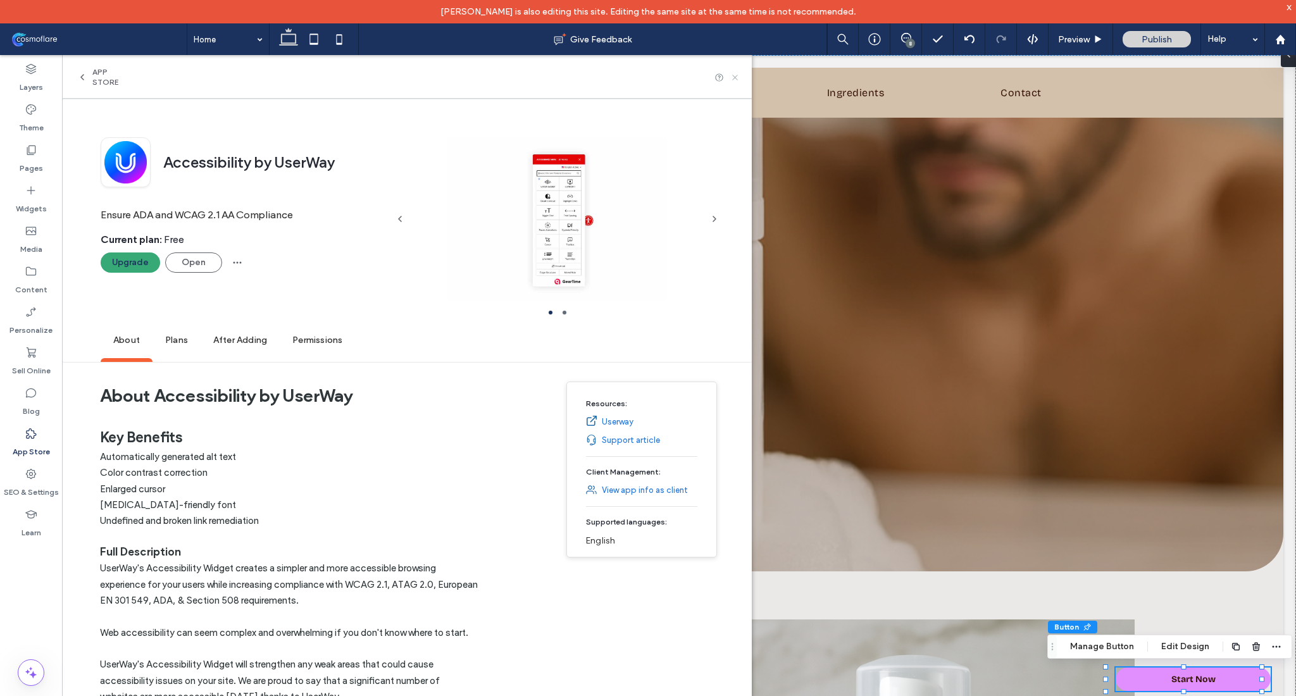
click at [740, 76] on icon at bounding box center [734, 77] width 9 height 9
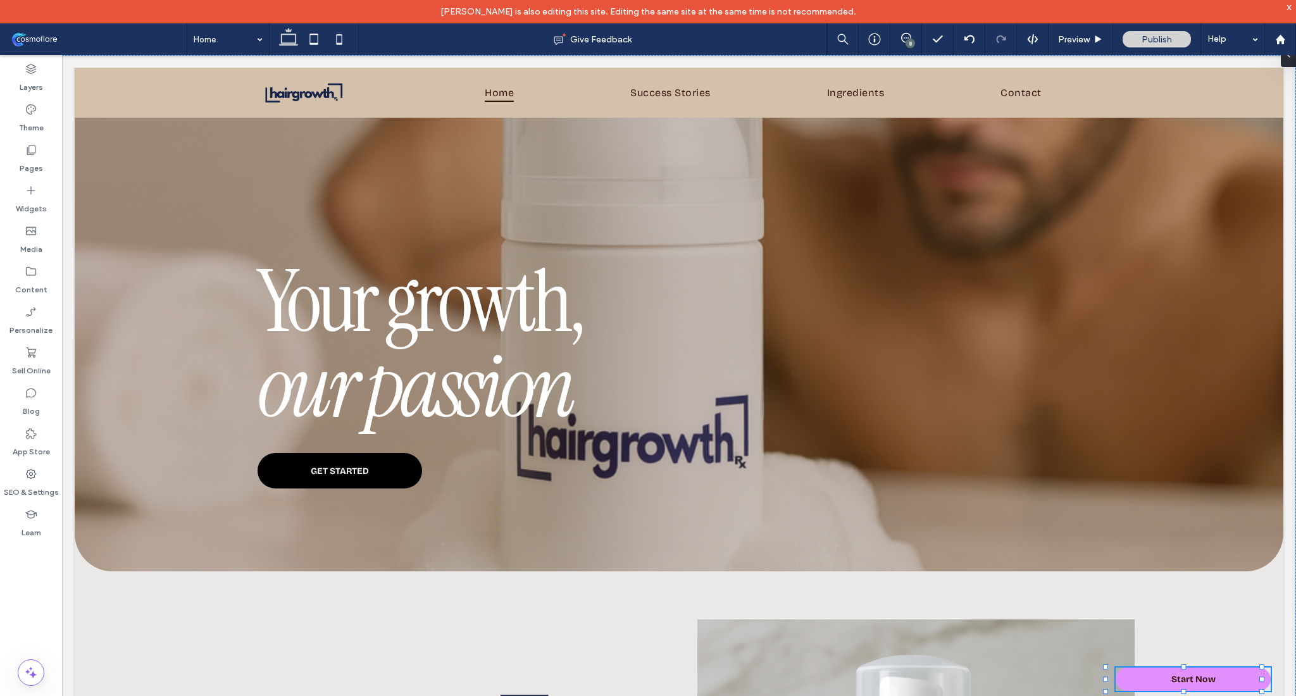
type input "***"
type input "**"
click at [1290, 60] on div at bounding box center [1286, 54] width 20 height 25
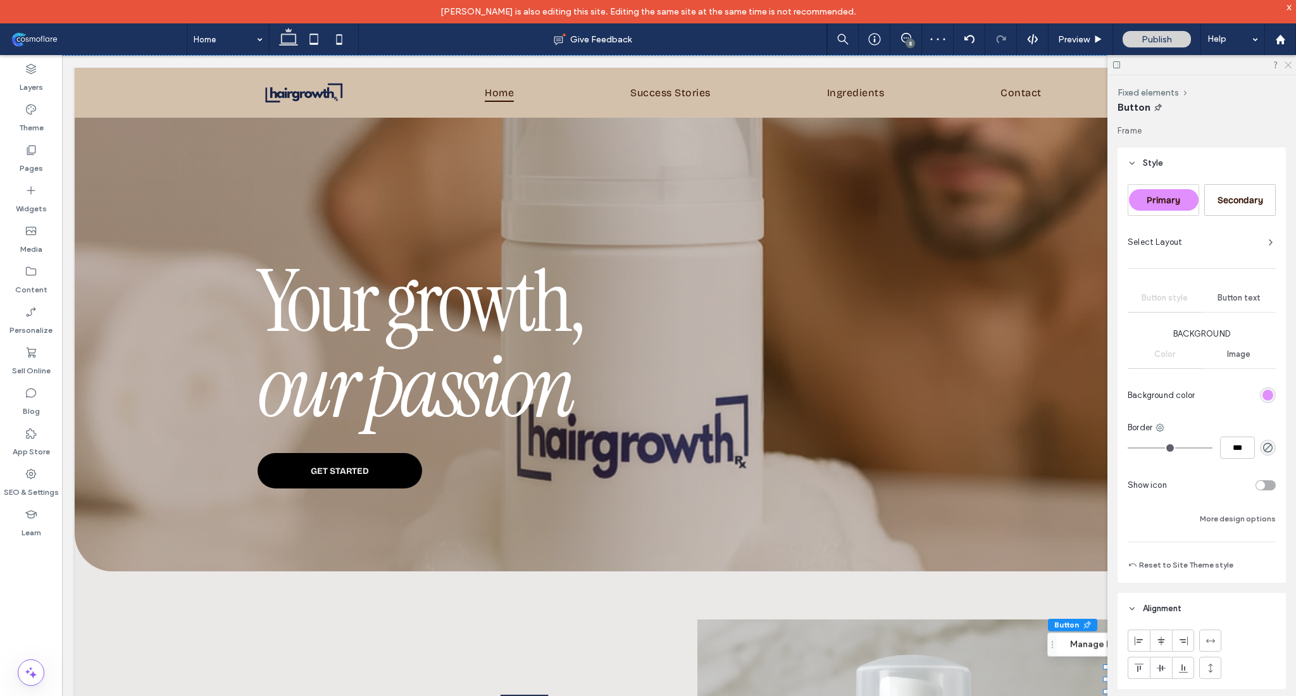
click at [1286, 61] on icon at bounding box center [1287, 64] width 8 height 8
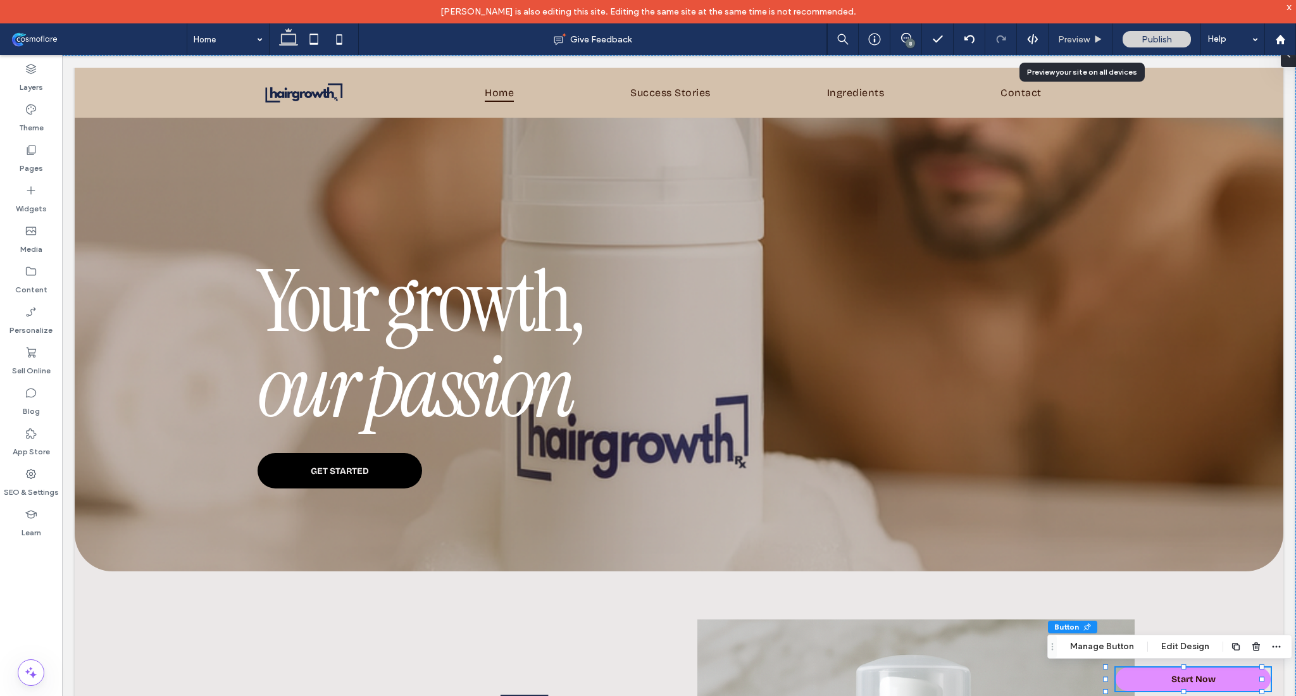
click at [1094, 40] on icon at bounding box center [1098, 39] width 9 height 9
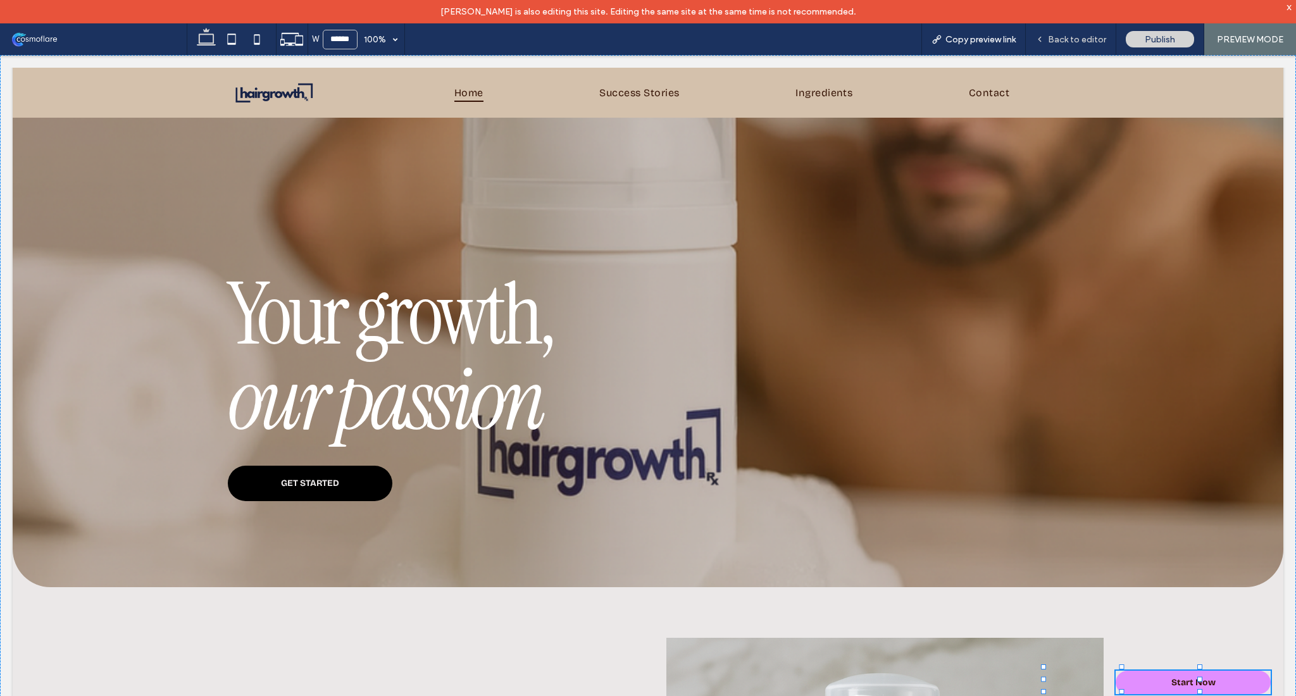
click at [1088, 34] on span "Back to editor" at bounding box center [1077, 39] width 58 height 11
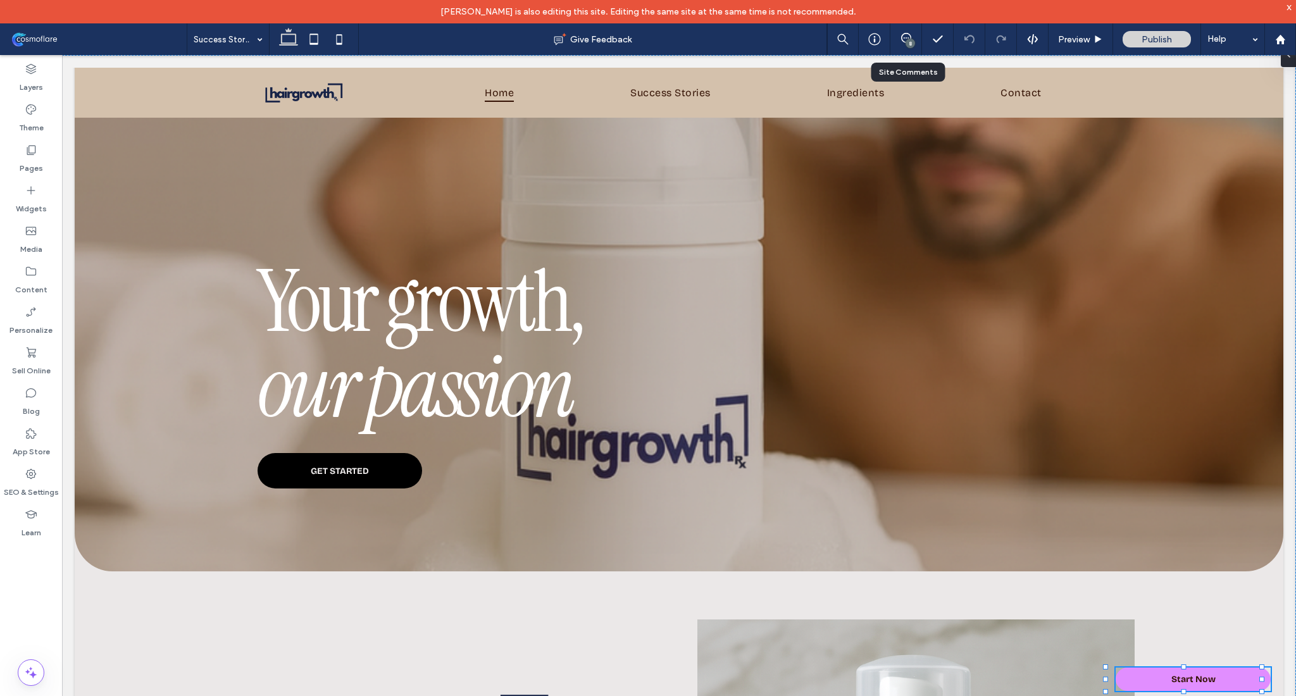
click at [906, 48] on div "8" at bounding box center [906, 39] width 32 height 32
click at [918, 41] on span at bounding box center [905, 38] width 31 height 10
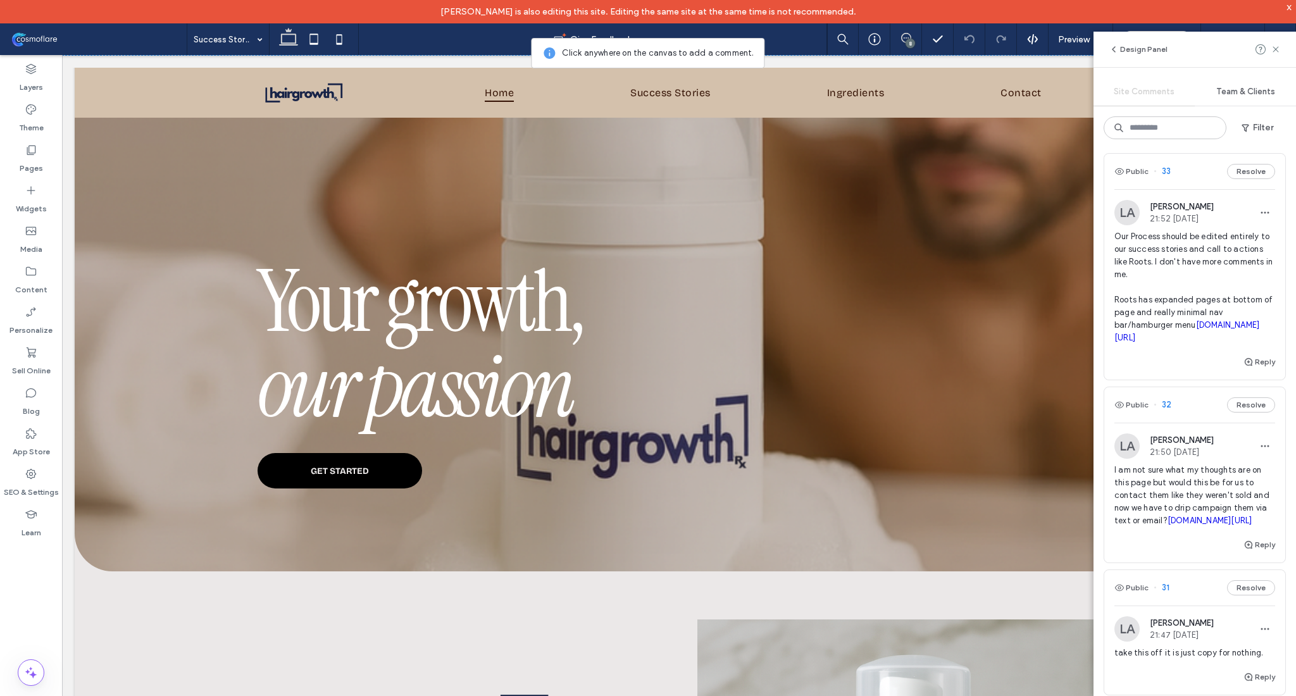
scroll to position [8, 0]
click at [1278, 52] on use at bounding box center [1276, 49] width 6 height 6
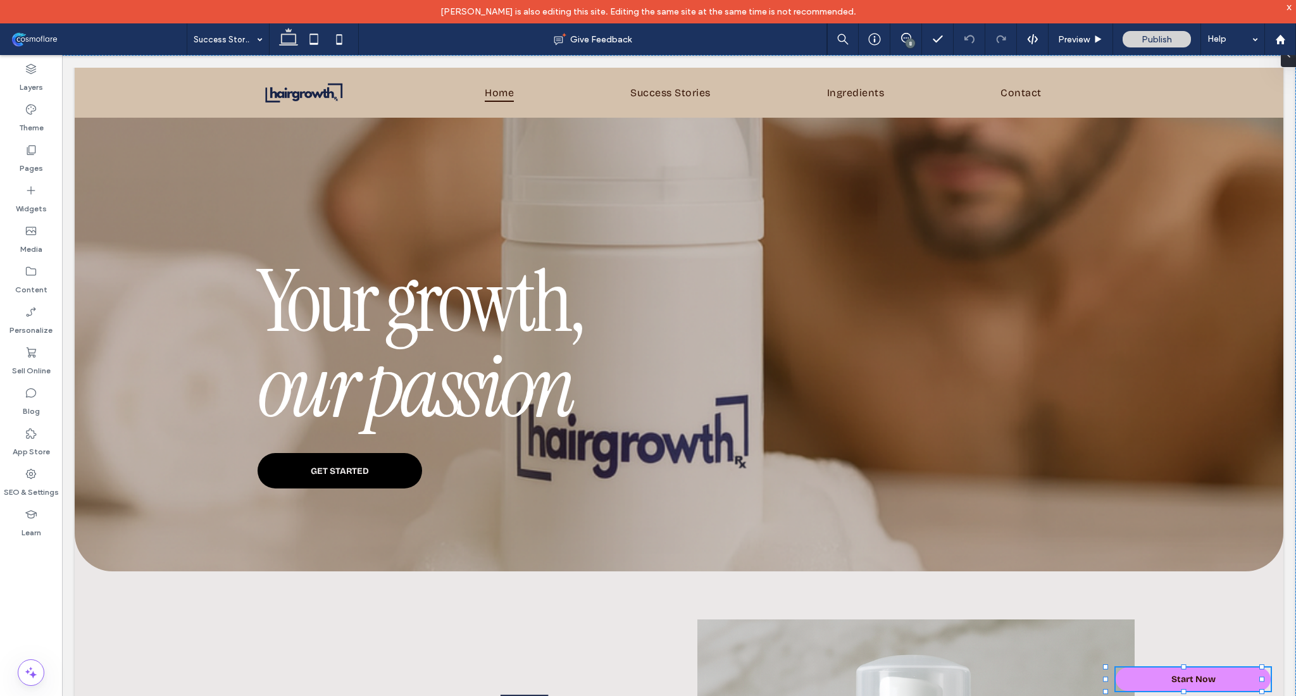
scroll to position [0, 0]
click at [1076, 41] on span "Preview" at bounding box center [1074, 39] width 32 height 11
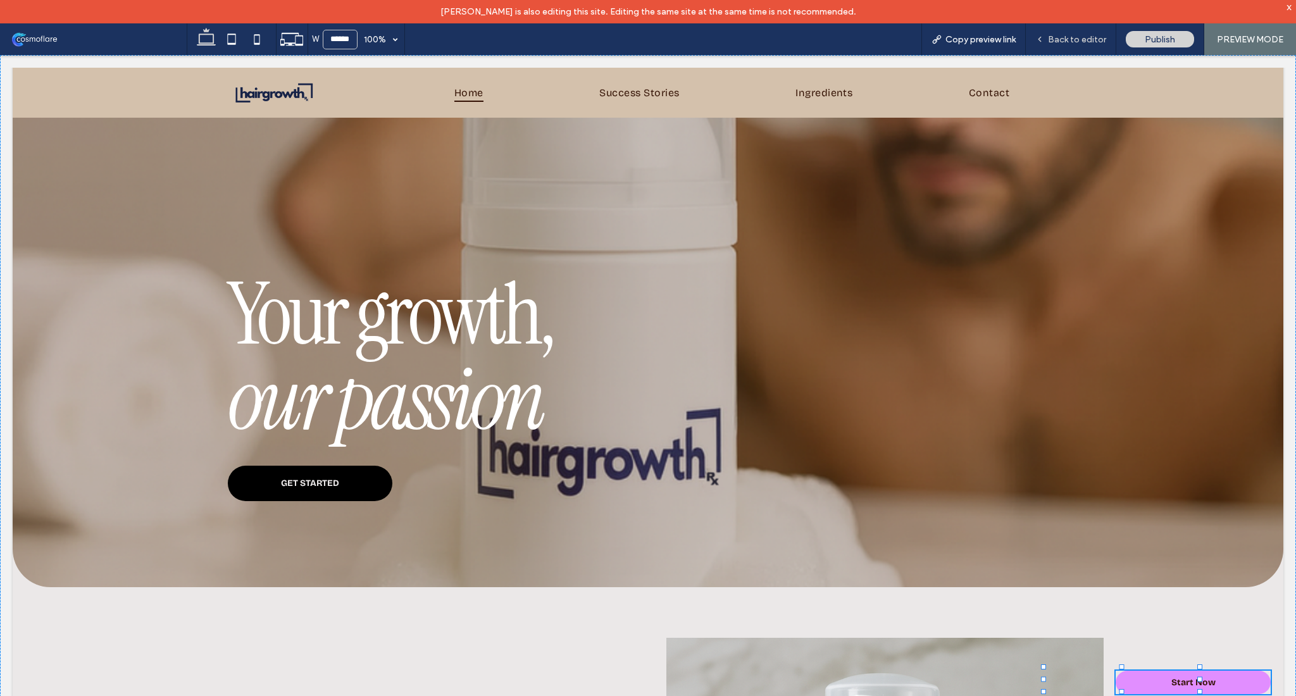
click at [1112, 41] on div "Back to editor" at bounding box center [1071, 39] width 90 height 11
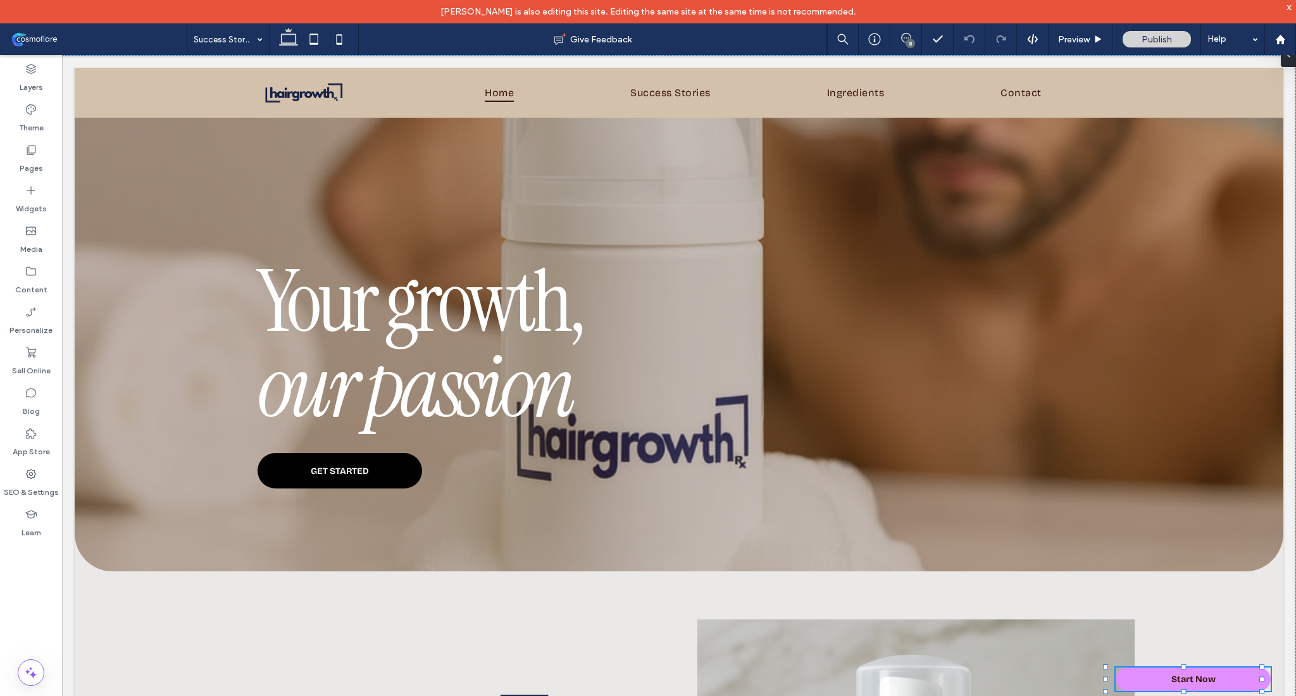
click at [909, 37] on icon at bounding box center [906, 38] width 10 height 10
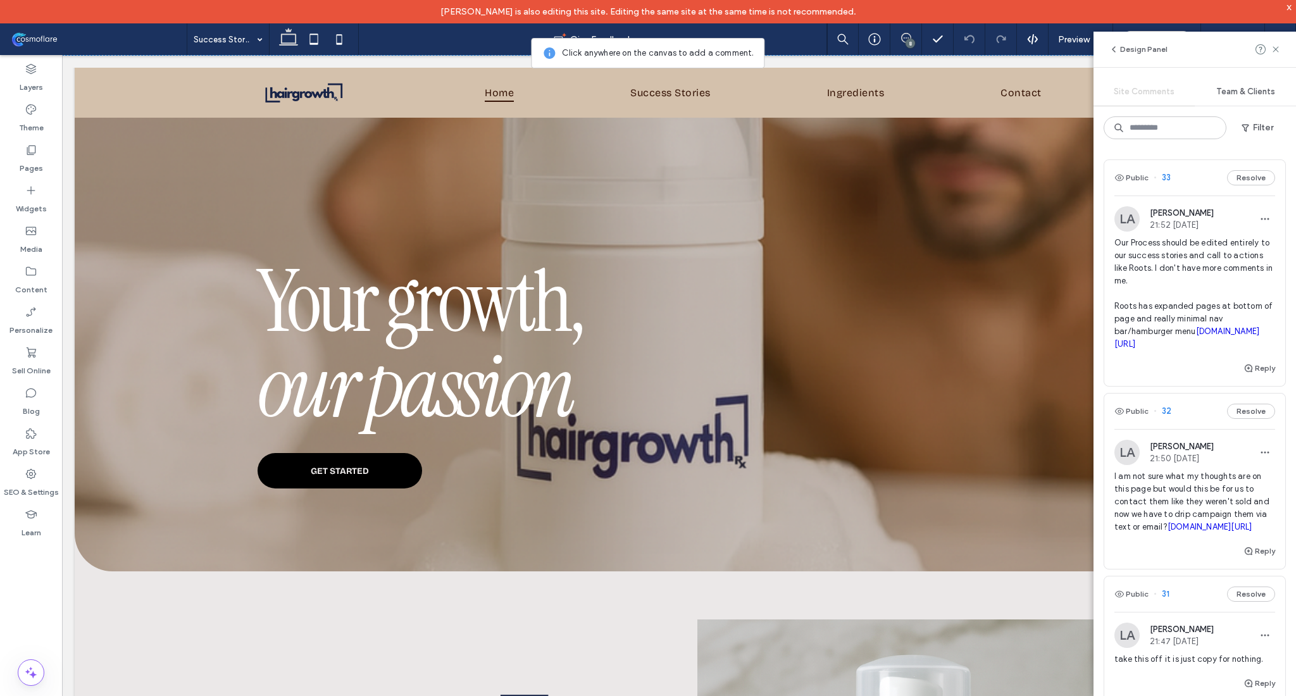
click at [1173, 304] on span "Our Process should be edited entirely to our success stories and call to action…" at bounding box center [1194, 294] width 161 height 114
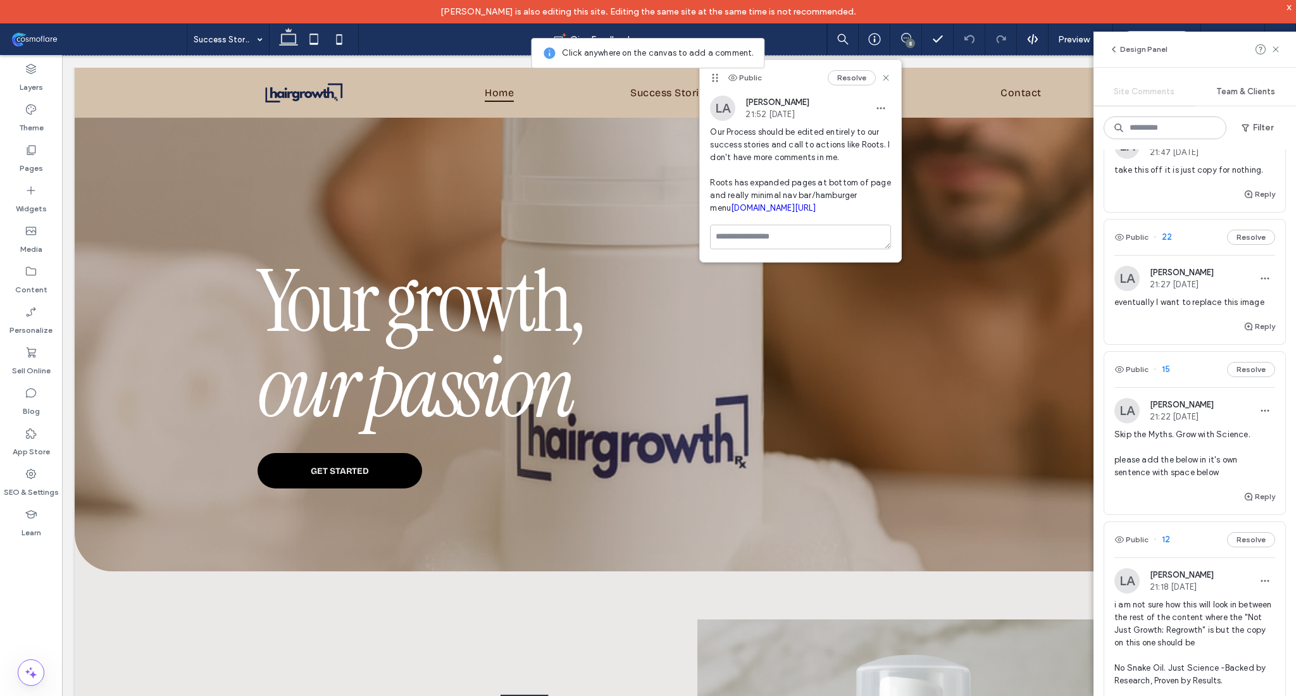
scroll to position [501, 0]
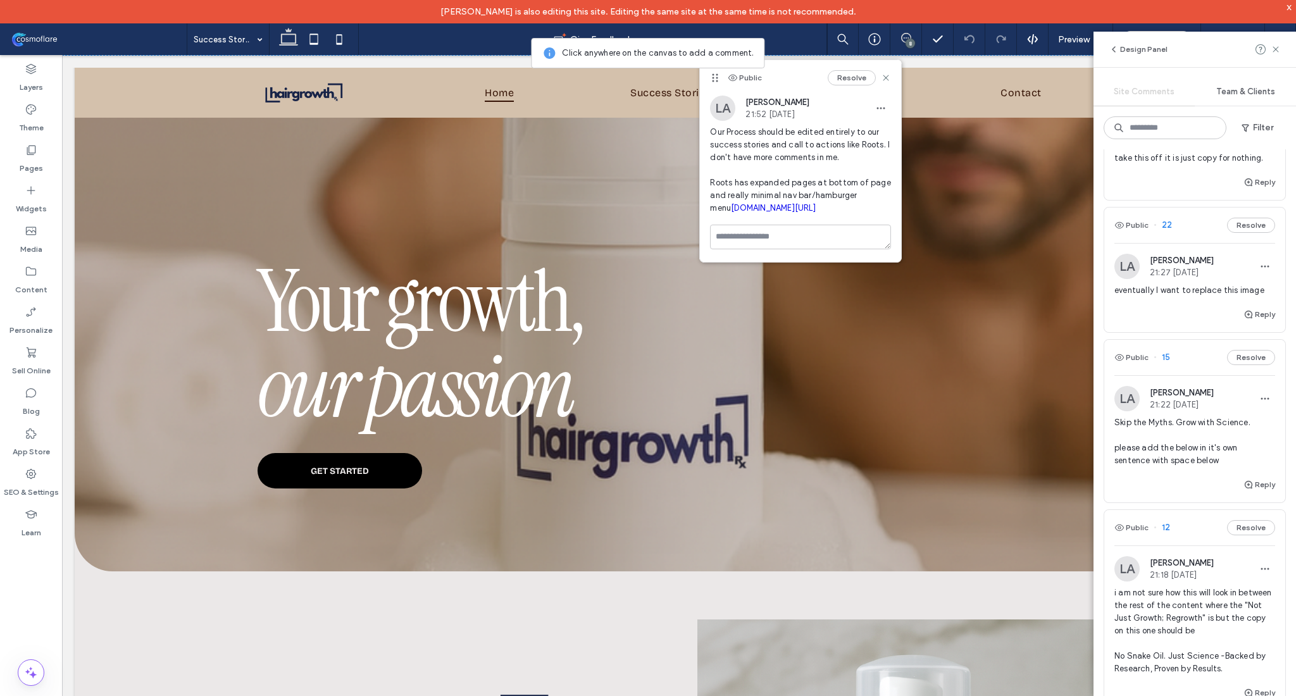
click at [1183, 467] on span "Skip the Myths. Grow with Science. please add the below in it's own sentence wi…" at bounding box center [1194, 441] width 161 height 51
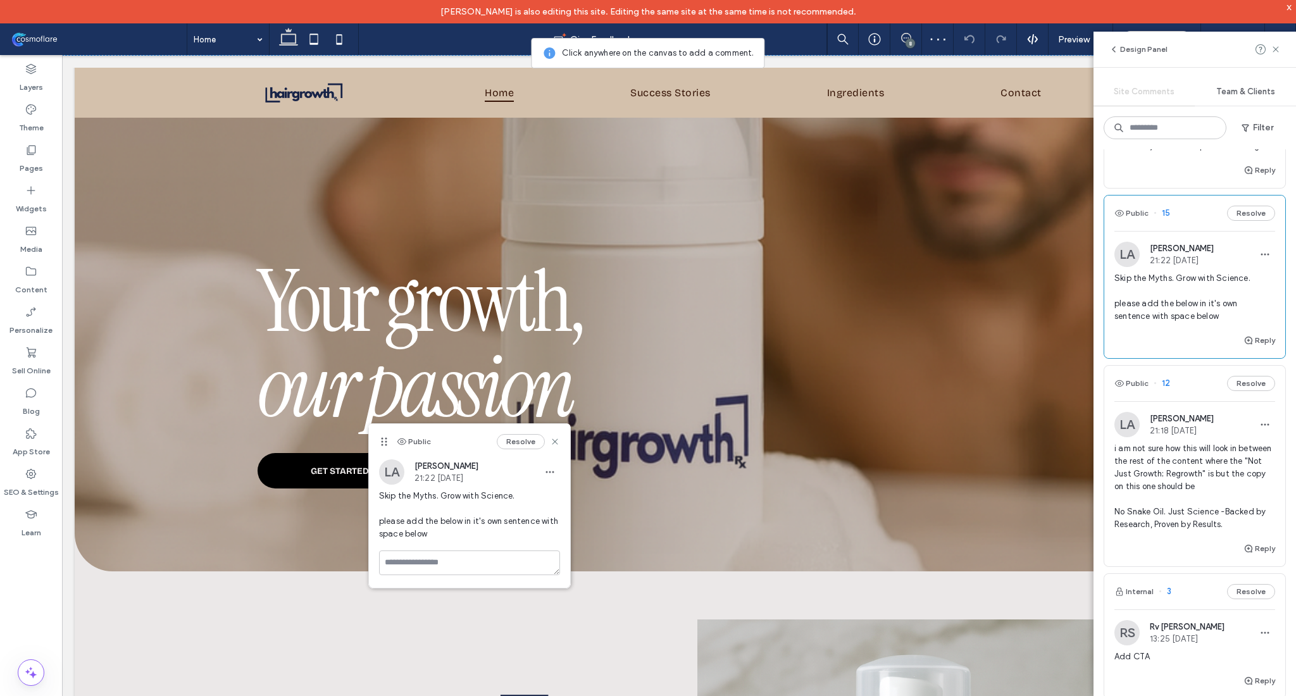
scroll to position [827, 0]
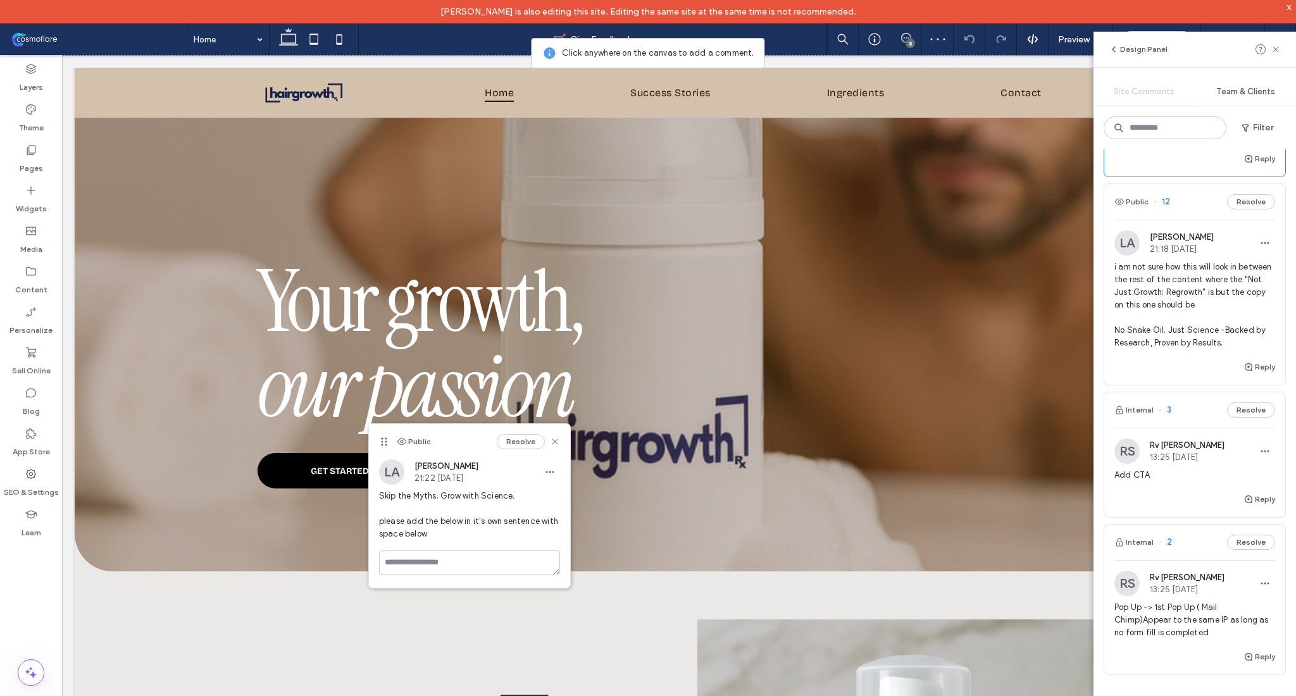
click at [1203, 359] on div "i am not sure how this will look in between the rest of the content where the "…" at bounding box center [1194, 310] width 161 height 99
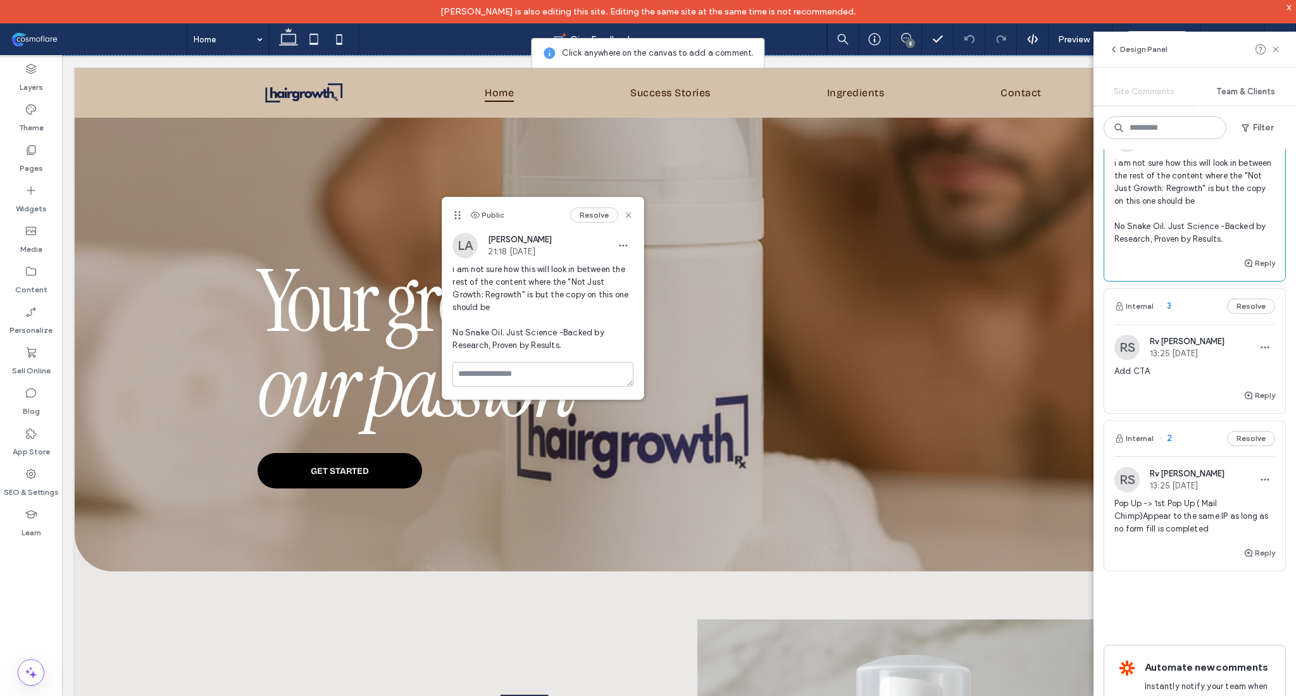
scroll to position [983, 0]
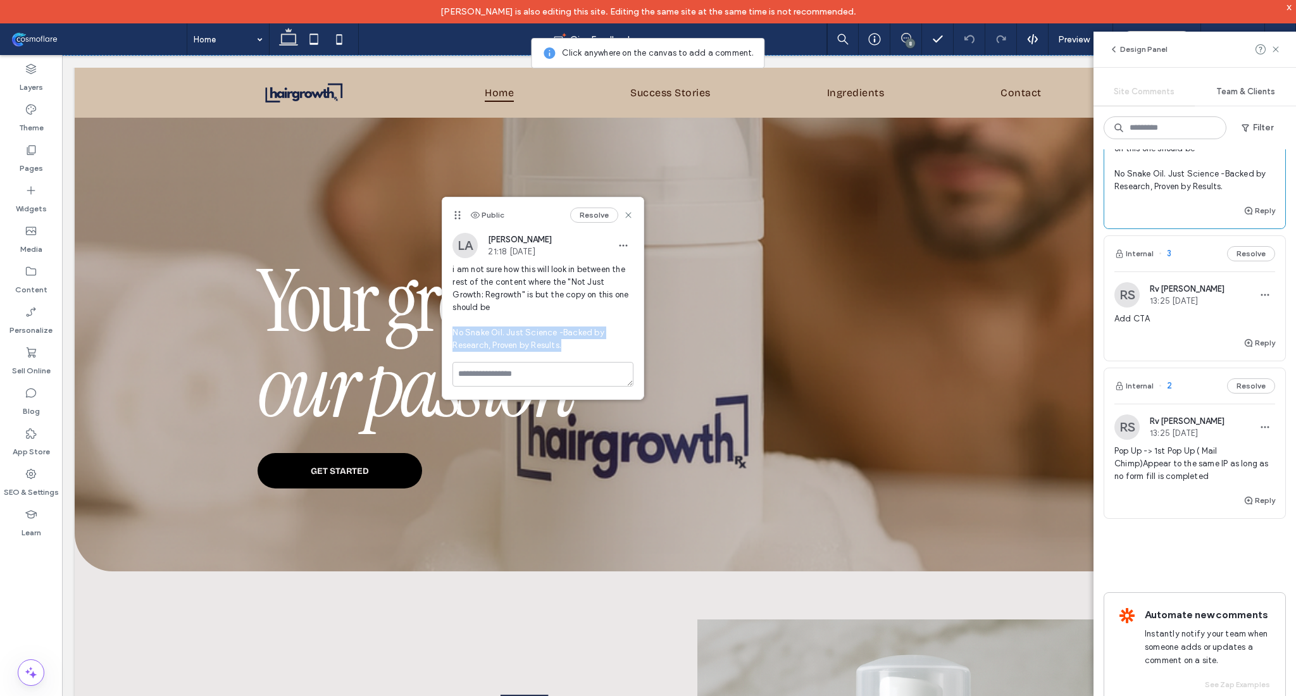
drag, startPoint x: 453, startPoint y: 333, endPoint x: 570, endPoint y: 349, distance: 118.1
click at [570, 349] on span "i am not sure how this will look in between the rest of the content where the "…" at bounding box center [542, 307] width 181 height 89
copy span "No Snake Oil. Just Science -Backed by Research, Proven by Results."
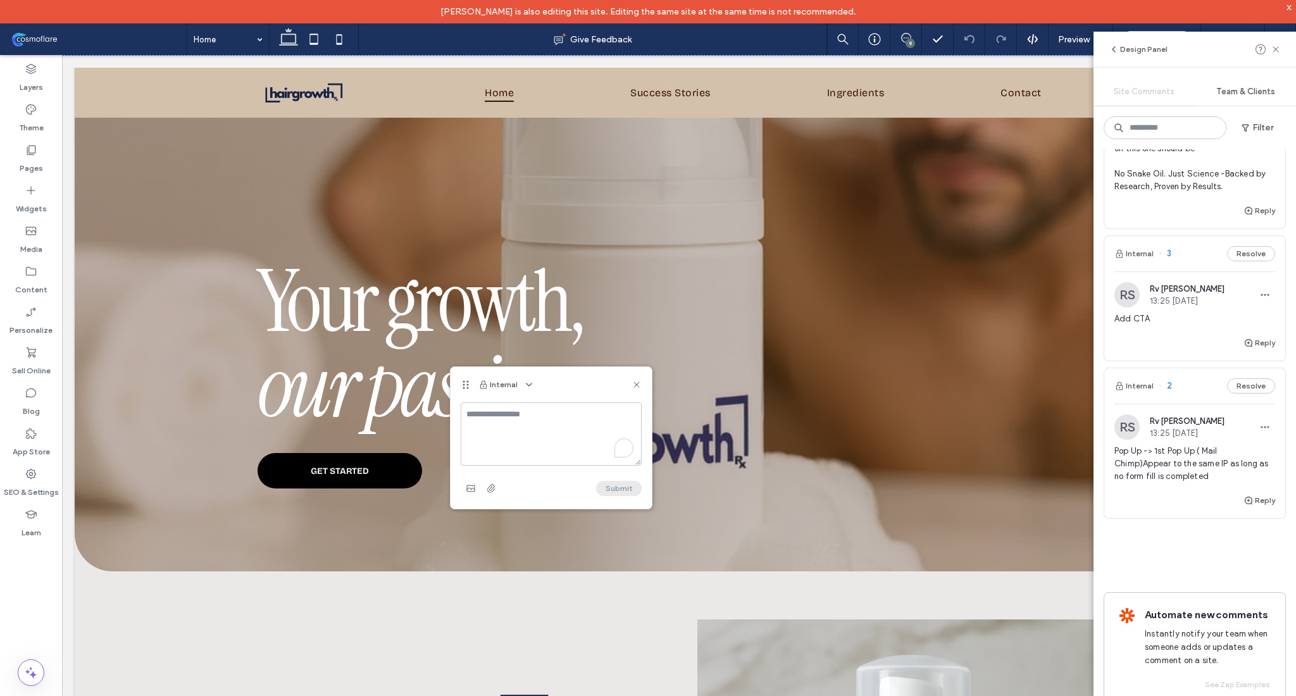
type input "**********"
type input "***"
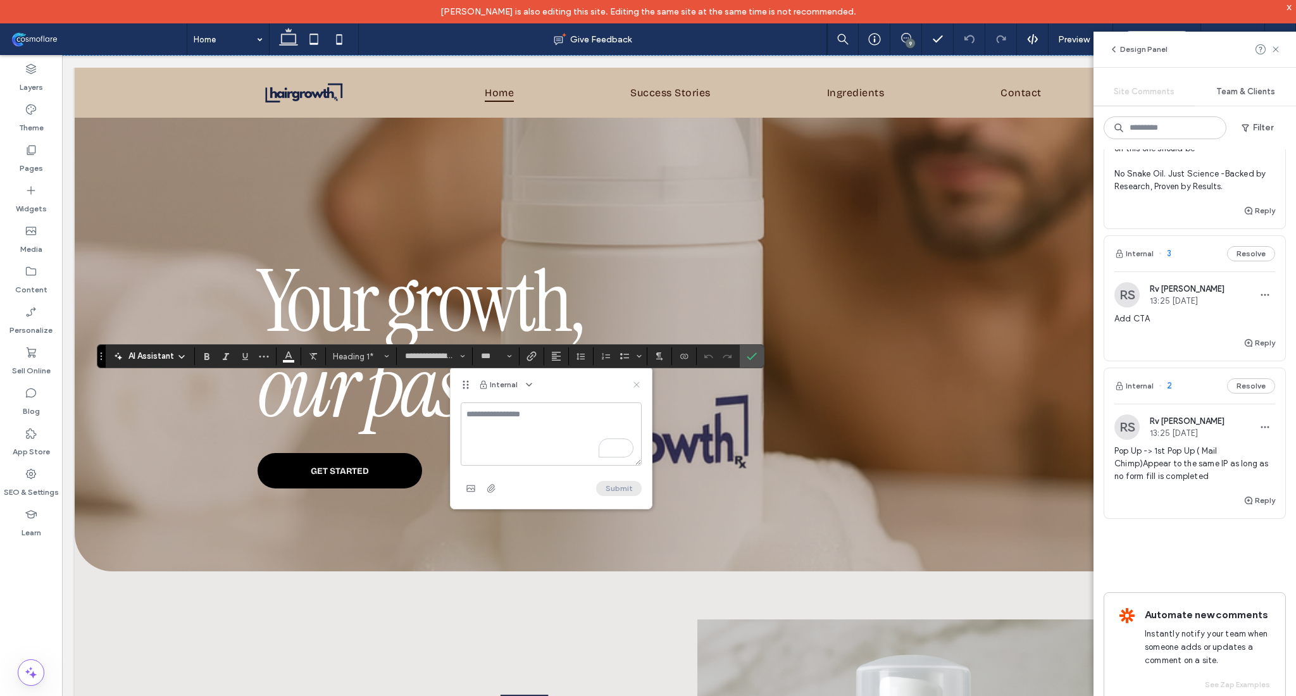
click at [637, 385] on use at bounding box center [636, 385] width 6 height 6
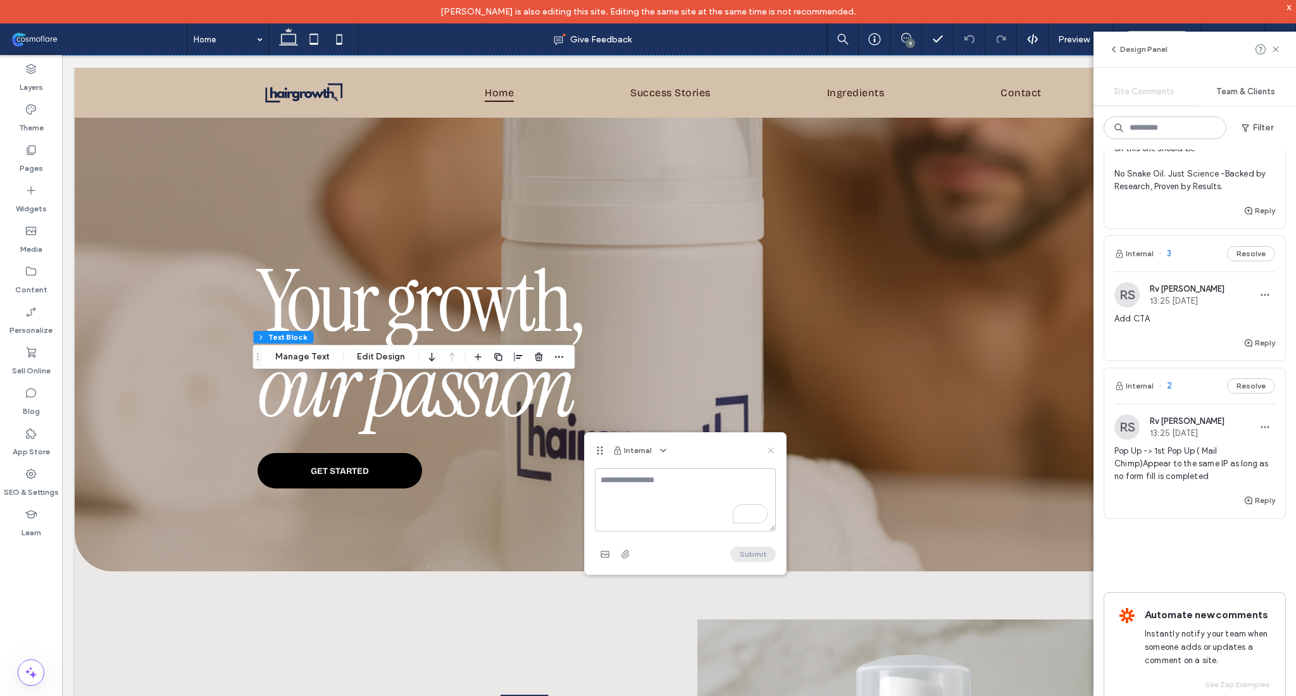
click at [769, 449] on use at bounding box center [771, 451] width 6 height 6
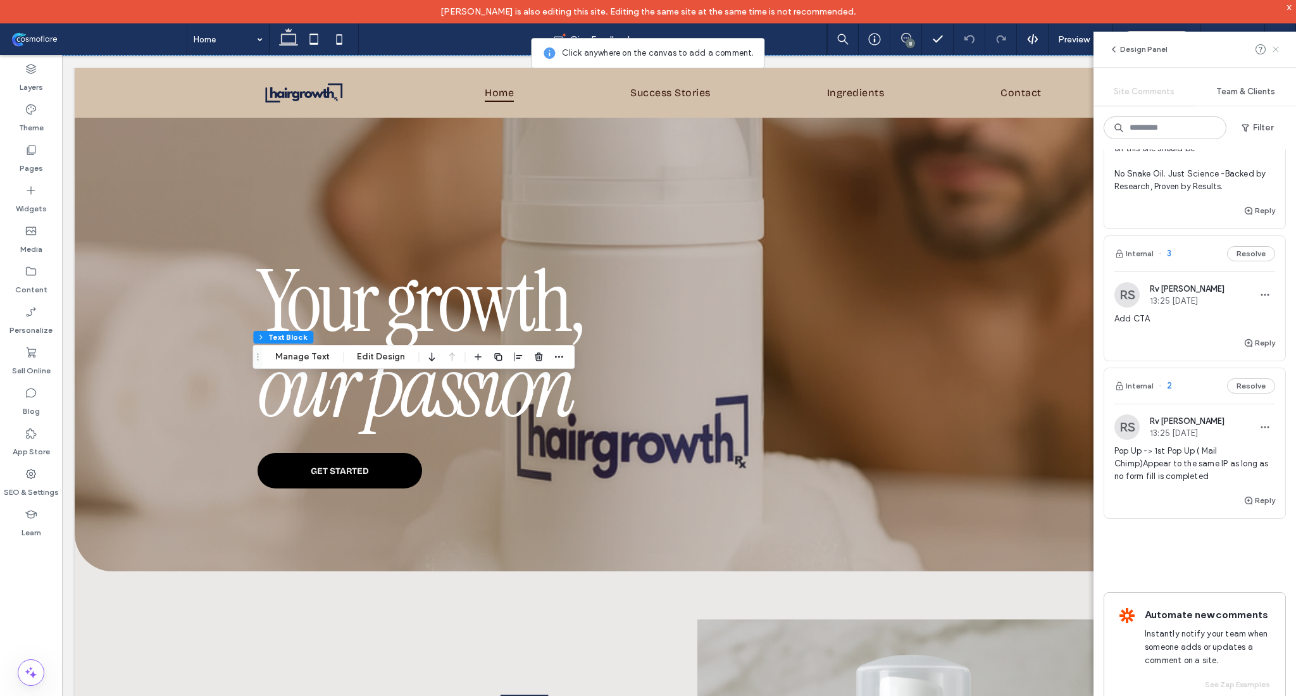
click at [1277, 47] on use at bounding box center [1276, 49] width 6 height 6
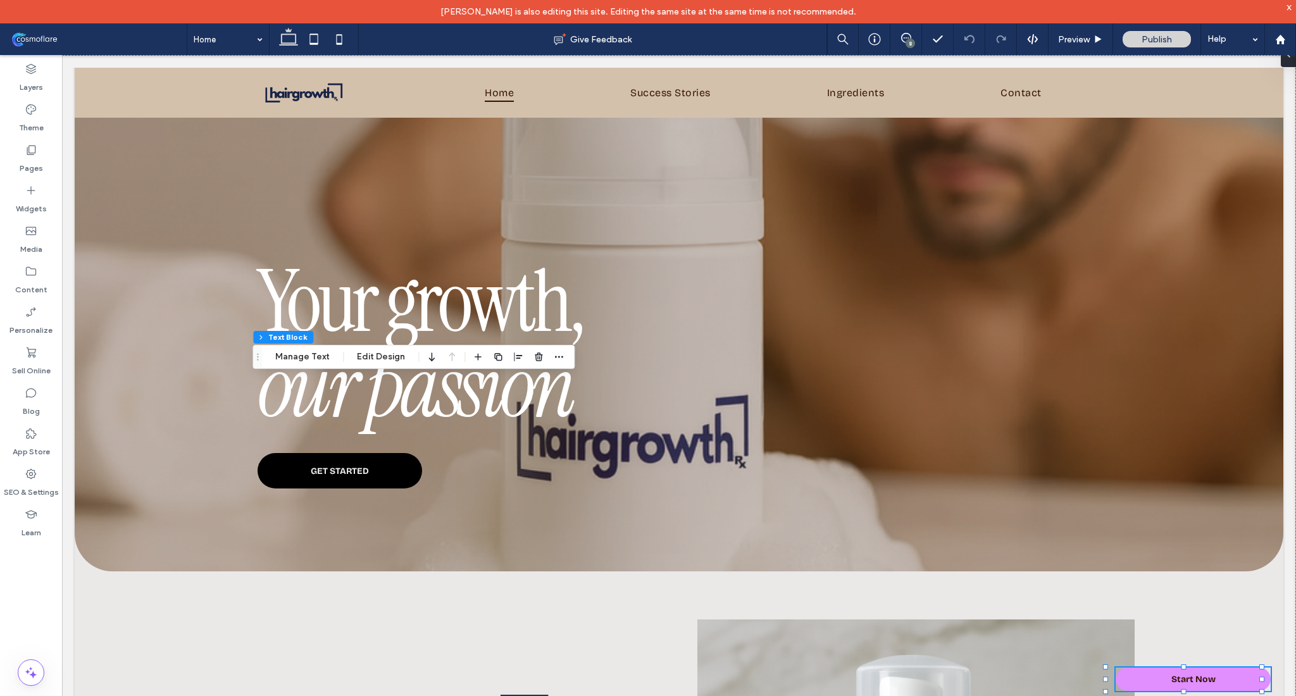
scroll to position [0, 0]
click at [901, 39] on use at bounding box center [906, 38] width 10 height 10
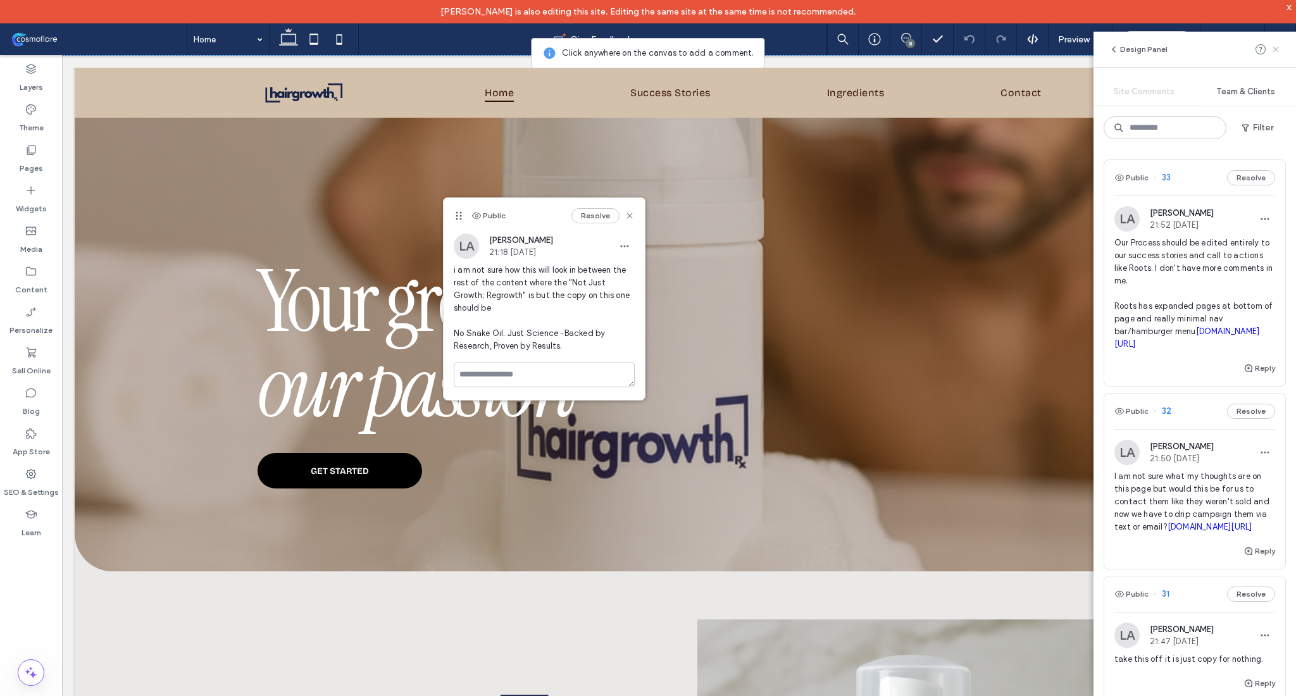
click at [1275, 51] on icon at bounding box center [1276, 49] width 10 height 10
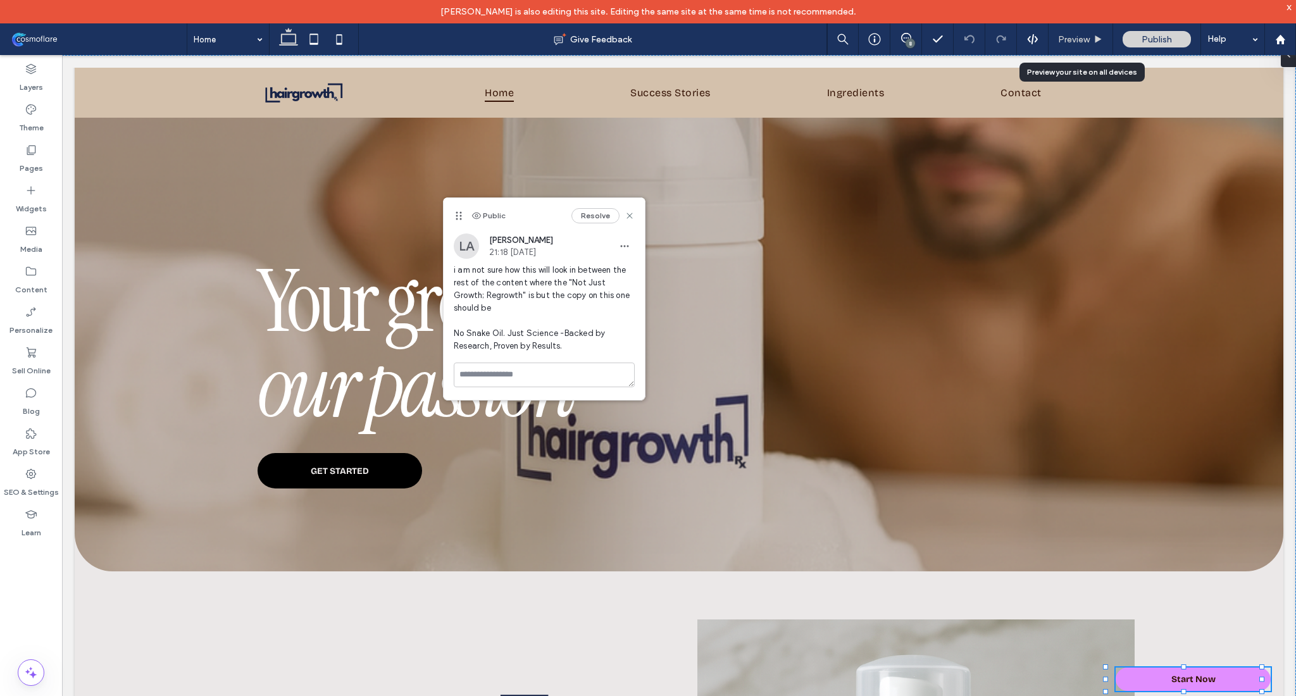
click at [1070, 49] on div "Preview" at bounding box center [1081, 39] width 65 height 32
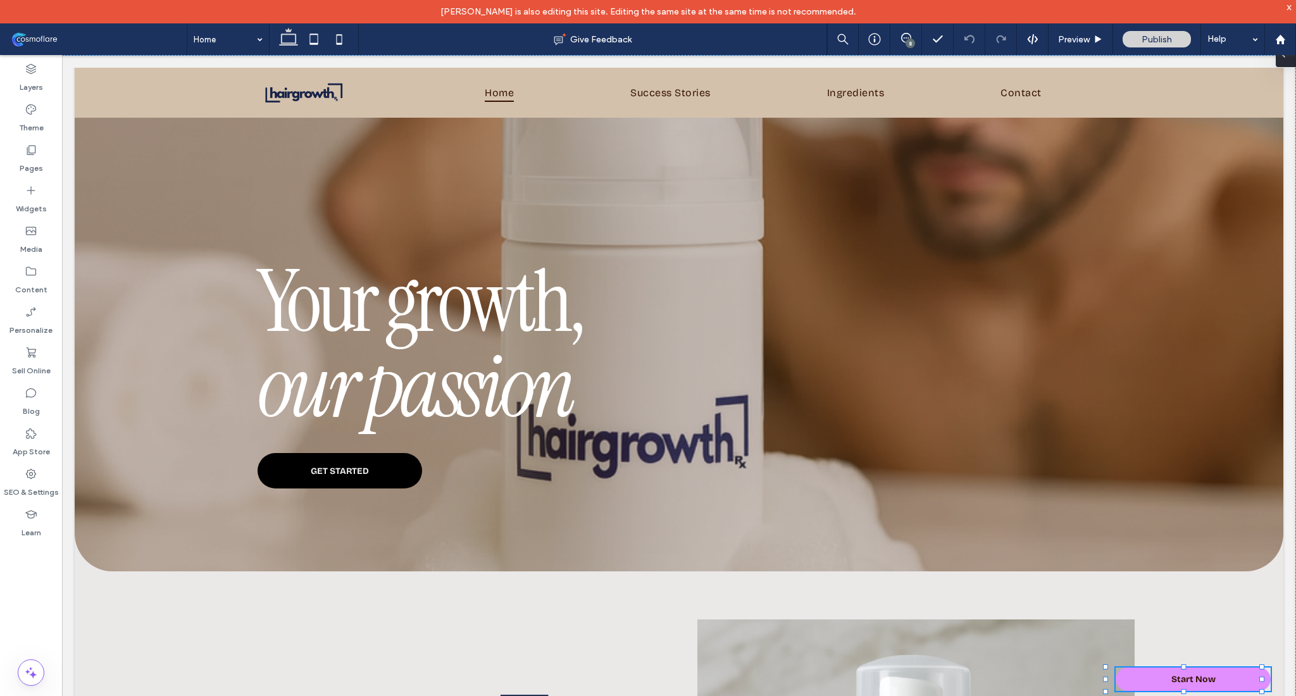
click at [1288, 63] on span at bounding box center [1283, 54] width 10 height 25
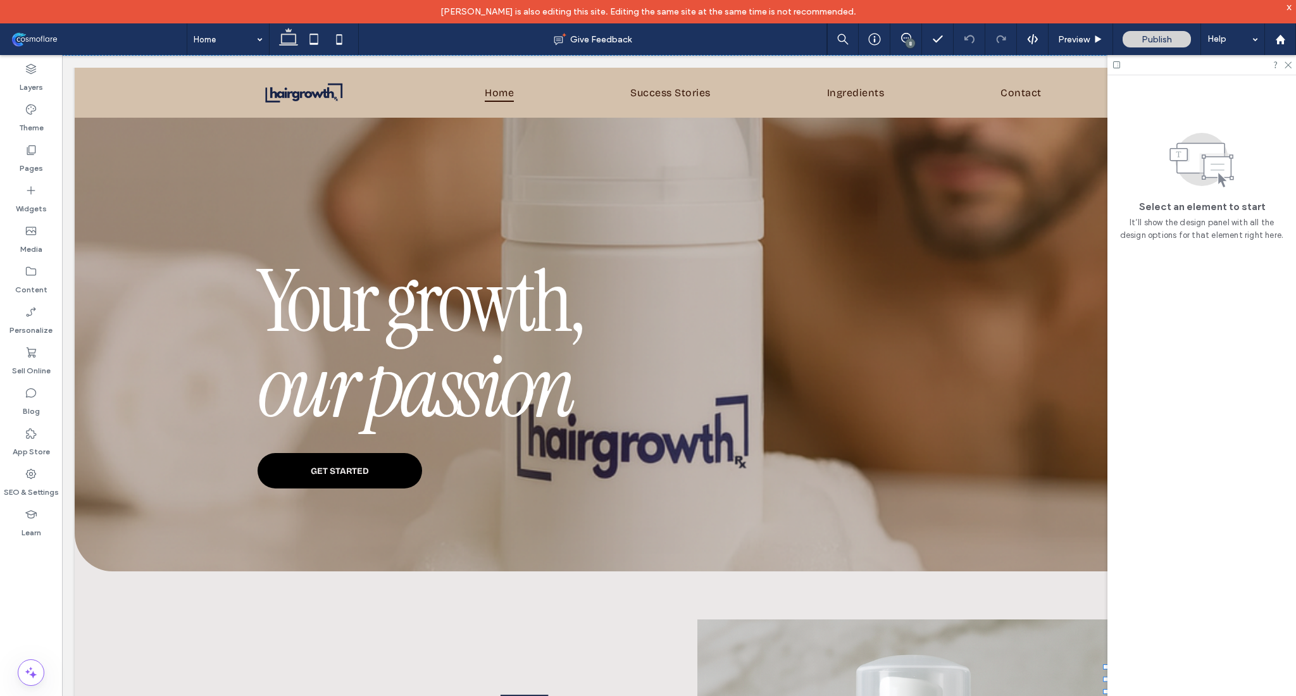
click at [912, 41] on div "8" at bounding box center [910, 43] width 9 height 9
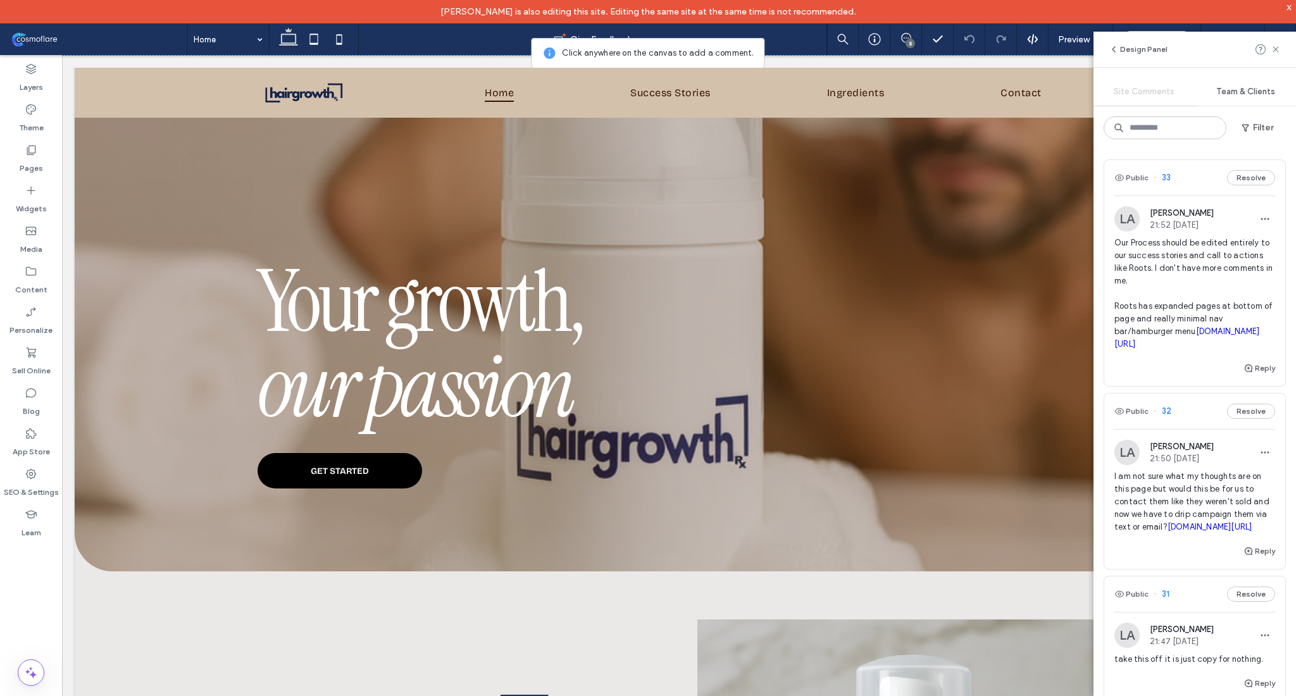
click at [1188, 281] on span "Our Process should be edited entirely to our success stories and call to action…" at bounding box center [1194, 294] width 161 height 114
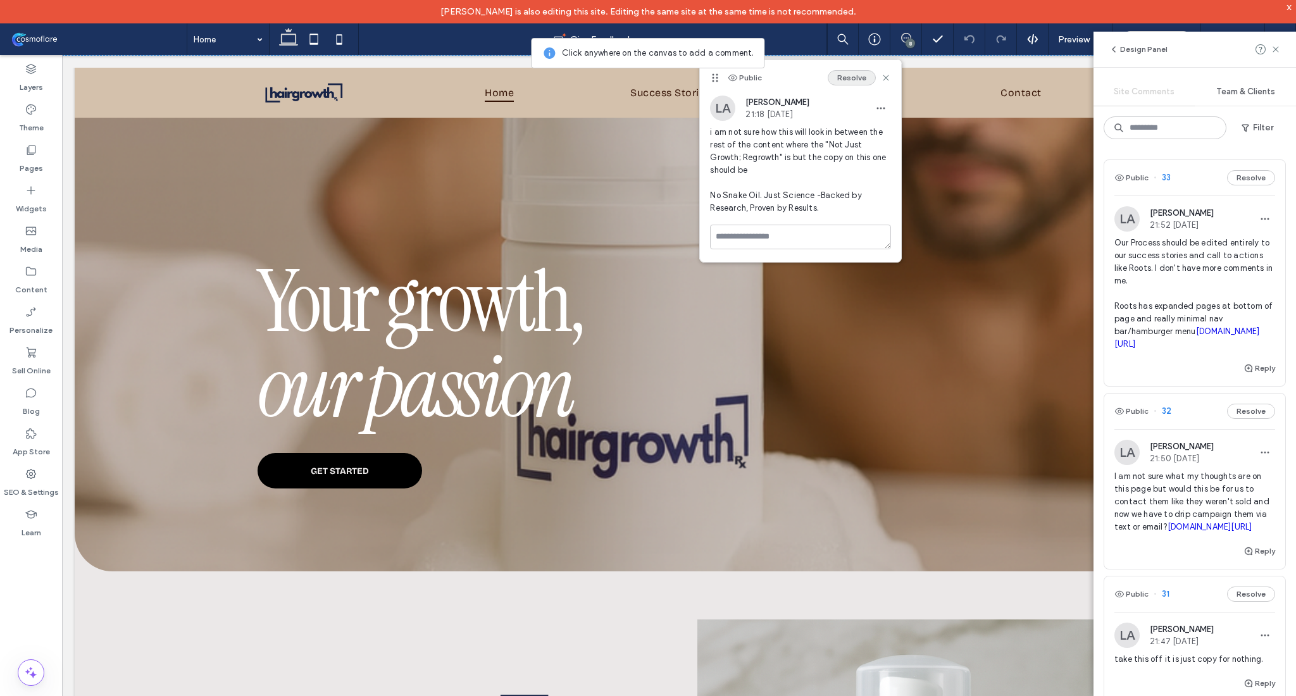
click at [857, 79] on button "Resolve" at bounding box center [852, 77] width 48 height 15
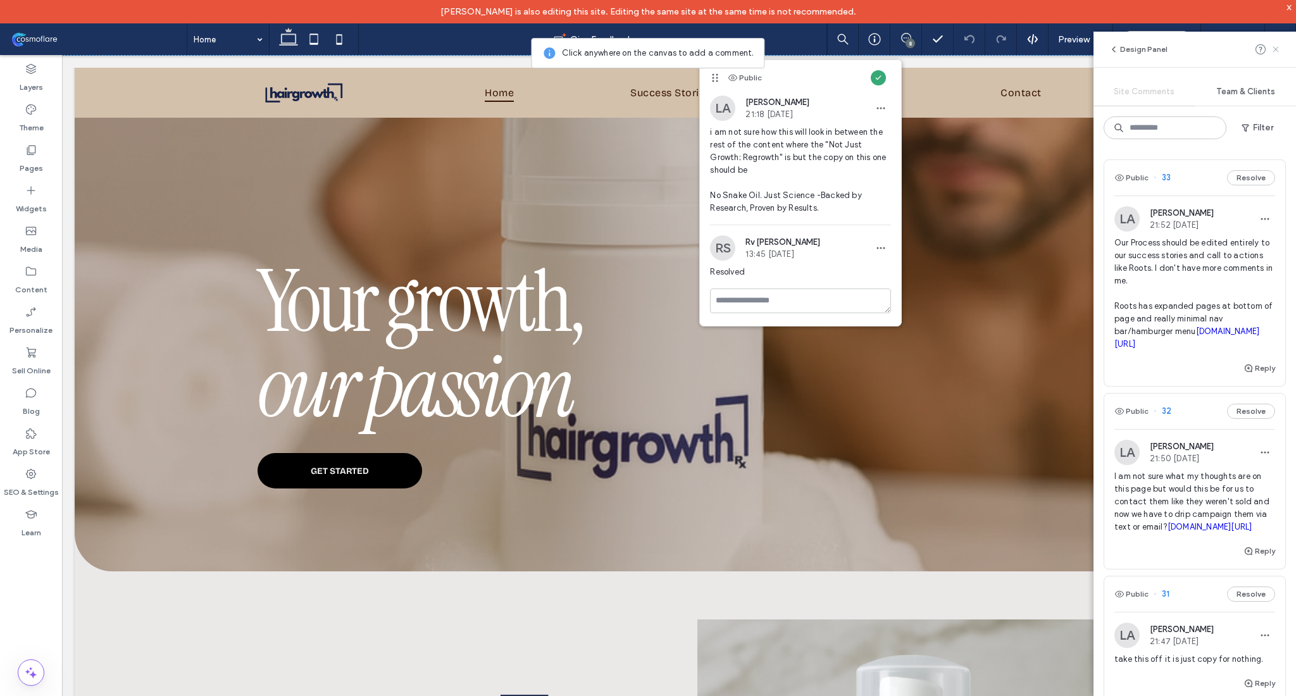
click at [1276, 44] on icon at bounding box center [1276, 49] width 10 height 10
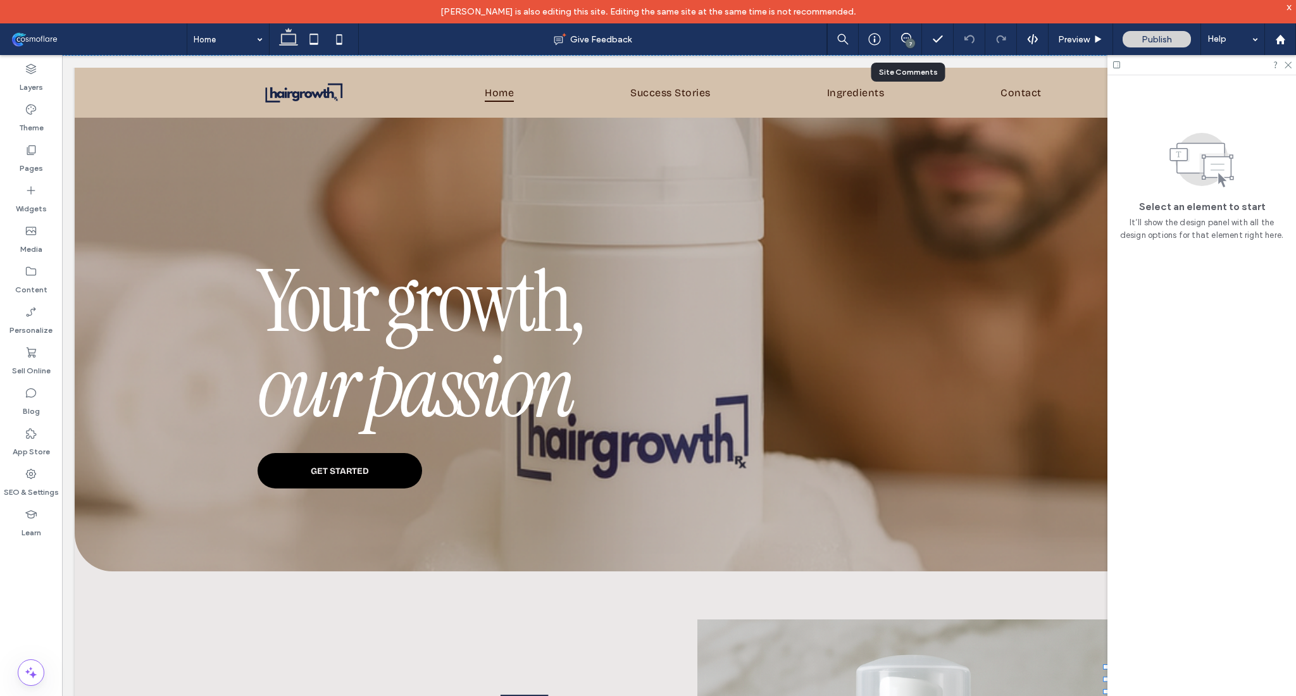
click at [903, 47] on div "7" at bounding box center [906, 39] width 32 height 32
click at [909, 32] on div "7" at bounding box center [906, 39] width 32 height 32
click at [1288, 66] on icon at bounding box center [1287, 64] width 8 height 8
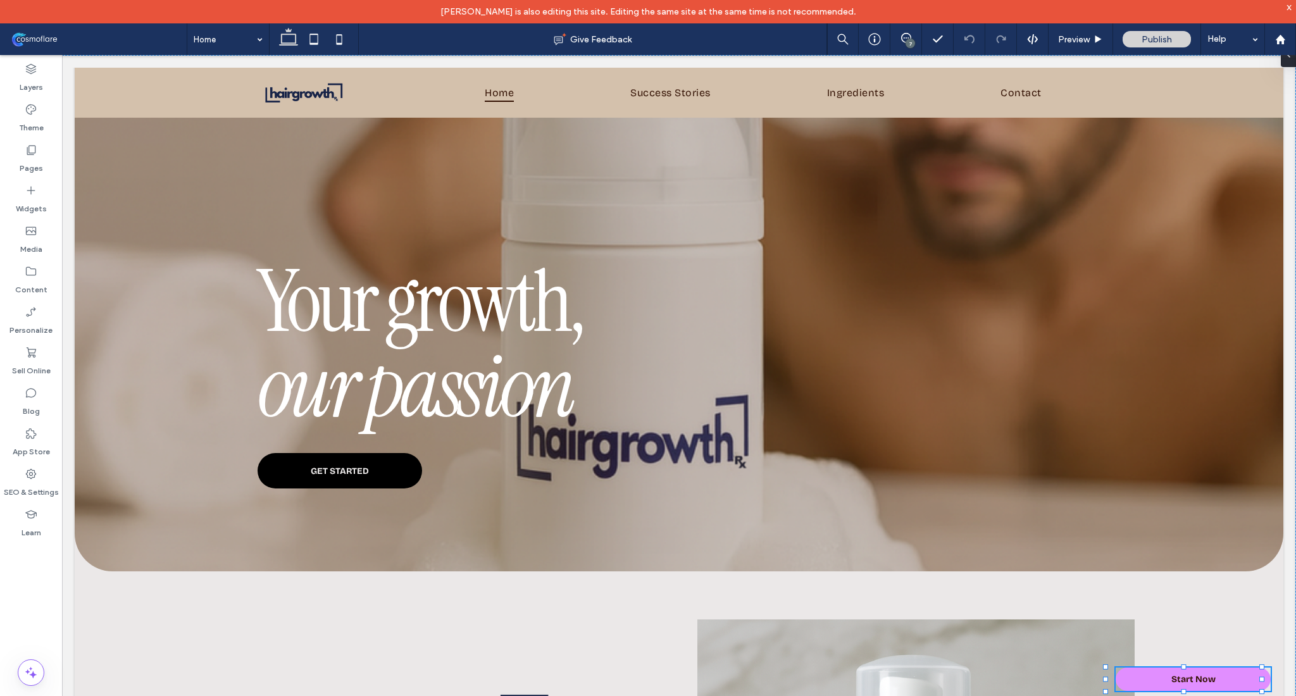
click at [907, 41] on div "7" at bounding box center [910, 43] width 9 height 9
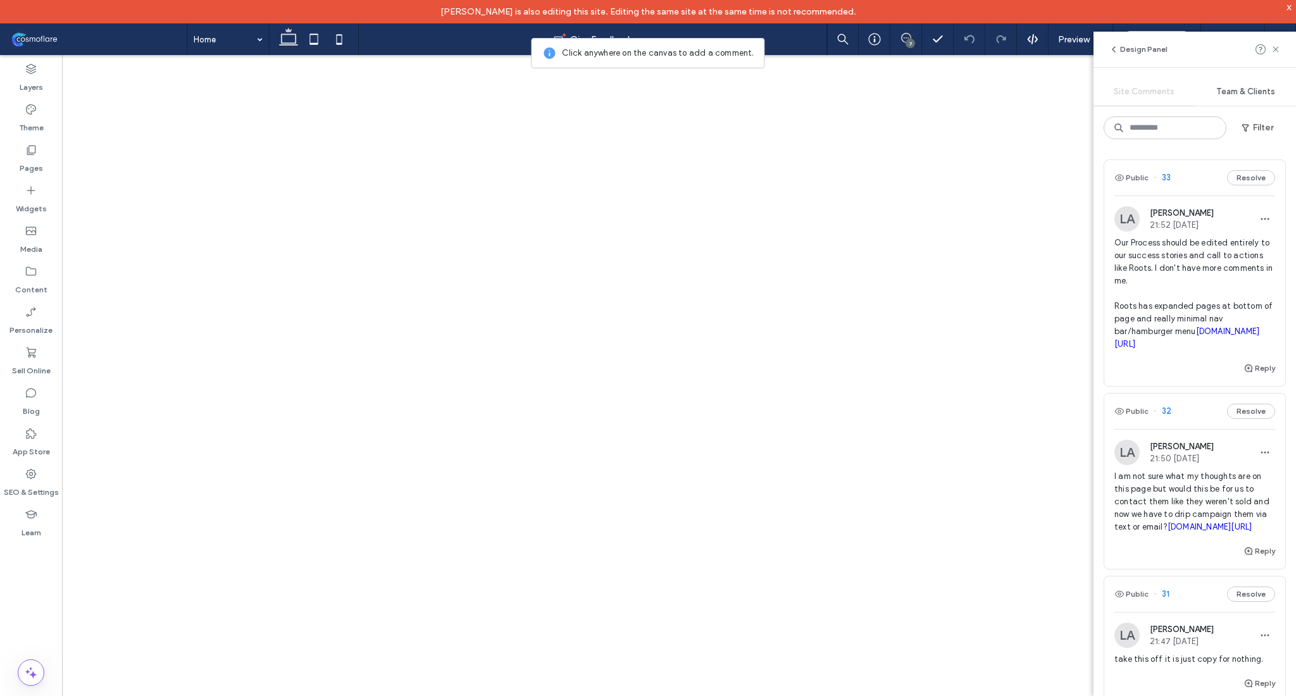
click at [1159, 251] on span "Our Process should be edited entirely to our success stories and call to action…" at bounding box center [1194, 294] width 161 height 114
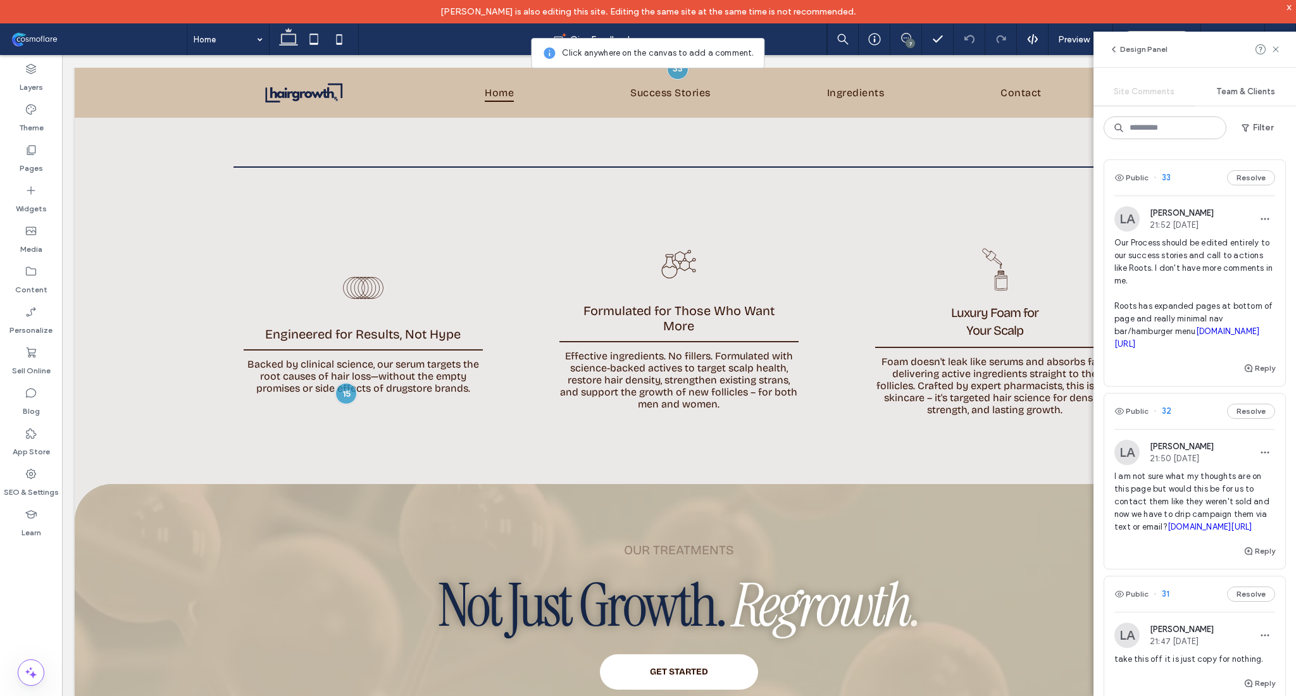
scroll to position [2522, 0]
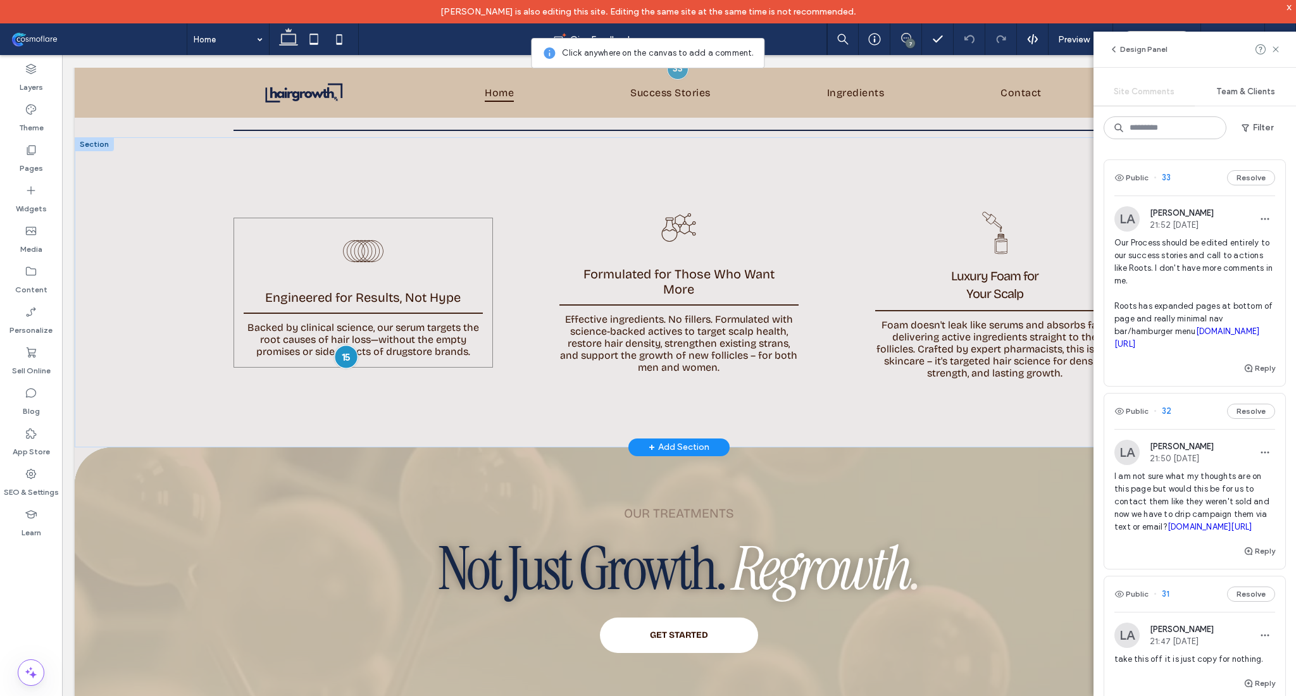
click at [347, 349] on div at bounding box center [346, 356] width 23 height 23
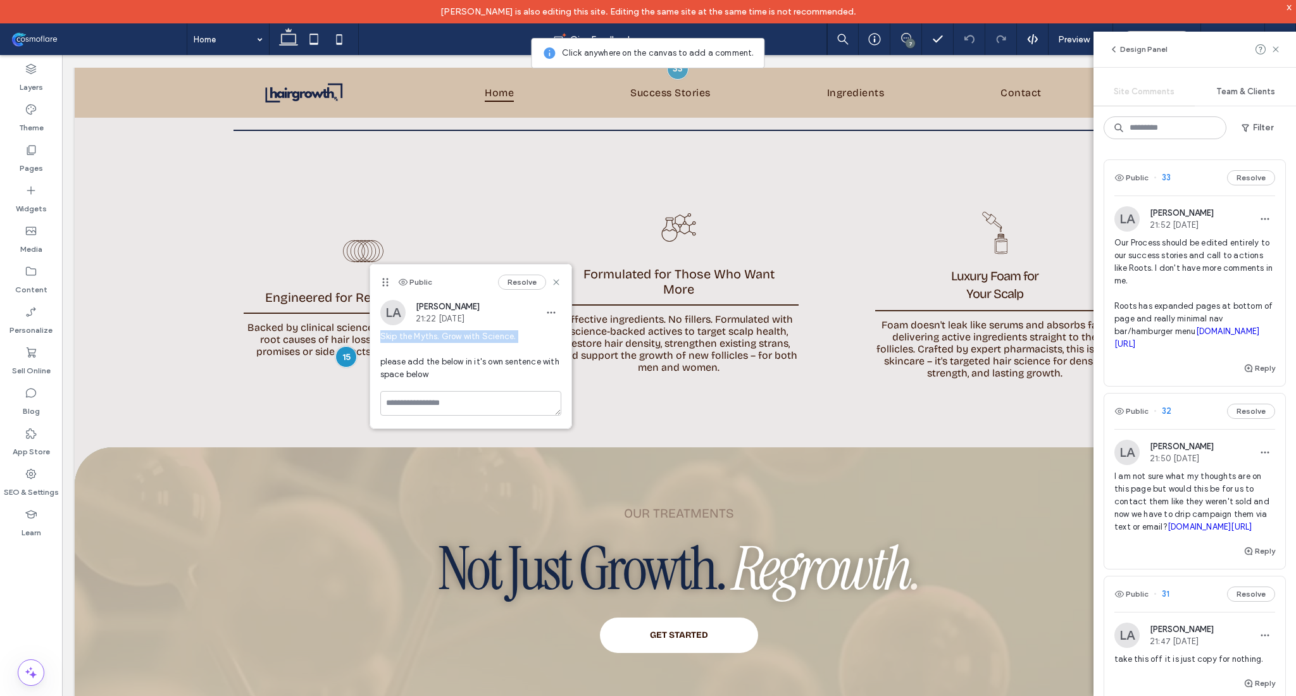
drag, startPoint x: 381, startPoint y: 338, endPoint x: 513, endPoint y: 343, distance: 132.4
click at [513, 343] on span "Skip the Myths. Grow with Science. please add the below in it's own sentence wi…" at bounding box center [470, 355] width 181 height 51
copy span "Skip the Myths. Grow with Science."
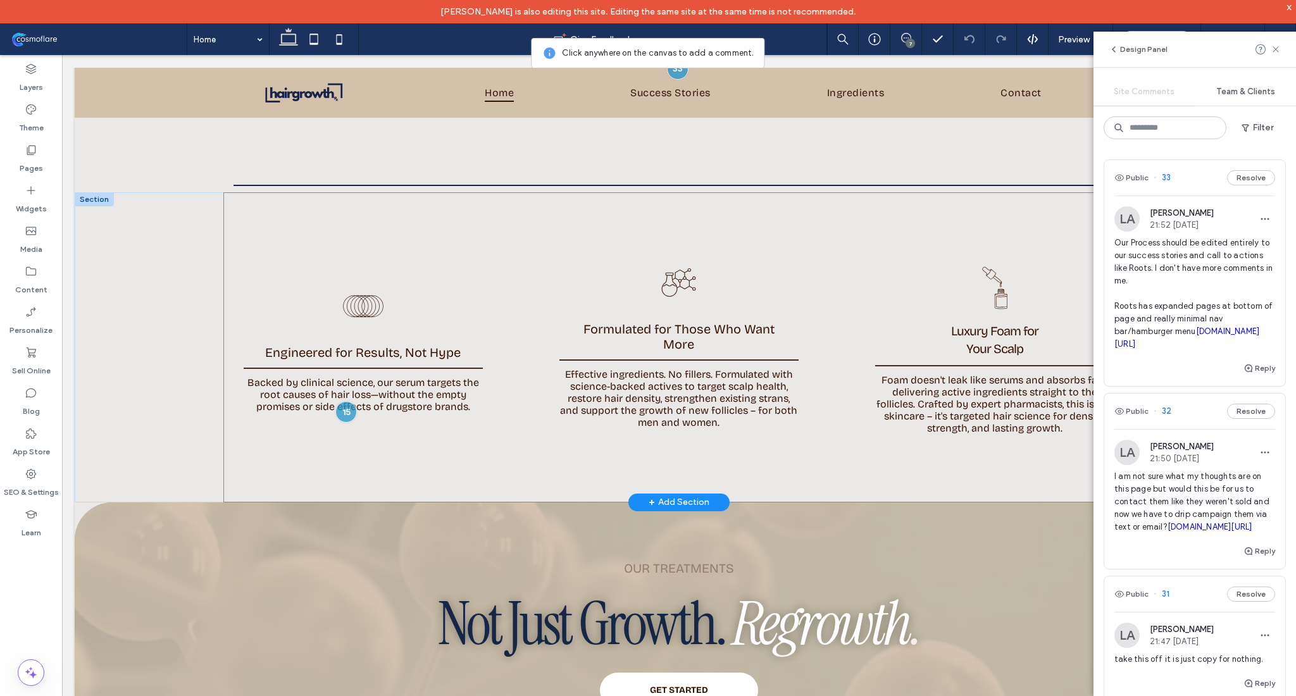
scroll to position [2467, 0]
click at [29, 189] on icon at bounding box center [31, 190] width 13 height 13
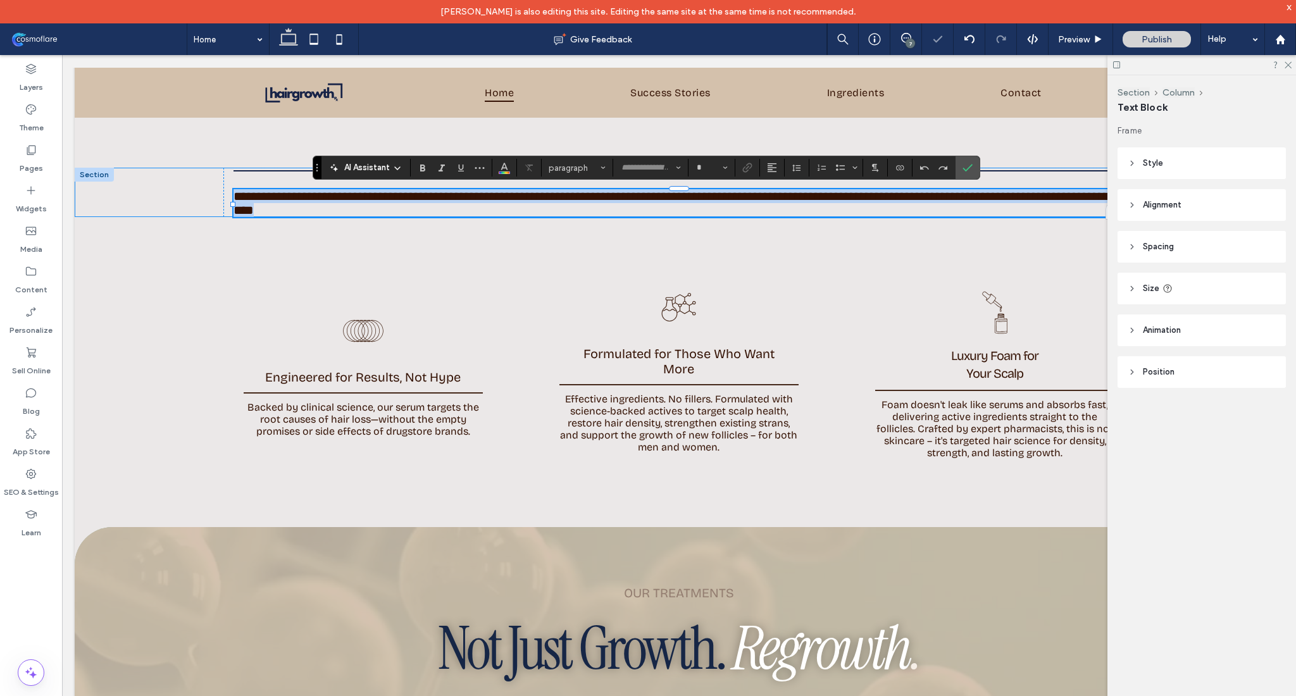
type input "**********"
type input "**"
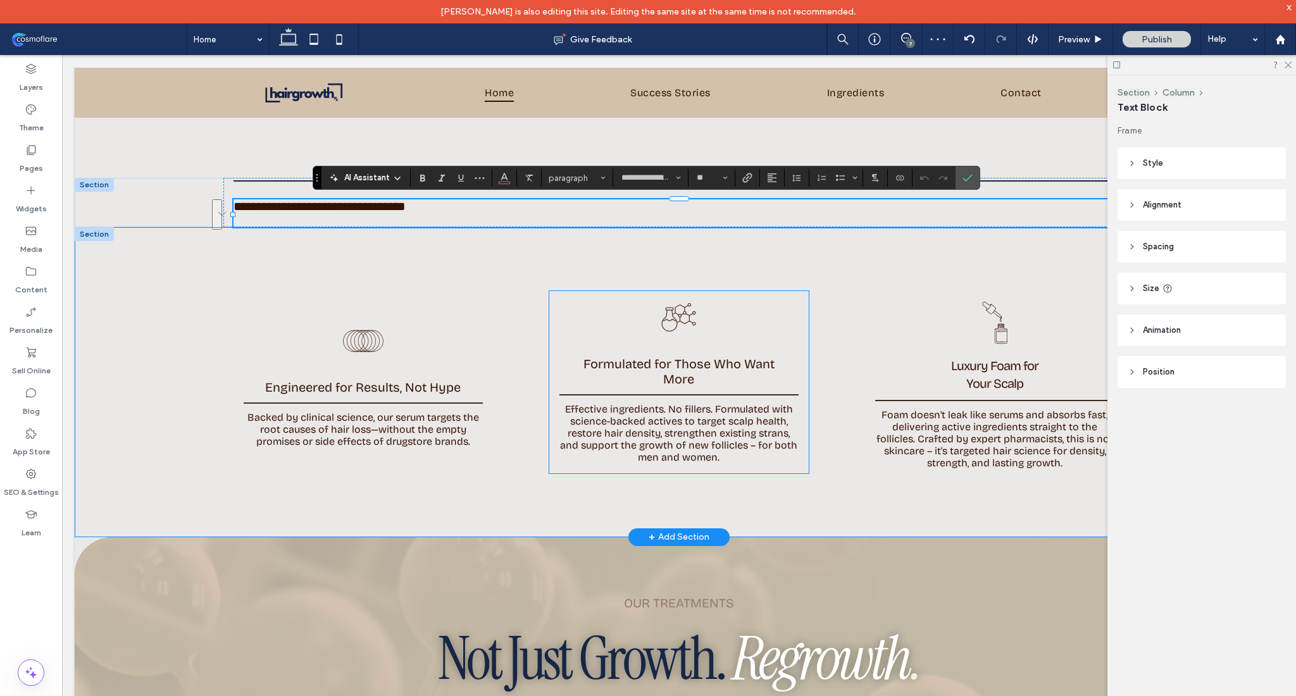
scroll to position [0, 0]
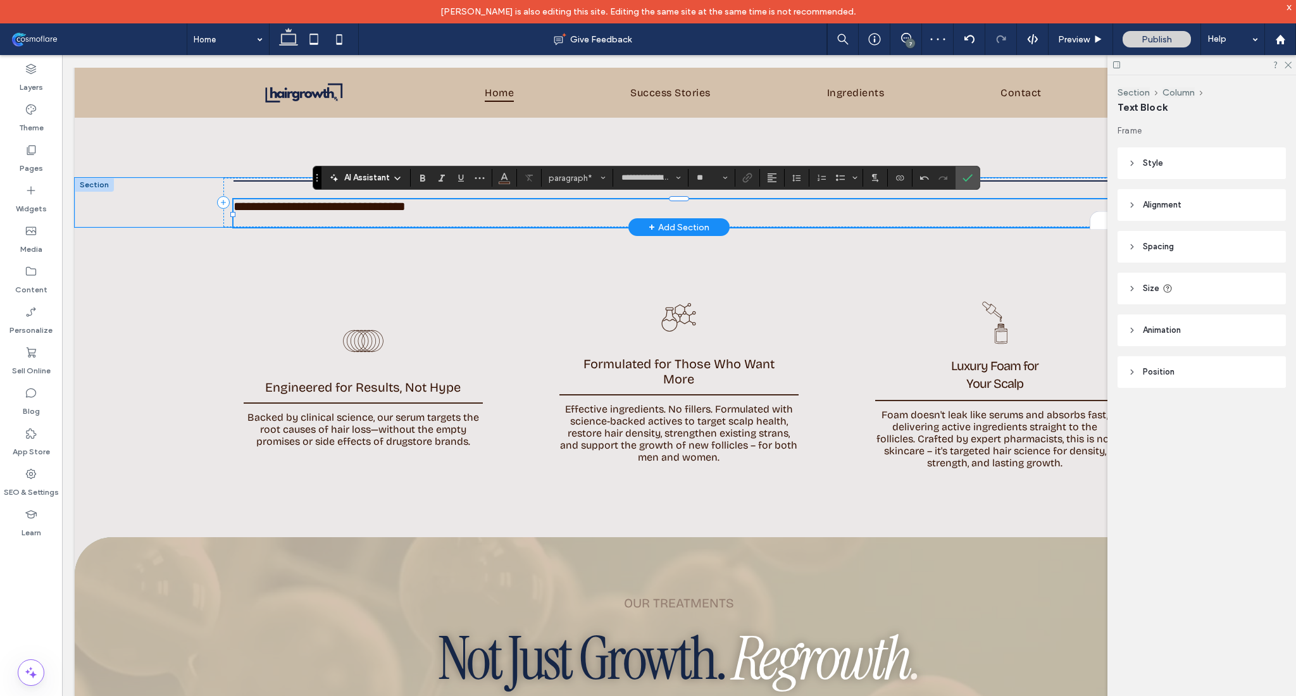
click at [271, 213] on p "To enrich screen reader interactions, please activate Accessibility in Grammarl…" at bounding box center [679, 220] width 891 height 14
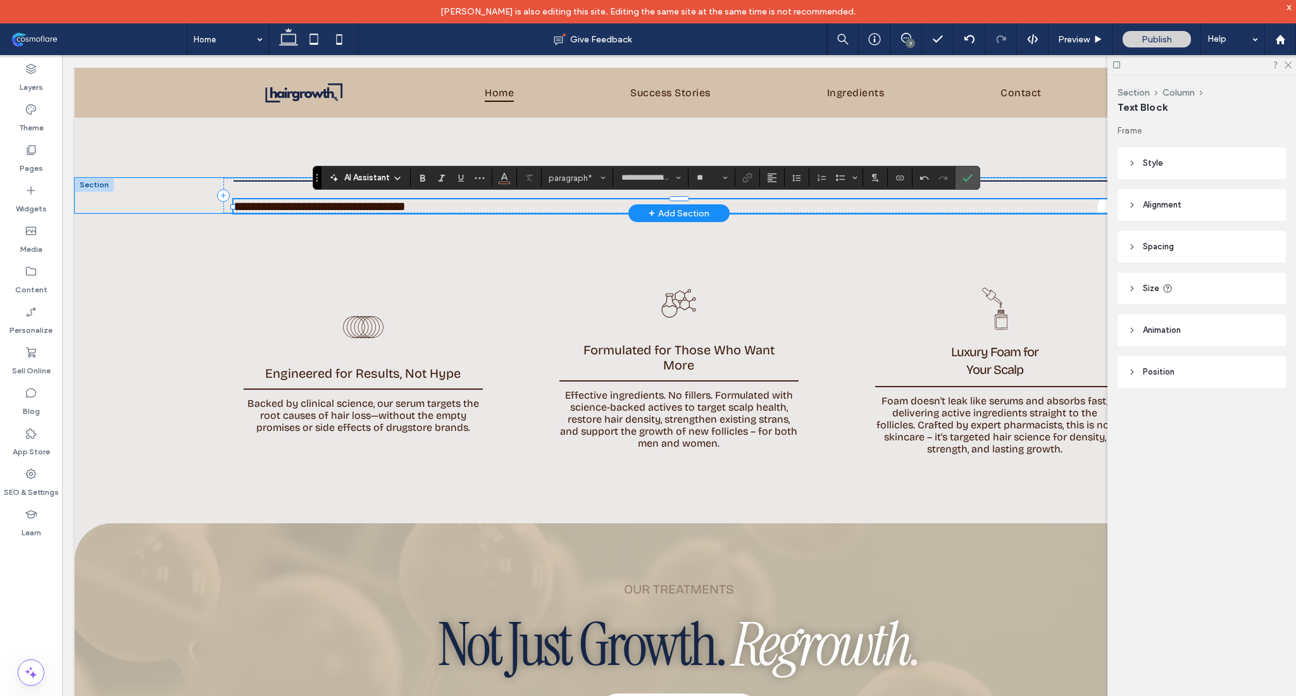
click at [350, 200] on span "**********" at bounding box center [320, 206] width 172 height 13
click at [1290, 66] on icon at bounding box center [1287, 64] width 8 height 8
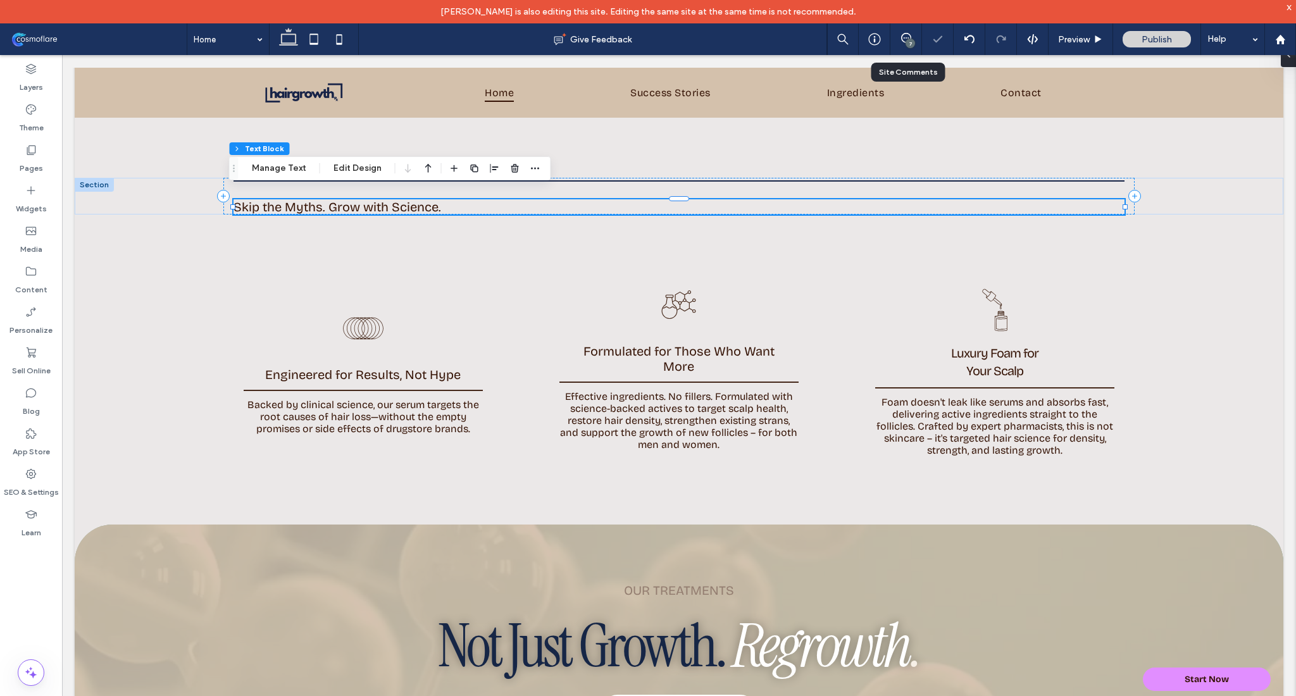
click at [916, 43] on div "7" at bounding box center [905, 39] width 31 height 13
click at [915, 44] on div "7" at bounding box center [905, 39] width 31 height 13
drag, startPoint x: 1285, startPoint y: 59, endPoint x: 1221, endPoint y: 5, distance: 83.9
click at [1285, 59] on span at bounding box center [1283, 54] width 10 height 25
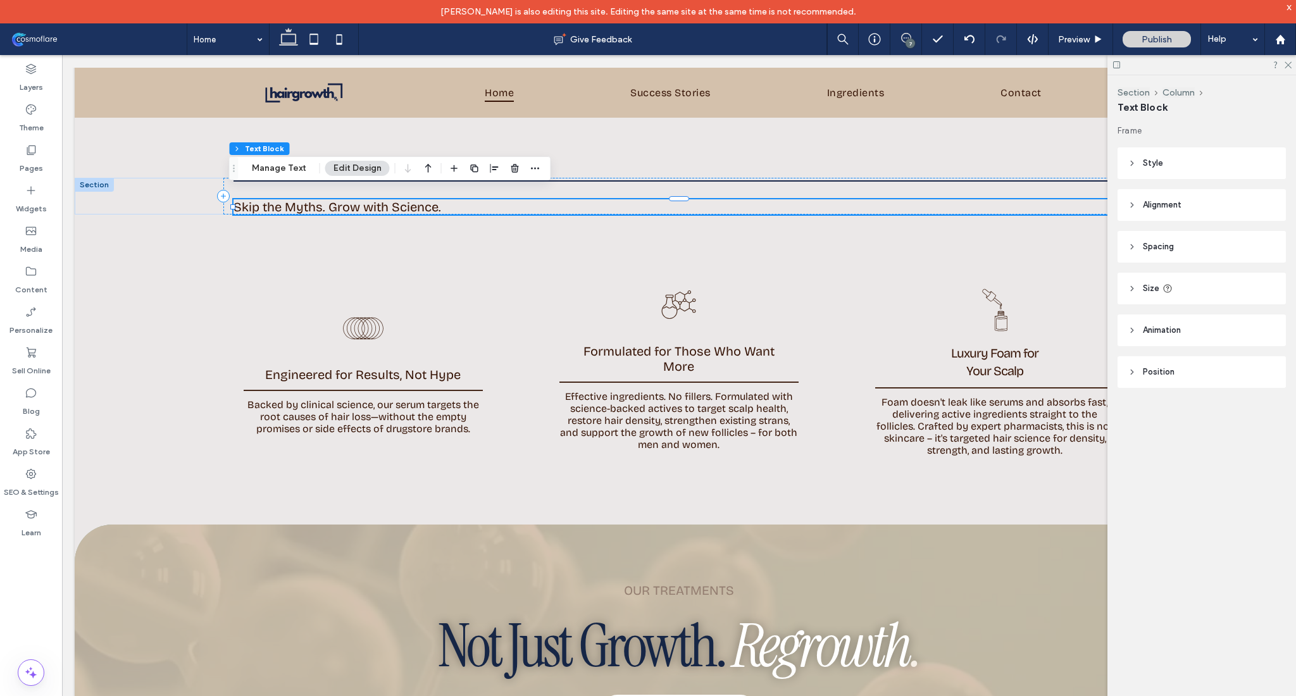
click at [912, 37] on span at bounding box center [905, 38] width 31 height 10
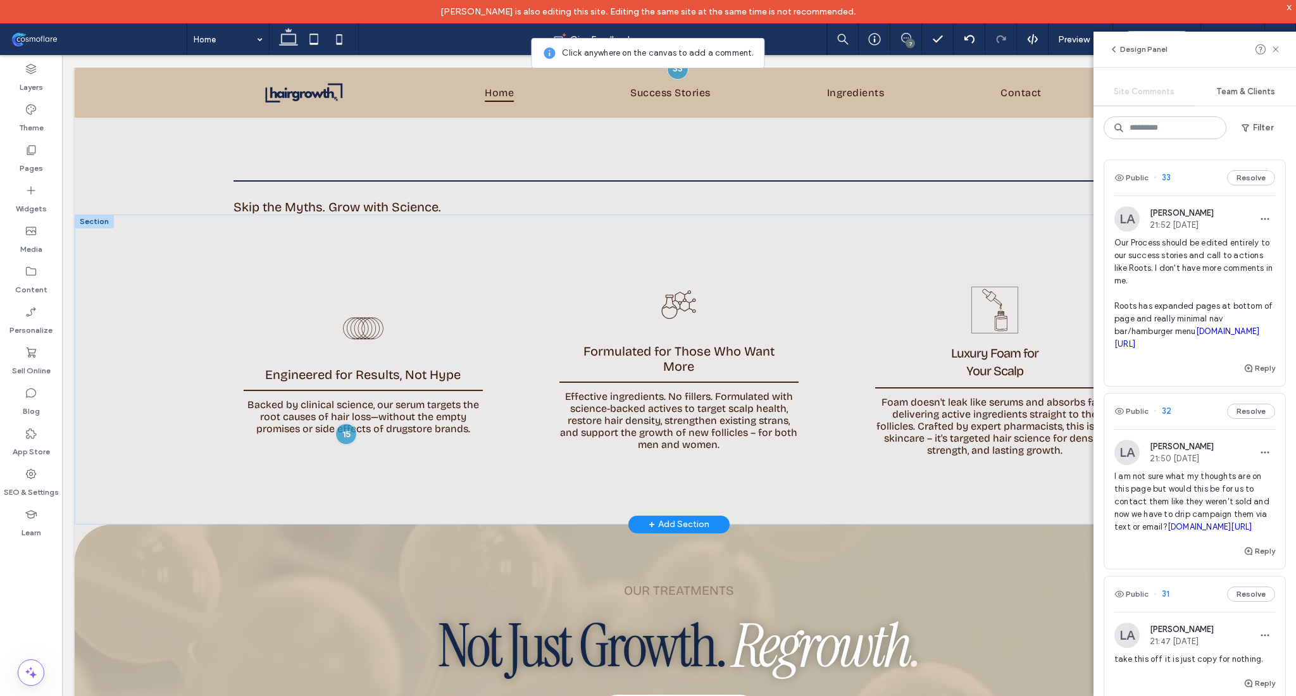
click at [991, 296] on icon at bounding box center [994, 310] width 47 height 47
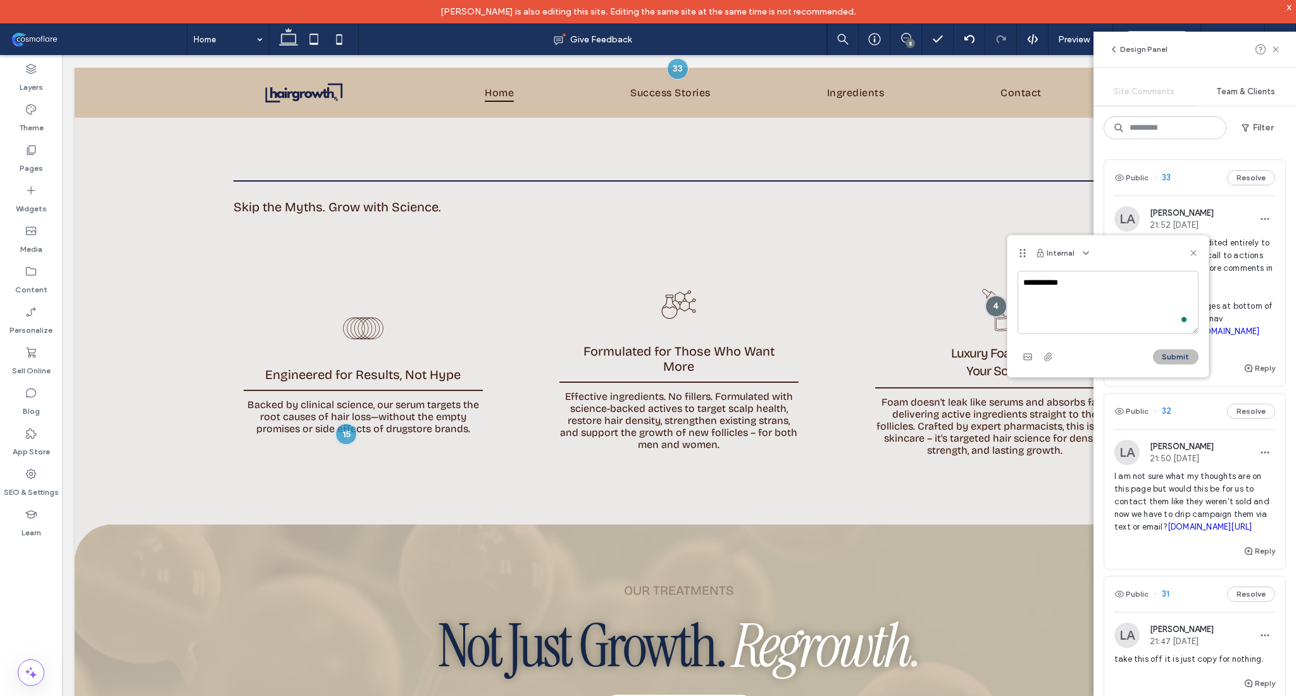
type textarea "**********"
click at [1173, 355] on button "Submit" at bounding box center [1176, 356] width 46 height 15
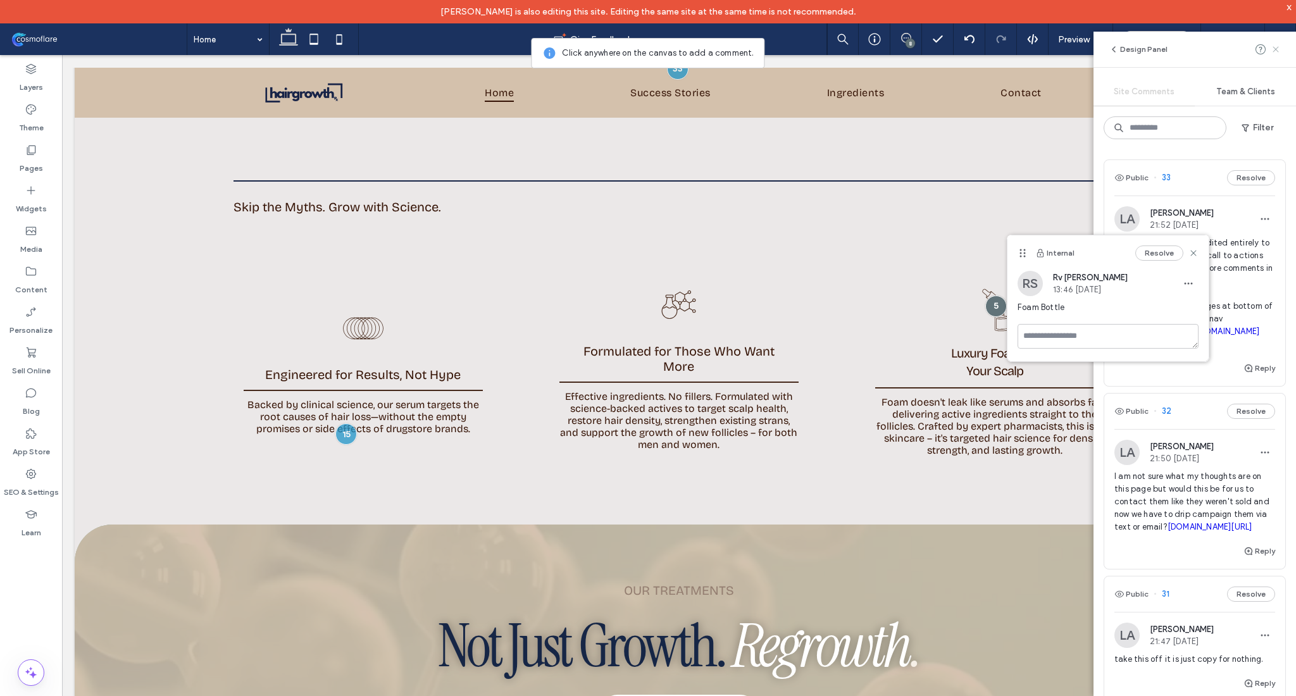
click at [1273, 49] on icon at bounding box center [1276, 49] width 10 height 10
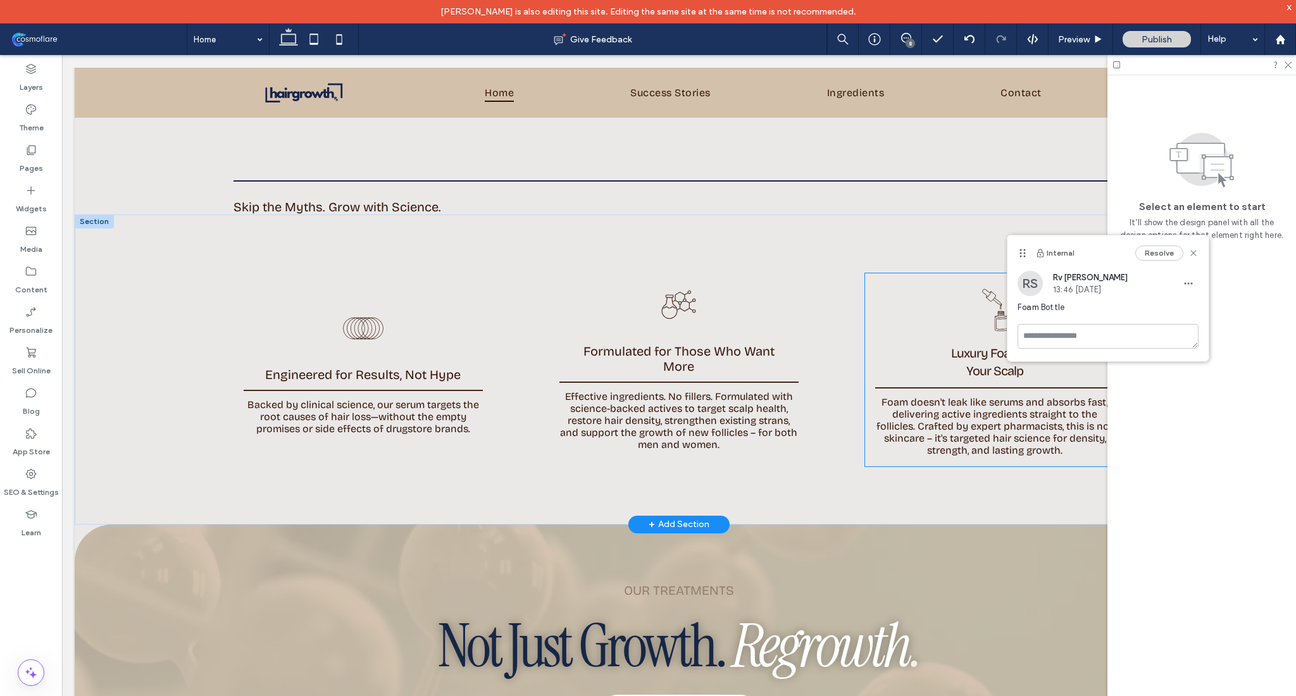
click at [994, 411] on span "Foam doesn't leak like serums and absorbs fast, delivering active ingredients s…" at bounding box center [994, 426] width 237 height 60
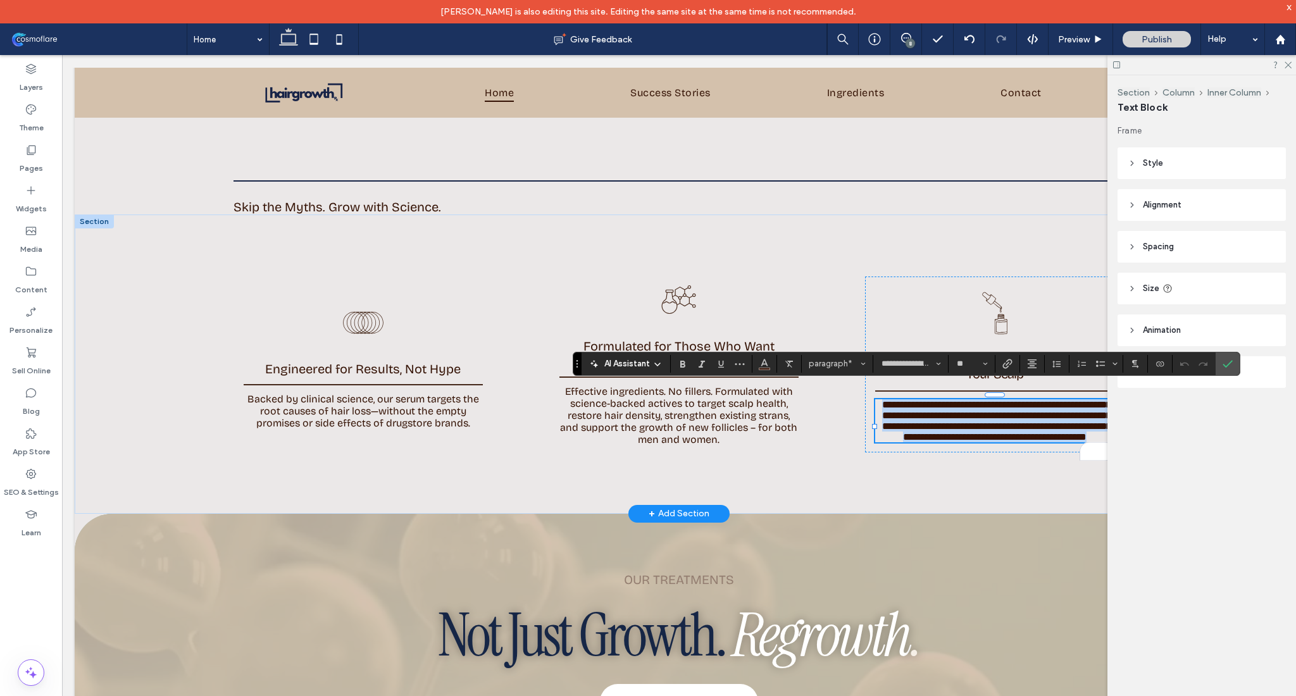
click at [1011, 400] on span "**********" at bounding box center [996, 421] width 229 height 42
drag, startPoint x: 1021, startPoint y: 392, endPoint x: 982, endPoint y: 396, distance: 39.4
click at [982, 400] on span "**********" at bounding box center [996, 421] width 229 height 42
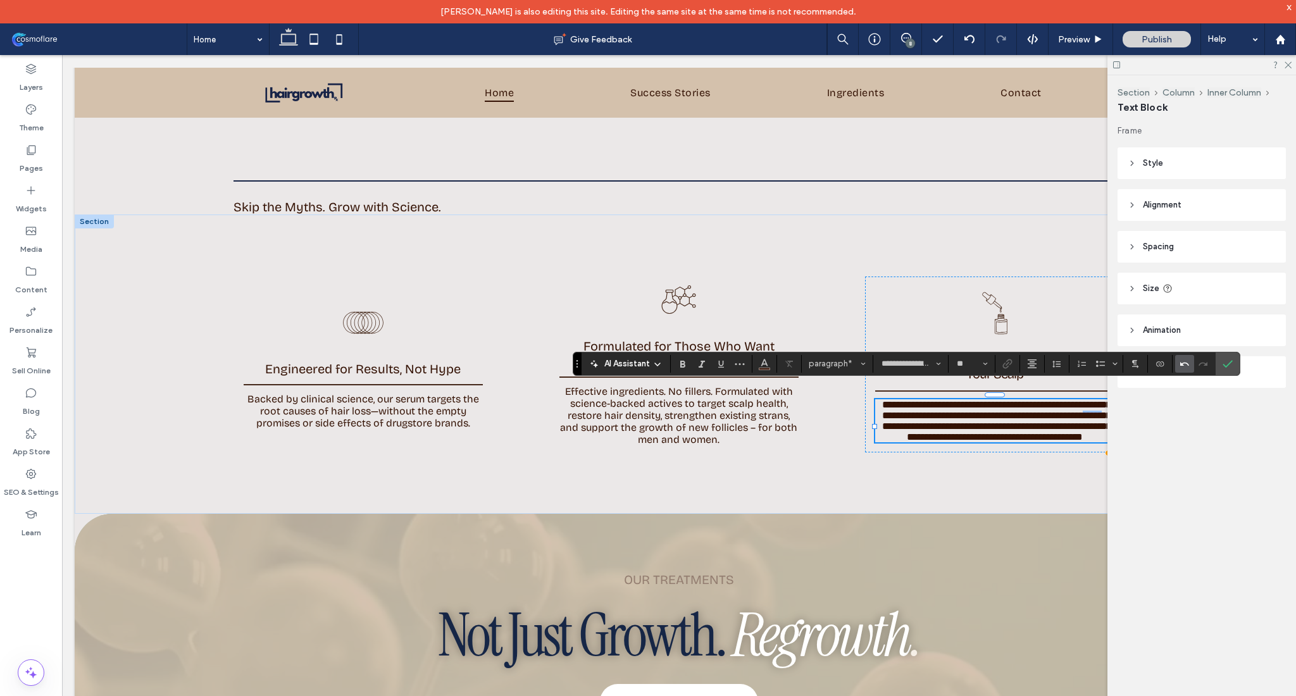
click at [1178, 366] on label "Undo" at bounding box center [1184, 364] width 19 height 18
click at [259, 382] on div at bounding box center [363, 385] width 239 height 6
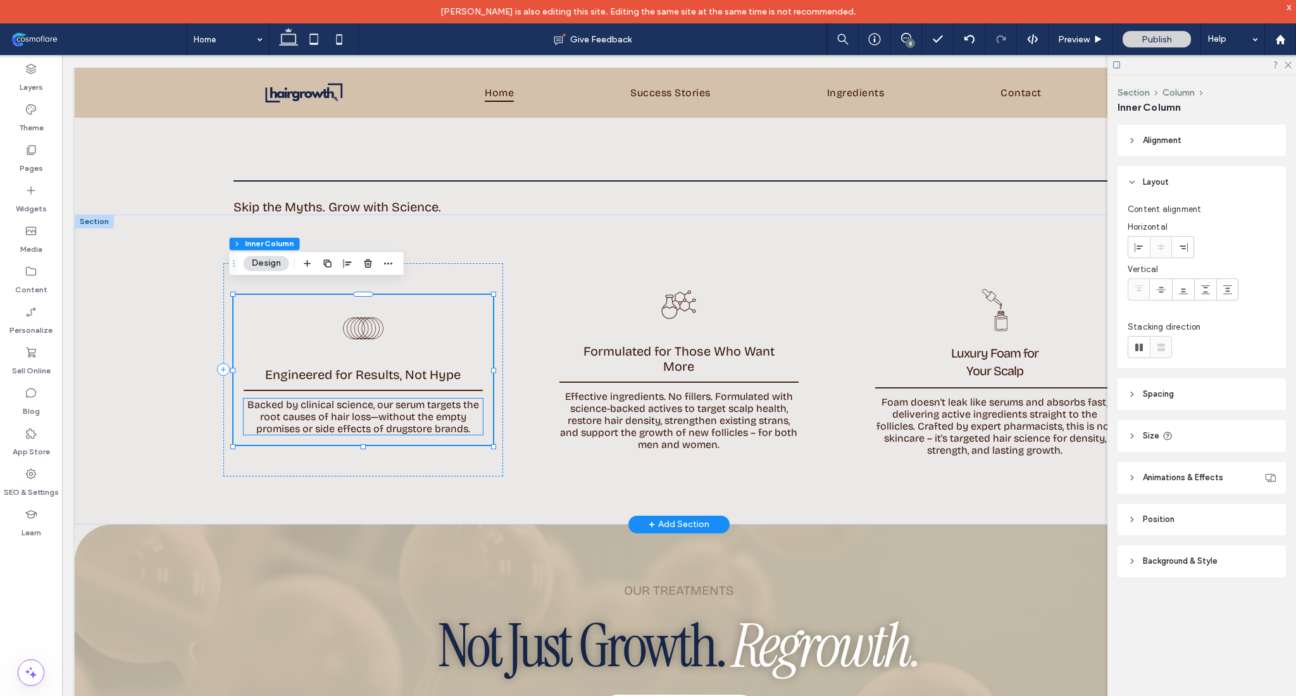
click at [401, 411] on span "Backed by clinical science, our serum targets the root causes of hair loss—with…" at bounding box center [363, 417] width 232 height 36
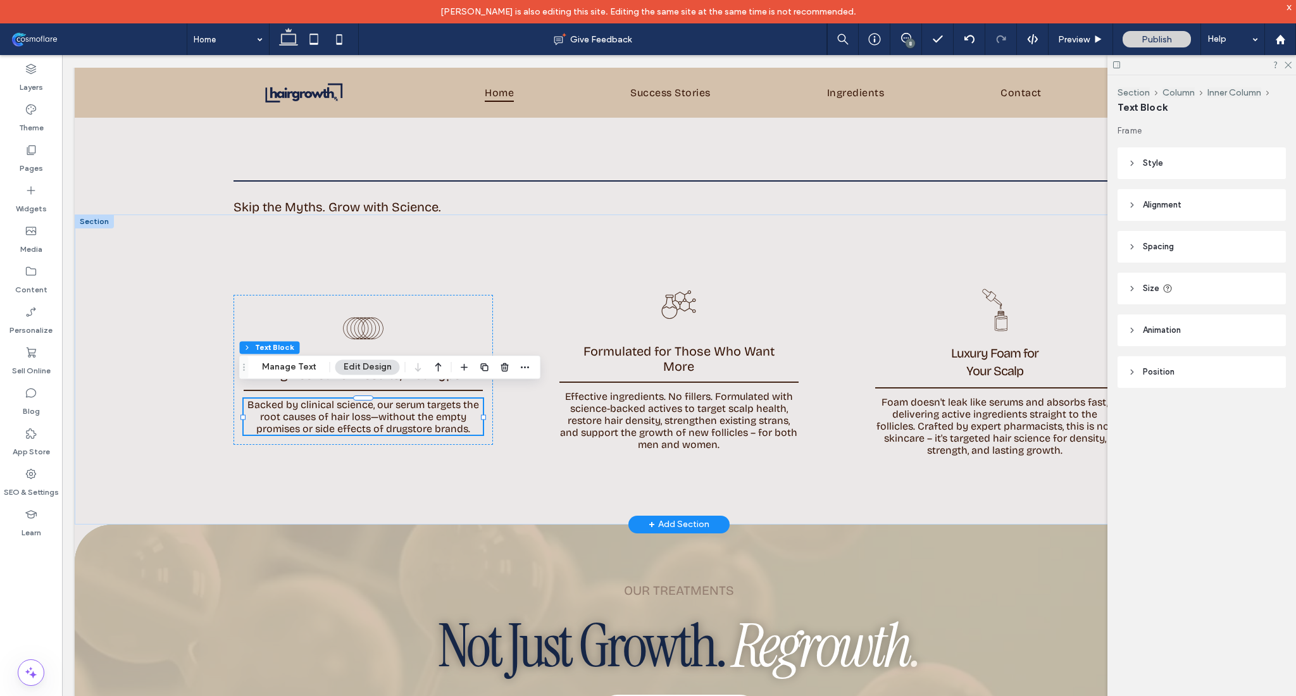
click at [404, 402] on span "Backed by clinical science, our serum targets the root causes of hair loss—with…" at bounding box center [363, 417] width 232 height 36
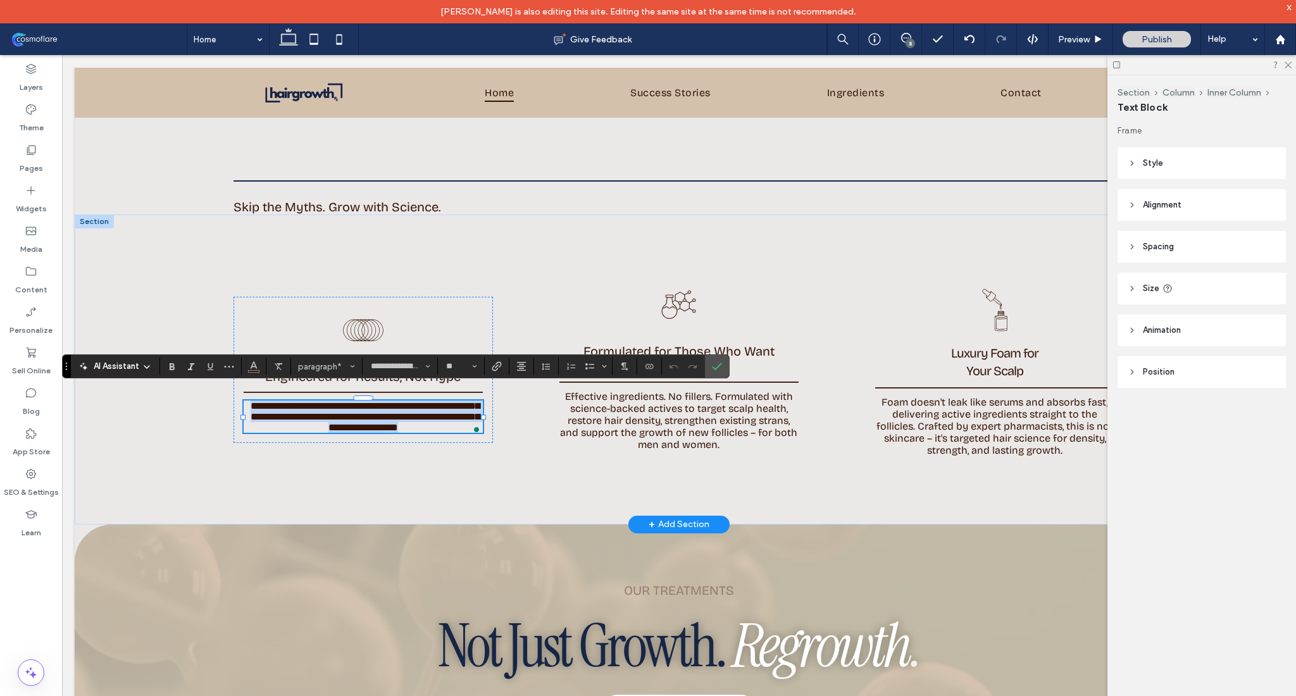
click at [399, 401] on span "**********" at bounding box center [365, 416] width 229 height 31
drag, startPoint x: 395, startPoint y: 397, endPoint x: 427, endPoint y: 397, distance: 31.6
click at [427, 401] on span "**********" at bounding box center [365, 416] width 229 height 31
drag, startPoint x: 420, startPoint y: 397, endPoint x: 392, endPoint y: 398, distance: 28.5
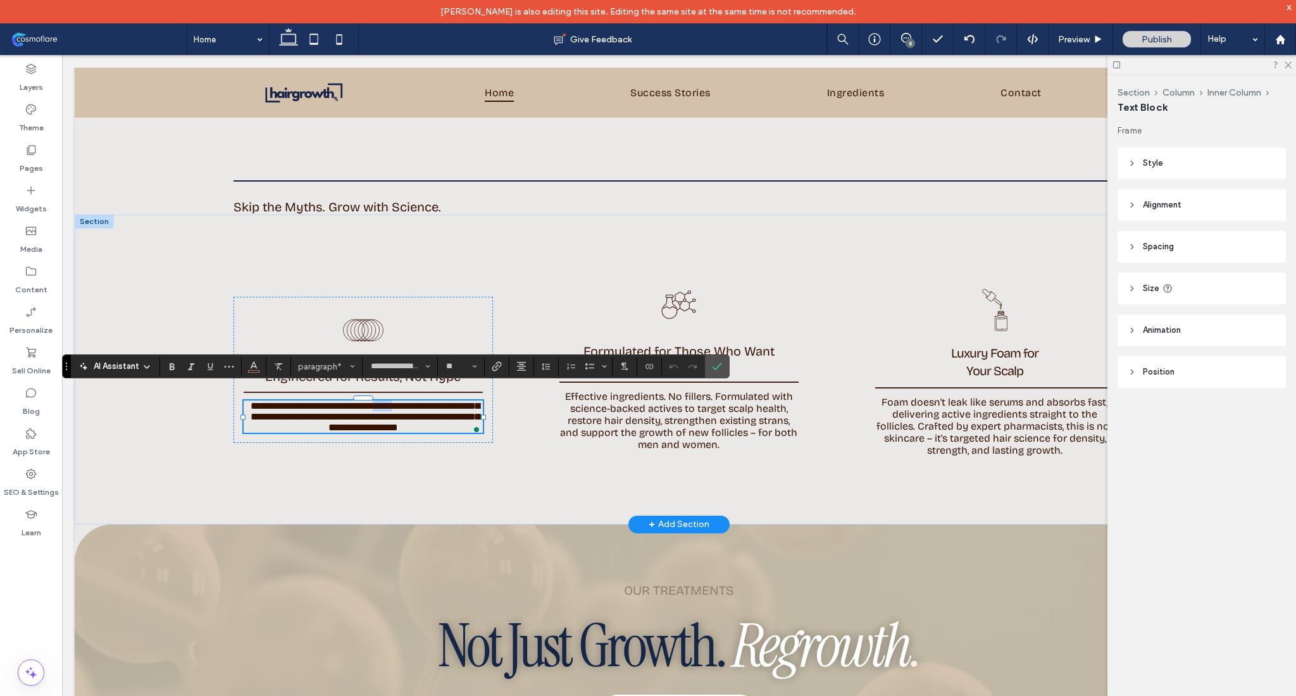
click at [392, 401] on span "**********" at bounding box center [365, 416] width 229 height 31
click at [711, 368] on label "Confirm" at bounding box center [717, 366] width 19 height 23
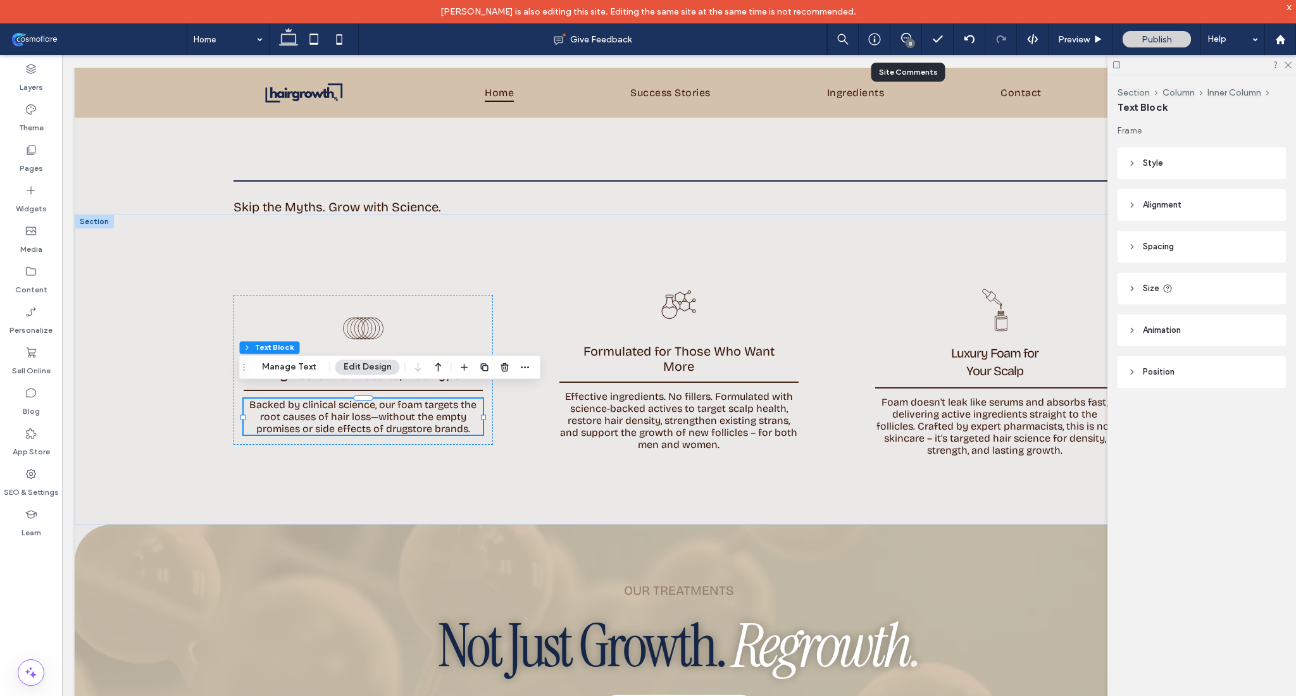
click at [903, 43] on div "8" at bounding box center [905, 39] width 31 height 13
click at [909, 43] on div "8" at bounding box center [910, 43] width 9 height 9
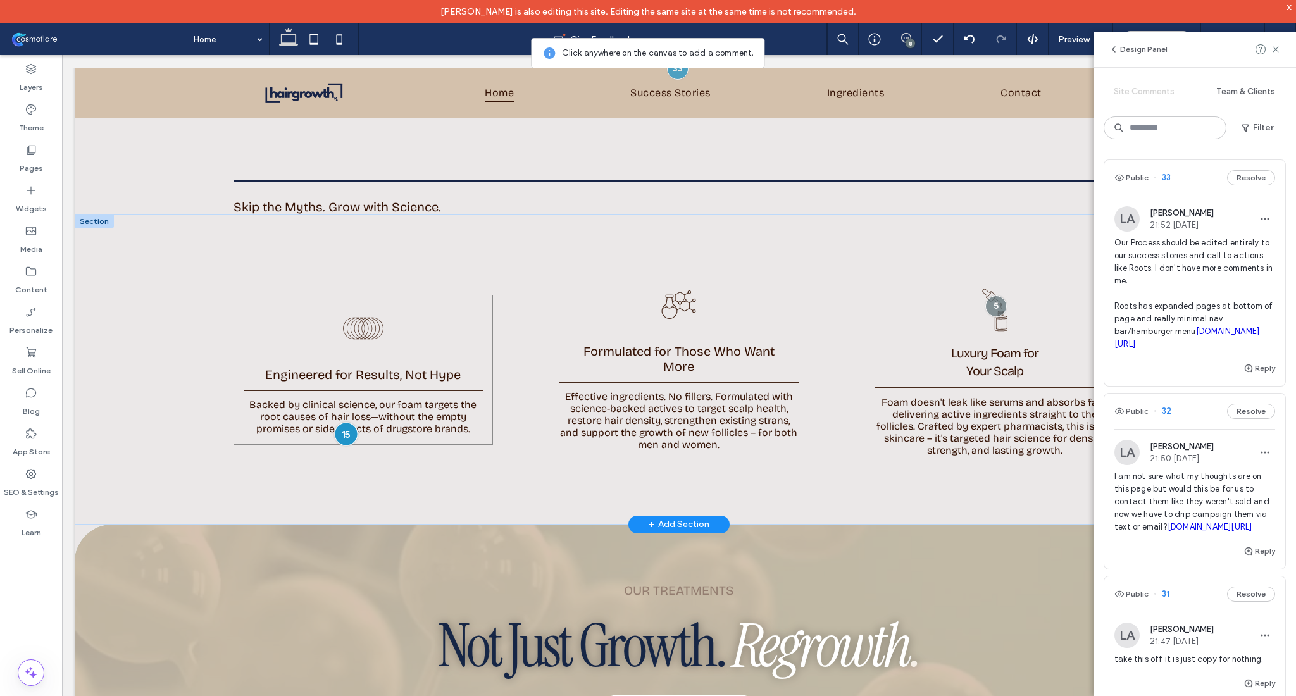
click at [346, 425] on div at bounding box center [346, 433] width 23 height 23
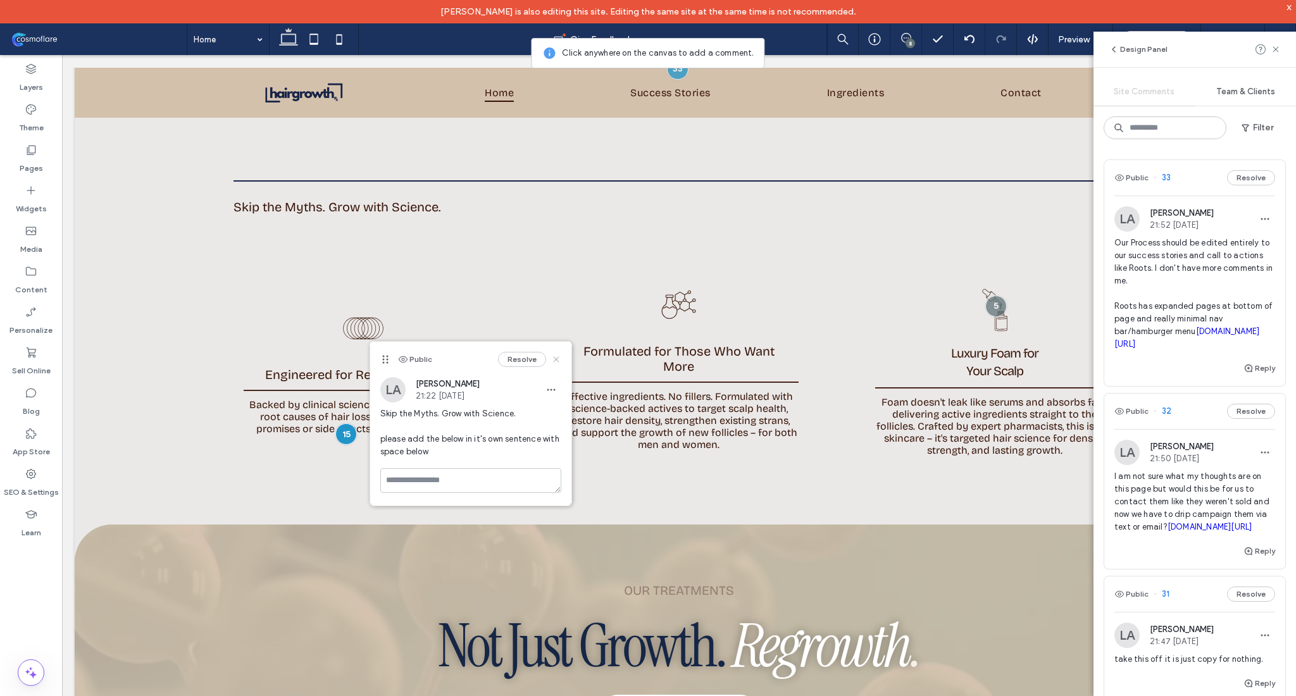
click at [558, 360] on icon at bounding box center [556, 359] width 10 height 10
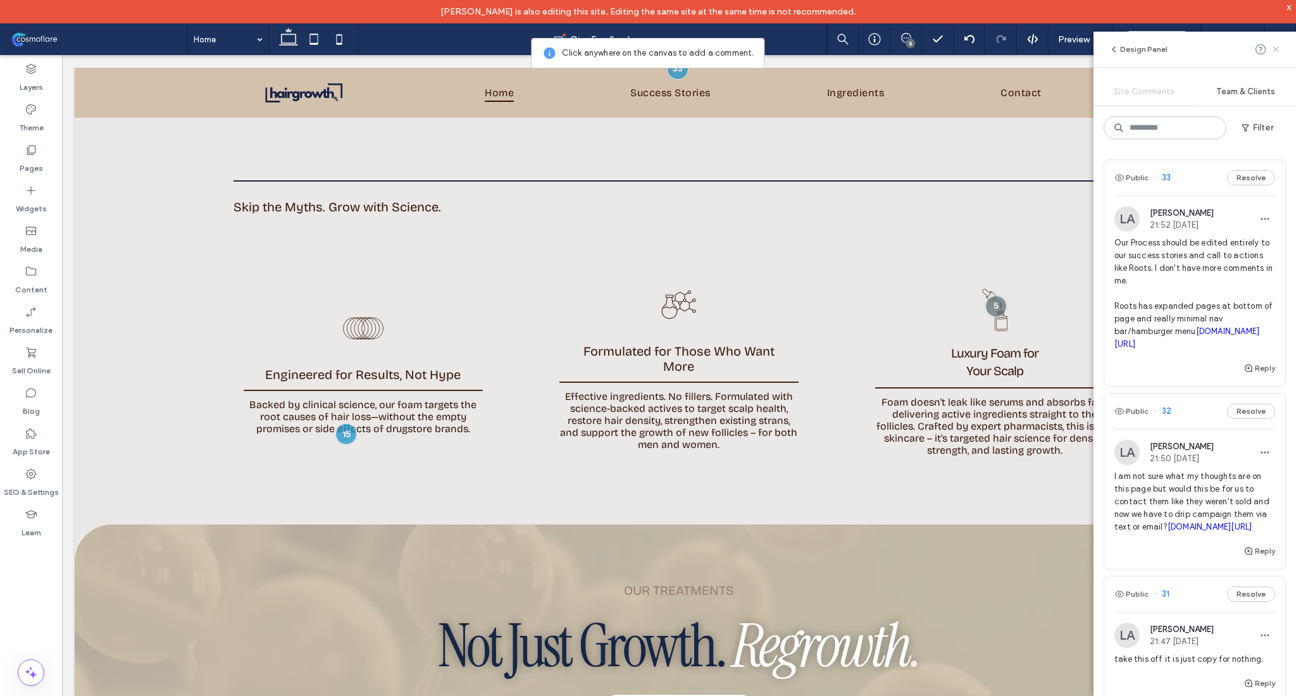
click at [1275, 46] on icon at bounding box center [1276, 49] width 10 height 10
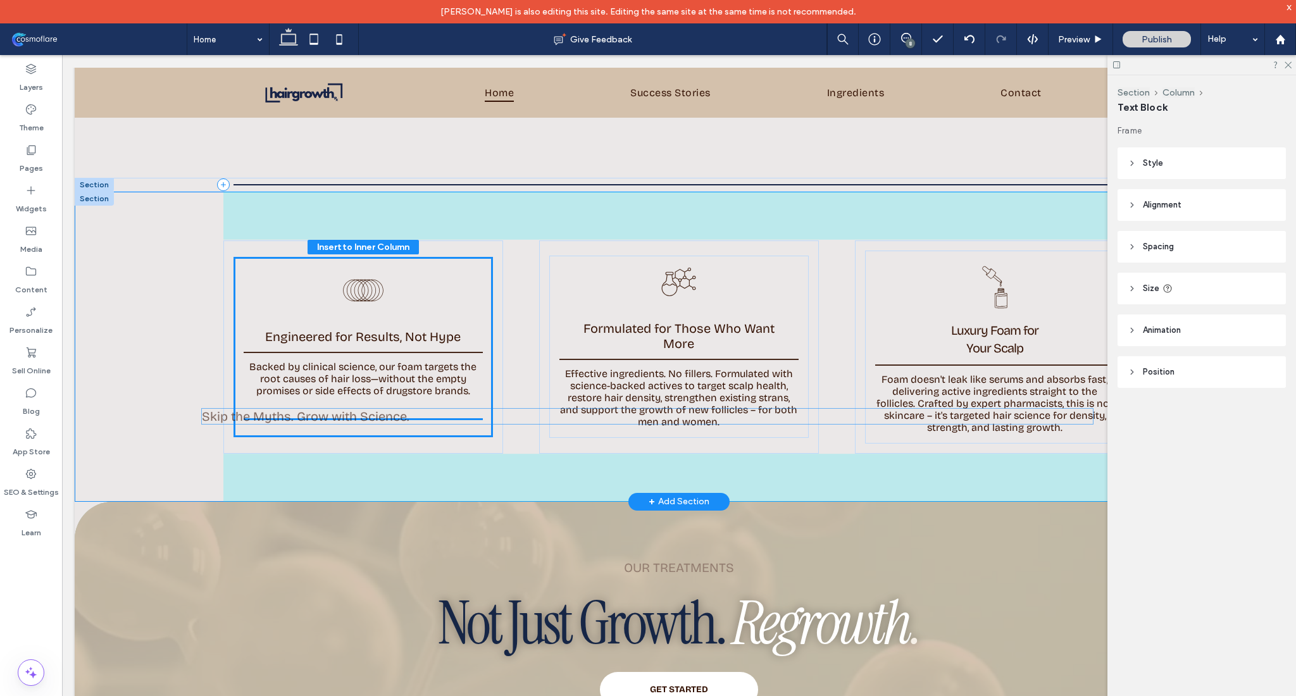
drag, startPoint x: 423, startPoint y: 196, endPoint x: 396, endPoint y: 416, distance: 221.3
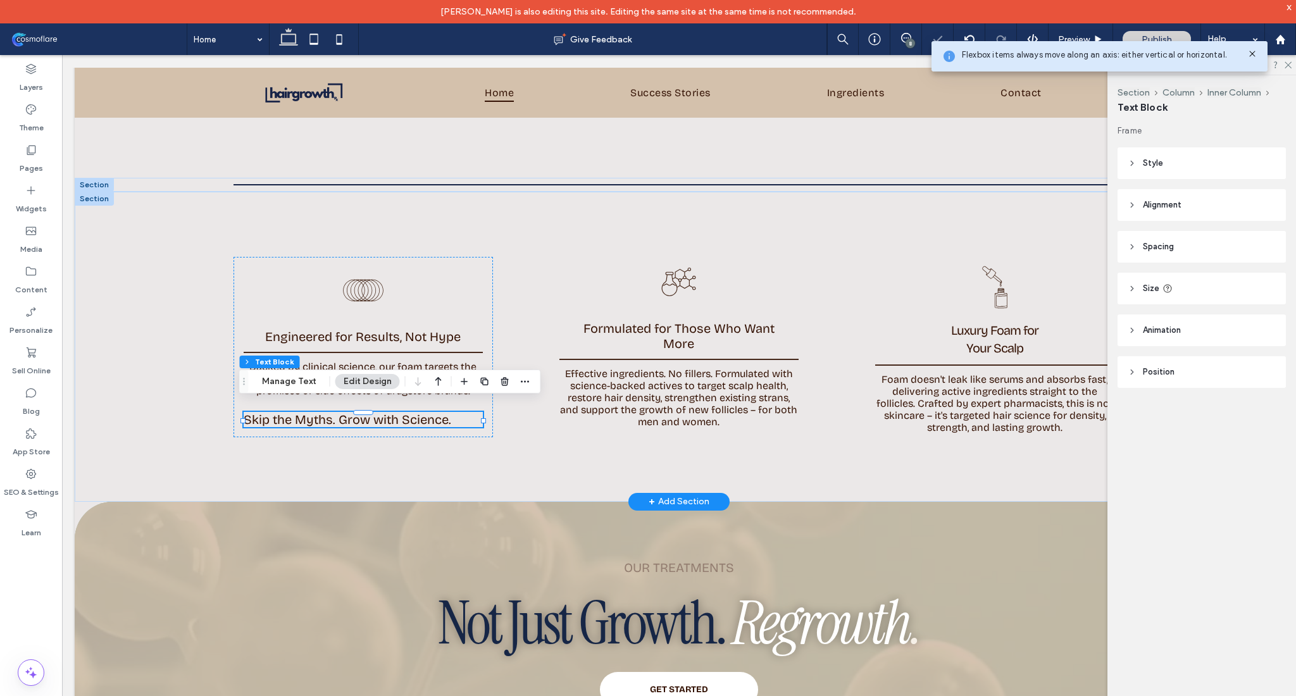
click at [393, 412] on span "Skip the Myths. Grow with Science." at bounding box center [348, 419] width 208 height 15
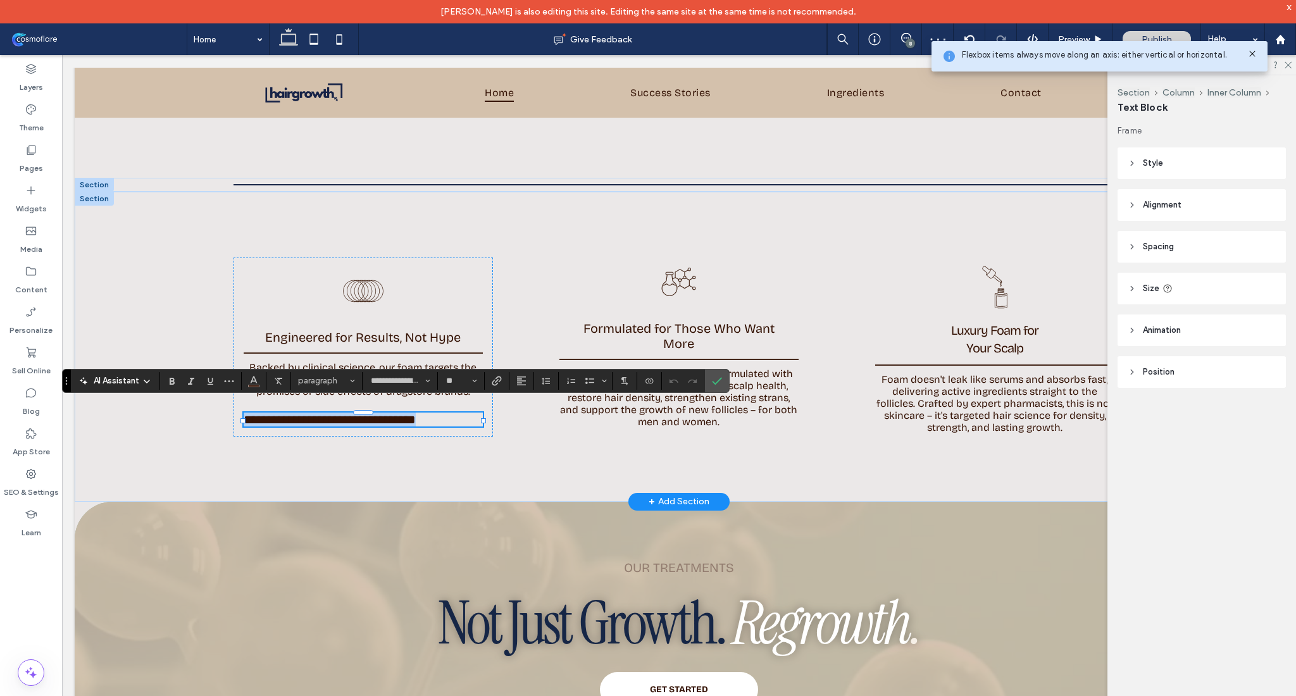
click at [393, 413] on span "**********" at bounding box center [330, 419] width 172 height 13
click at [451, 380] on input "**" at bounding box center [457, 381] width 25 height 10
type input "**"
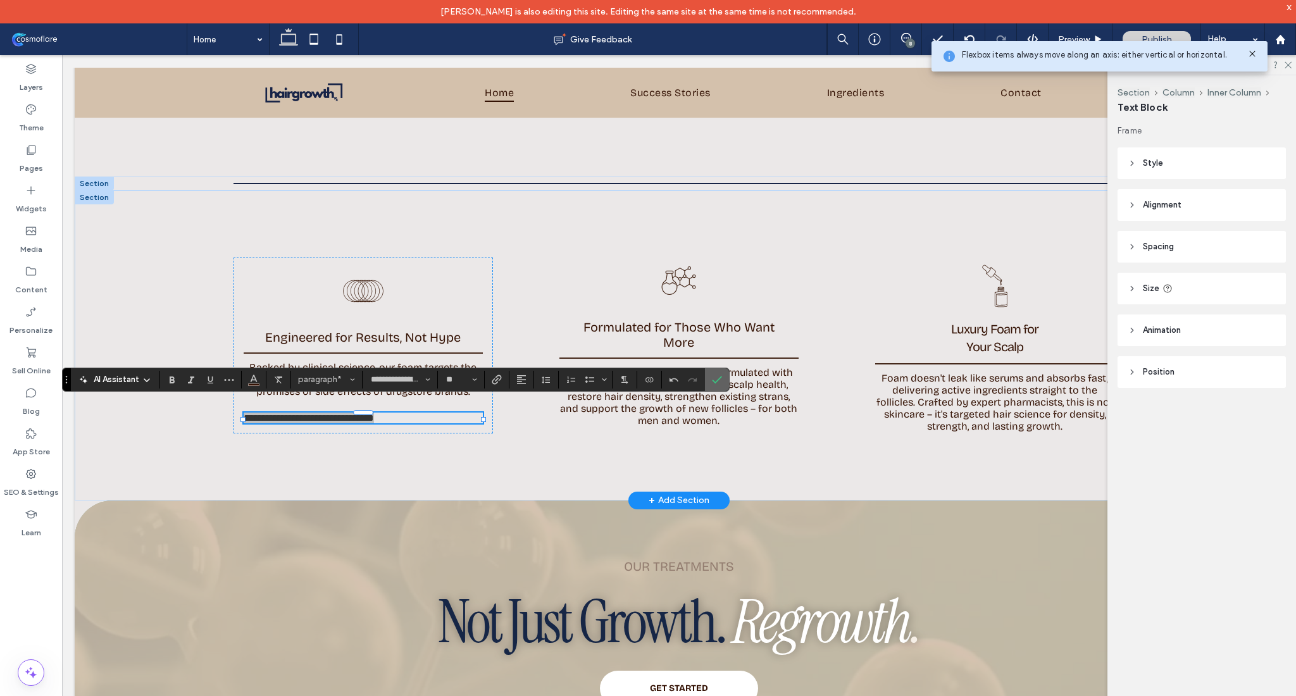
click at [715, 377] on icon "Confirm" at bounding box center [717, 380] width 10 height 10
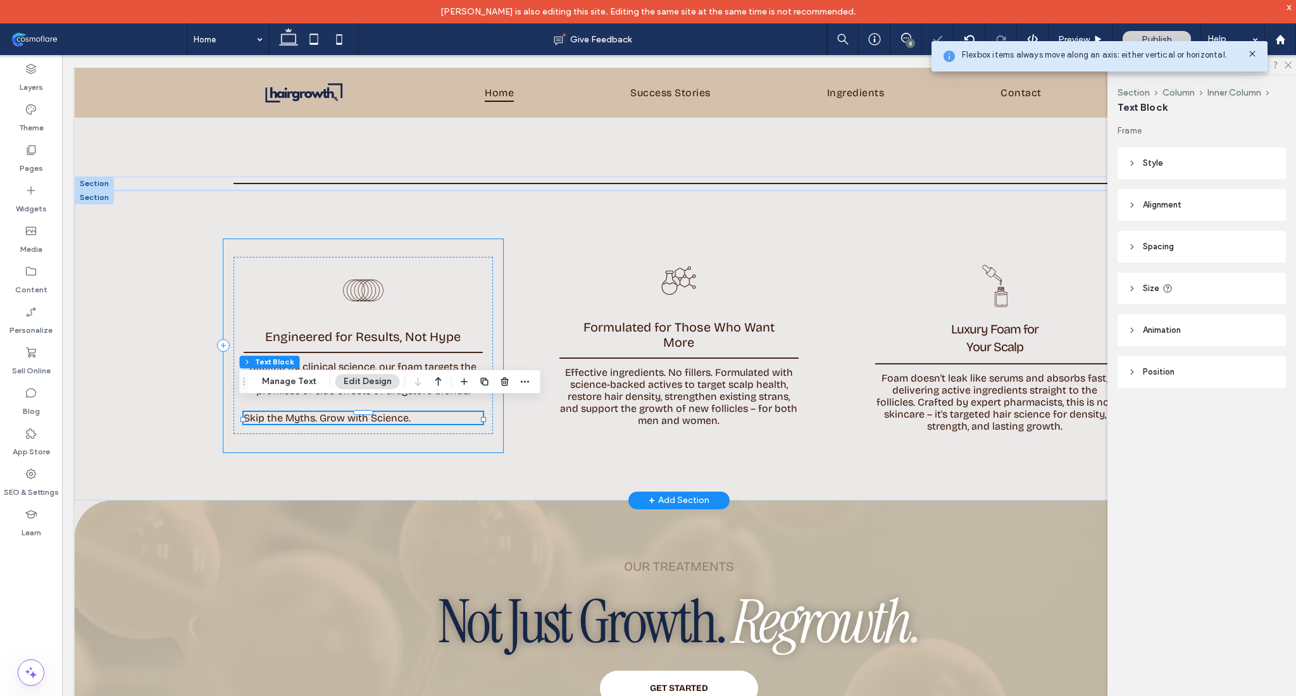
click at [446, 440] on div "Engineered for Results, Not Hype Backed by clinical science, our foam targets t…" at bounding box center [363, 345] width 280 height 213
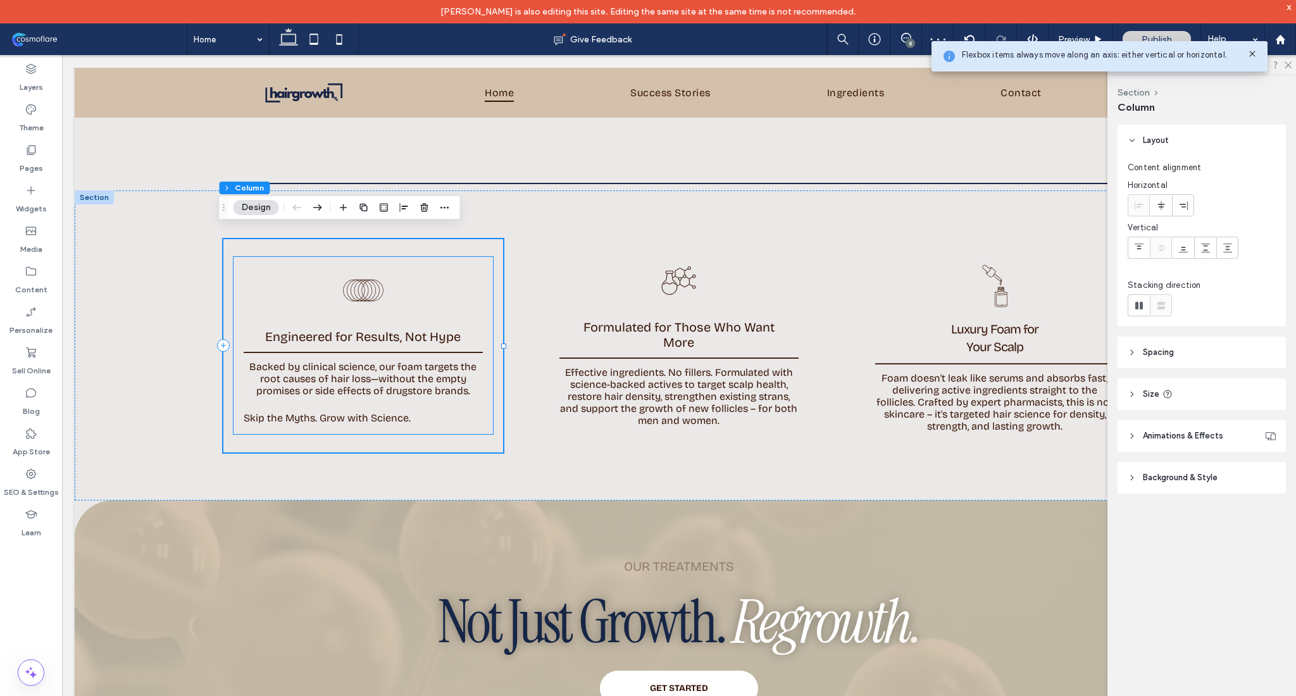
click at [370, 416] on div "Engineered for Results, Not Hype Backed by clinical science, our foam targets t…" at bounding box center [363, 345] width 259 height 177
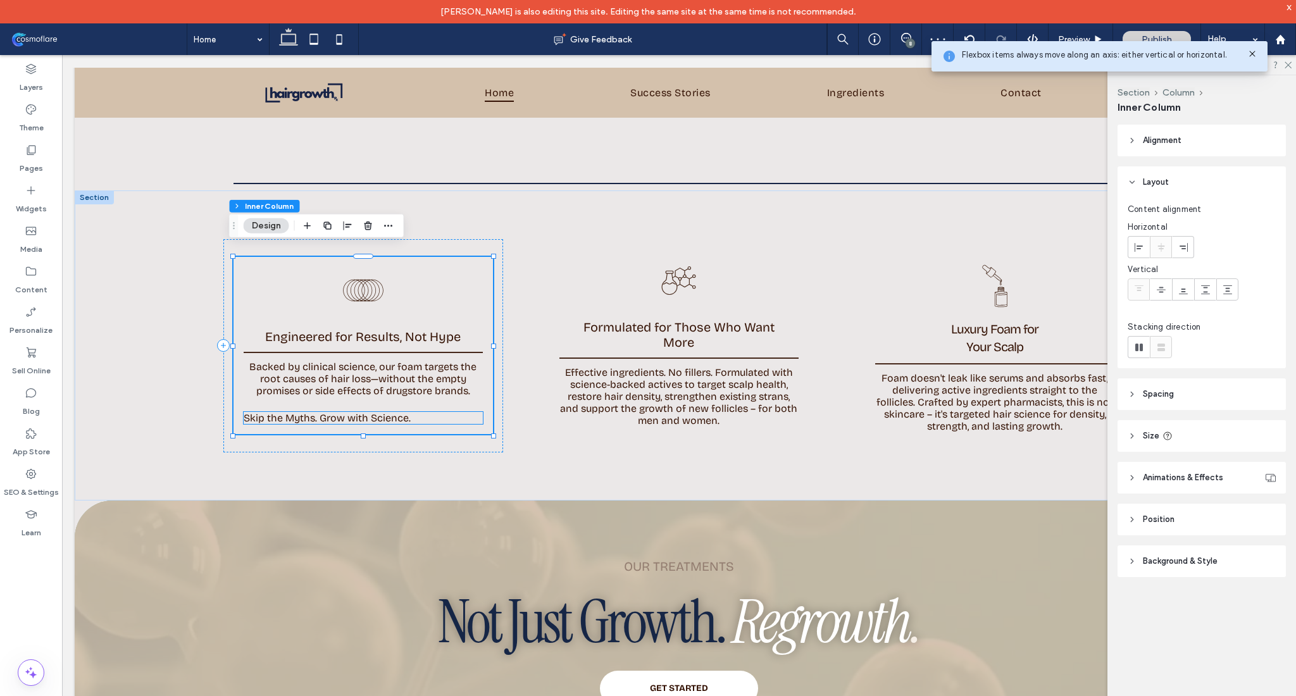
click at [373, 412] on span "Skip the Myths. Grow with Science." at bounding box center [327, 418] width 167 height 12
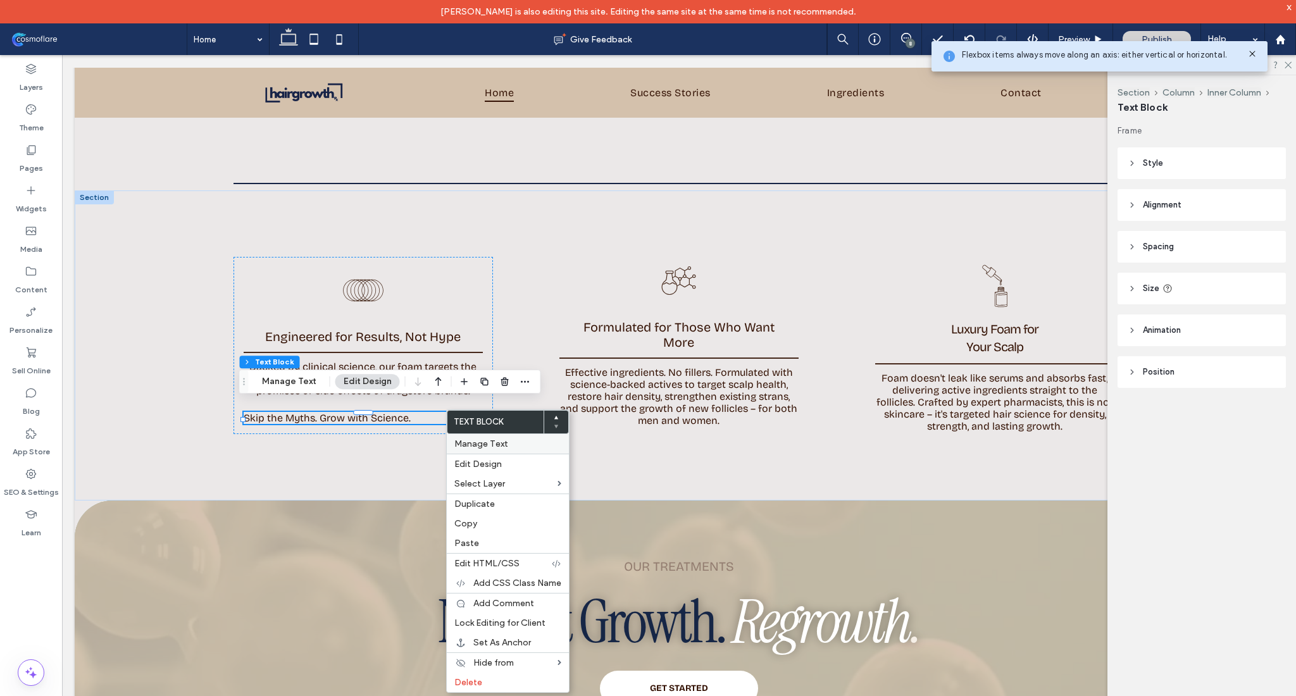
click at [483, 450] on div "Manage Text" at bounding box center [508, 444] width 122 height 20
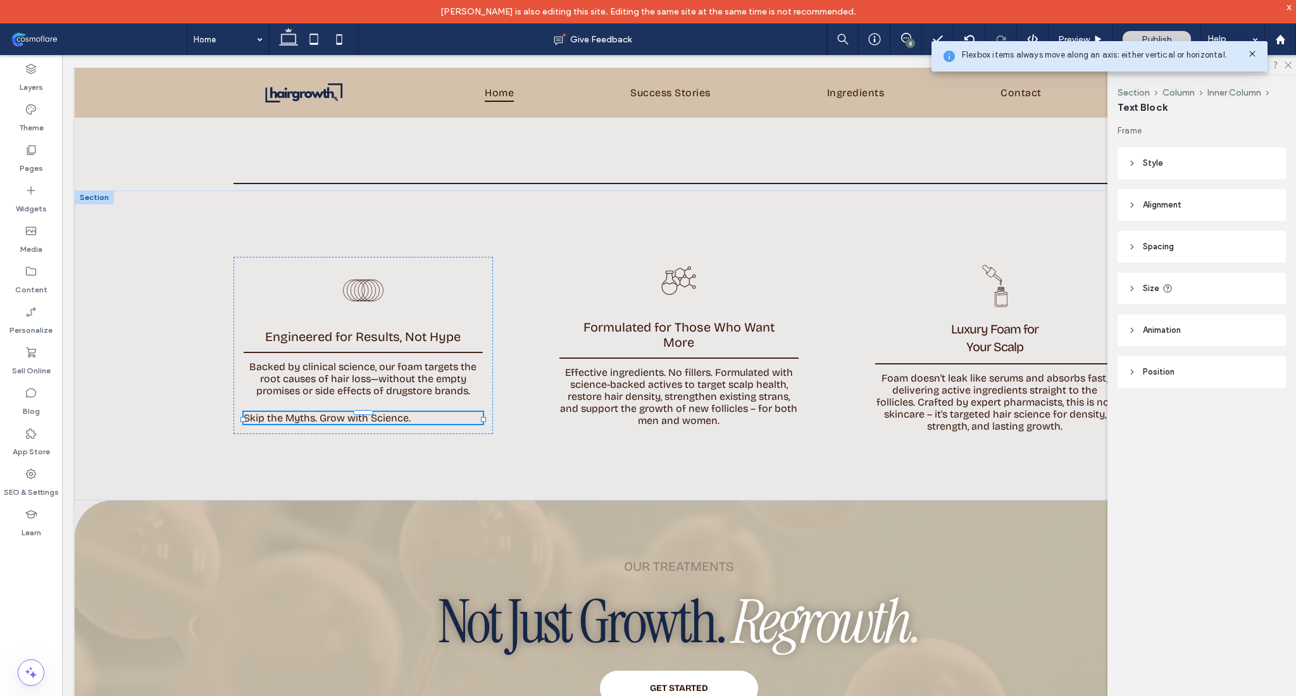
type input "**********"
type input "**"
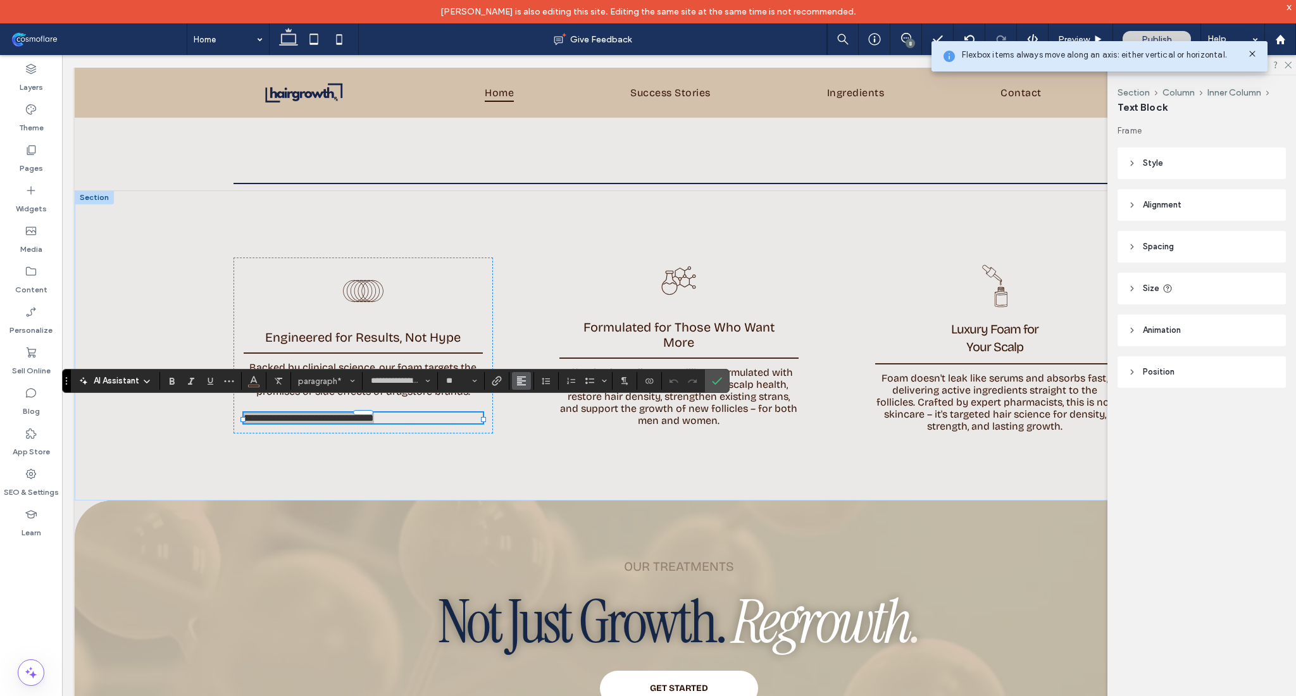
click at [518, 382] on icon "Alignment" at bounding box center [521, 381] width 10 height 10
click at [546, 415] on label "ui.textEditor.alignment.center" at bounding box center [534, 420] width 44 height 18
click at [715, 377] on icon "Confirm" at bounding box center [717, 381] width 10 height 10
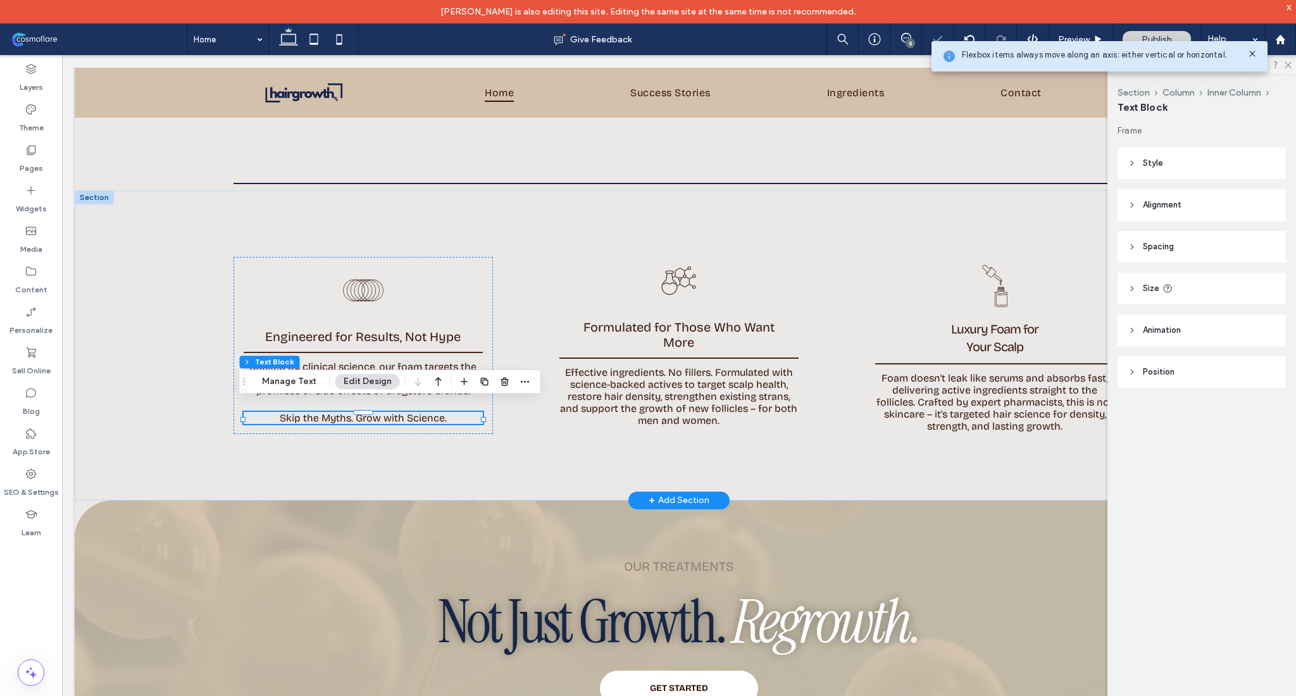
click at [450, 412] on p "Skip the Myths. Grow with Science." at bounding box center [363, 418] width 239 height 12
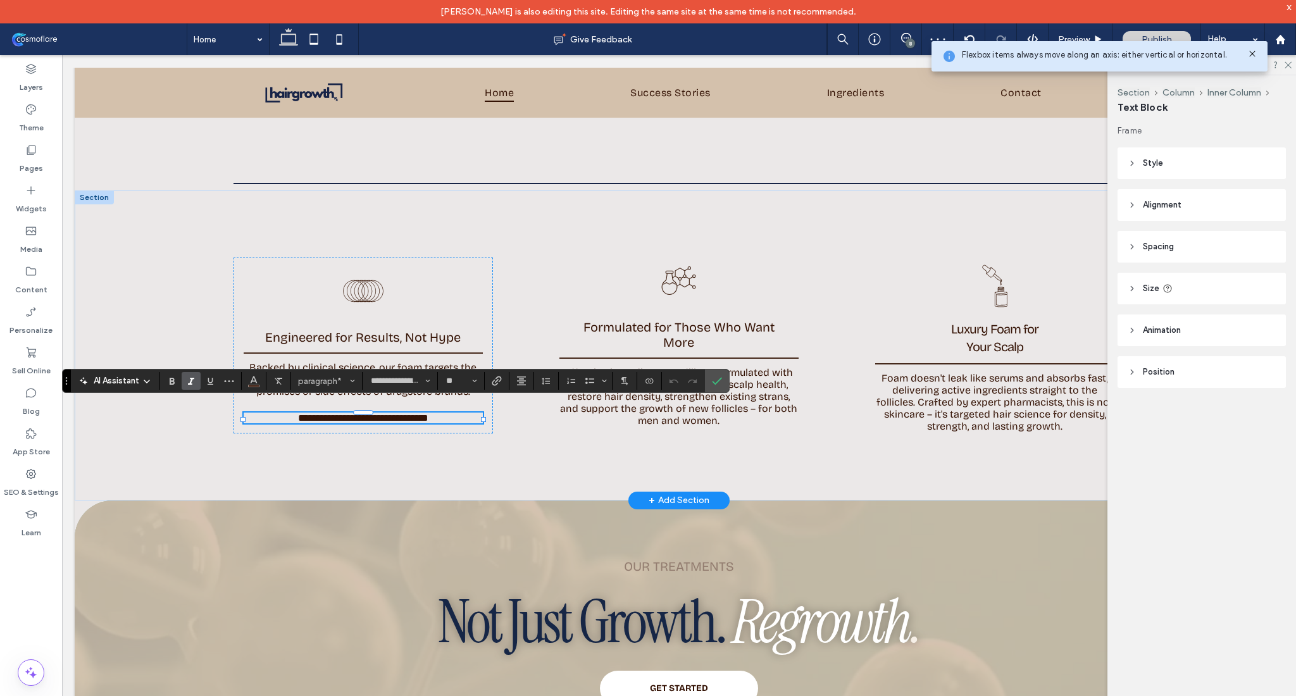
click at [192, 388] on span "Italic" at bounding box center [191, 381] width 10 height 16
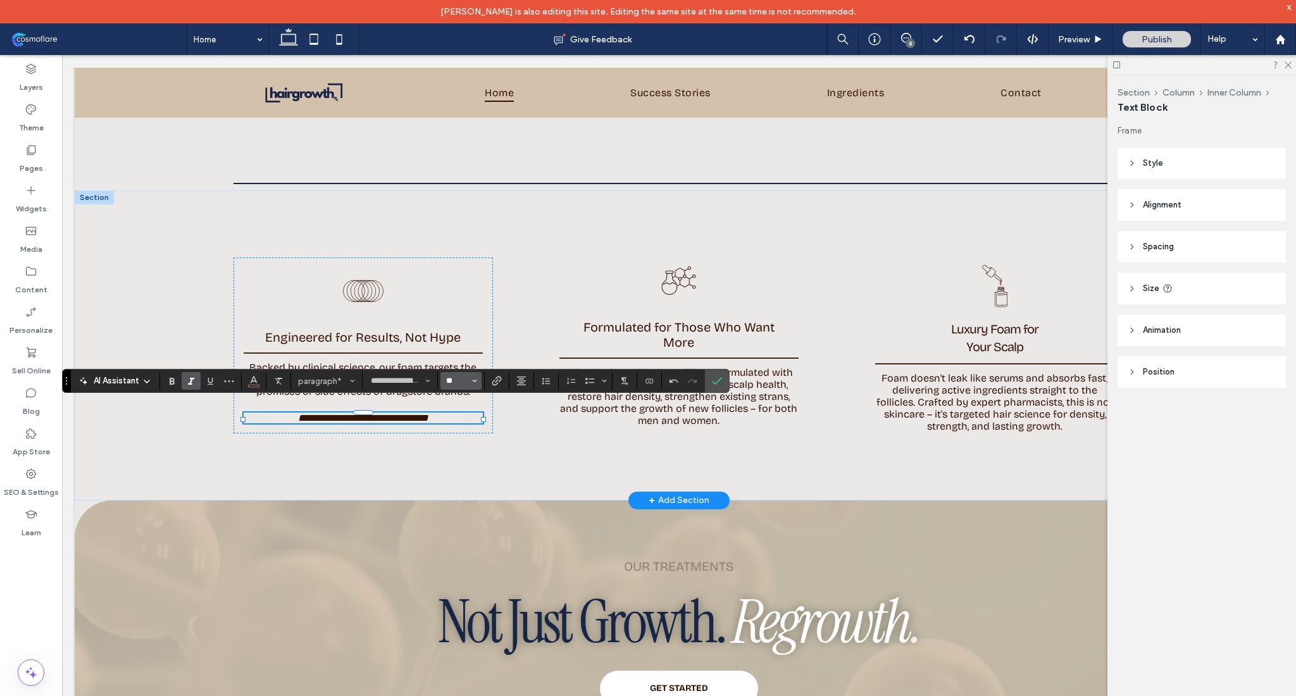
click at [447, 382] on input "**" at bounding box center [457, 381] width 25 height 10
type input "**"
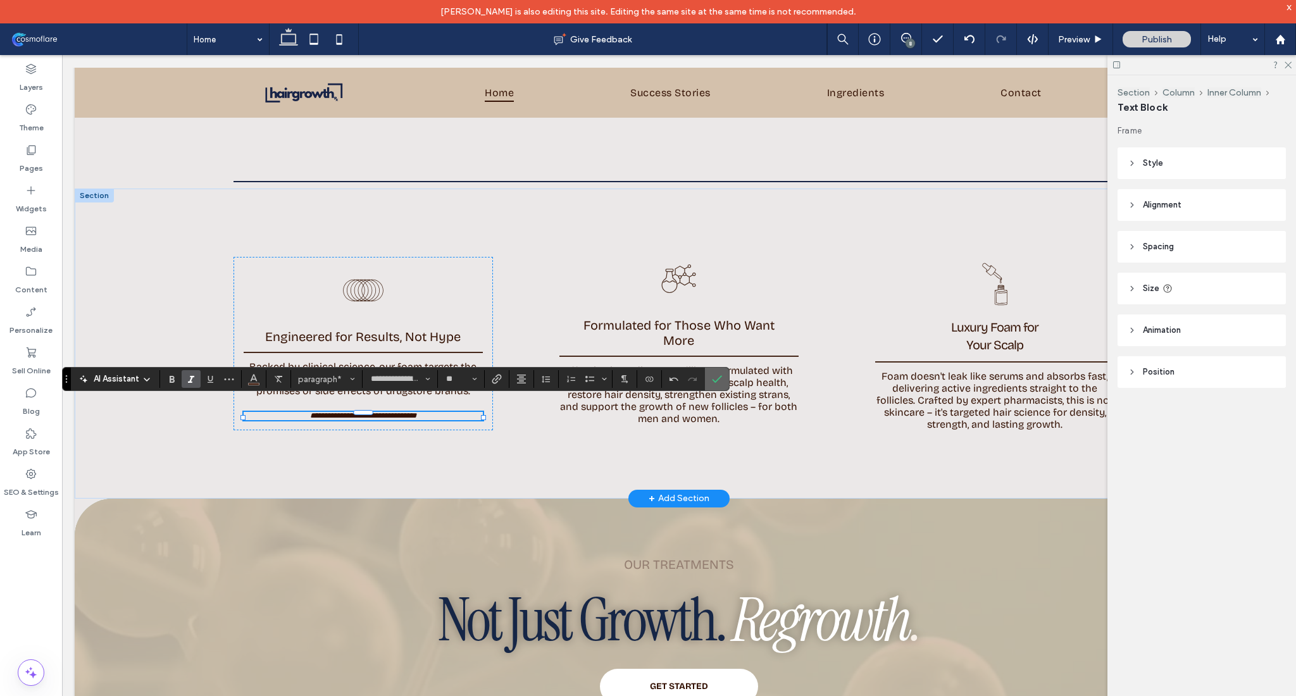
click at [721, 384] on icon "Confirm" at bounding box center [717, 379] width 10 height 10
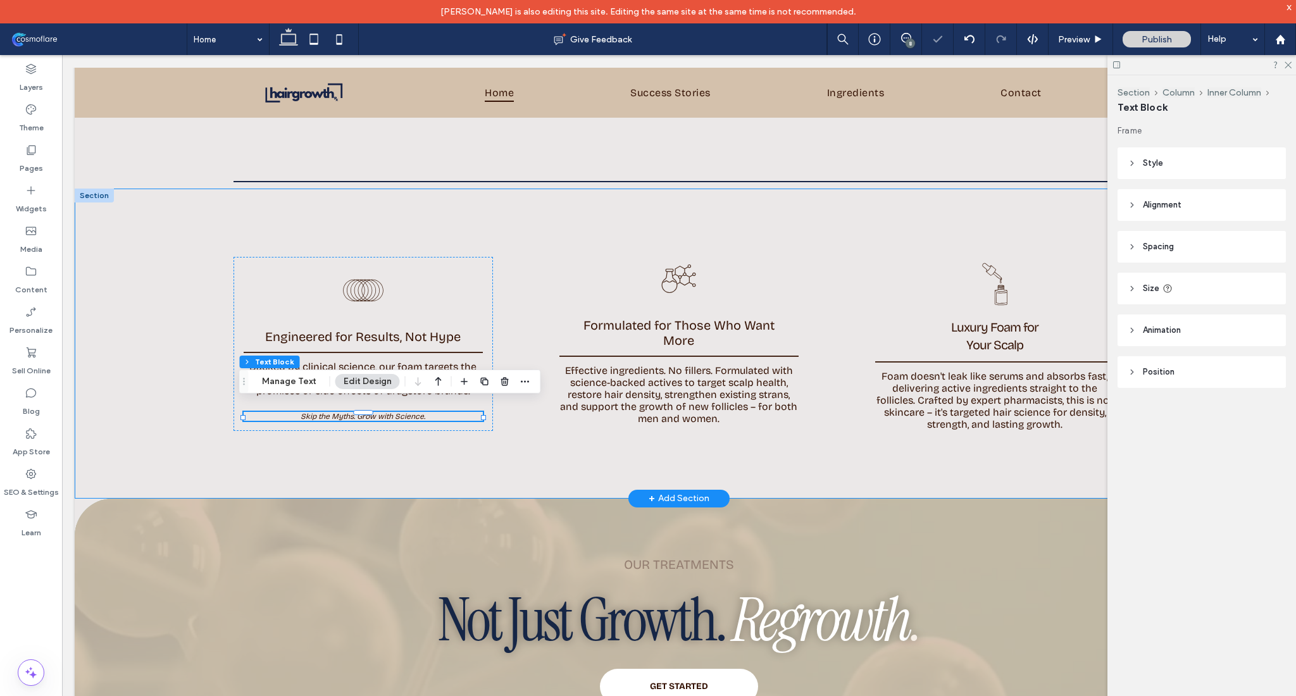
click at [701, 194] on div "Engineered for Results, Not Hype Backed by clinical science, our foam targets t…" at bounding box center [678, 344] width 911 height 310
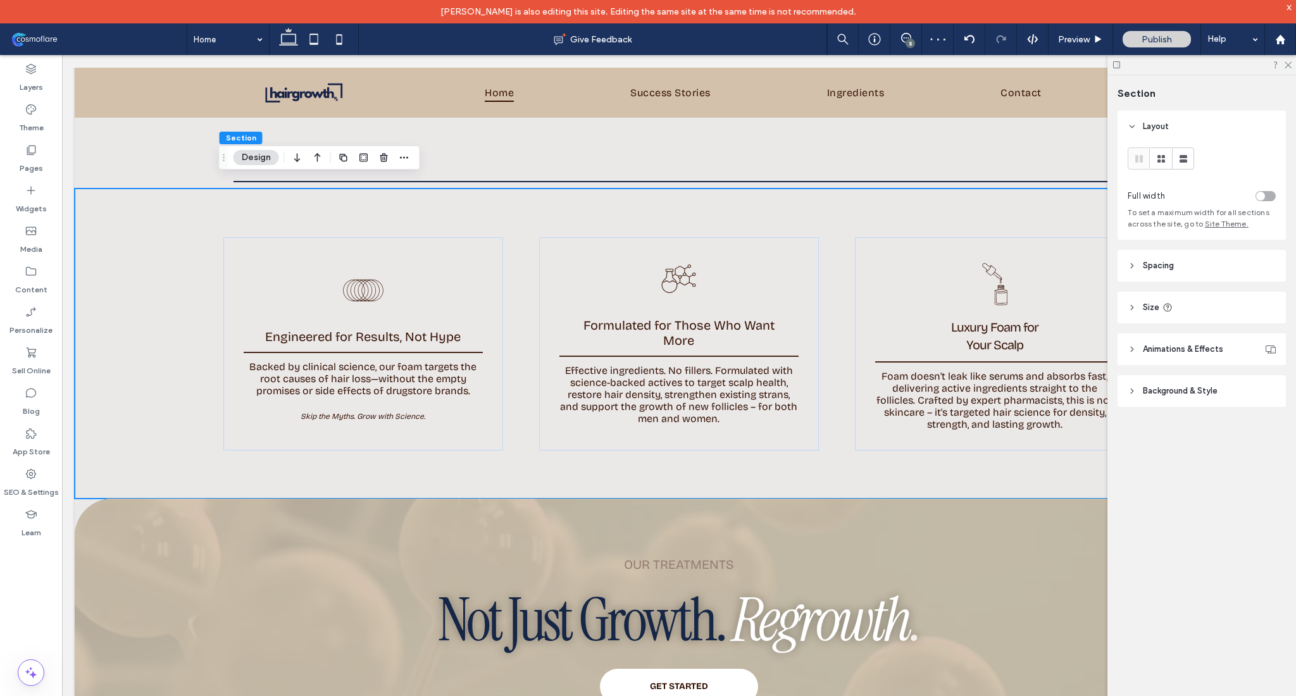
click at [1288, 70] on div at bounding box center [1201, 65] width 189 height 20
click at [1288, 66] on icon at bounding box center [1287, 64] width 8 height 8
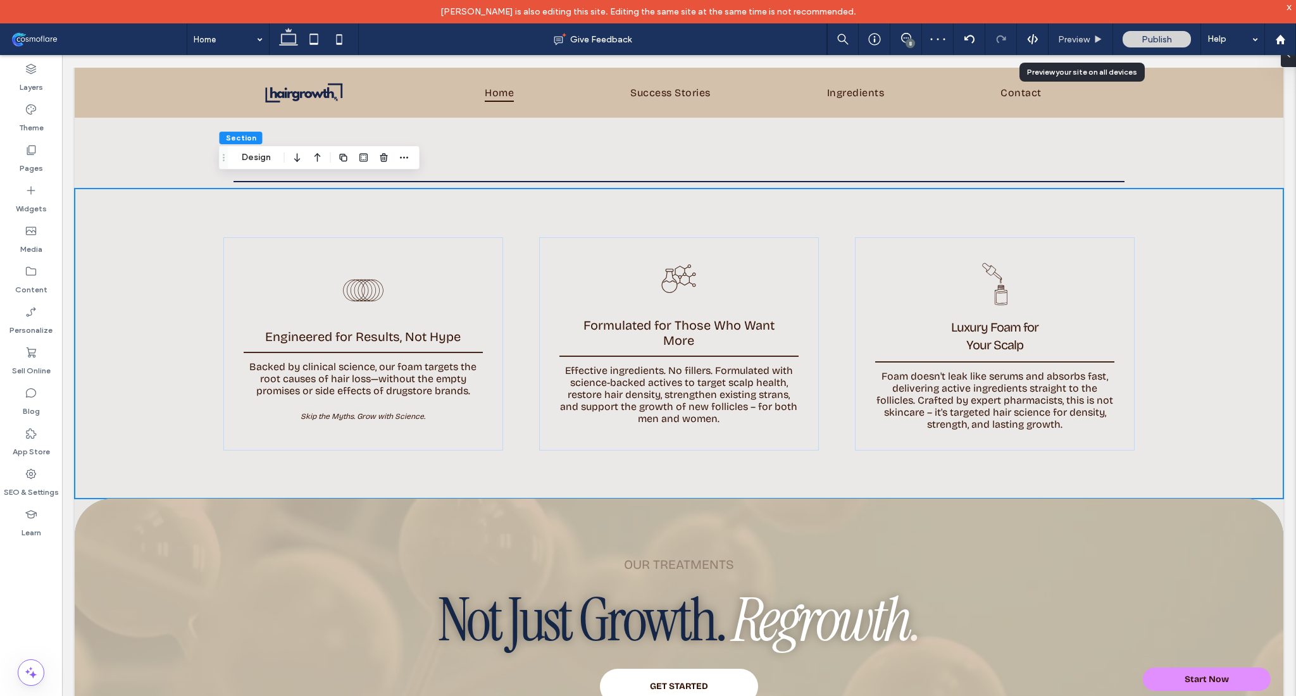
click at [1085, 41] on span "Preview" at bounding box center [1074, 39] width 32 height 11
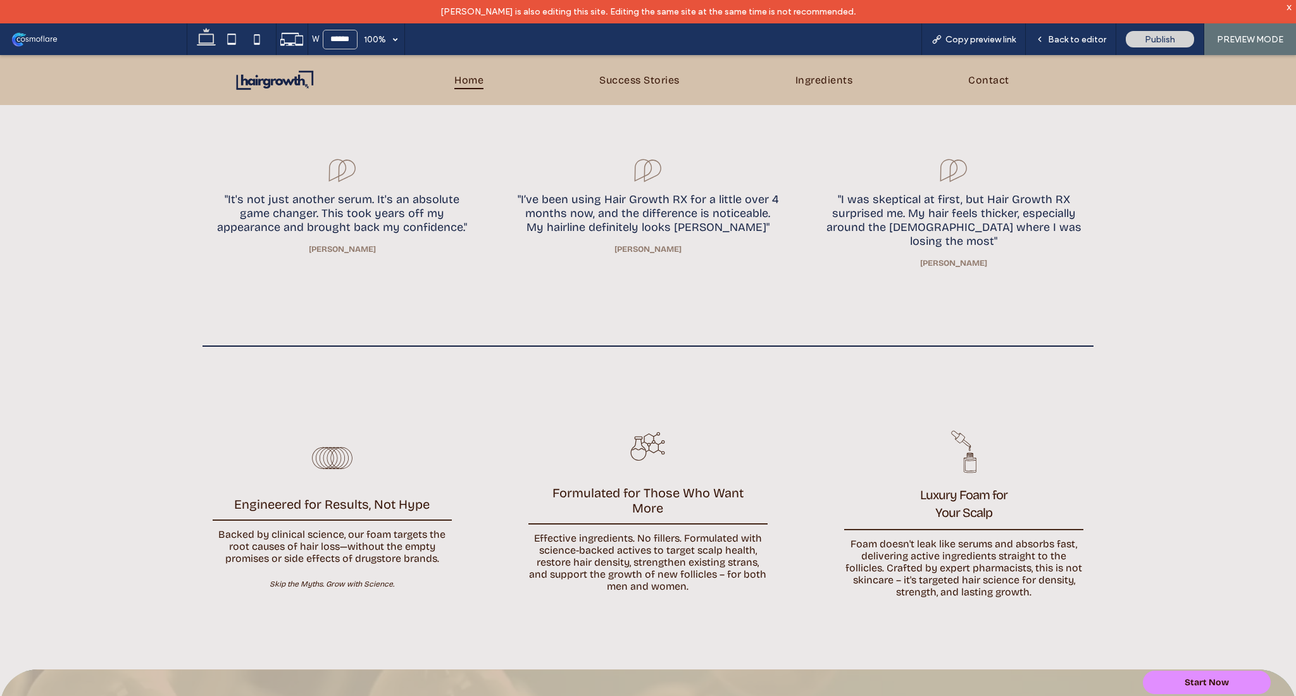
scroll to position [2583, 0]
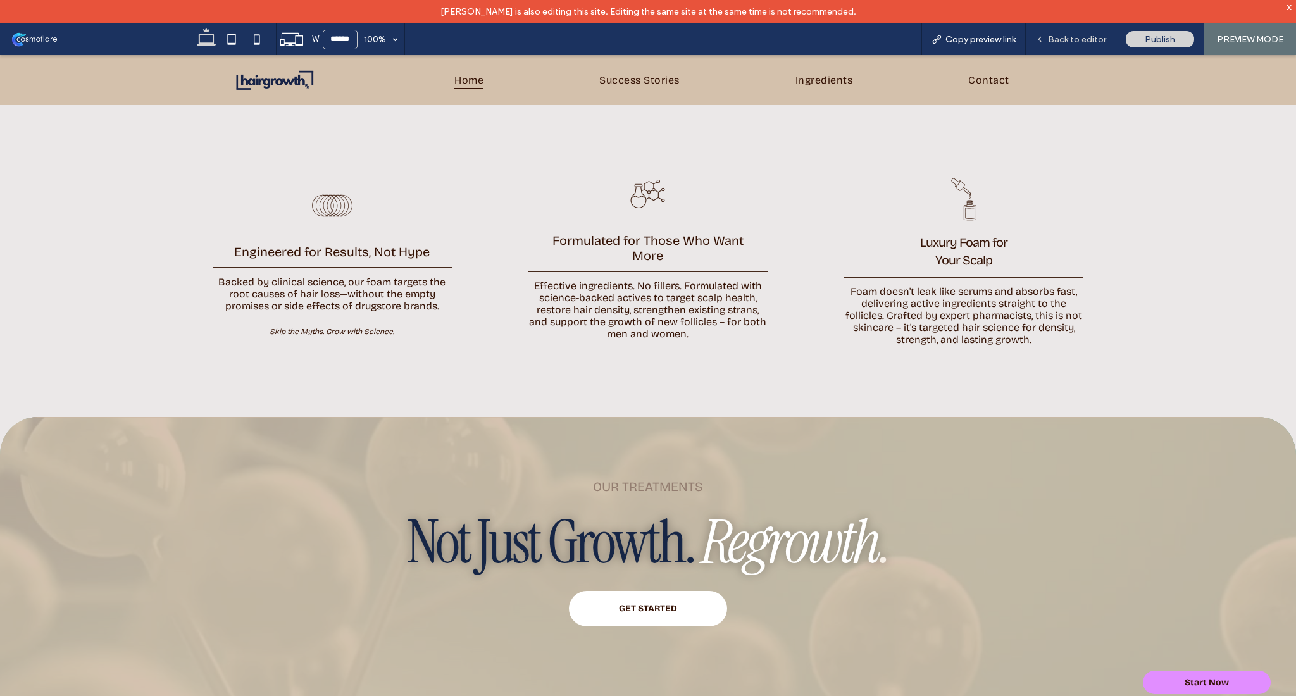
drag, startPoint x: 1085, startPoint y: 35, endPoint x: 1035, endPoint y: 36, distance: 50.0
click at [1085, 35] on span "Back to editor" at bounding box center [1077, 39] width 58 height 11
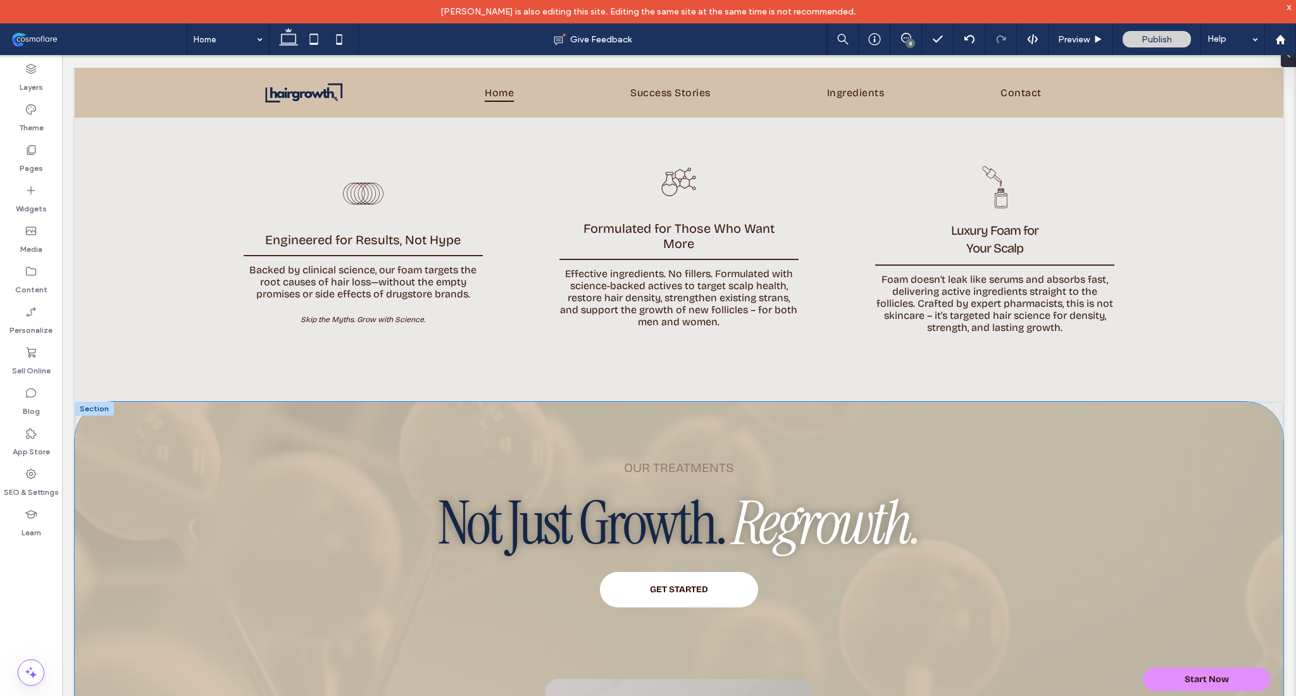
scroll to position [2555, 0]
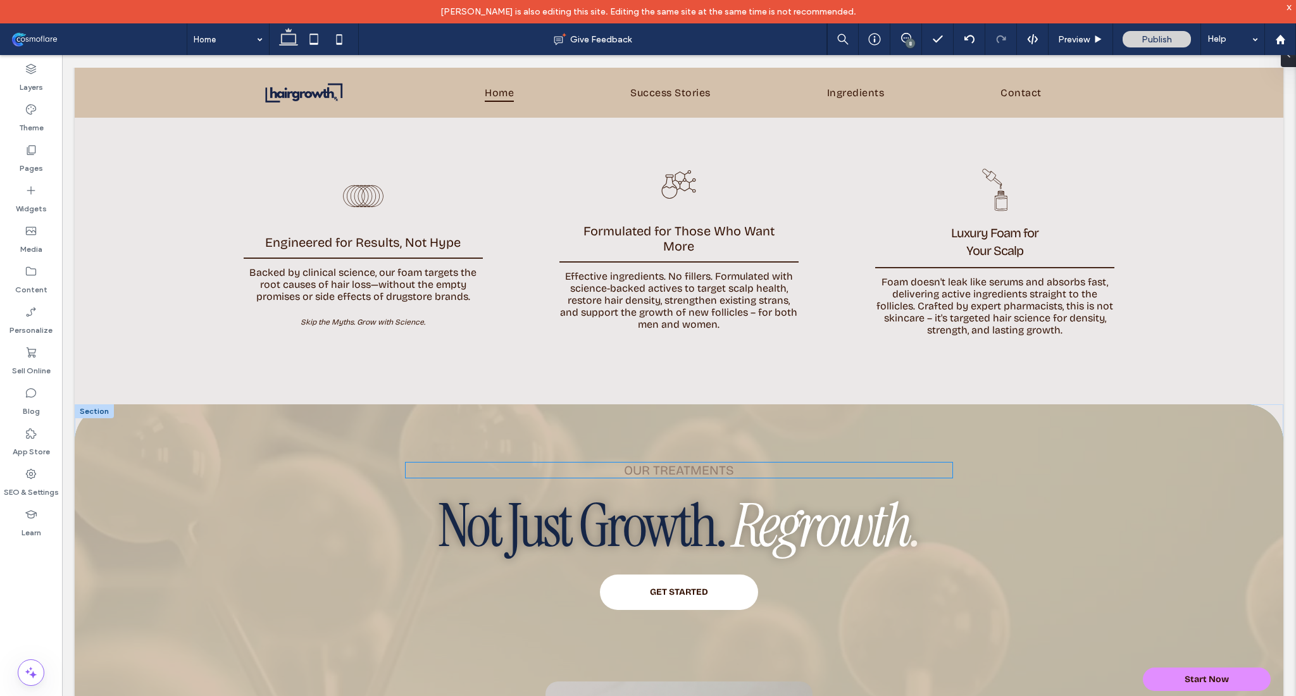
click at [674, 463] on span "our treatments" at bounding box center [679, 470] width 110 height 15
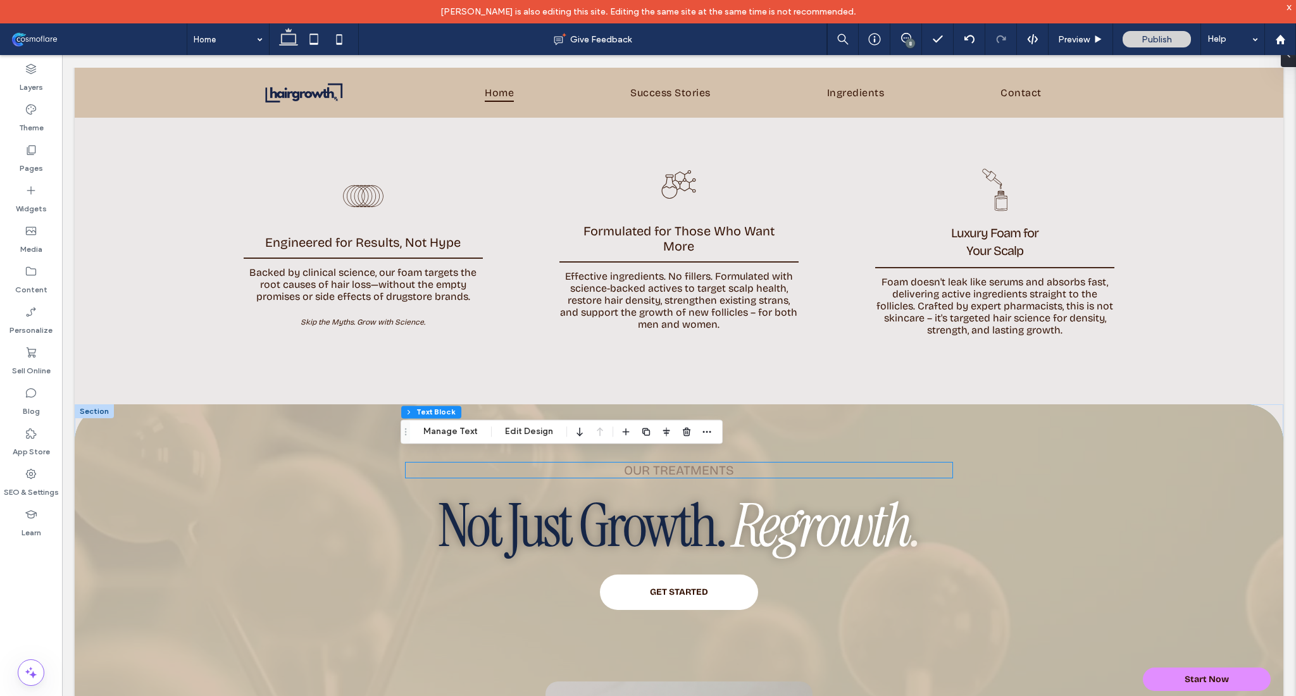
click at [674, 463] on div "our treatments" at bounding box center [679, 470] width 547 height 15
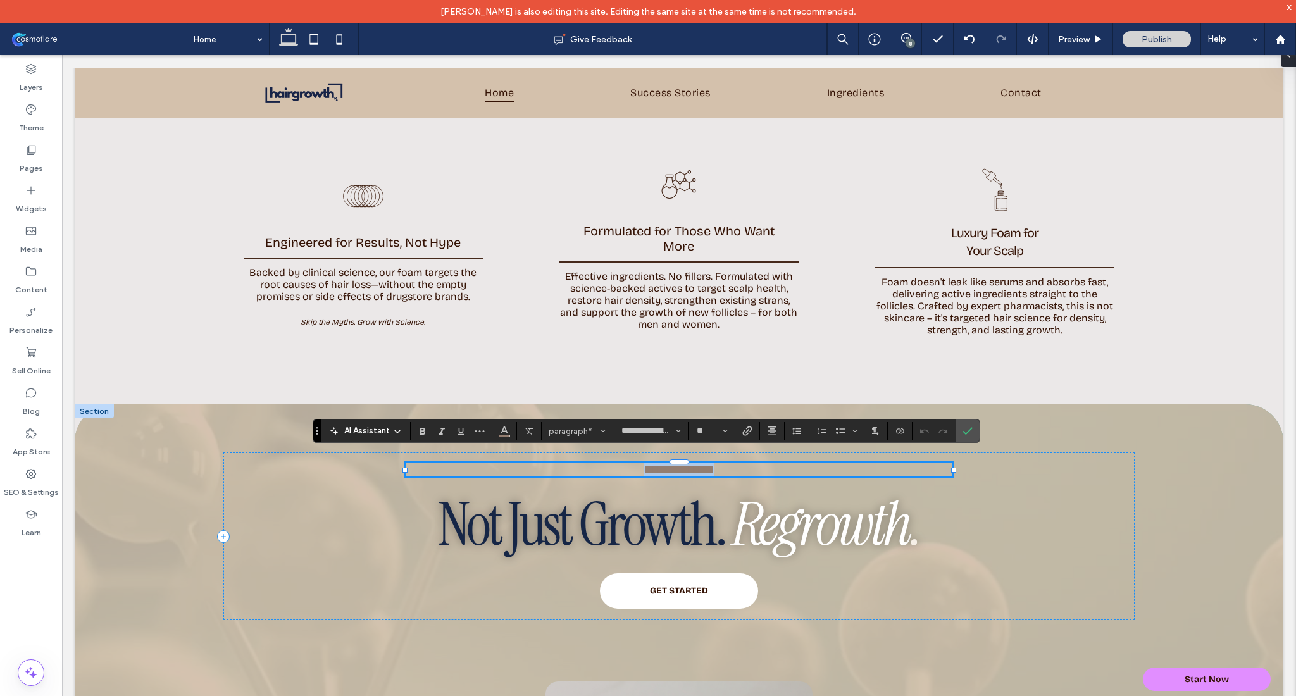
click at [661, 463] on span "**********" at bounding box center [679, 469] width 71 height 13
drag, startPoint x: 652, startPoint y: 459, endPoint x: 773, endPoint y: 470, distance: 121.3
click at [773, 470] on div "**********" at bounding box center [678, 536] width 911 height 168
click at [687, 463] on span "**********" at bounding box center [679, 469] width 66 height 13
click at [970, 430] on use "Confirm" at bounding box center [968, 432] width 10 height 8
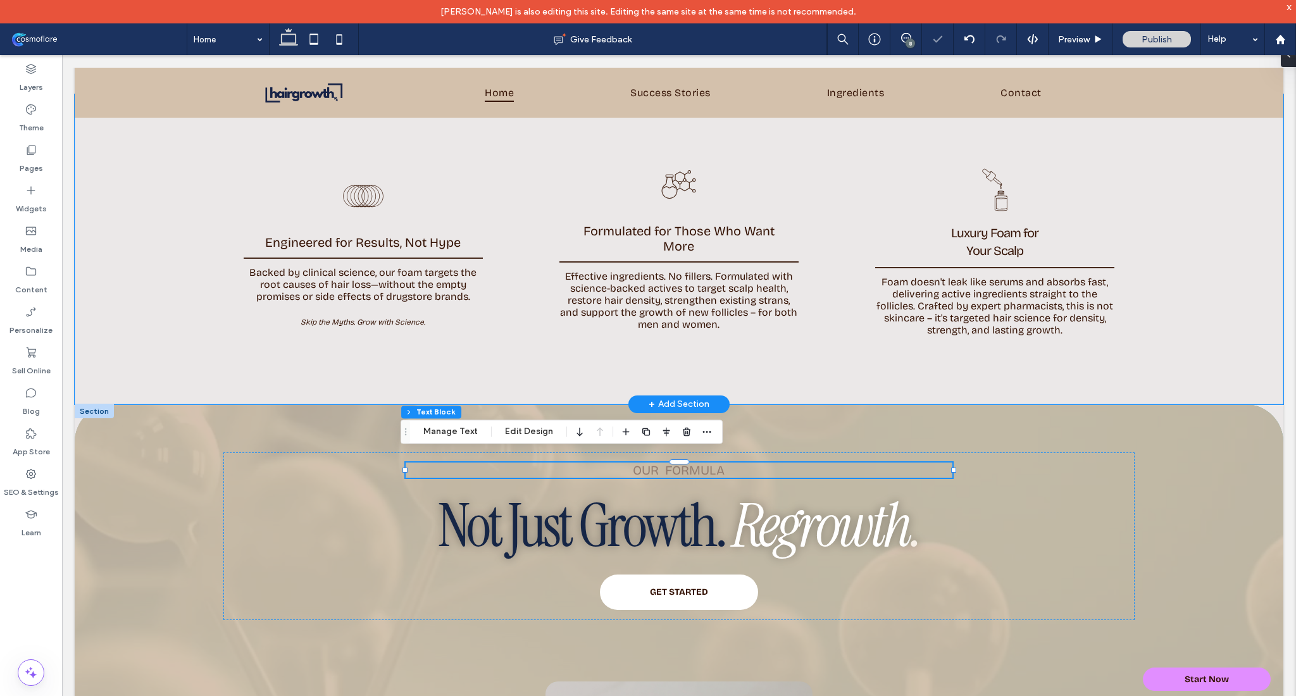
click at [948, 368] on div "Engineered for Results, Not Hype Backed by clinical science, our foam targets t…" at bounding box center [678, 249] width 911 height 310
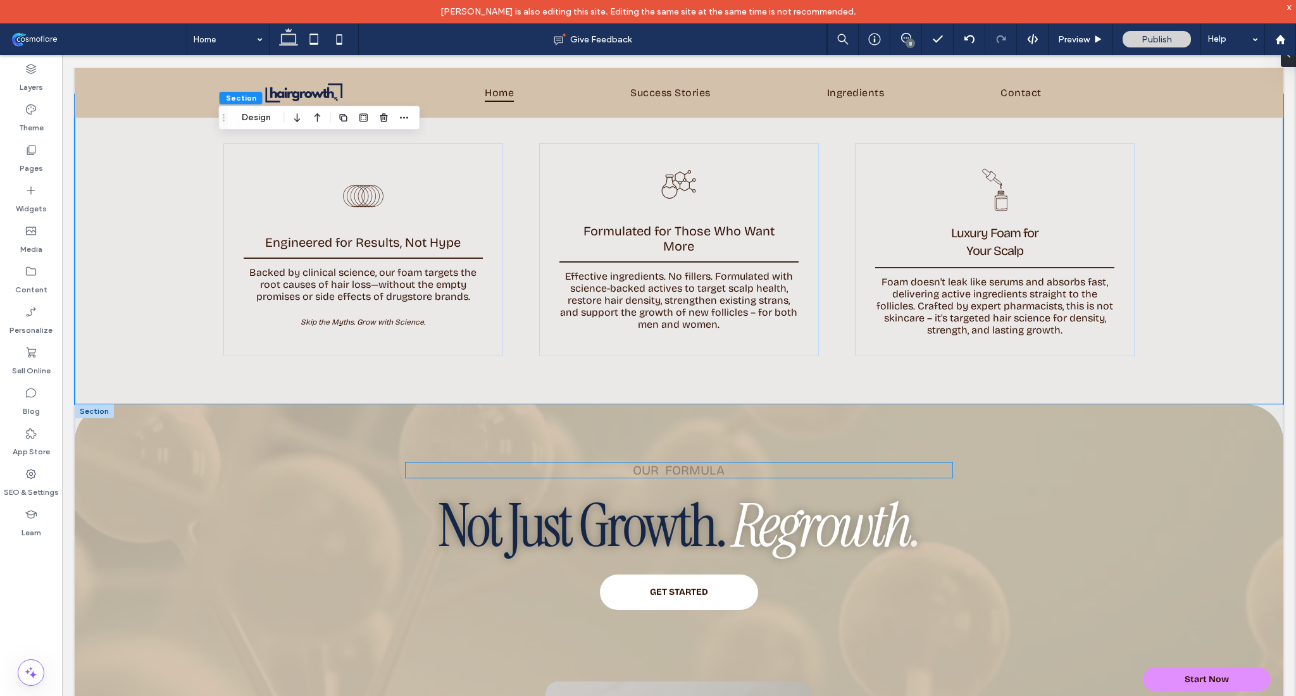
click at [689, 465] on span "our Formula" at bounding box center [679, 470] width 92 height 15
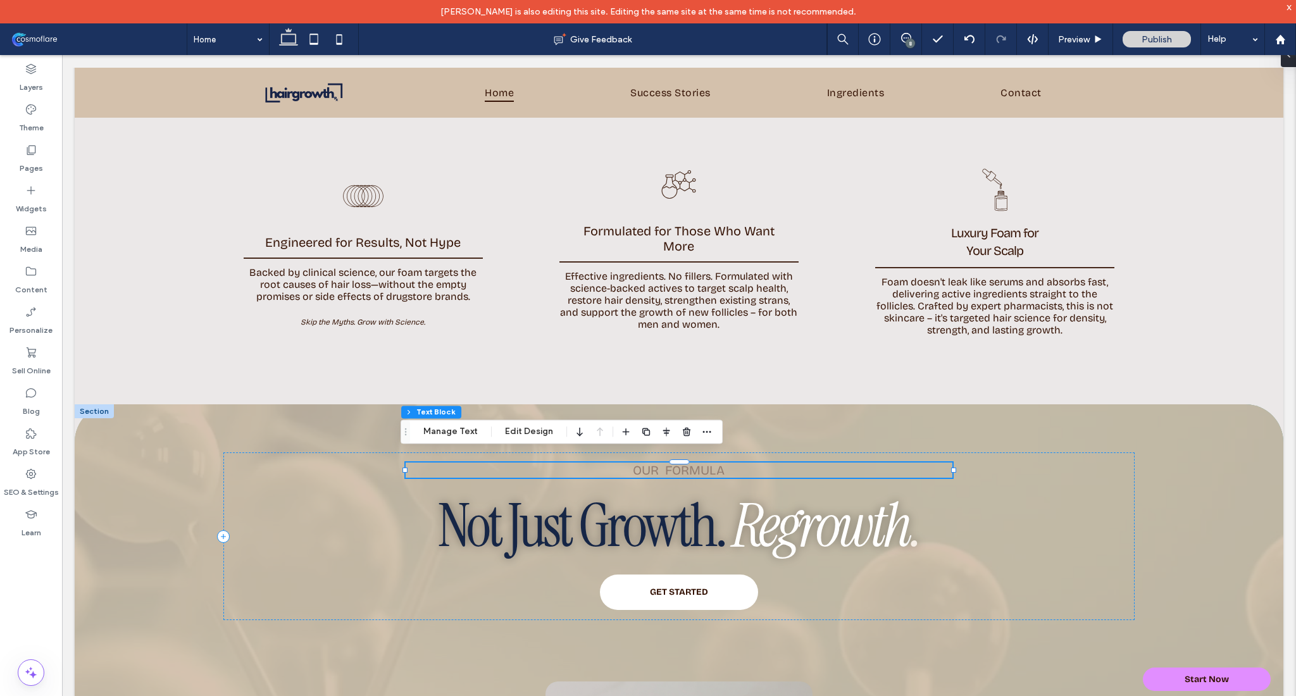
click at [694, 463] on span "our Formula" at bounding box center [679, 470] width 92 height 15
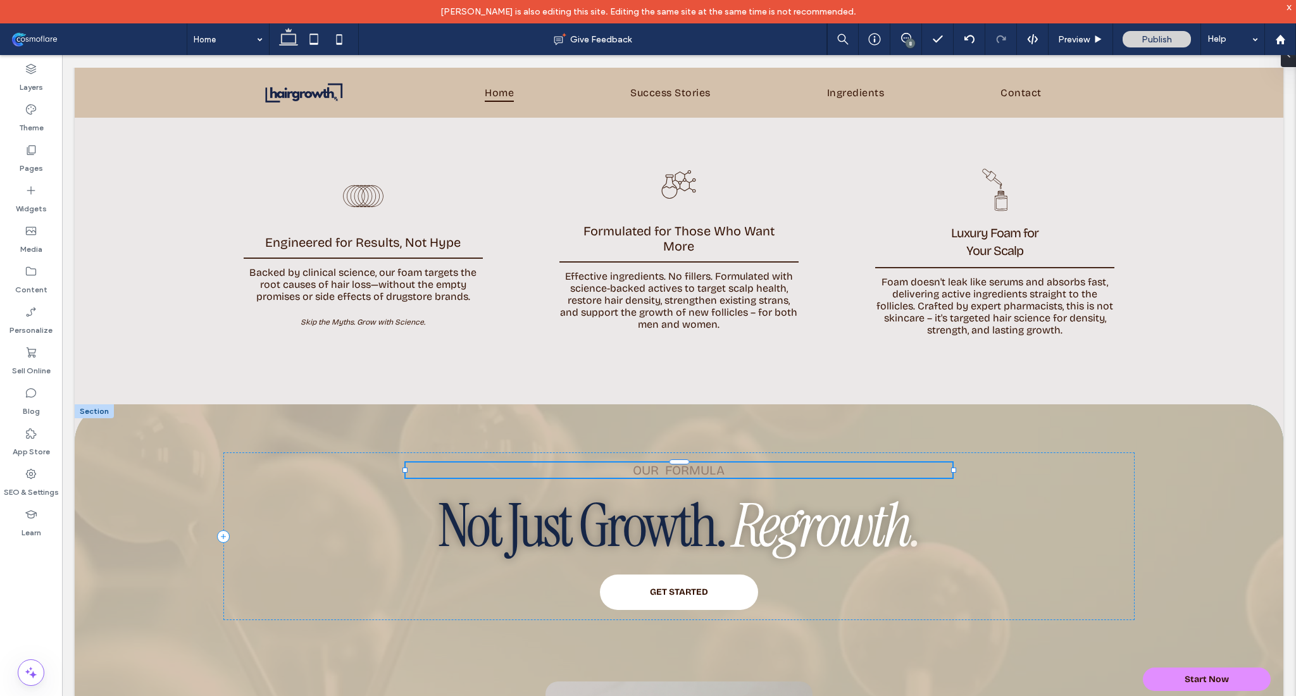
type input "**********"
type input "**"
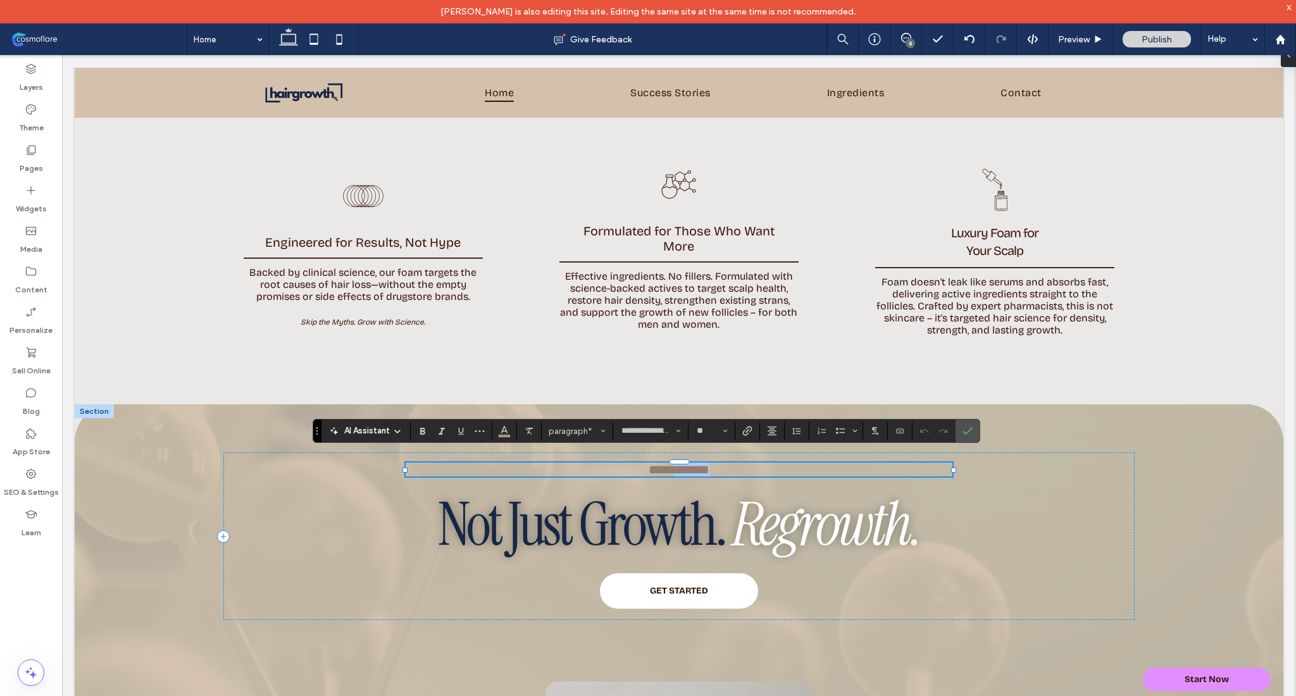
click at [694, 463] on span "**********" at bounding box center [679, 469] width 61 height 13
drag, startPoint x: 722, startPoint y: 463, endPoint x: 664, endPoint y: 461, distance: 57.6
click at [664, 463] on p "**********" at bounding box center [679, 470] width 547 height 14
drag, startPoint x: 661, startPoint y: 461, endPoint x: 712, endPoint y: 470, distance: 51.9
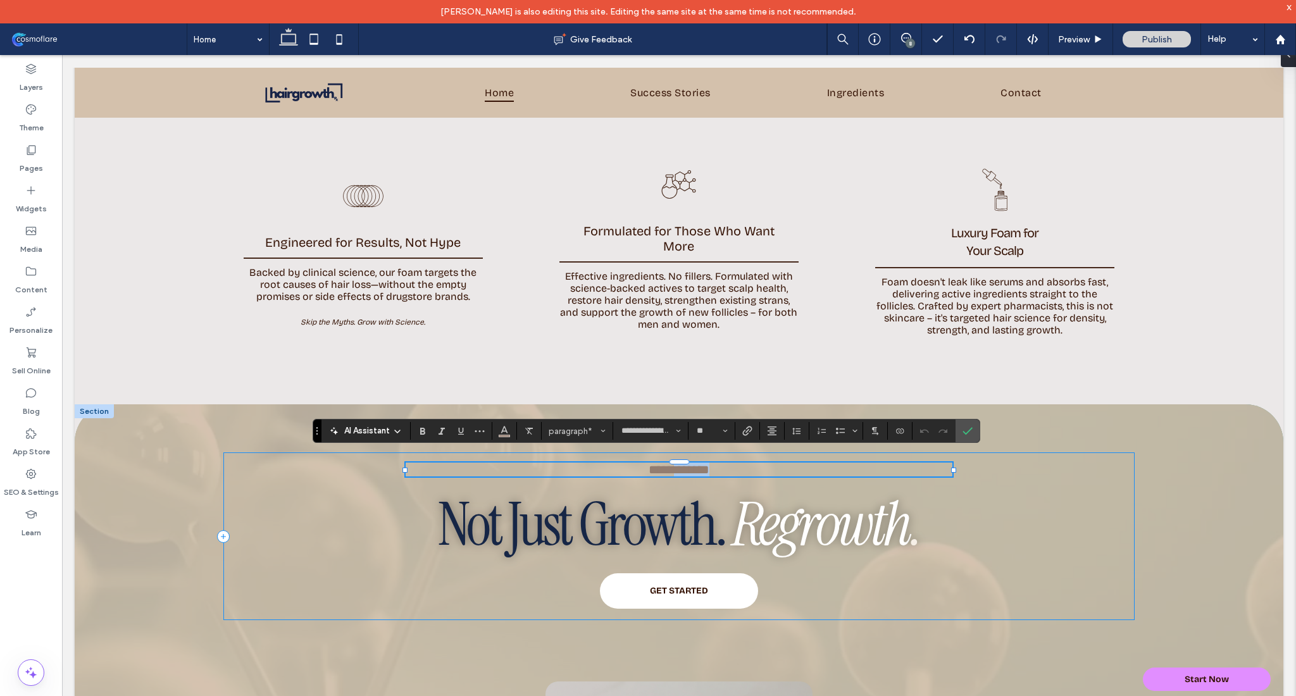
click at [712, 470] on div "**********" at bounding box center [678, 536] width 911 height 168
click at [965, 437] on span "Confirm" at bounding box center [966, 431] width 6 height 23
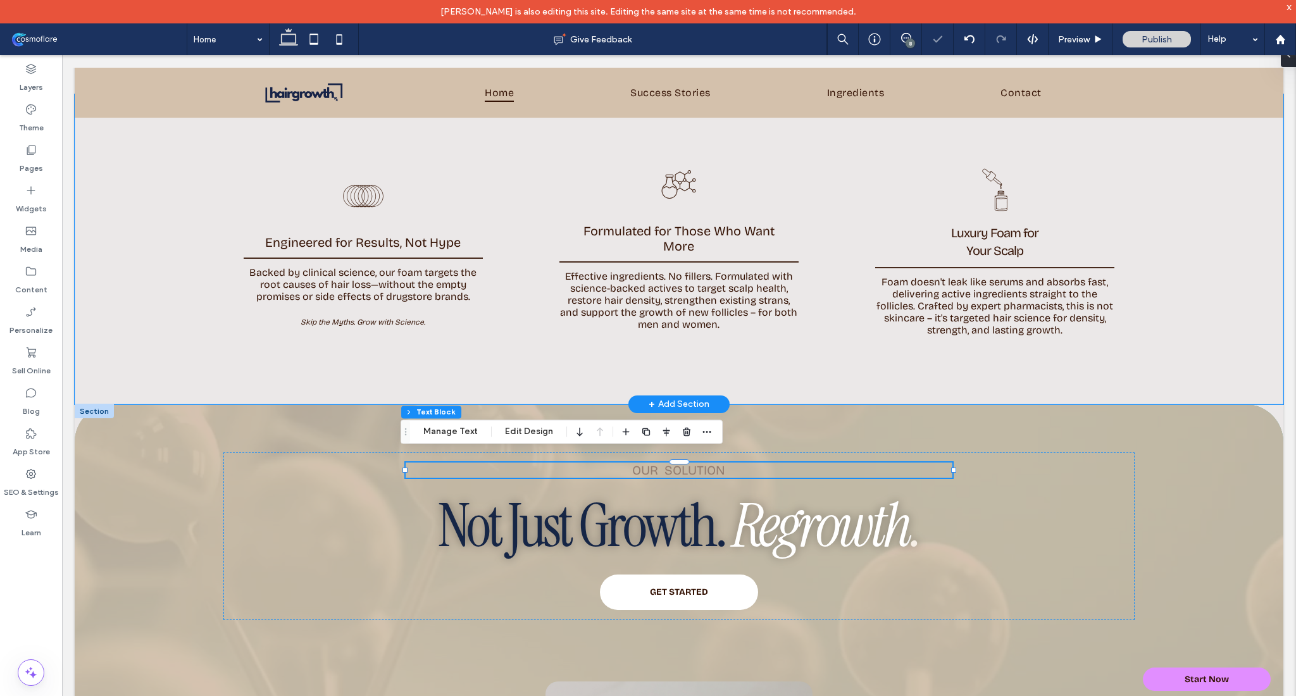
click at [947, 383] on div "Engineered for Results, Not Hype Backed by clinical science, our foam targets t…" at bounding box center [678, 249] width 911 height 310
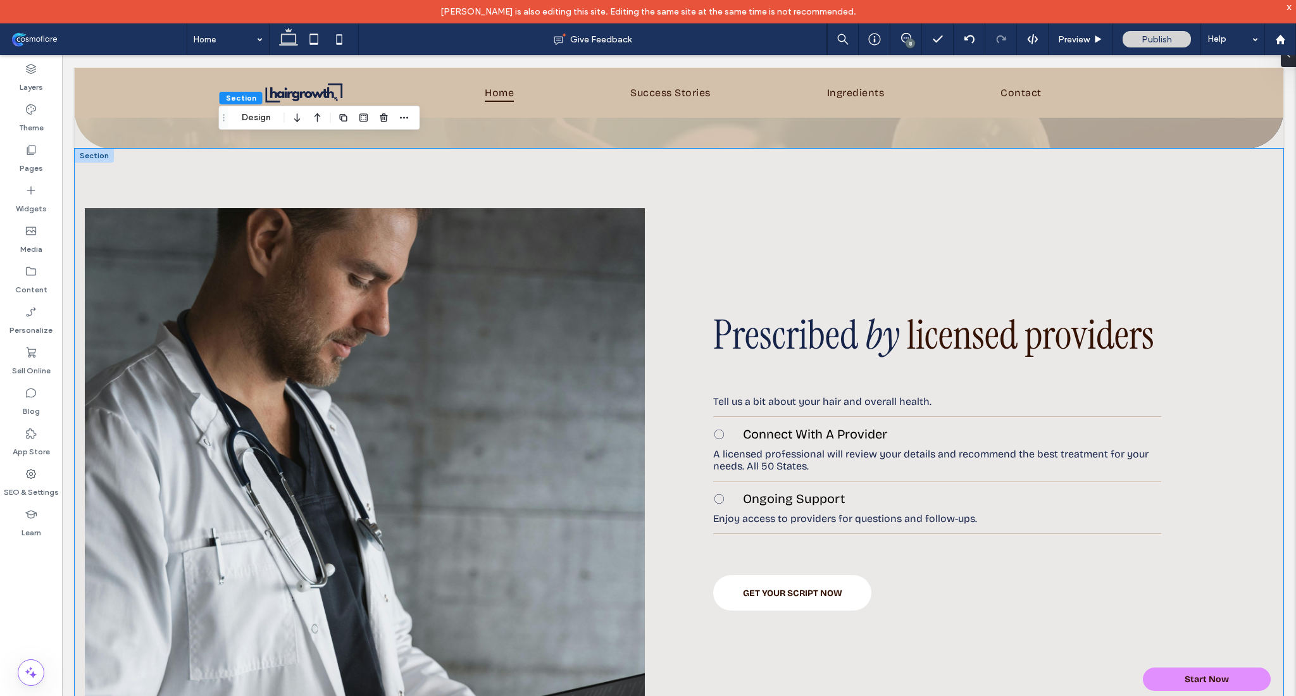
scroll to position [3608, 0]
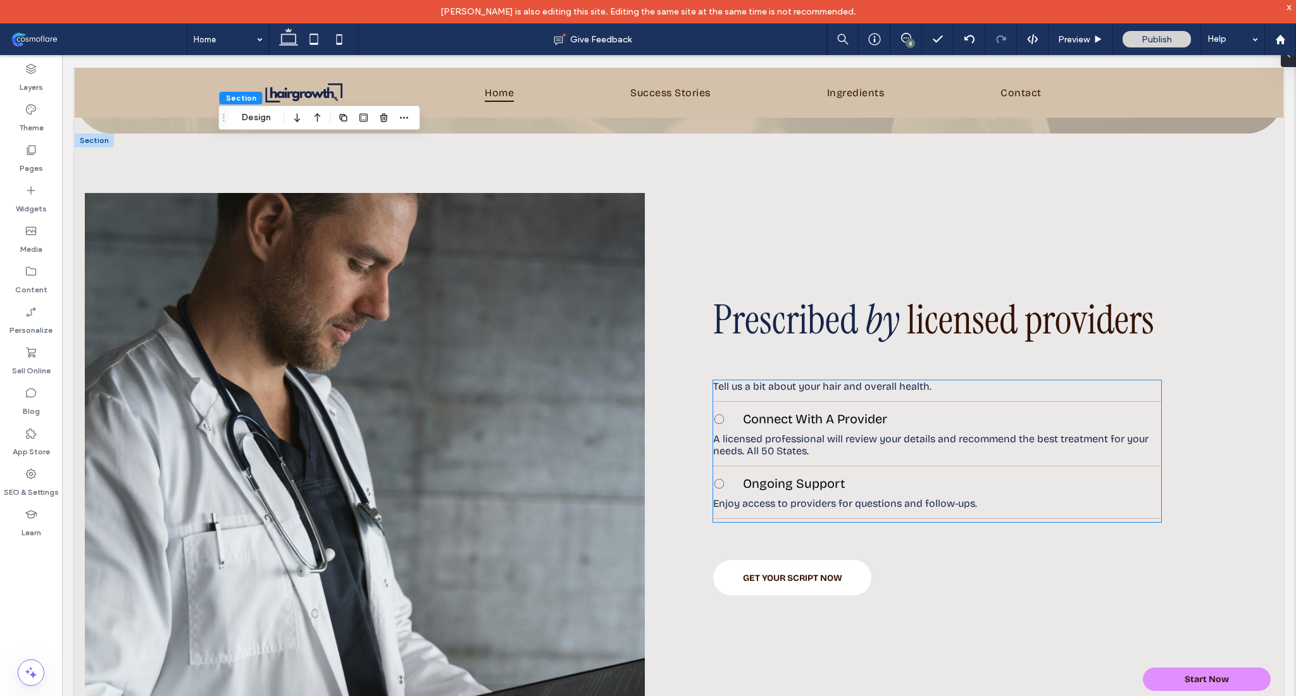
click at [766, 440] on span "A licensed professional will review your details and recommend the best treatme…" at bounding box center [930, 445] width 435 height 24
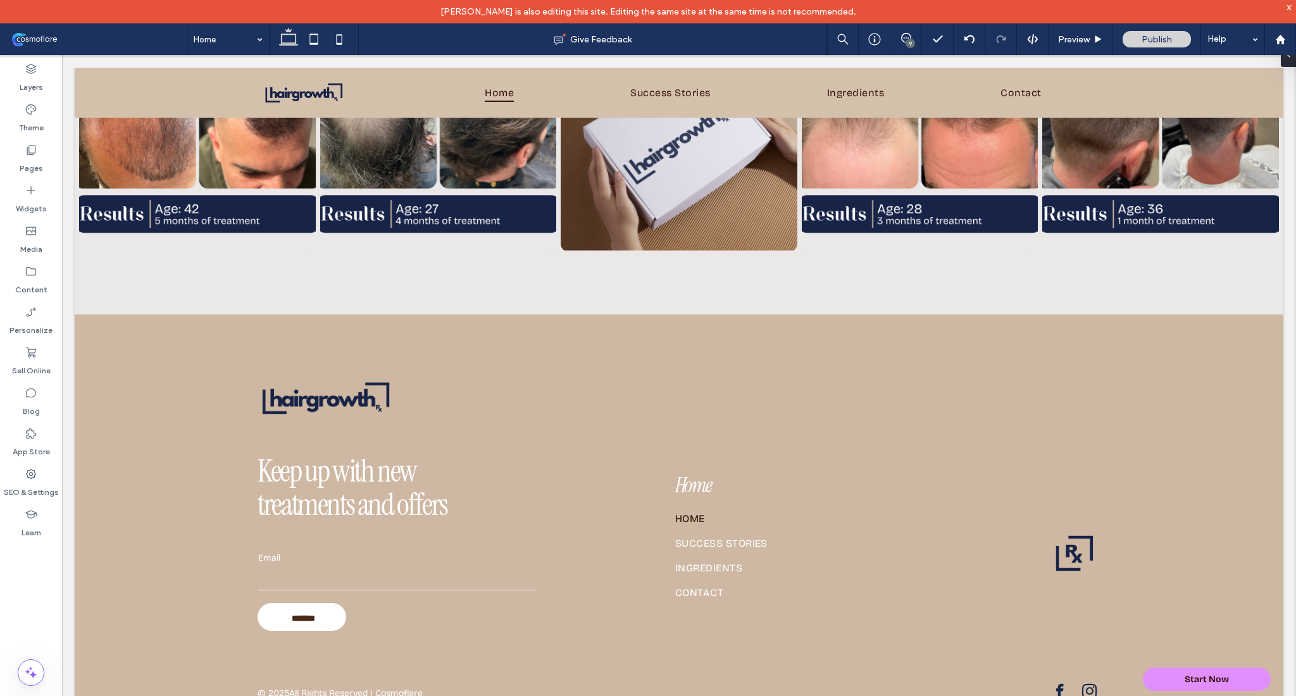
scroll to position [5097, 0]
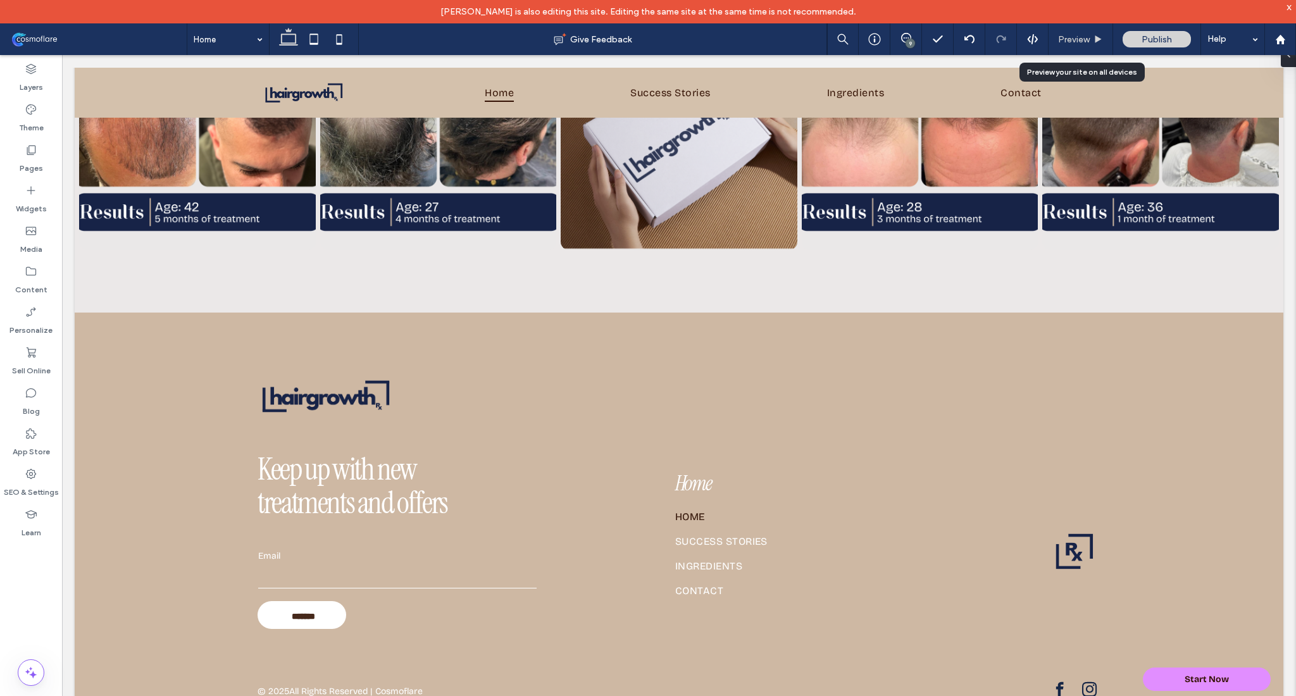
click at [1093, 35] on div "Preview" at bounding box center [1081, 39] width 64 height 11
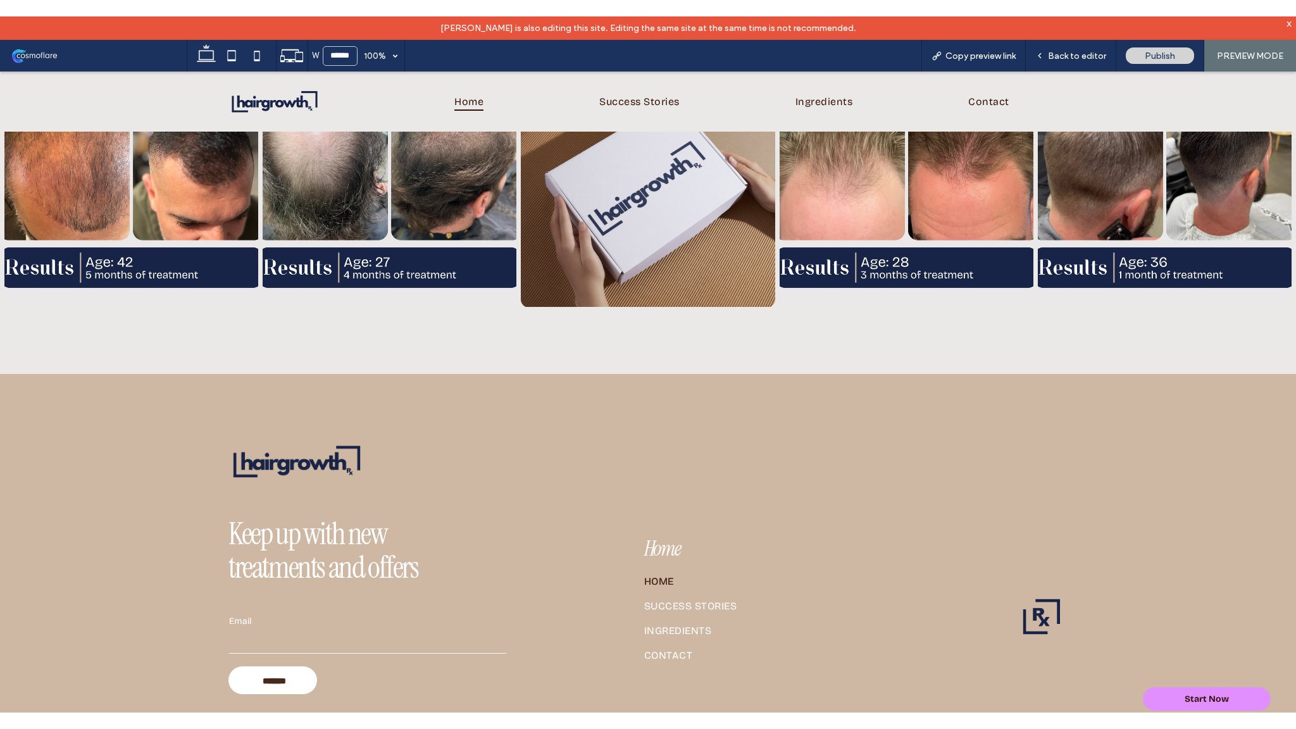
scroll to position [5156, 0]
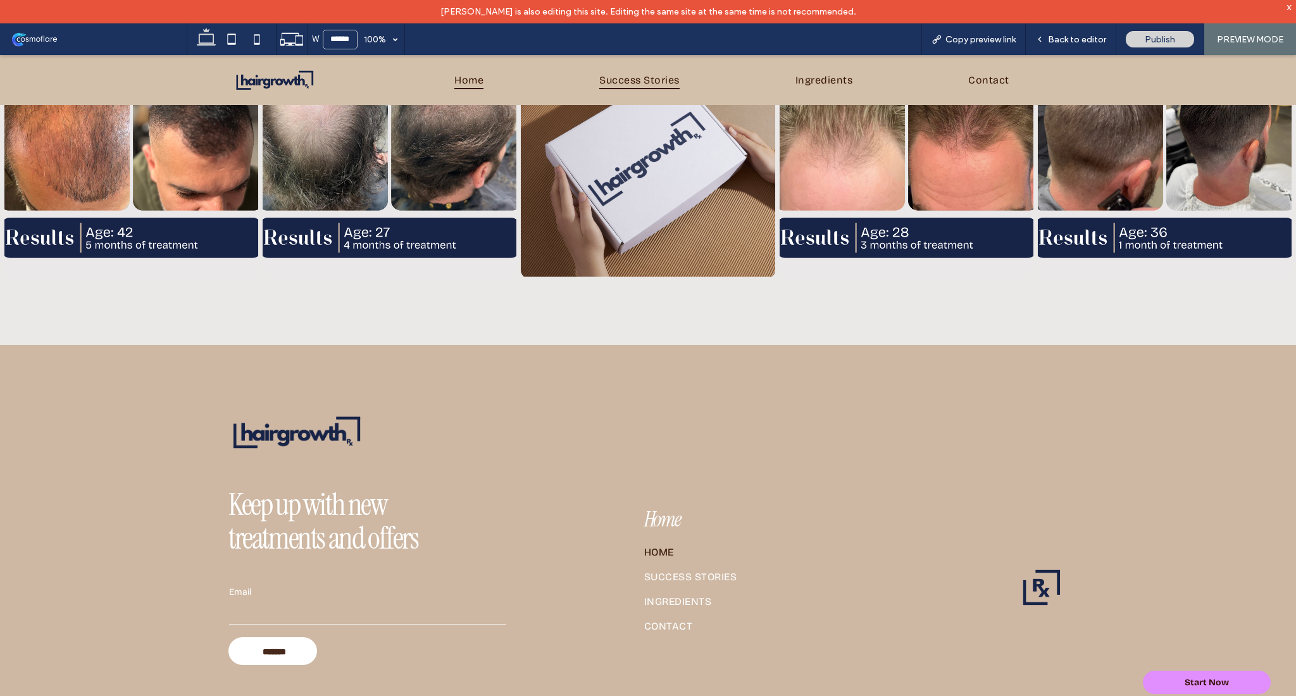
click at [640, 83] on span "Success Stories" at bounding box center [639, 80] width 80 height 18
click at [1095, 40] on span "Back to editor" at bounding box center [1077, 39] width 58 height 11
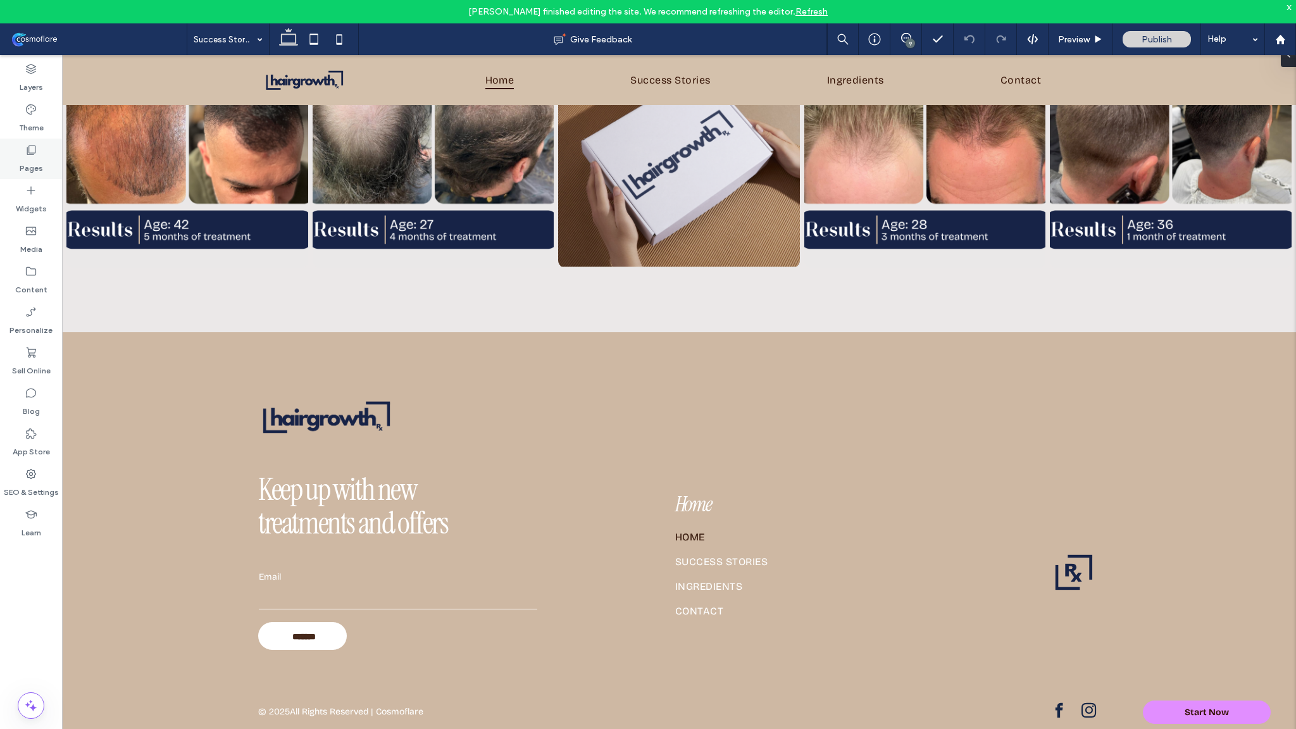
click at [46, 151] on div "Pages" at bounding box center [31, 159] width 62 height 41
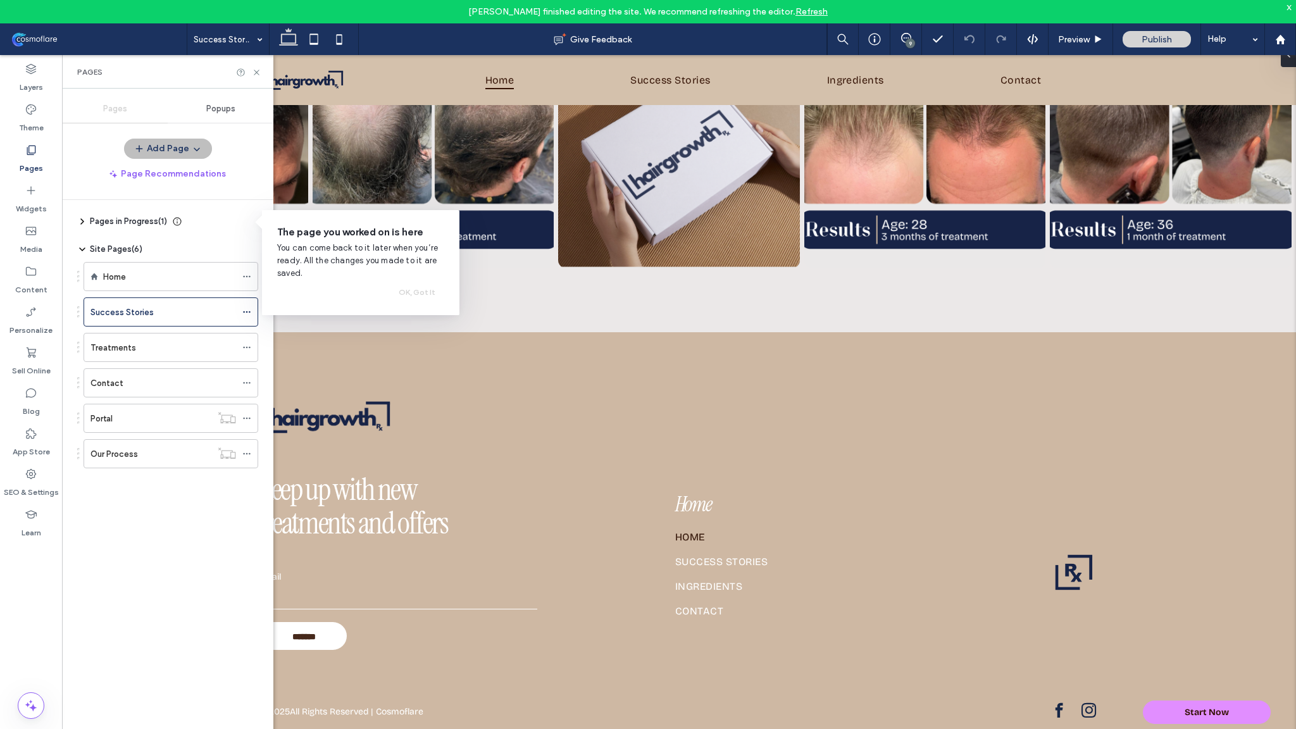
click at [178, 144] on button "Add Page" at bounding box center [168, 149] width 88 height 20
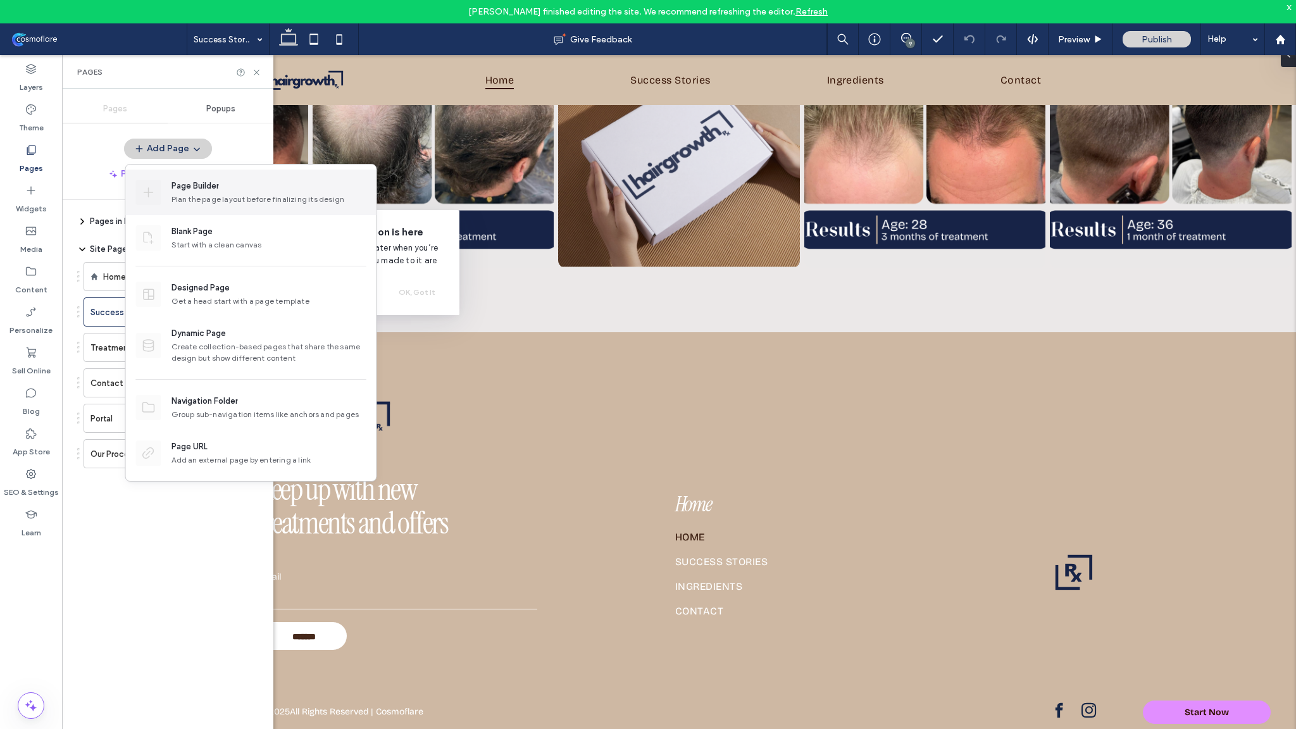
click at [249, 194] on div "Plan the page layout before finalizing its design" at bounding box center [268, 199] width 195 height 11
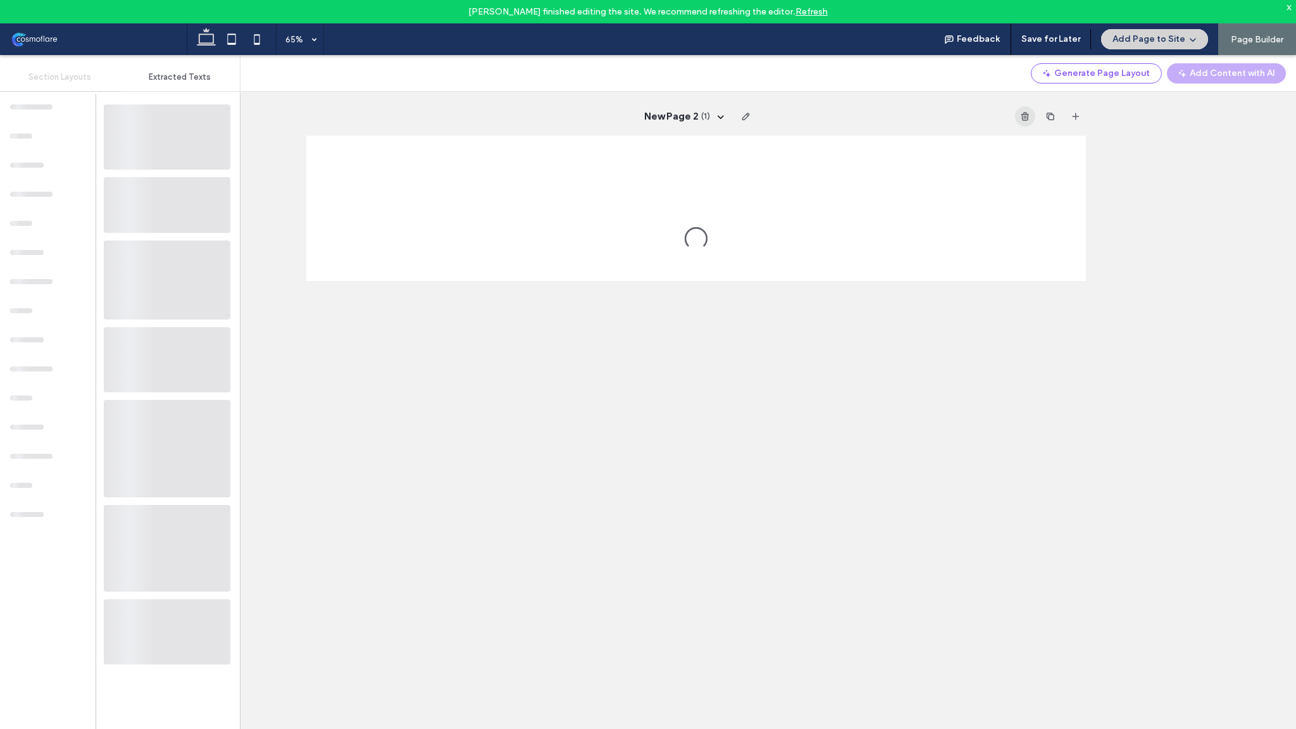
click at [1015, 119] on span "button" at bounding box center [1025, 116] width 20 height 20
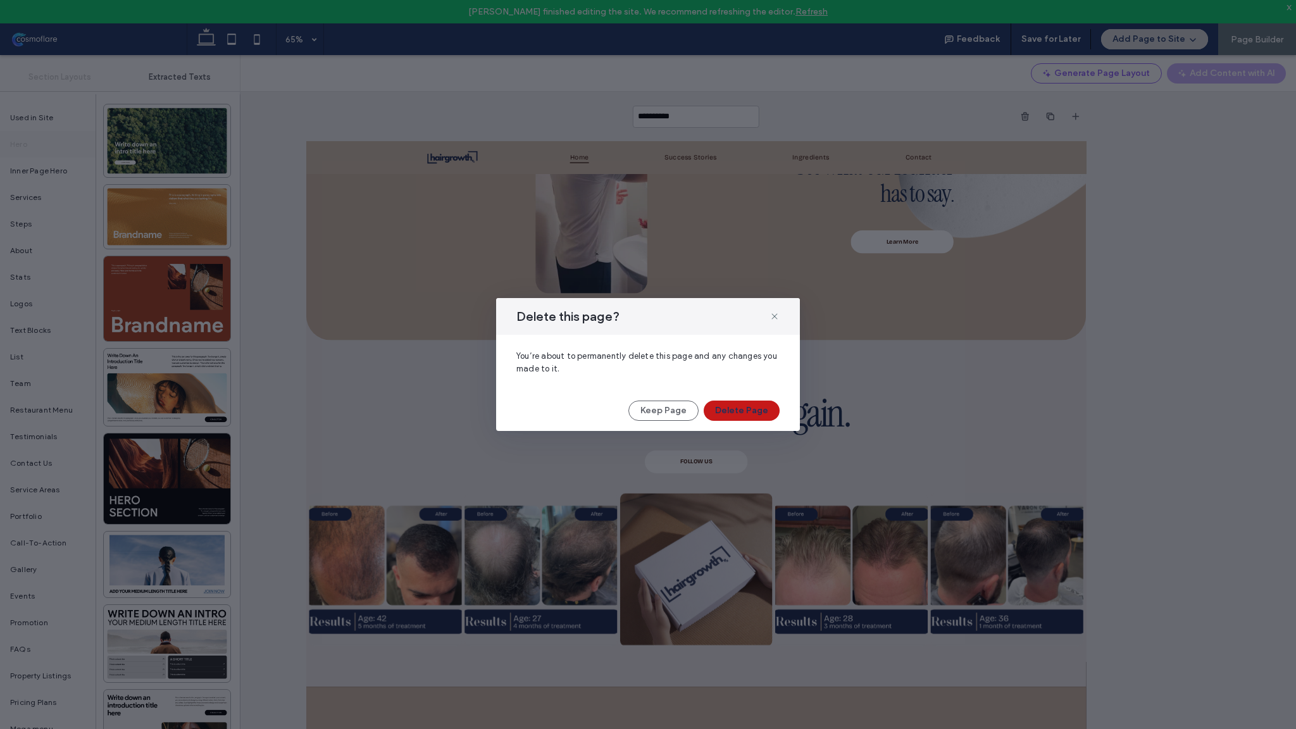
click at [758, 404] on button "Delete Page" at bounding box center [742, 411] width 76 height 20
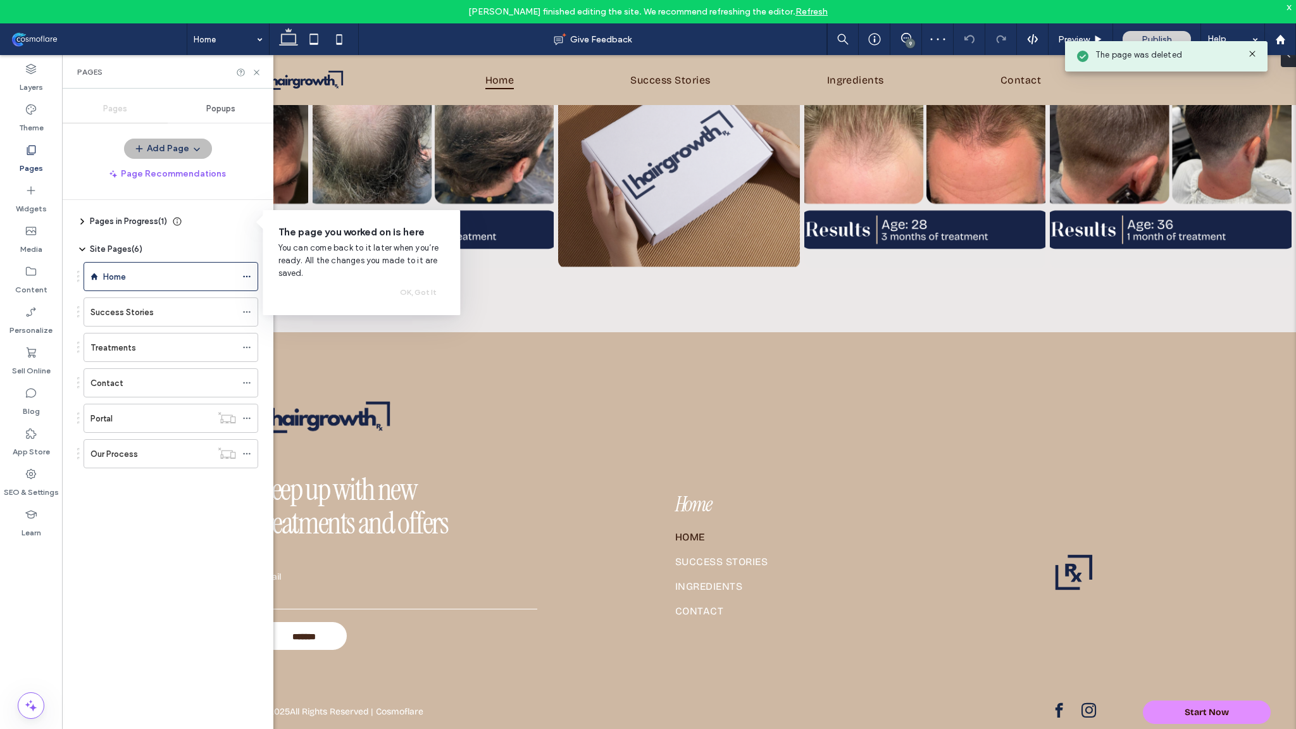
click at [189, 146] on span "button" at bounding box center [195, 148] width 13 height 19
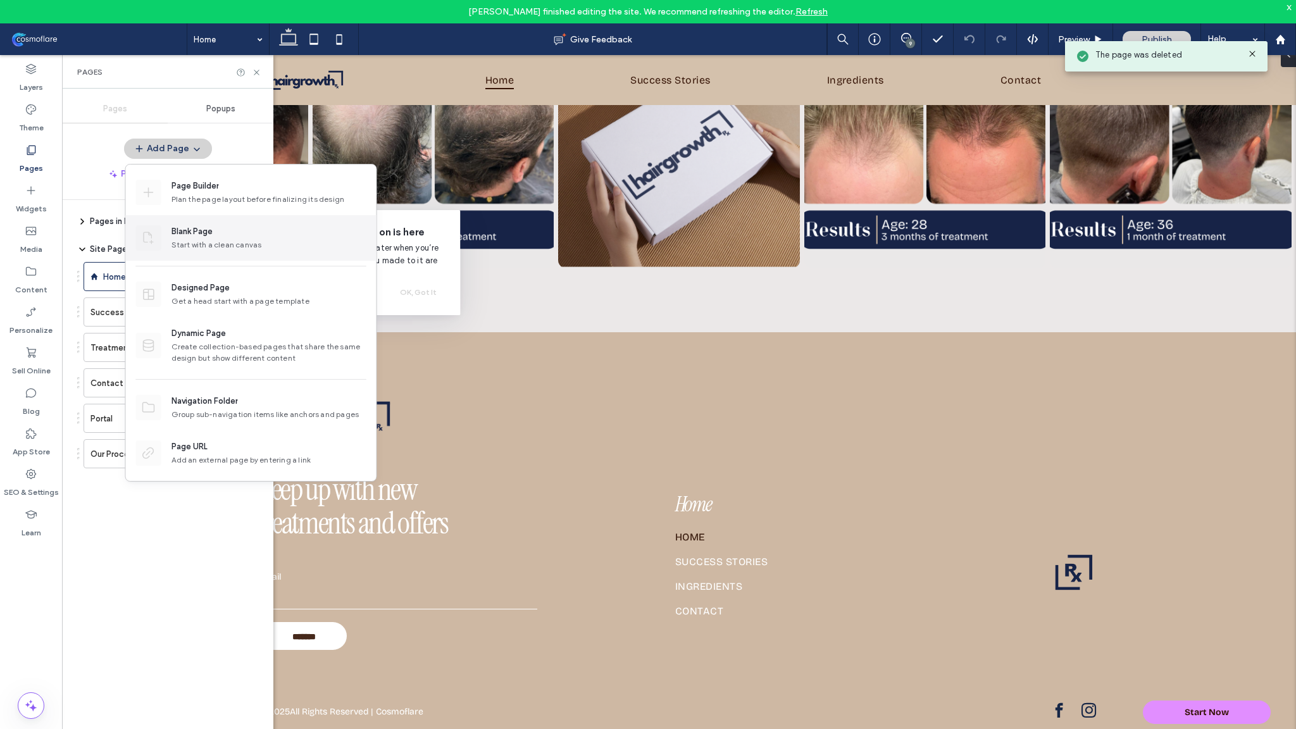
click at [199, 242] on div "Start with a clean canvas" at bounding box center [268, 244] width 195 height 11
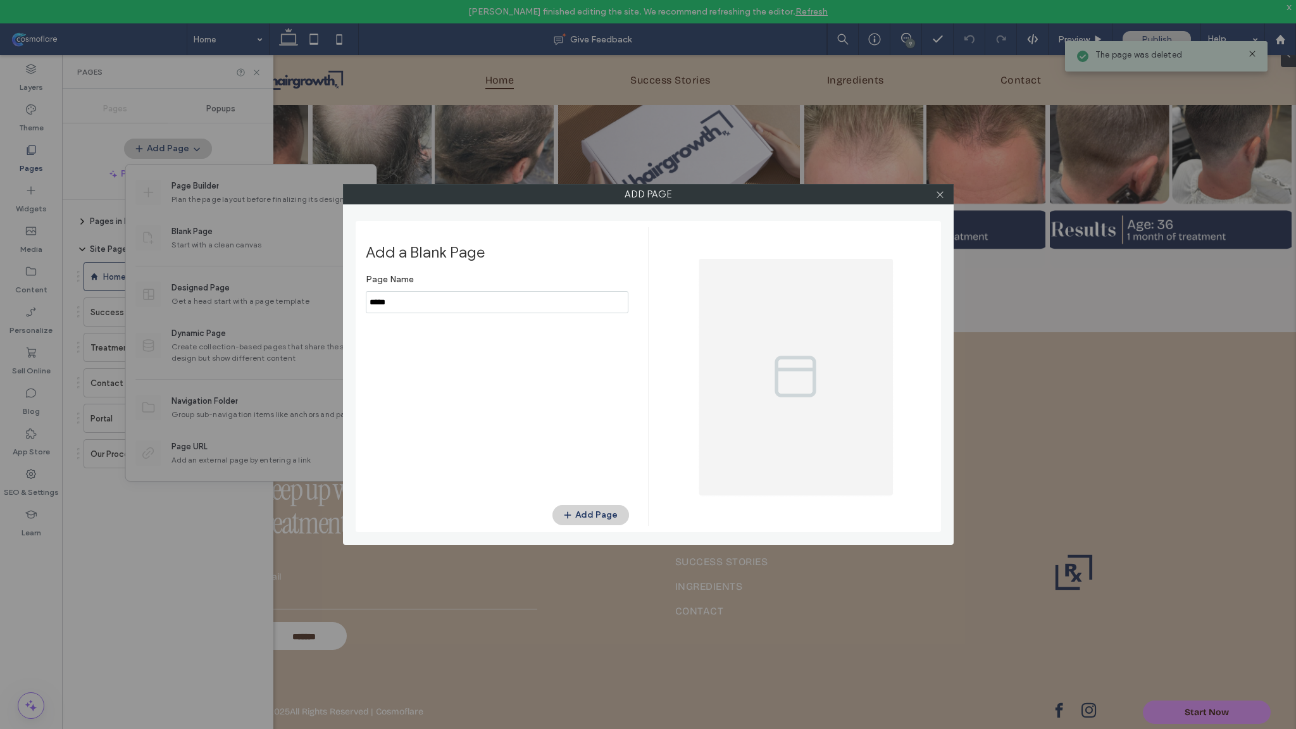
click at [473, 310] on input "notEmpty" at bounding box center [497, 302] width 263 height 22
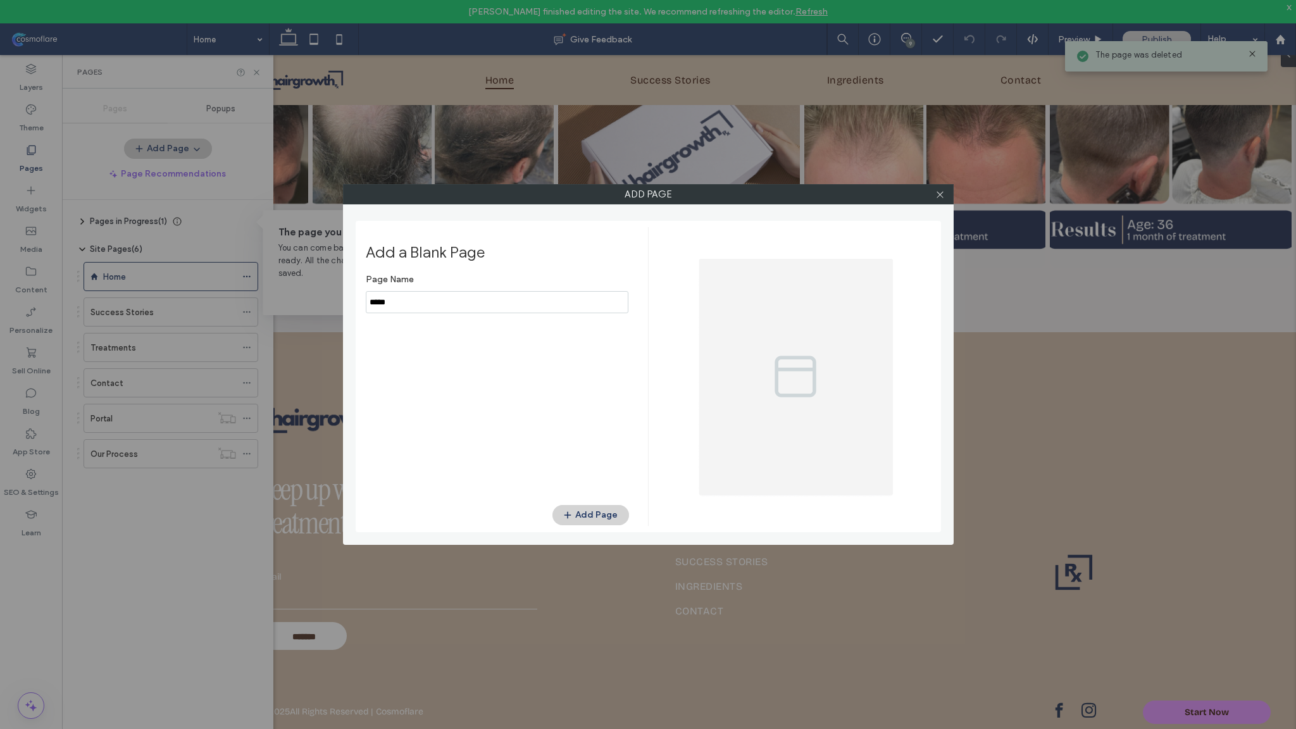
click at [473, 310] on input "notEmpty" at bounding box center [497, 302] width 263 height 22
type input "**********"
click at [593, 525] on button "Add Page" at bounding box center [590, 515] width 77 height 20
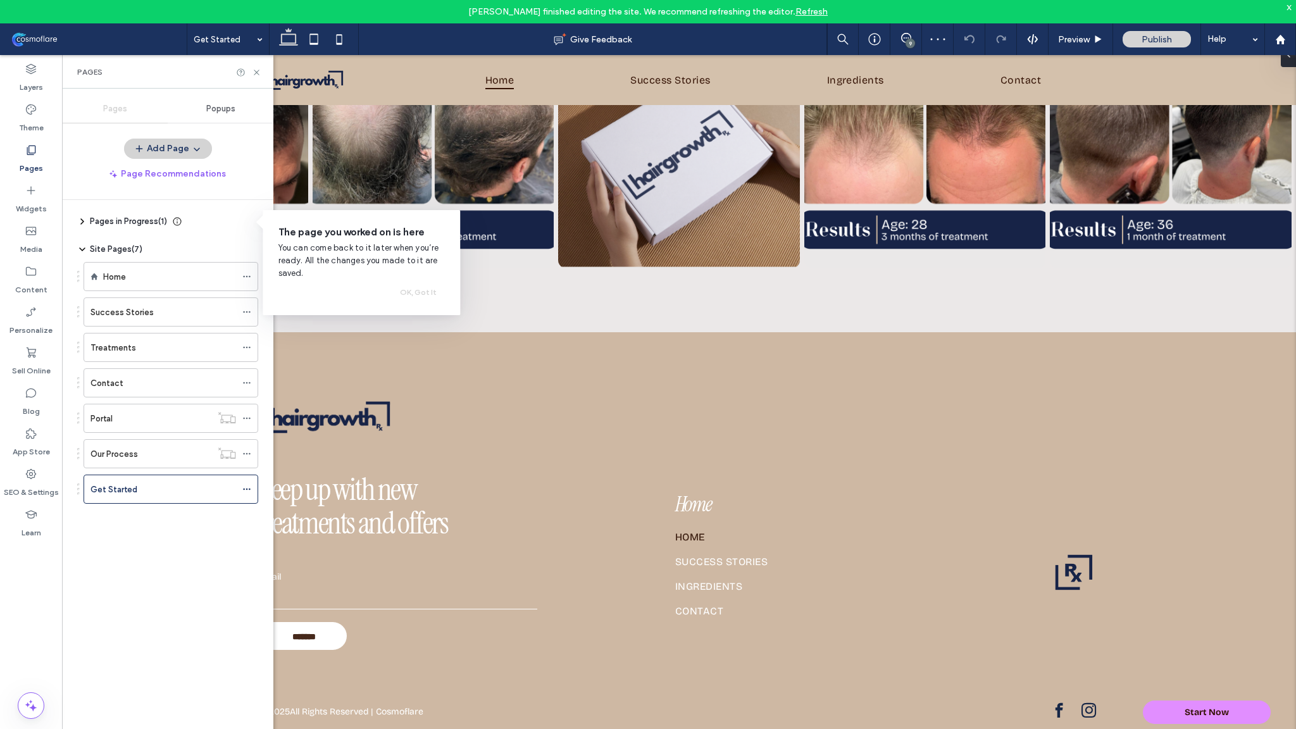
click at [37, 190] on icon at bounding box center [31, 190] width 13 height 13
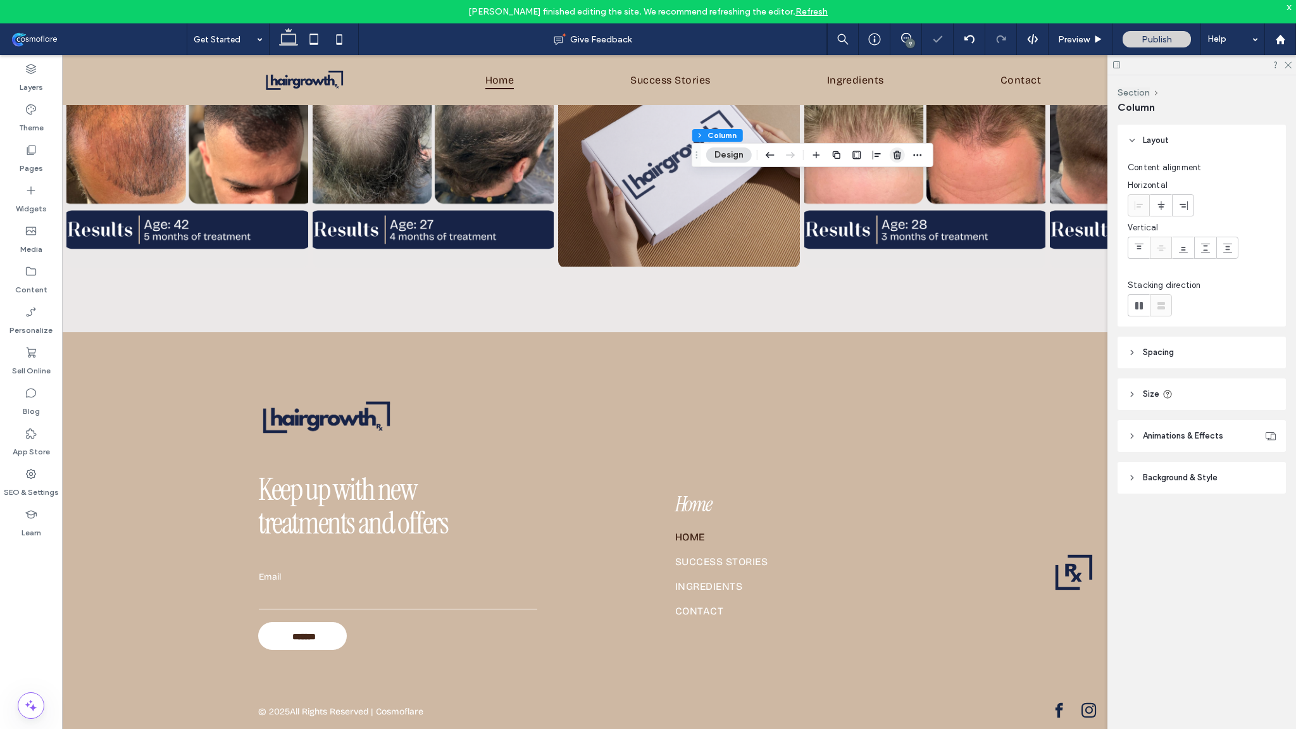
click at [899, 154] on use "button" at bounding box center [898, 155] width 8 height 8
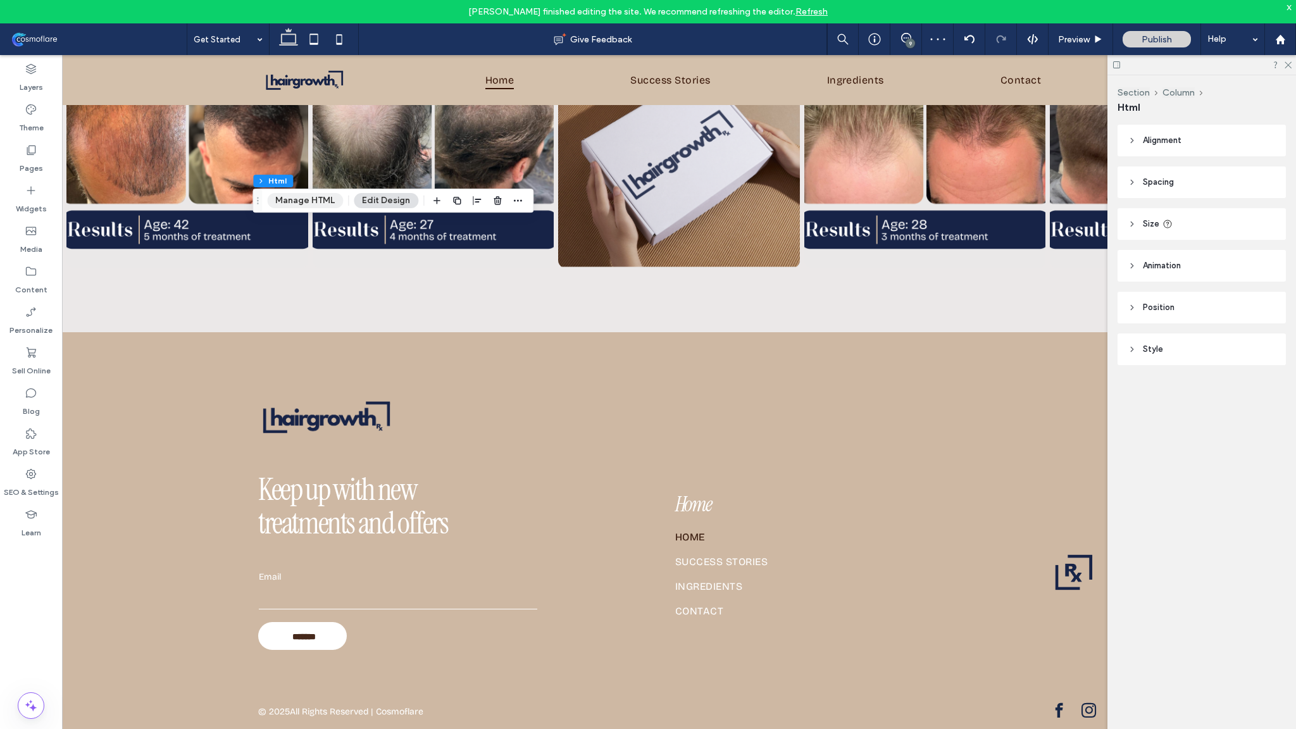
click at [318, 199] on button "Manage HTML" at bounding box center [305, 200] width 76 height 15
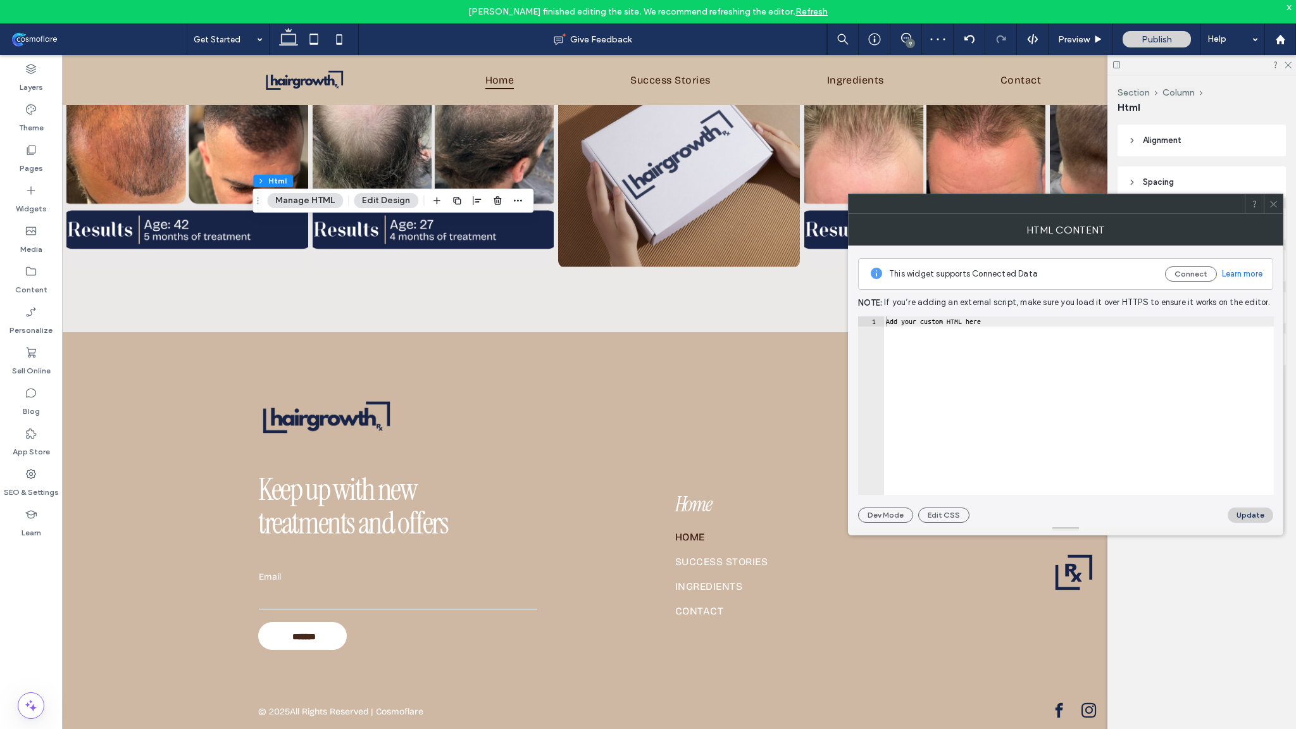
type textarea "**********"
click at [930, 321] on div "Add your custom HTML here" at bounding box center [1078, 415] width 390 height 199
paste textarea "Cursor at row 1"
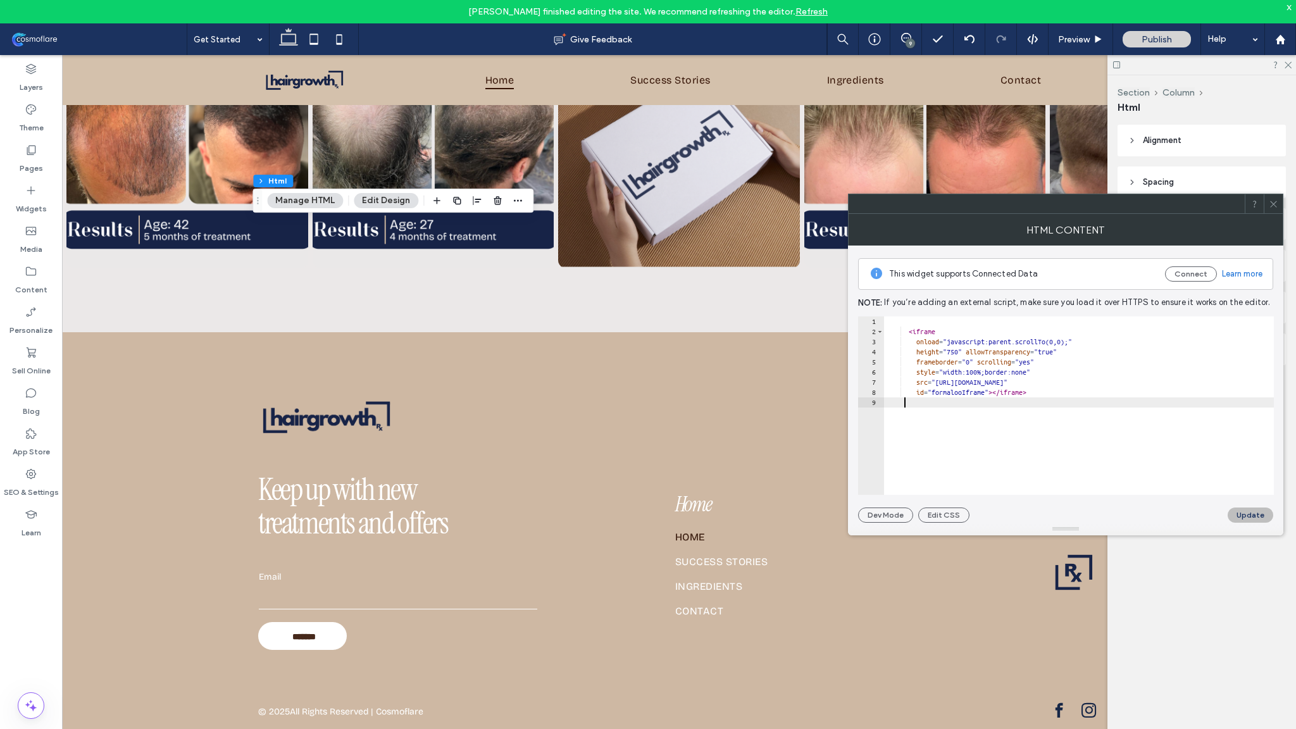
click at [1261, 509] on button "Update" at bounding box center [1251, 515] width 46 height 15
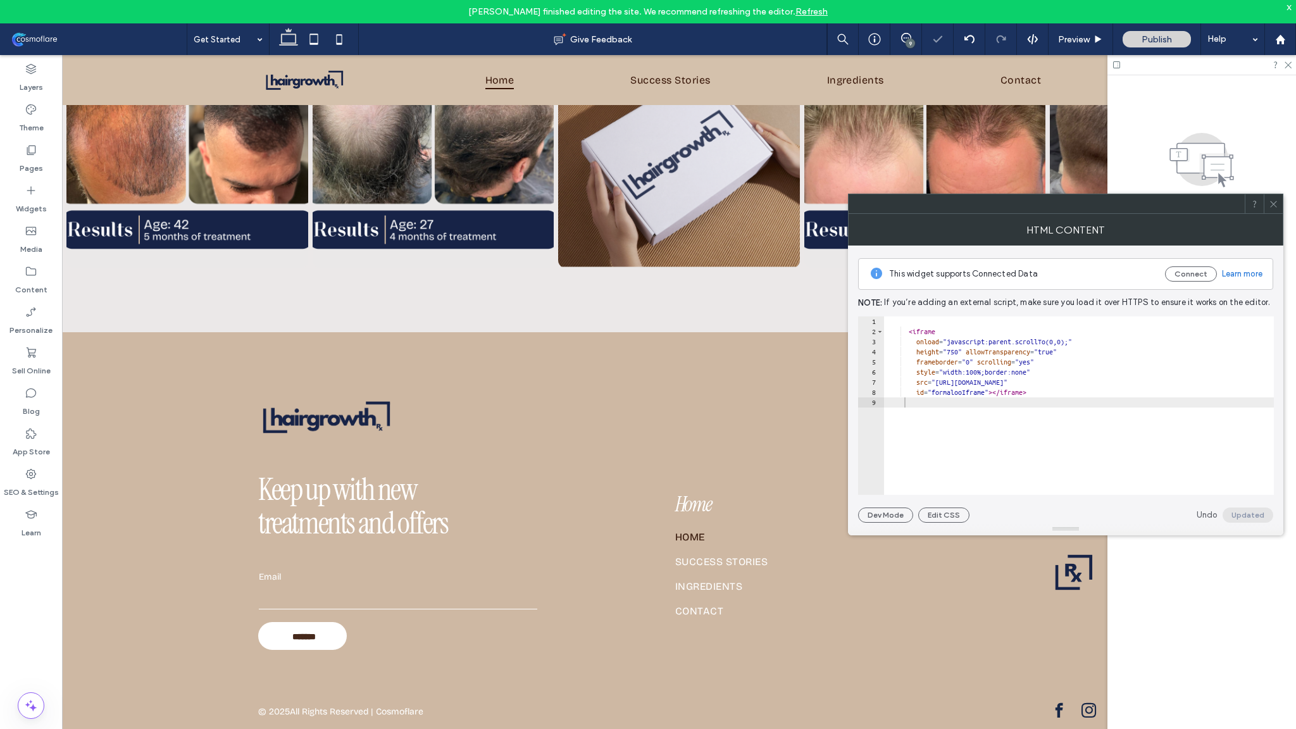
click at [1276, 204] on icon at bounding box center [1273, 203] width 9 height 9
